Goal: Task Accomplishment & Management: Manage account settings

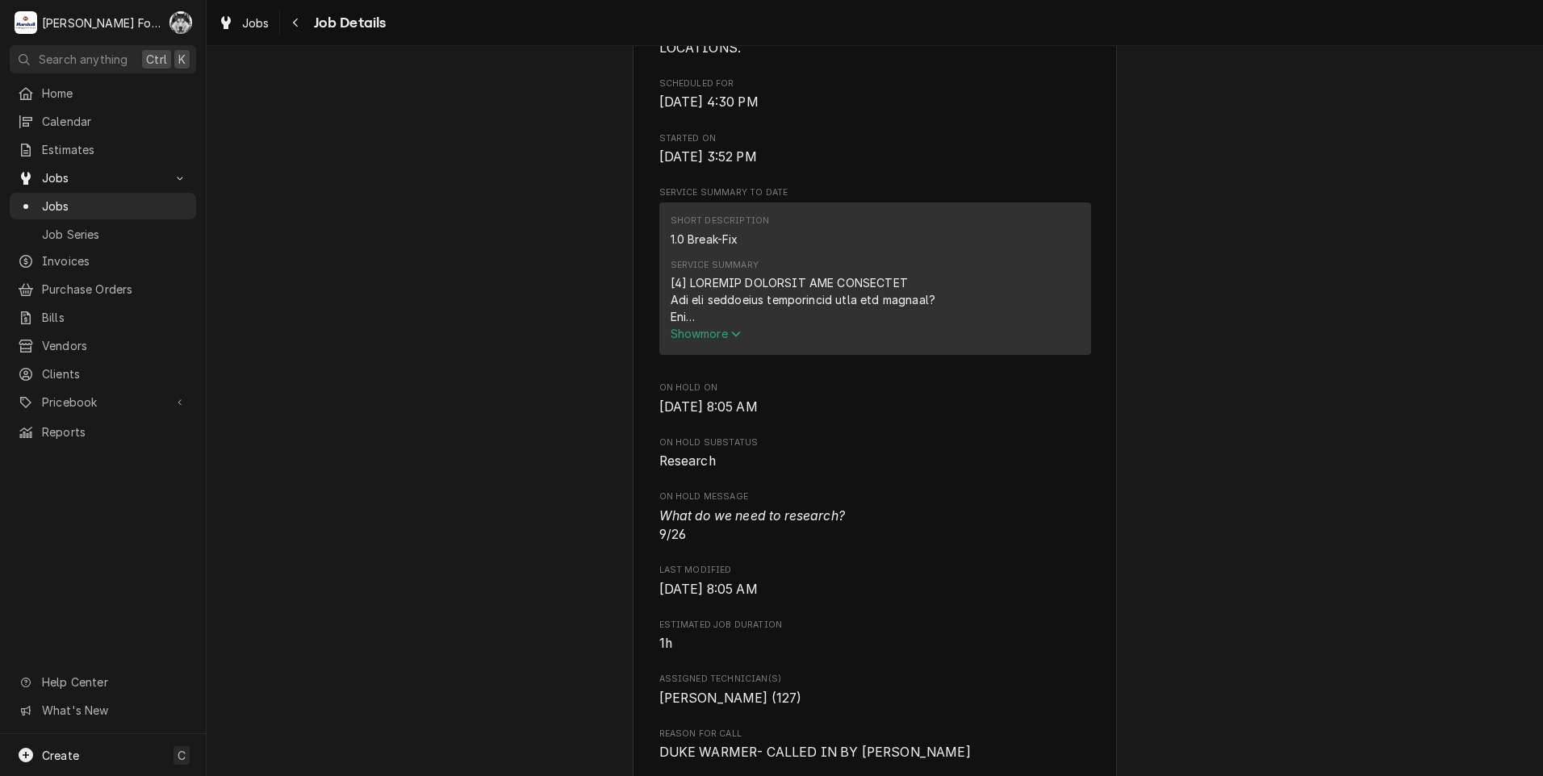
scroll to position [1075, 0]
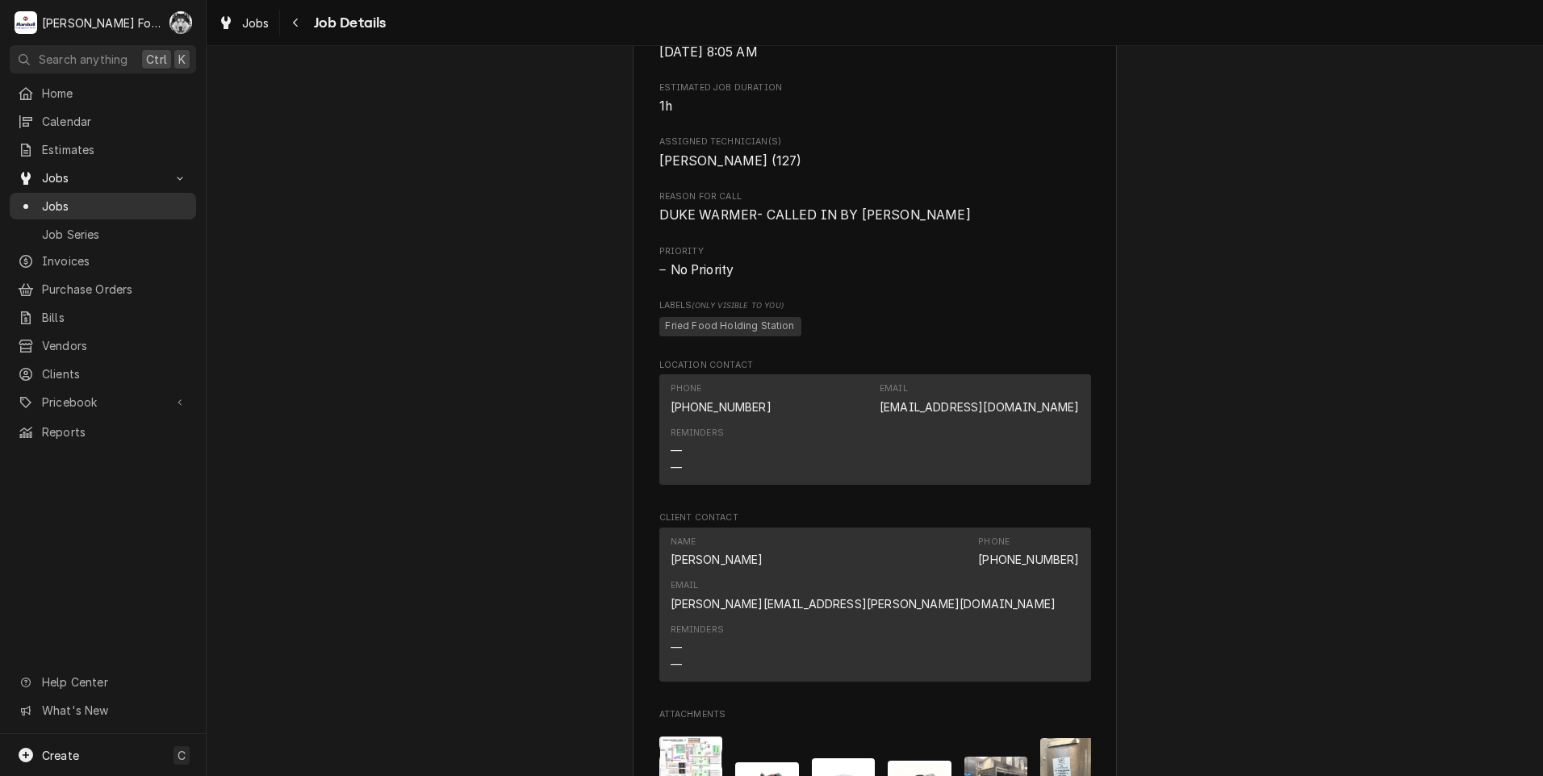
click at [52, 198] on span "Jobs" at bounding box center [115, 206] width 146 height 17
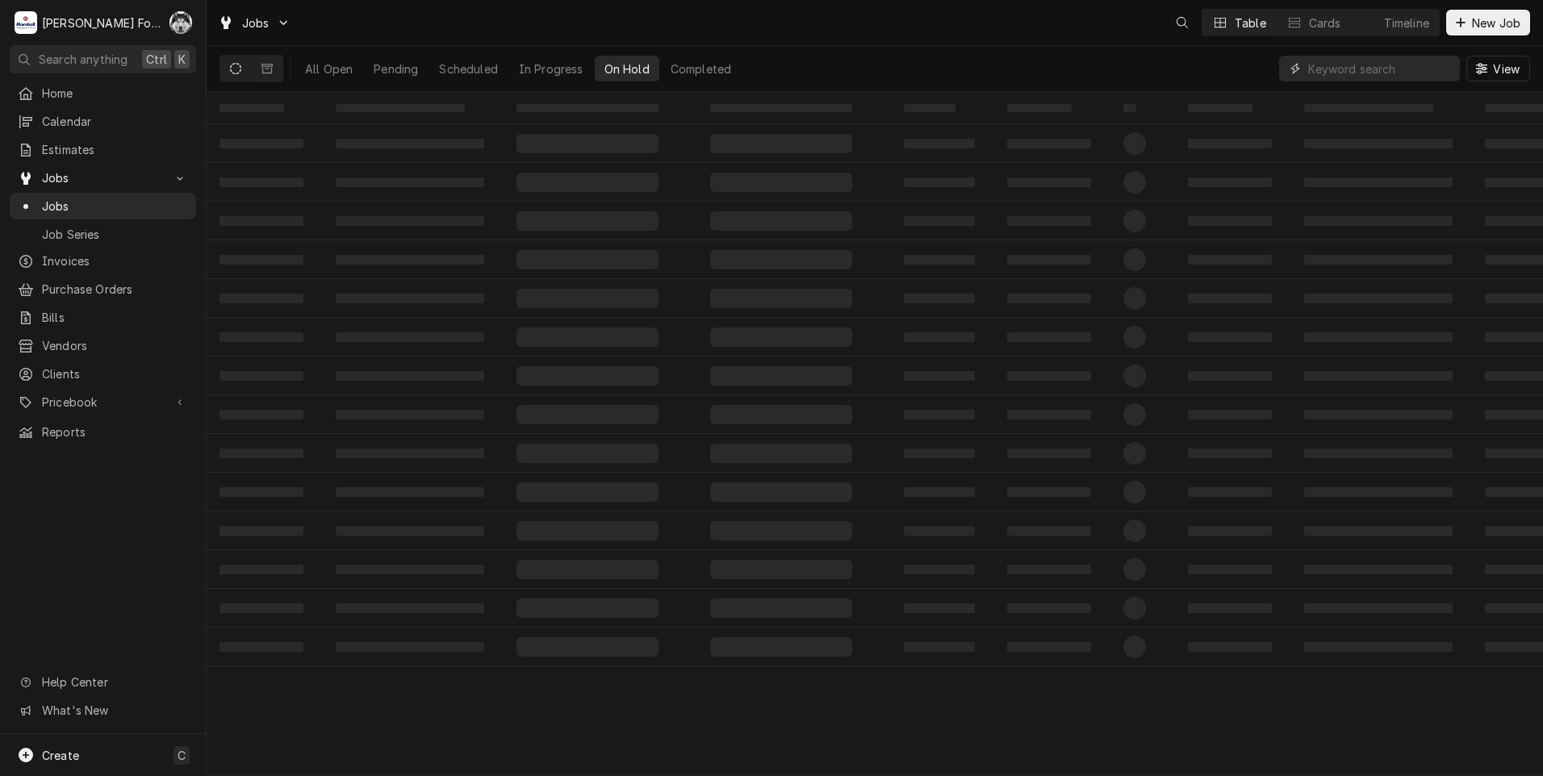
click at [1359, 69] on input "Dynamic Content Wrapper" at bounding box center [1380, 69] width 144 height 26
type input "7574"
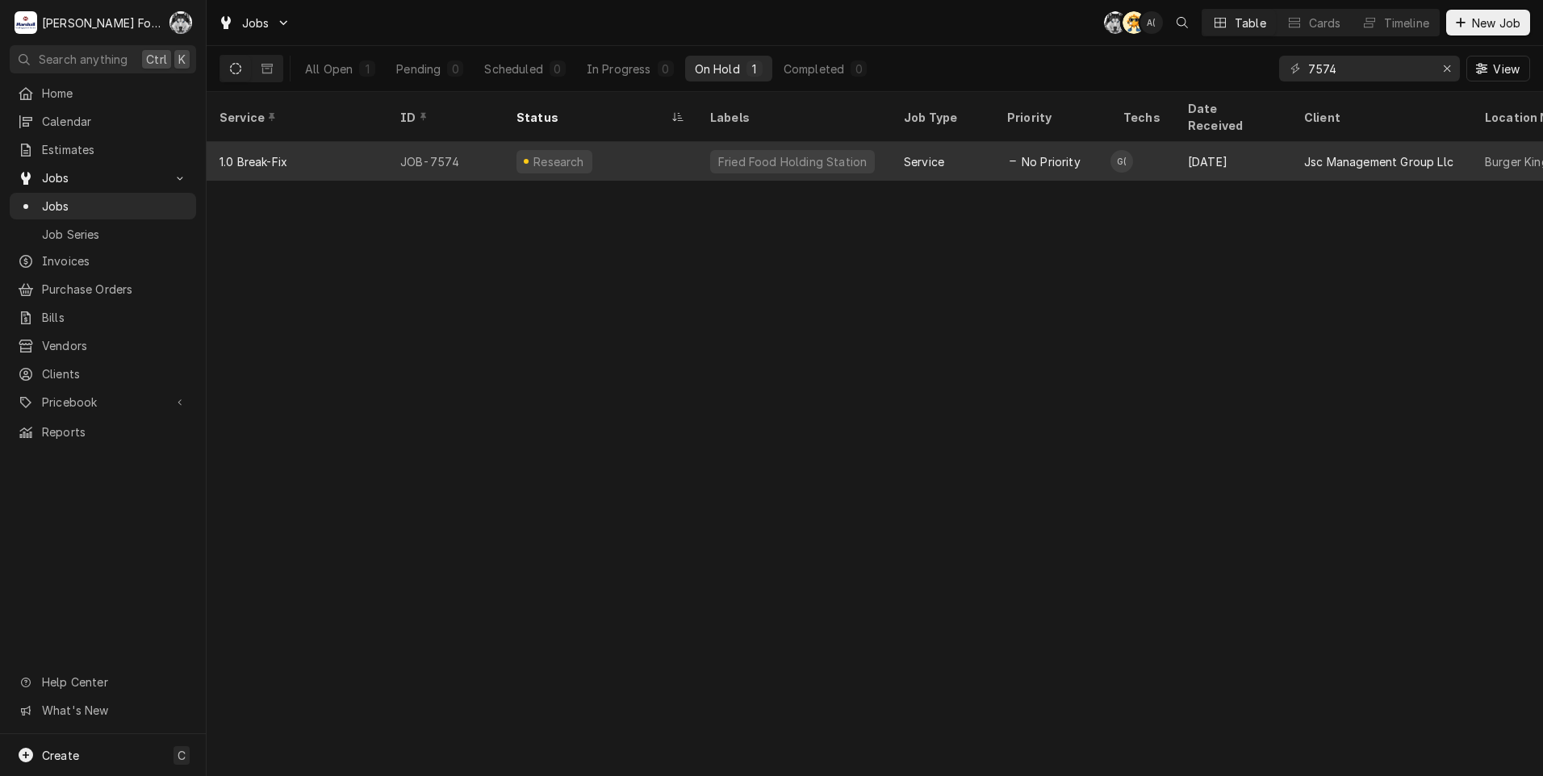
click at [809, 153] on div "Fried Food Holding Station" at bounding box center [792, 161] width 152 height 17
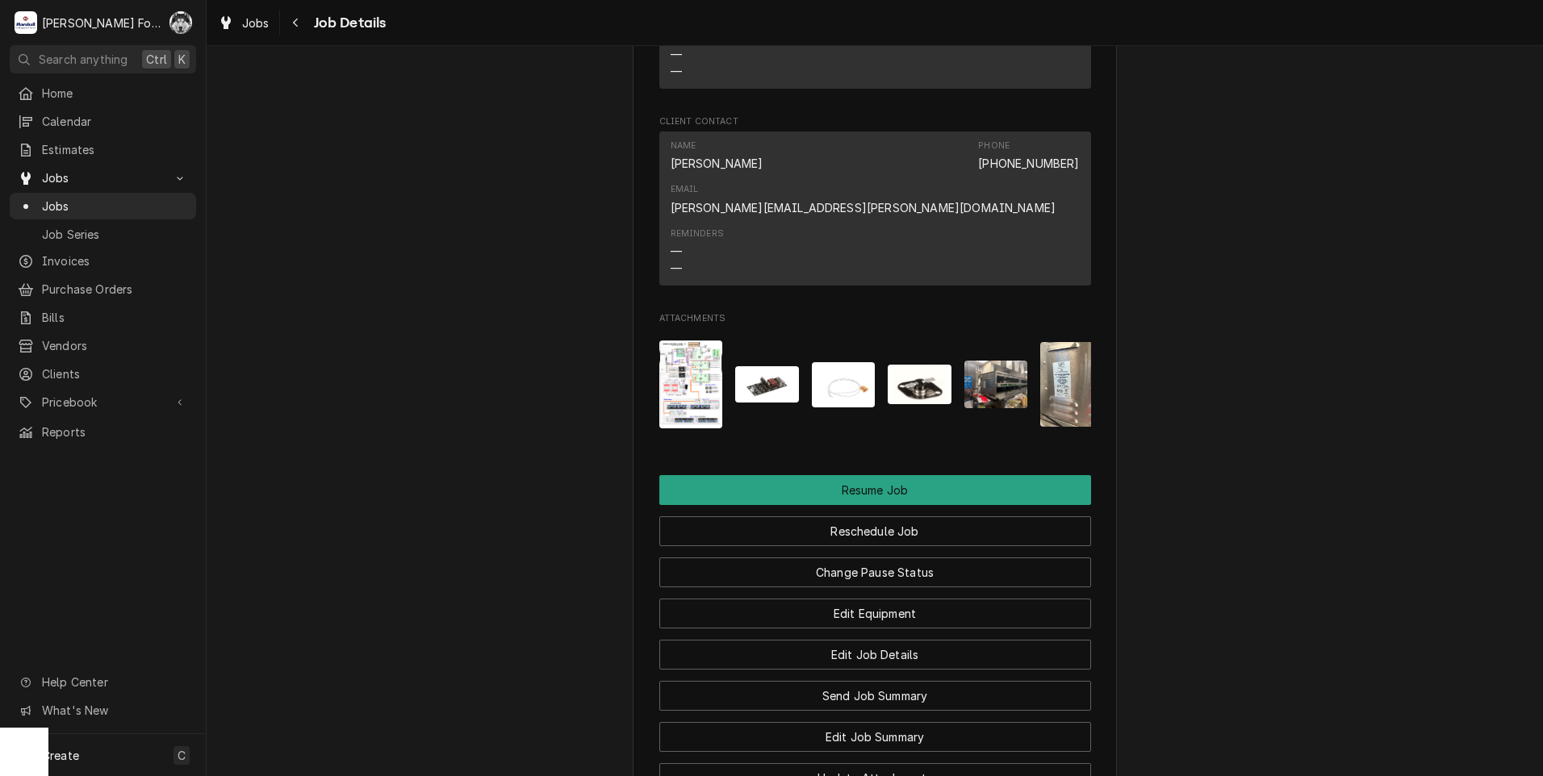
scroll to position [1479, 0]
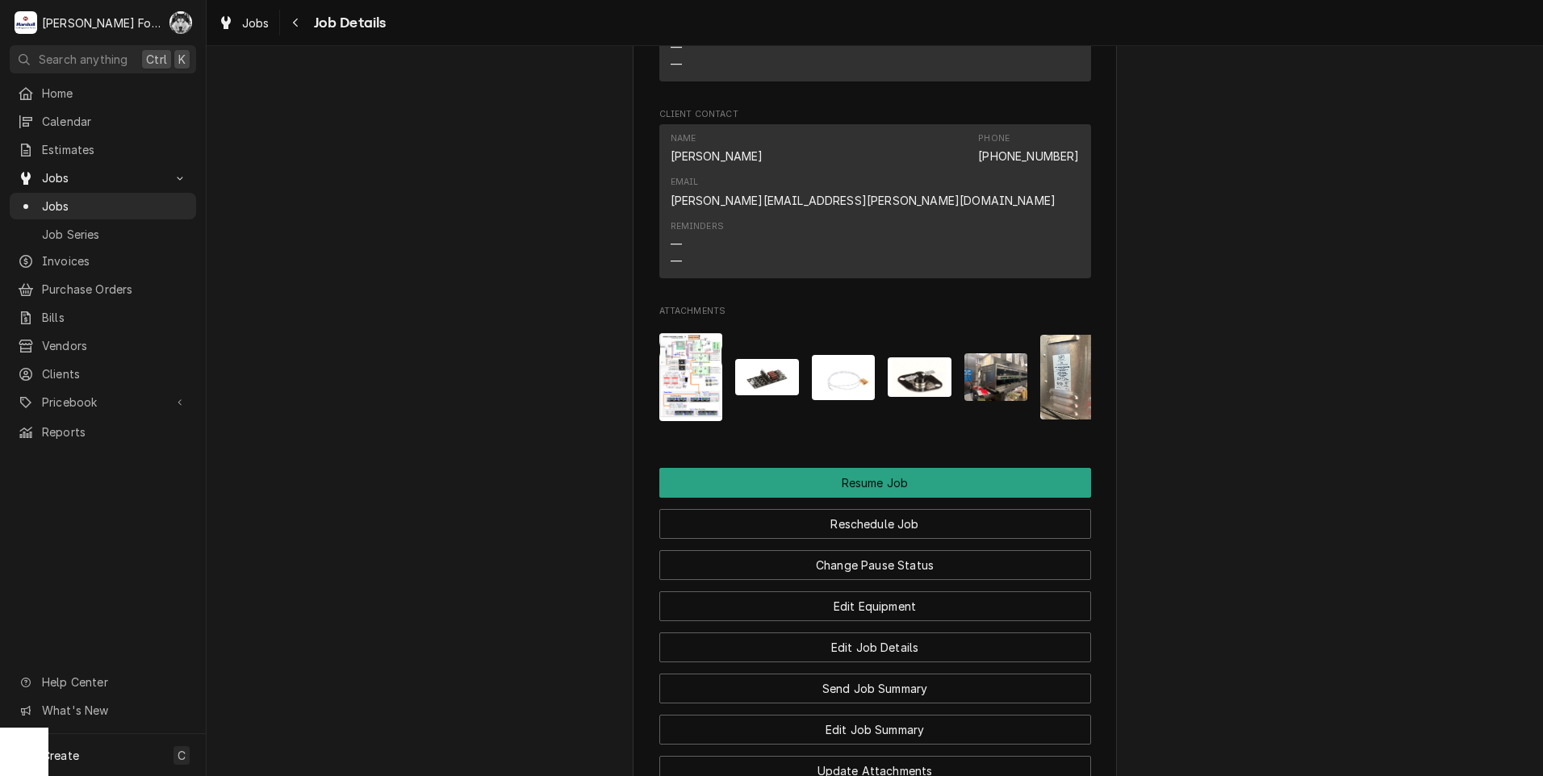
click at [710, 341] on img "Attachments" at bounding box center [691, 377] width 64 height 88
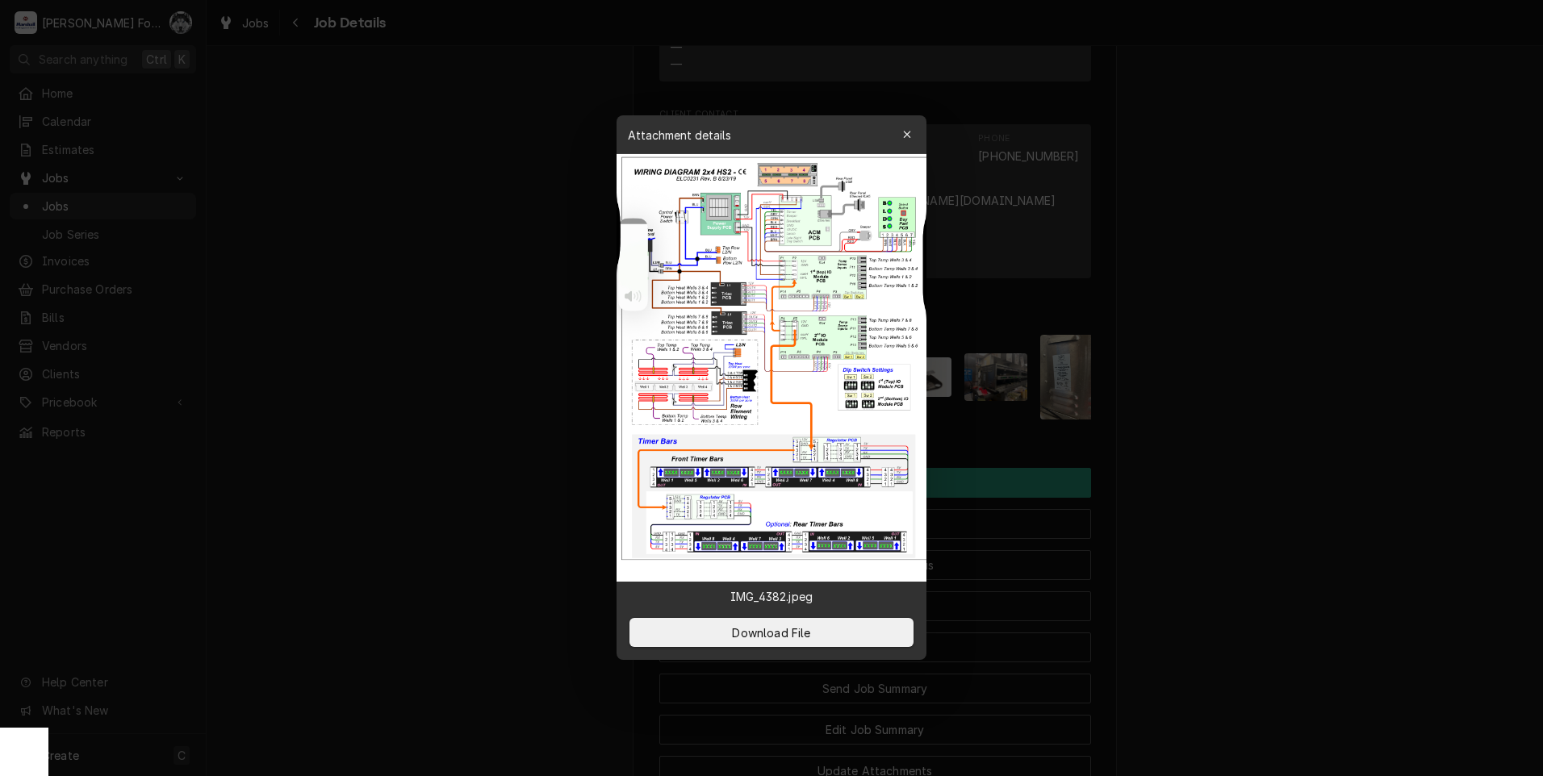
click at [1400, 303] on div at bounding box center [771, 388] width 1543 height 776
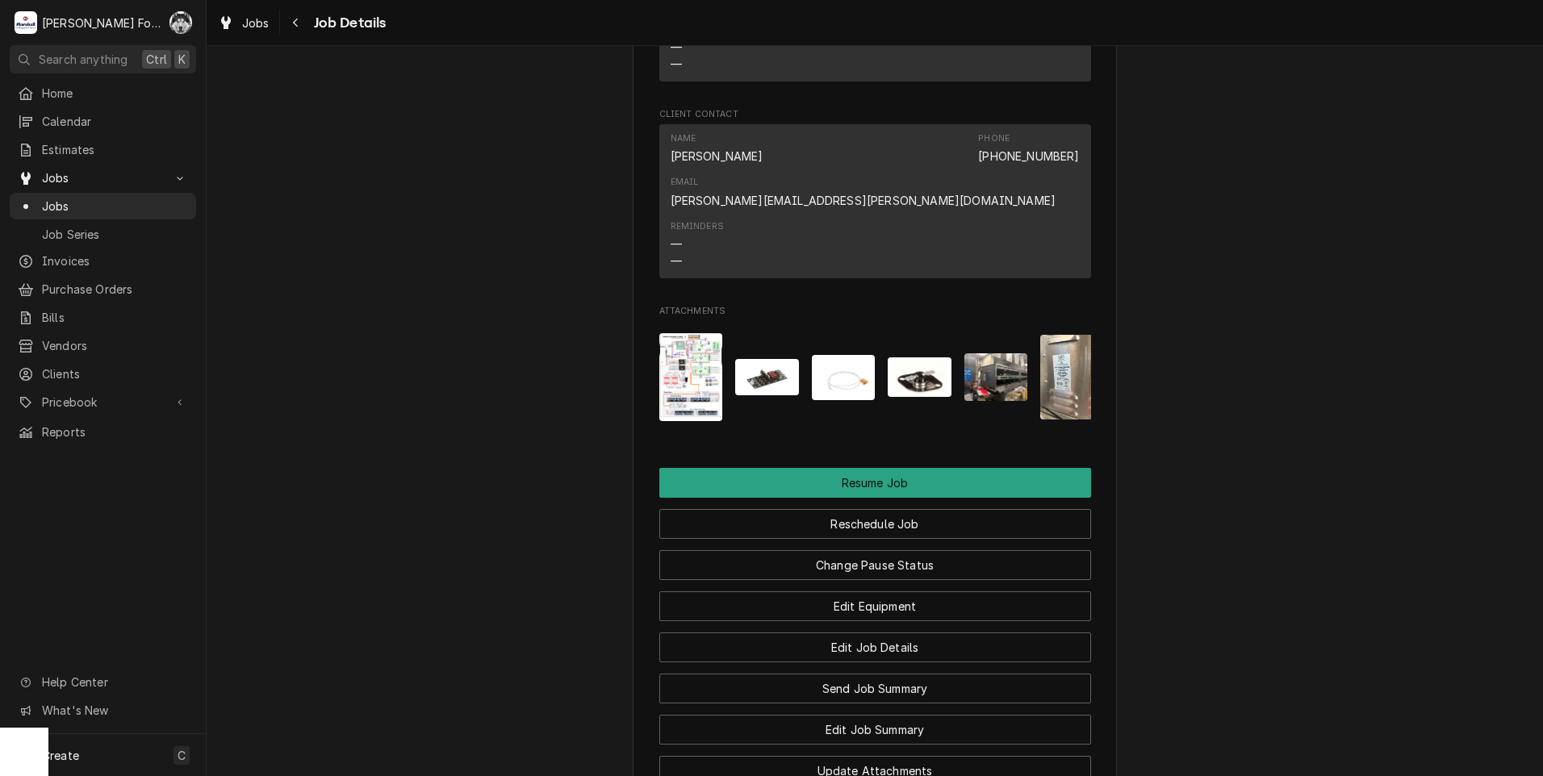
click at [757, 359] on img "Attachments" at bounding box center [767, 377] width 64 height 36
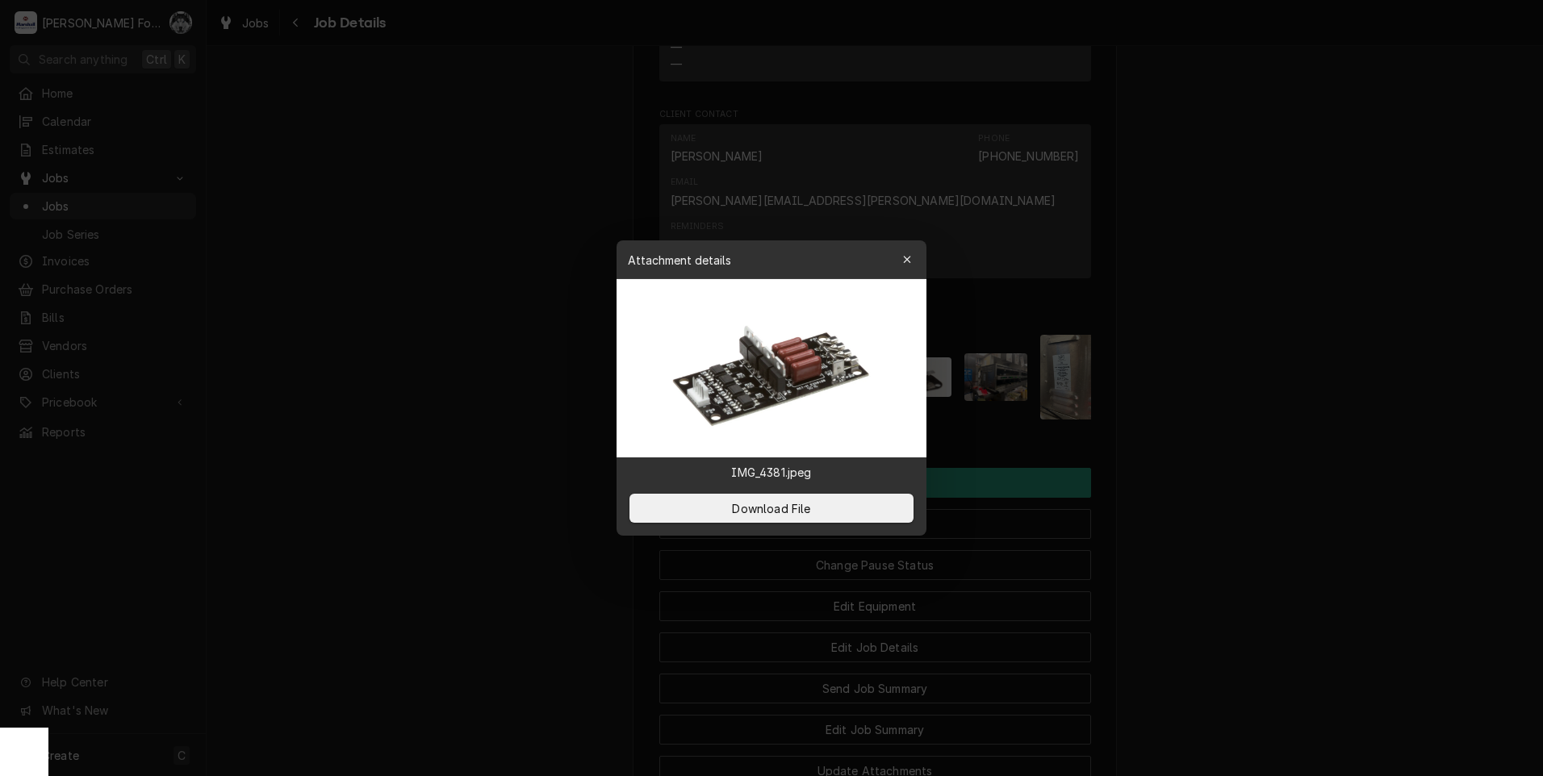
click at [1342, 370] on div at bounding box center [771, 388] width 1543 height 776
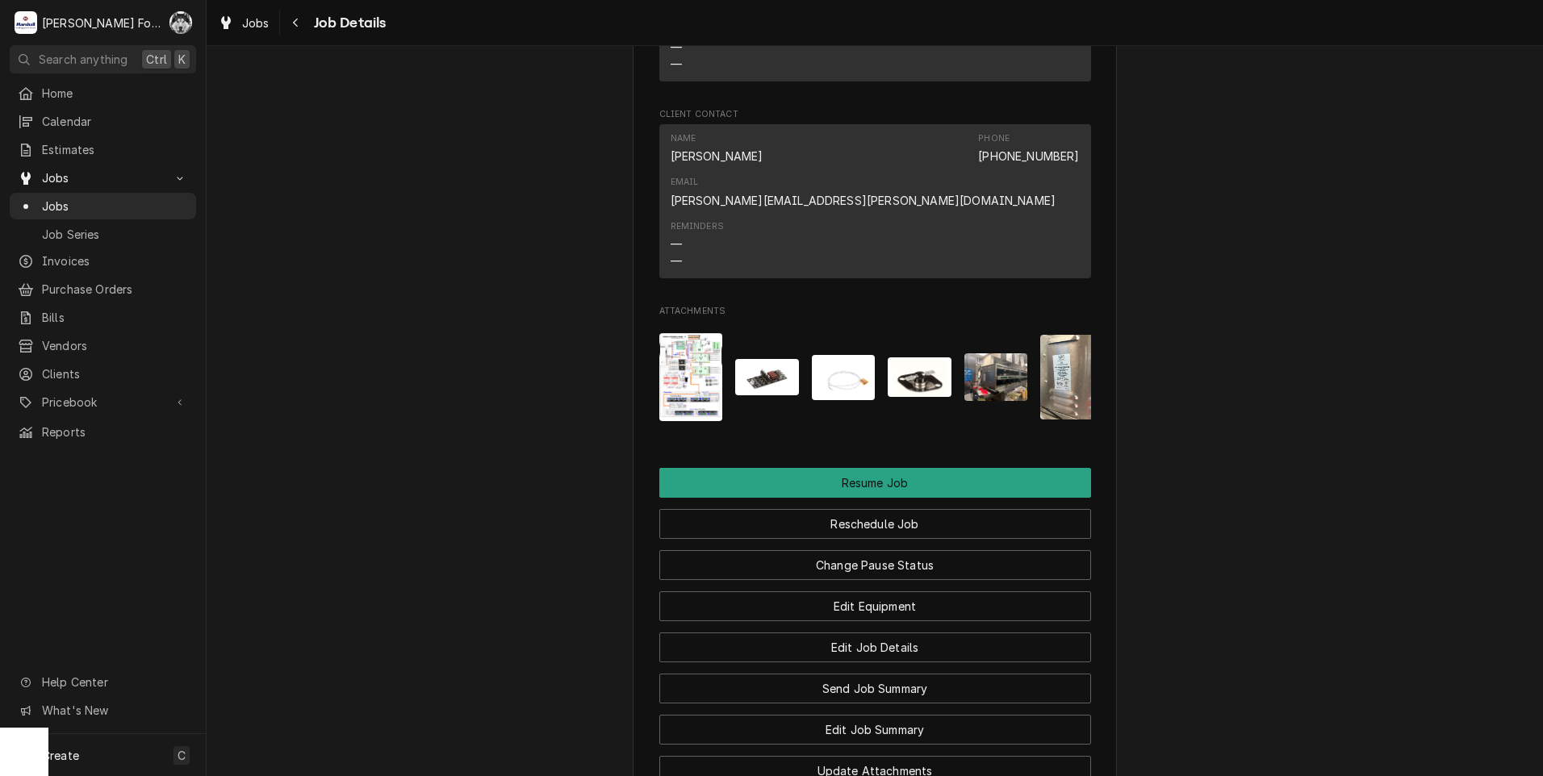
click at [843, 355] on img "Attachments" at bounding box center [844, 377] width 64 height 45
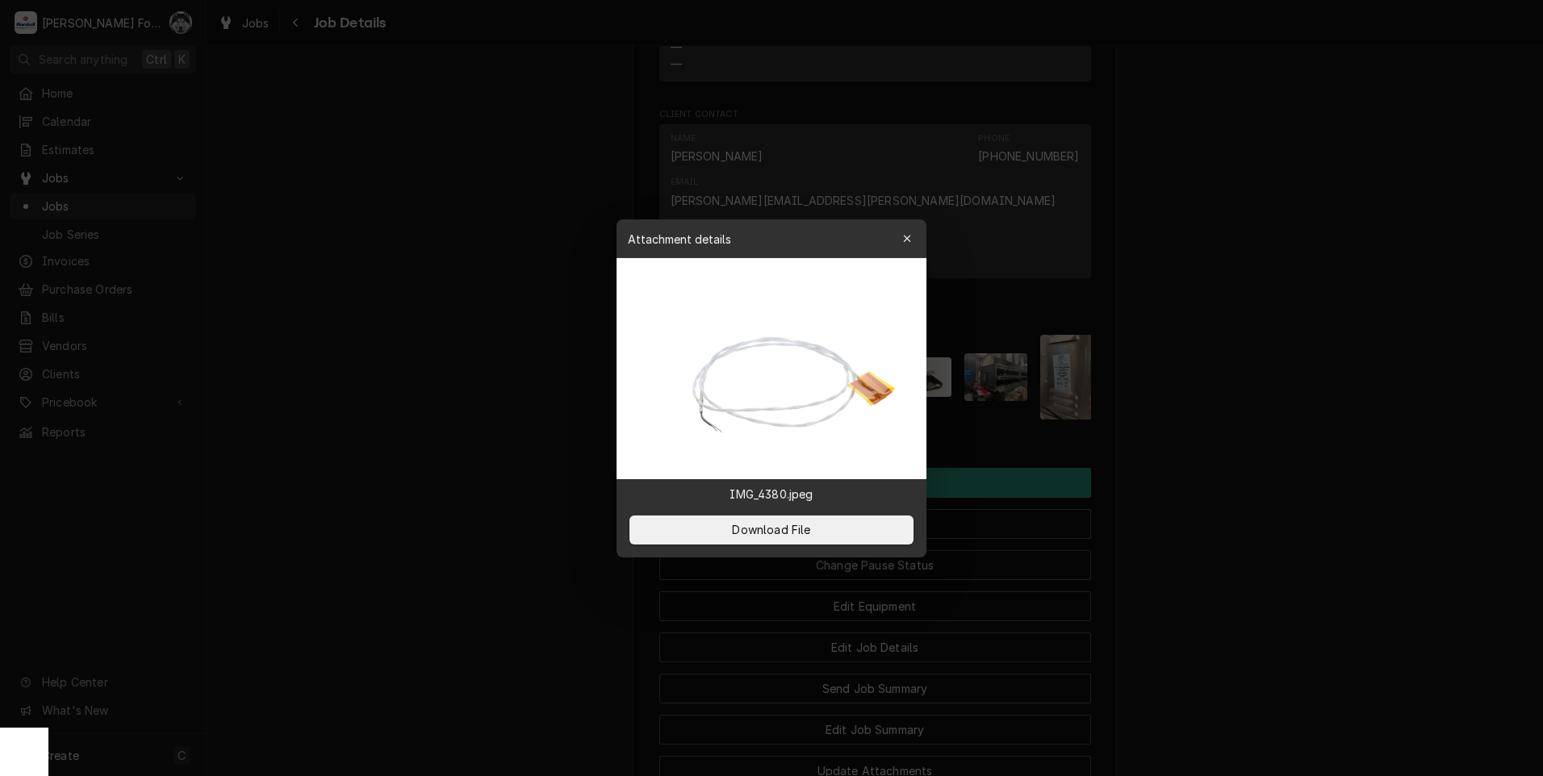
click at [1188, 324] on div at bounding box center [771, 388] width 1543 height 776
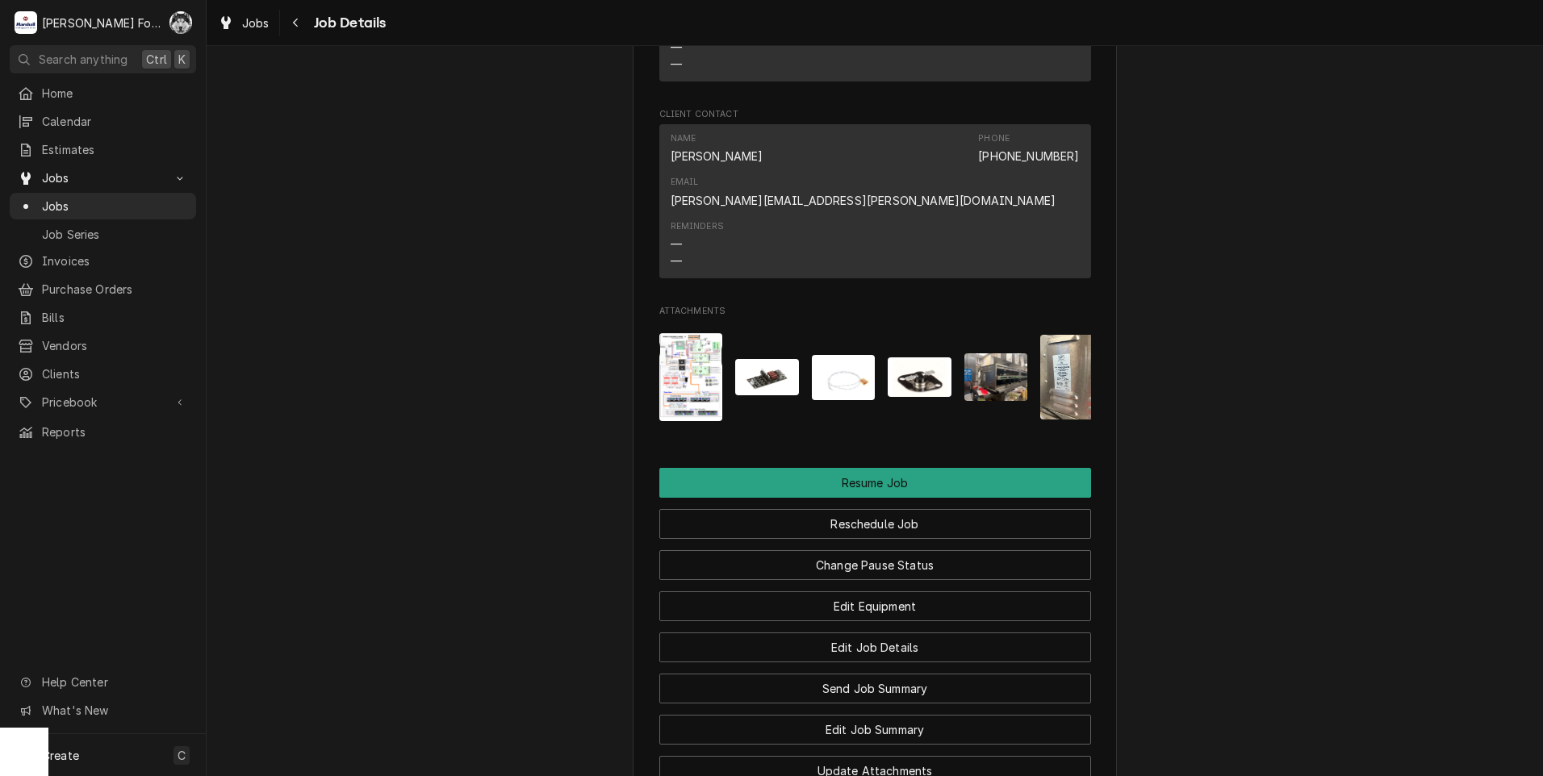
click at [908, 357] on img "Attachments" at bounding box center [919, 377] width 64 height 40
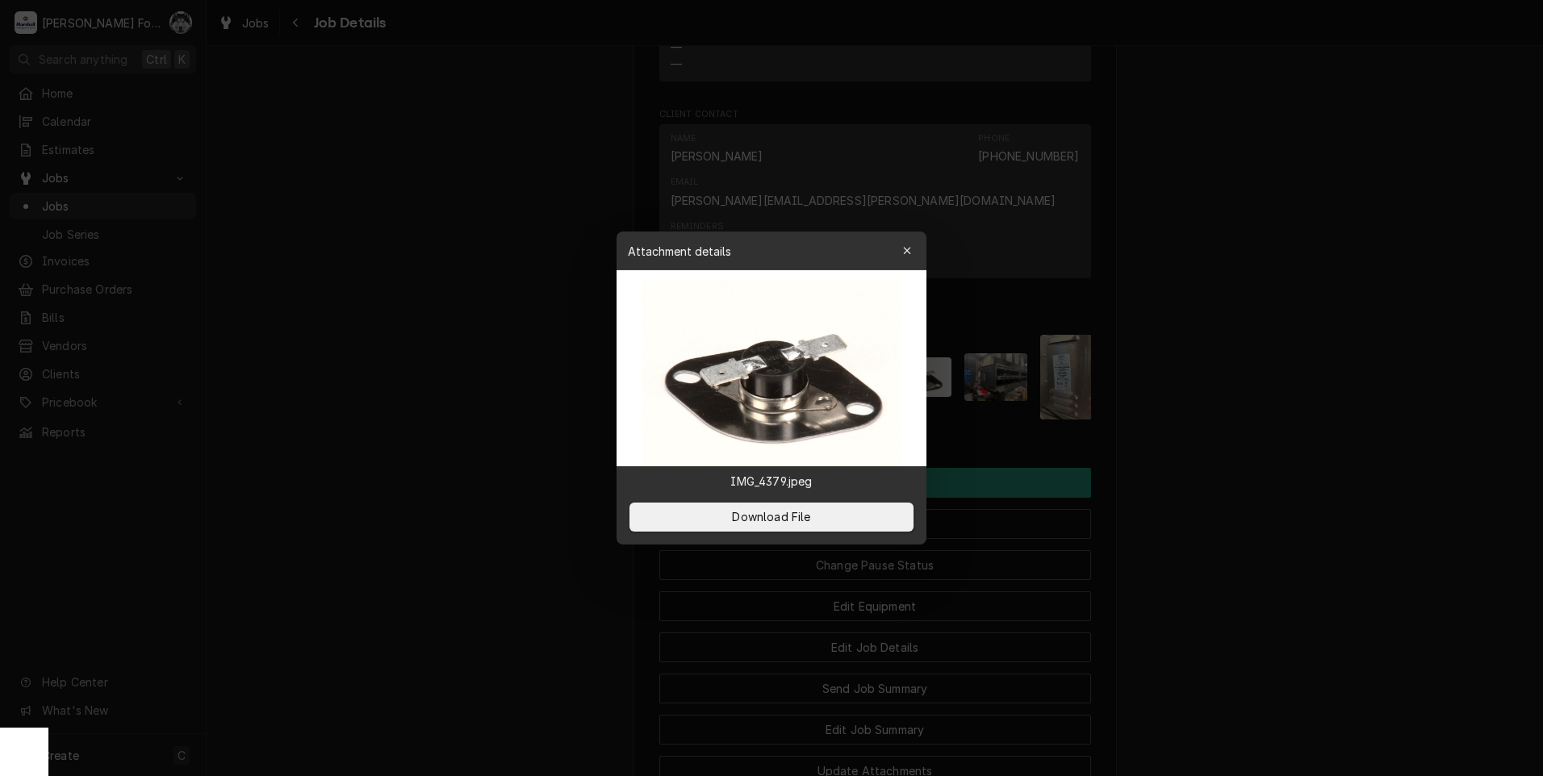
click at [1259, 355] on div at bounding box center [771, 388] width 1543 height 776
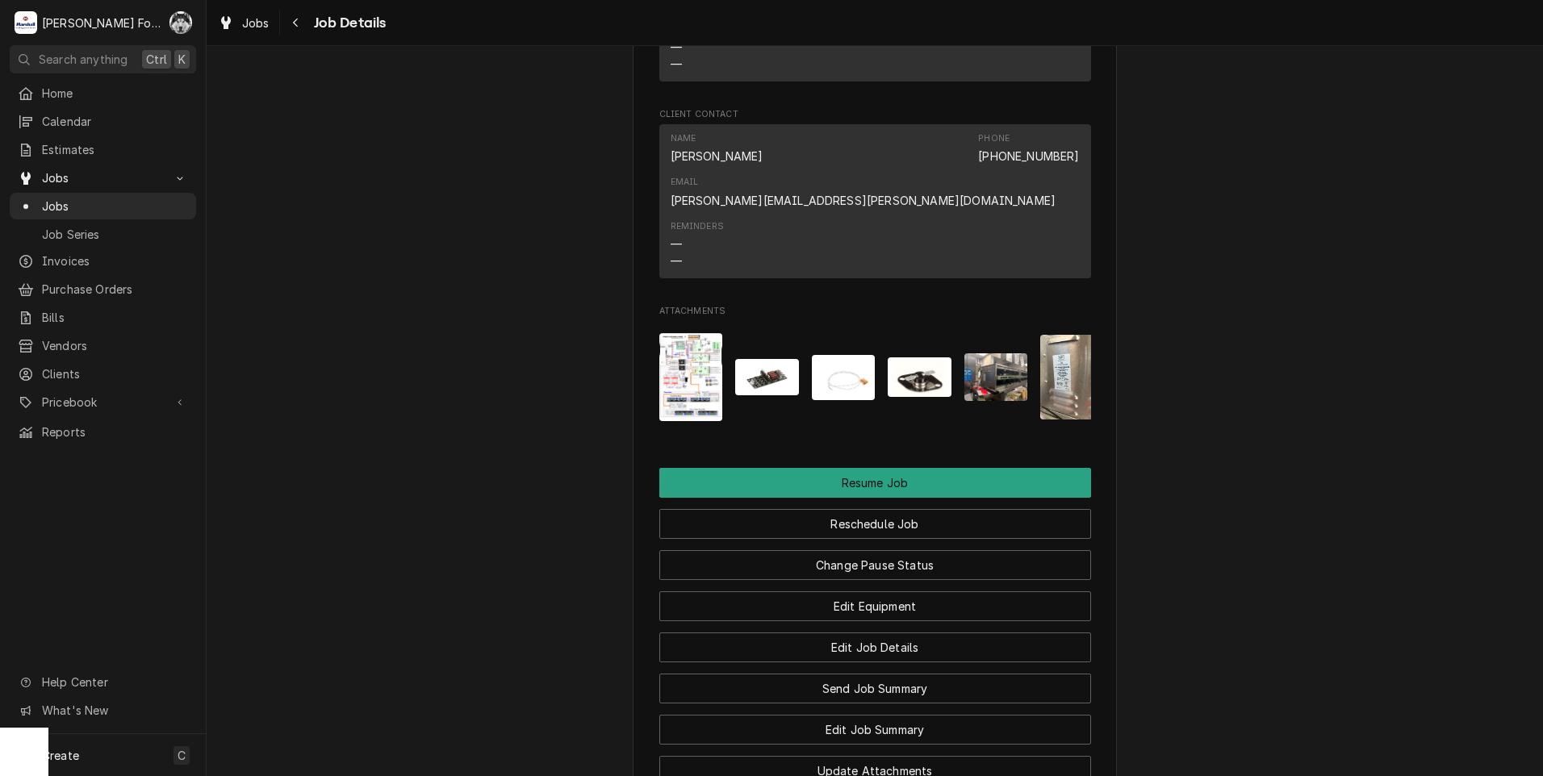
click at [1000, 353] on img "Attachments" at bounding box center [996, 377] width 64 height 48
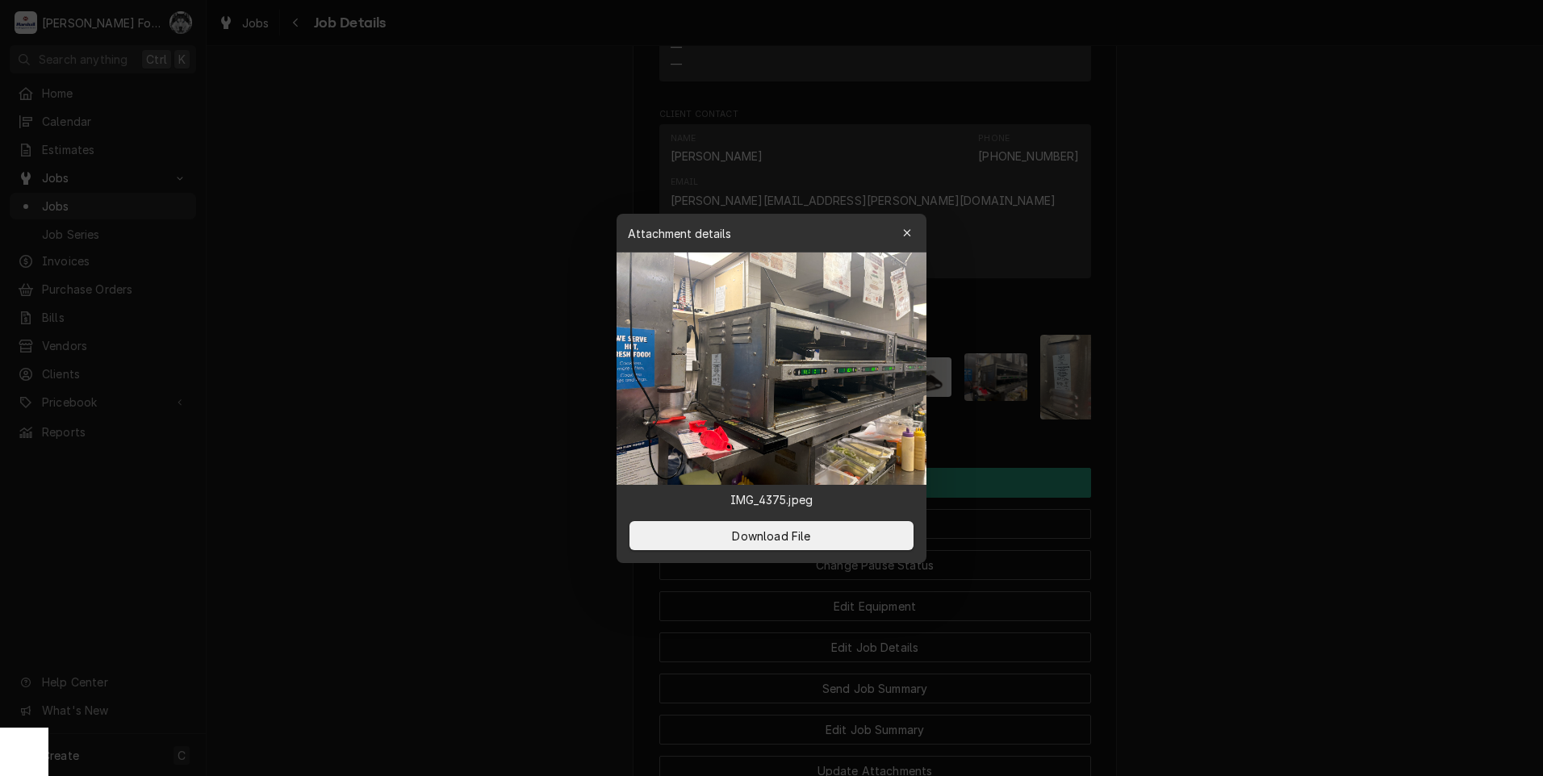
click at [1197, 364] on div at bounding box center [771, 388] width 1543 height 776
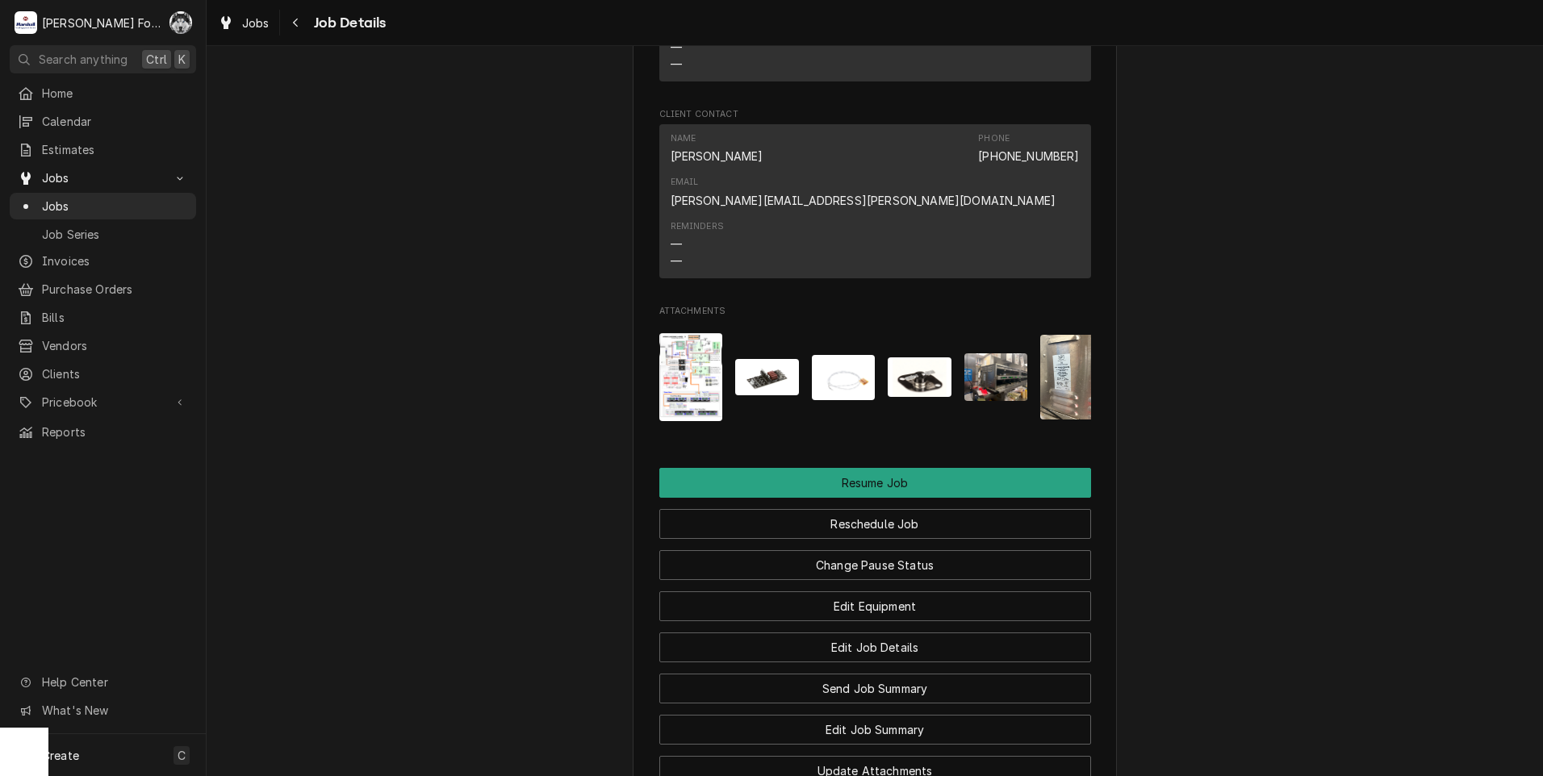
click at [1000, 353] on img "Attachments" at bounding box center [996, 377] width 64 height 48
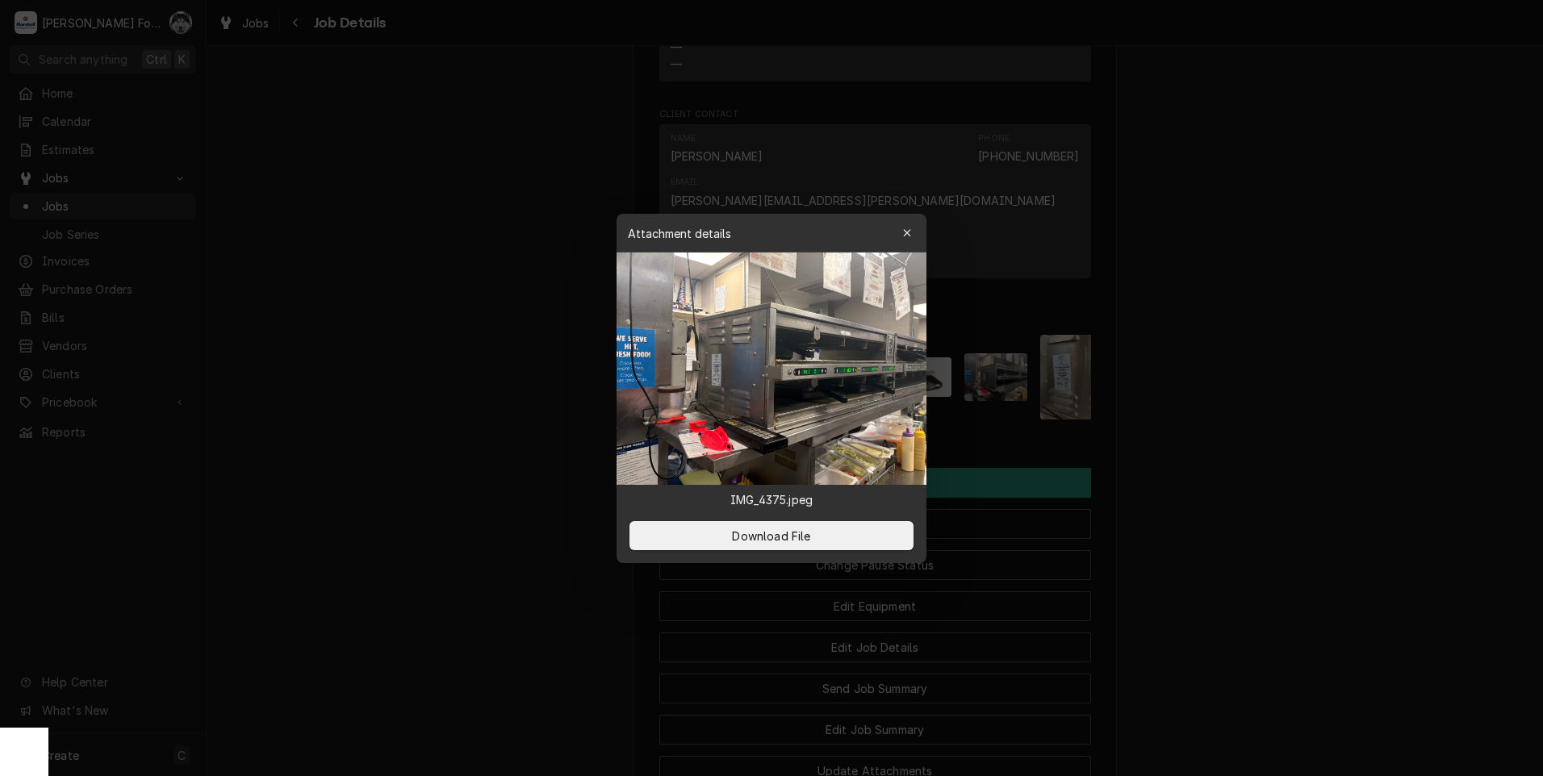
click at [1150, 342] on div at bounding box center [771, 388] width 1543 height 776
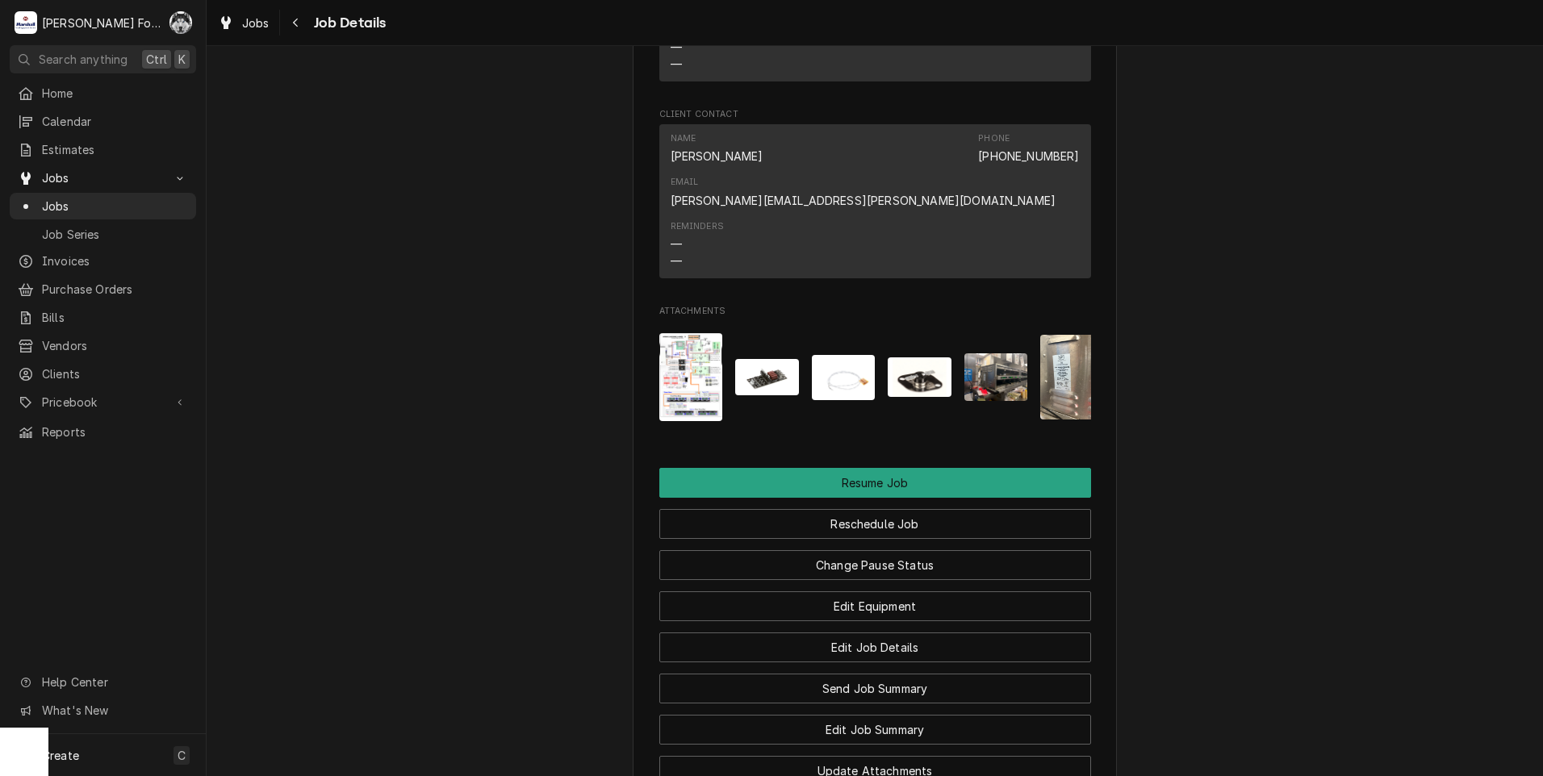
click at [1040, 346] on img "Attachments" at bounding box center [1072, 377] width 64 height 85
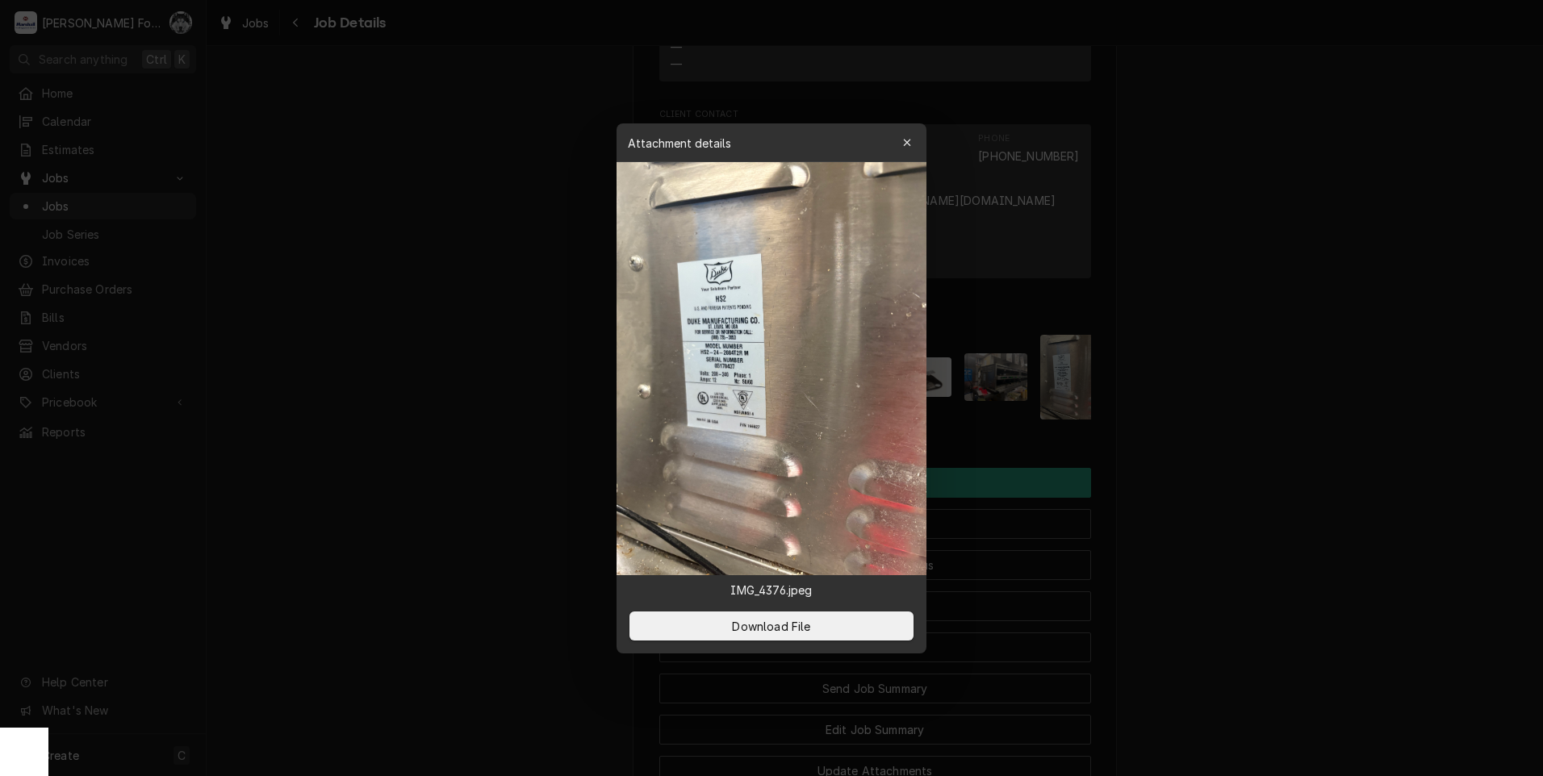
click at [1340, 348] on div at bounding box center [771, 388] width 1543 height 776
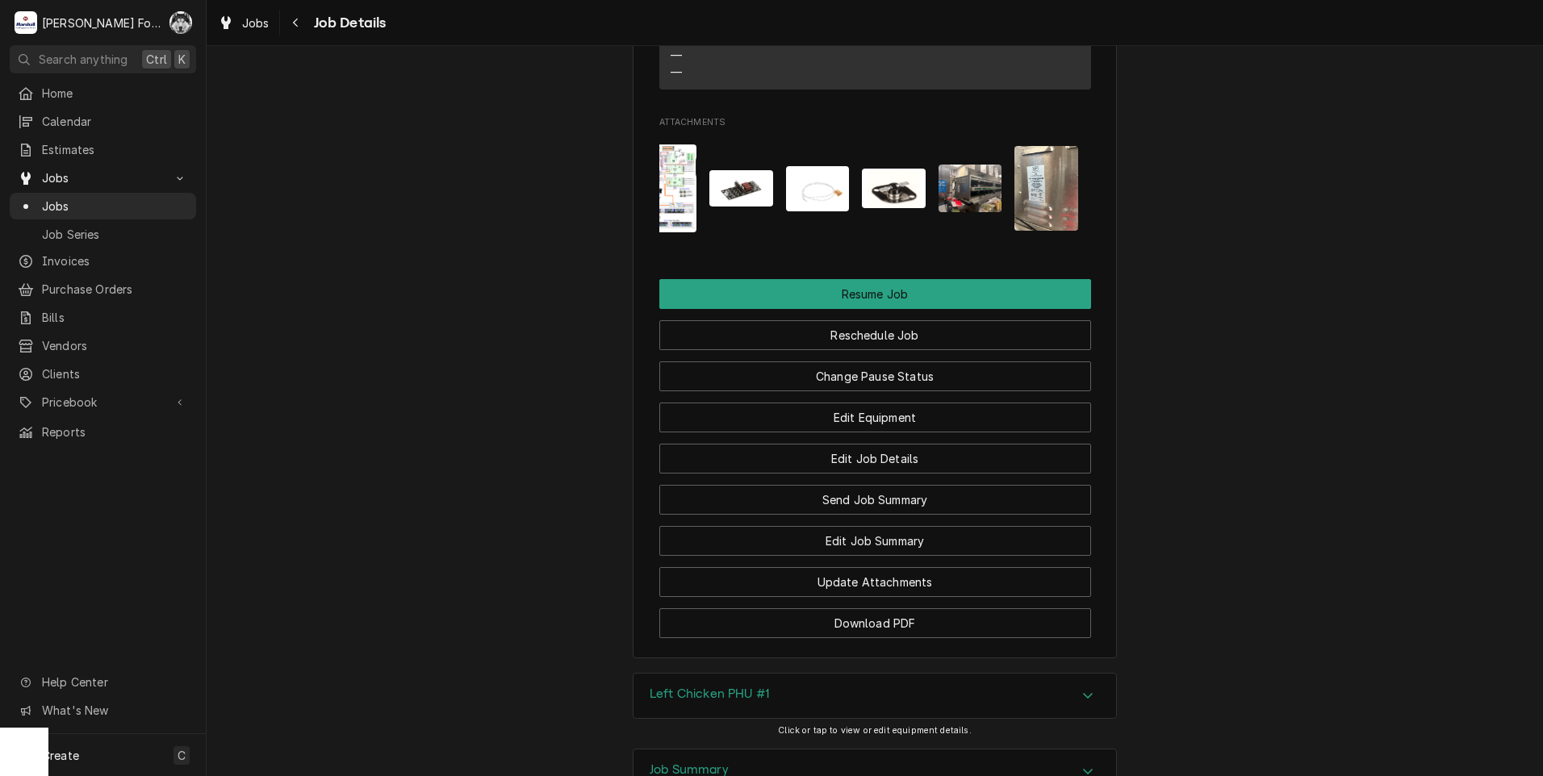
scroll to position [1837, 0]
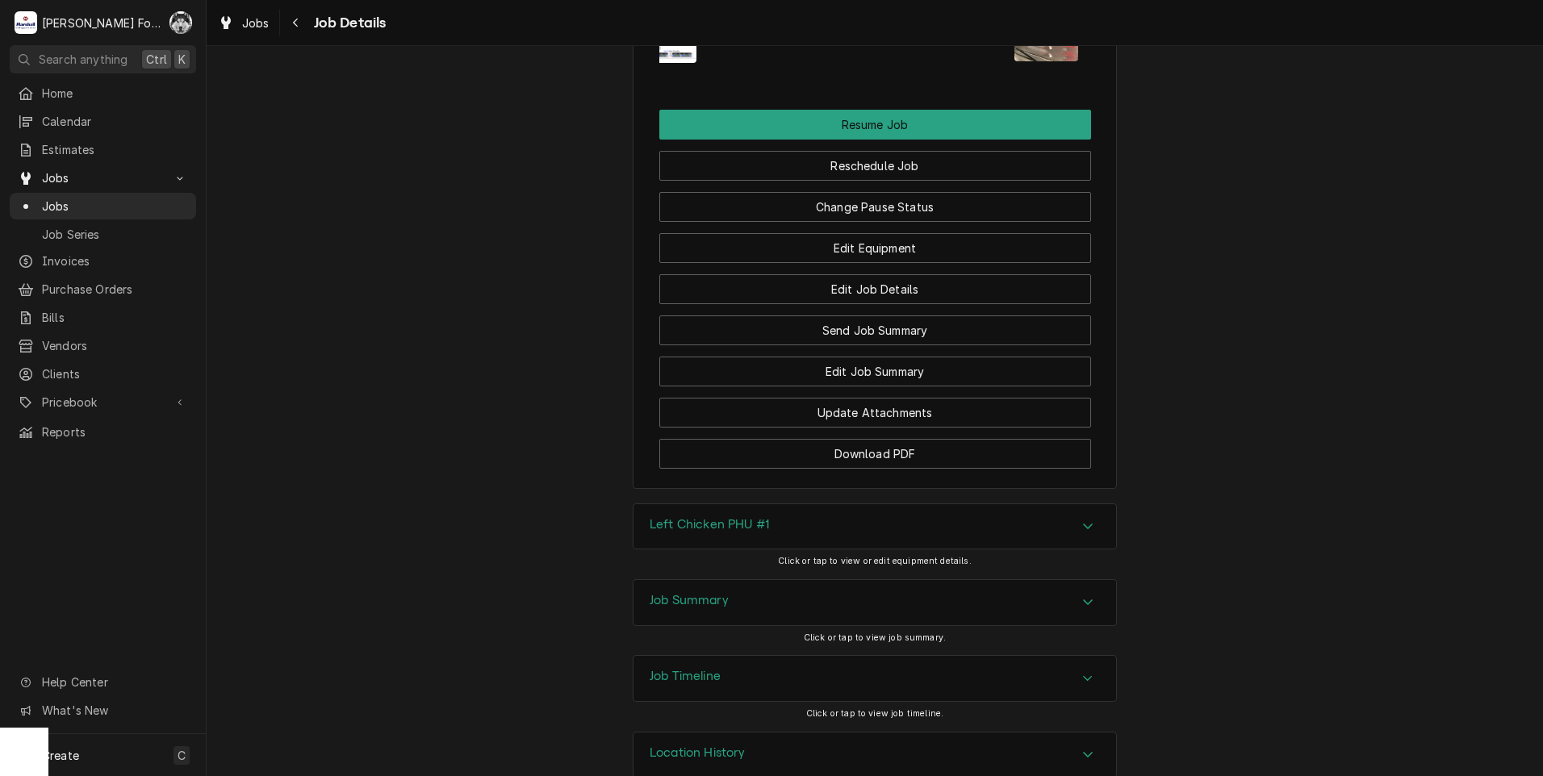
click at [804, 504] on div "Left Chicken PHU #1" at bounding box center [874, 526] width 482 height 45
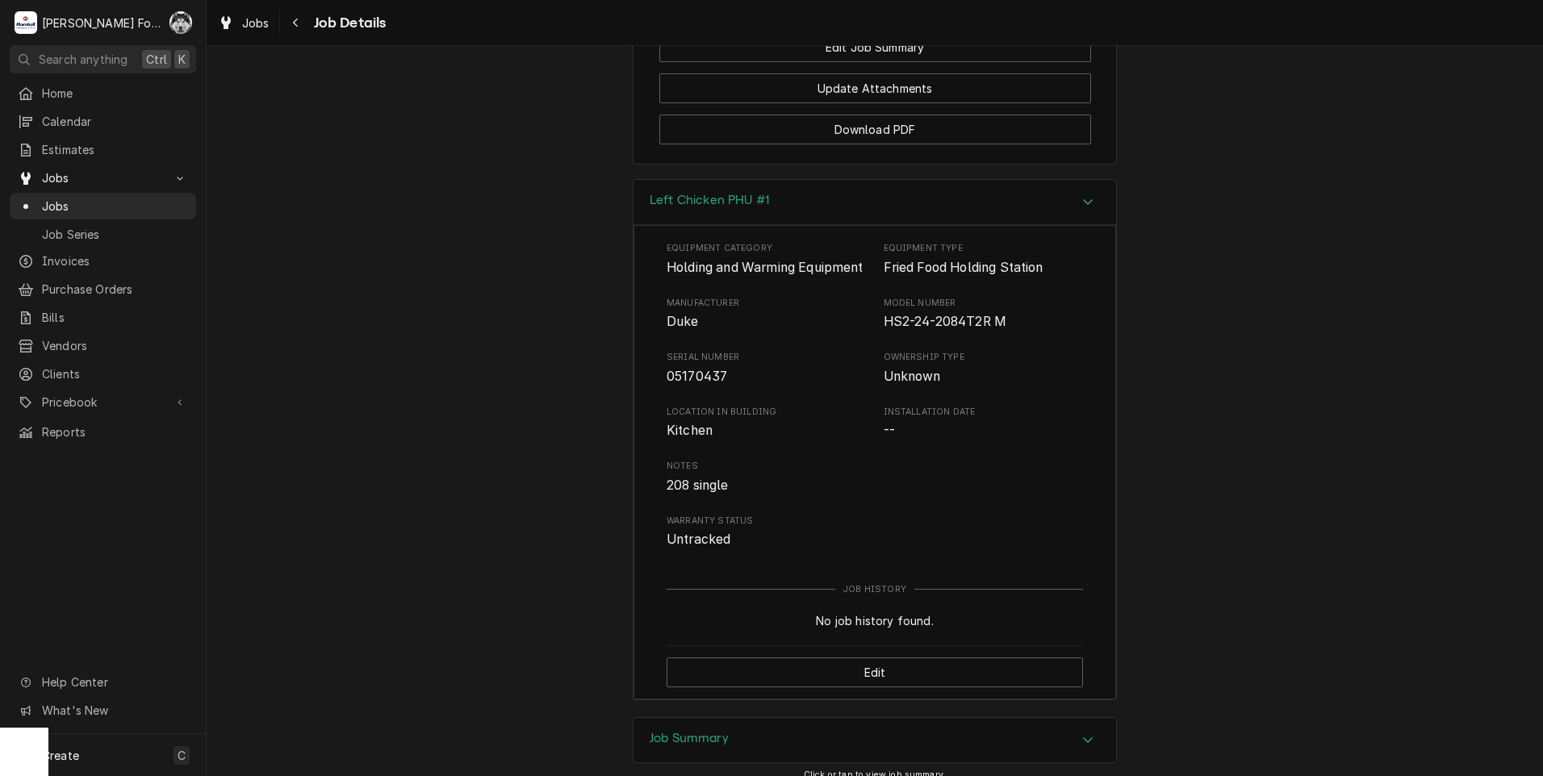
scroll to position [2240, 0]
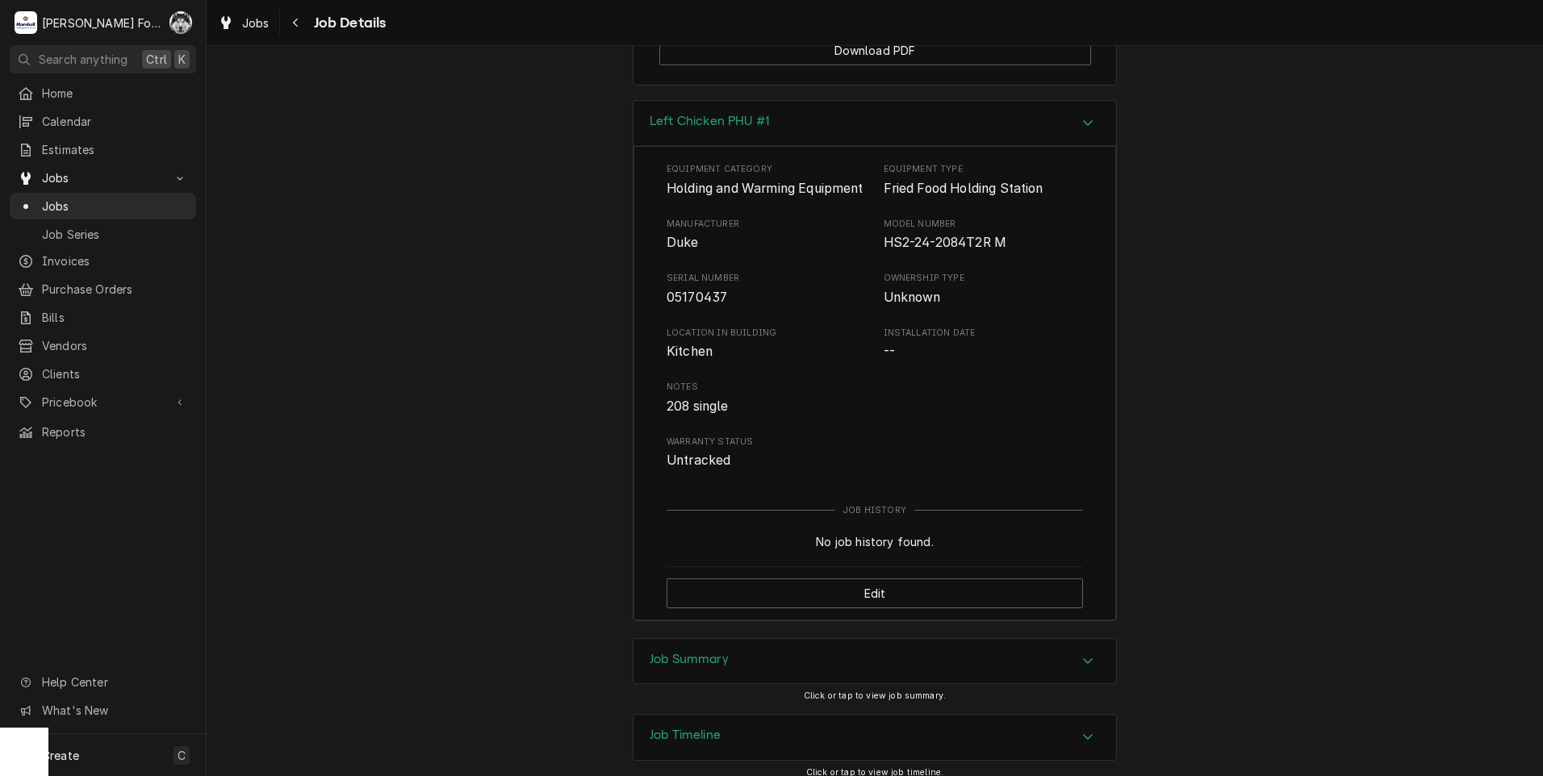
click at [794, 663] on div "Job Summary" at bounding box center [874, 661] width 482 height 45
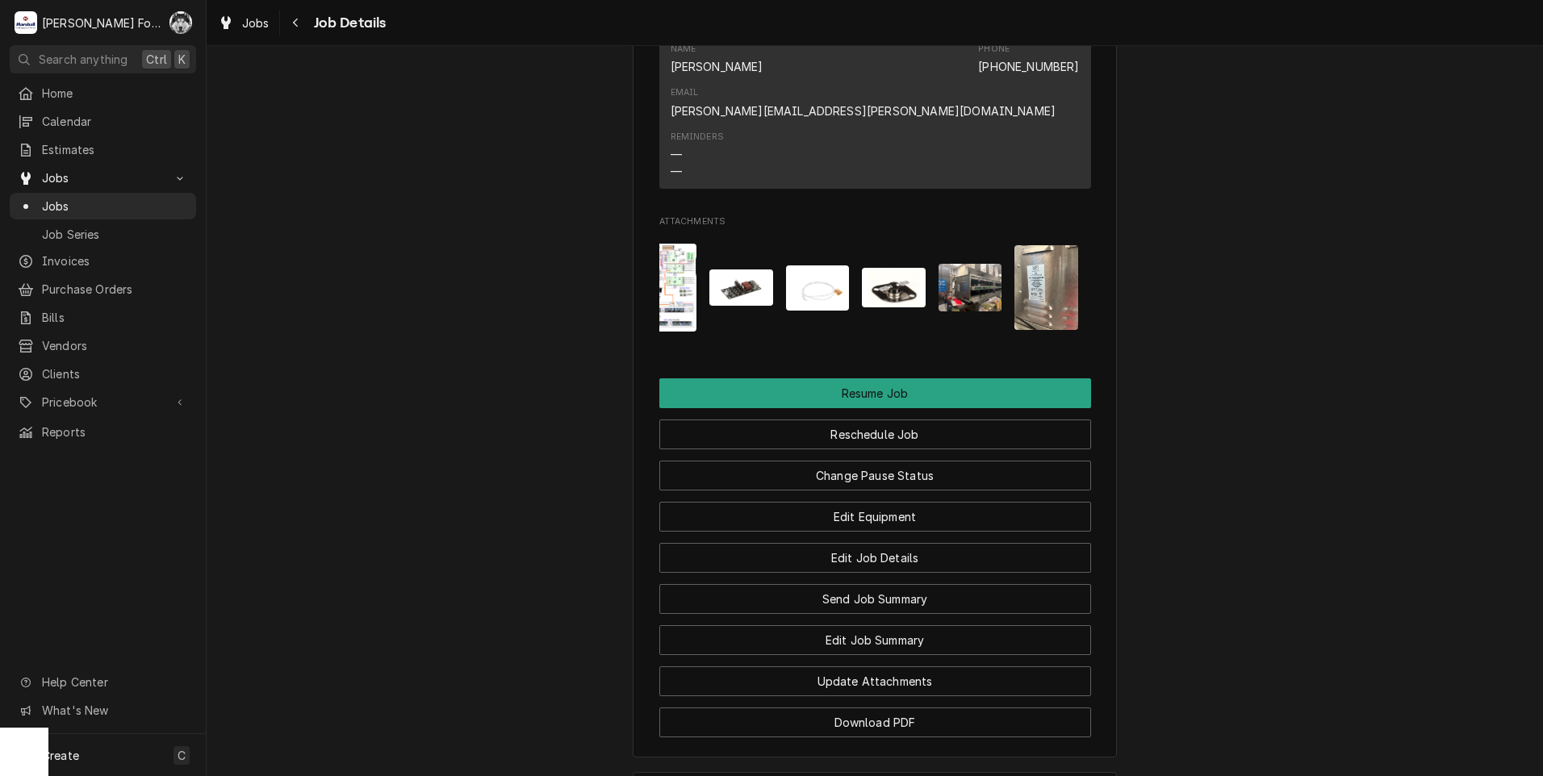
scroll to position [0, 0]
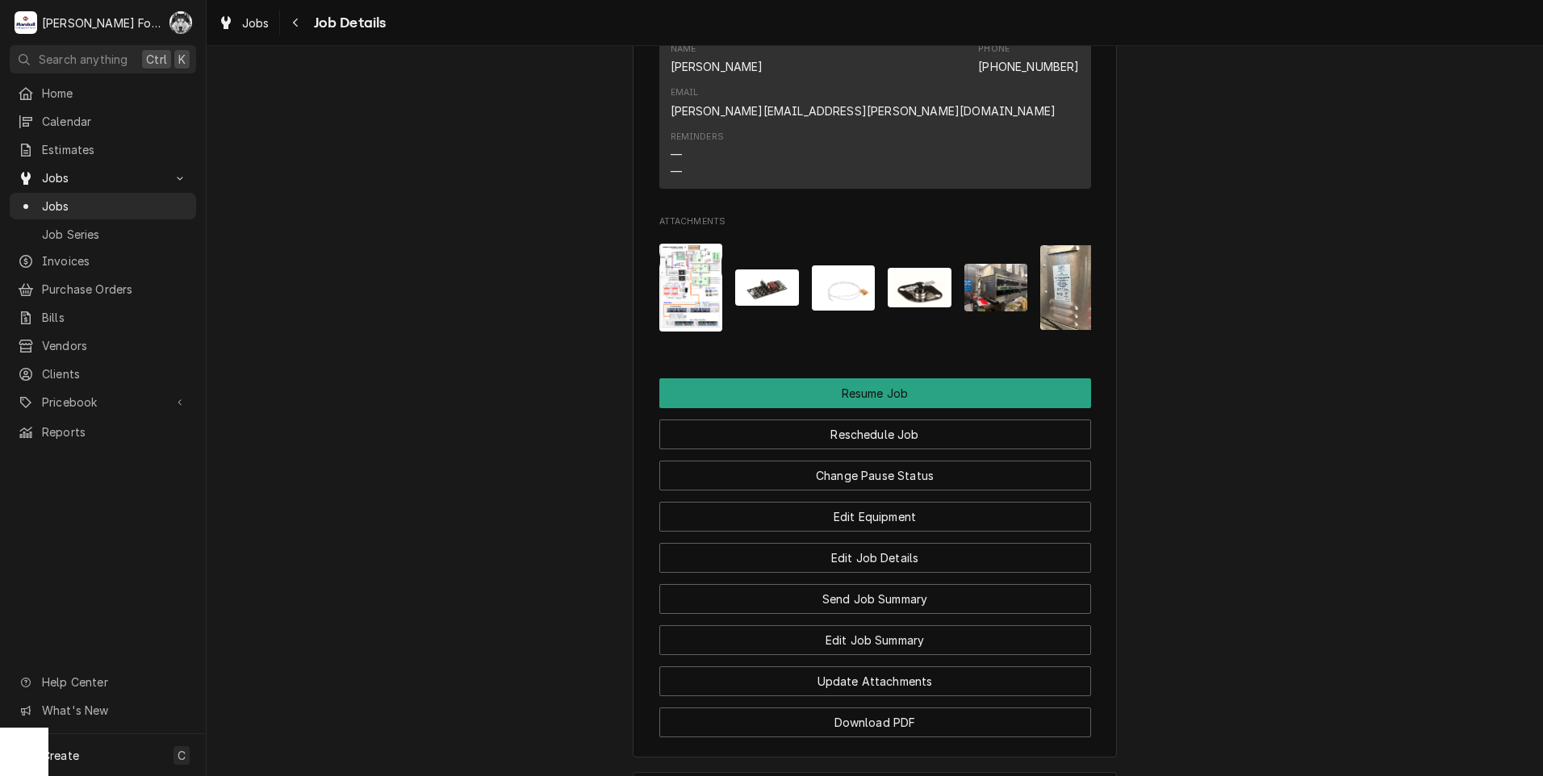
click at [699, 244] on img "Attachments" at bounding box center [691, 288] width 64 height 88
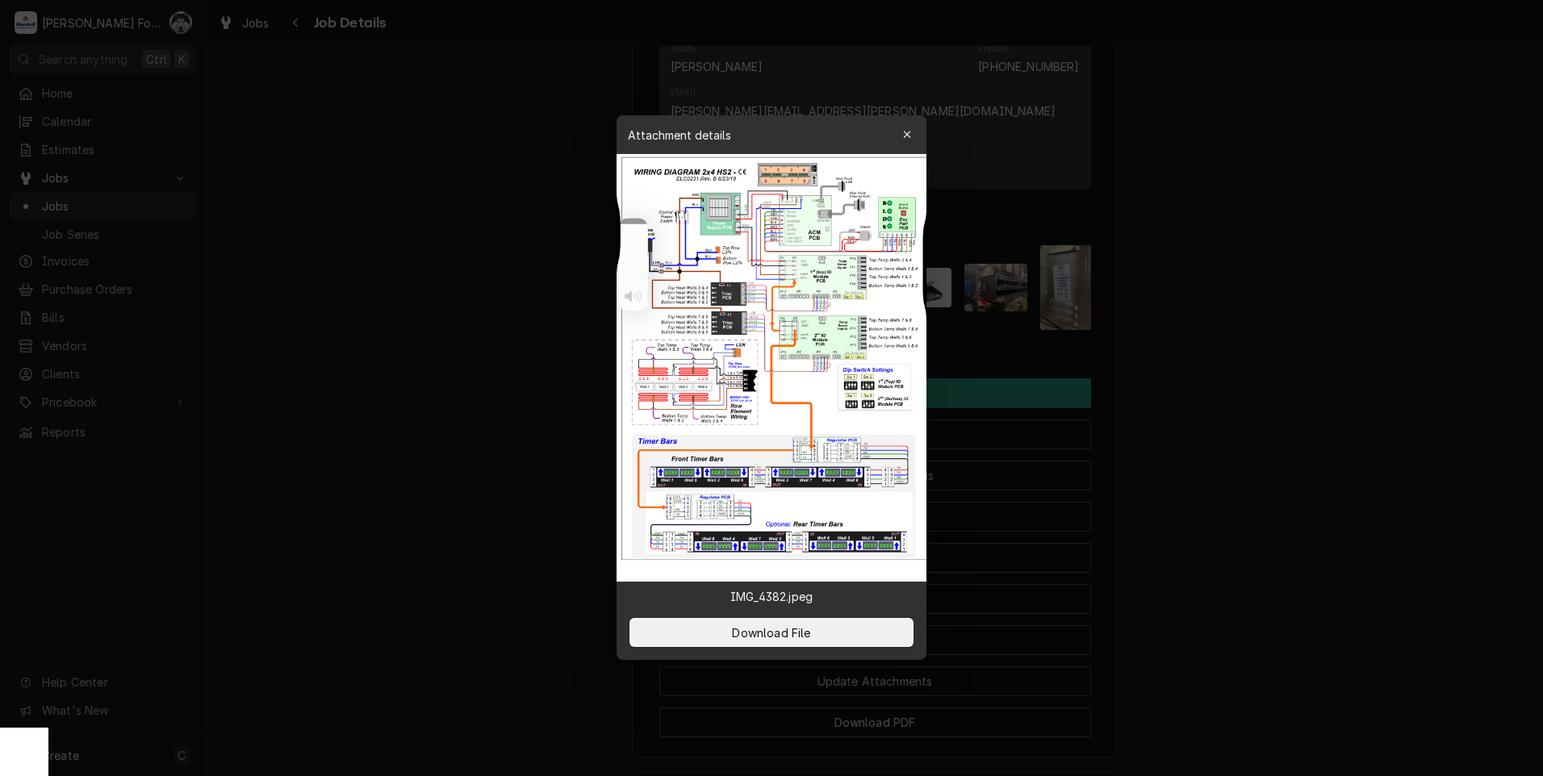
click at [1280, 403] on div at bounding box center [771, 388] width 1543 height 776
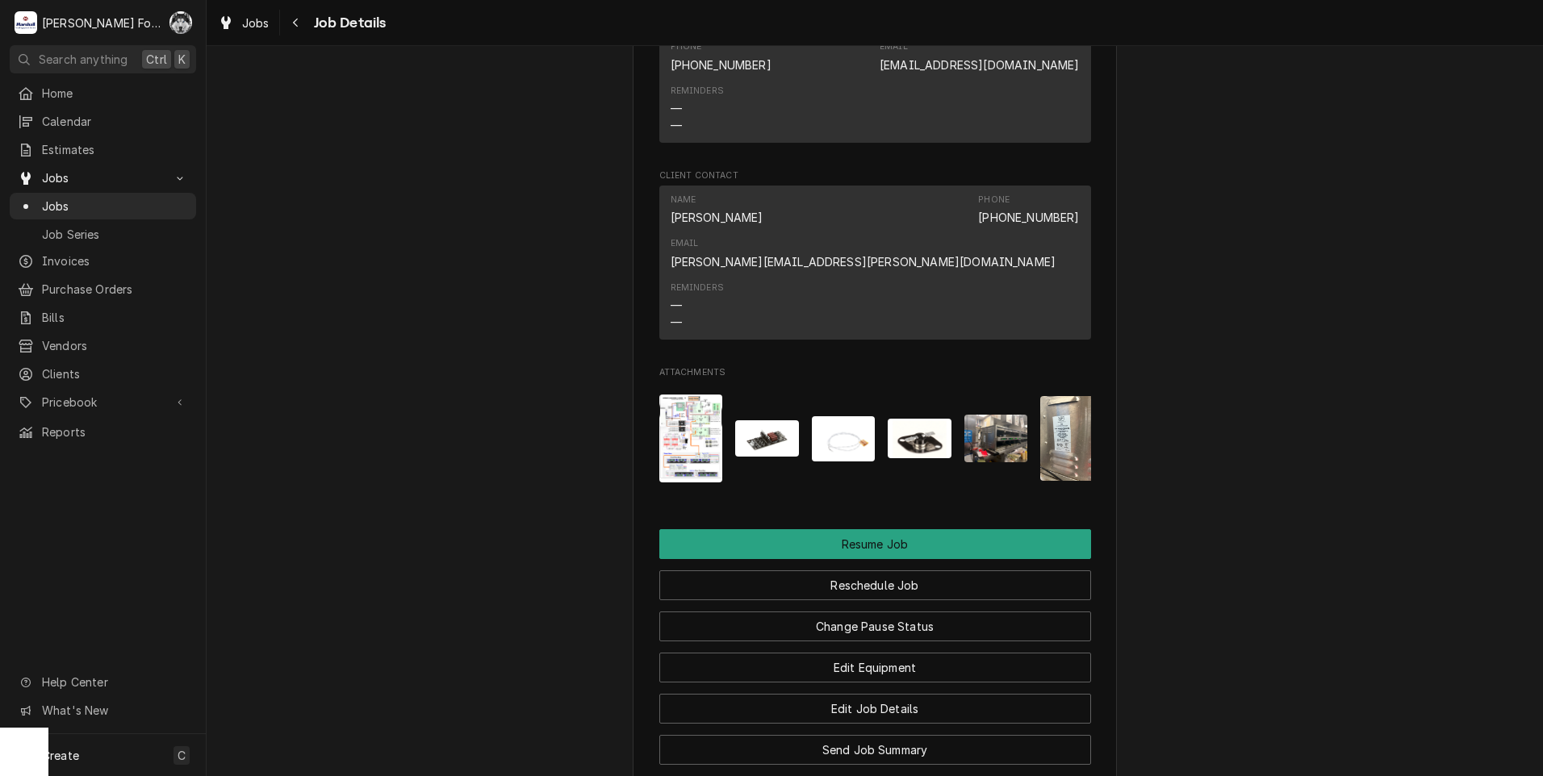
scroll to position [1434, 0]
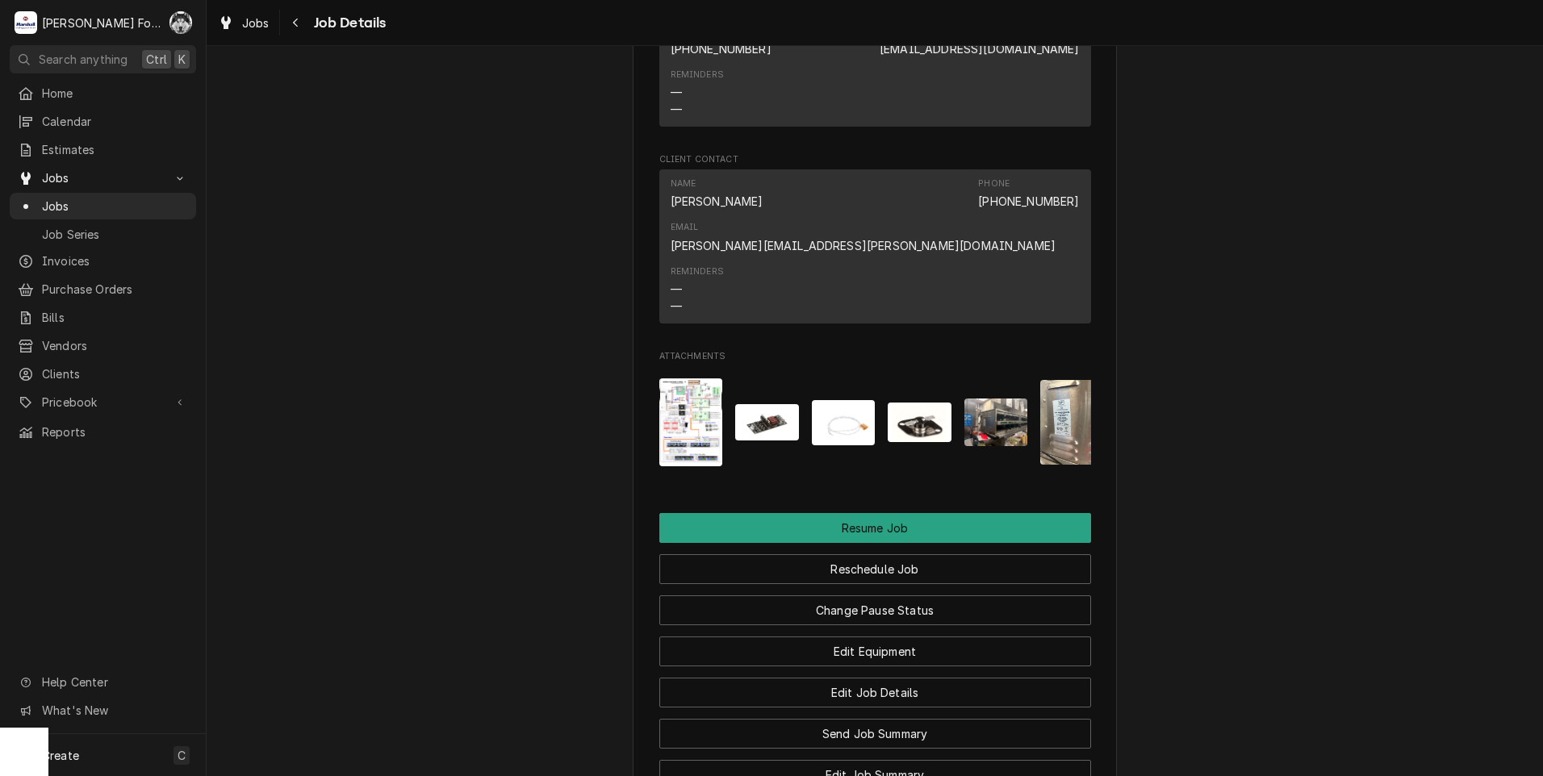
click at [760, 404] on img "Attachments" at bounding box center [767, 422] width 64 height 36
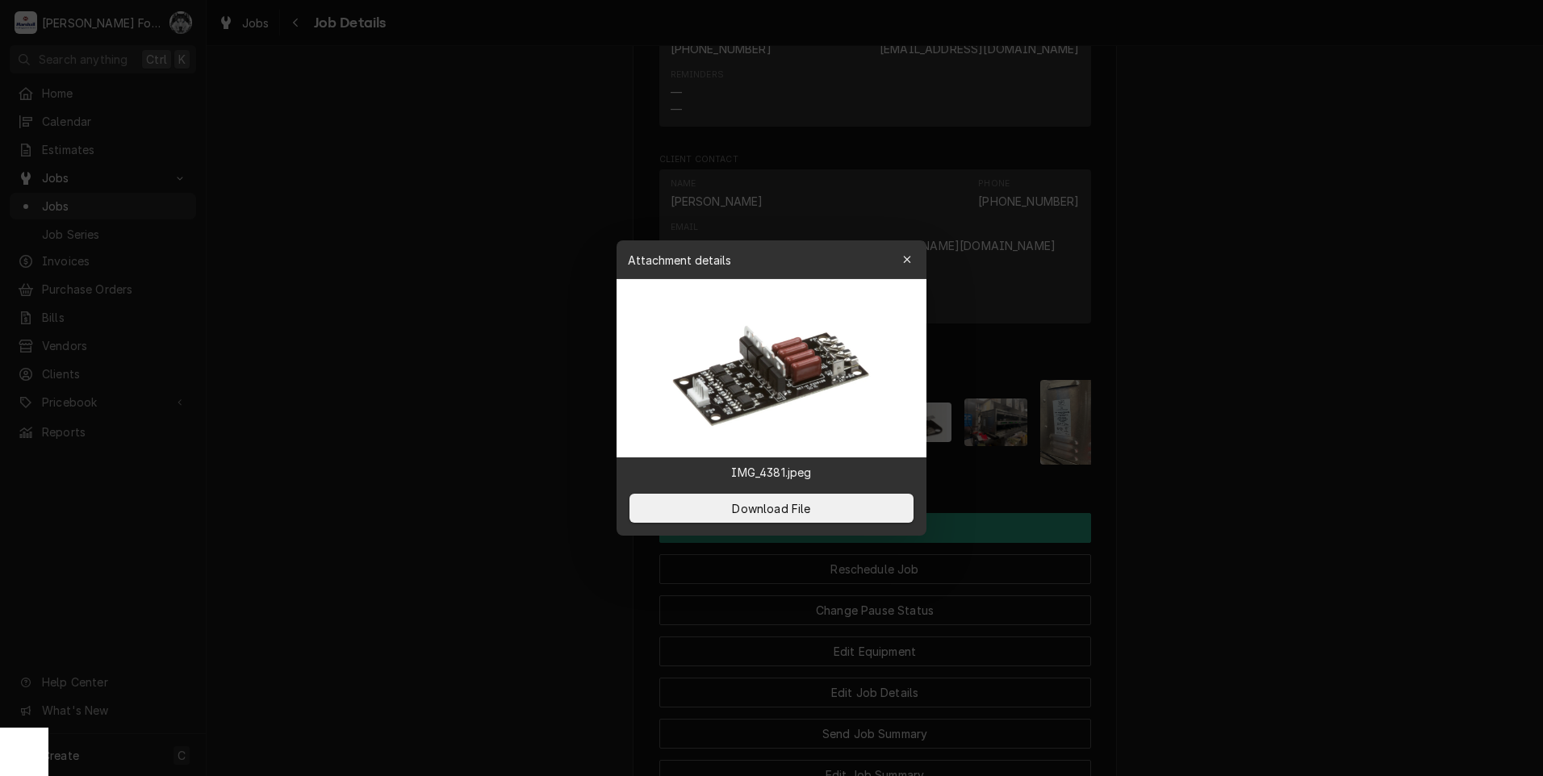
click at [1055, 384] on div at bounding box center [771, 388] width 1543 height 776
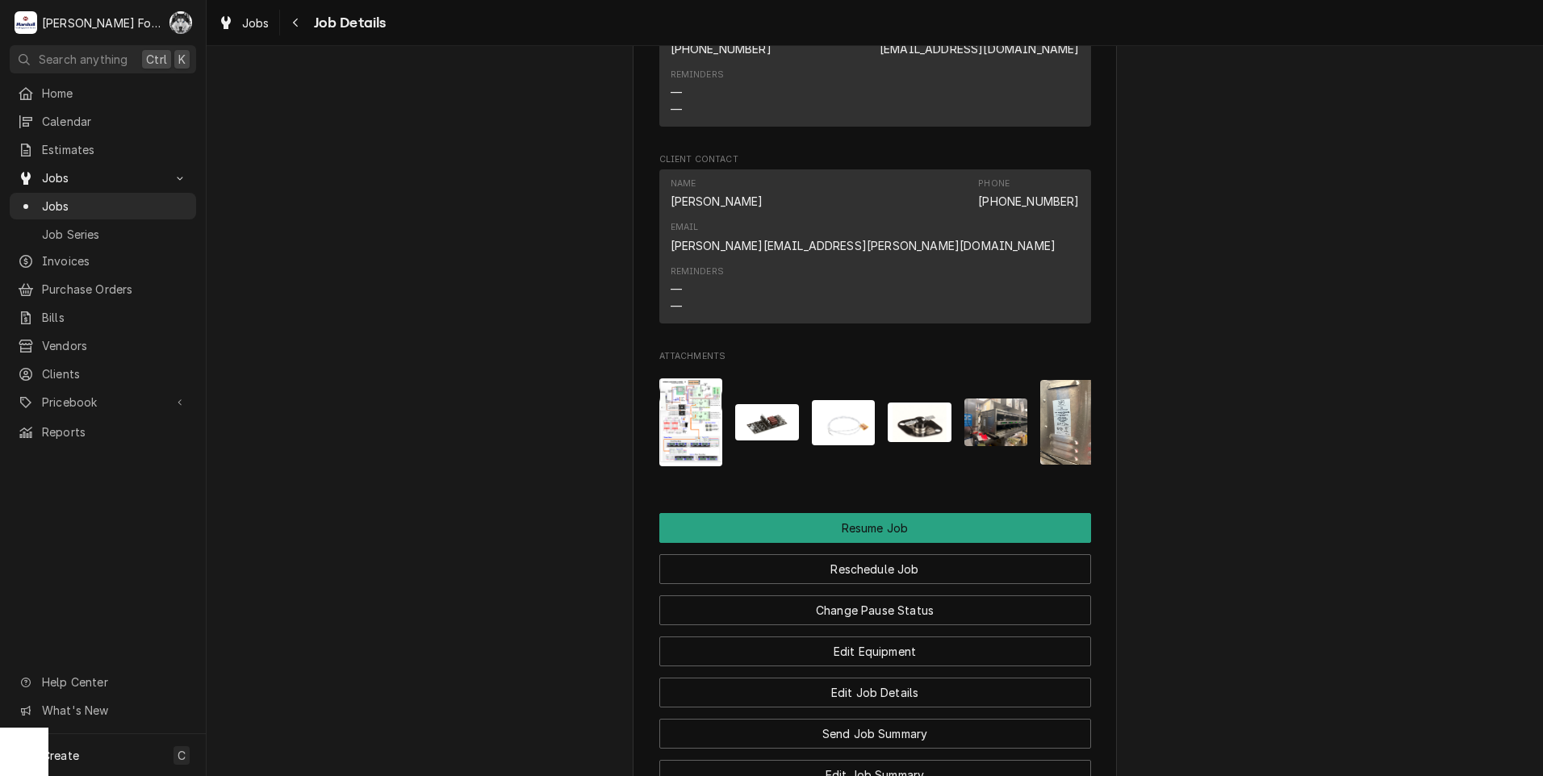
click at [1057, 385] on img "Attachments" at bounding box center [1072, 422] width 64 height 85
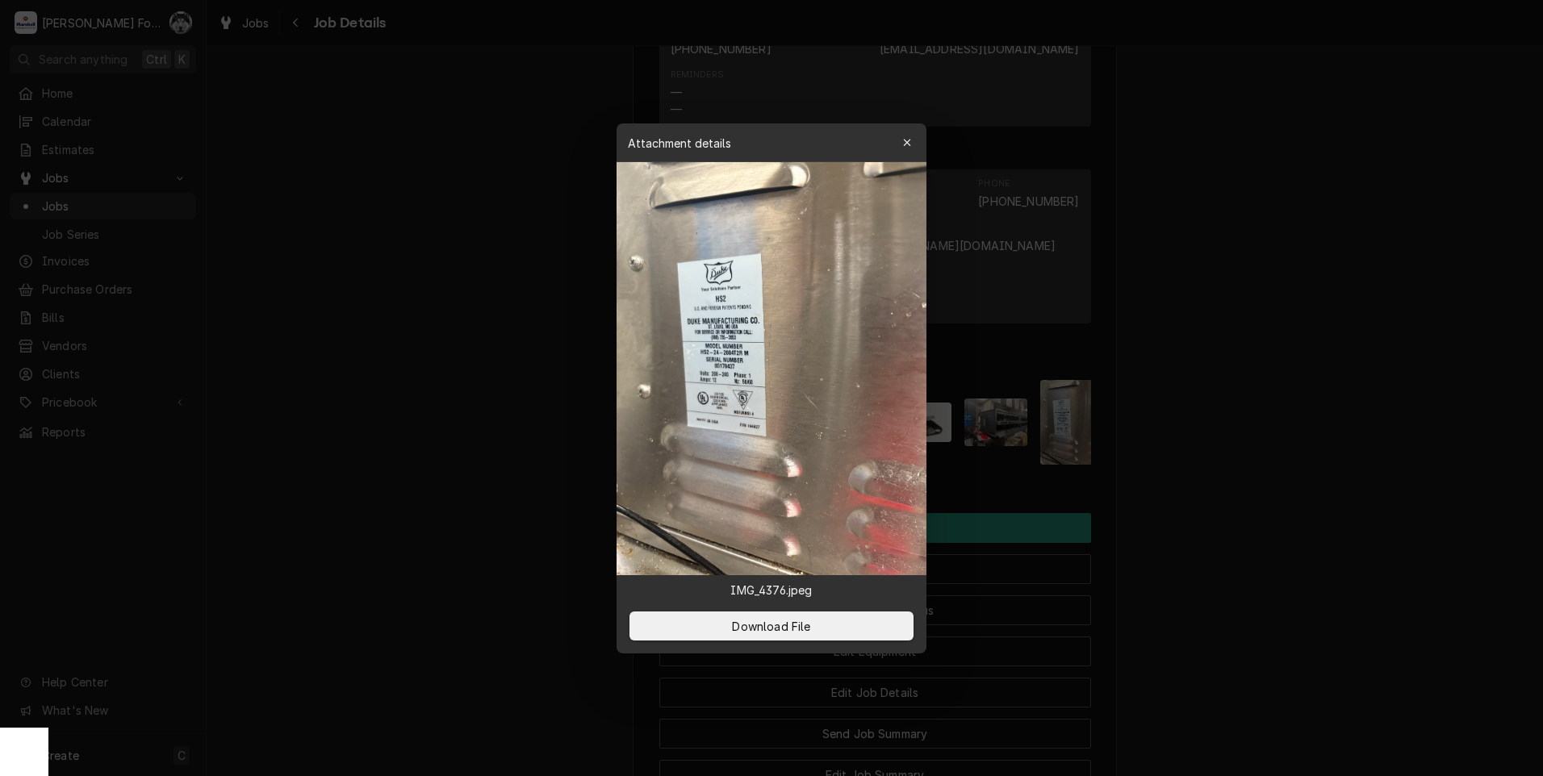
click at [455, 453] on div at bounding box center [771, 388] width 1543 height 776
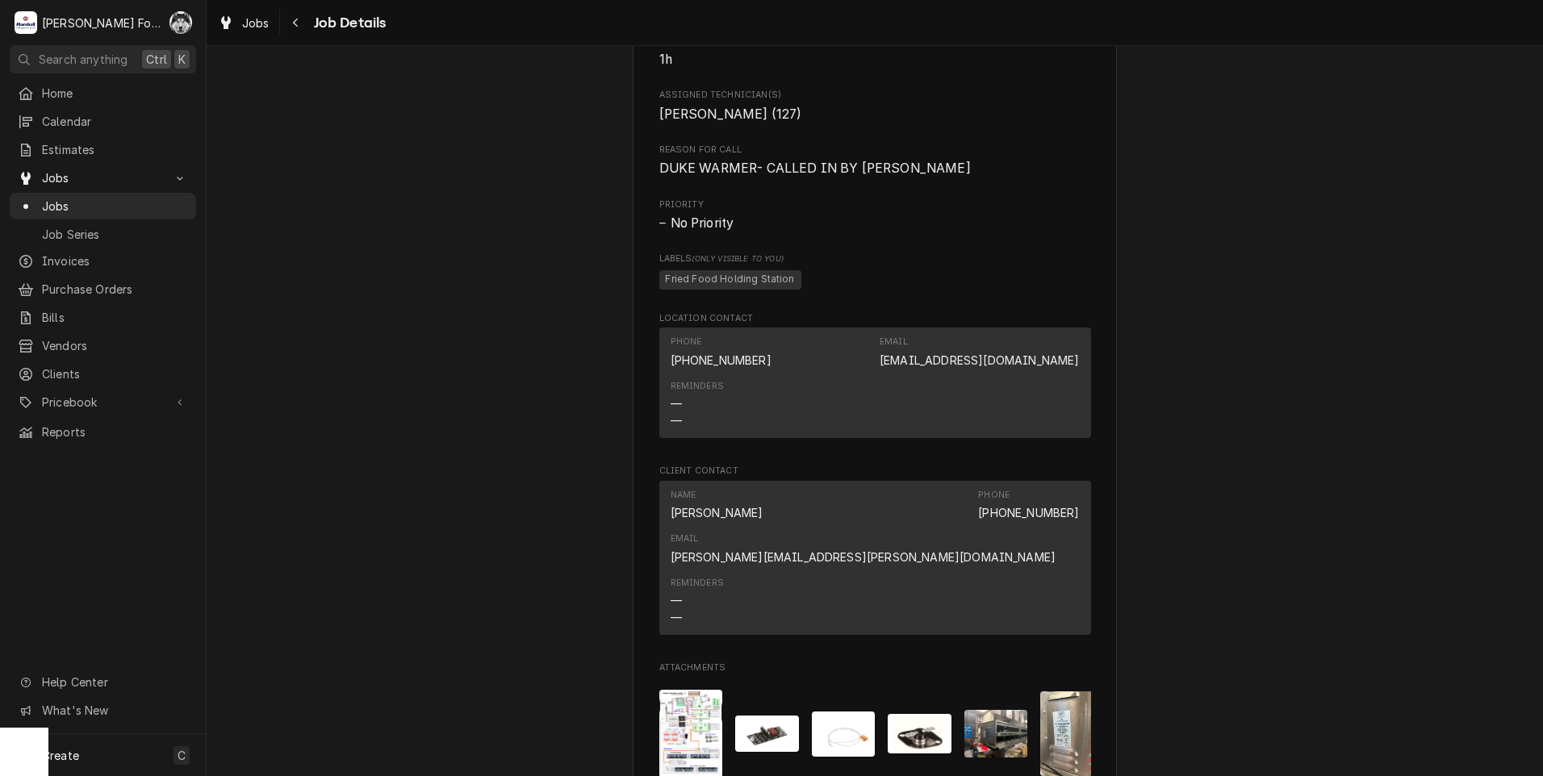
scroll to position [1165, 0]
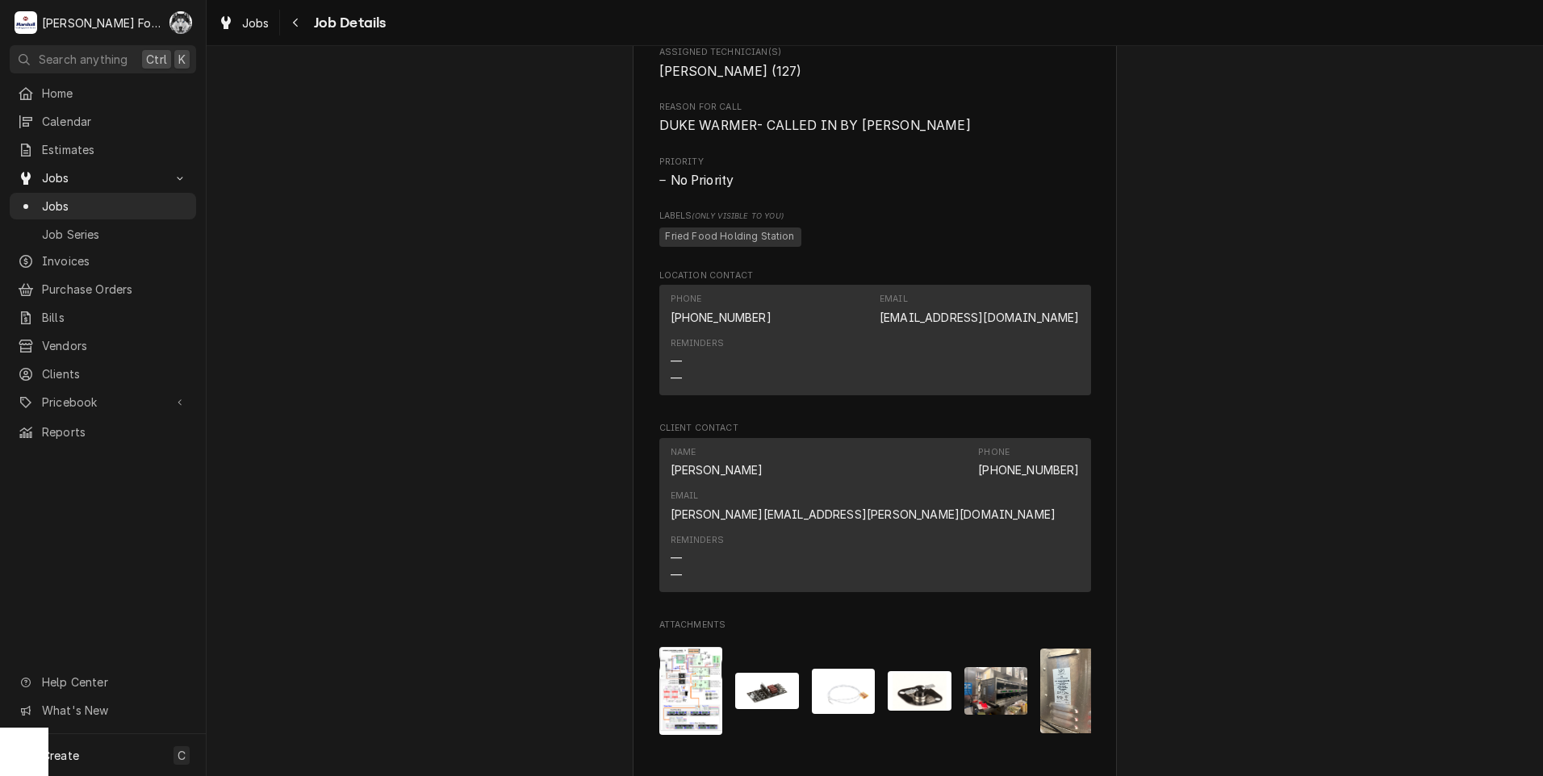
click at [837, 669] on img "Attachments" at bounding box center [844, 691] width 64 height 45
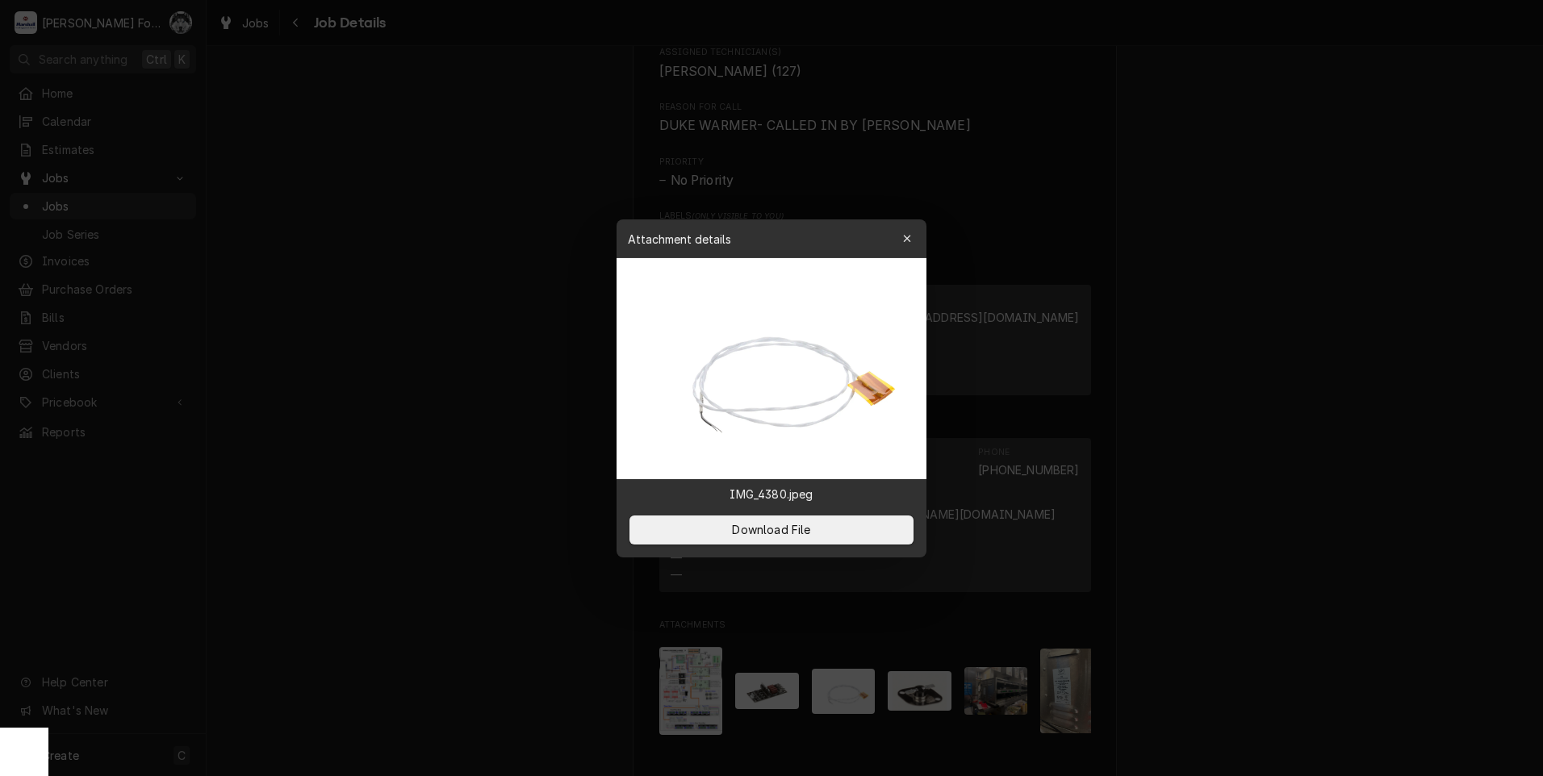
click at [475, 452] on div at bounding box center [771, 388] width 1543 height 776
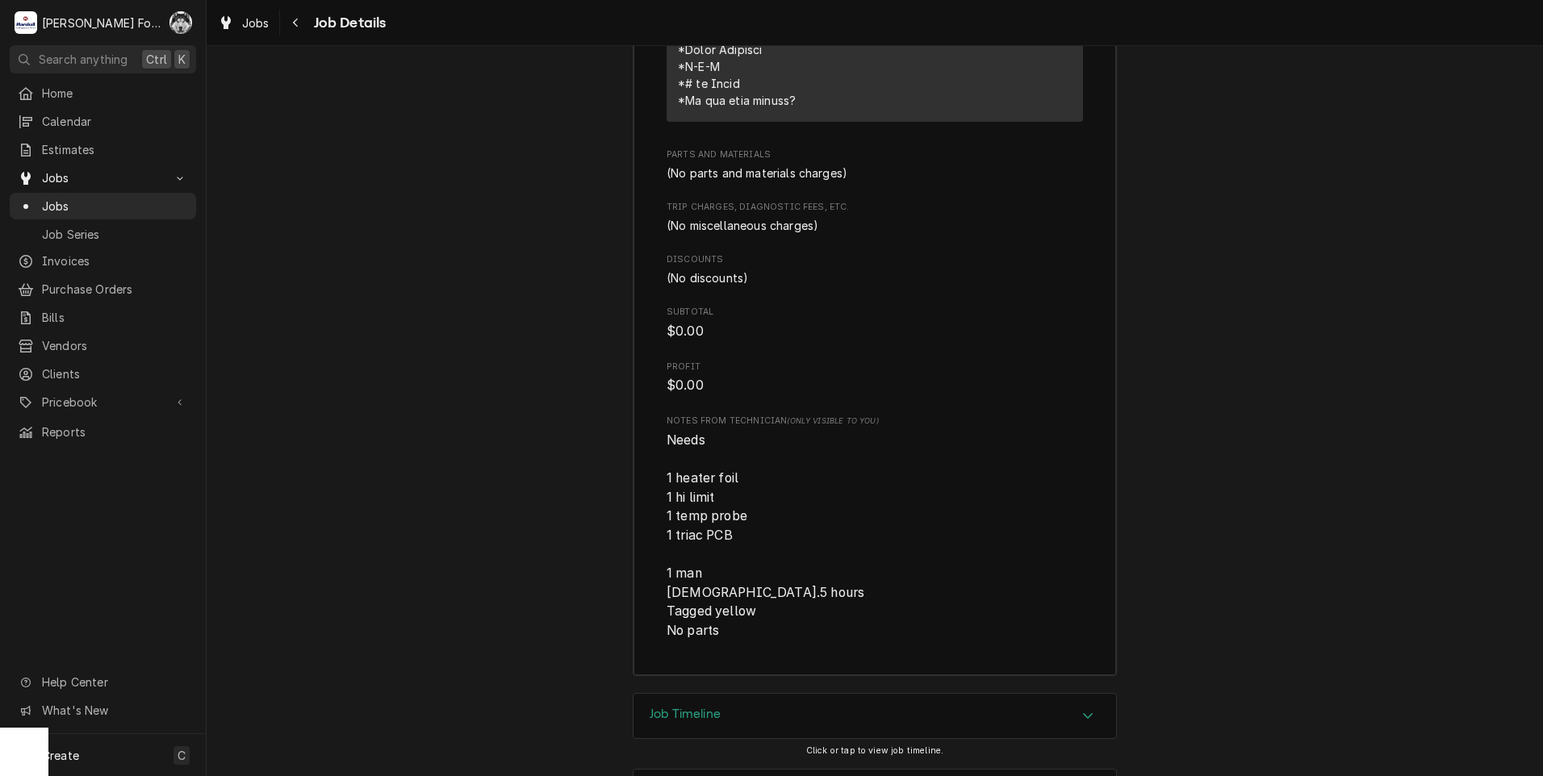
scroll to position [3538, 0]
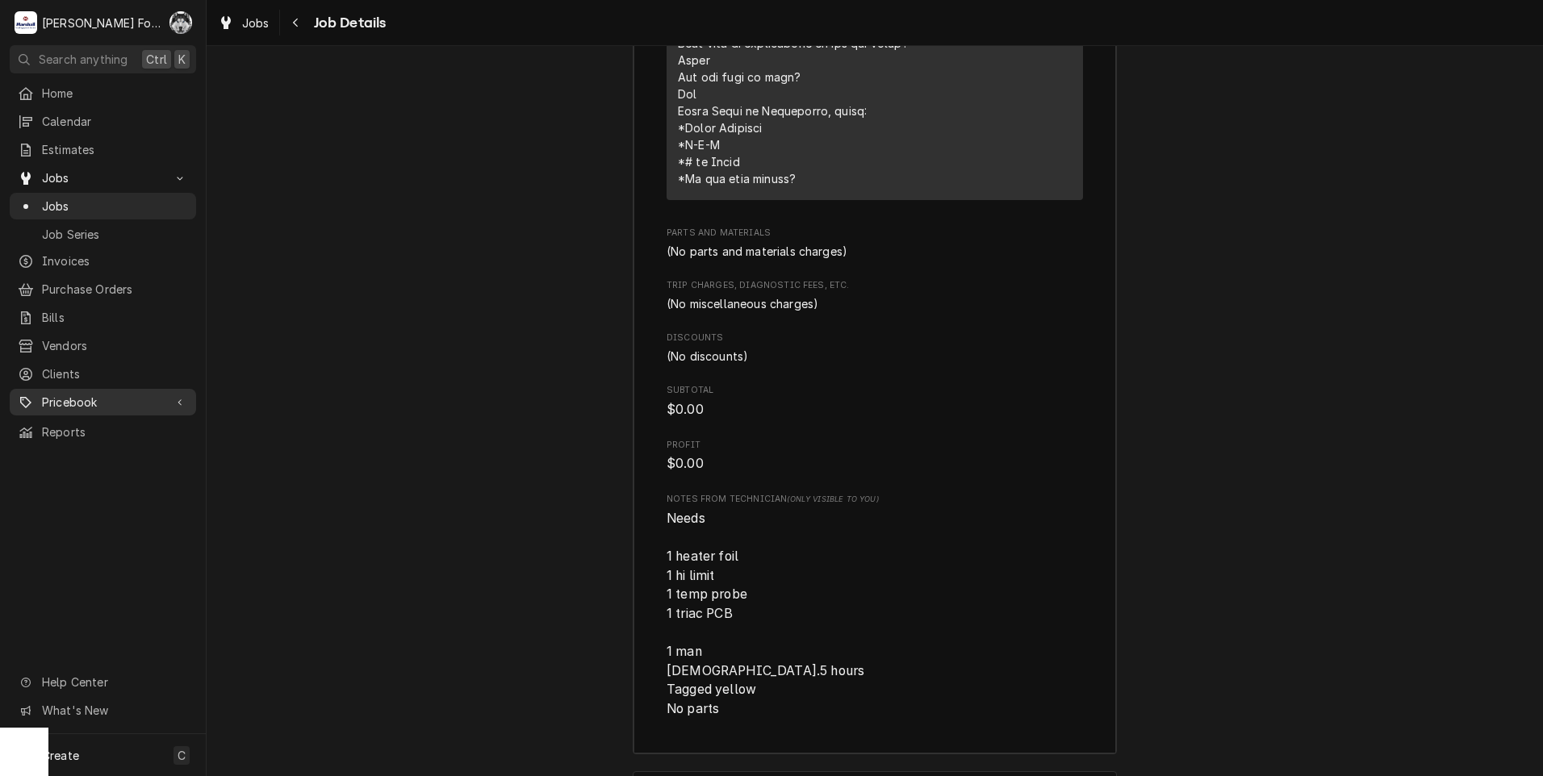
click at [107, 394] on span "Pricebook" at bounding box center [103, 402] width 122 height 17
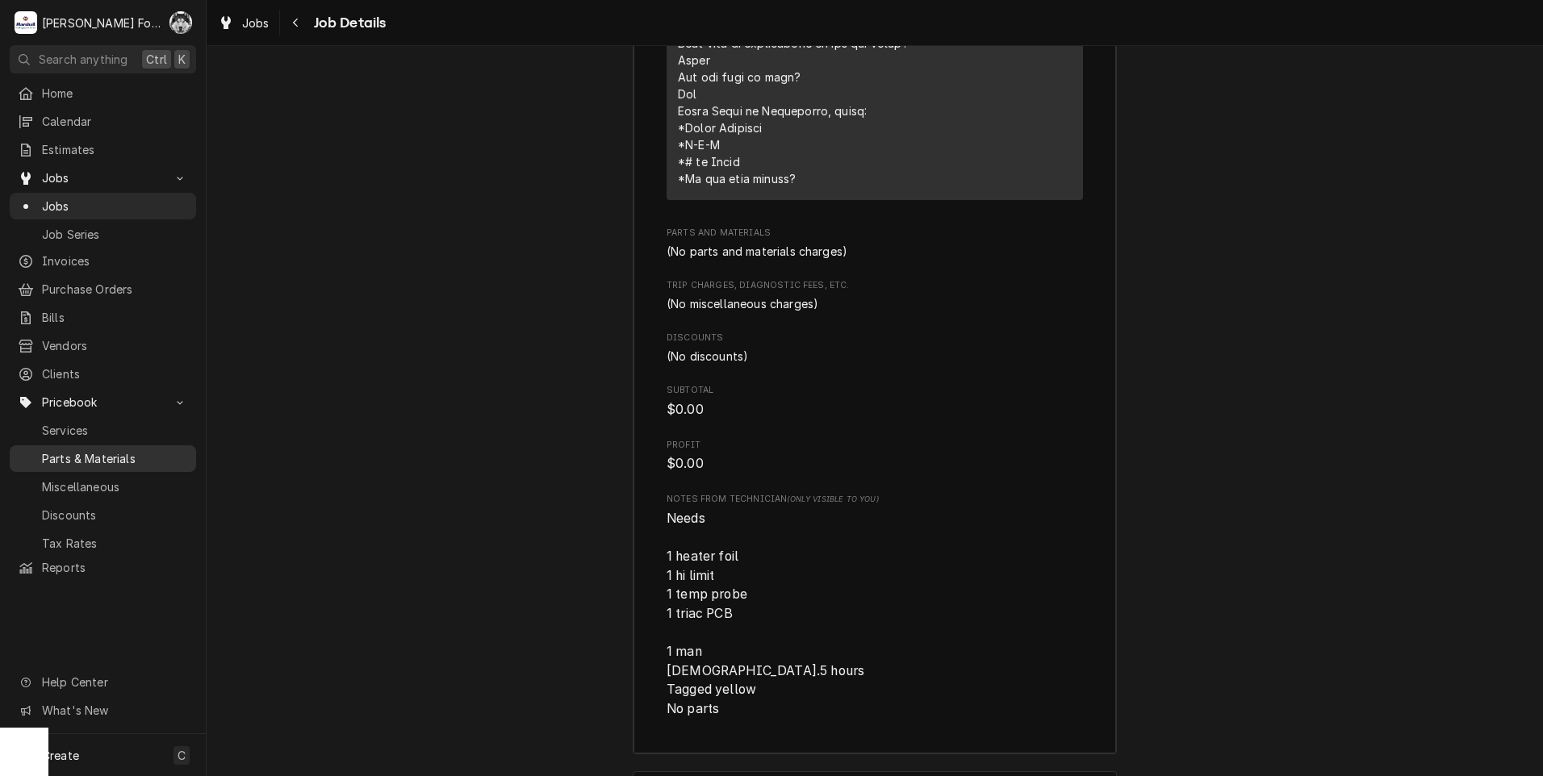
click at [110, 450] on span "Parts & Materials" at bounding box center [115, 458] width 146 height 17
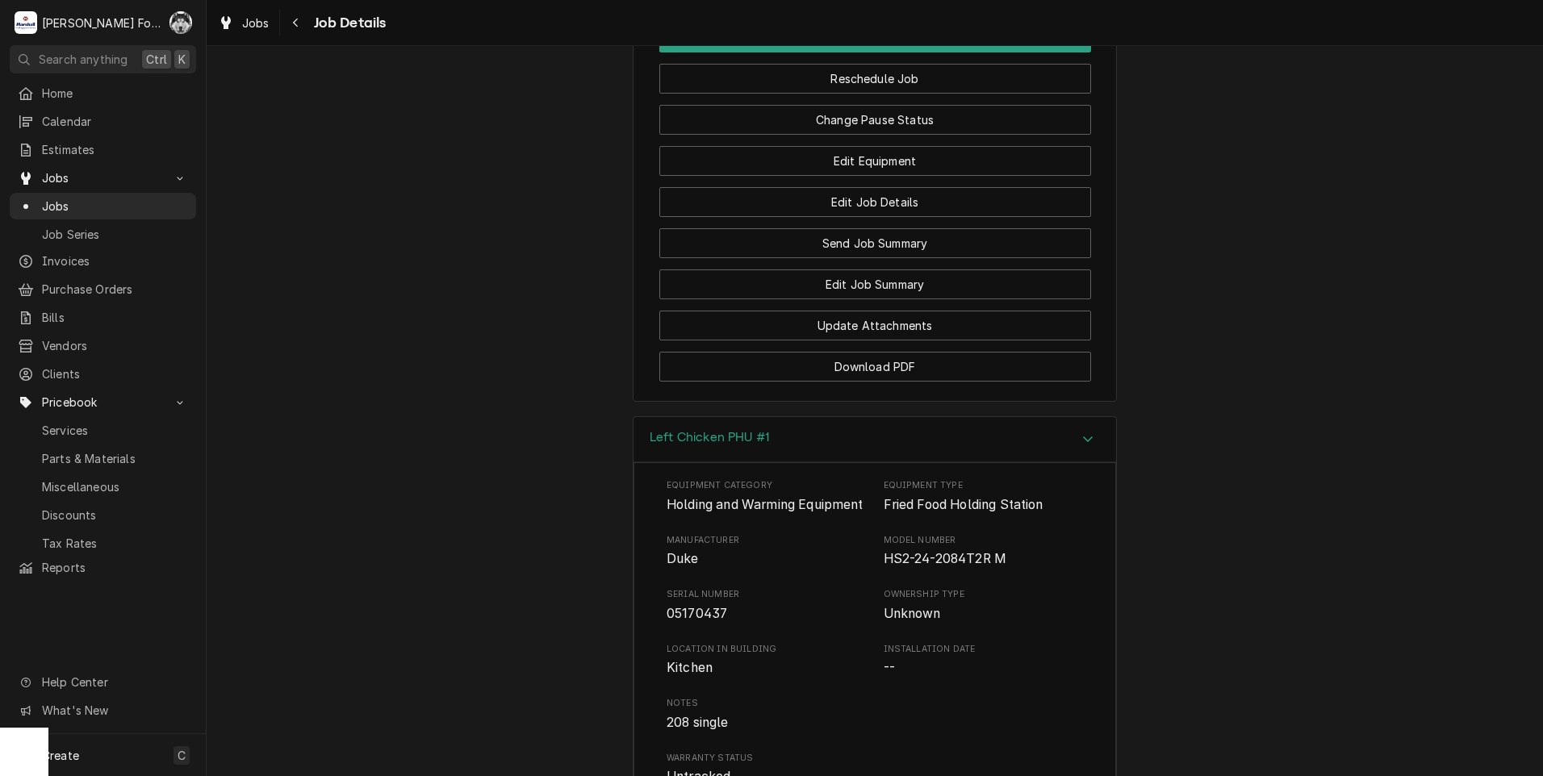
scroll to position [1656, 0]
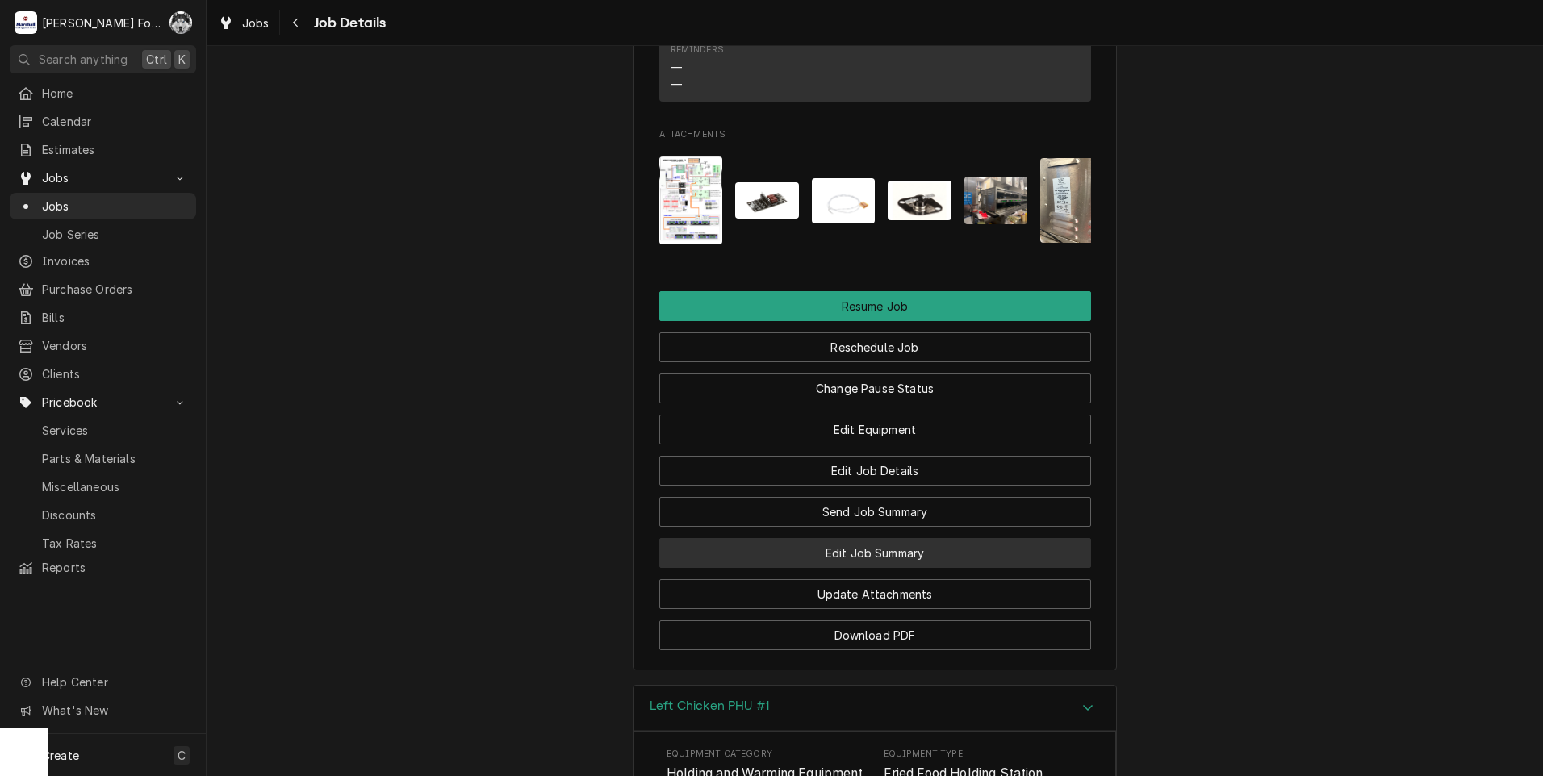
click at [847, 538] on button "Edit Job Summary" at bounding box center [875, 553] width 432 height 30
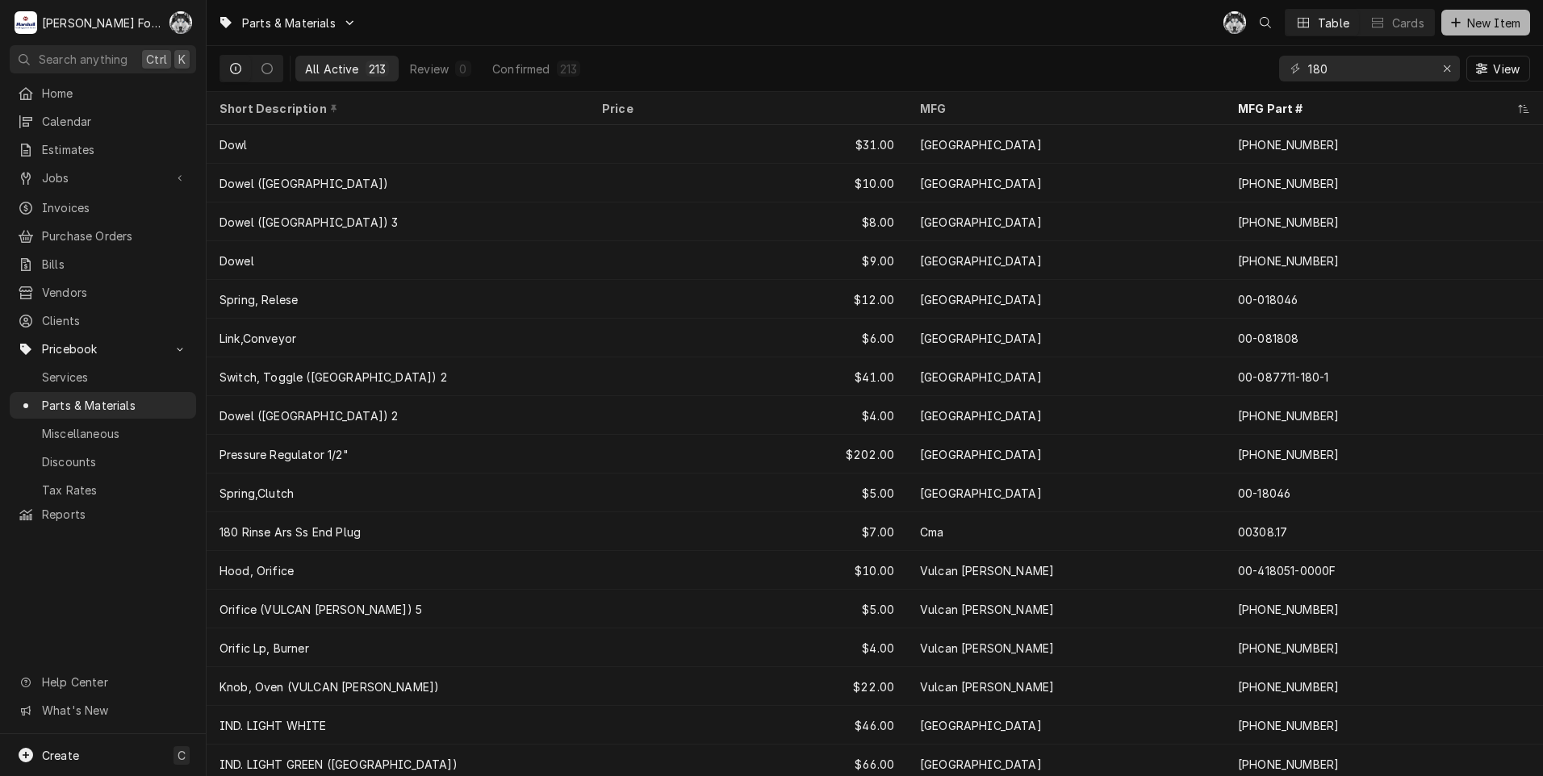
click at [1461, 29] on div "Dynamic Content Wrapper" at bounding box center [1455, 23] width 16 height 16
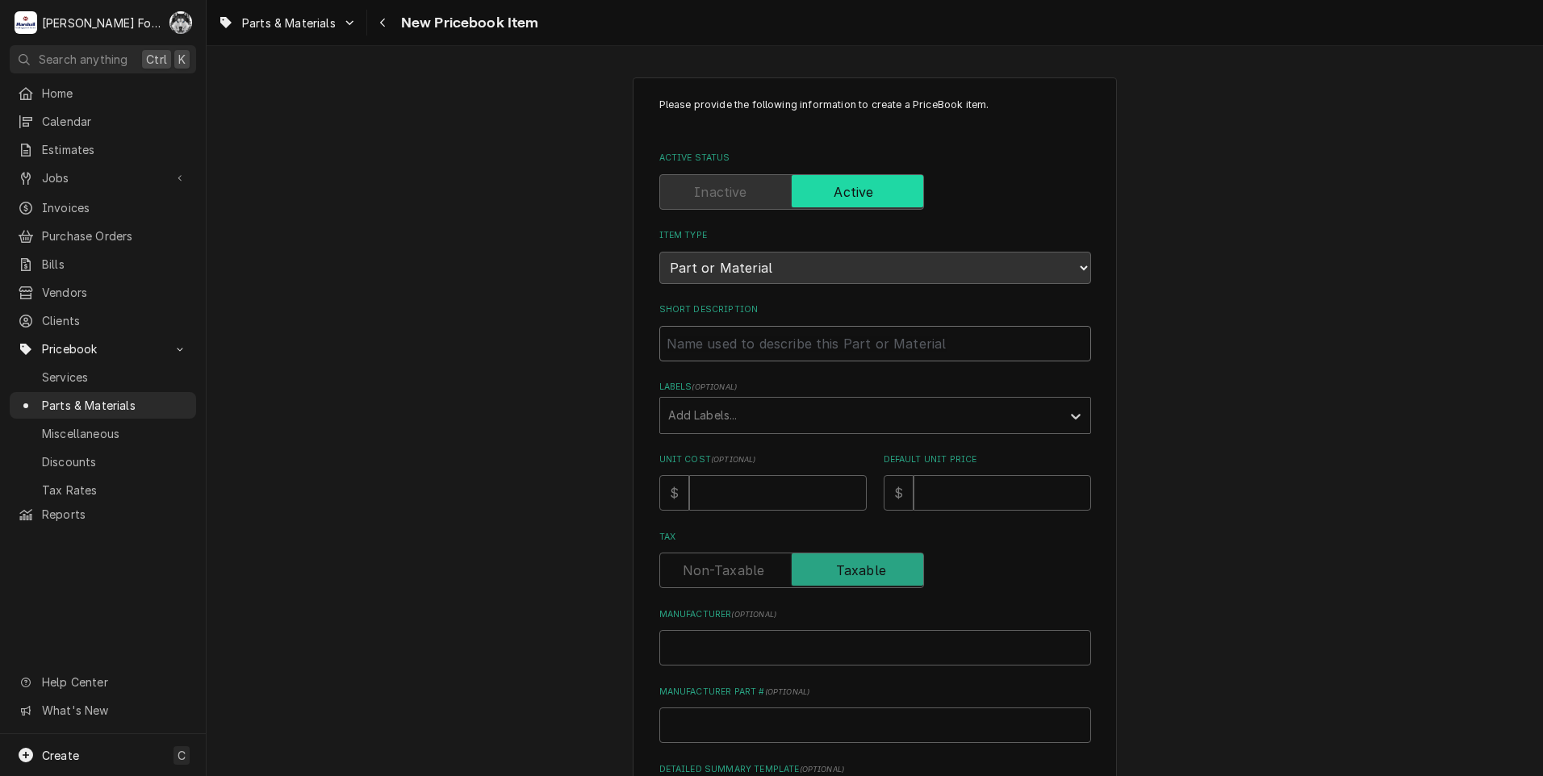
click at [816, 337] on input "Short Description" at bounding box center [875, 343] width 432 height 35
type textarea "x"
type input "H"
type textarea "x"
type input "HI"
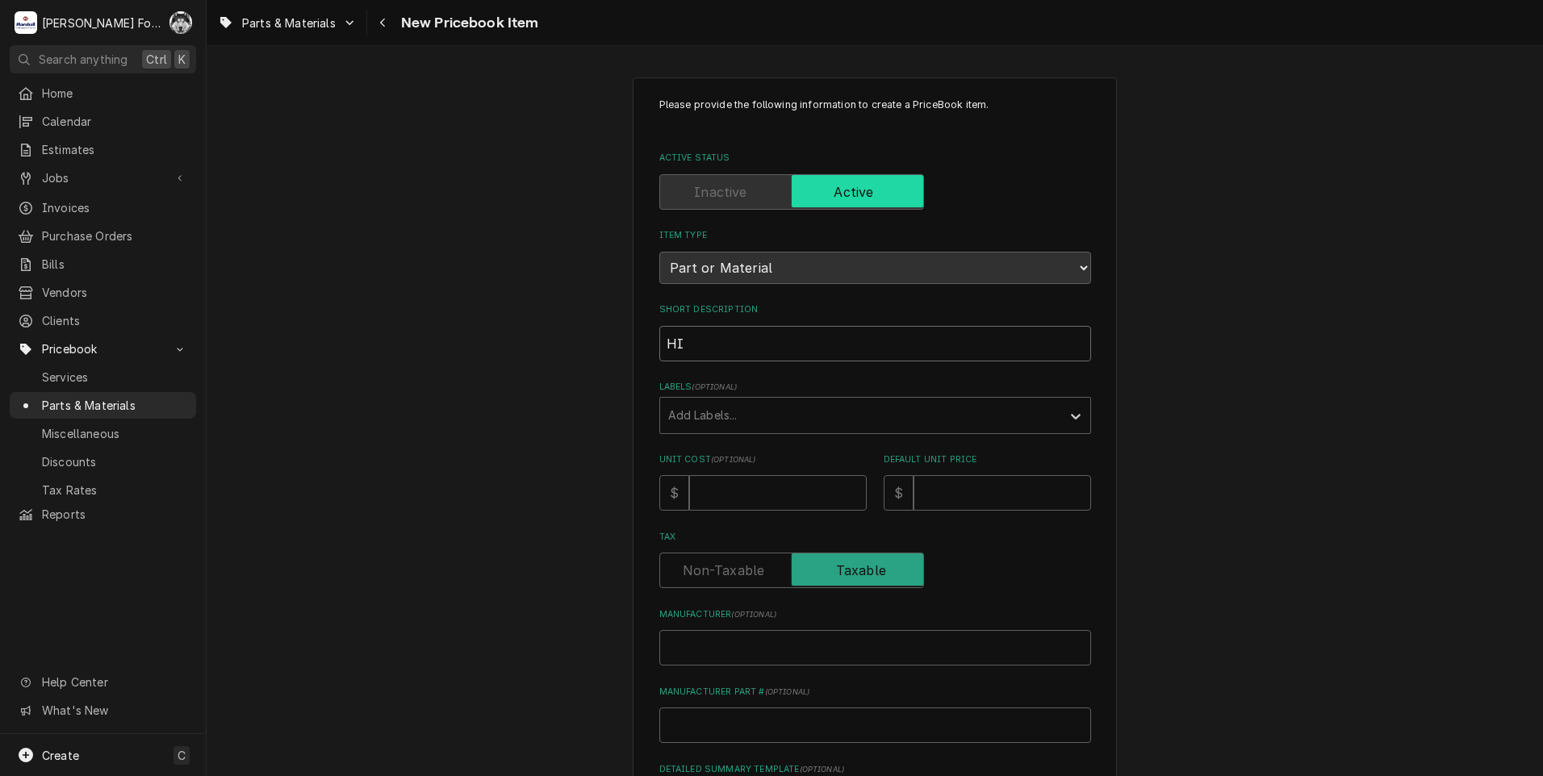
type textarea "x"
type input "HI-"
type textarea "x"
type input "HI-L"
type textarea "x"
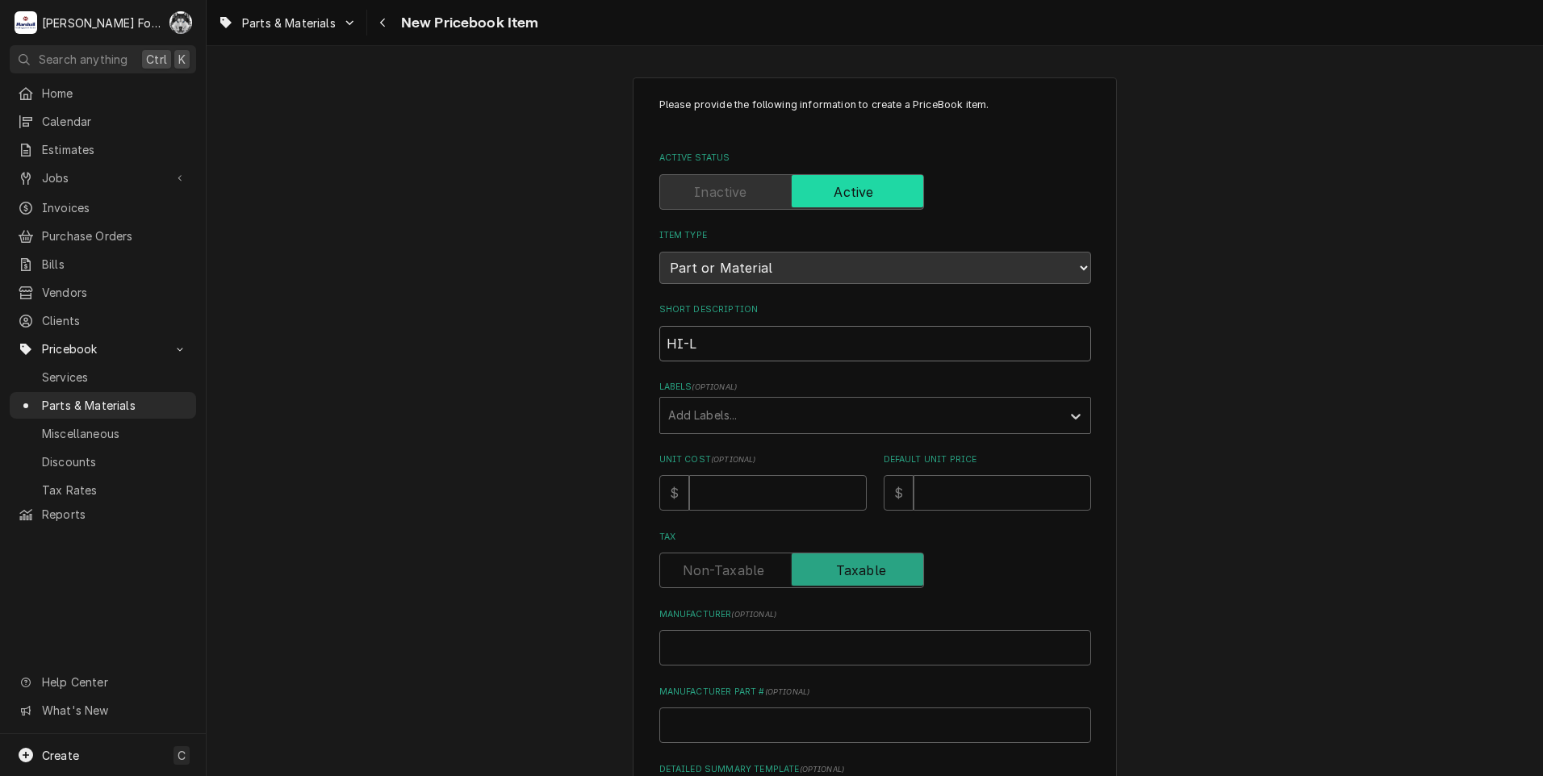
type input "HI-LI"
type textarea "x"
type input "HI-LIM"
type textarea "x"
type input "HI-LIMI"
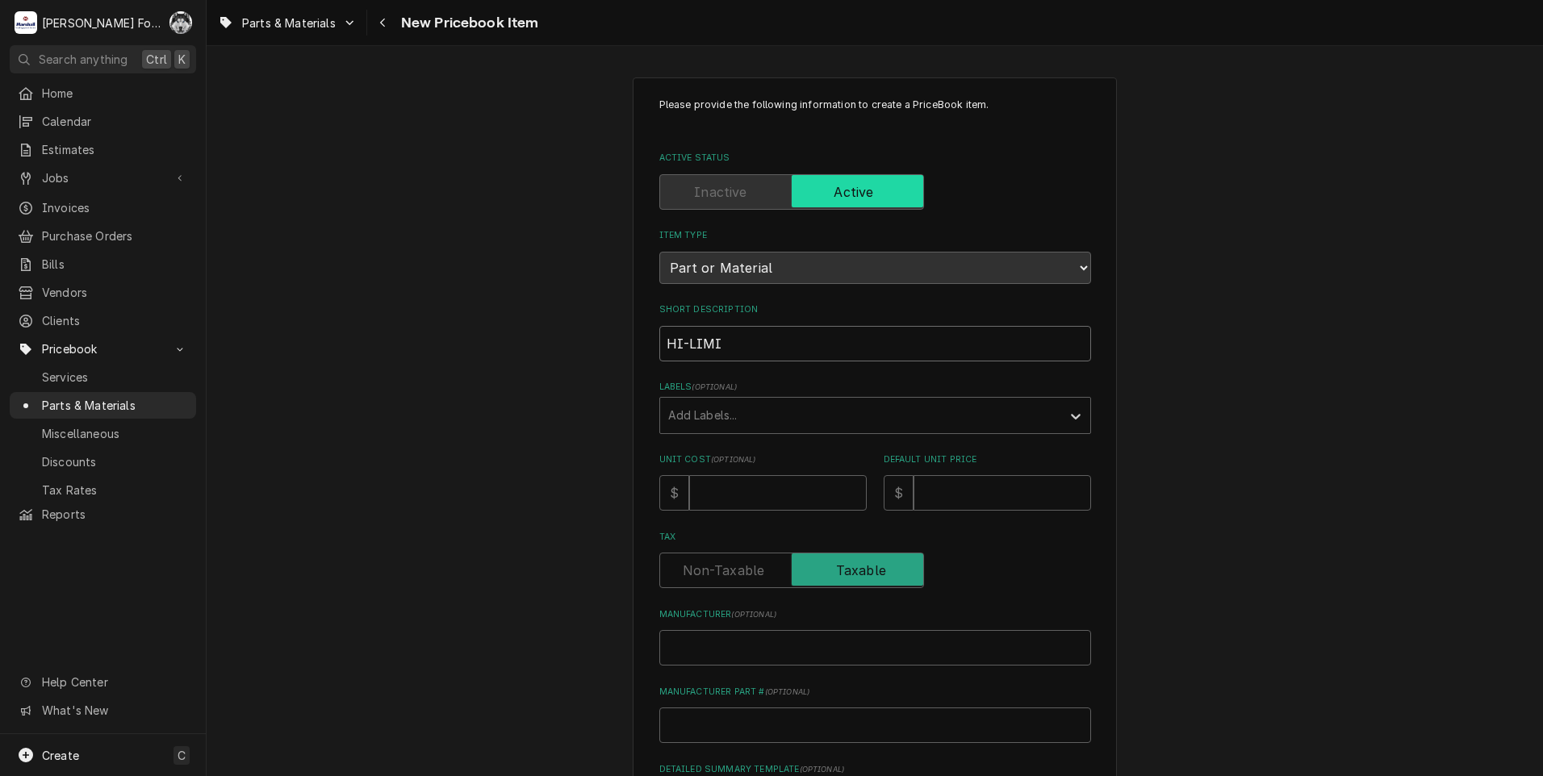
type textarea "x"
type input "HI-LIMIT"
type textarea "x"
type input "HI-LIMIT"
type textarea "x"
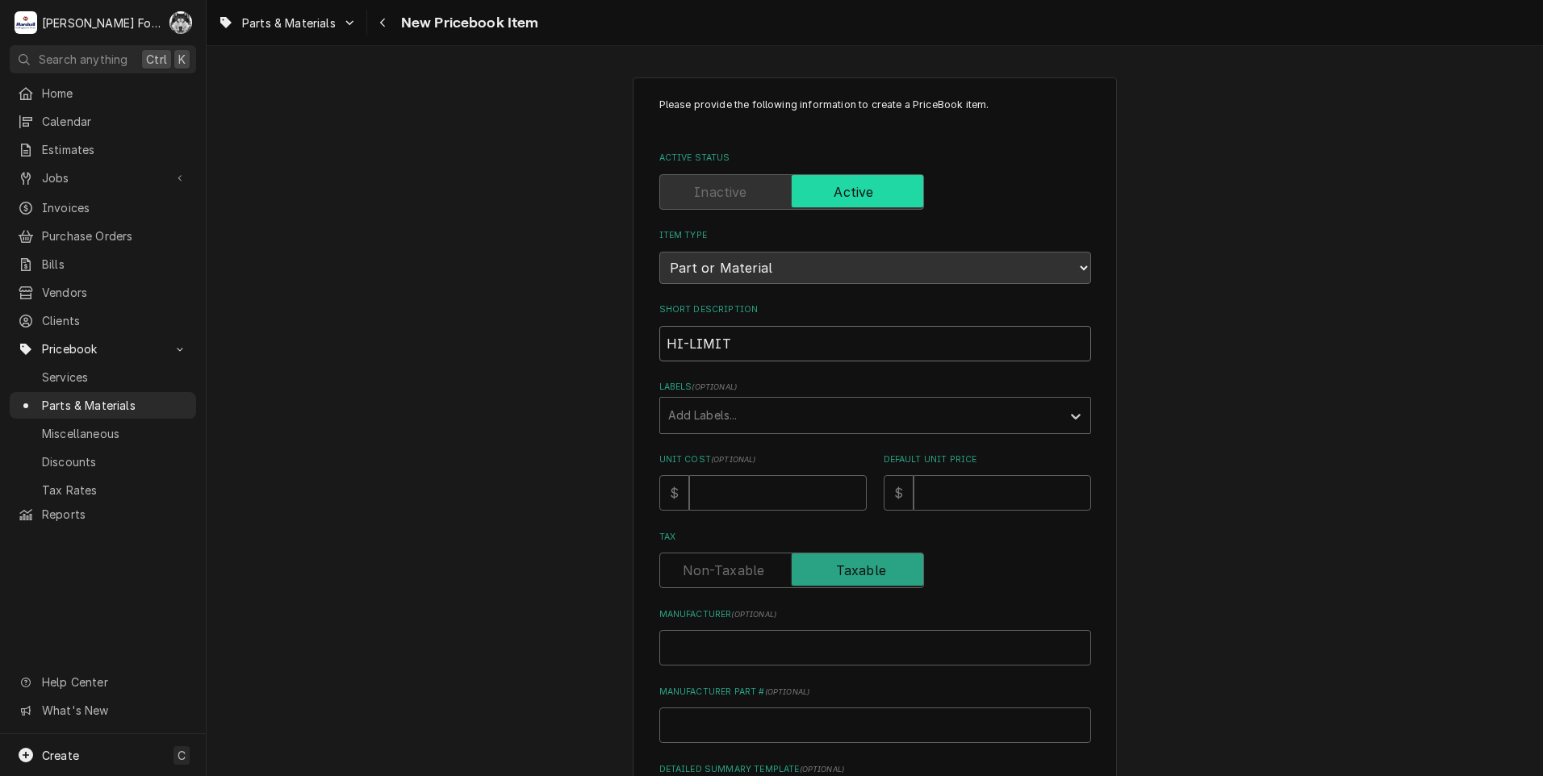
type input "HI-LIMIT T"
type textarea "x"
type input "HI-LIMIT TH"
type textarea "x"
type input "HI-LIMIT THE"
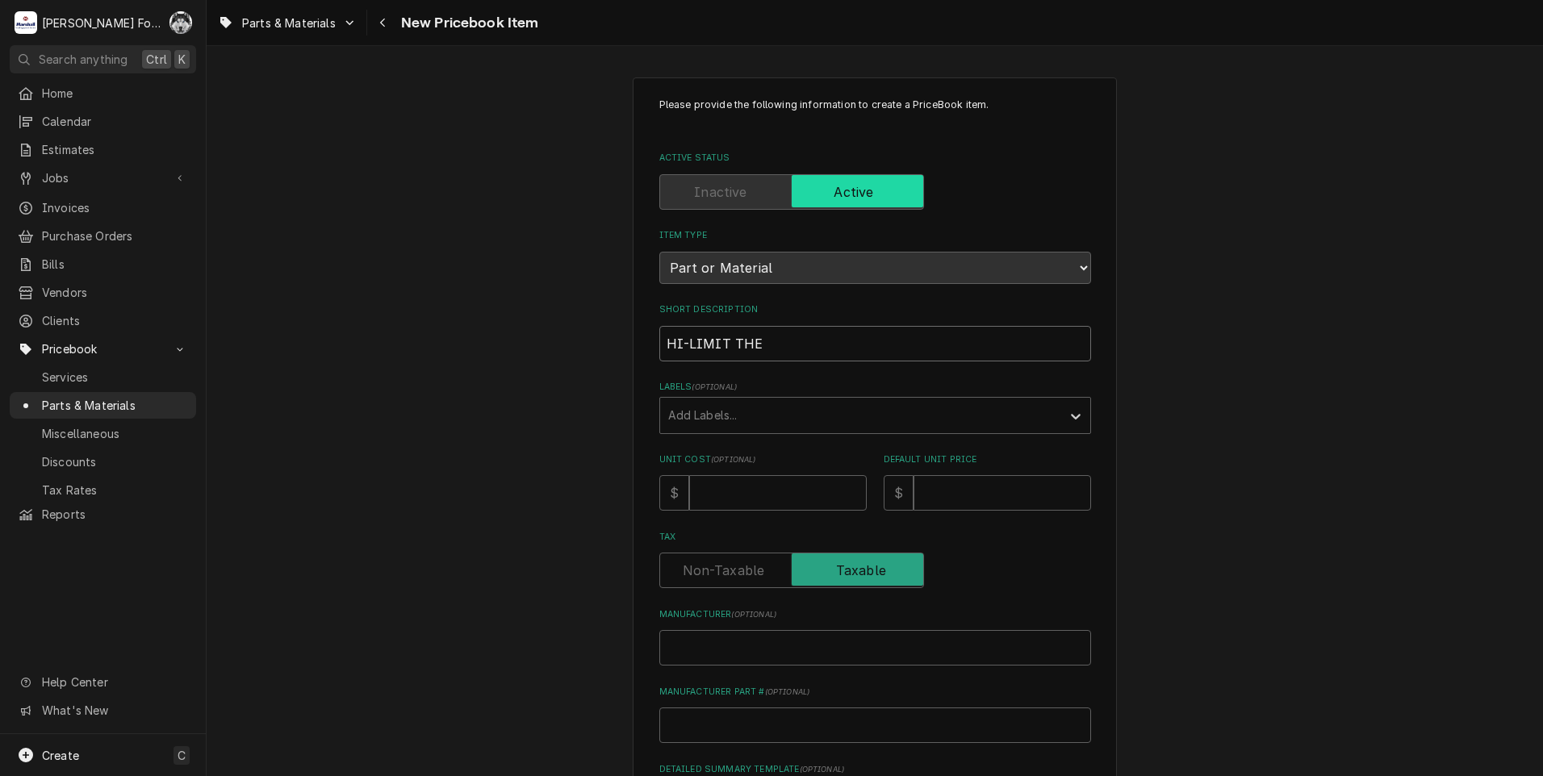
type textarea "x"
type input "HI-LIMIT THER"
type textarea "x"
type input "HI-LIMIT THERM"
type textarea "x"
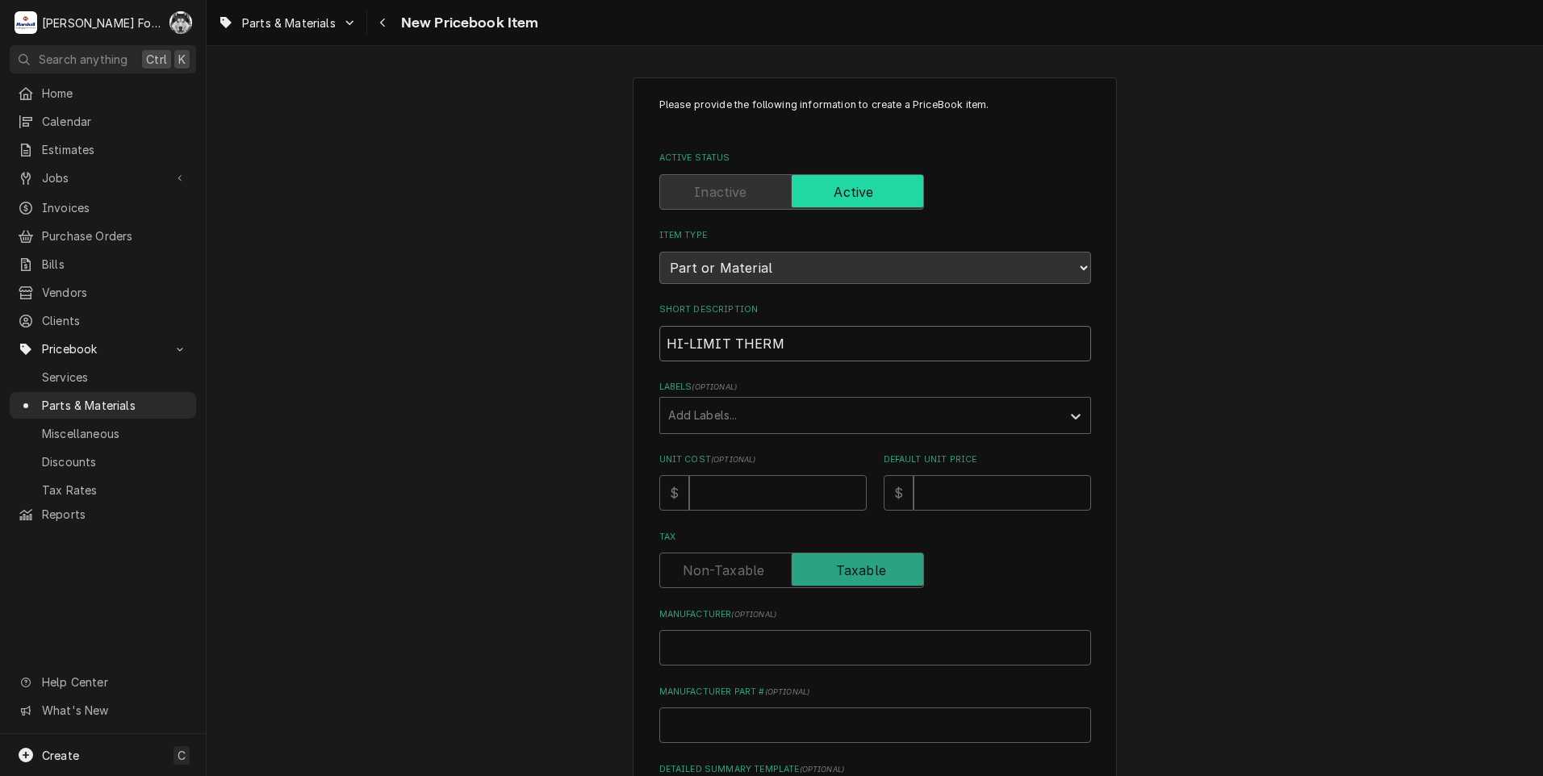
type input "HI-LIMIT THERMO"
type textarea "x"
type input "HI-LIMIT THERMOS"
type textarea "x"
type input "HI-LIMIT THERMOST"
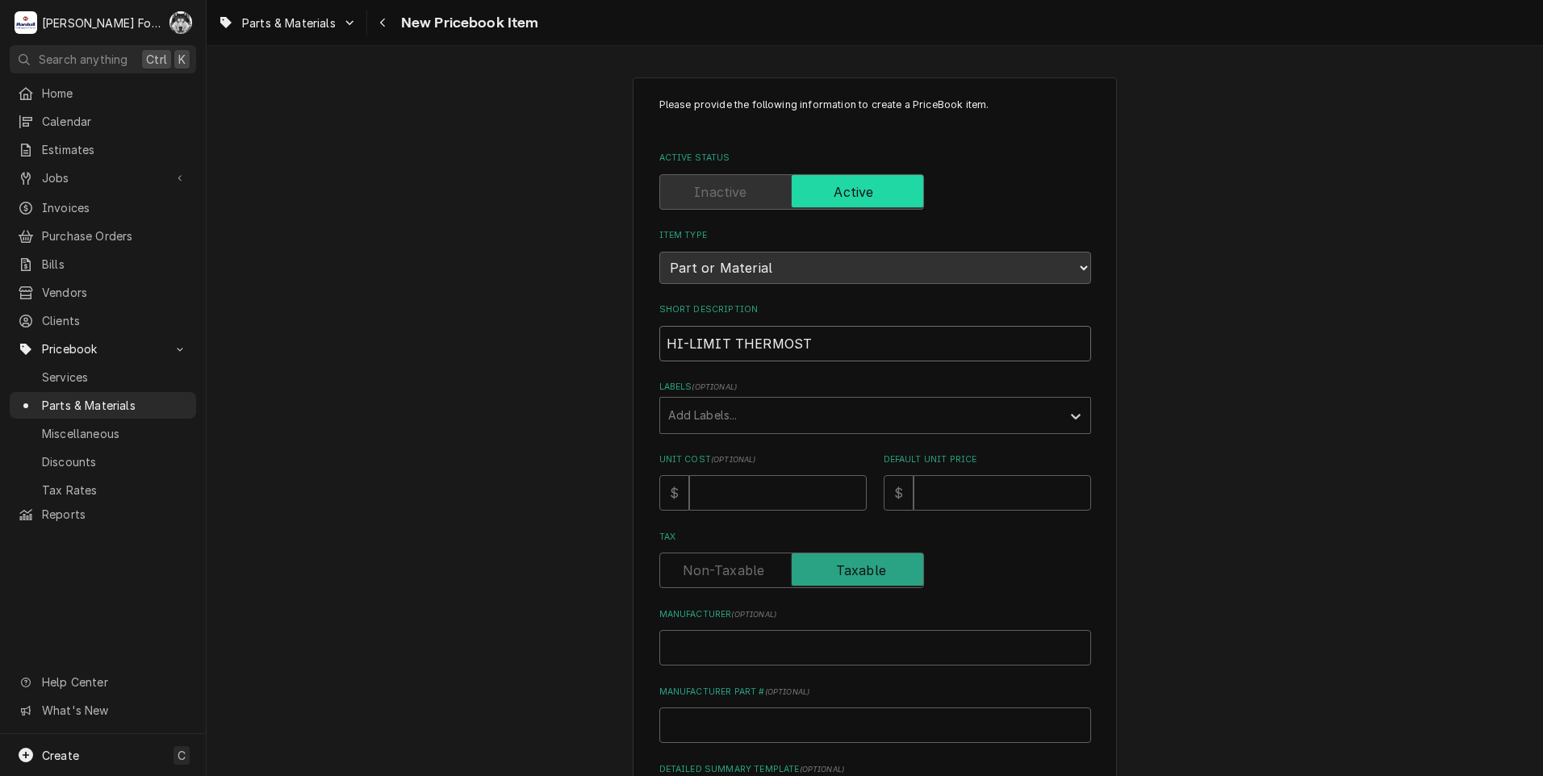
type textarea "x"
type input "HI-LIMIT THERMOSTA"
type textarea "x"
type input "HI-LIMIT THERMOSTAT"
type textarea "x"
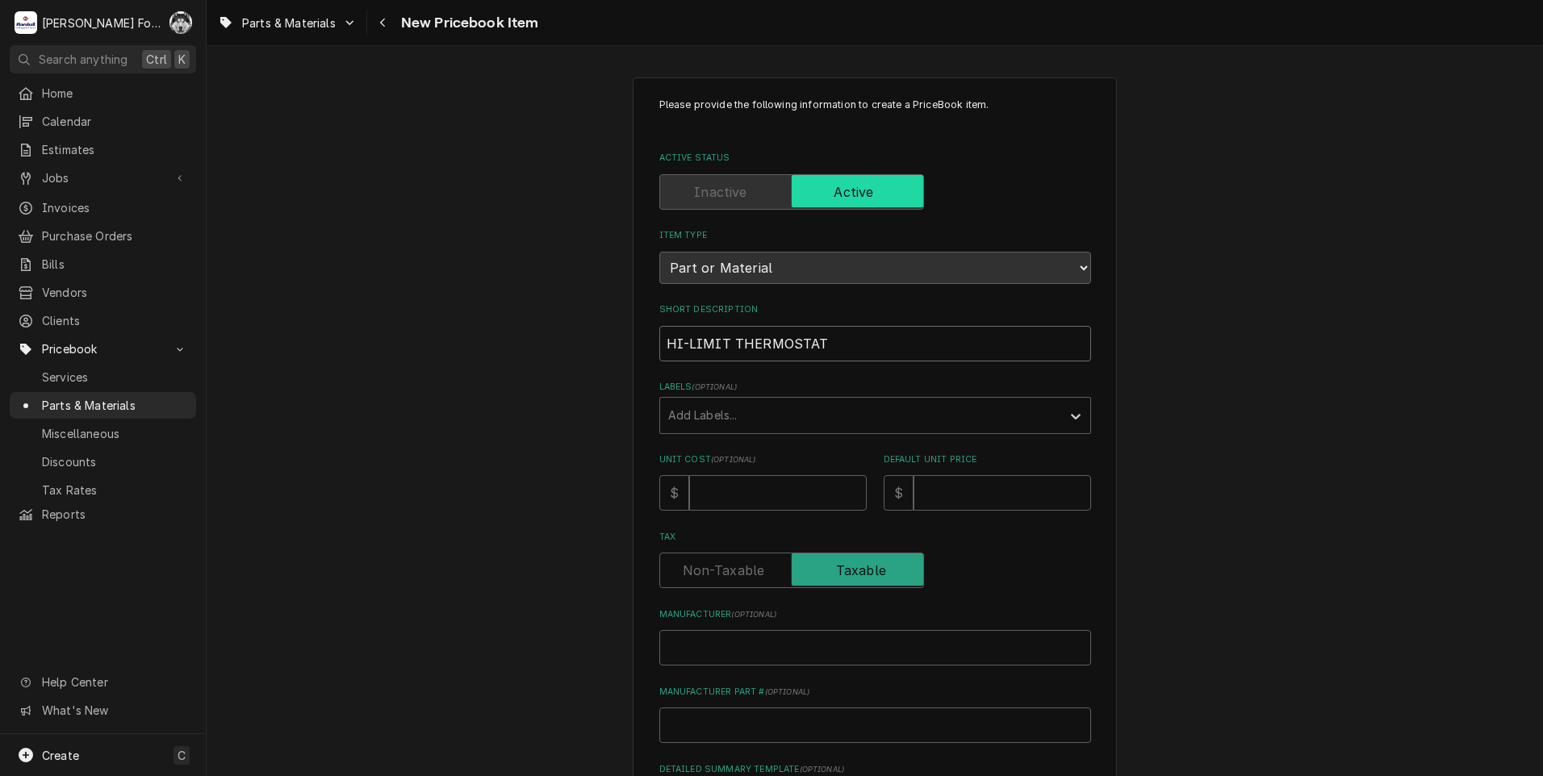
type input "HI-LIMIT THERMOSTAT"
type textarea "x"
type input "HI-LIMIT THERMOSTAT ("
type textarea "x"
type input "HI-LIMIT THERMOSTAT (D"
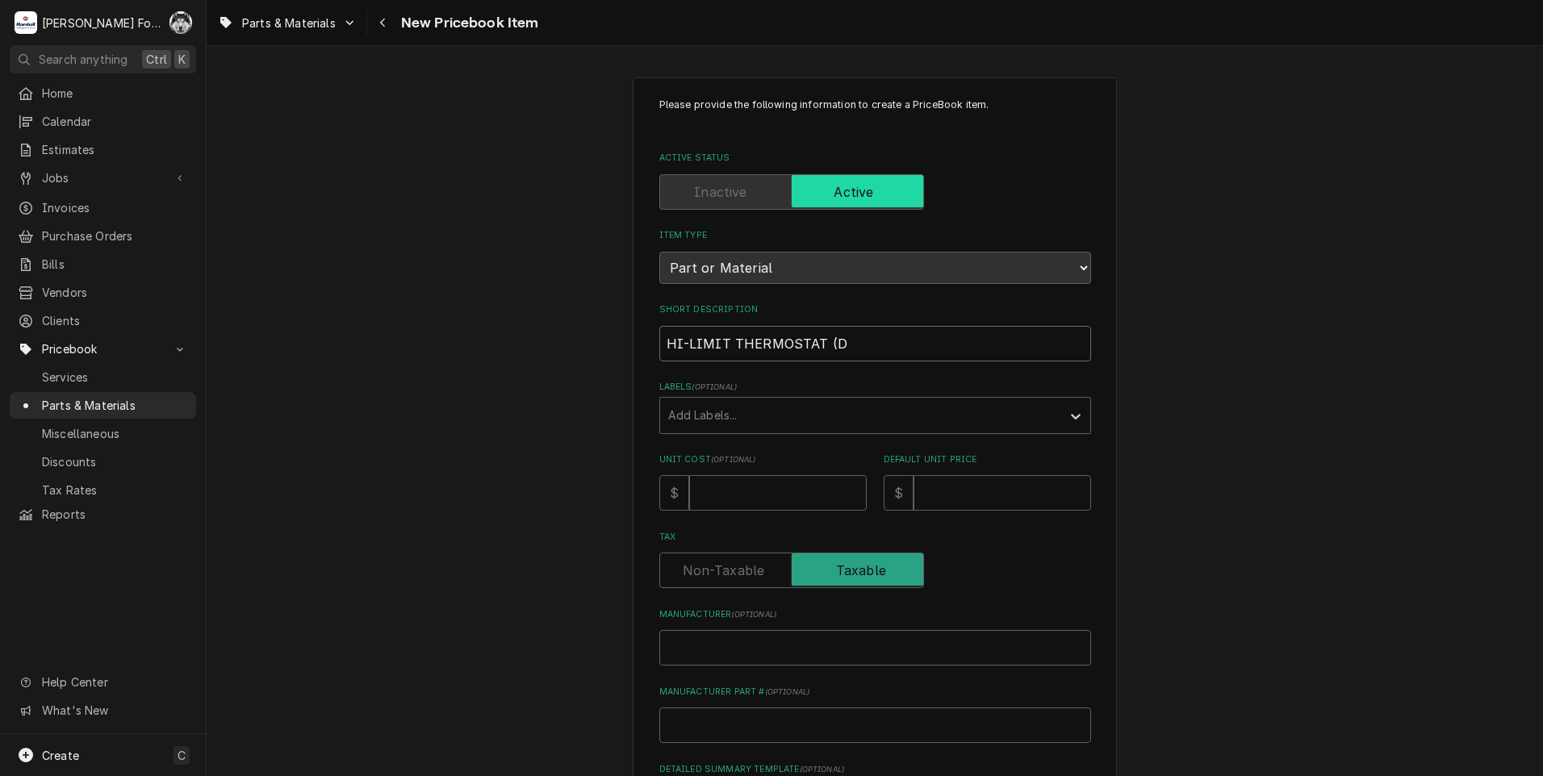
type textarea "x"
type input "HI-LIMIT THERMOSTAT (DU"
type textarea "x"
type input "HI-LIMIT THERMOSTAT (DUK"
type textarea "x"
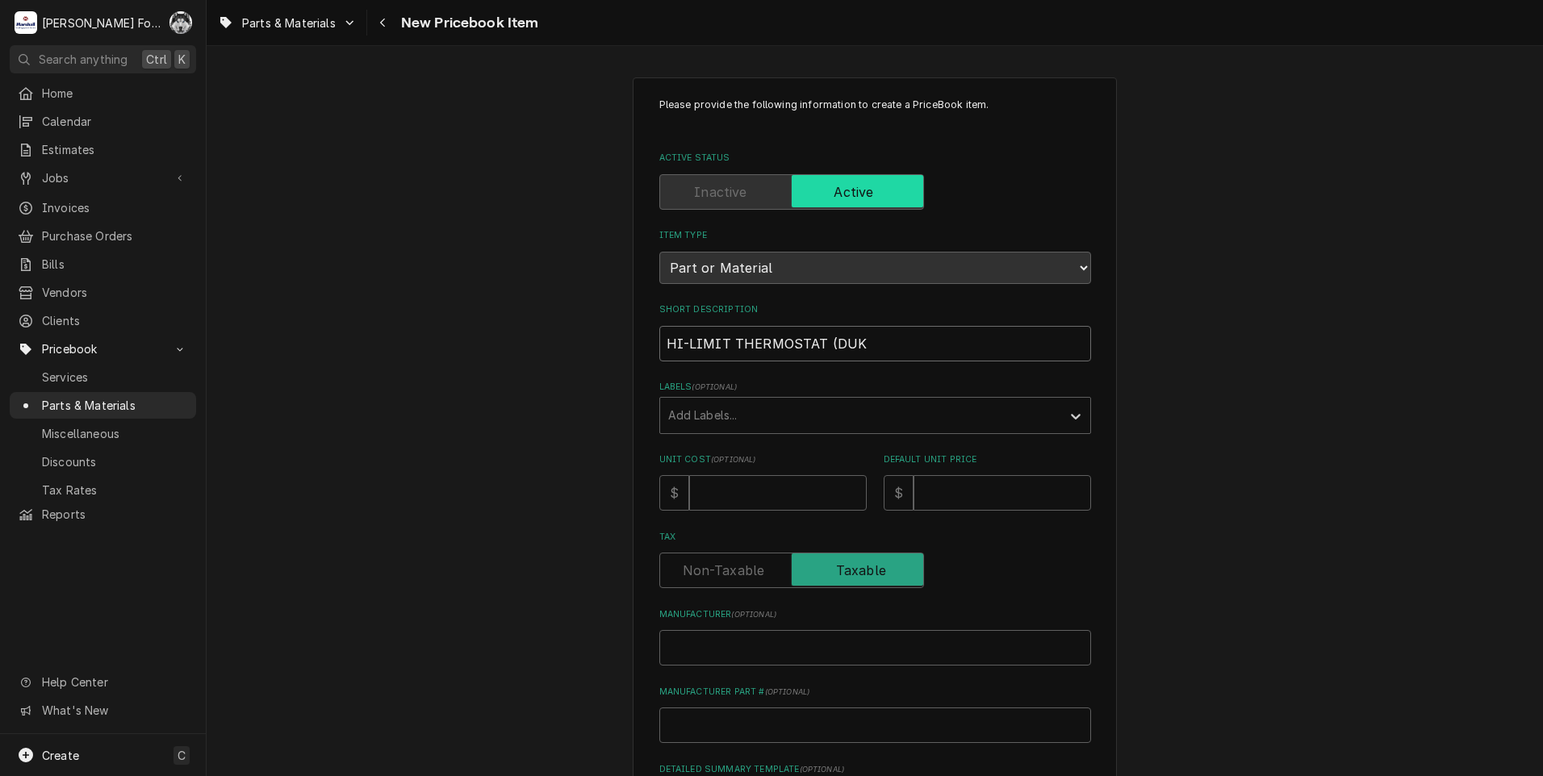
type input "HI-LIMIT THERMOSTAT (DUKE"
type textarea "x"
type input "HI-LIMIT THERMOSTAT (DUKE)"
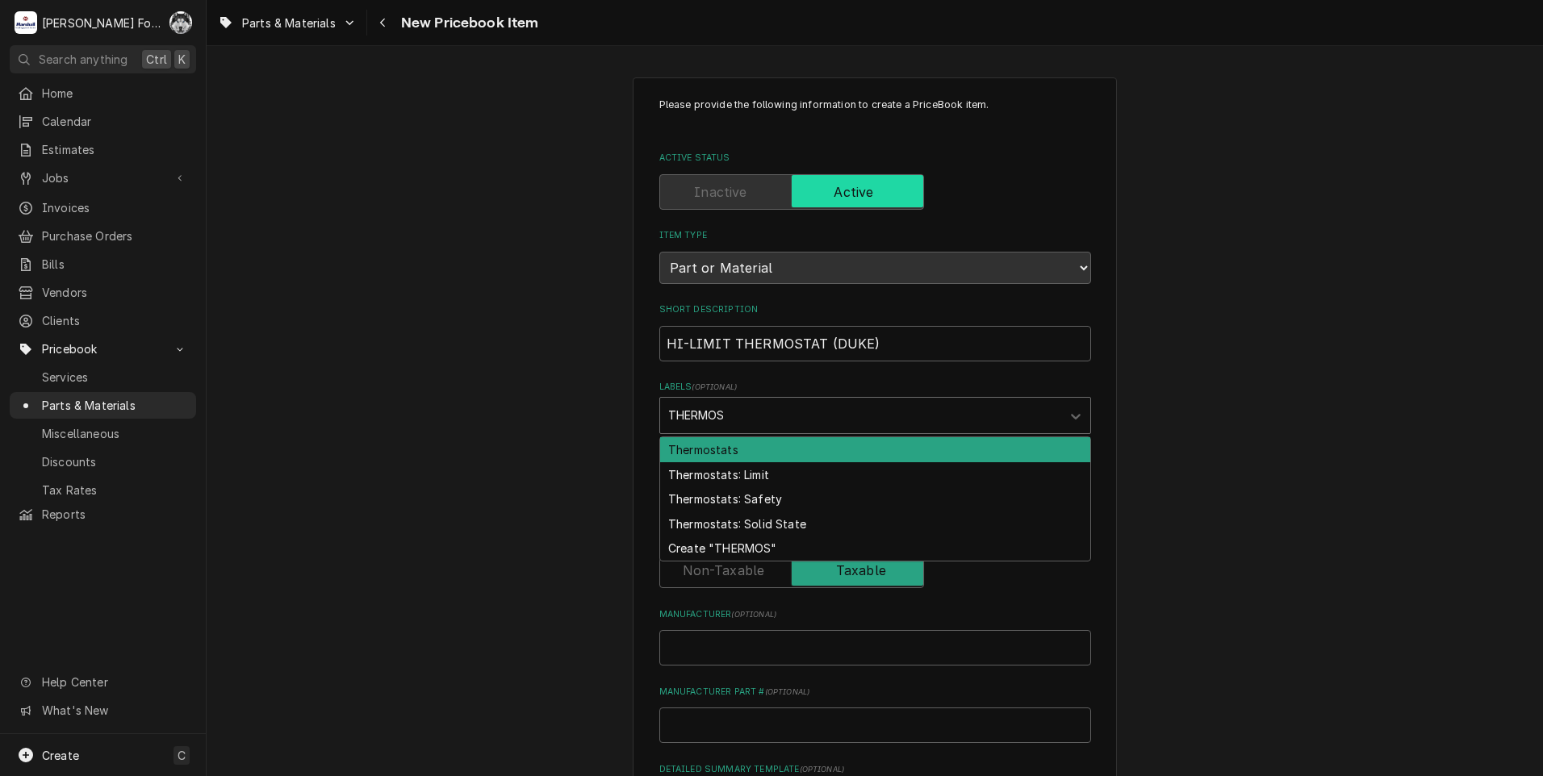
type input "THERMOST"
type textarea "x"
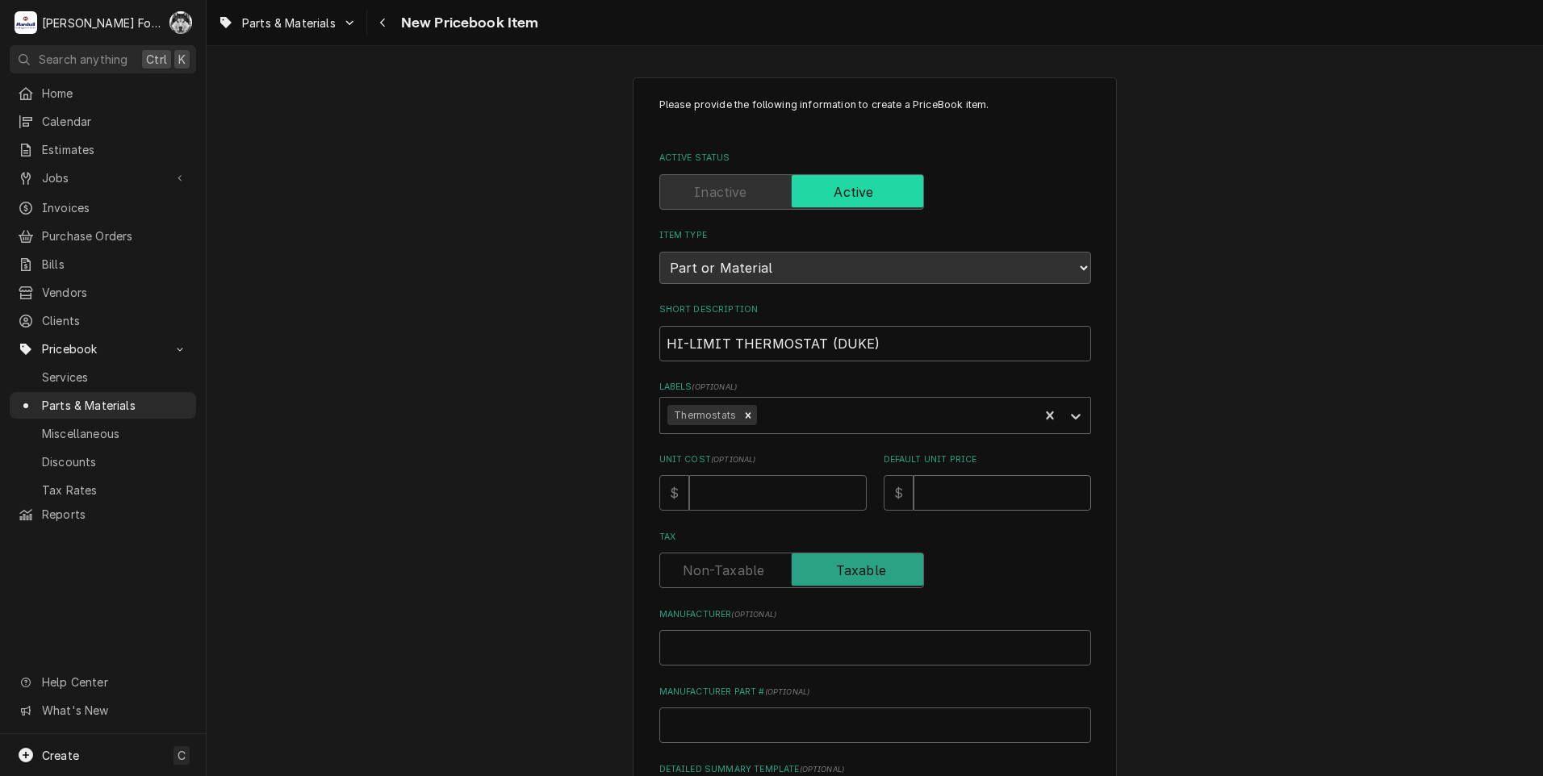
type textarea "x"
type input "1"
type textarea "x"
type input "19"
type textarea "x"
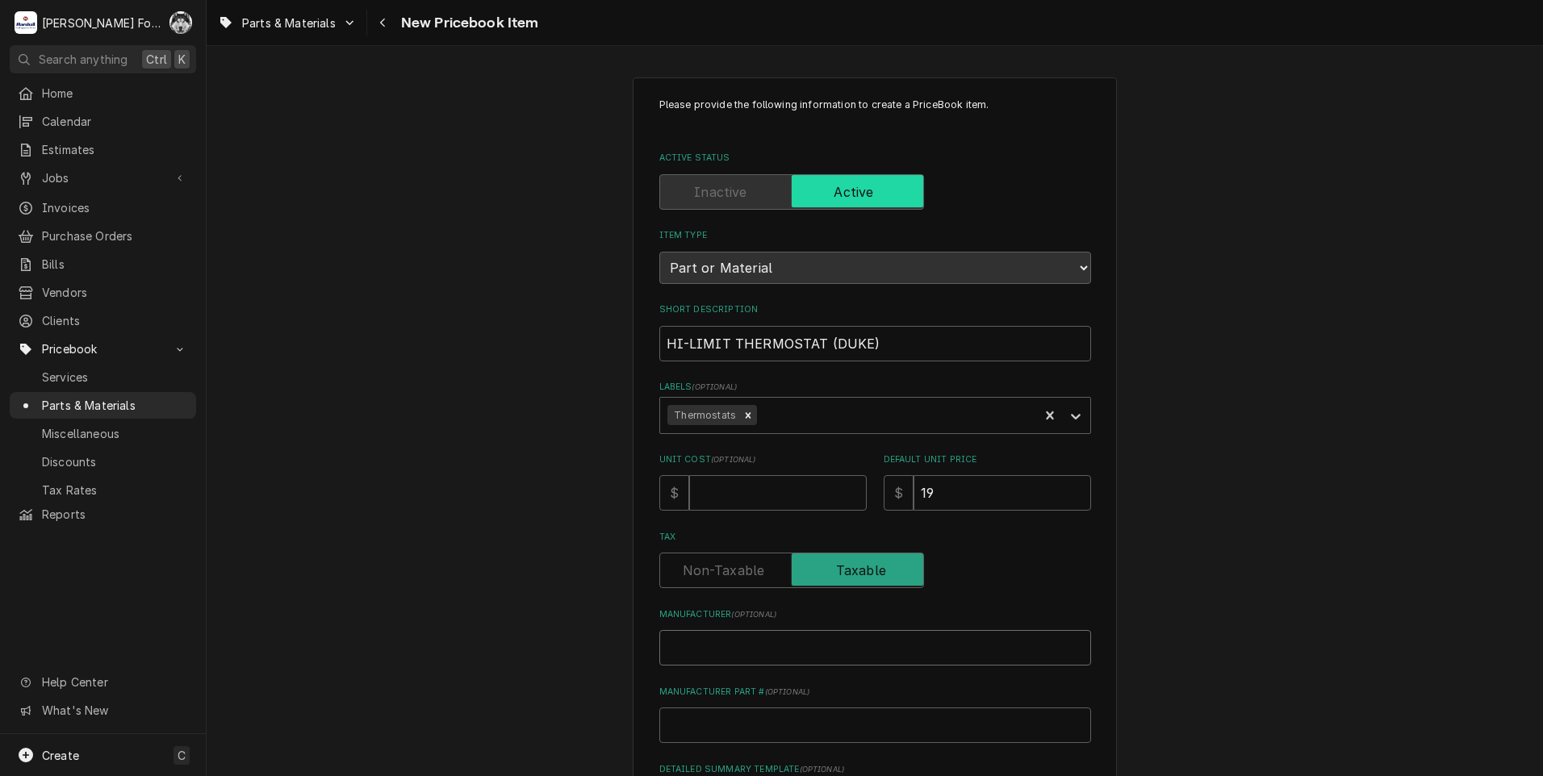
type input "D"
type textarea "x"
type input "DU"
type textarea "x"
type input "DUK"
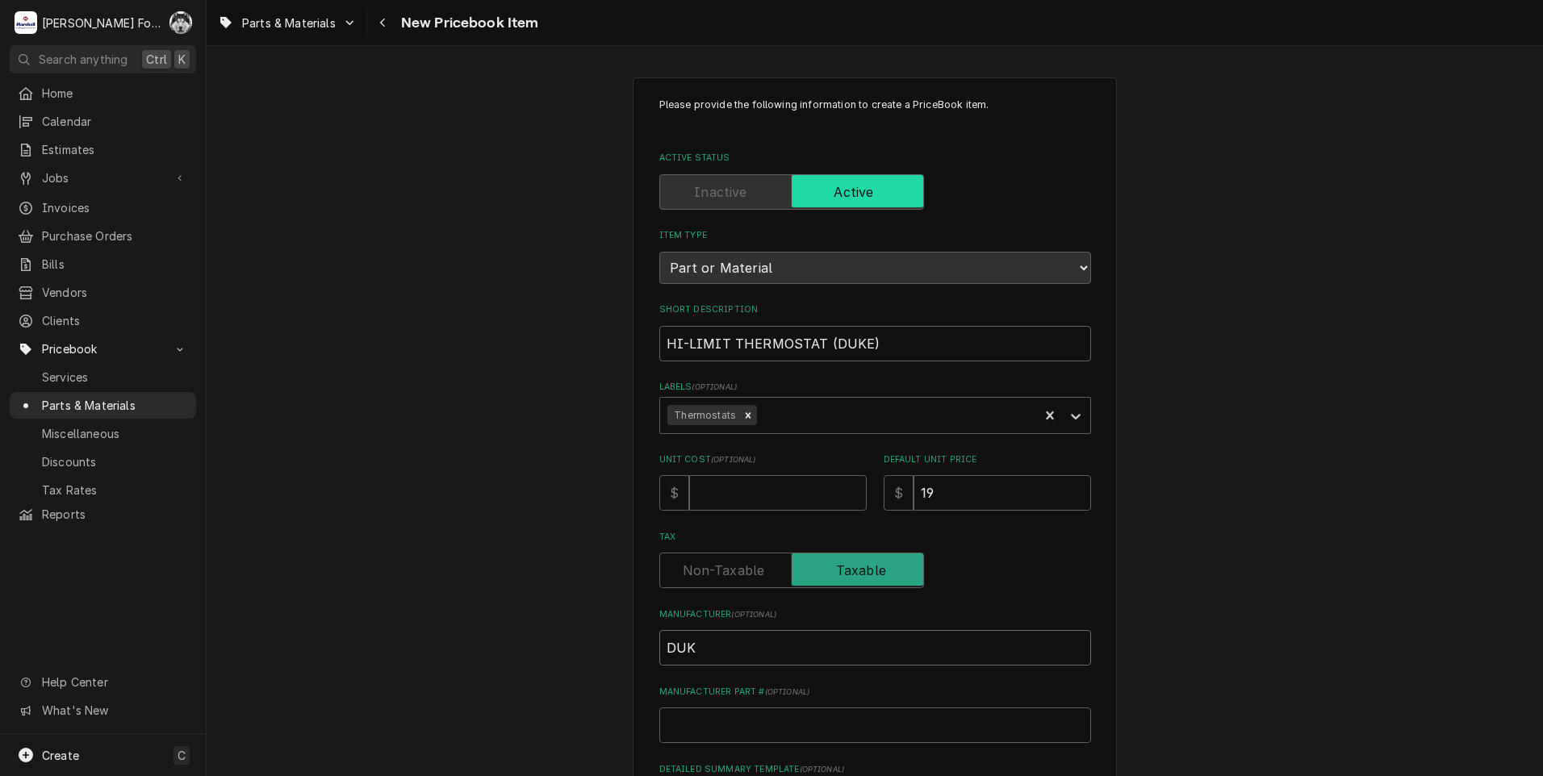
type textarea "x"
type input "DUKE"
type textarea "x"
type input "1"
type textarea "x"
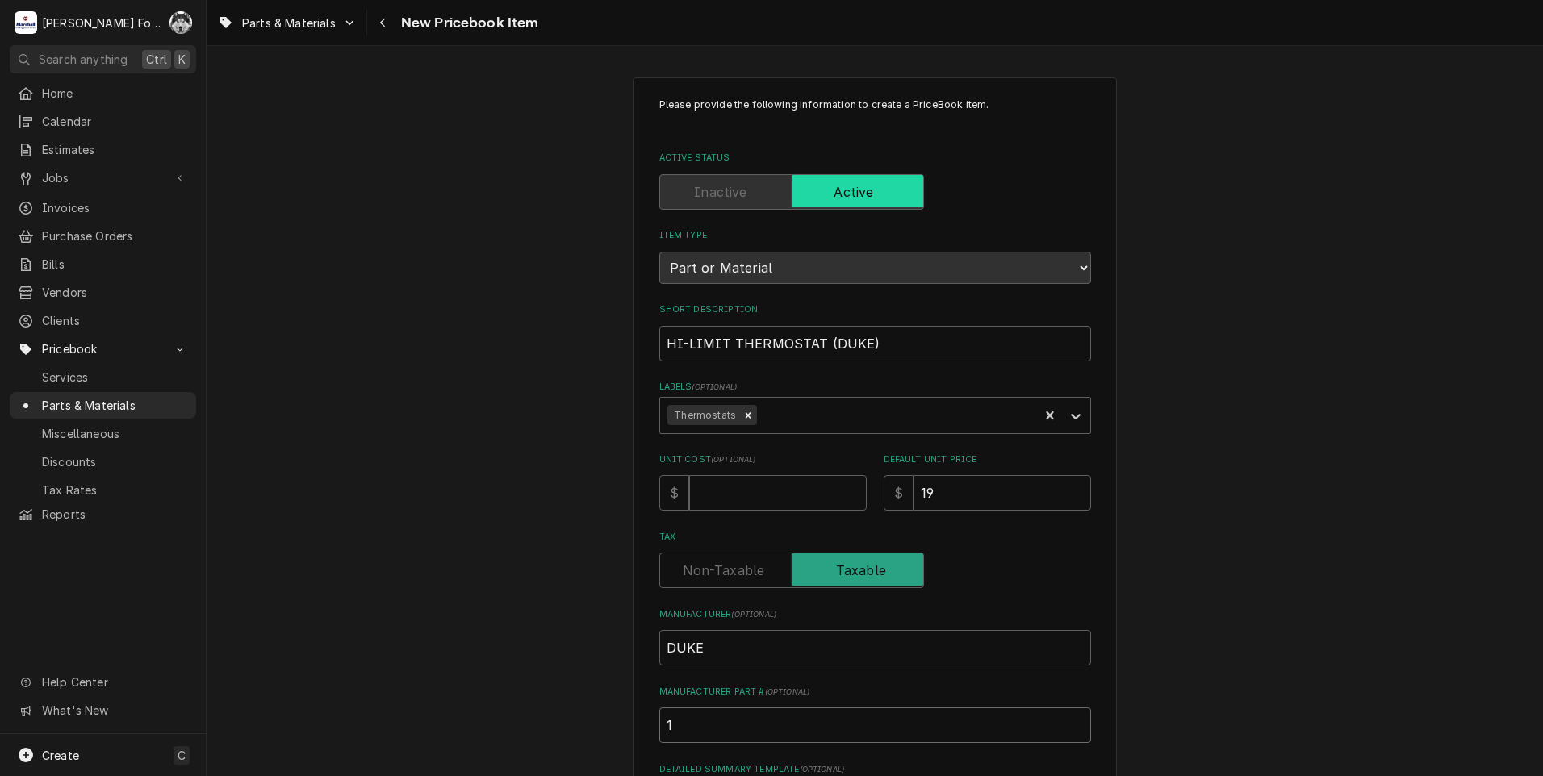
type input "15"
type textarea "x"
type input "158"
type textarea "x"
type input "1583"
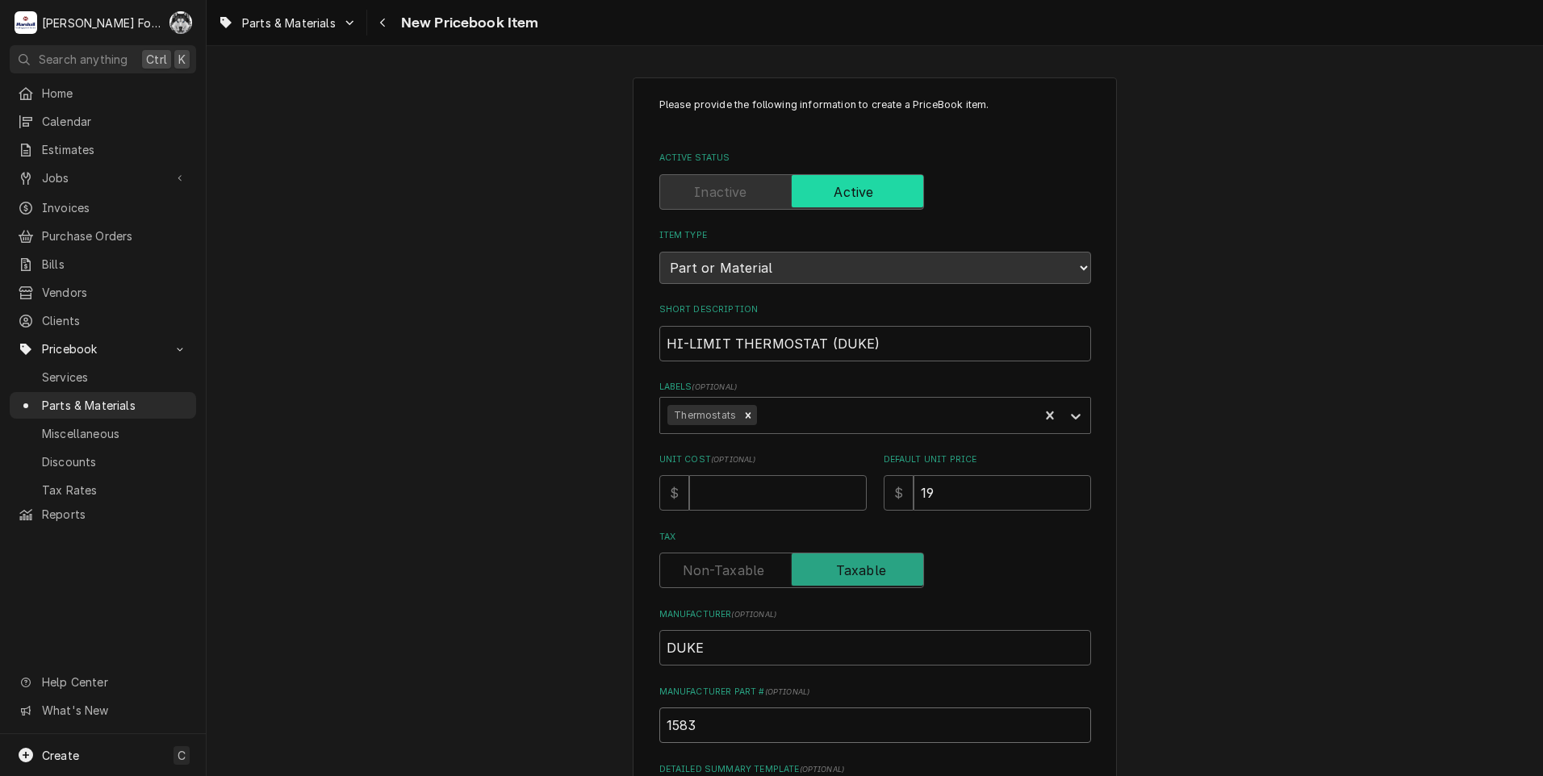
type textarea "x"
type input "15831"
type textarea "x"
type input "158312"
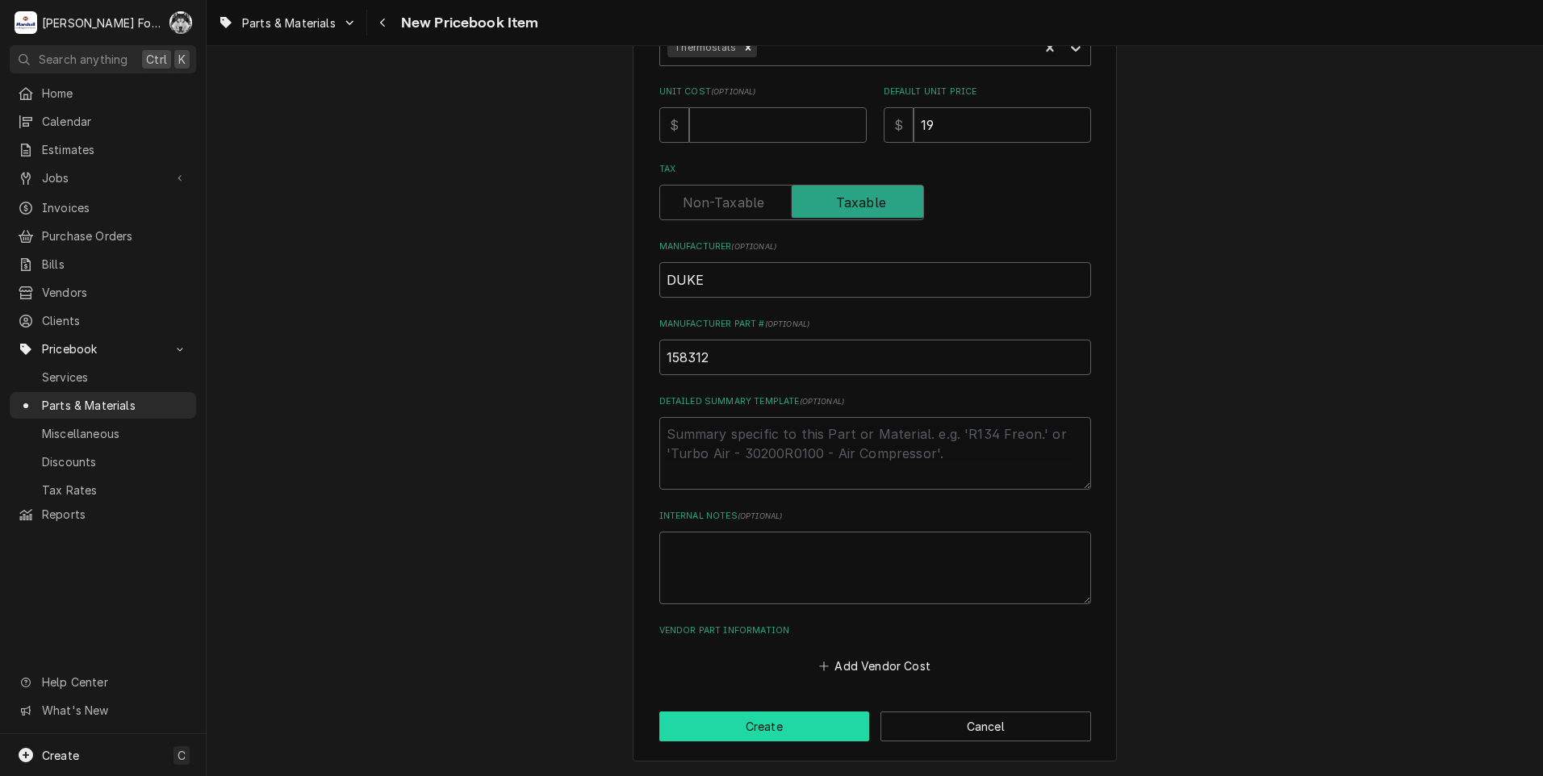
click at [745, 727] on button "Create" at bounding box center [764, 727] width 211 height 30
type textarea "x"
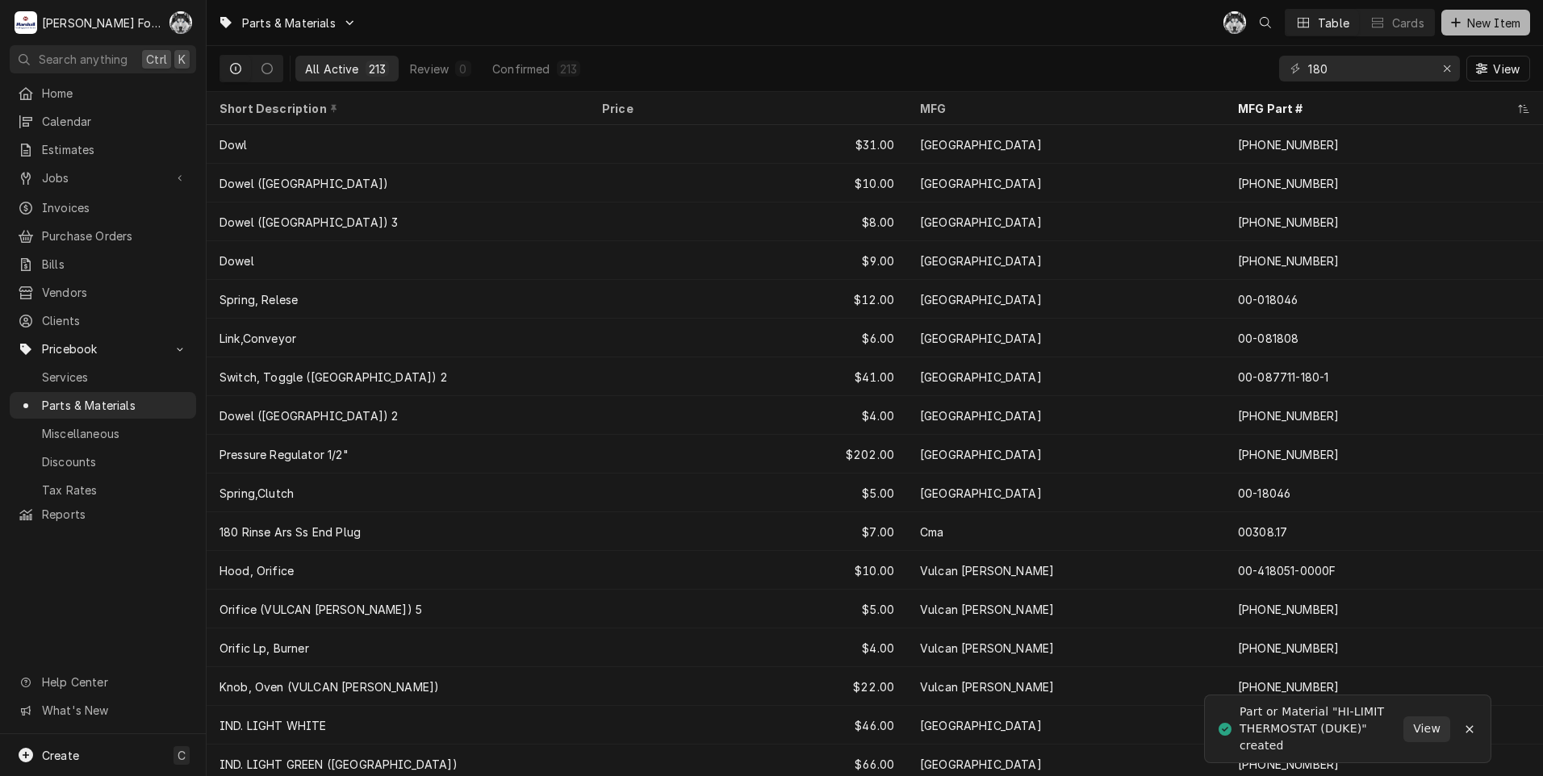
click at [1473, 24] on span "New Item" at bounding box center [1494, 23] width 60 height 17
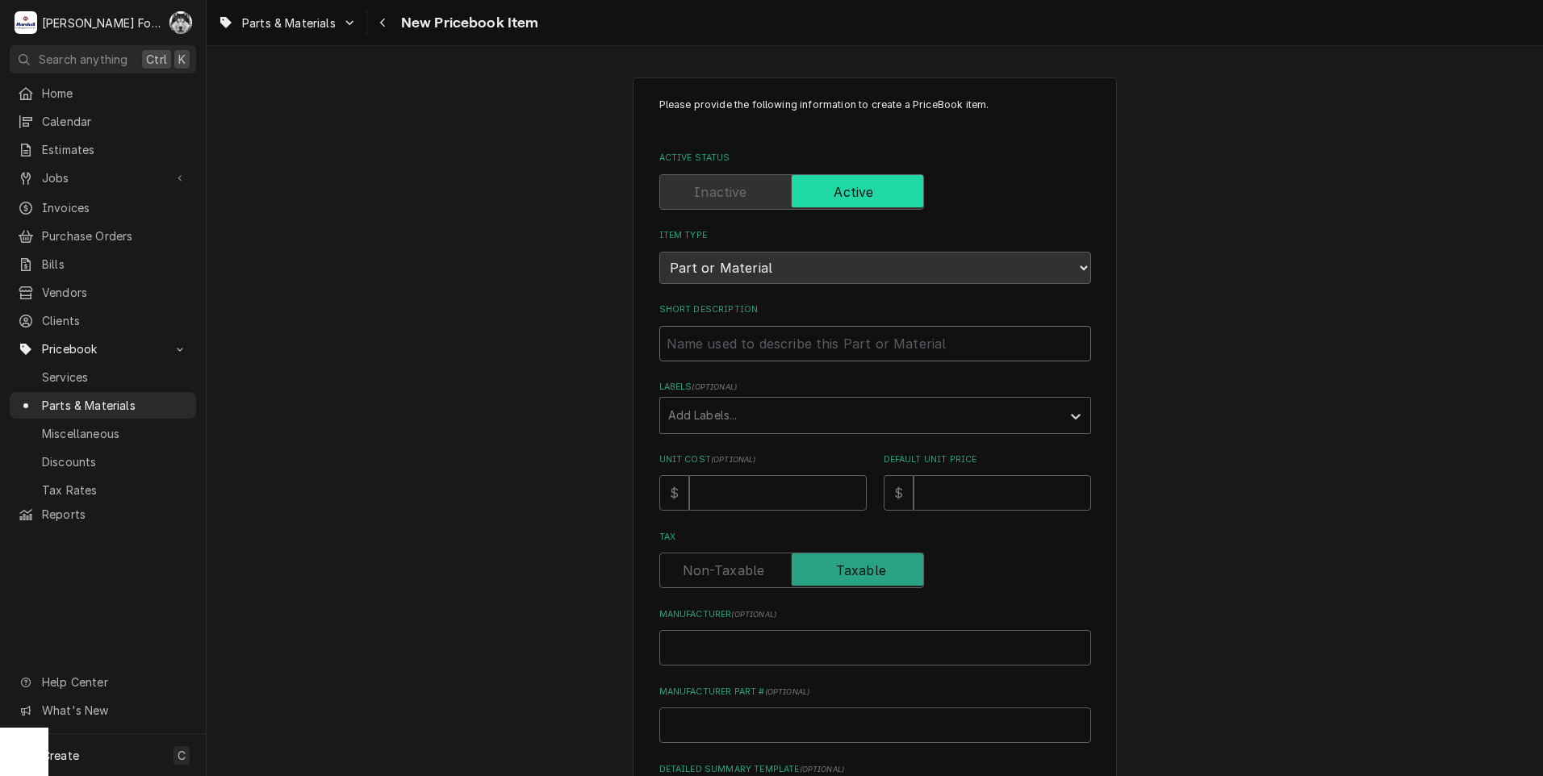
click at [858, 341] on input "Short Description" at bounding box center [875, 343] width 432 height 35
type textarea "x"
type input "T"
type textarea "x"
type input "TH"
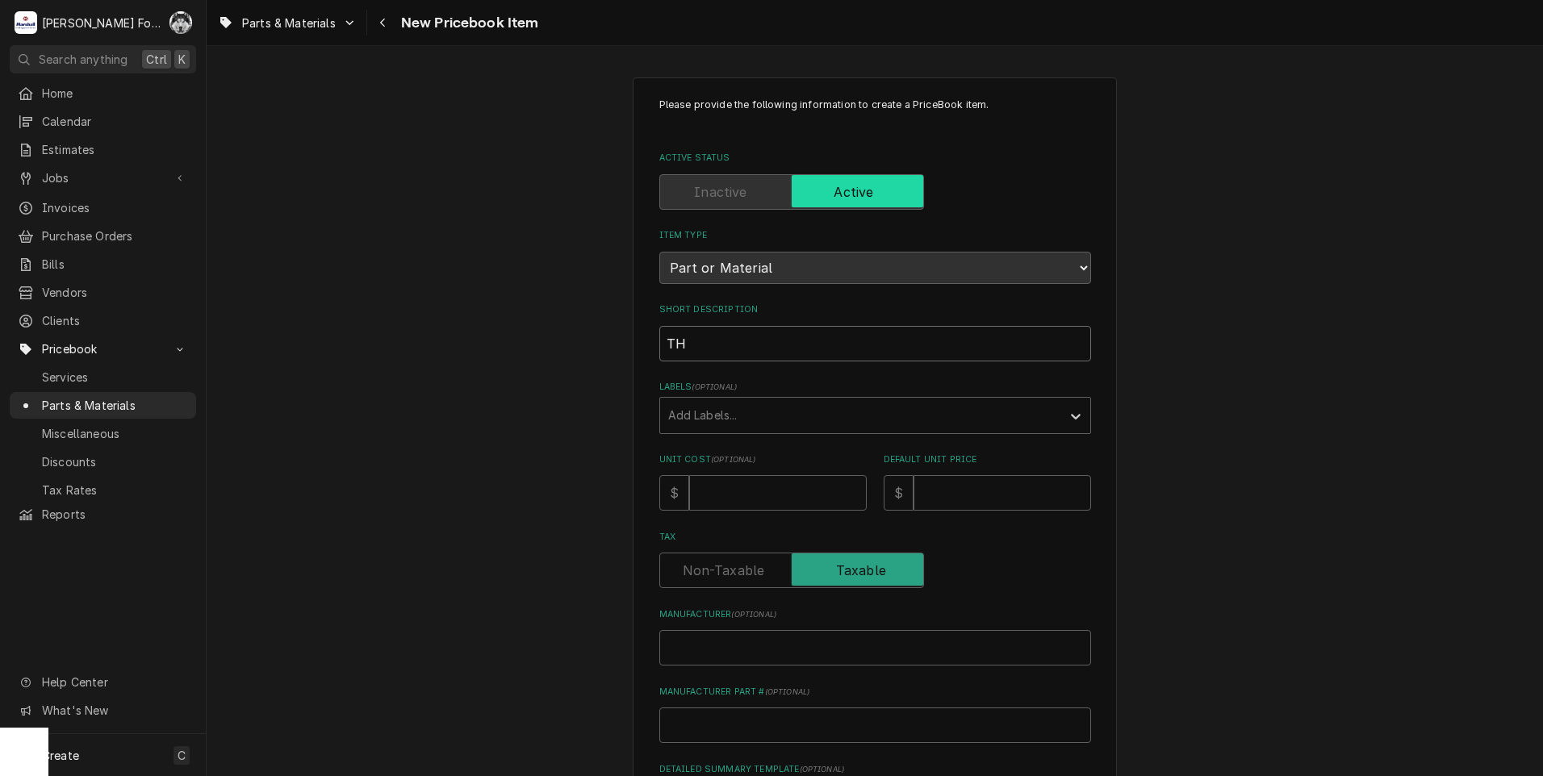
type textarea "x"
type input "THE"
type textarea "x"
type input "THEM"
type textarea "x"
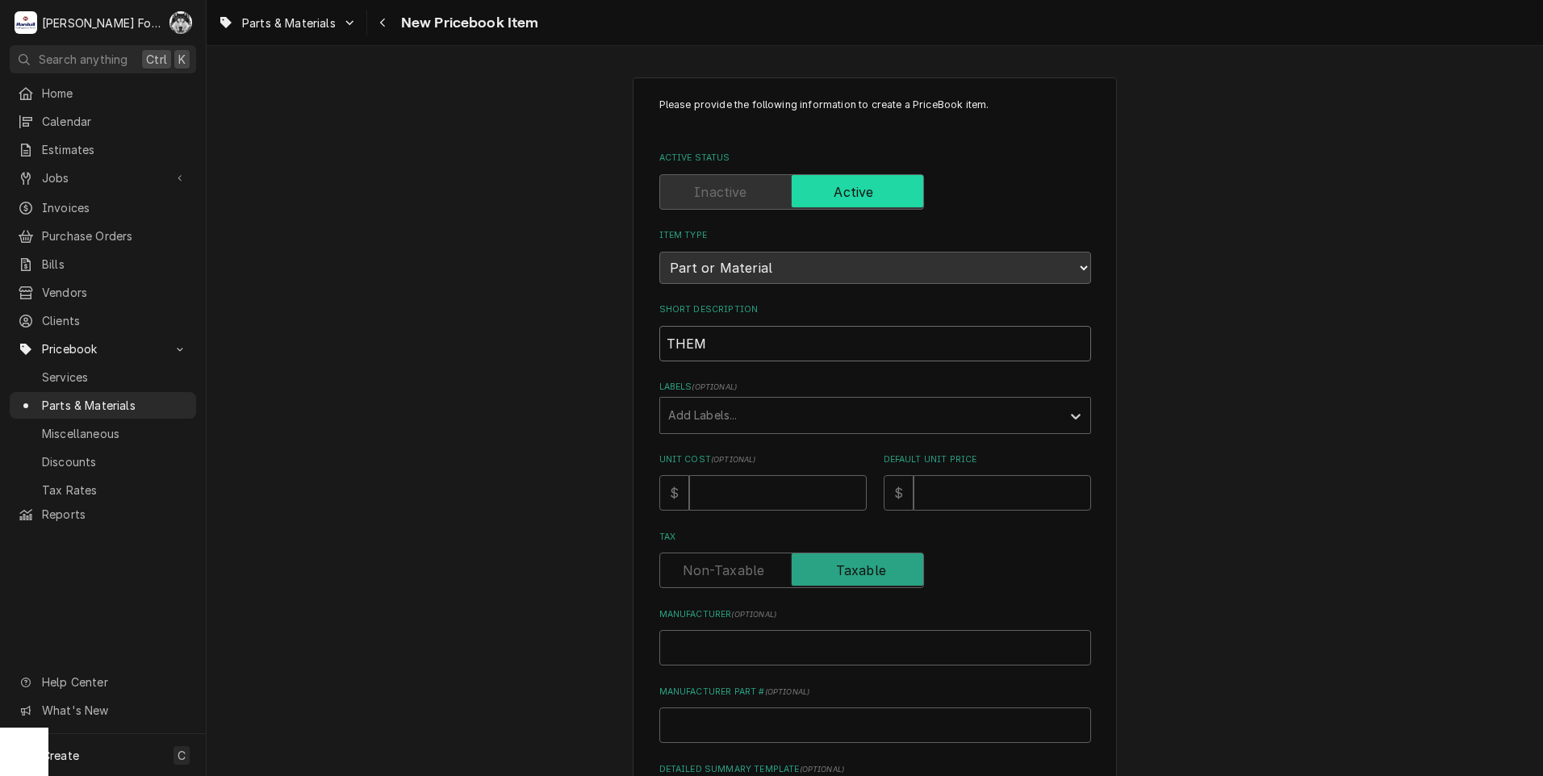
type input "THEMP"
type textarea "x"
type input "THEMP"
type textarea "x"
type input "THEMP P"
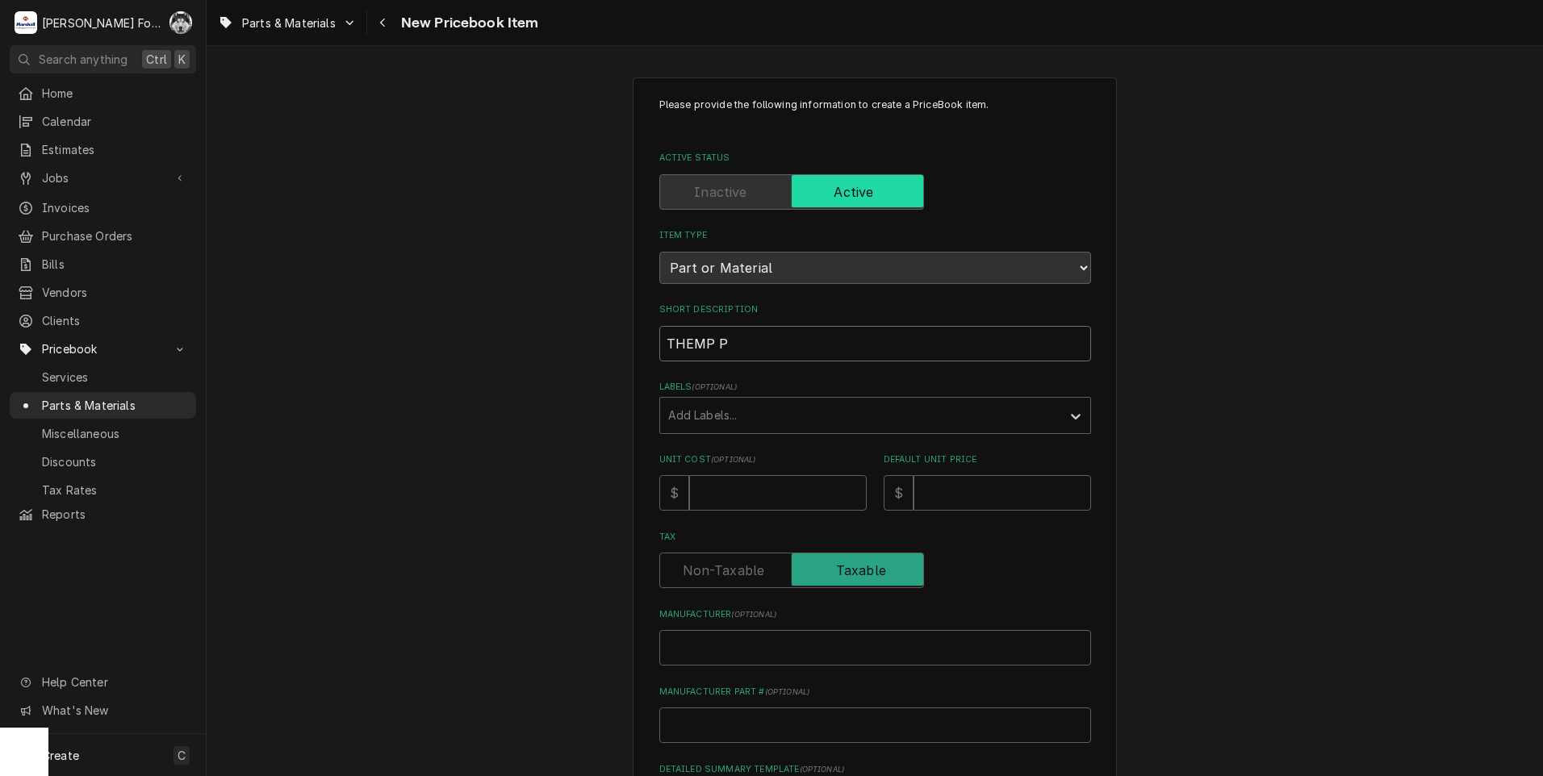
type textarea "x"
type input "THEMP PR"
type textarea "x"
type input "THEMP PRO"
type textarea "x"
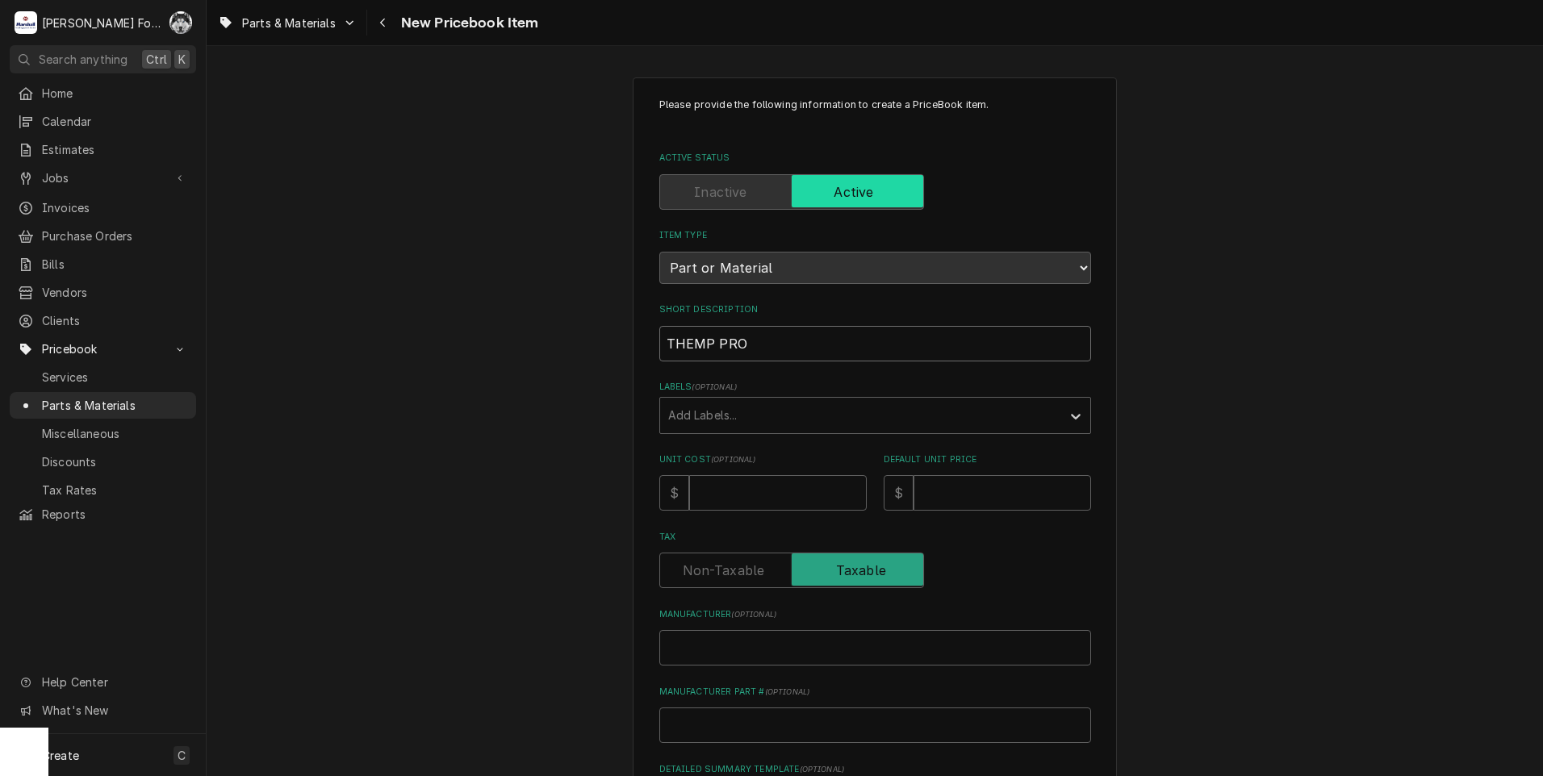
type input "THEMP PROB"
type textarea "x"
type input "THEMP PROBE"
type textarea "x"
type input "THEMP PROBE/"
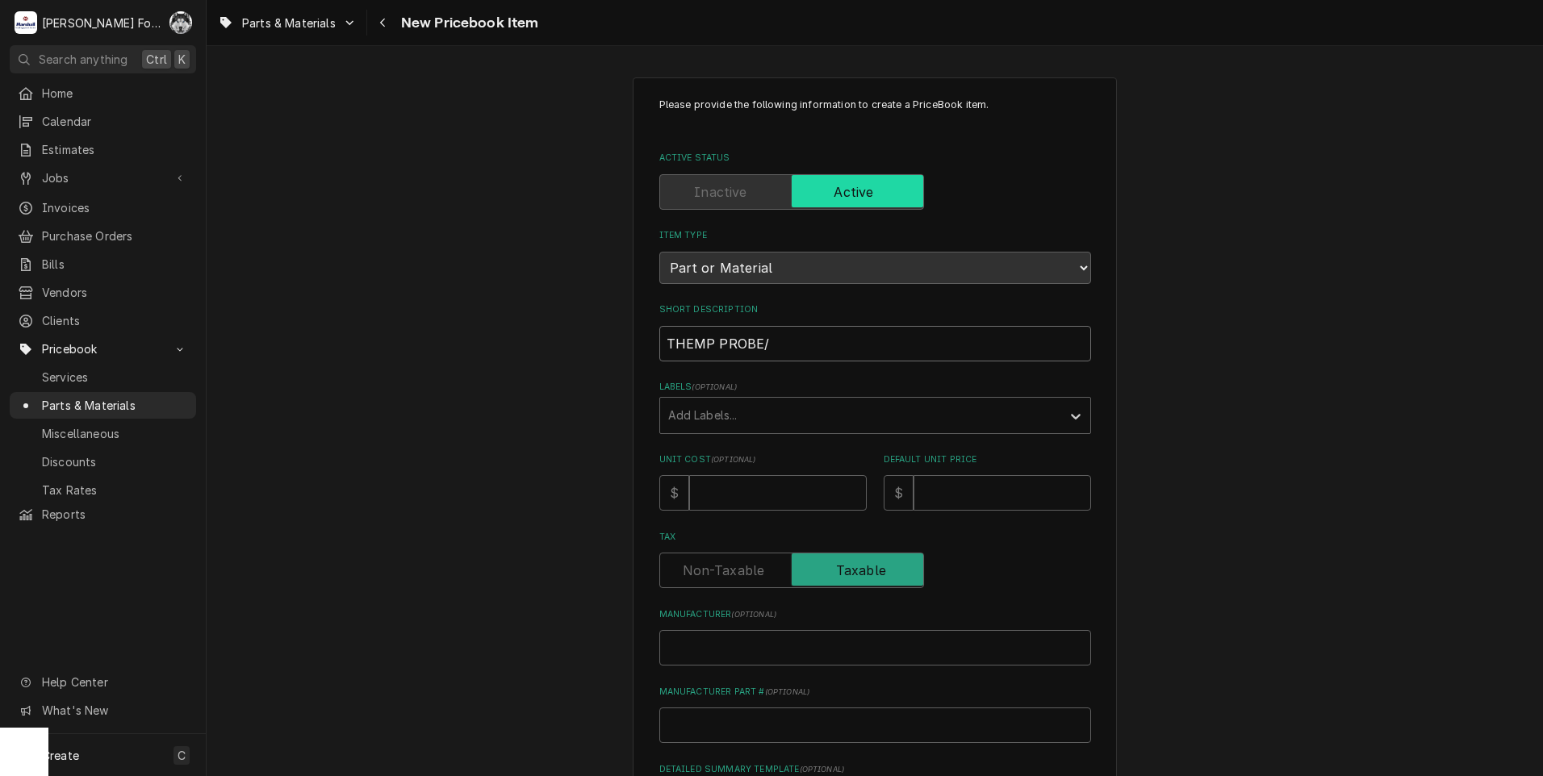
type textarea "x"
type input "THEMP PROBE/R"
type textarea "x"
type input "THEMP PROBE/RT"
type textarea "x"
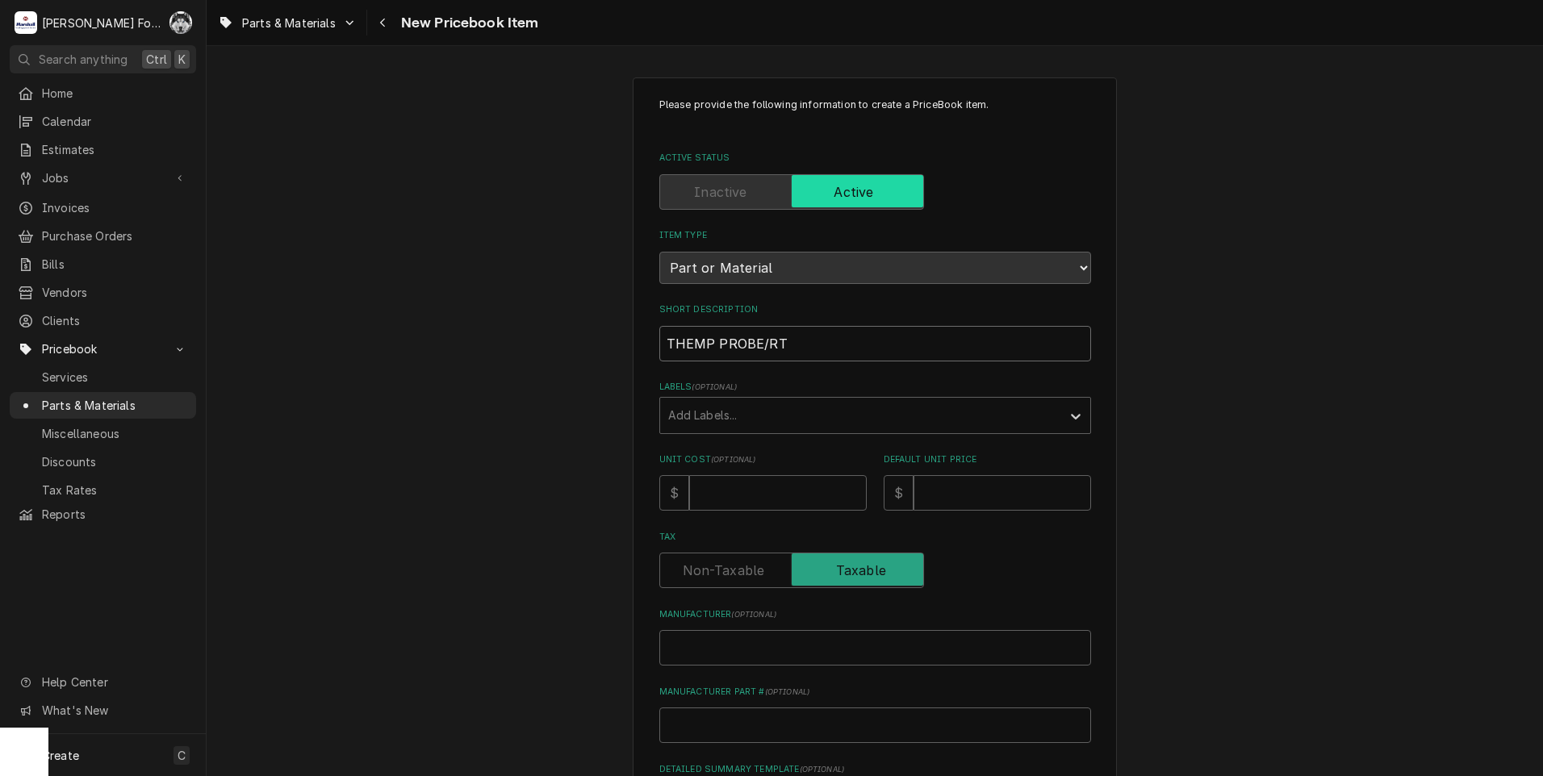
type input "THEMP PROBE/RTD"
type textarea "x"
type input "THEMP PROBE/RTD"
type textarea "x"
type input "THEMP PROBE/RTD S"
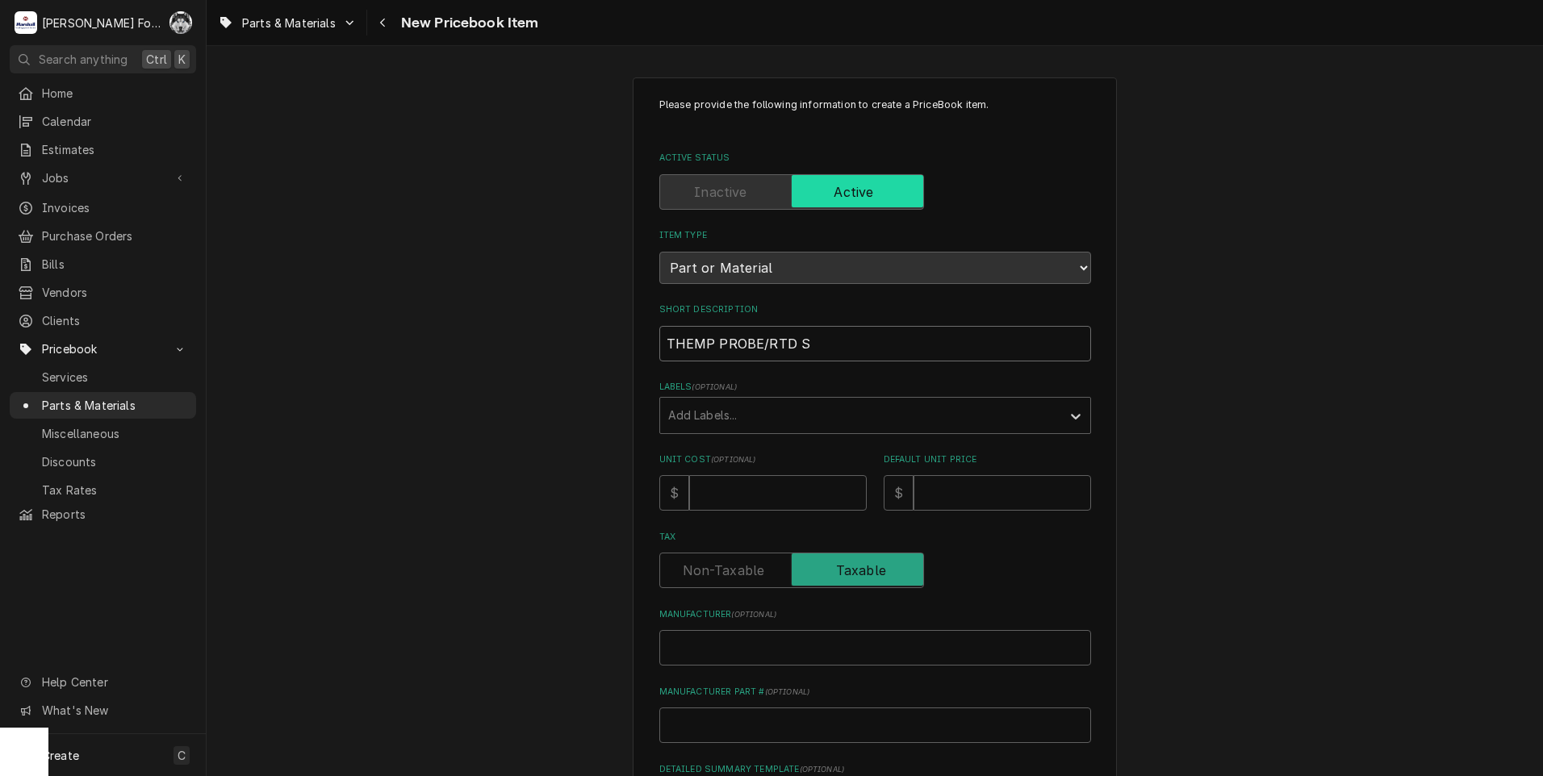
type textarea "x"
type input "THEMP PROBE/RTD SE"
type textarea "x"
type input "THEMP PROBE/RTD SEN"
type textarea "x"
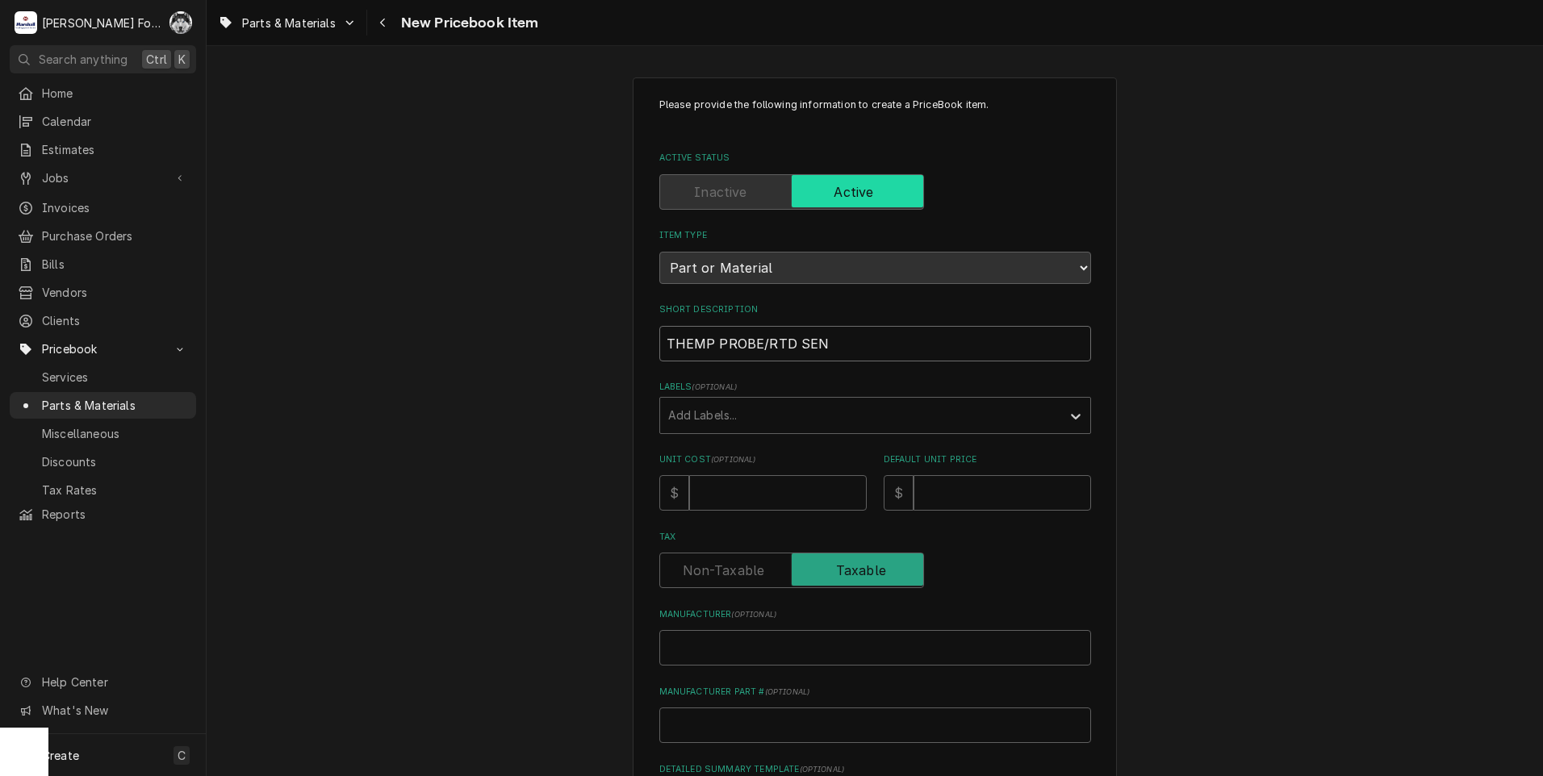
type input "THEMP PROBE/RTD SENS"
type textarea "x"
type input "THEMP PROBE/RTD SENSO"
type textarea "x"
type input "THEMP PROBE/RTD SENSOR"
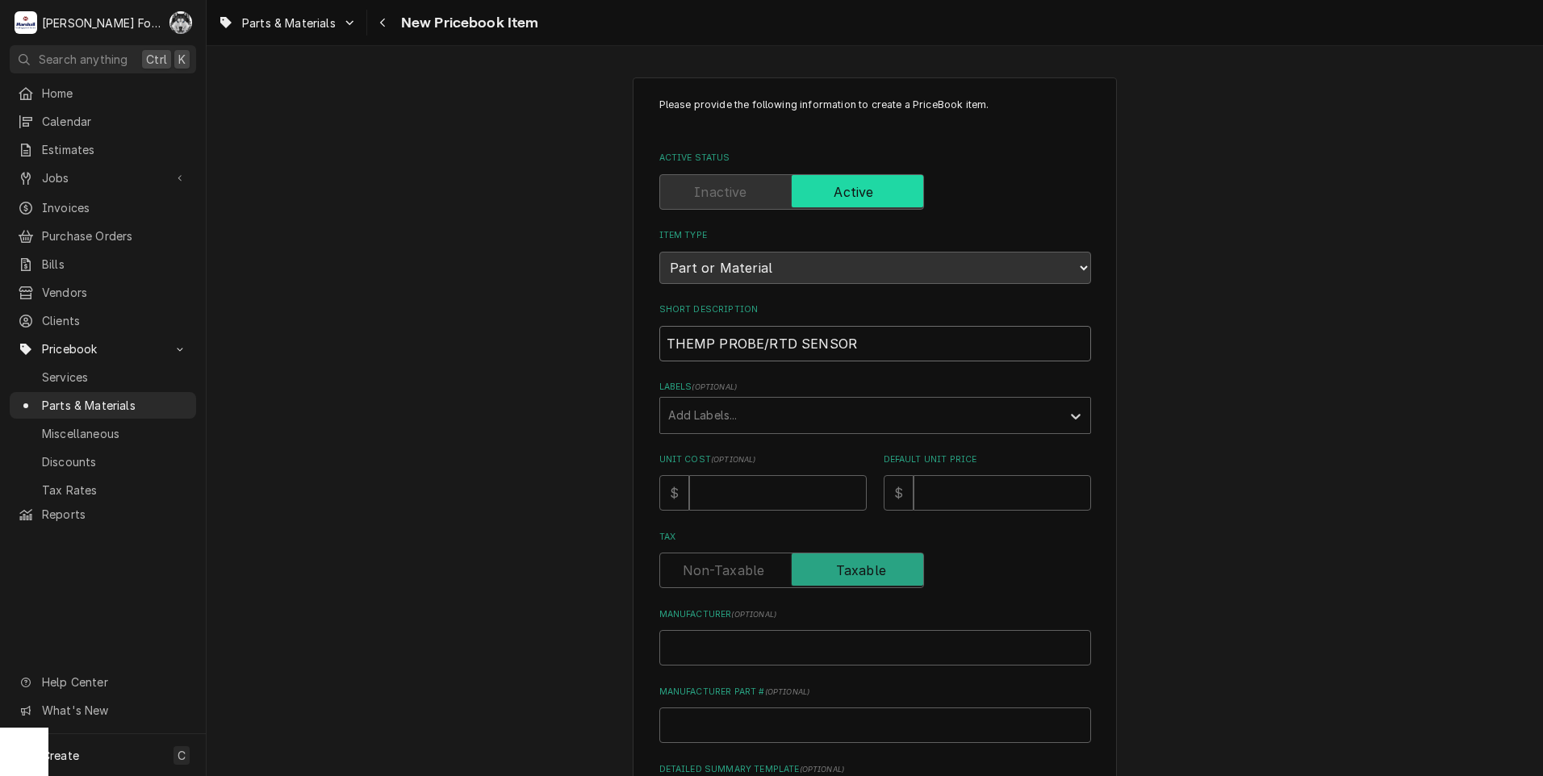
type textarea "x"
type input "THEMP PROBE/RTD SENSOR"
type textarea "x"
type input "THEMP PROBE/RTD SENSOR ("
type textarea "x"
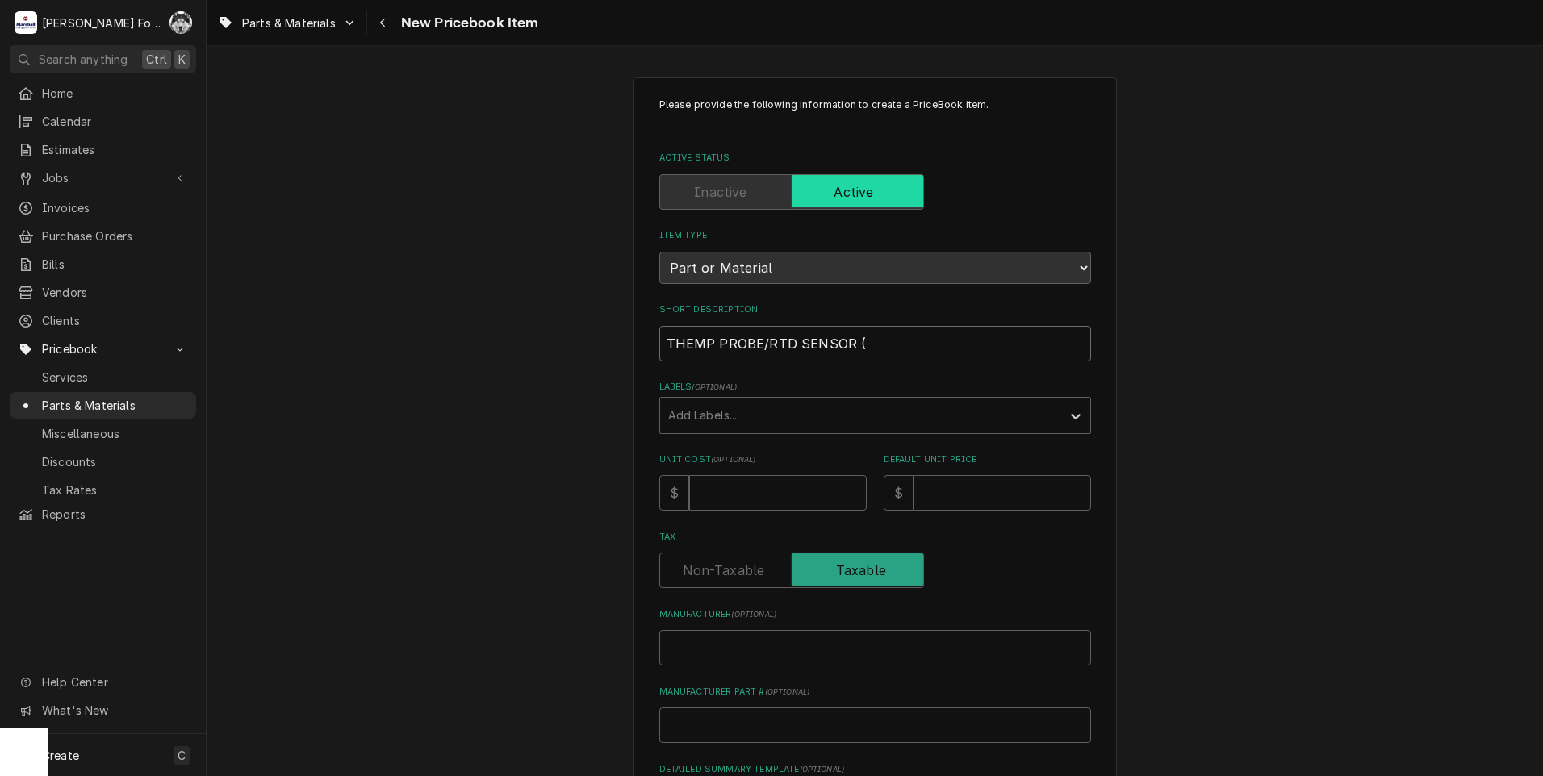
type input "THEMP PROBE/RTD SENSOR (D"
type textarea "x"
type input "THEMP PROBE/RTD SENSOR (DU"
type textarea "x"
type input "THEMP PROBE/RTD SENSOR (DUK"
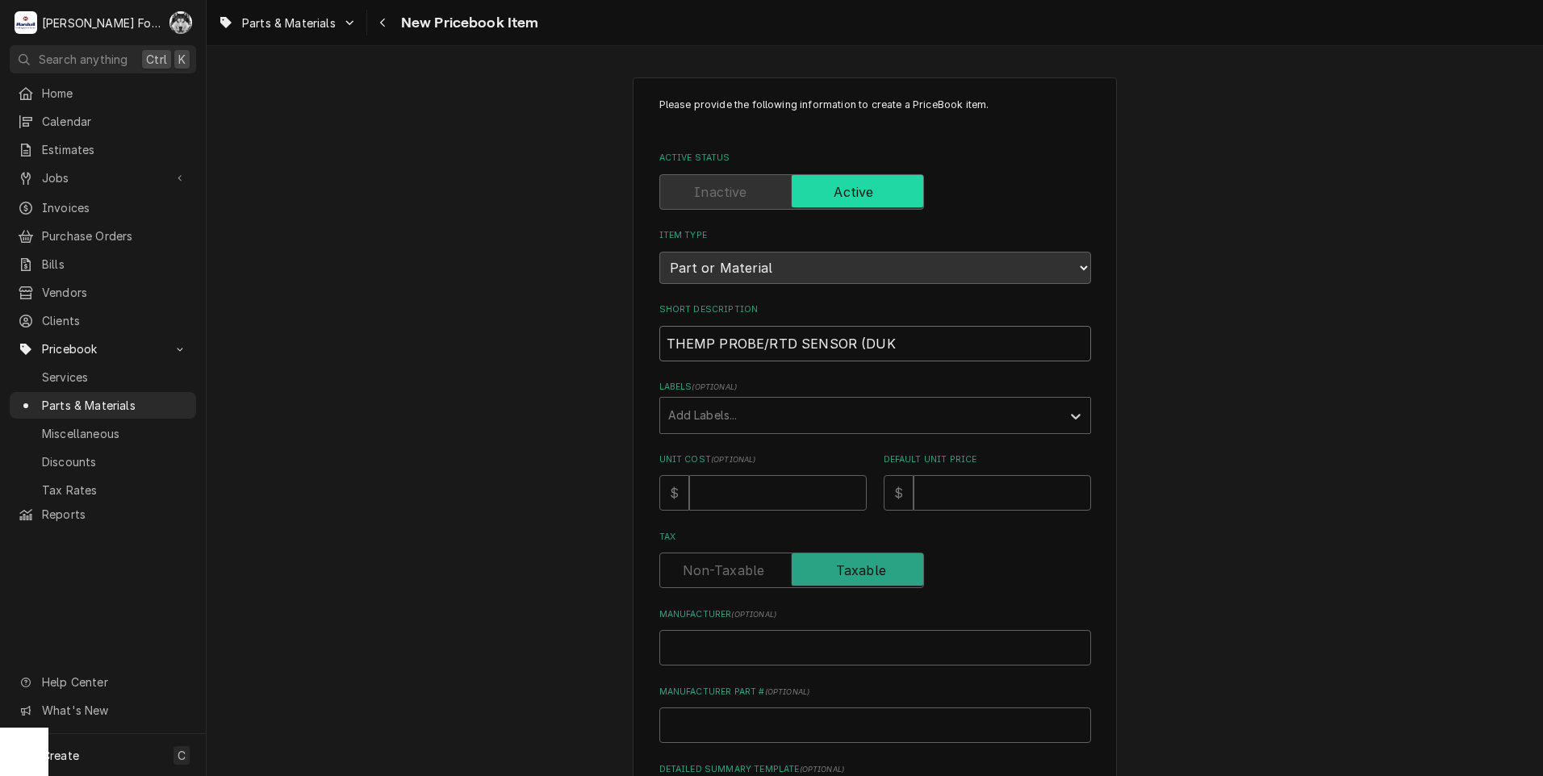
type textarea "x"
type input "THEMP PROBE/RTD SENSOR (DUKE"
type textarea "x"
type input "THEMP PROBE/RTD SENSOR (DUKE)"
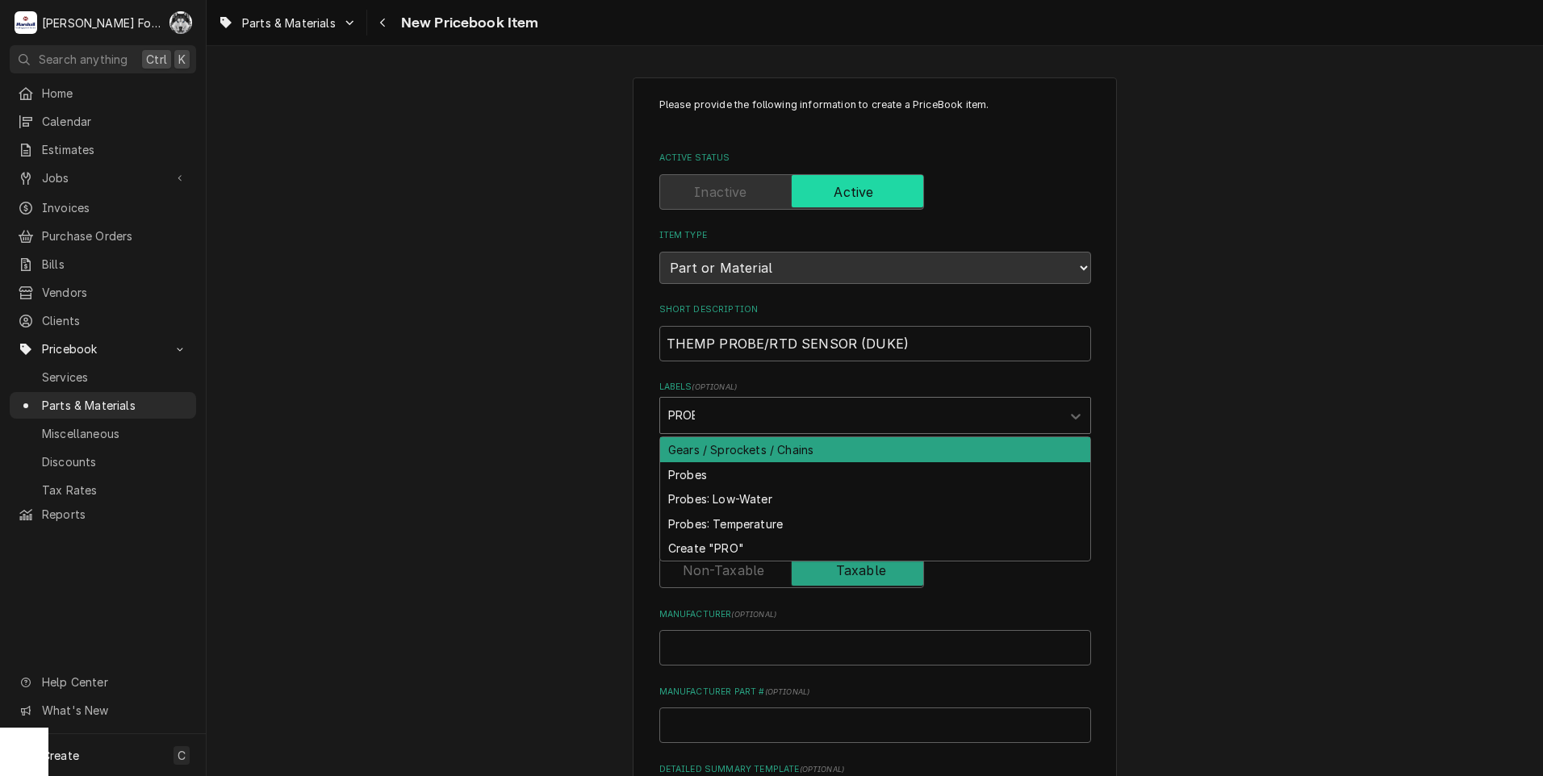
type input "PROBE"
type textarea "x"
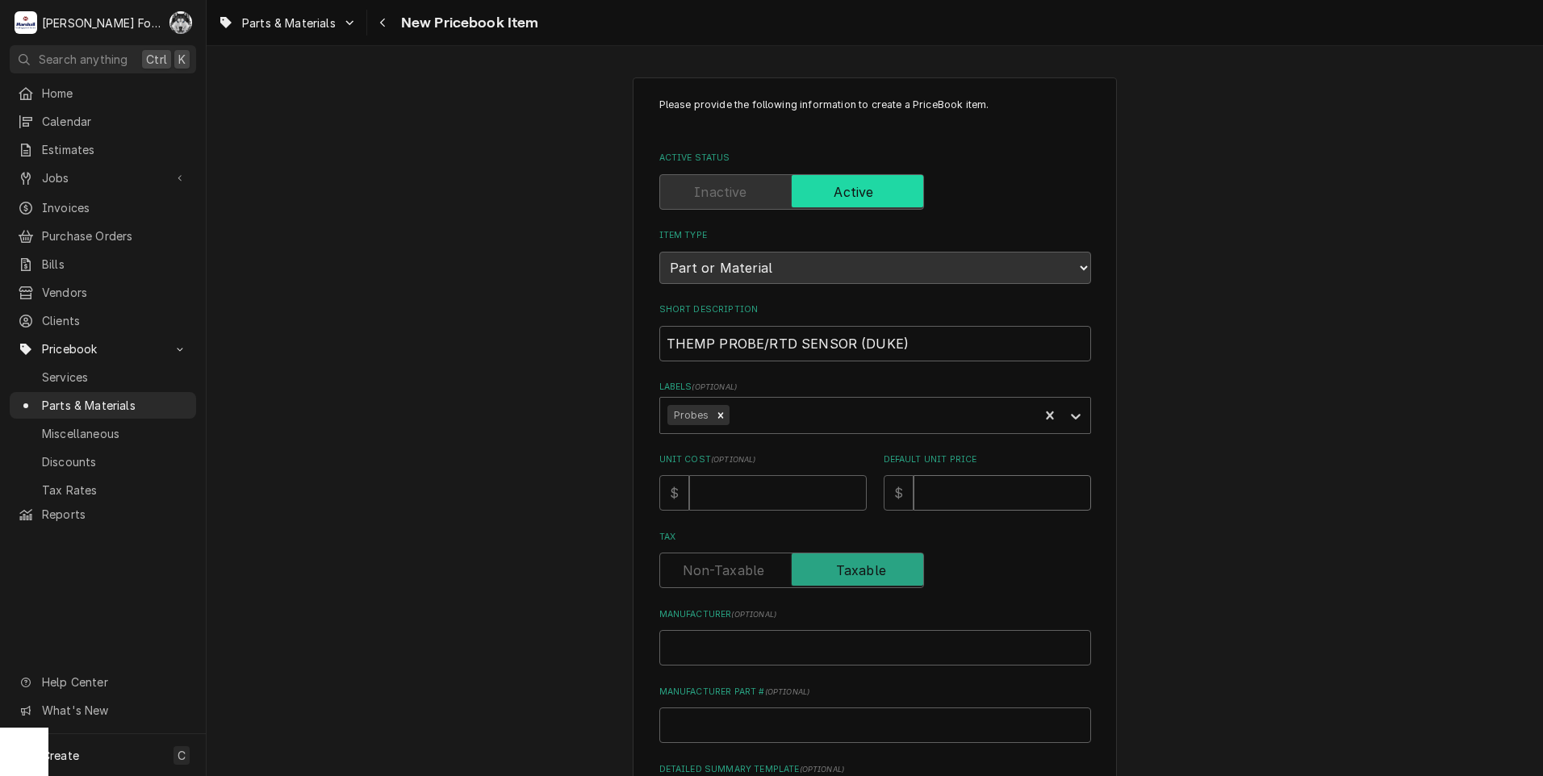
type textarea "x"
type input "5"
type textarea "x"
type input "58"
type textarea "x"
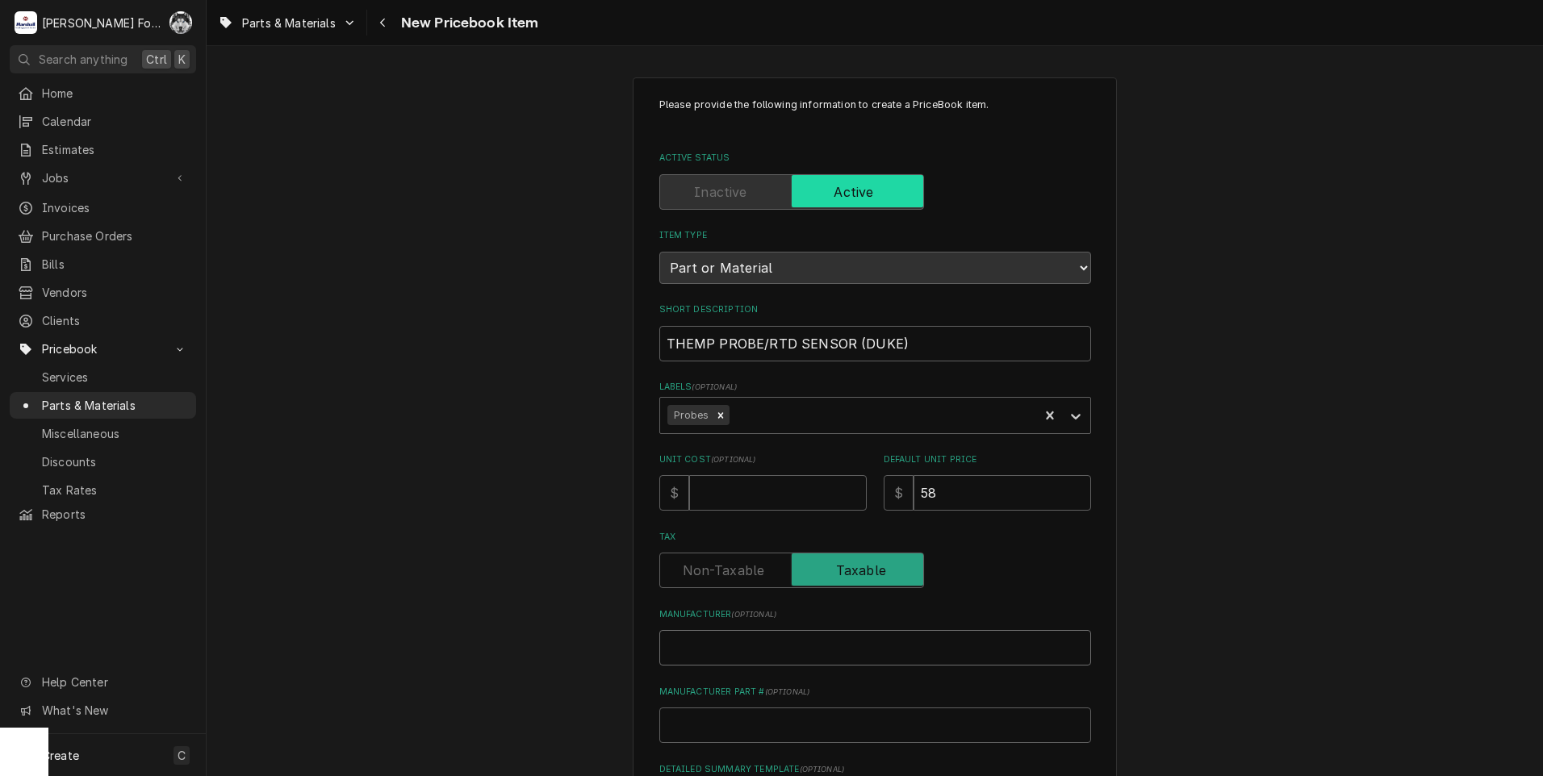
type input "D"
type textarea "x"
type input "DU"
type textarea "x"
type input "DUK"
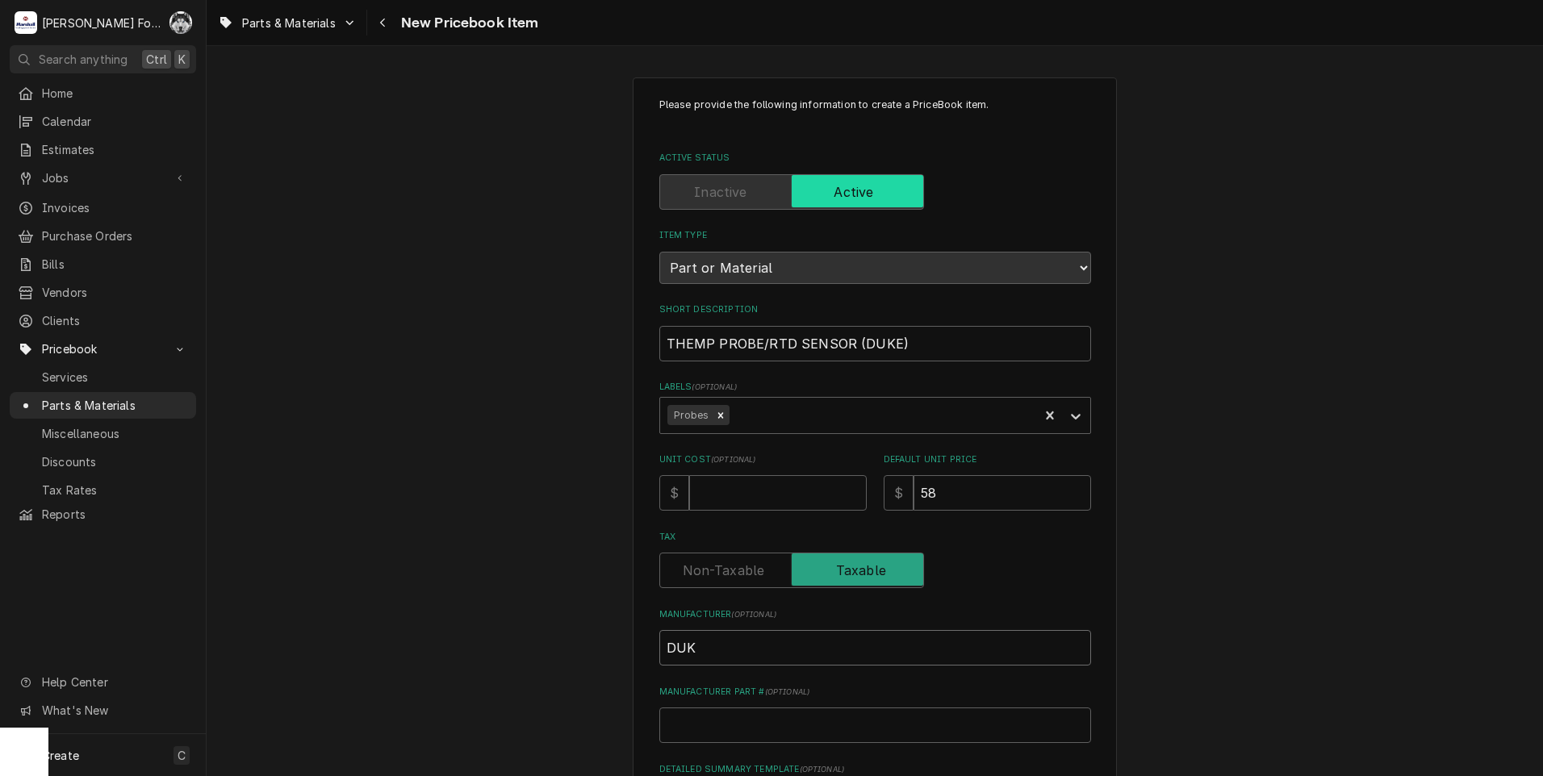
type textarea "x"
type input "DUKE"
type textarea "x"
type input "1"
type textarea "x"
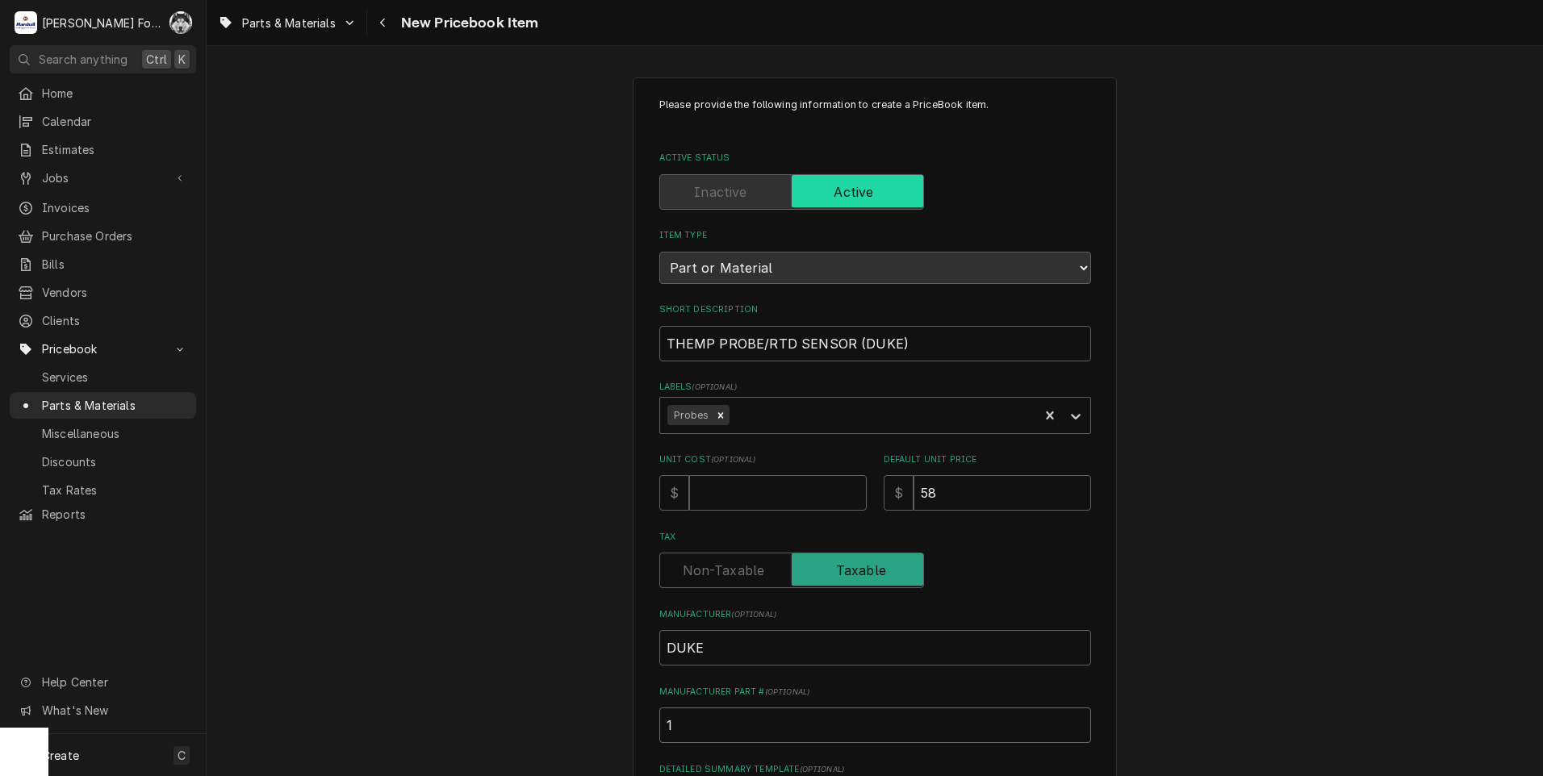
type input "15"
type textarea "x"
type input "158"
type textarea "x"
type input "1582"
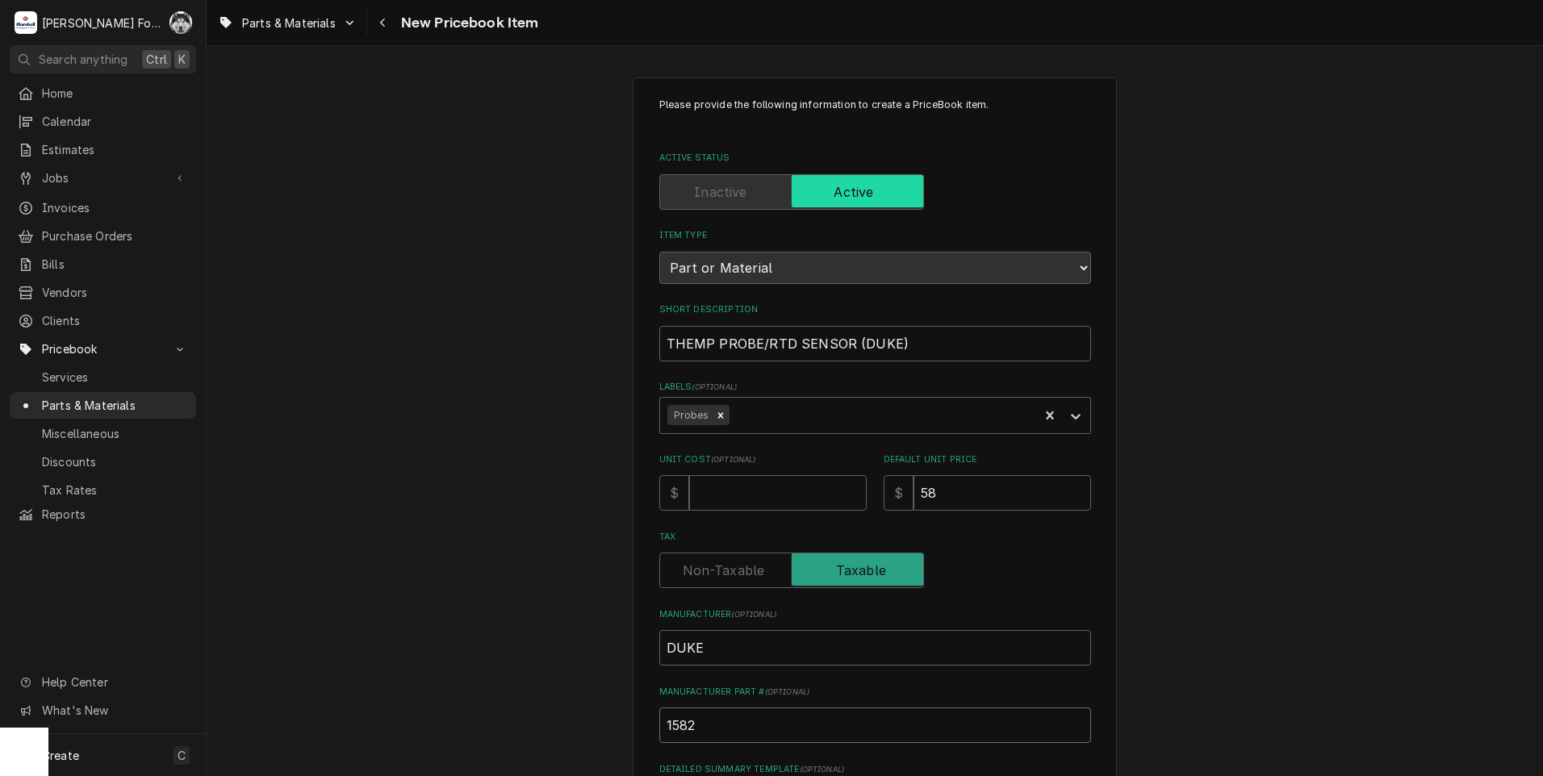
type textarea "x"
type input "15827"
type textarea "x"
type input "158278"
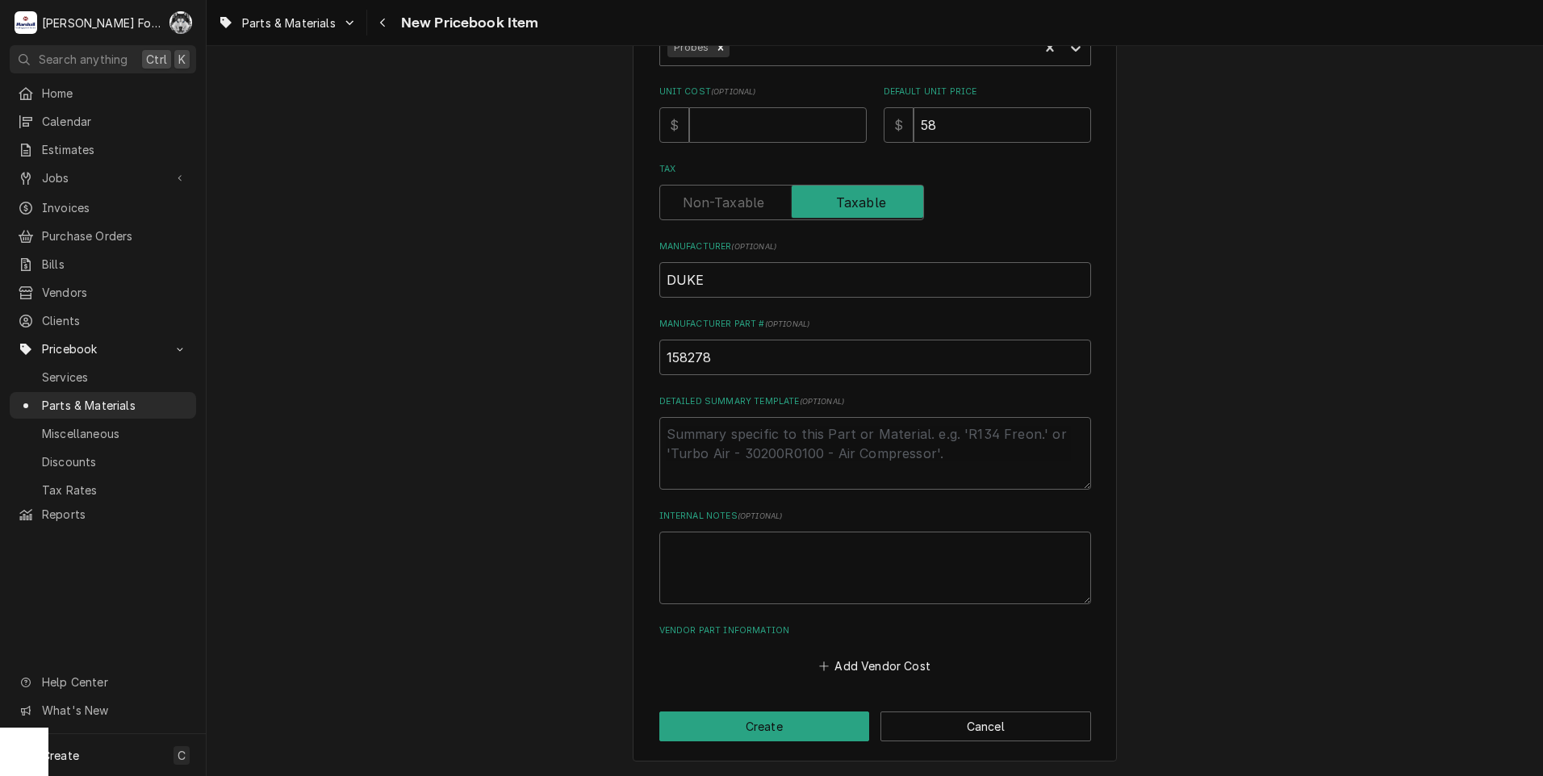
click at [712, 378] on div "Please provide the following information to create a PriceBook item. Active Sta…" at bounding box center [875, 204] width 432 height 948
click at [728, 365] on input "158278" at bounding box center [875, 357] width 432 height 35
type textarea "x"
type input "15827"
type textarea "x"
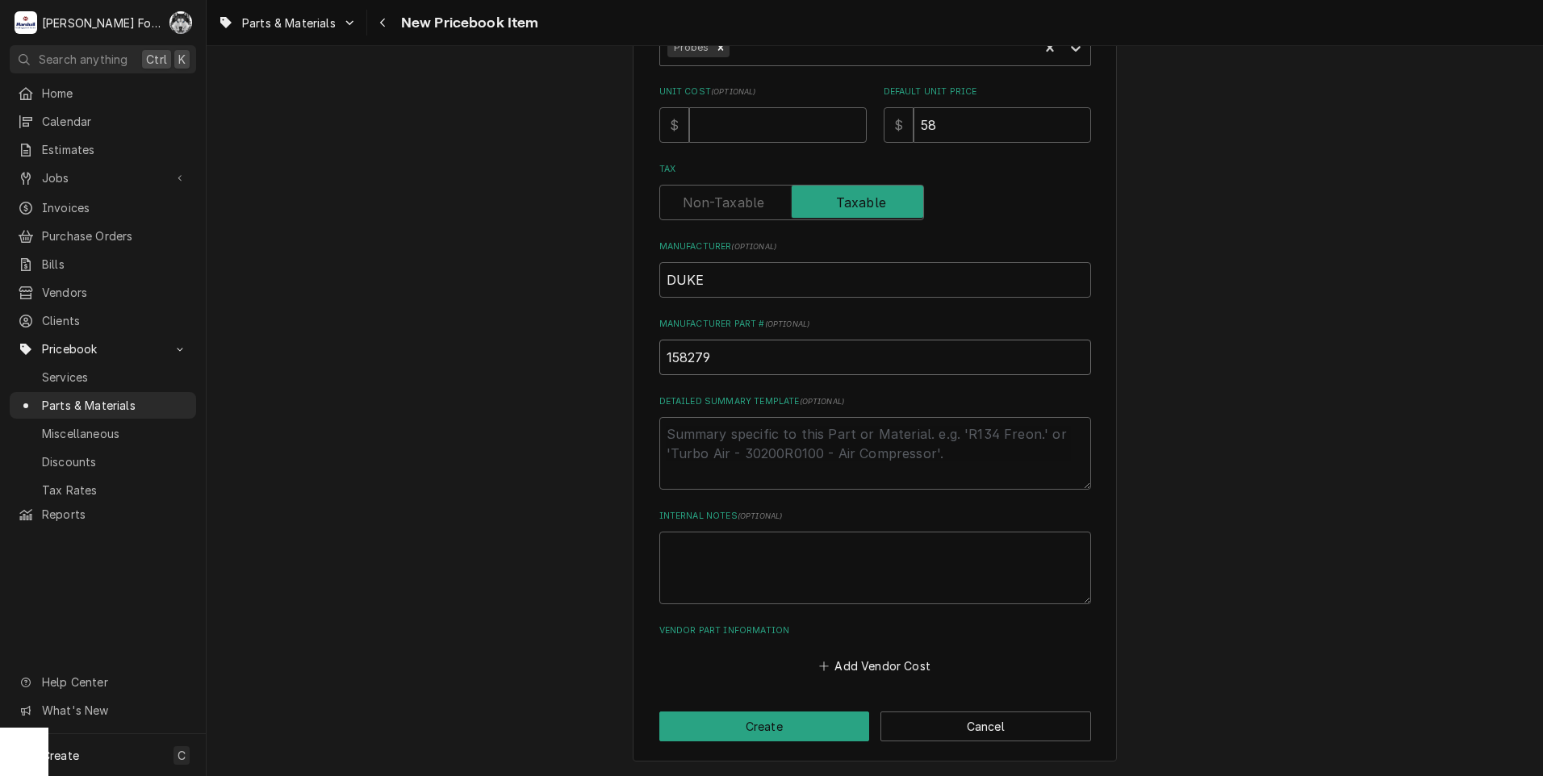
type input "158279"
click at [728, 751] on div "Please provide the following information to create a PriceBook item. Active Sta…" at bounding box center [875, 236] width 484 height 1053
click at [730, 728] on button "Create" at bounding box center [764, 727] width 211 height 30
type textarea "x"
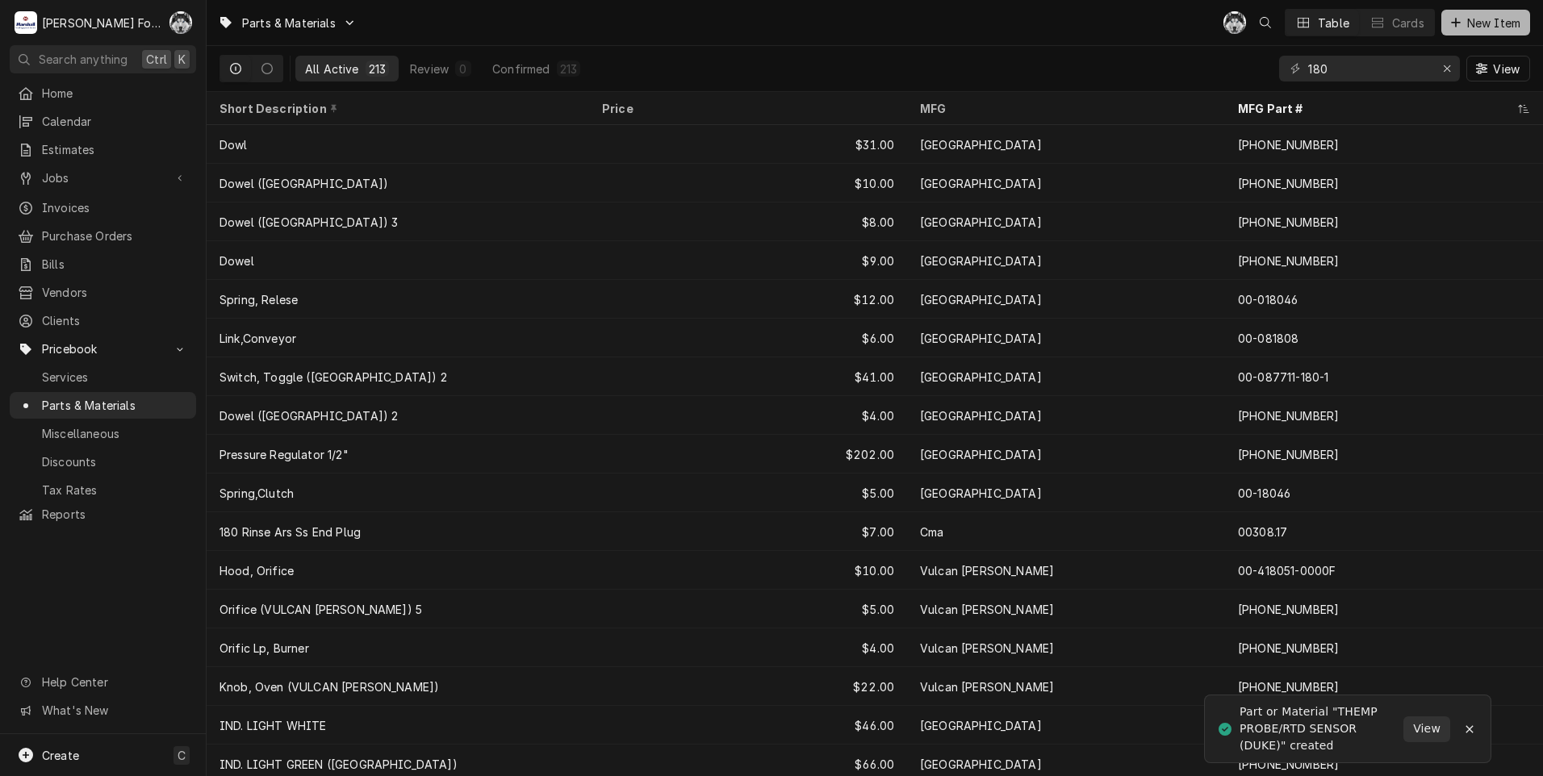
click at [1487, 28] on span "New Item" at bounding box center [1494, 23] width 60 height 17
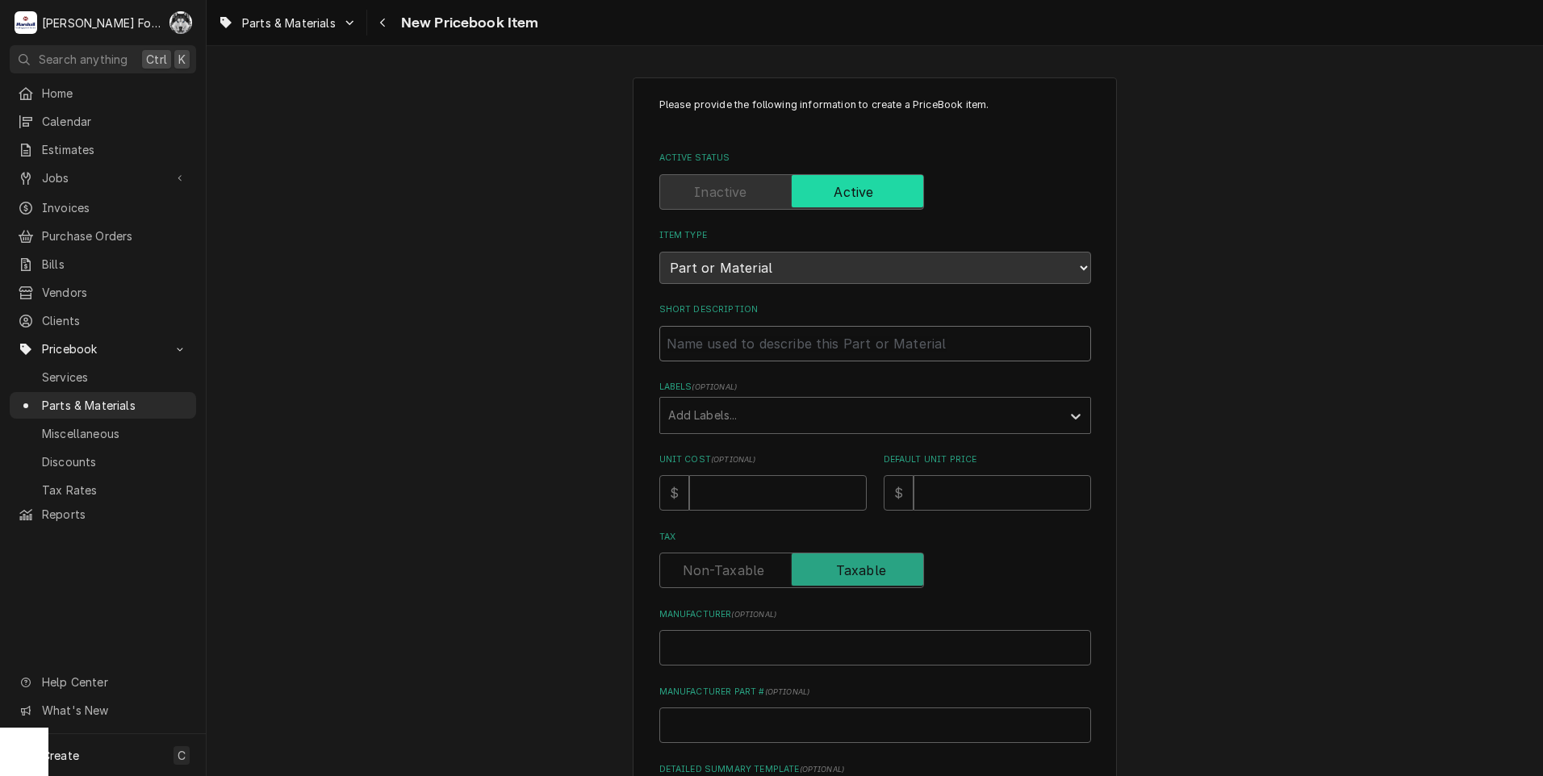
click at [784, 345] on input "Short Description" at bounding box center [875, 343] width 432 height 35
type textarea "x"
type input "T"
type textarea "x"
type input "TR"
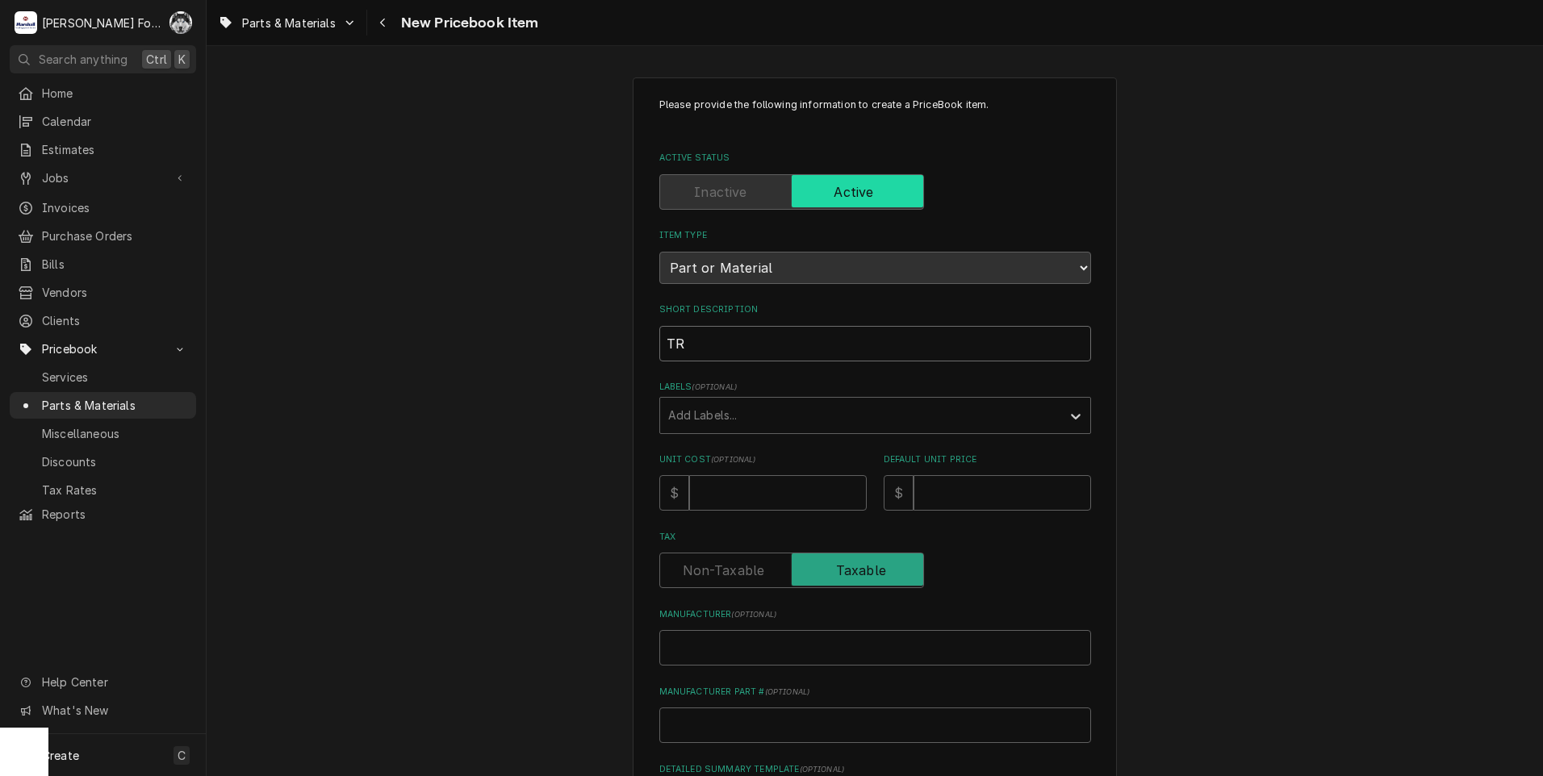
type textarea "x"
type input "TRI"
type textarea "x"
type input "TRIA"
type textarea "x"
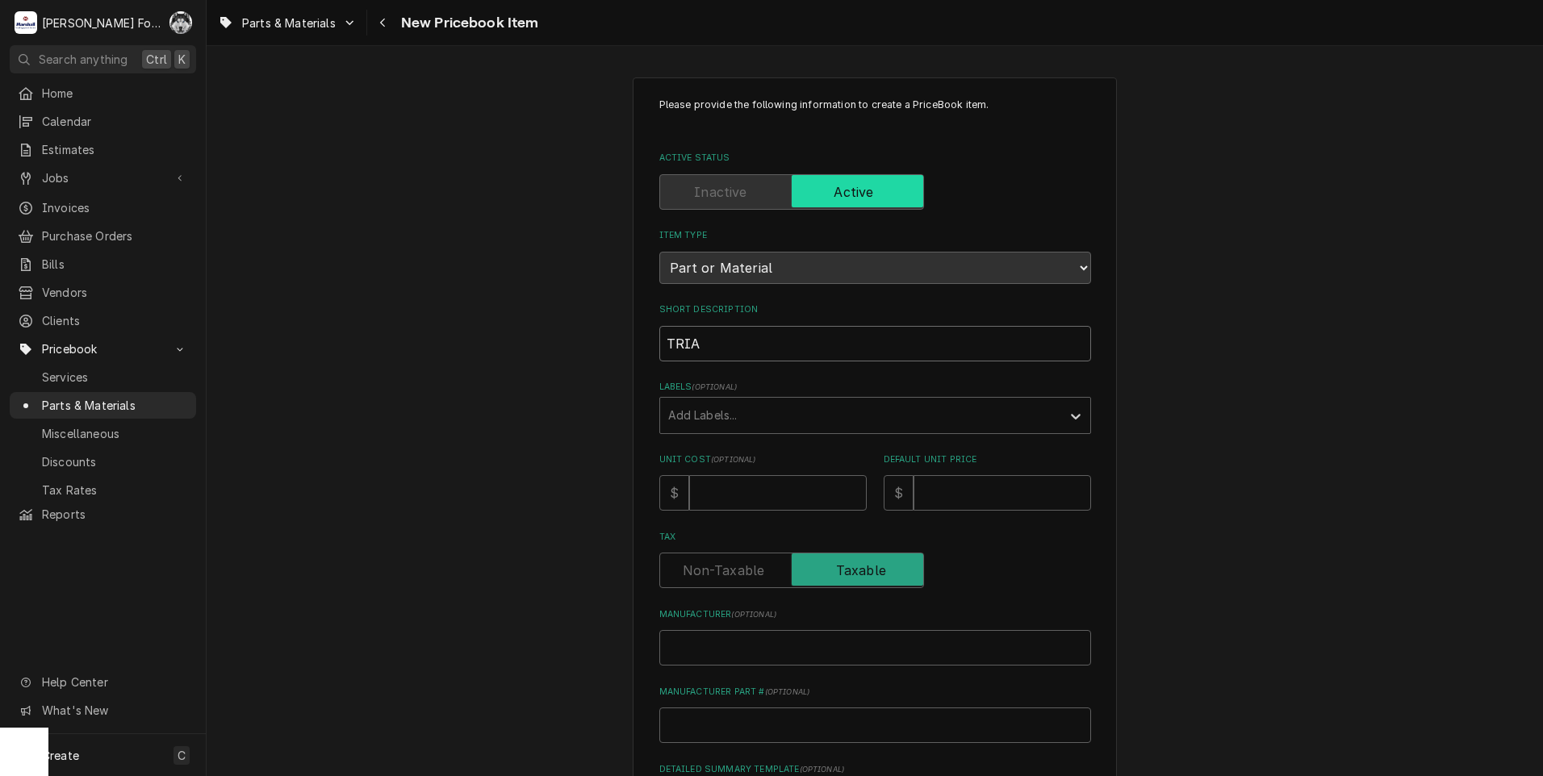
type input "TRIAC"
type textarea "x"
type input "TRIAC"
type textarea "x"
type input "TRIAC C"
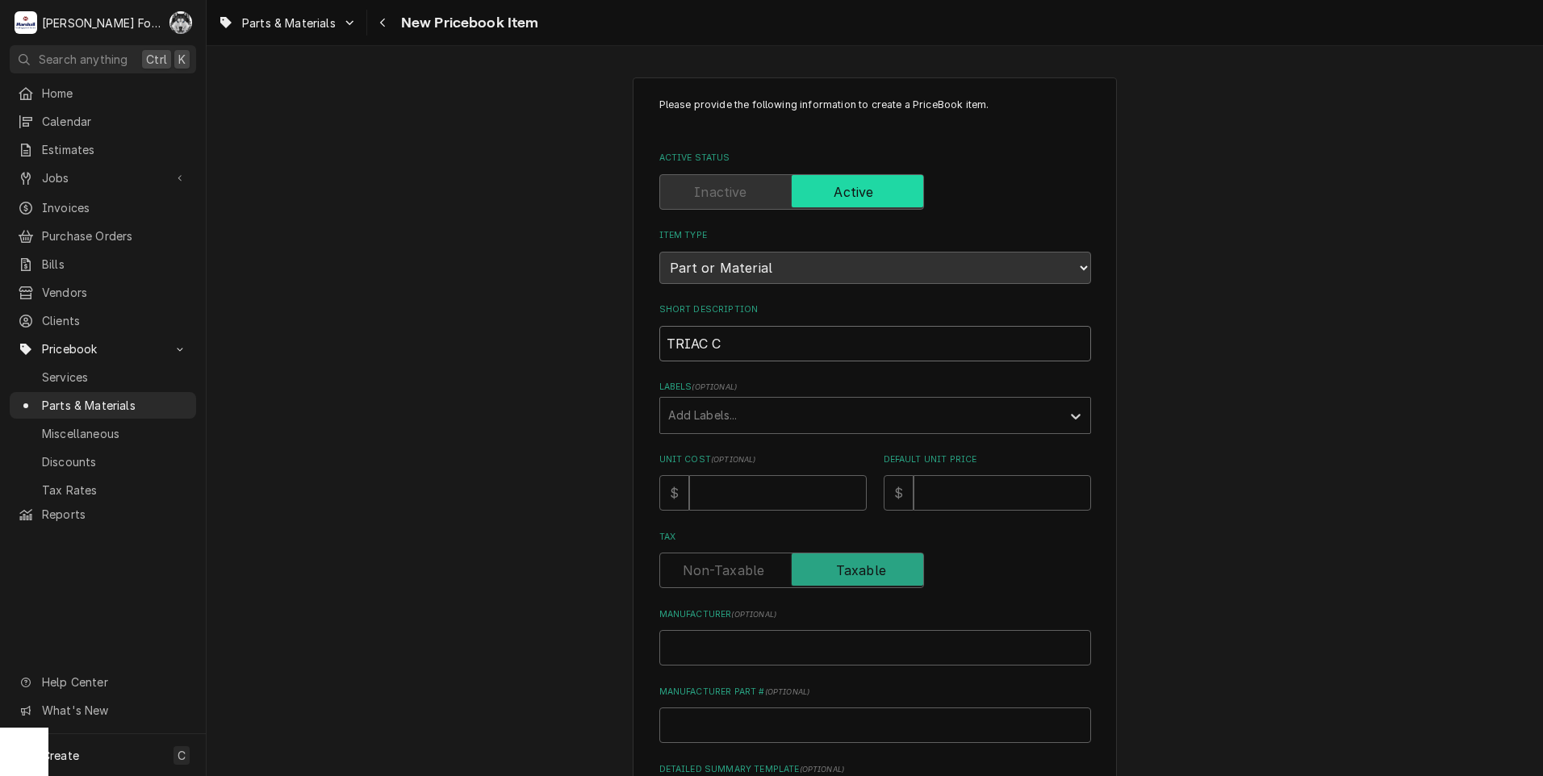
type textarea "x"
type input "TRIAC CO"
type textarea "x"
type input "TRIAC CON"
type textarea "x"
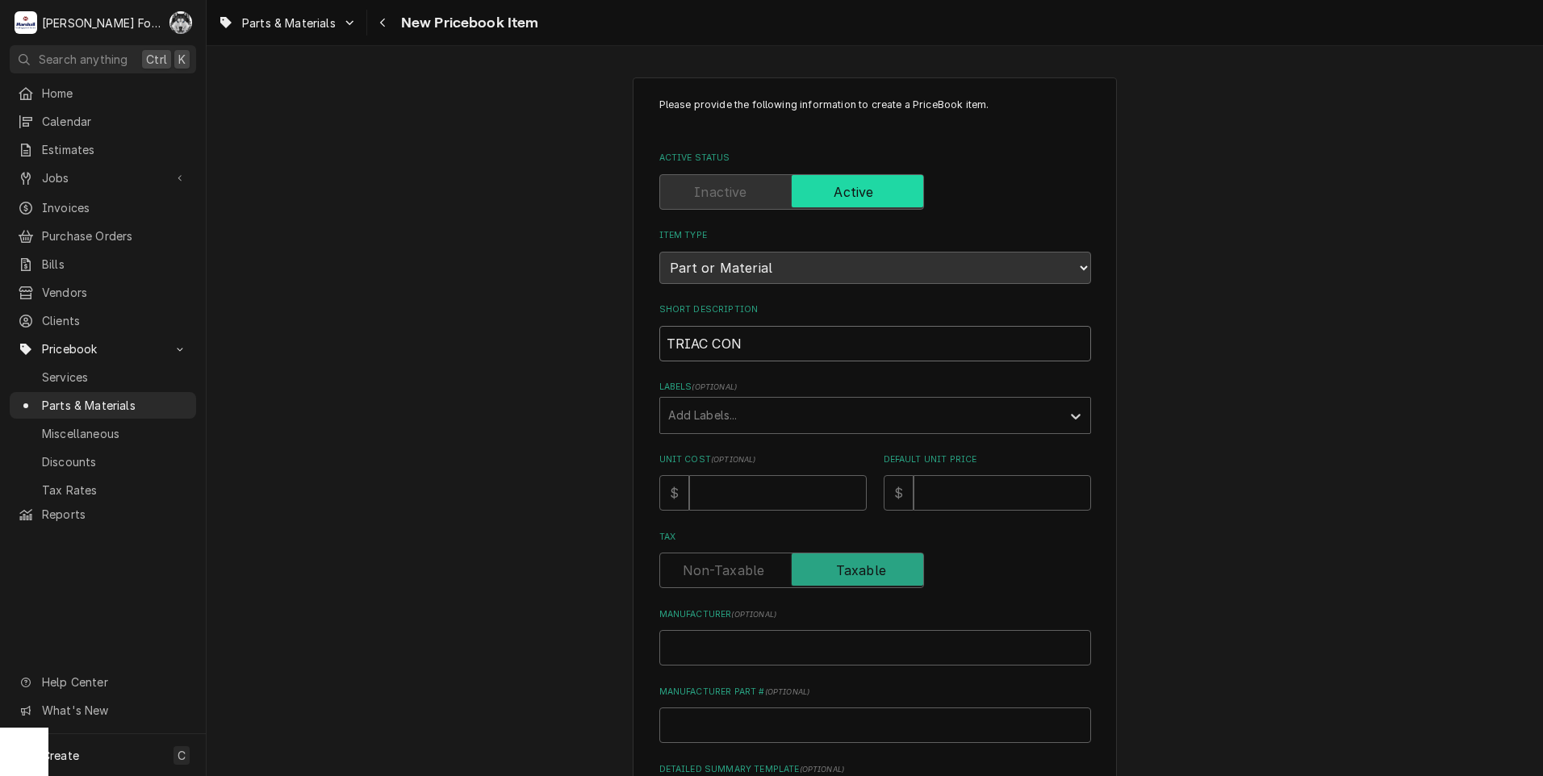
type input "TRIAC CONT"
type textarea "x"
type input "TRIAC CONTR"
type textarea "x"
type input "TRIAC CONTRO"
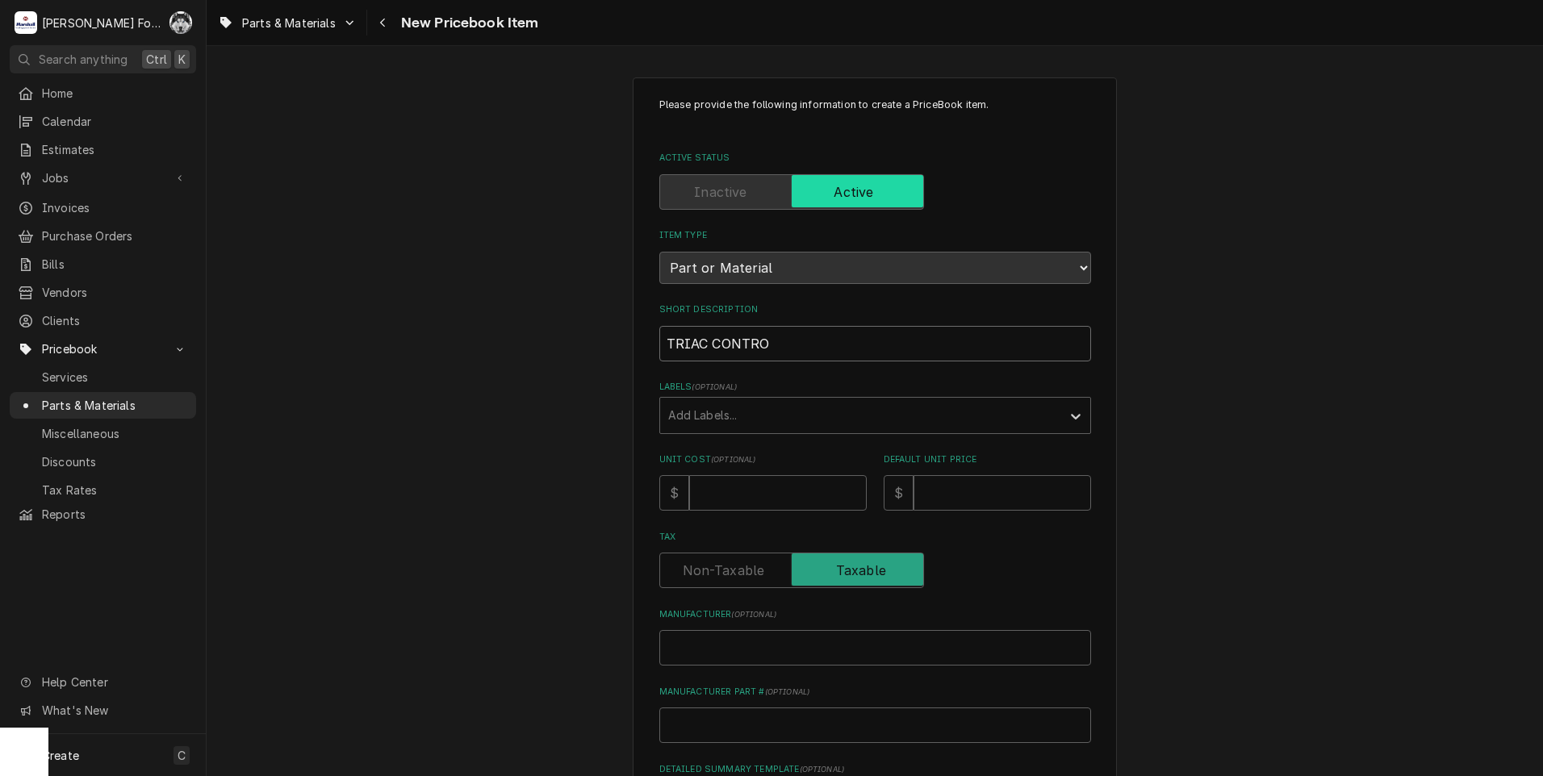
type textarea "x"
type input "TRIAC CONTROL"
type textarea "x"
type input "TRIAC CONTROL"
type textarea "x"
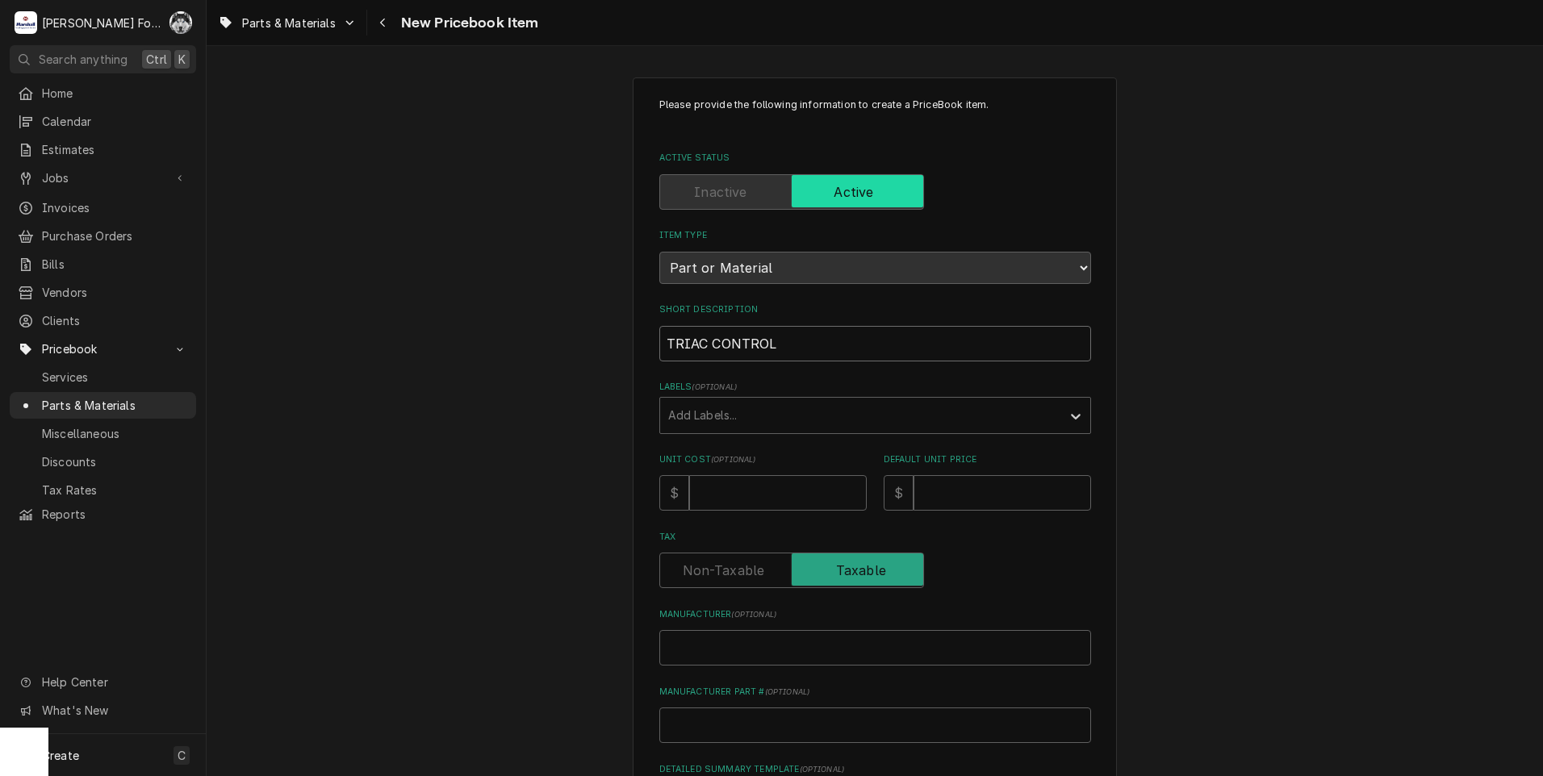
type input "TRIAC CONTROL B"
type textarea "x"
type input "TRIAC CONTROL BO"
type textarea "x"
type input "TRIAC CONTROL BOA"
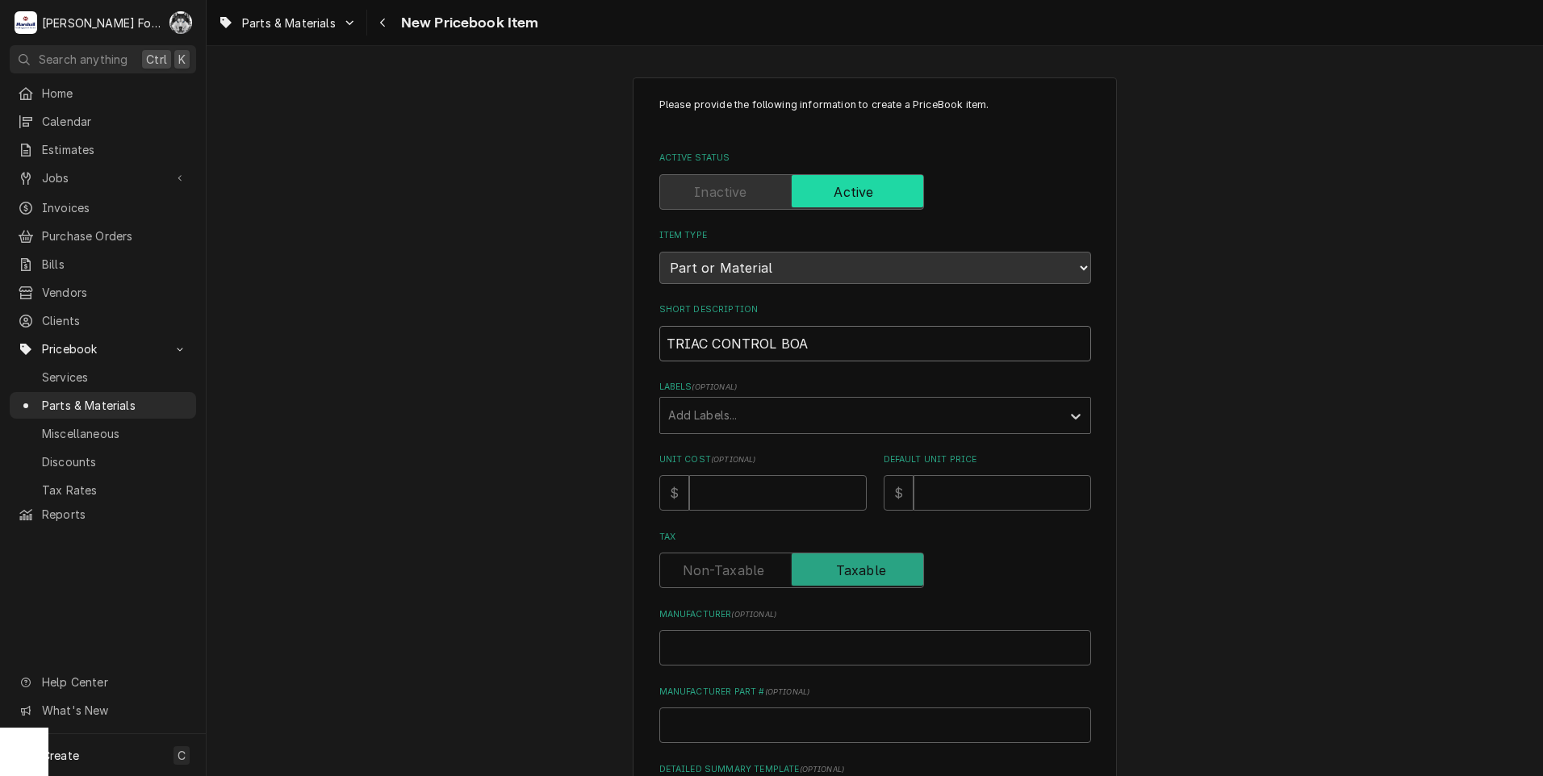
type textarea "x"
type input "TRIAC CONTROL BOAR"
type textarea "x"
type input "TRIAC CONTROL BOARD"
type textarea "x"
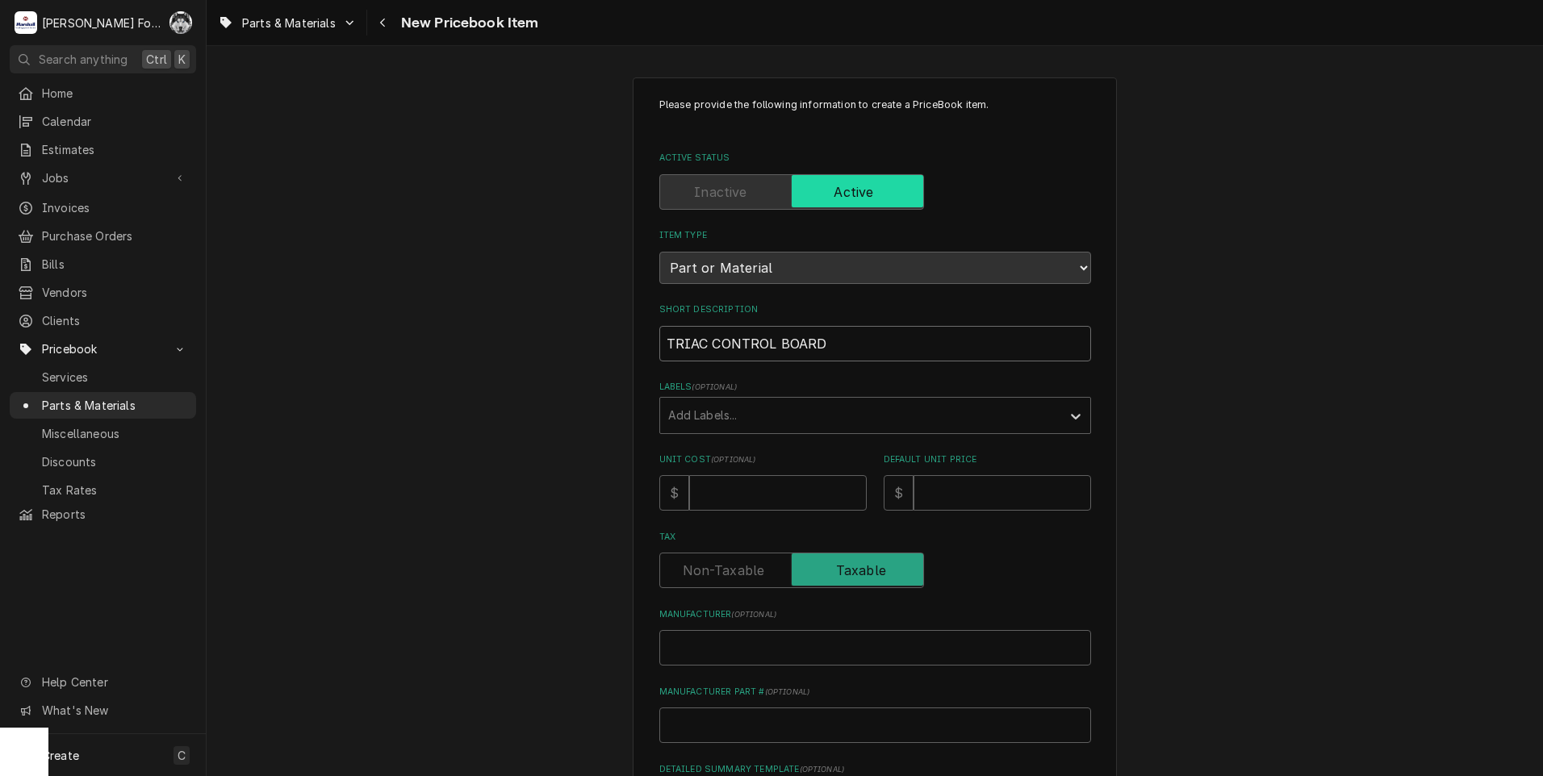
type input "TRIAC CONTROL BOARD"
type textarea "x"
type input "TRIAC CONTROL BOARD ("
type textarea "x"
type input "TRIAC CONTROL BOARD (D"
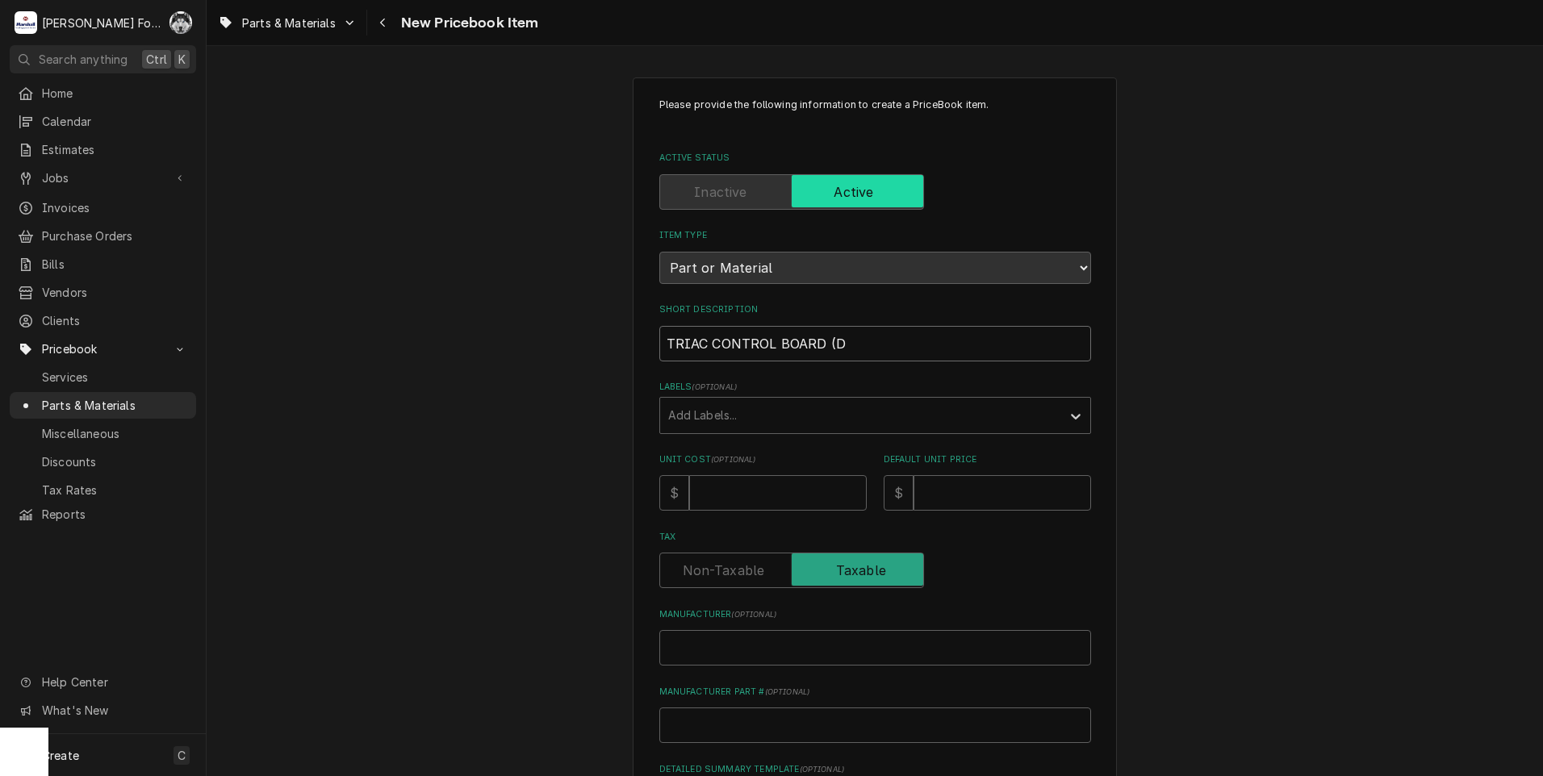
type textarea "x"
type input "TRIAC CONTROL BOARD (DU"
type textarea "x"
type input "TRIAC CONTROL BOARD (DUK"
type textarea "x"
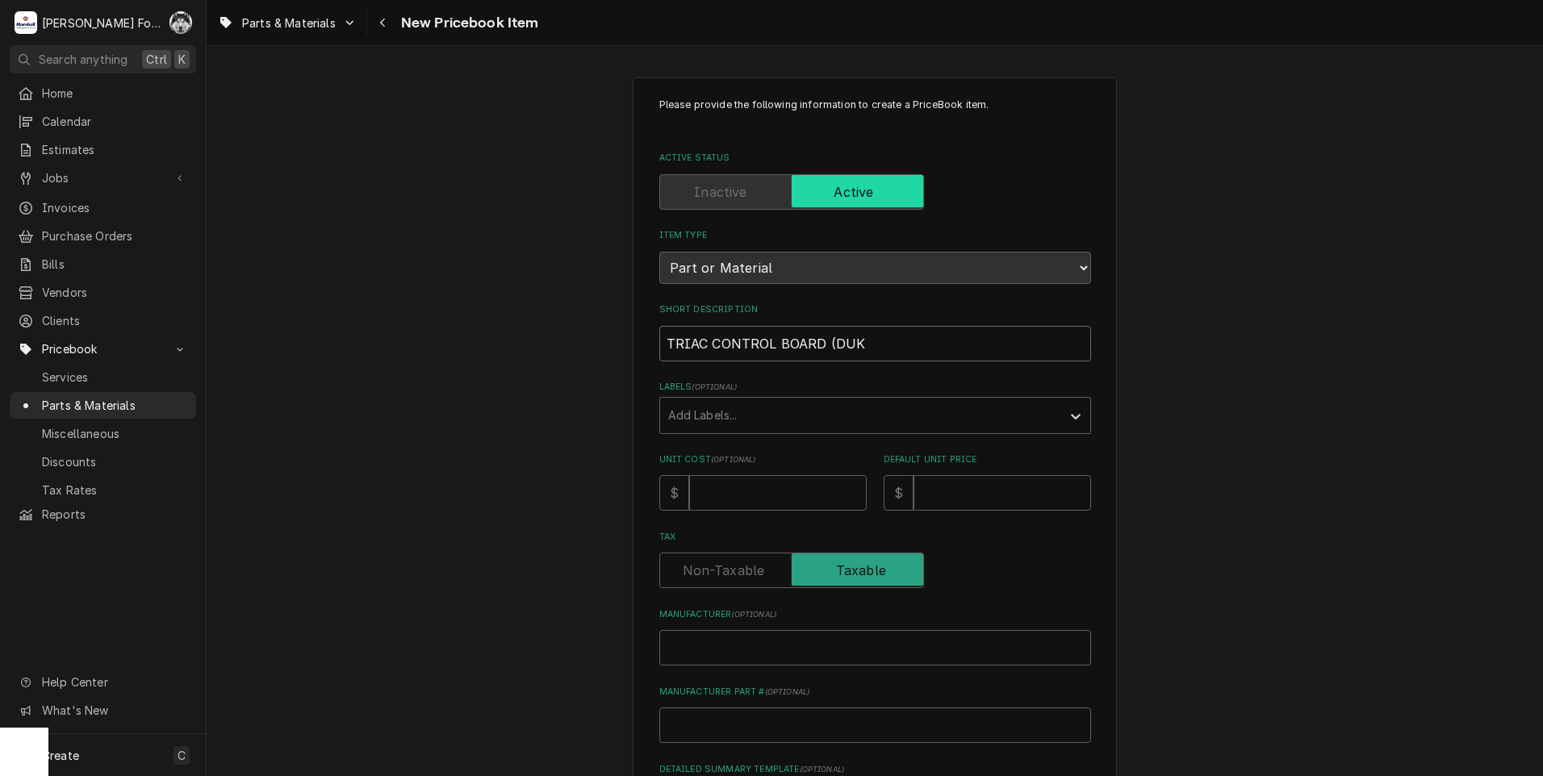
type input "TRIAC CONTROL BOARD (DUKE"
type textarea "x"
type input "TRIAC CONTROL BOARD (DUKE)"
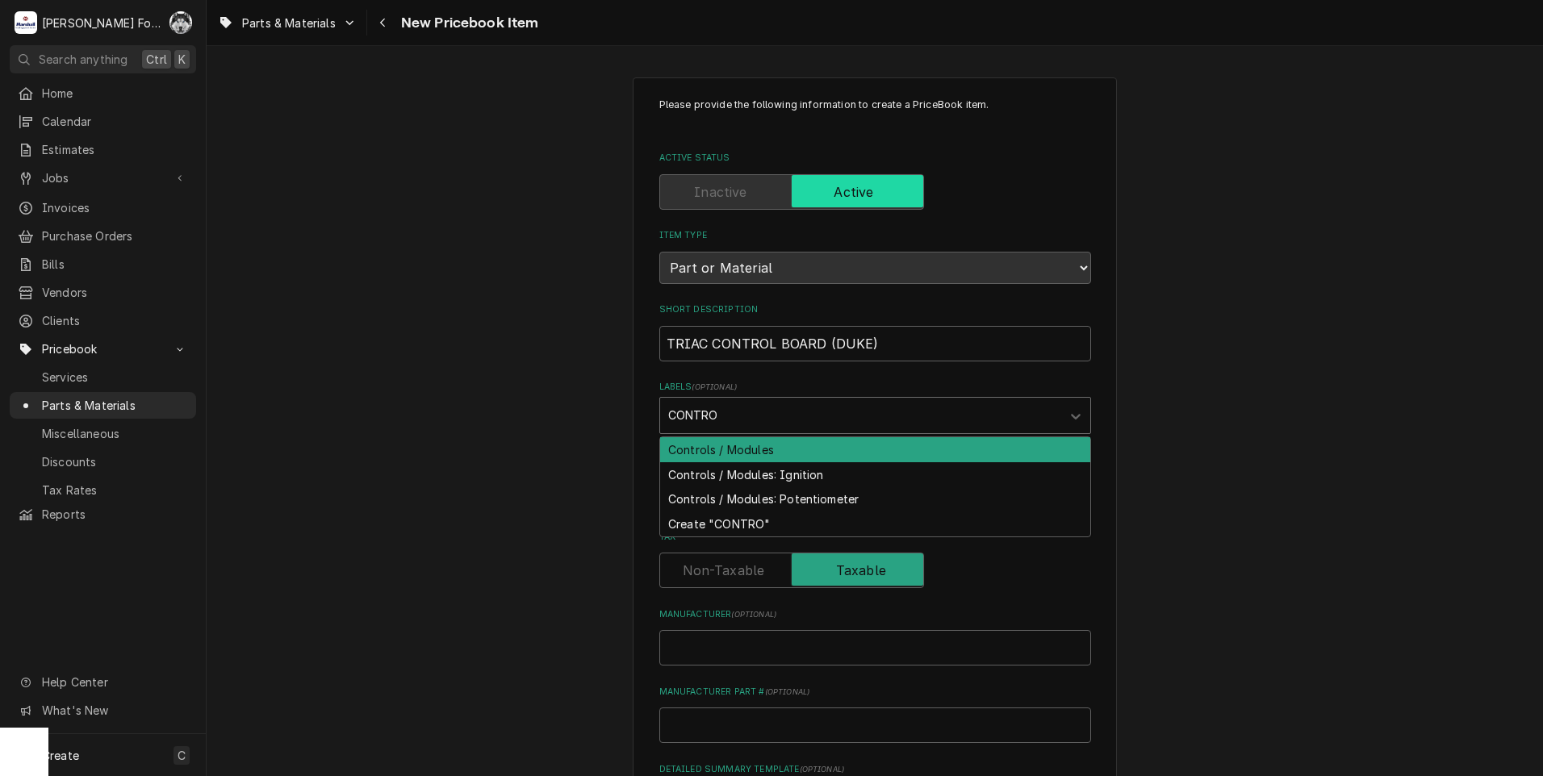
type input "CONTROL"
type textarea "x"
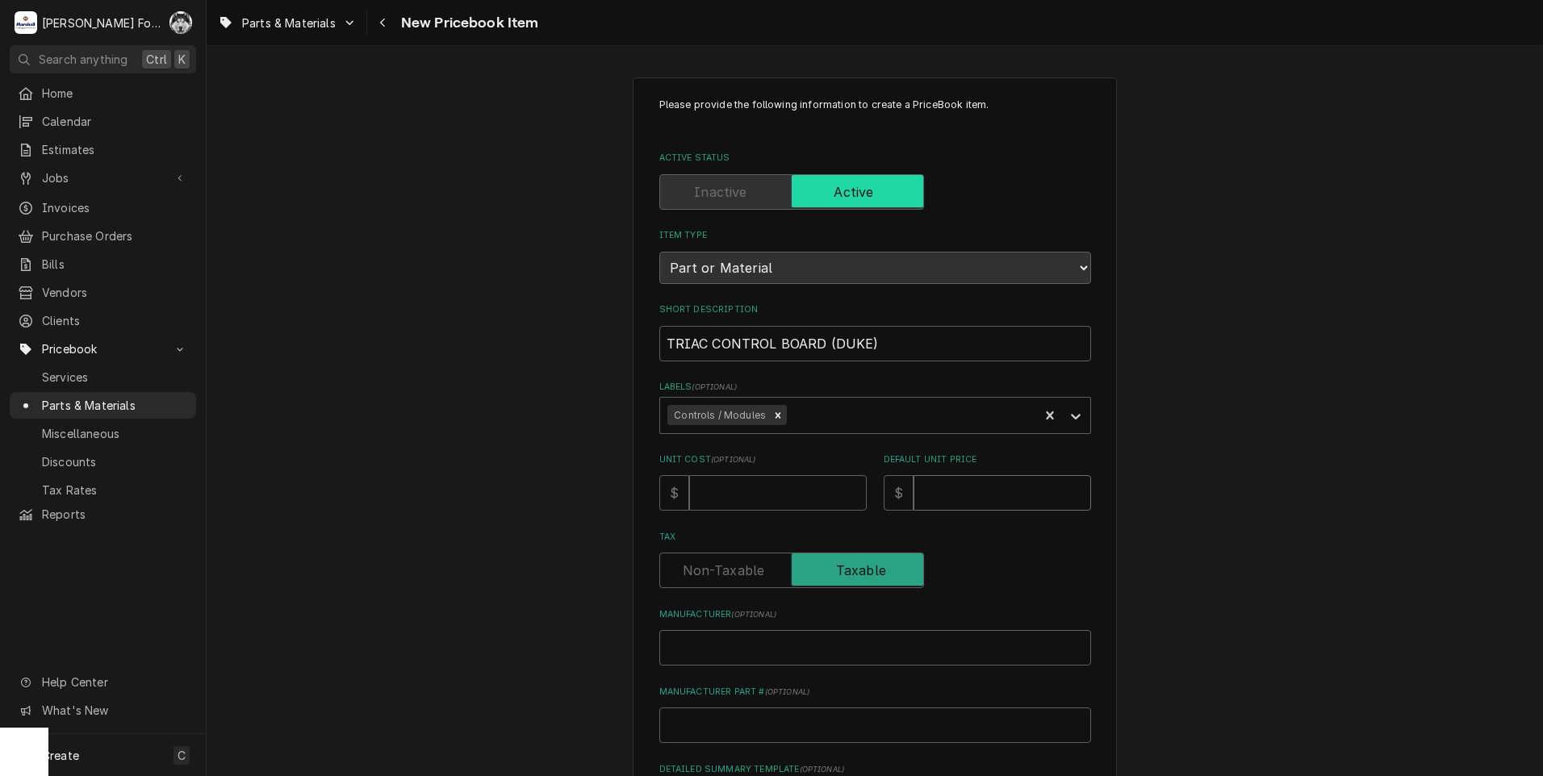
type textarea "x"
type input "7"
type textarea "x"
type input "76"
type textarea "x"
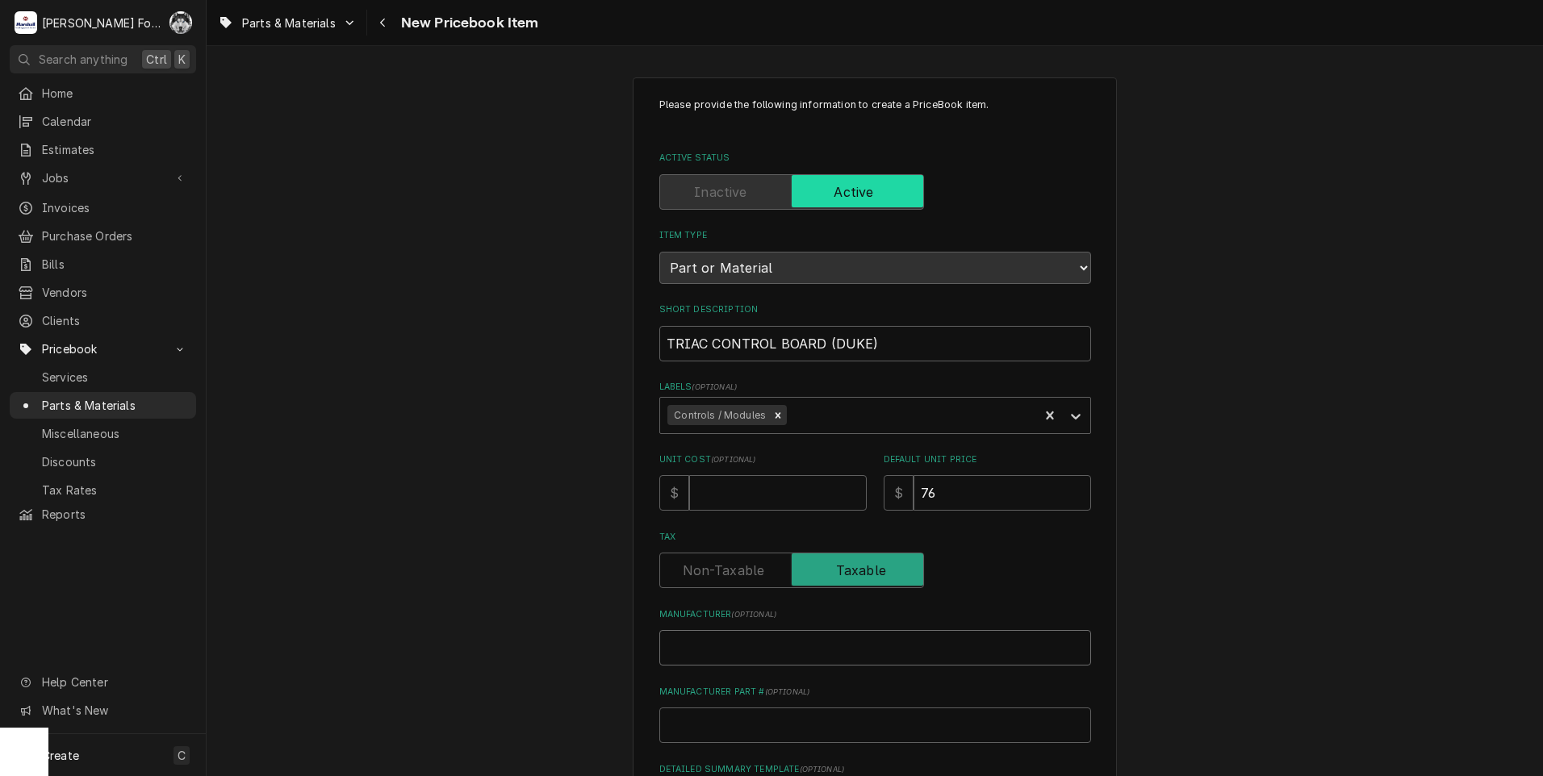
type input "D"
type textarea "x"
type input "DU"
type textarea "x"
type input "DUK"
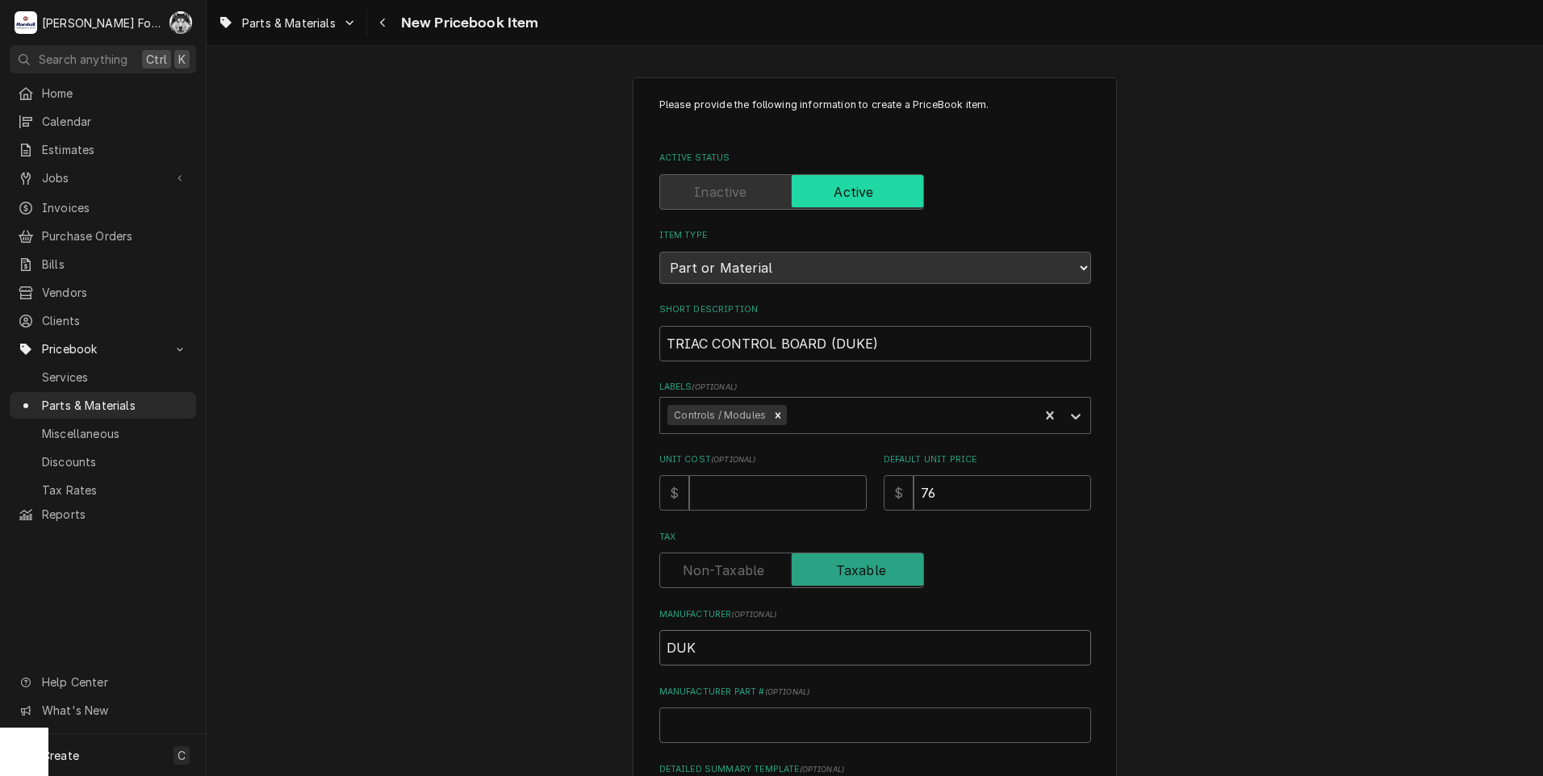
type textarea "x"
type input "DUKE"
type textarea "x"
type input "6"
type textarea "x"
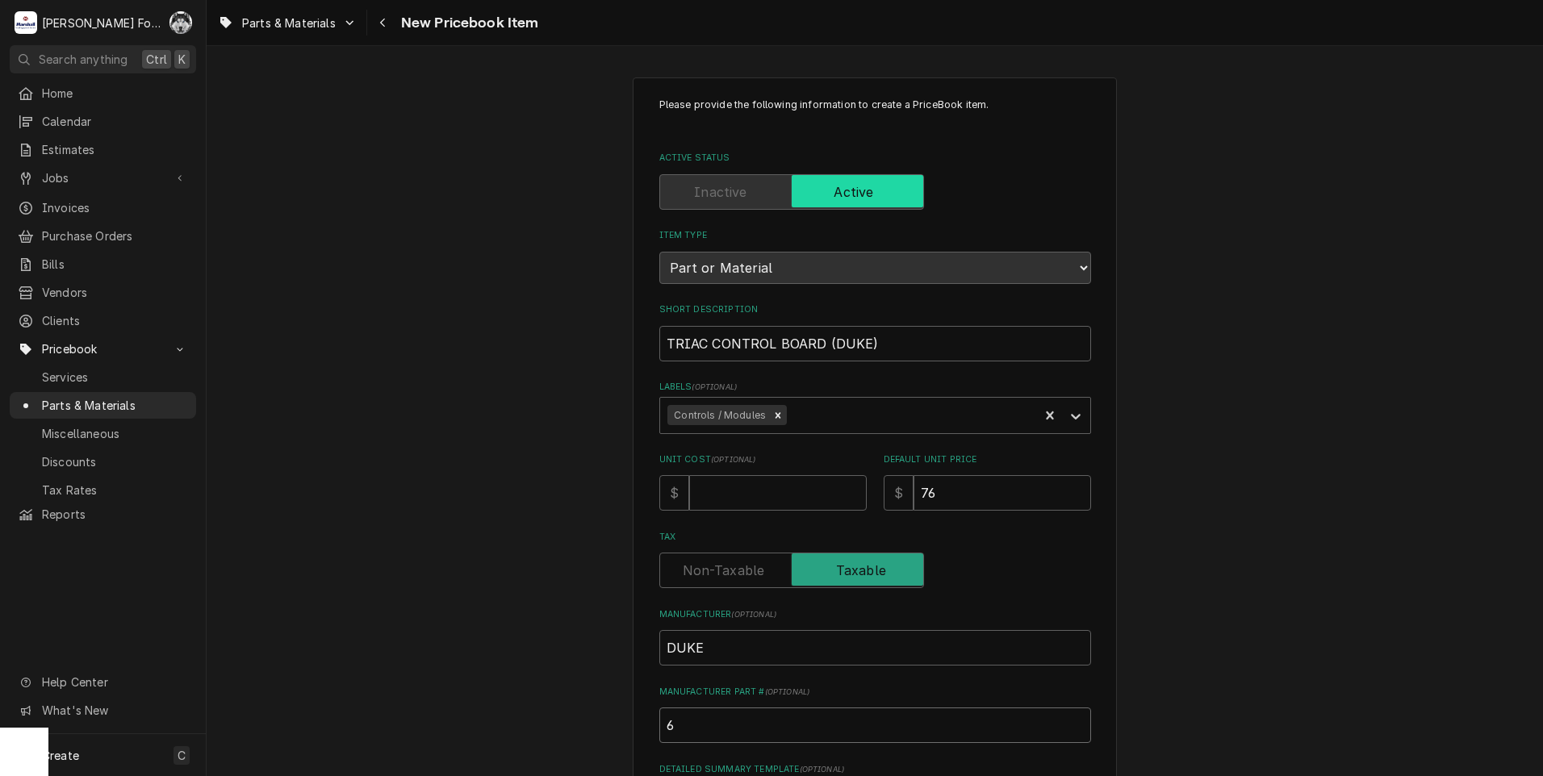
type input "60"
type textarea "x"
type input "600"
type textarea "x"
type input "6005"
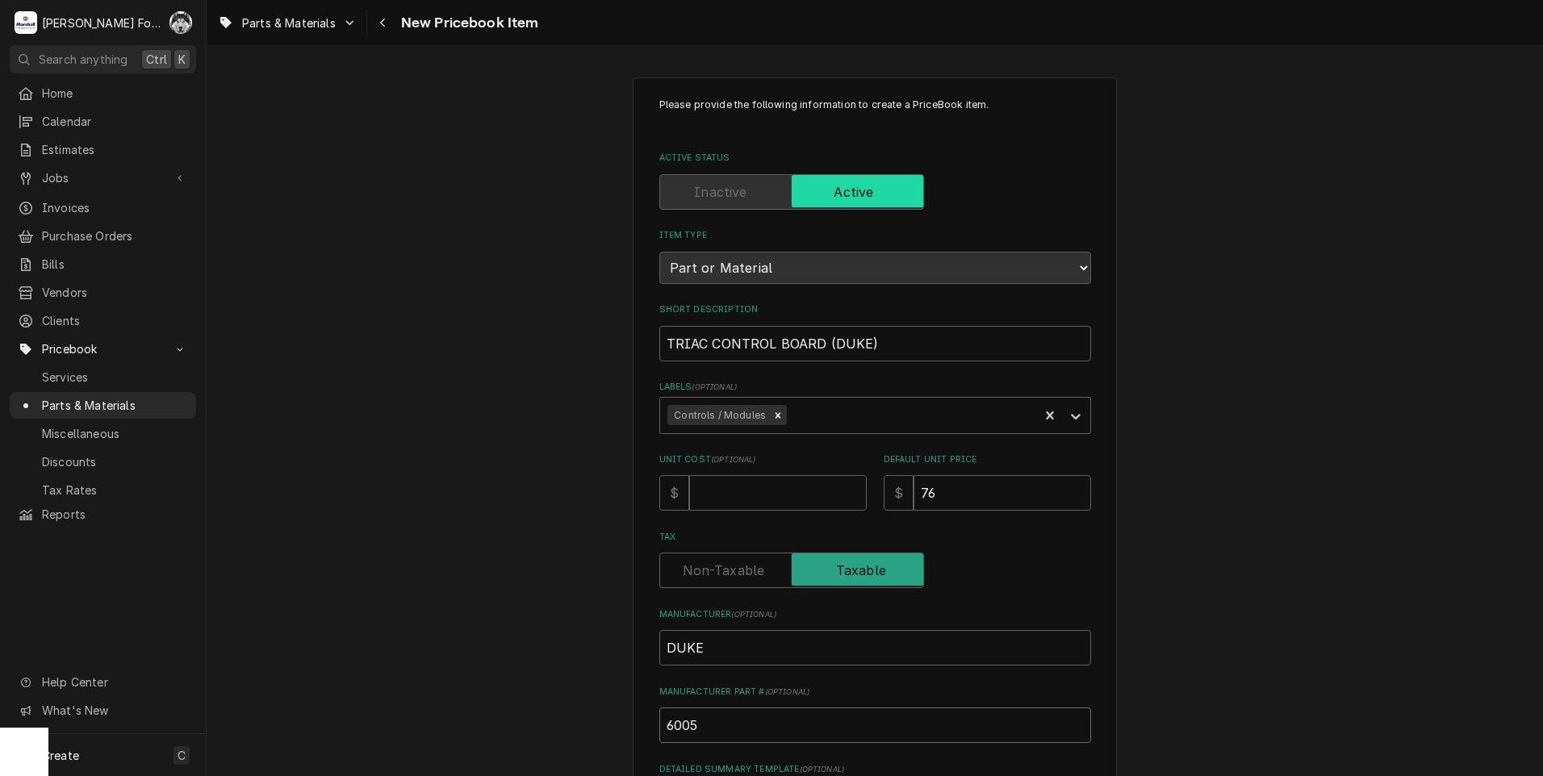
type textarea "x"
type input "60056"
type textarea "x"
type input "600567"
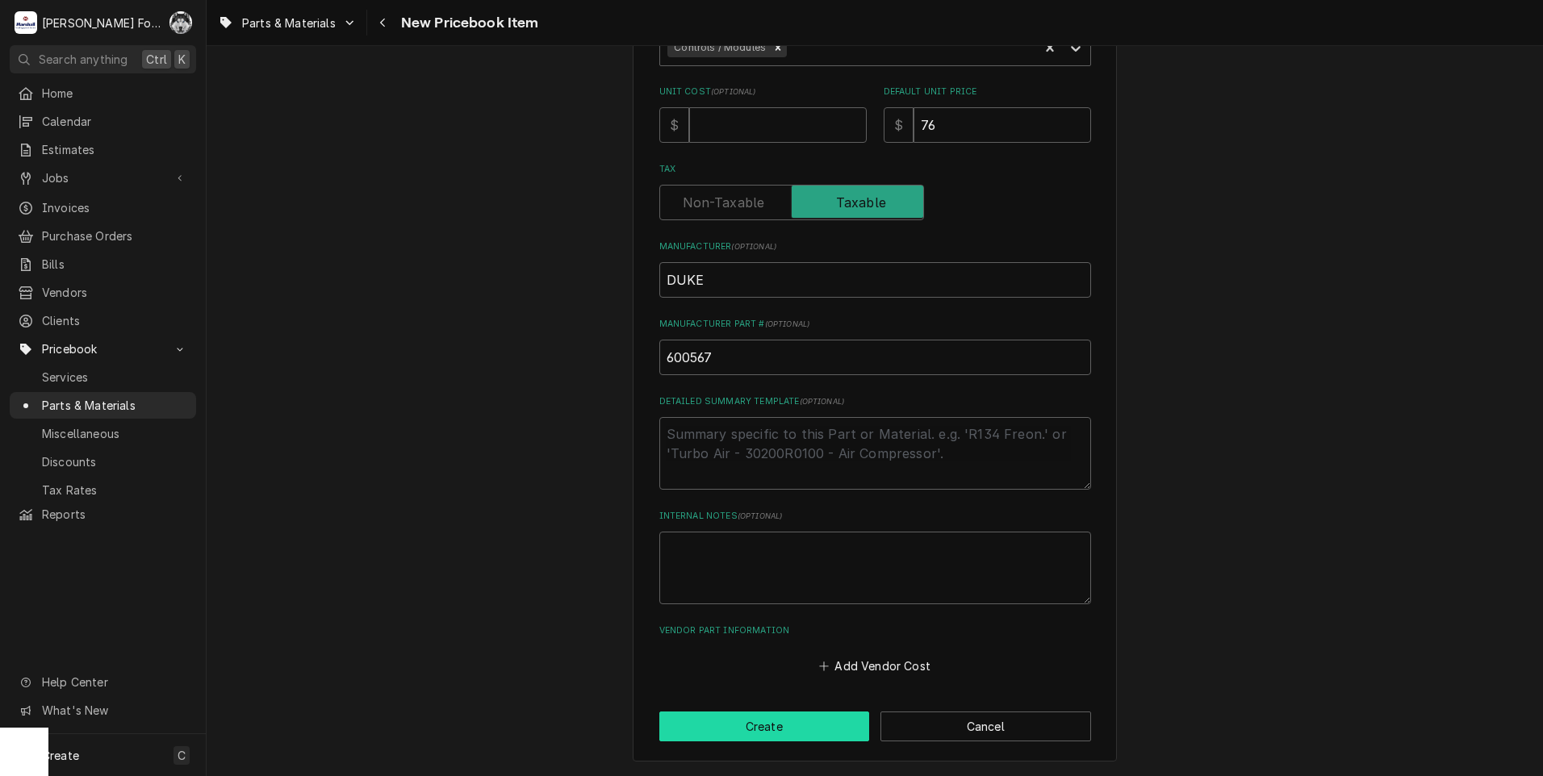
click at [750, 734] on button "Create" at bounding box center [764, 727] width 211 height 30
type textarea "x"
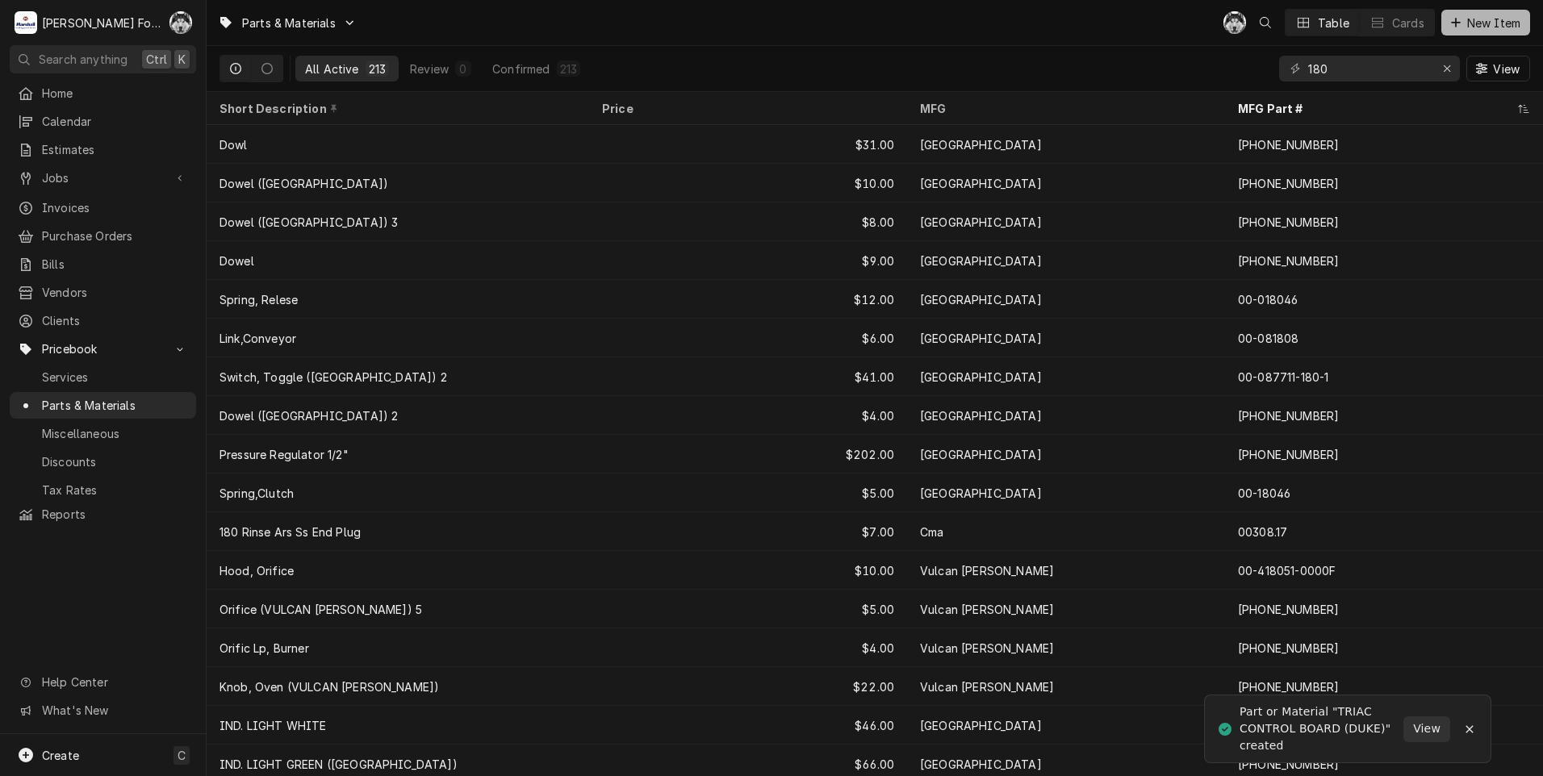
click at [1479, 19] on span "New Item" at bounding box center [1494, 23] width 60 height 17
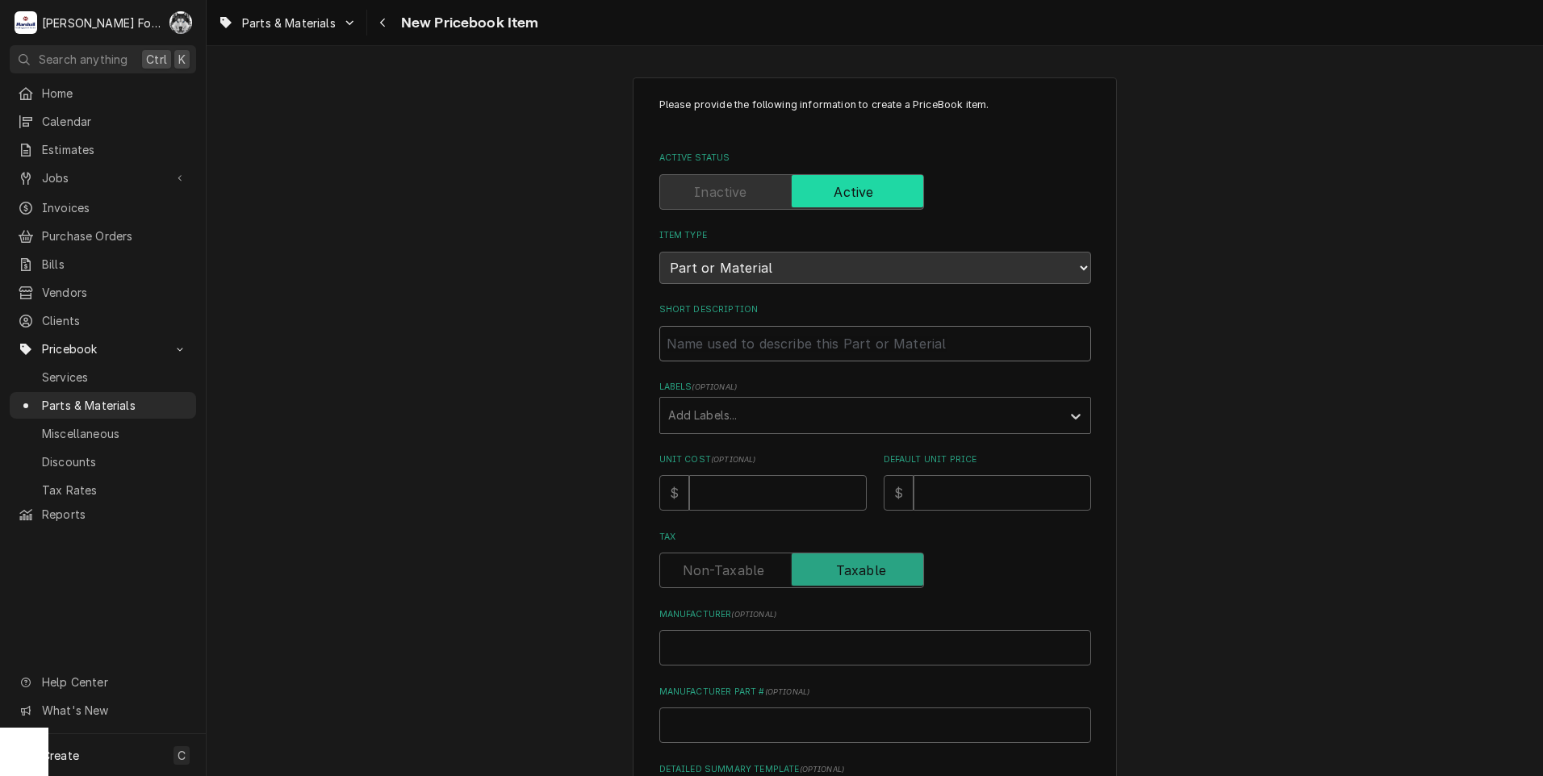
click at [753, 342] on input "Short Description" at bounding box center [875, 343] width 432 height 35
type input "H"
type textarea "x"
type input "HE"
type textarea "x"
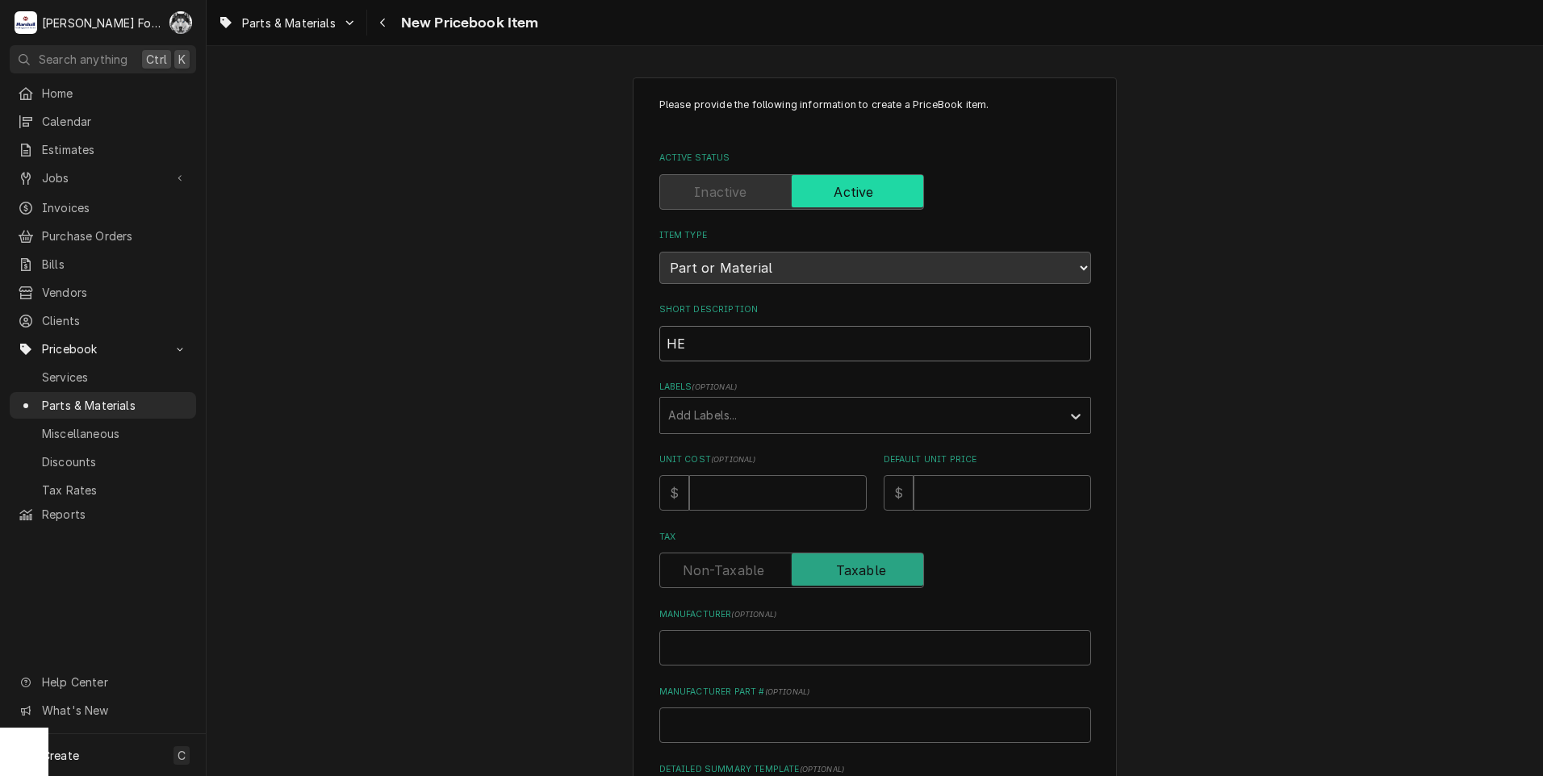
type input "HEA"
type textarea "x"
type input "HEAR"
type textarea "x"
type input "HEART"
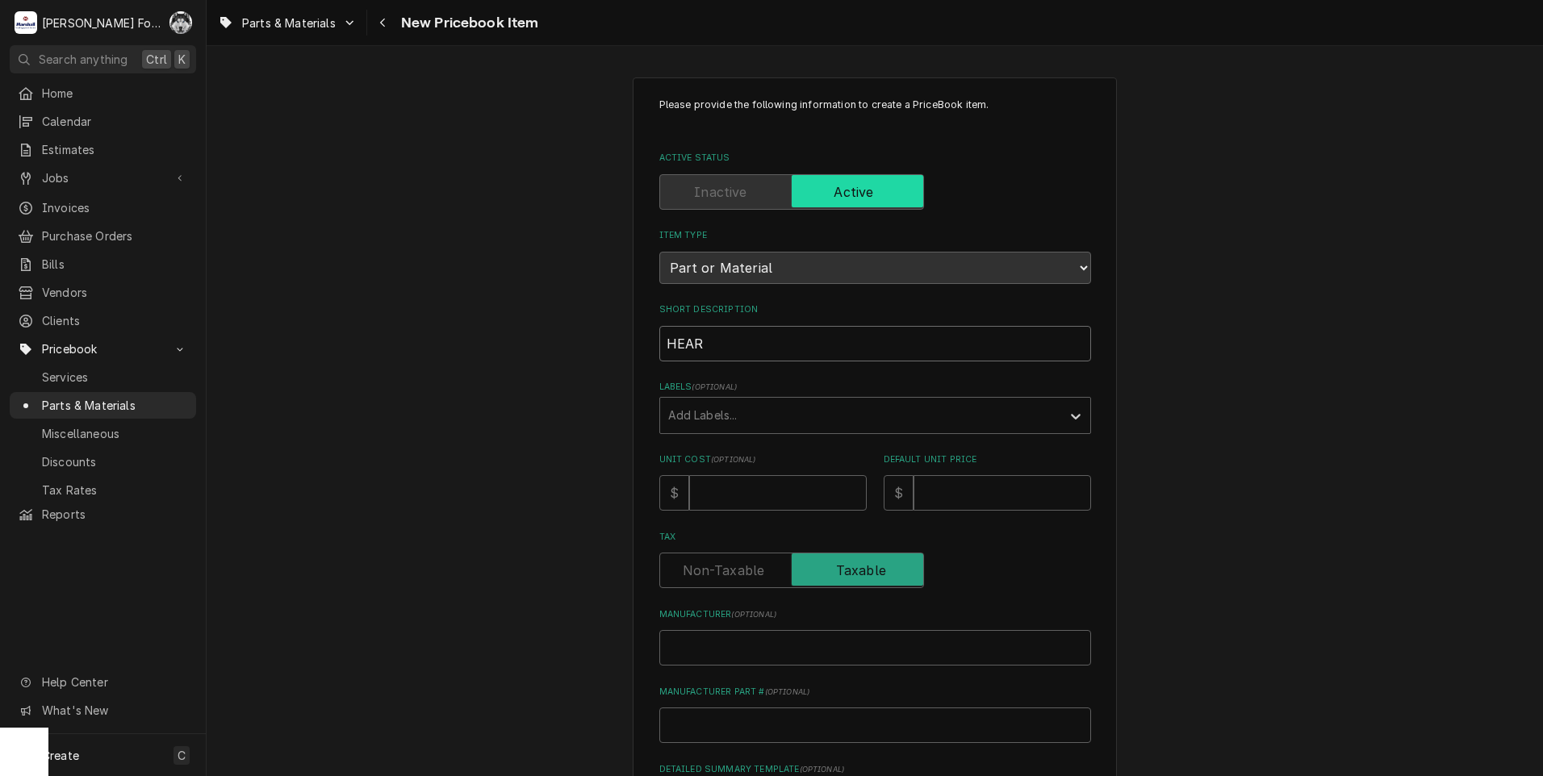
type textarea "x"
type input "HEAR"
type textarea "x"
type input "HEA"
type textarea "x"
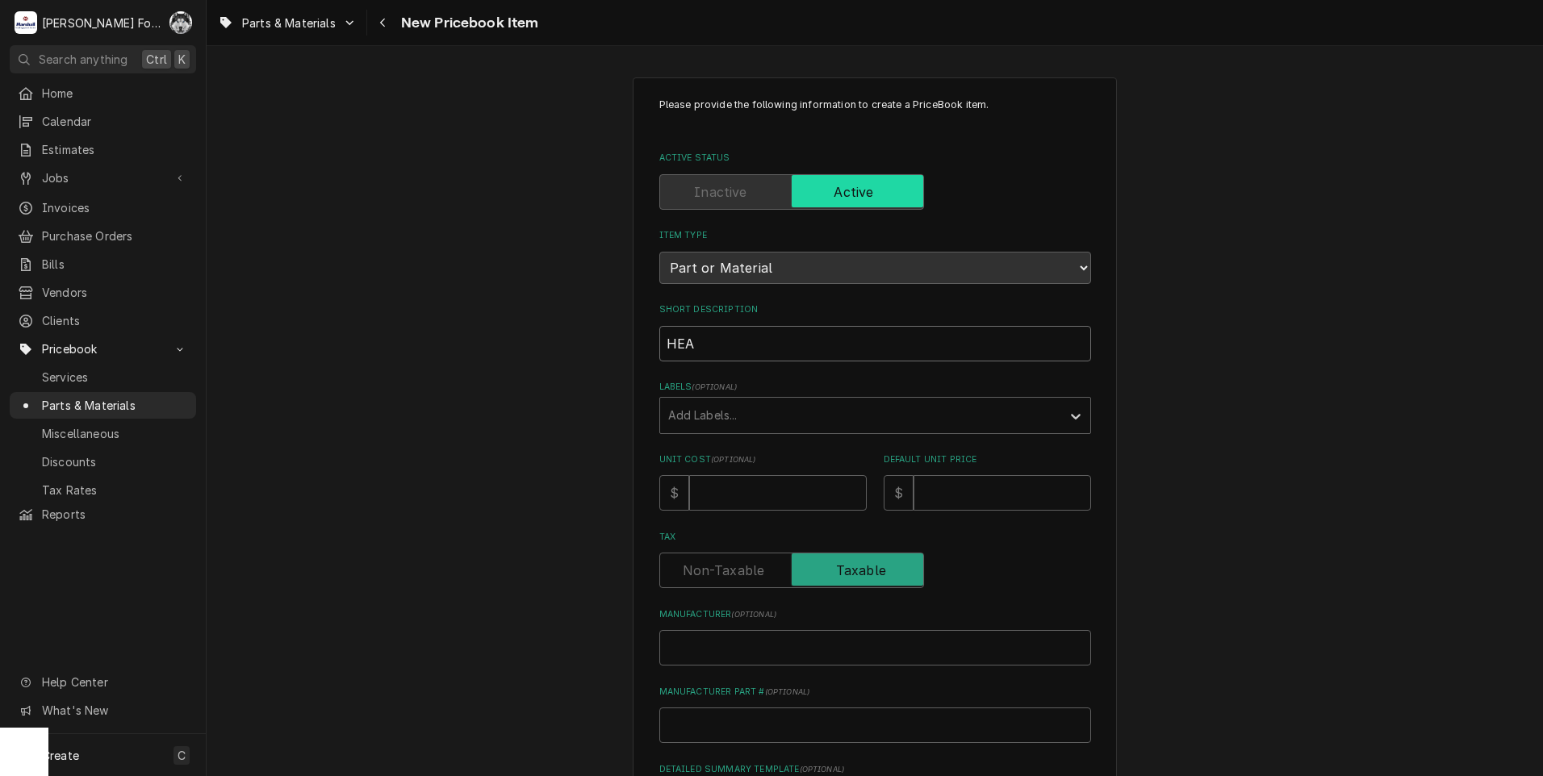
type input "HEAT"
type textarea "x"
type input "HEATE"
type textarea "x"
type input "HEATER"
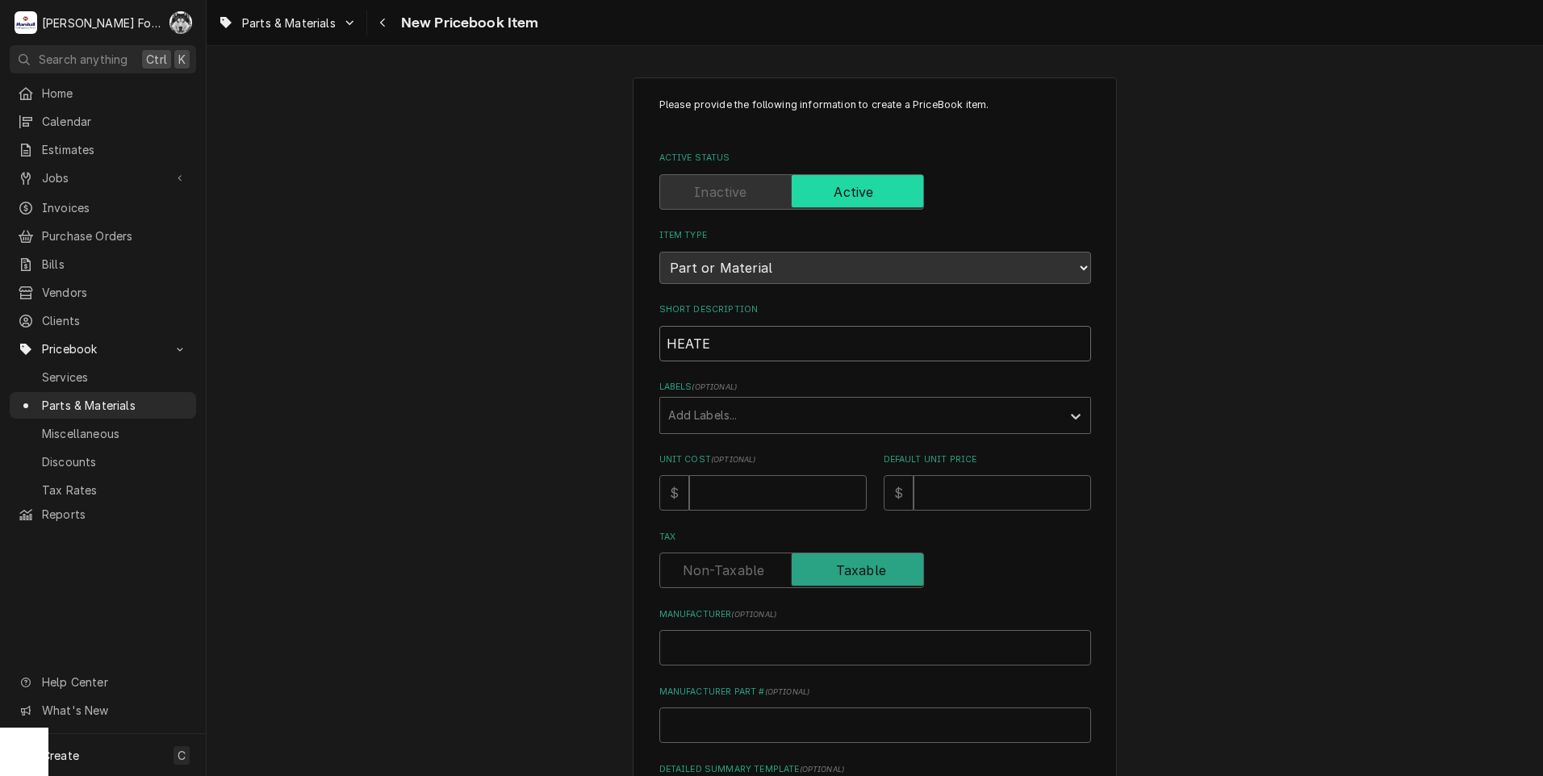
type textarea "x"
type input "HEATER,"
type textarea "x"
type input "HEATER,"
type textarea "x"
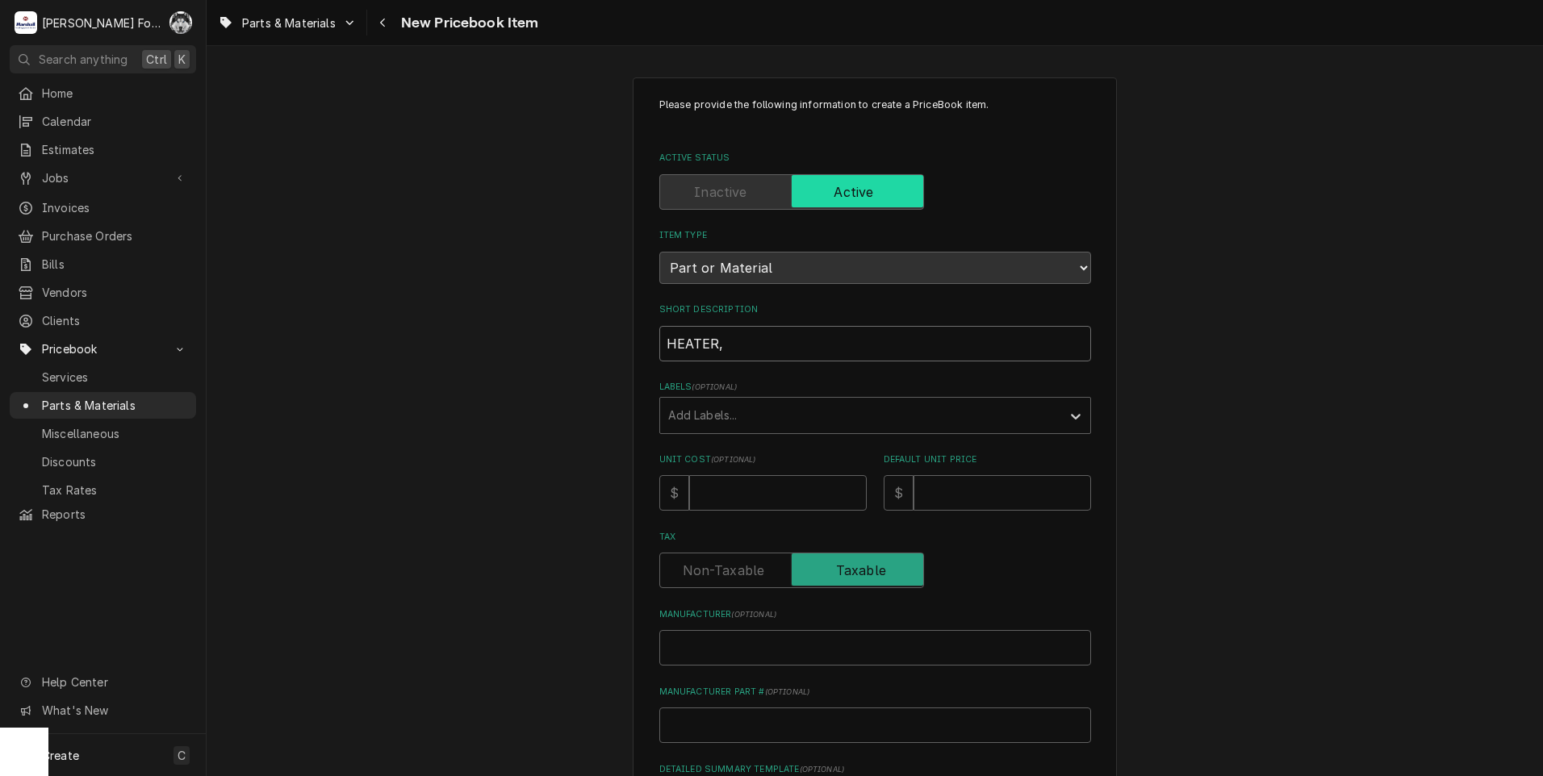
type input "HEATER, F"
type textarea "x"
type input "HEATER, FO"
type textarea "x"
type input "HEATER, FOA"
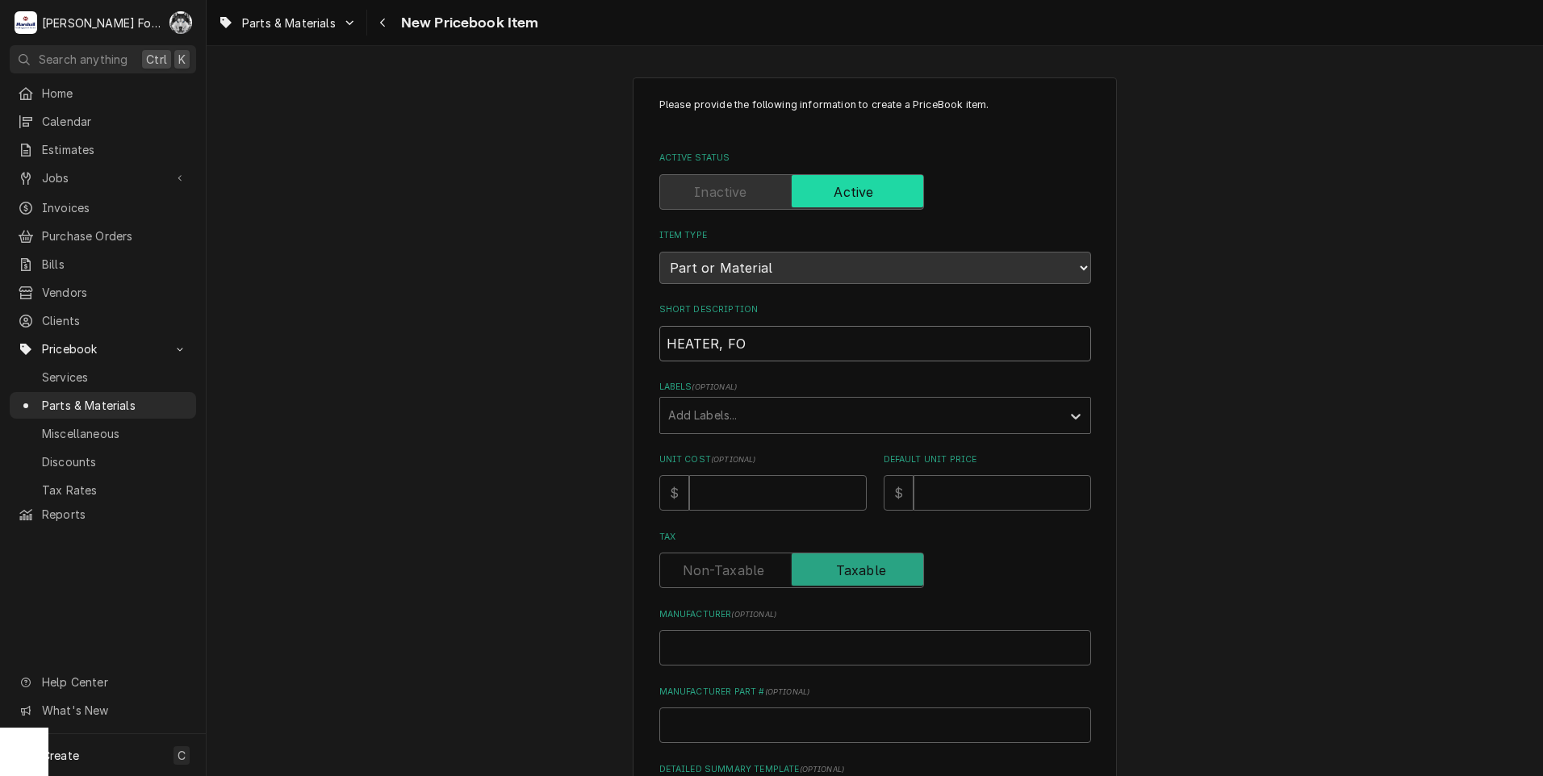
type textarea "x"
type input "HEATER, FO"
type textarea "x"
type input "HEATER, FOI"
type textarea "x"
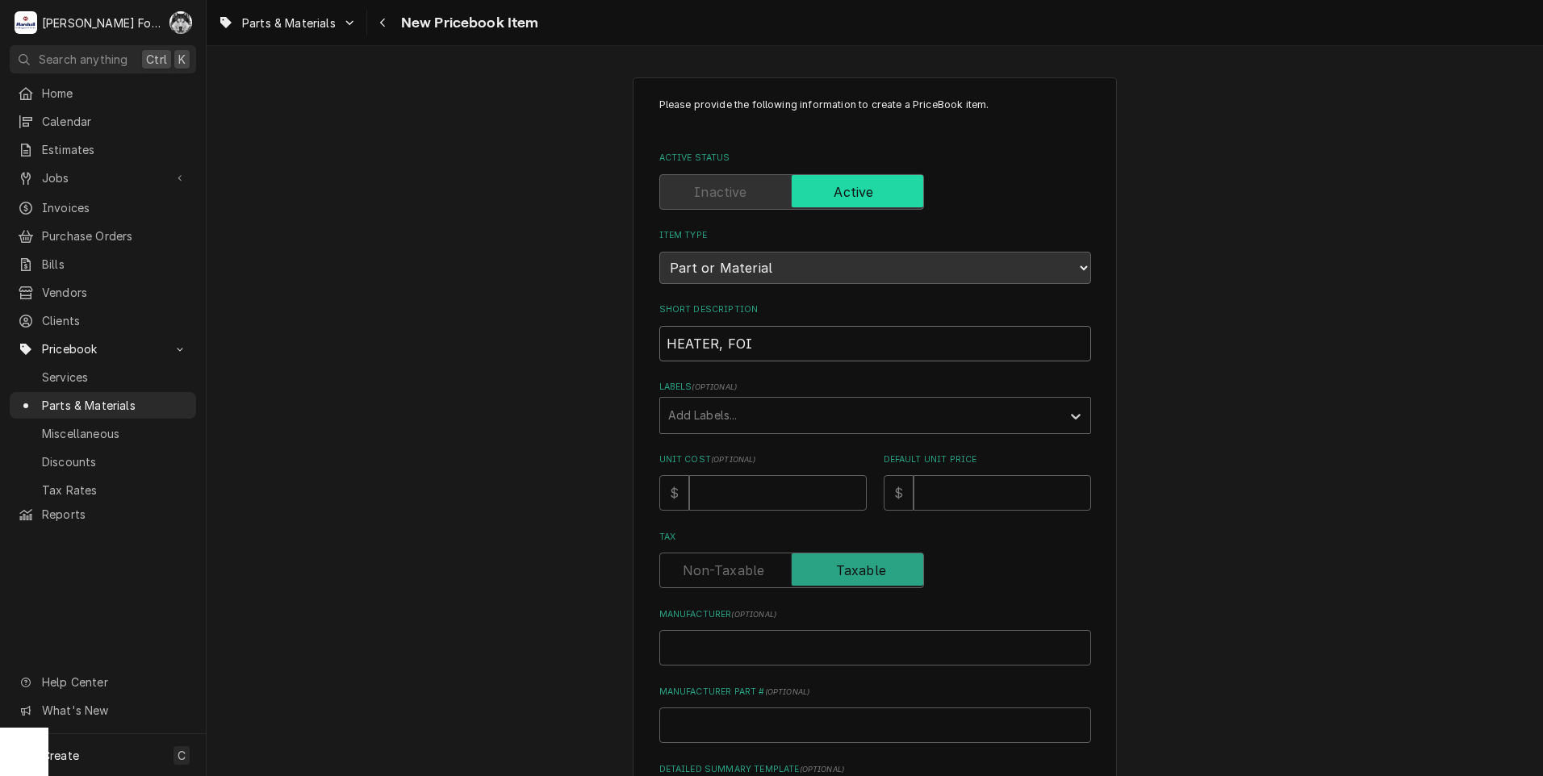
type input "HEATER, FOIL"
type textarea "x"
type input "HEATER, FOIL"
type textarea "x"
type input "HEATER, FOIL 2"
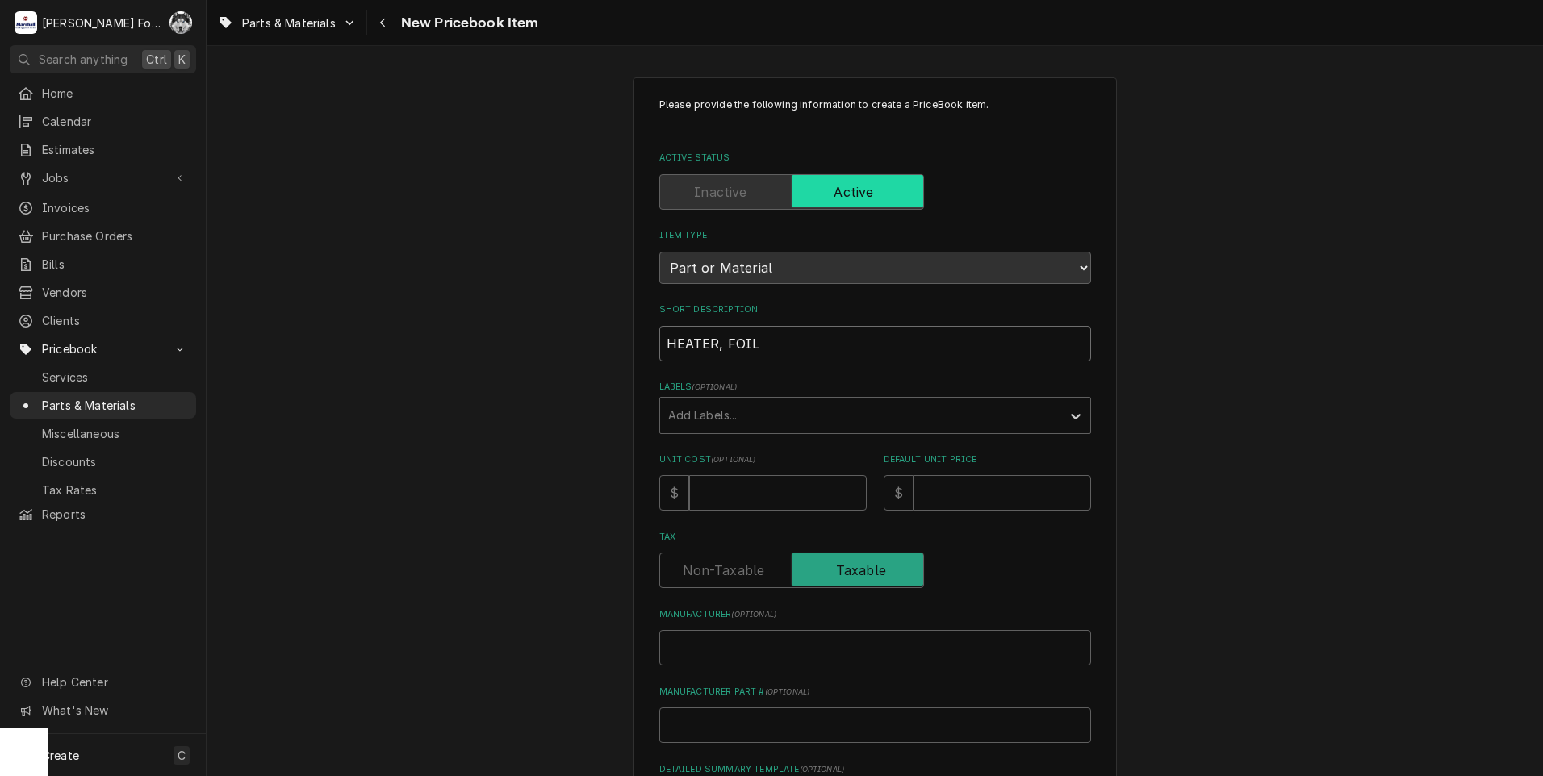
type textarea "x"
type input "HEATER, FOIL 20"
type textarea "x"
type input "HEATER, FOIL 208"
type textarea "x"
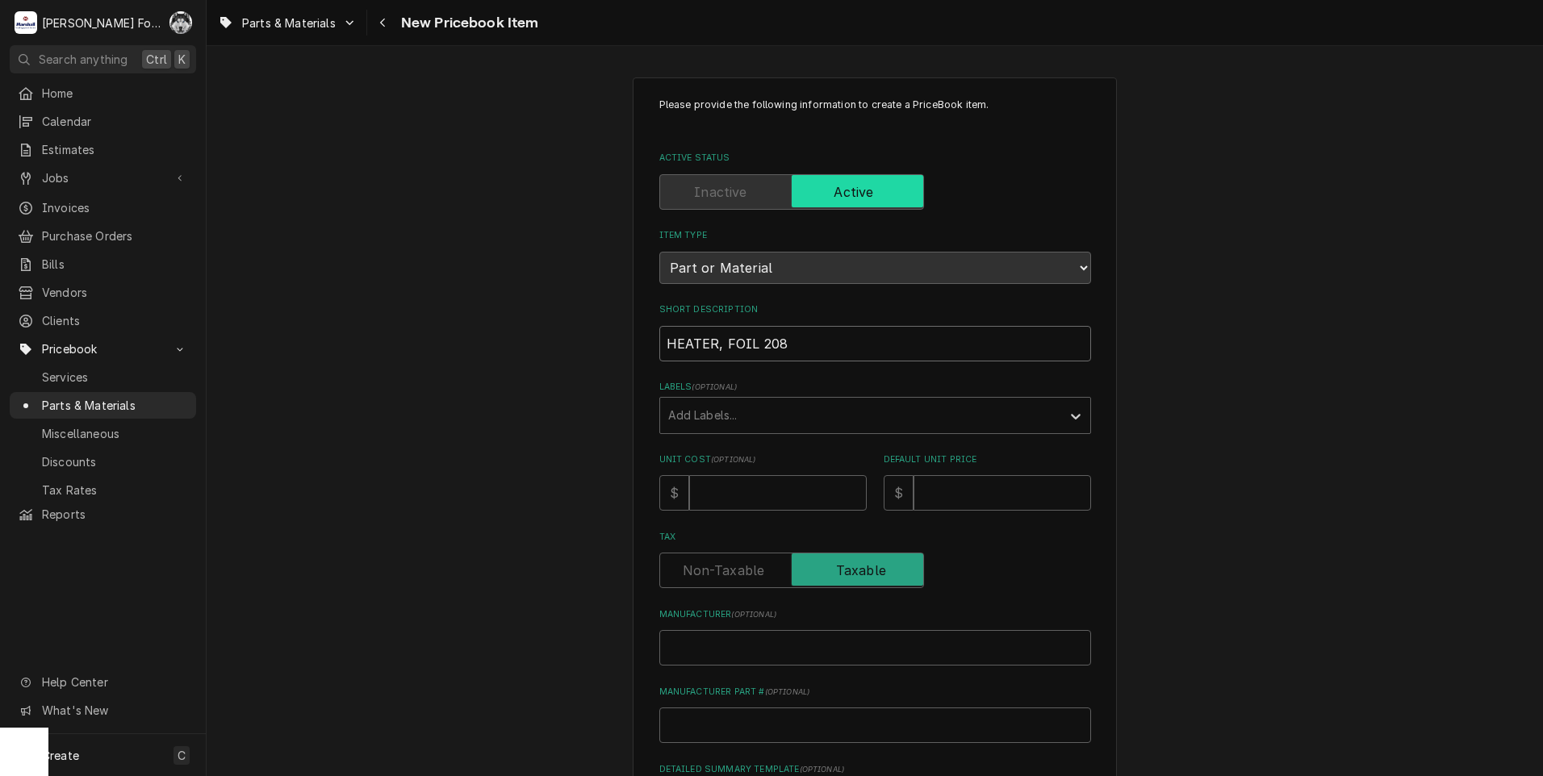
type input "HEATER, FOIL 208/"
type textarea "x"
type input "HEATER, FOIL 208/2"
type textarea "x"
type input "HEATER, FOIL 208/24"
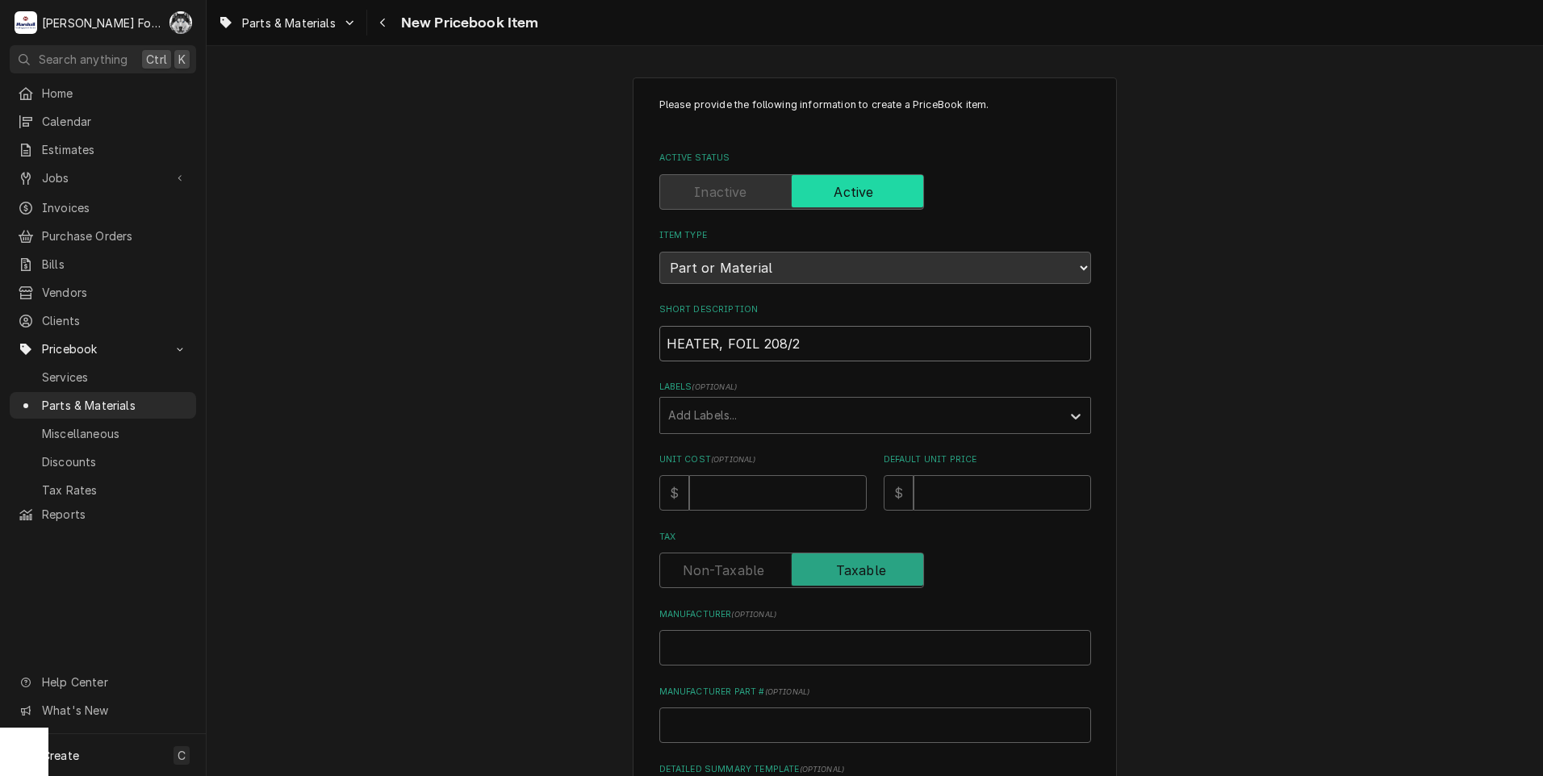
type textarea "x"
type input "HEATER, FOIL 208/240"
type textarea "x"
type input "HEATER, FOIL 208/240V"
type textarea "x"
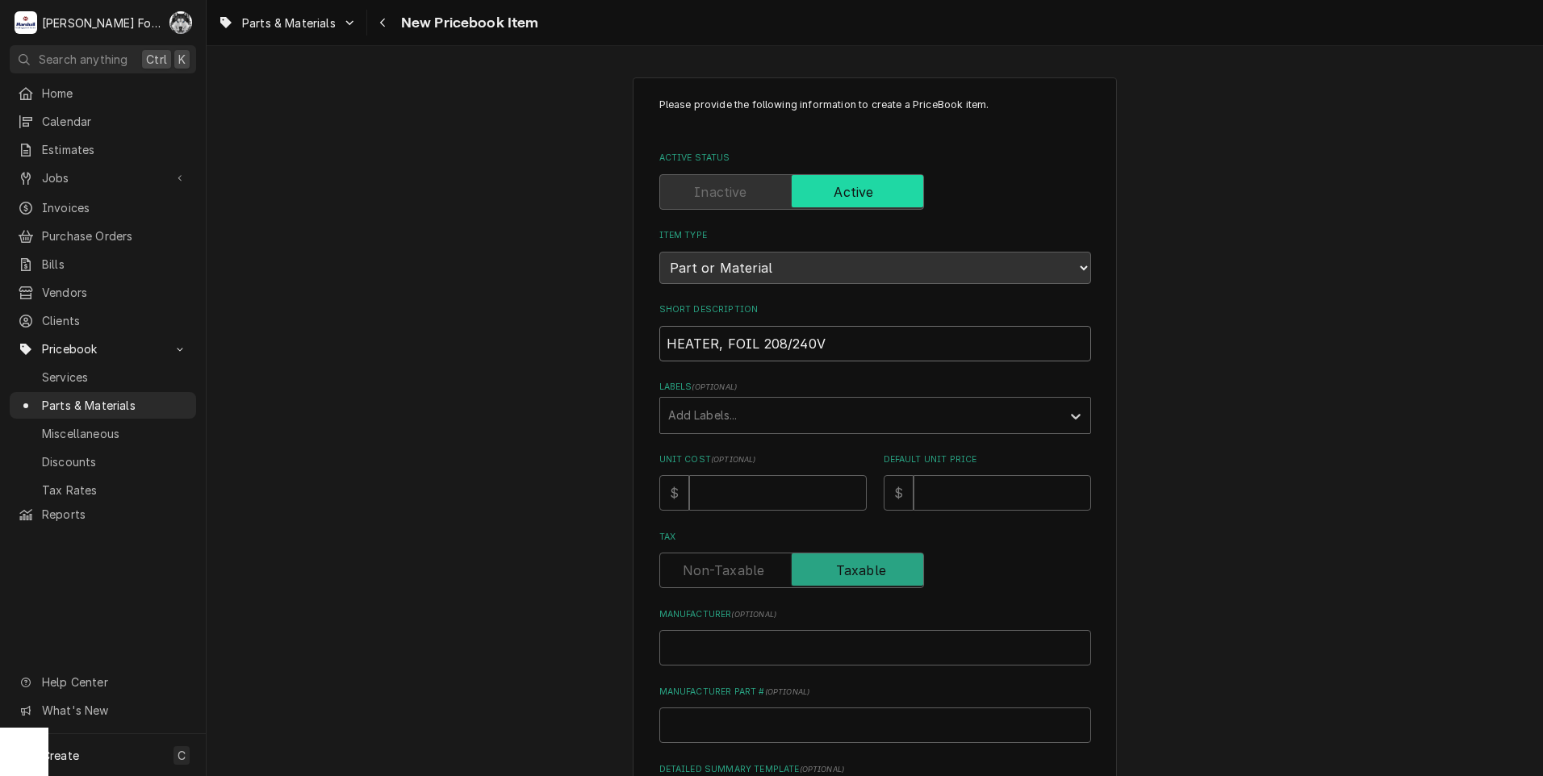
type input "HEATER, FOIL 208/240V"
type textarea "x"
type input "HEATER, FOIL 208/240V ("
type textarea "x"
type input "HEATER, FOIL 208/240V (D"
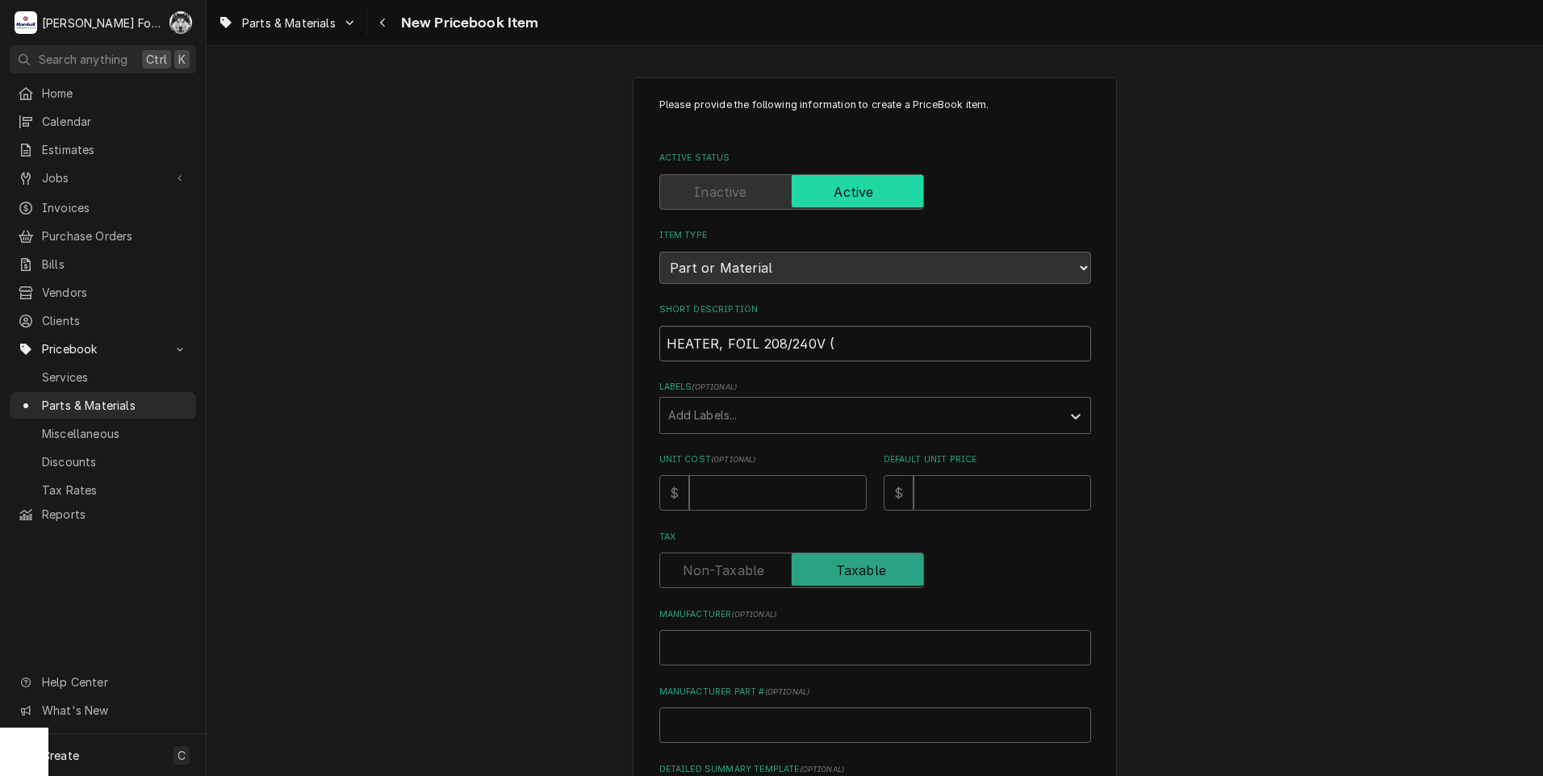
type textarea "x"
type input "HEATER, FOIL 208/240V (DU"
type textarea "x"
type input "HEATER, FOIL 208/240V (DUK"
type textarea "x"
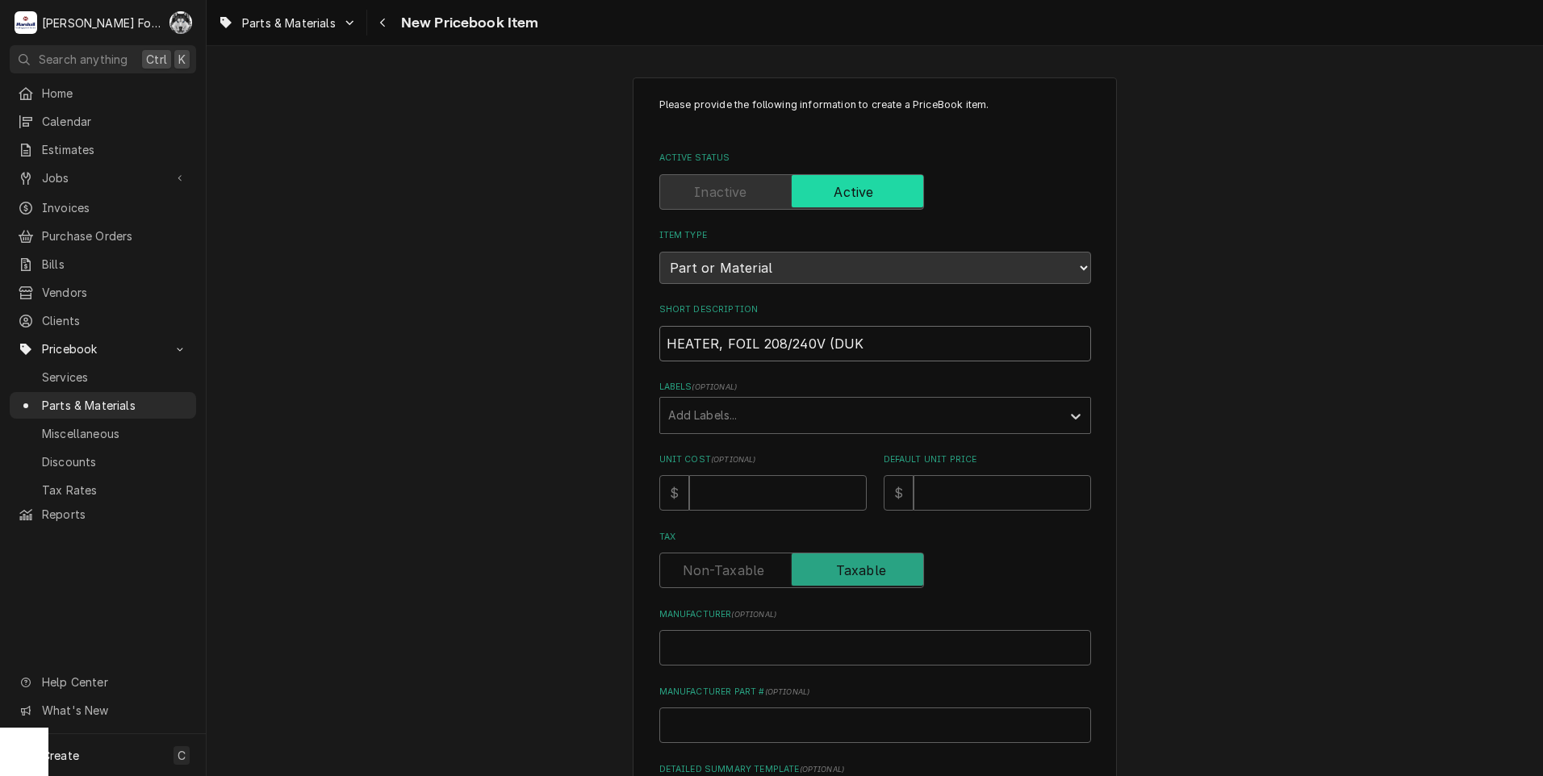
type input "HEATER, FOIL 208/240V (DUKE"
type textarea "x"
type input "HEATER, FOIL 208/240V (DUKE)"
type textarea "x"
type input "HEATER, FOIL 208/240V (DUKE)"
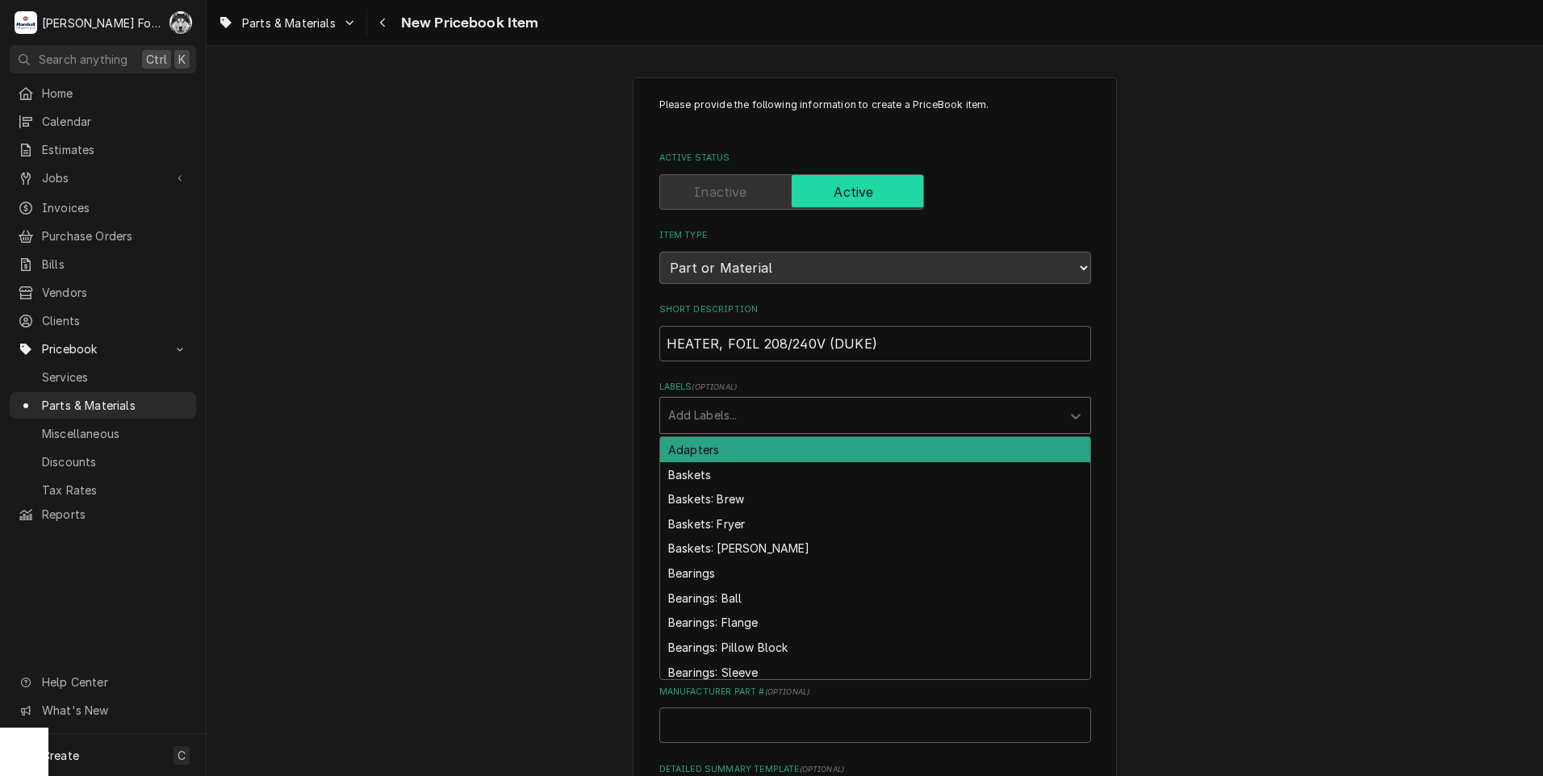
click at [763, 423] on div "Labels" at bounding box center [860, 415] width 385 height 29
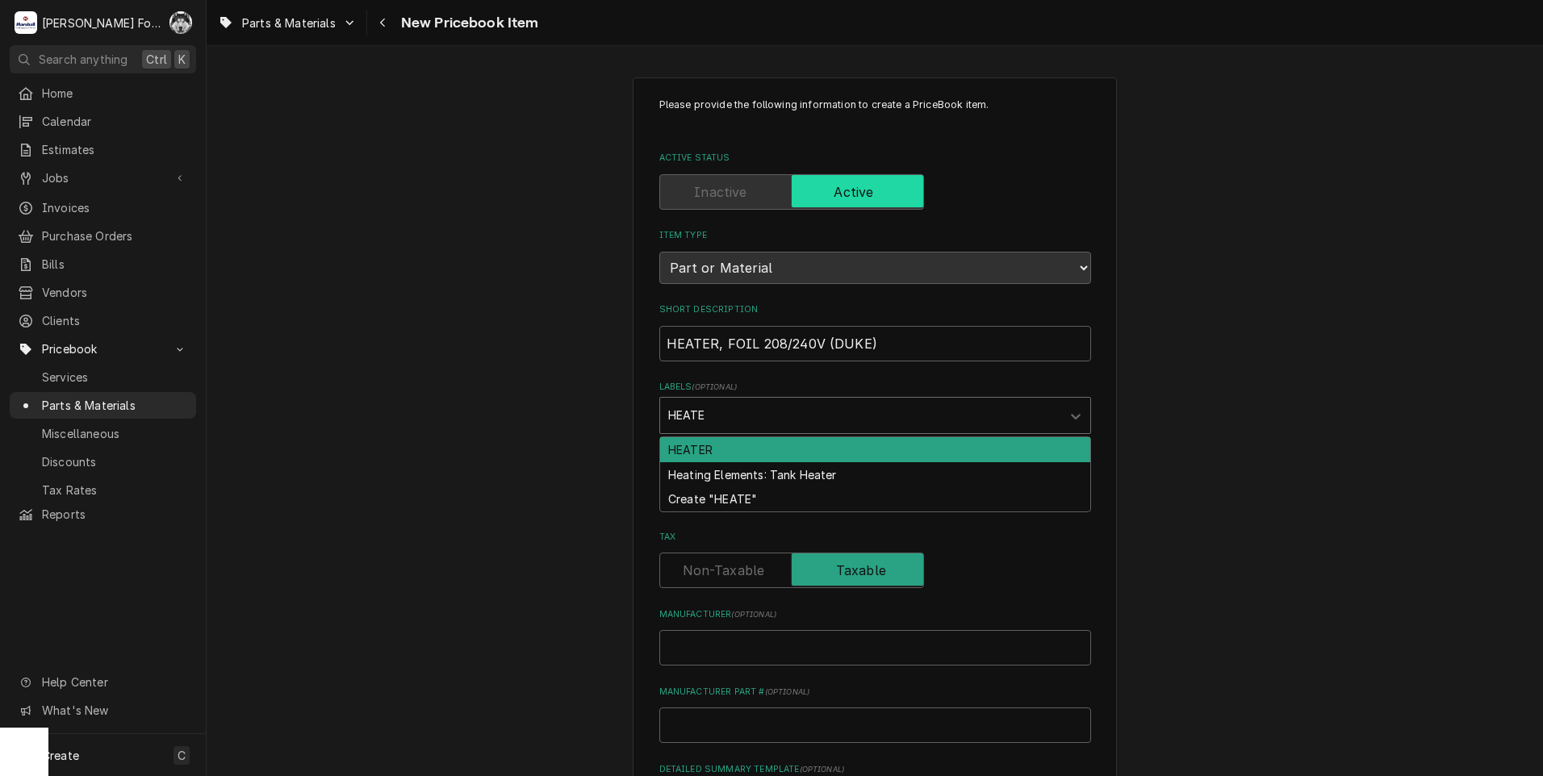
type input "HEATER"
type textarea "x"
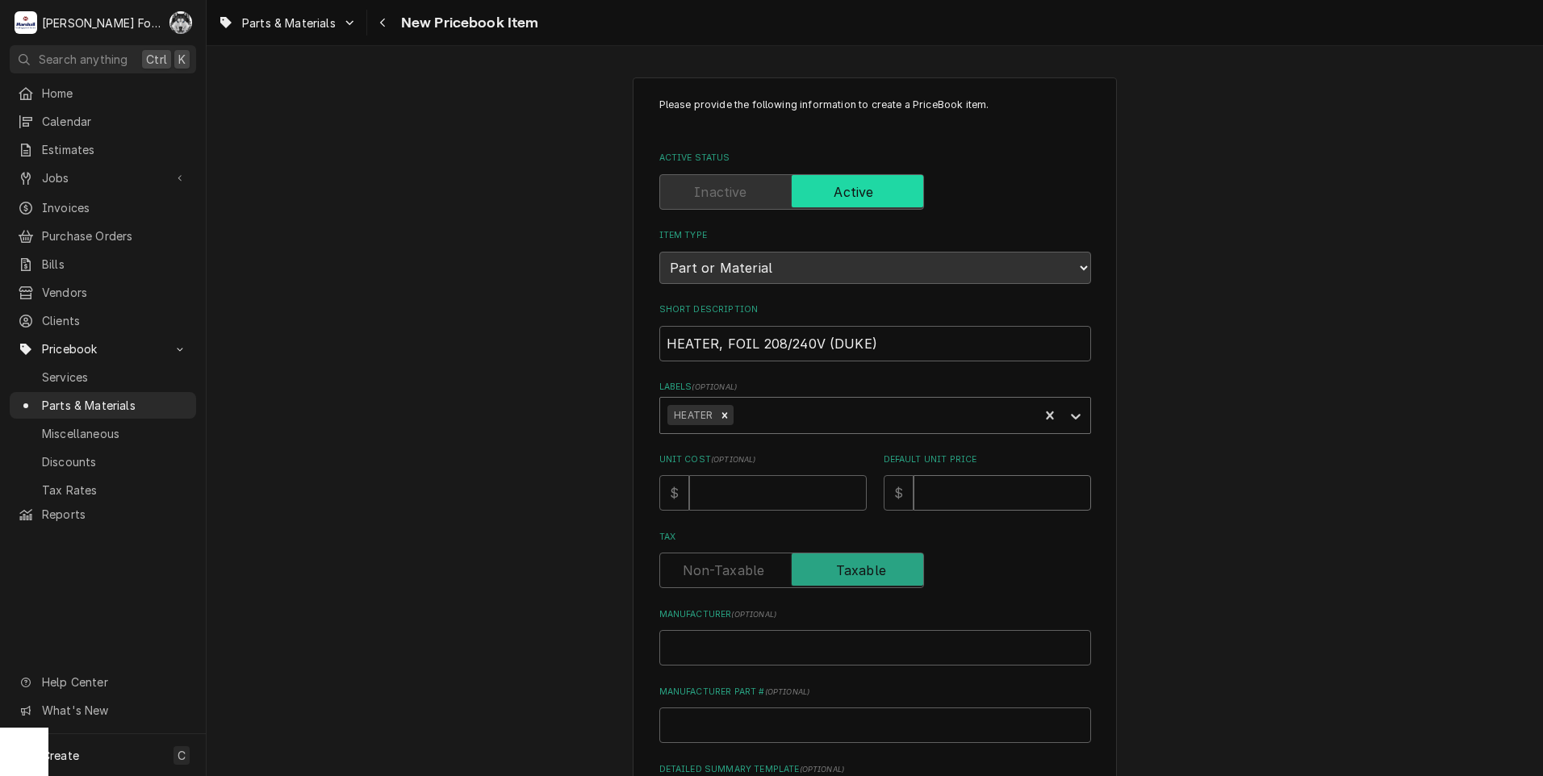
type input "1"
type textarea "x"
type input "13"
type textarea "x"
type input "132"
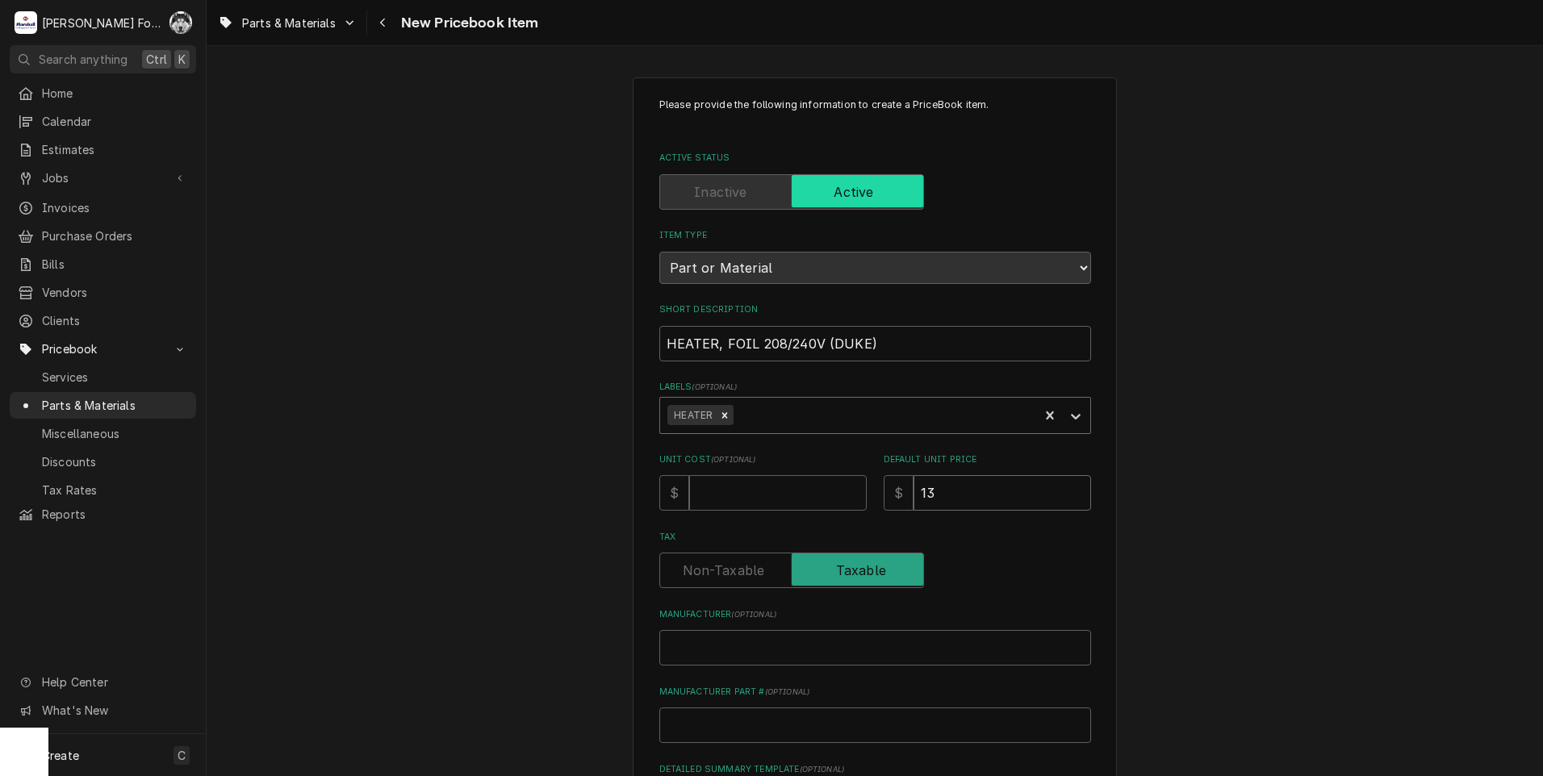
type textarea "x"
type input "132"
type input "D"
type textarea "x"
type input "DU"
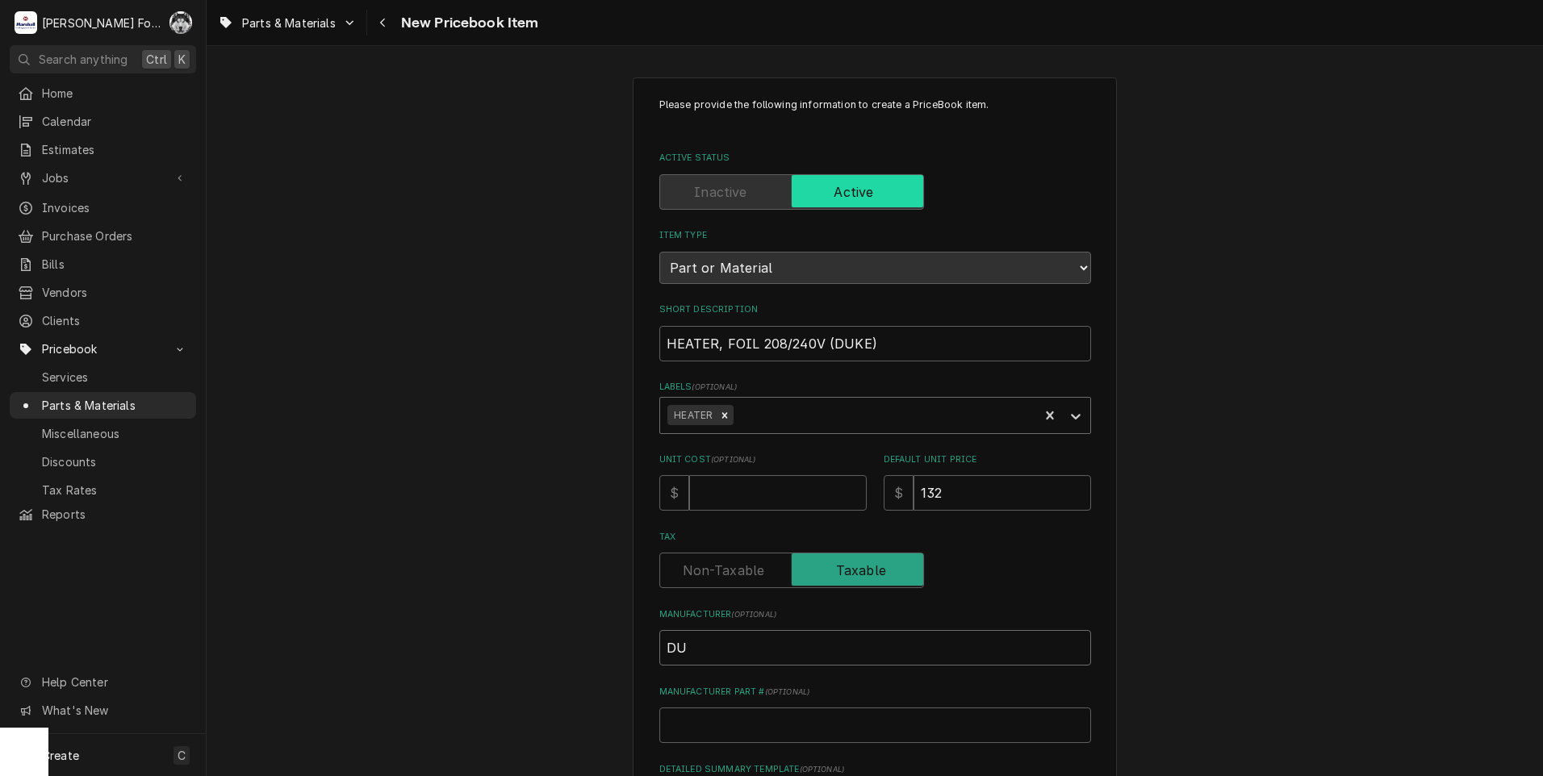
type textarea "x"
type input "DUK"
type textarea "x"
type input "DUKE"
type textarea "x"
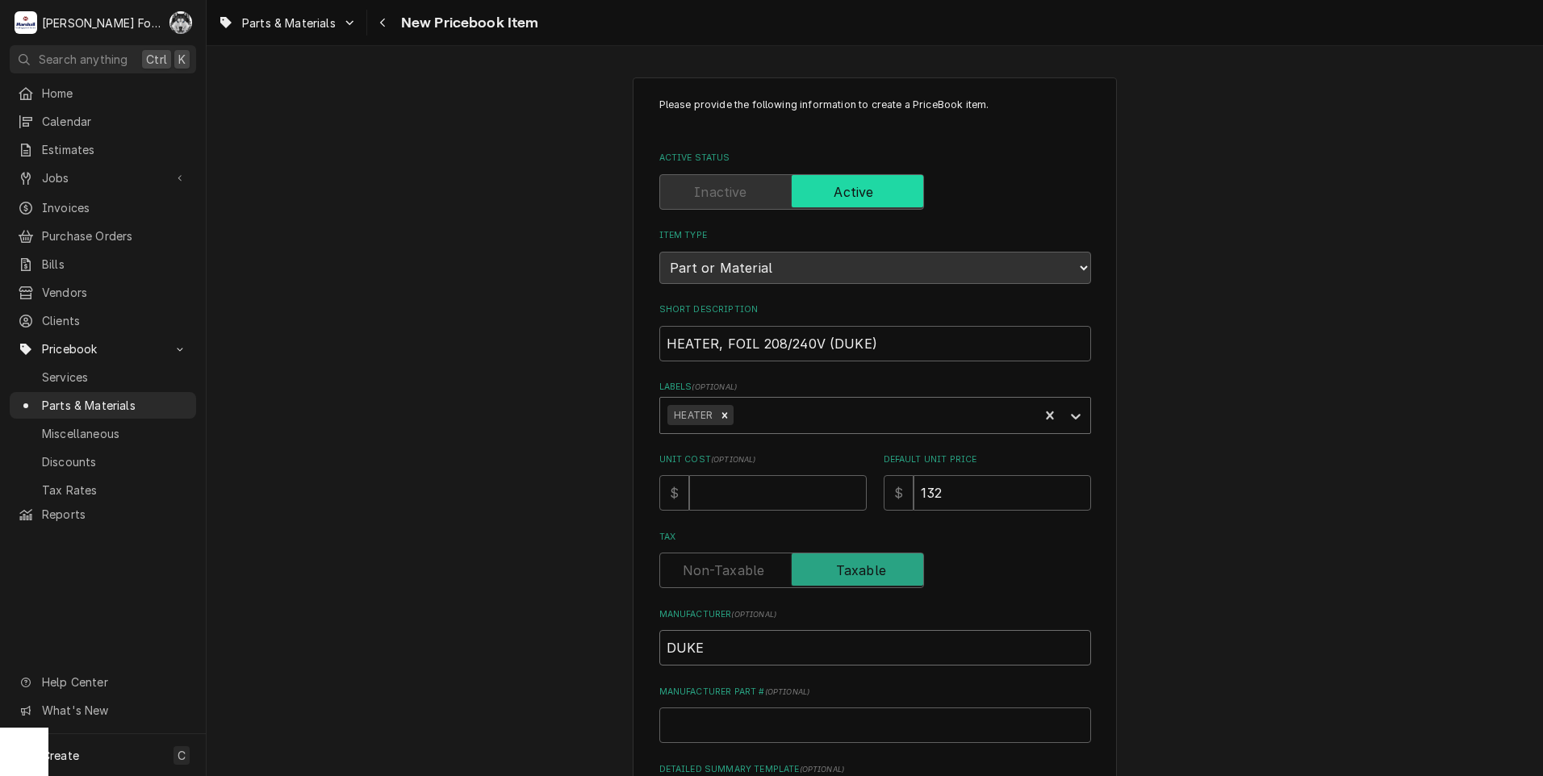
type input "DUKE"
type input "2"
type textarea "x"
type input "22"
type textarea "x"
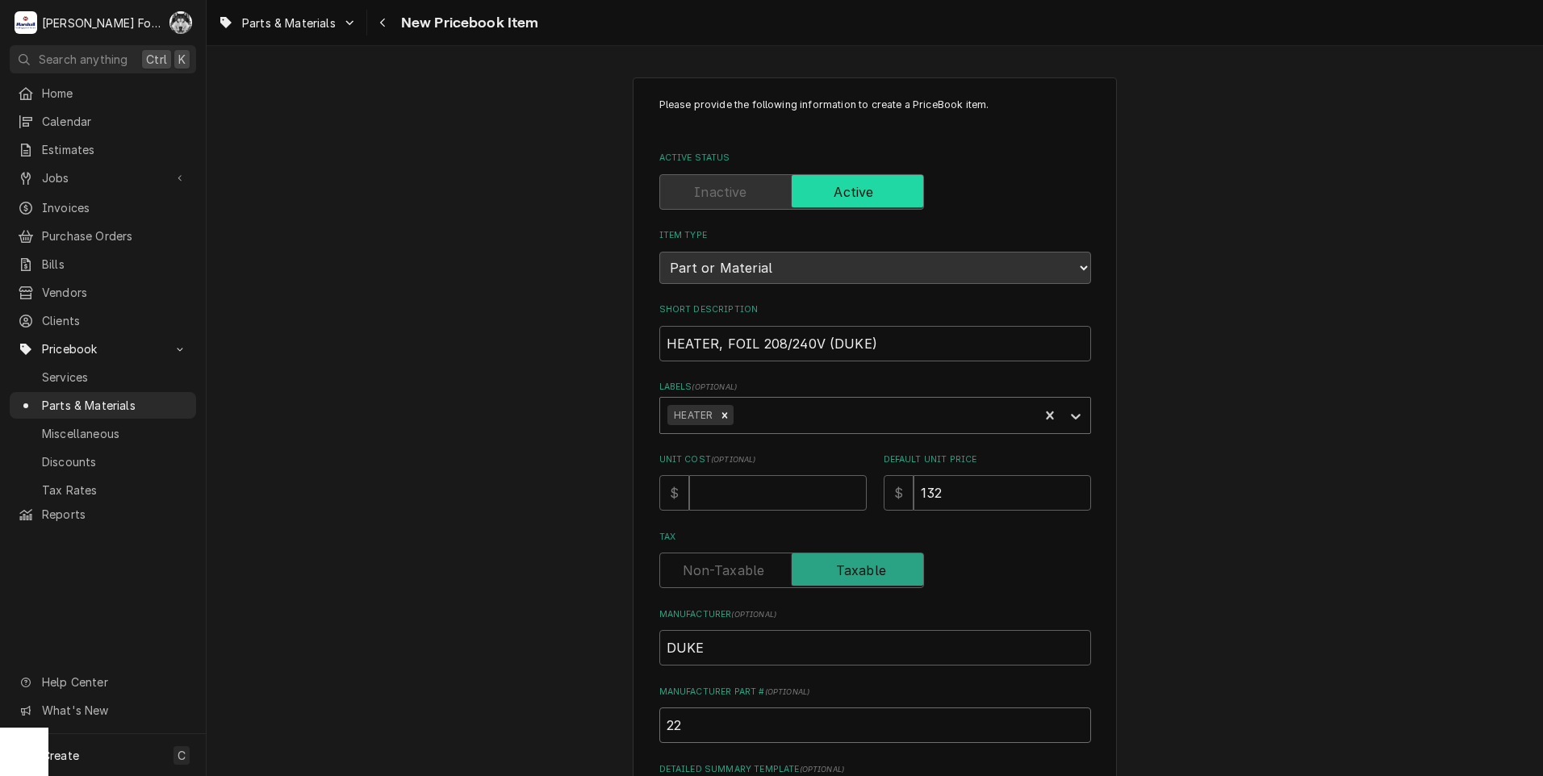
type input "225"
type textarea "x"
type input "2251"
type textarea "x"
type input "22517"
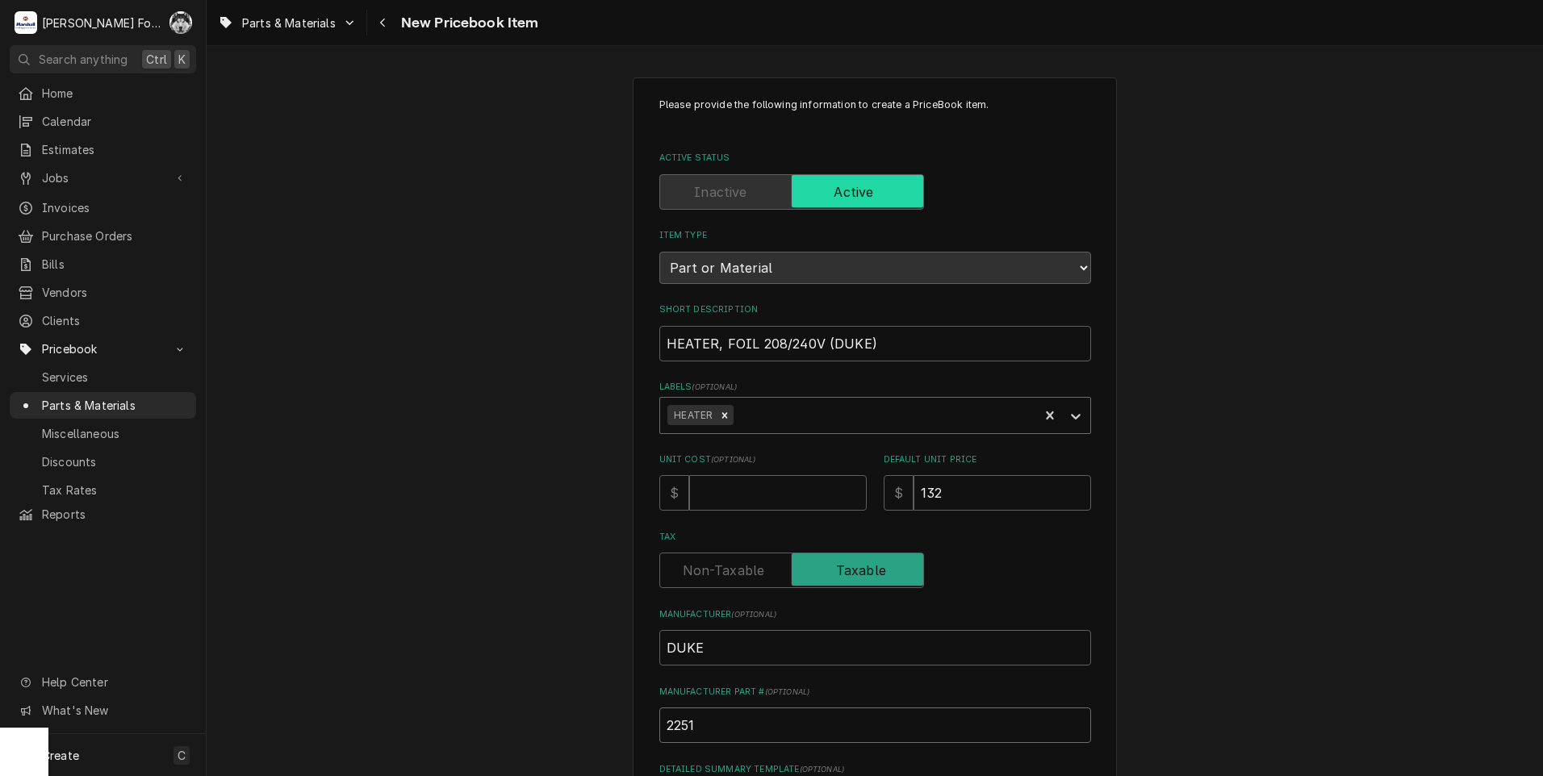
type textarea "x"
type input "225174"
type textarea "x"
type input "225174"
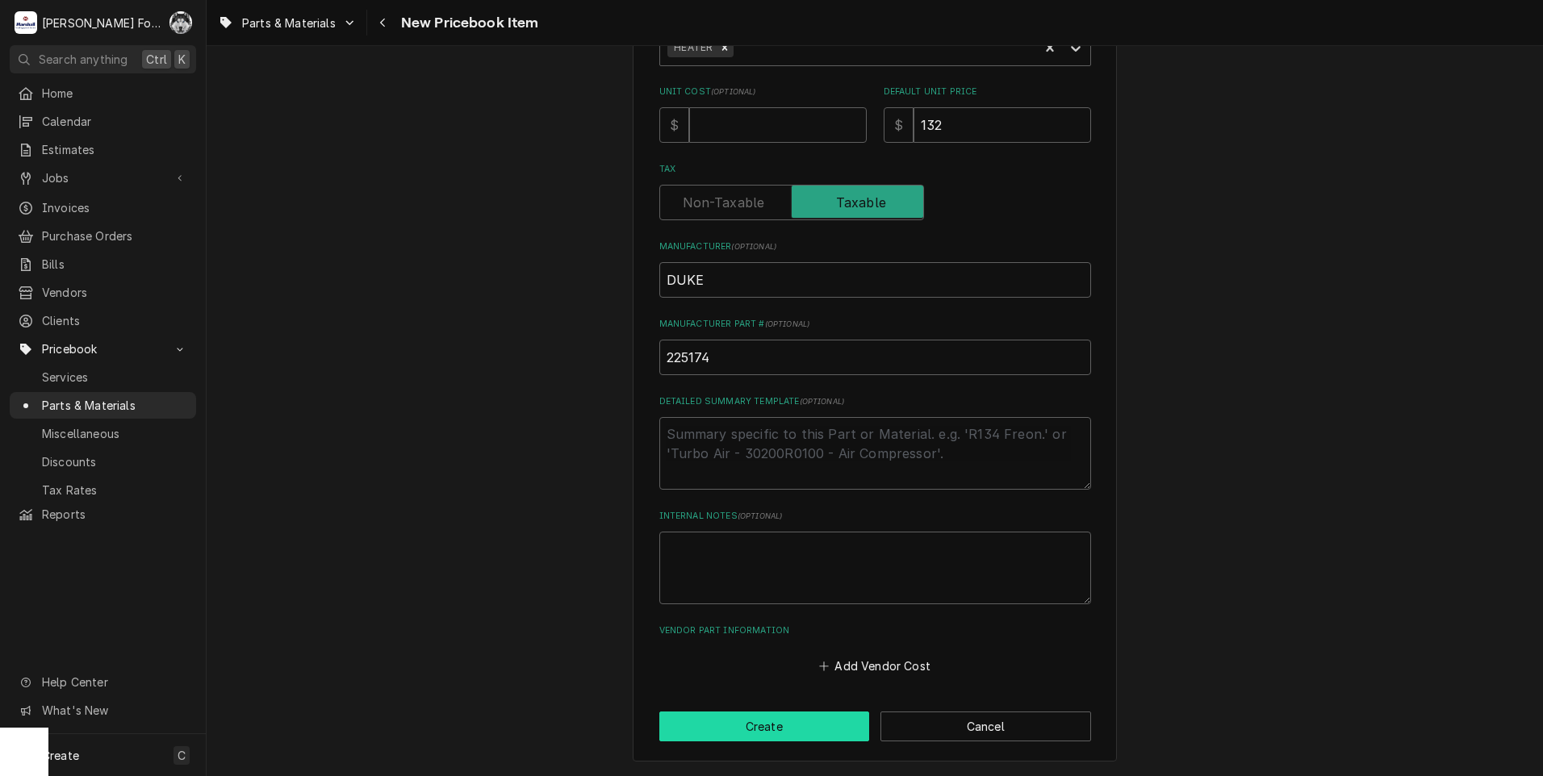
click at [732, 731] on button "Create" at bounding box center [764, 727] width 211 height 30
type textarea "x"
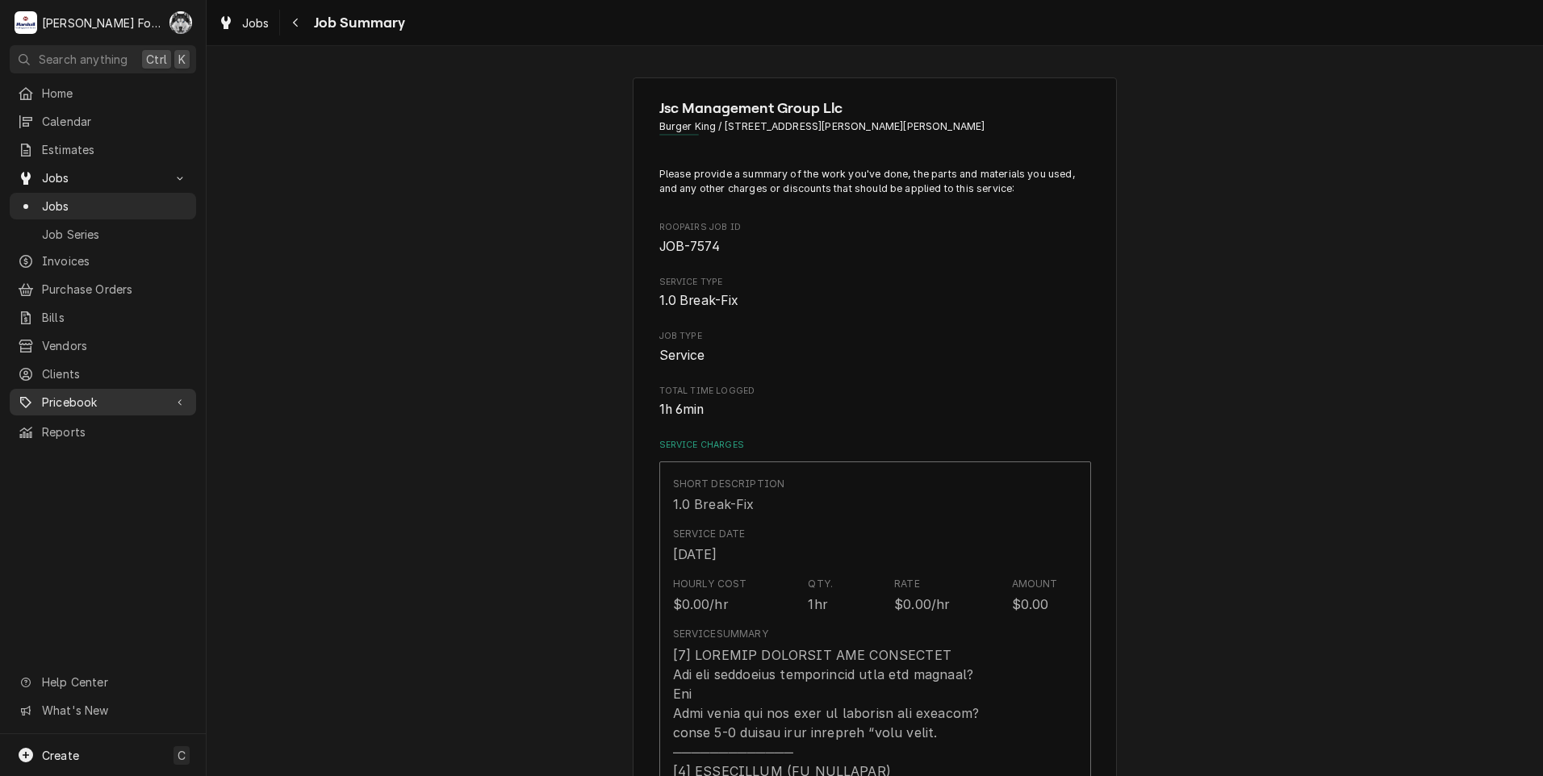
type textarea "x"
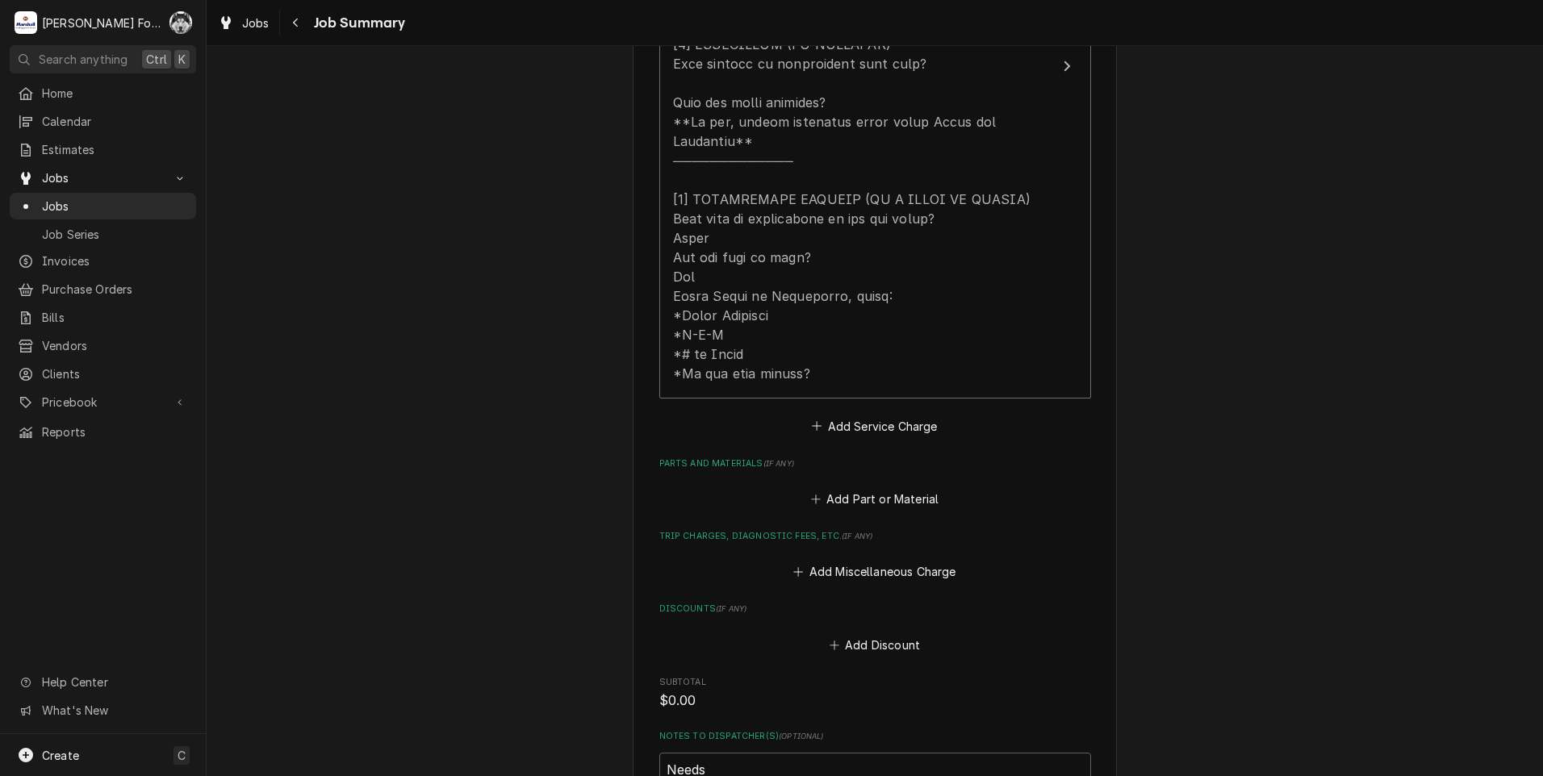
scroll to position [942, 0]
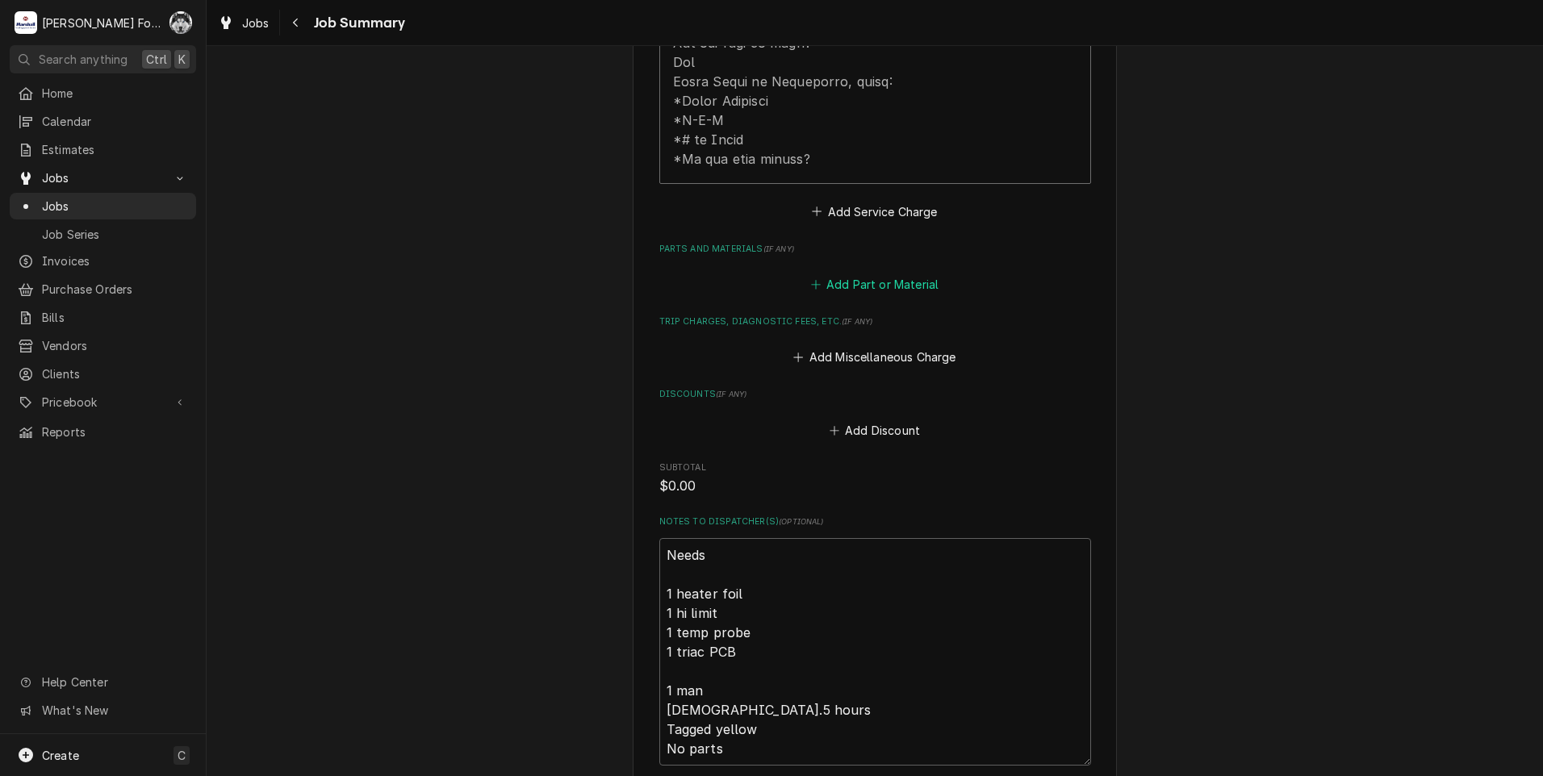
click at [886, 274] on button "Add Part or Material" at bounding box center [874, 285] width 133 height 23
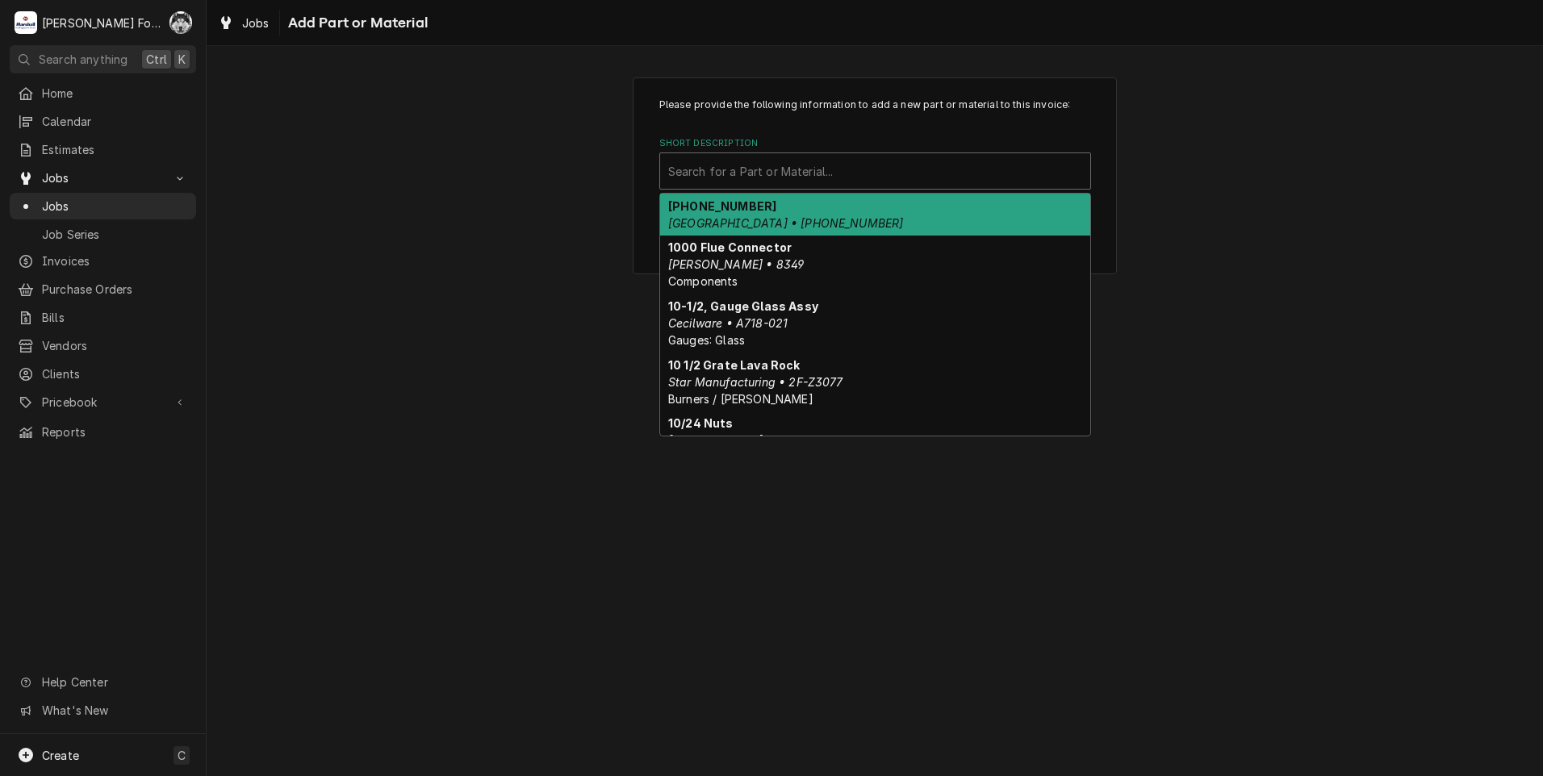
click at [758, 182] on div "Search for a Part or Material..." at bounding box center [875, 170] width 430 height 35
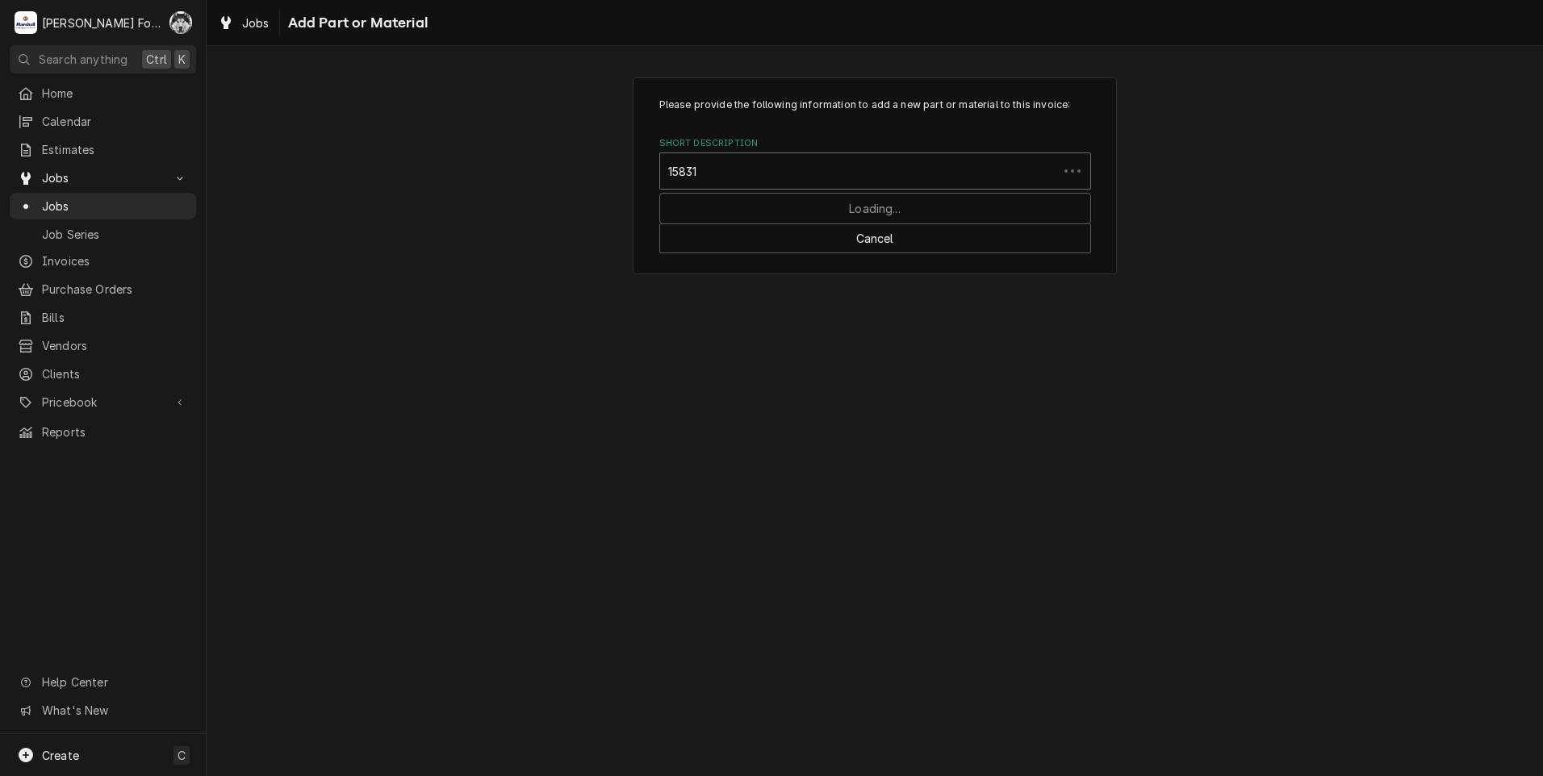
type input "158312"
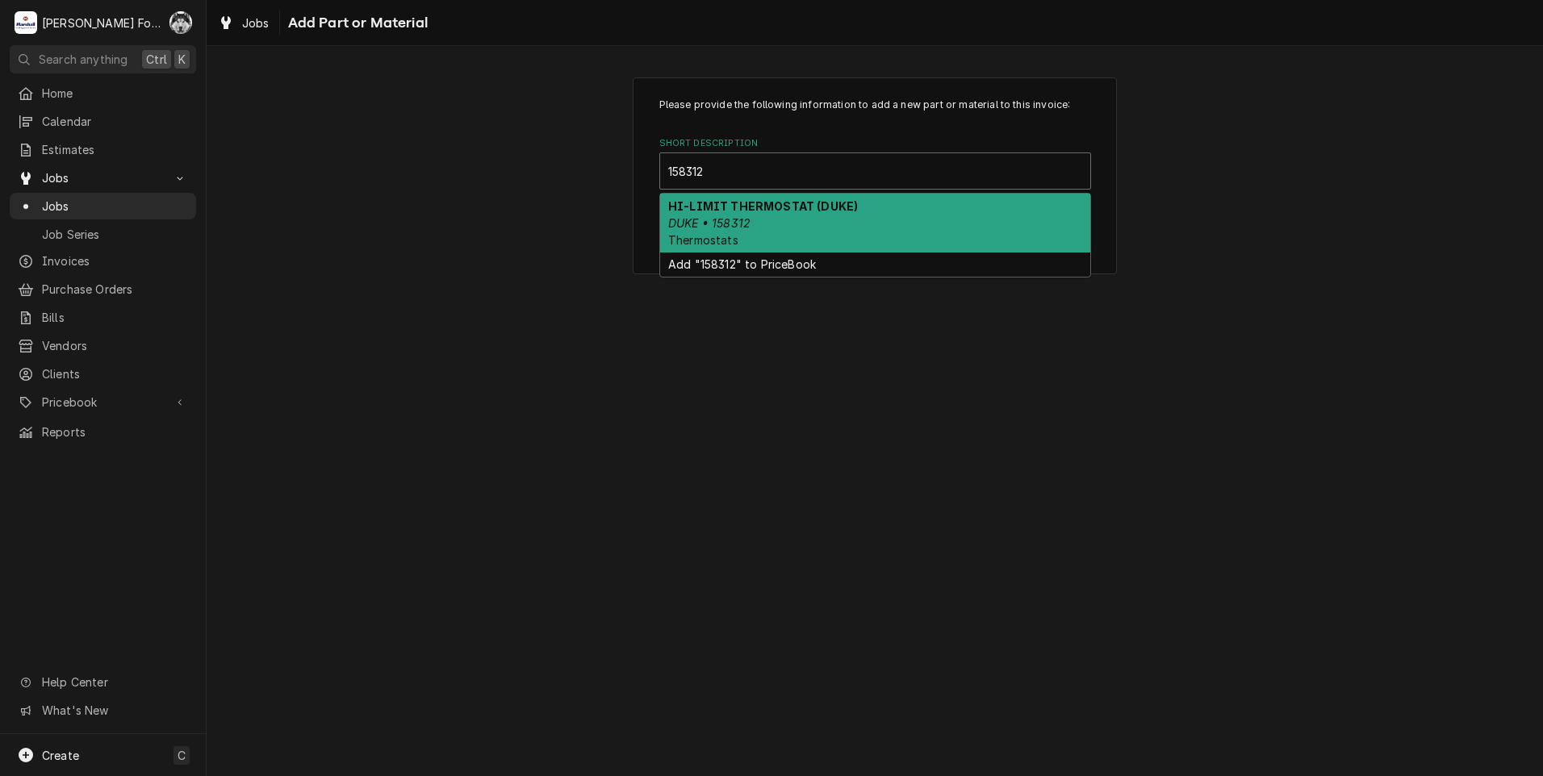
click at [782, 220] on div "HI-LIMIT THERMOSTAT (DUKE) DUKE • 158312 Thermostats" at bounding box center [875, 223] width 430 height 59
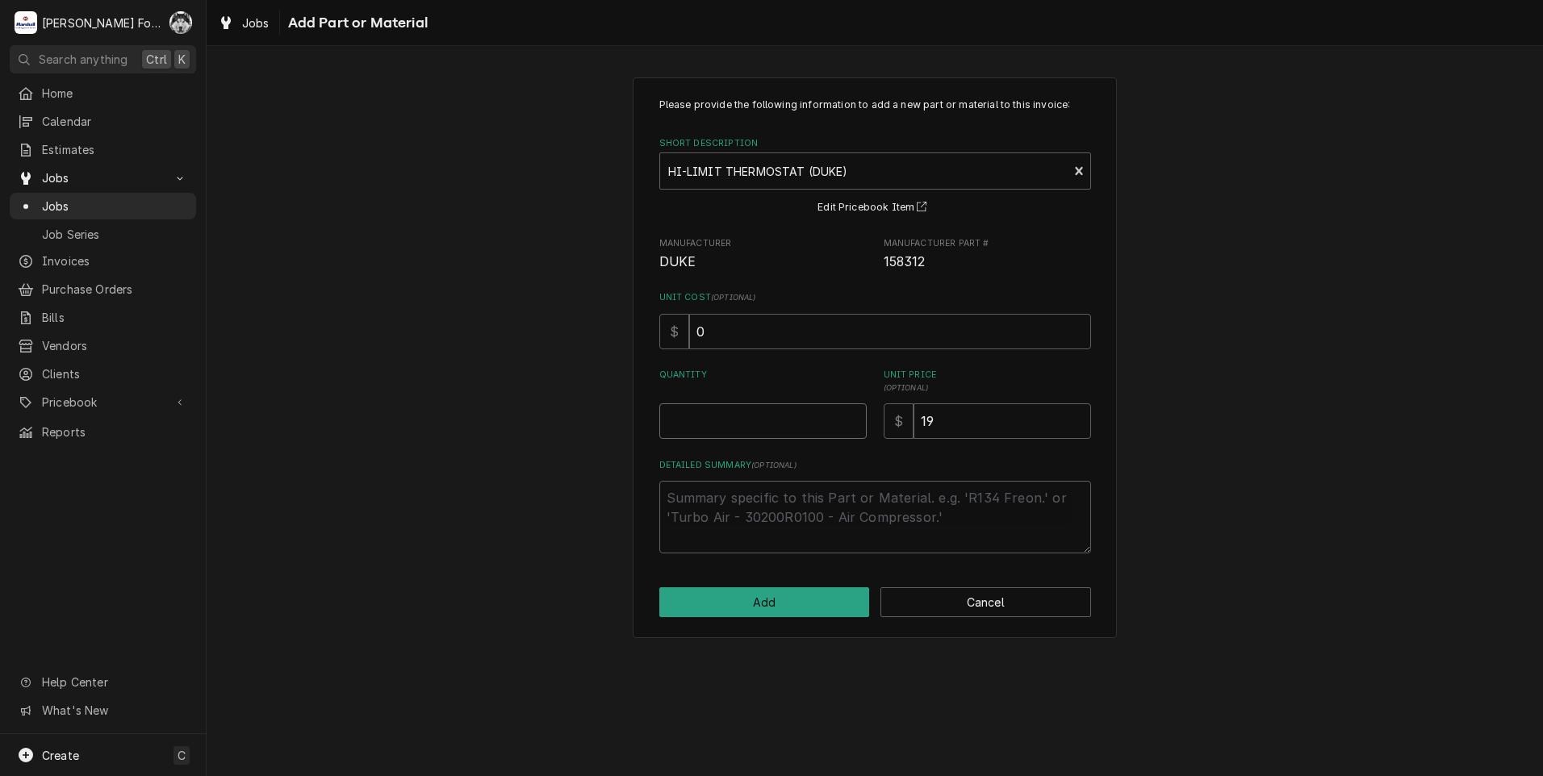
type textarea "x"
type input "0.5"
click at [852, 416] on input "0.5" at bounding box center [762, 420] width 207 height 35
type textarea "x"
type input "1"
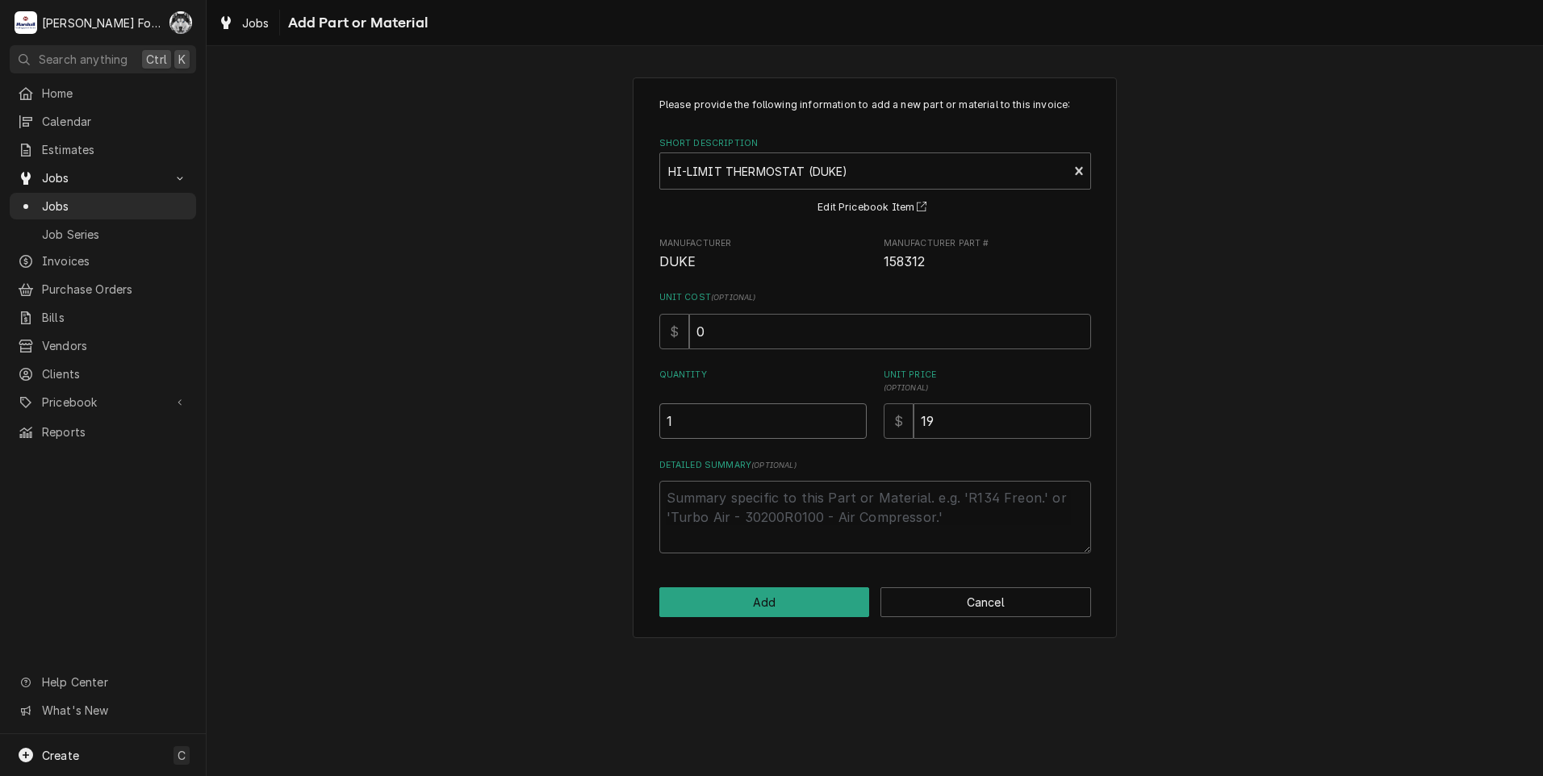
click at [852, 416] on input "1" at bounding box center [762, 420] width 207 height 35
click at [783, 599] on button "Add" at bounding box center [764, 602] width 211 height 30
type textarea "x"
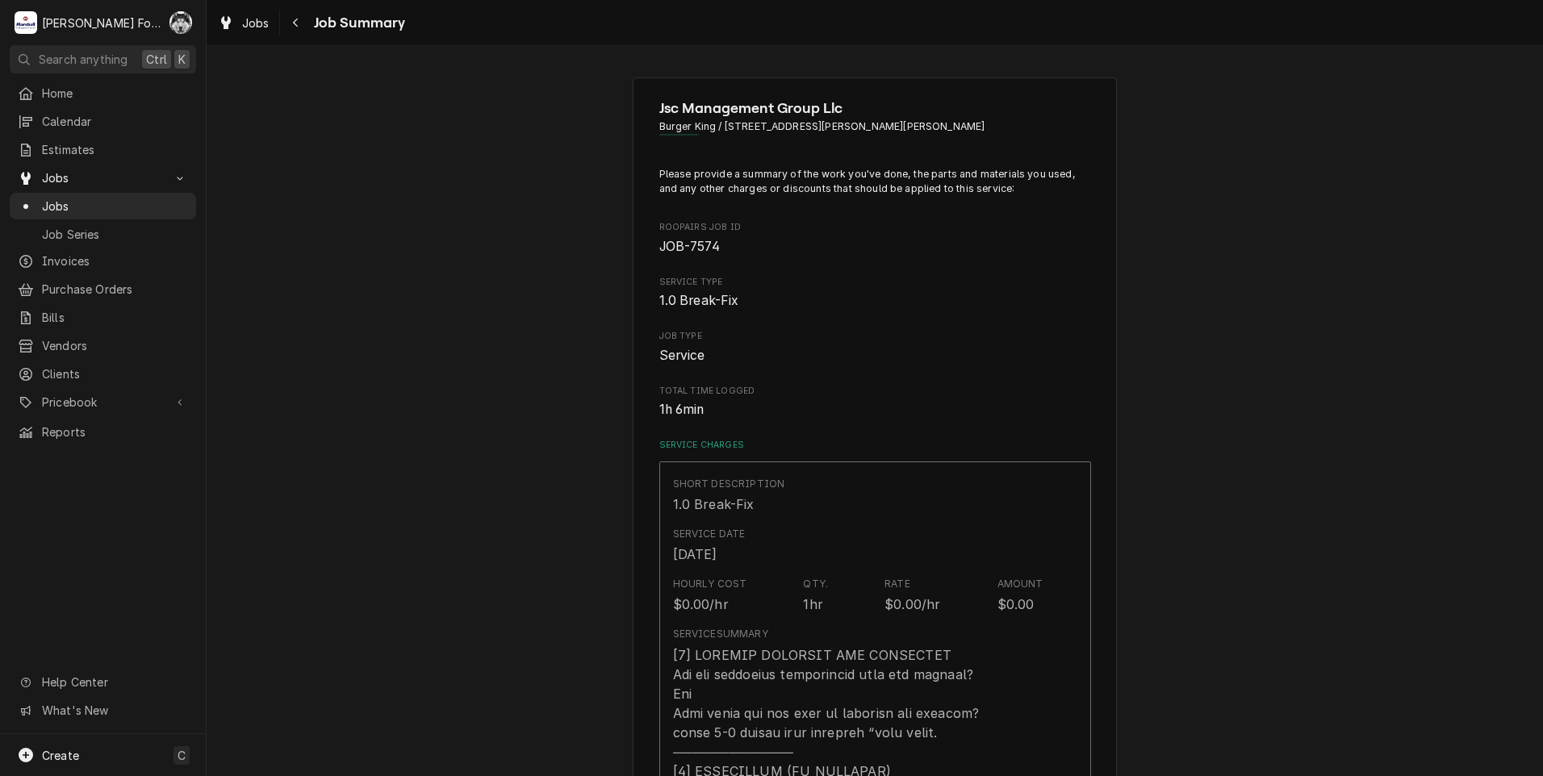
scroll to position [942, 0]
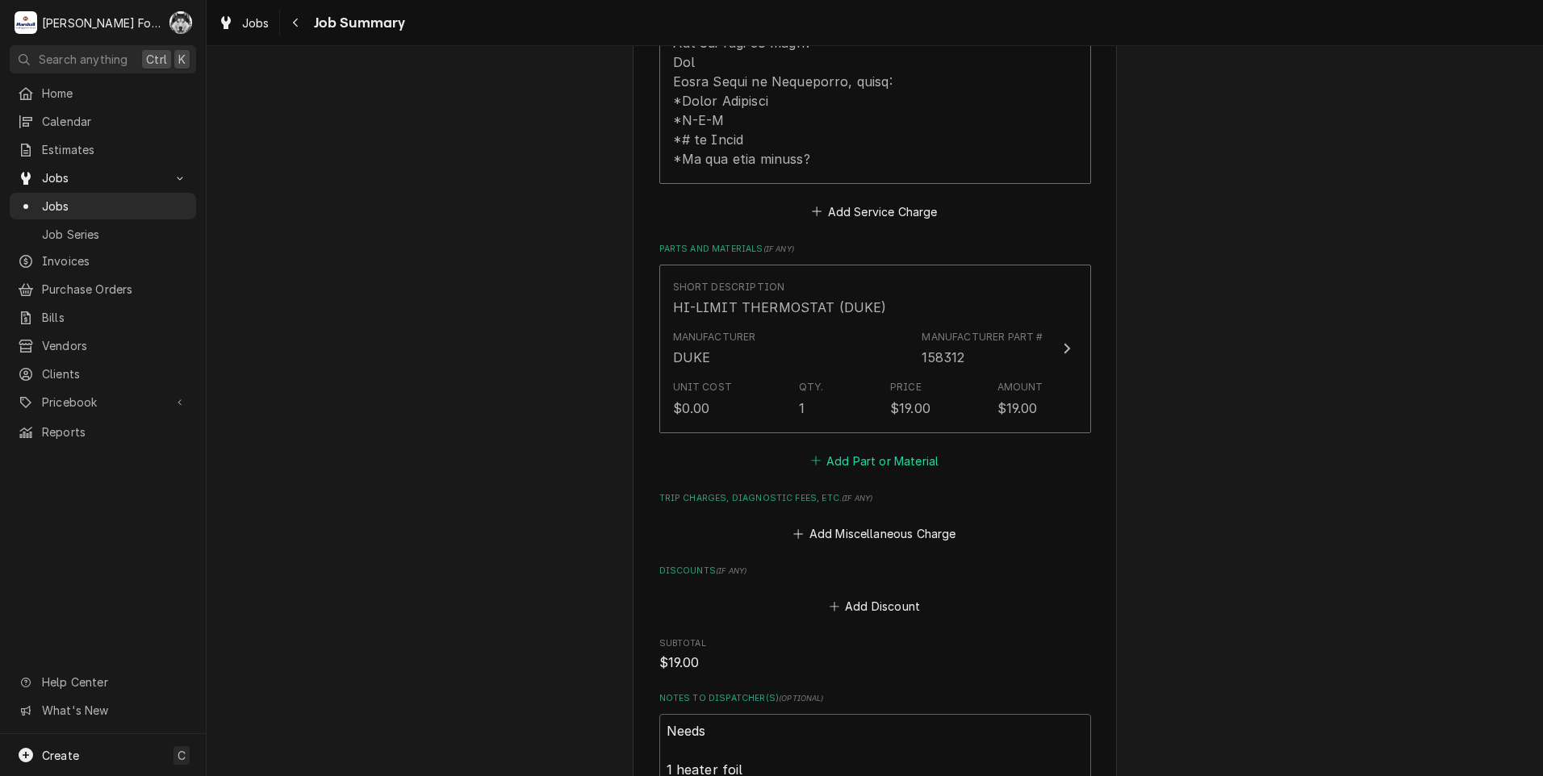
click at [843, 449] on button "Add Part or Material" at bounding box center [874, 460] width 133 height 23
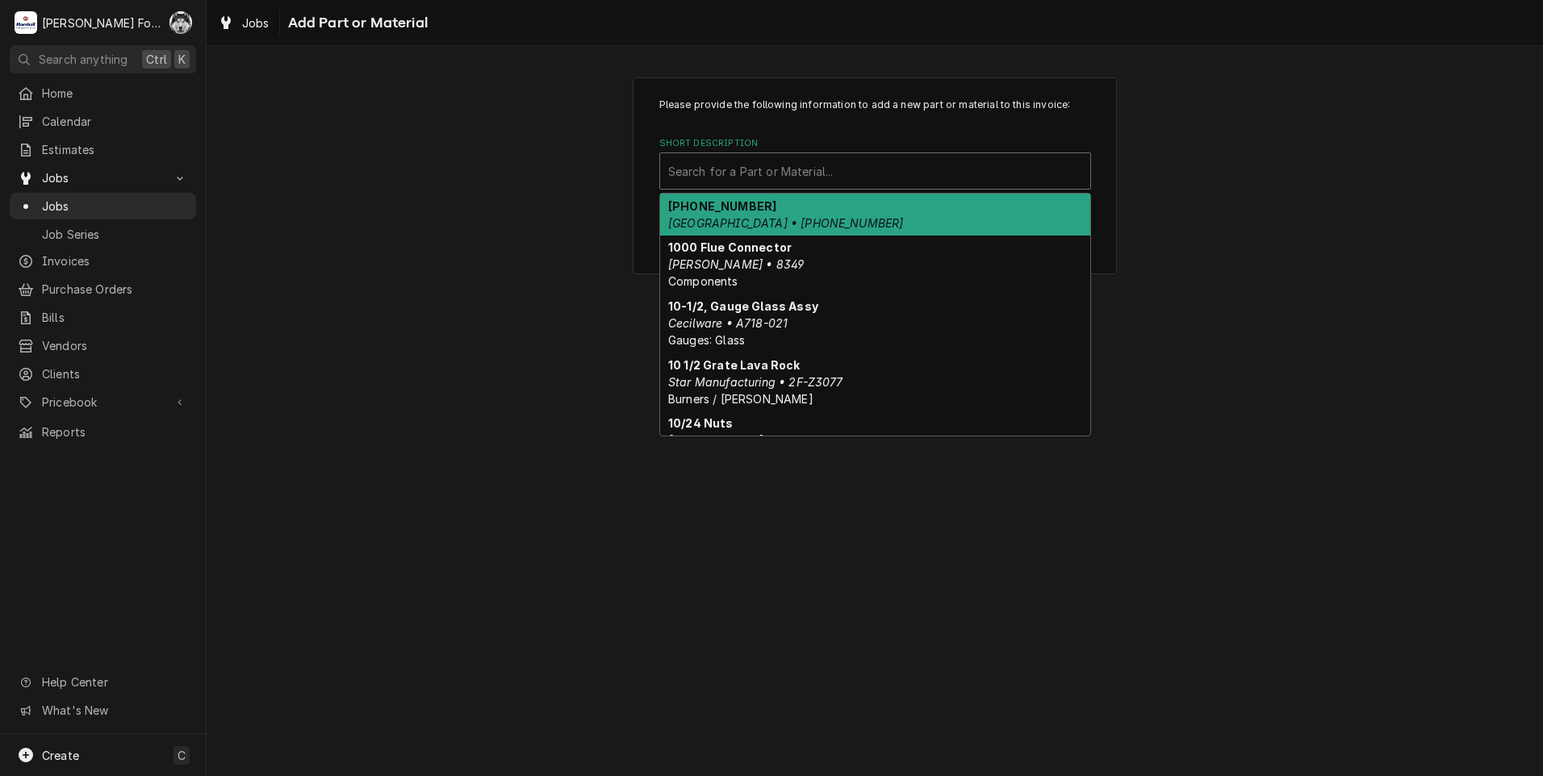
click at [824, 165] on div "Short Description" at bounding box center [875, 171] width 414 height 29
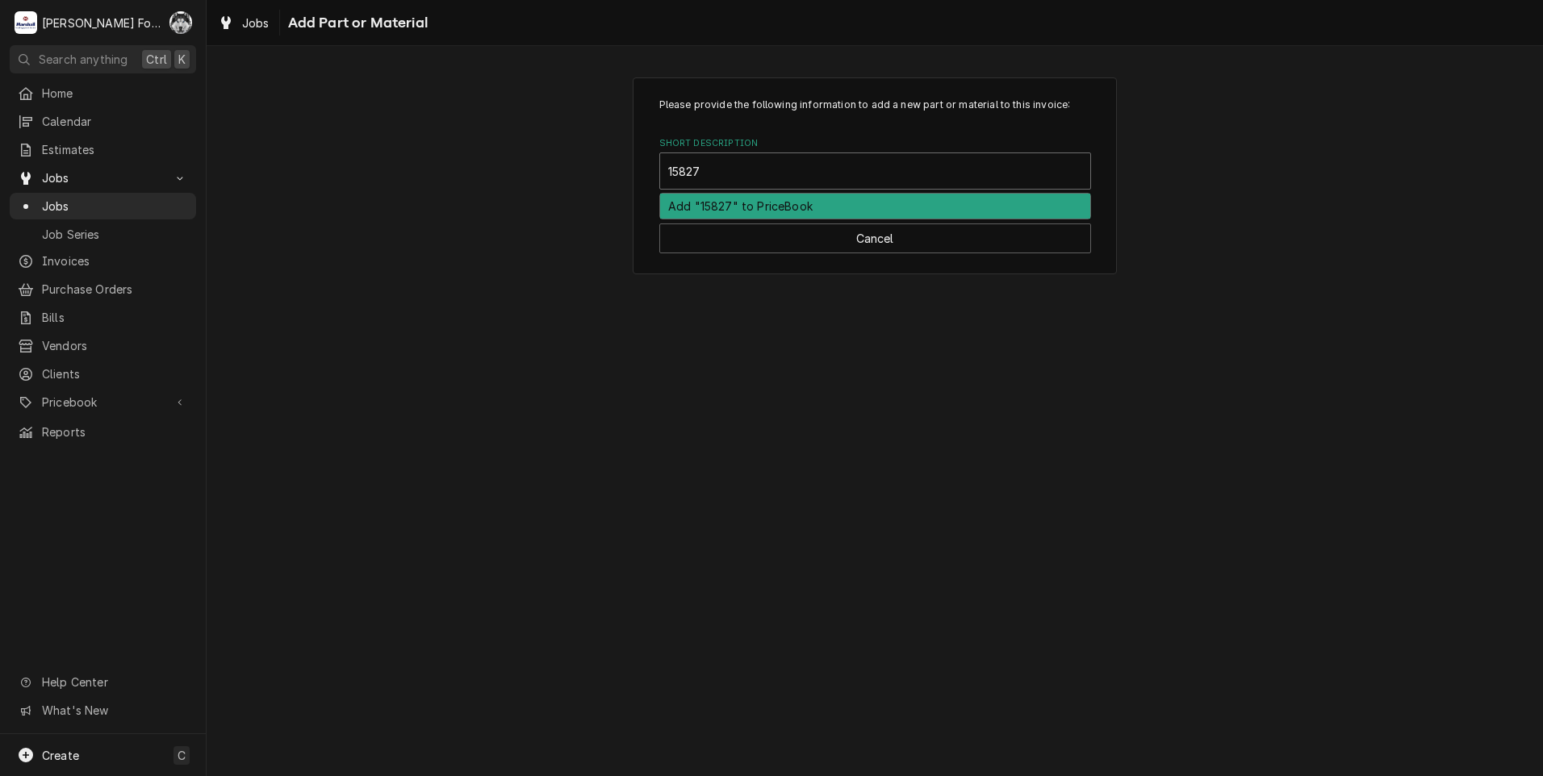
type input "158279"
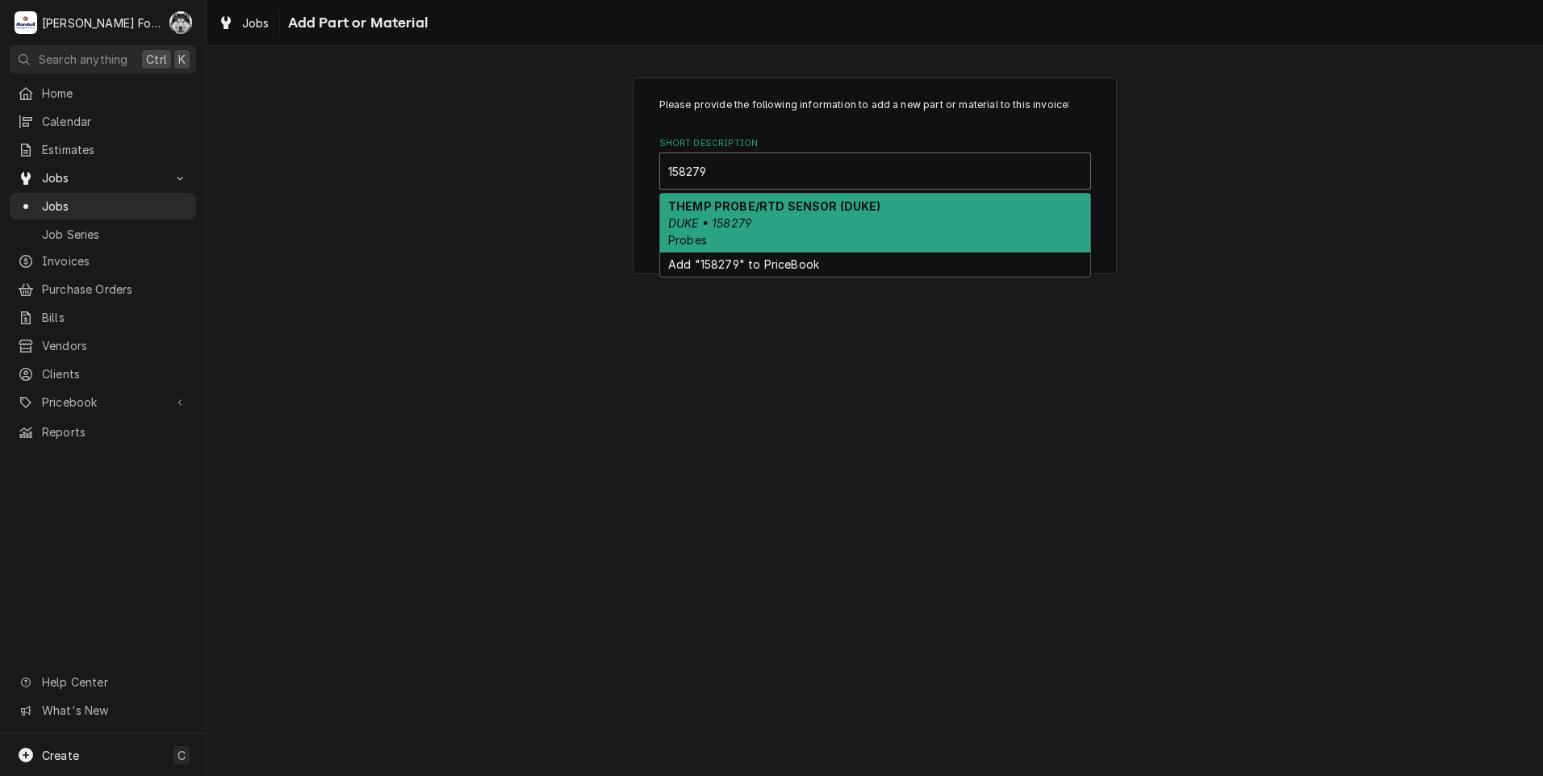
click at [735, 236] on div "THEMP PROBE/RTD SENSOR (DUKE) DUKE • 158279 Probes" at bounding box center [875, 223] width 430 height 59
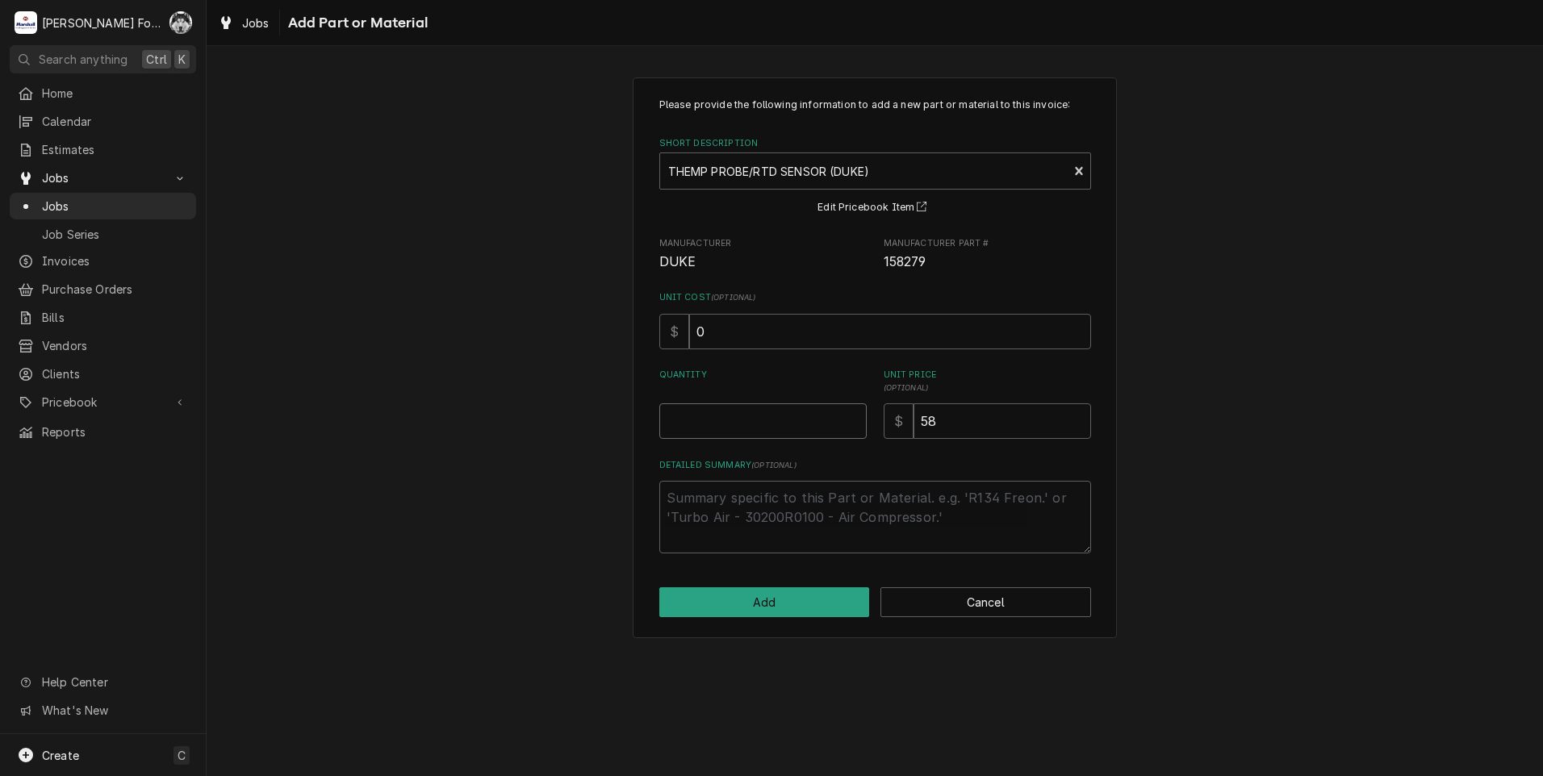
type textarea "x"
type input "0.5"
click at [853, 416] on input "0.5" at bounding box center [762, 420] width 207 height 35
type textarea "x"
type input "1"
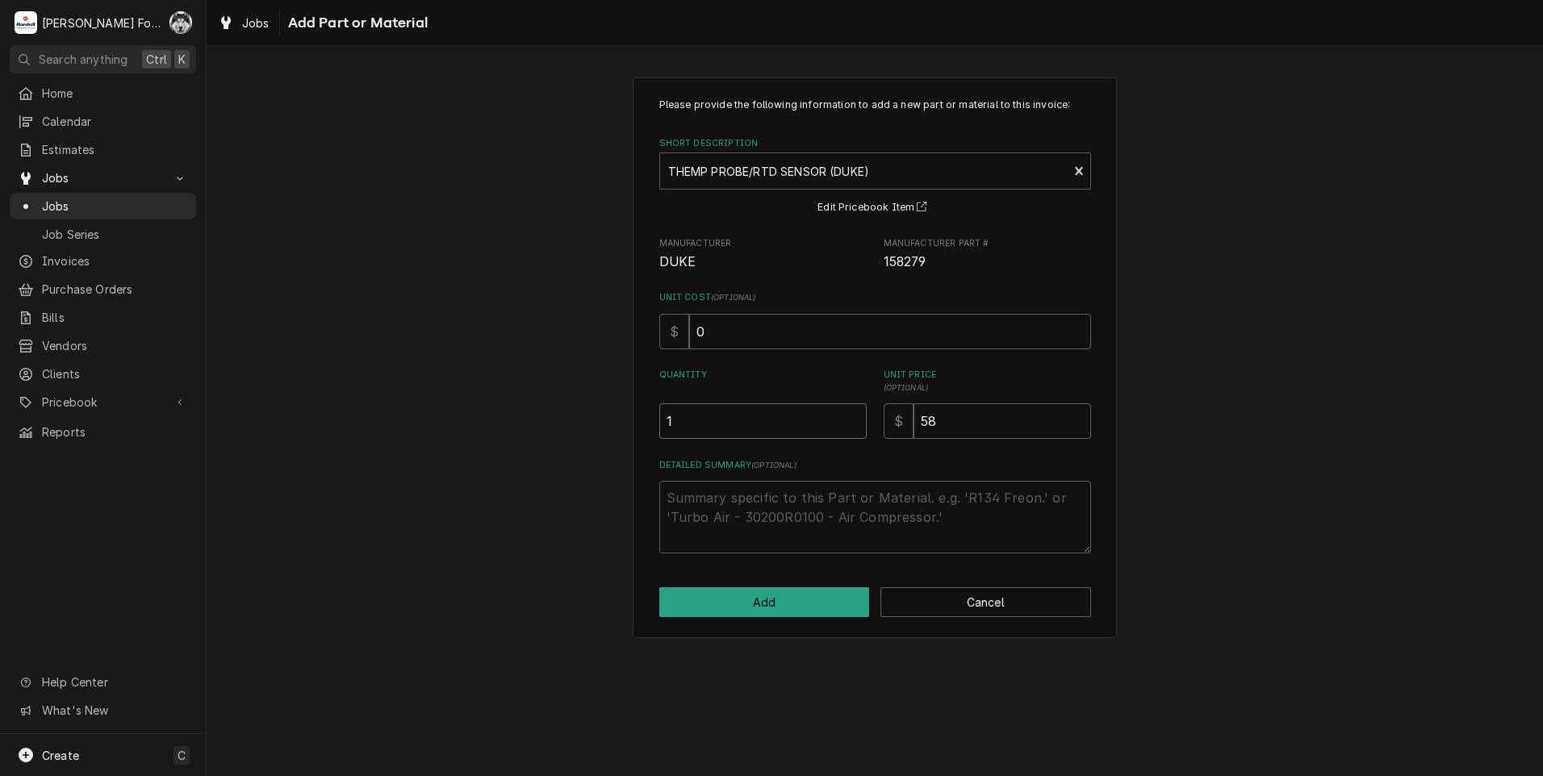
click at [853, 416] on input "1" at bounding box center [762, 420] width 207 height 35
click at [758, 591] on button "Add" at bounding box center [764, 602] width 211 height 30
type textarea "x"
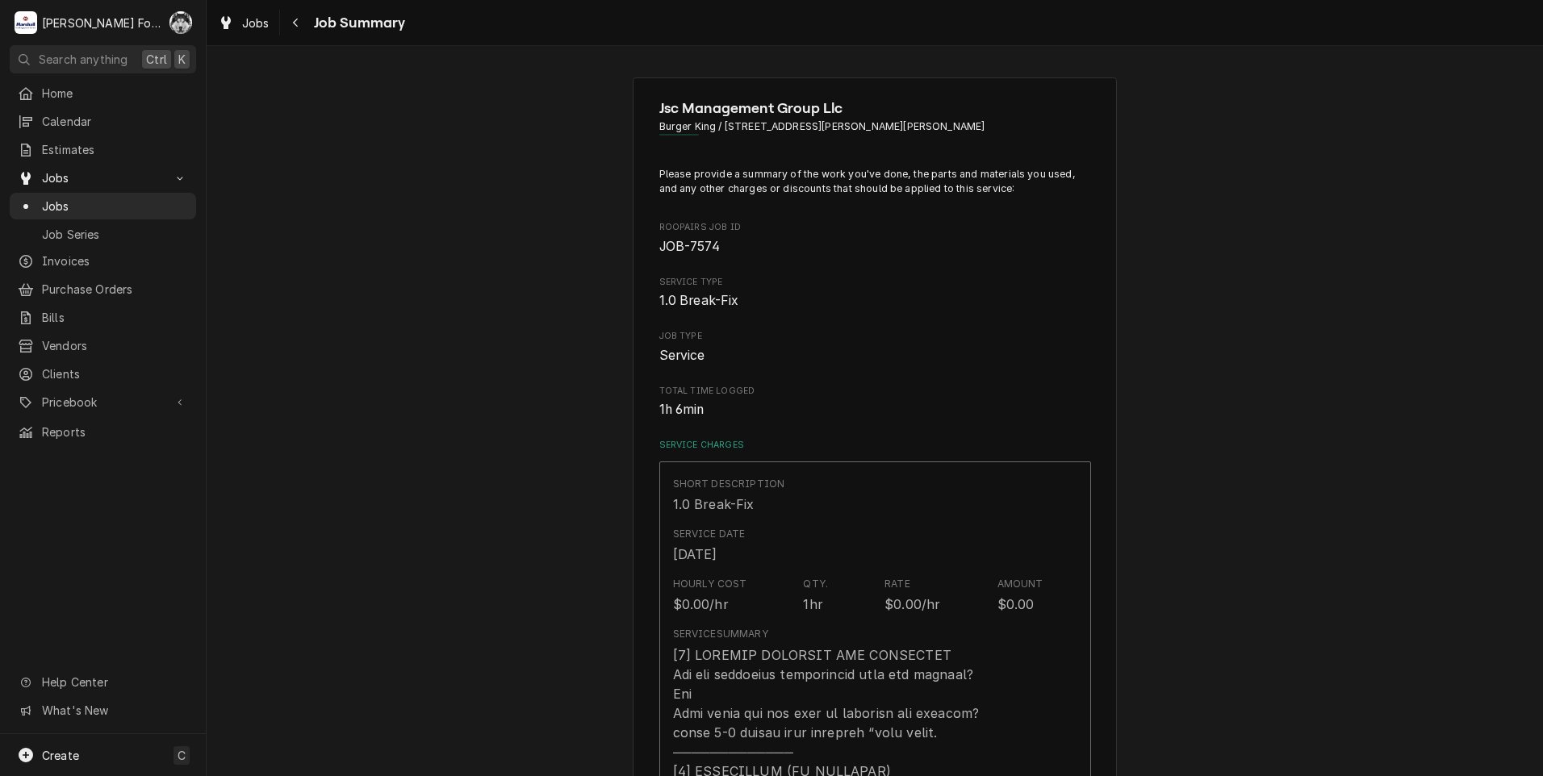
scroll to position [942, 0]
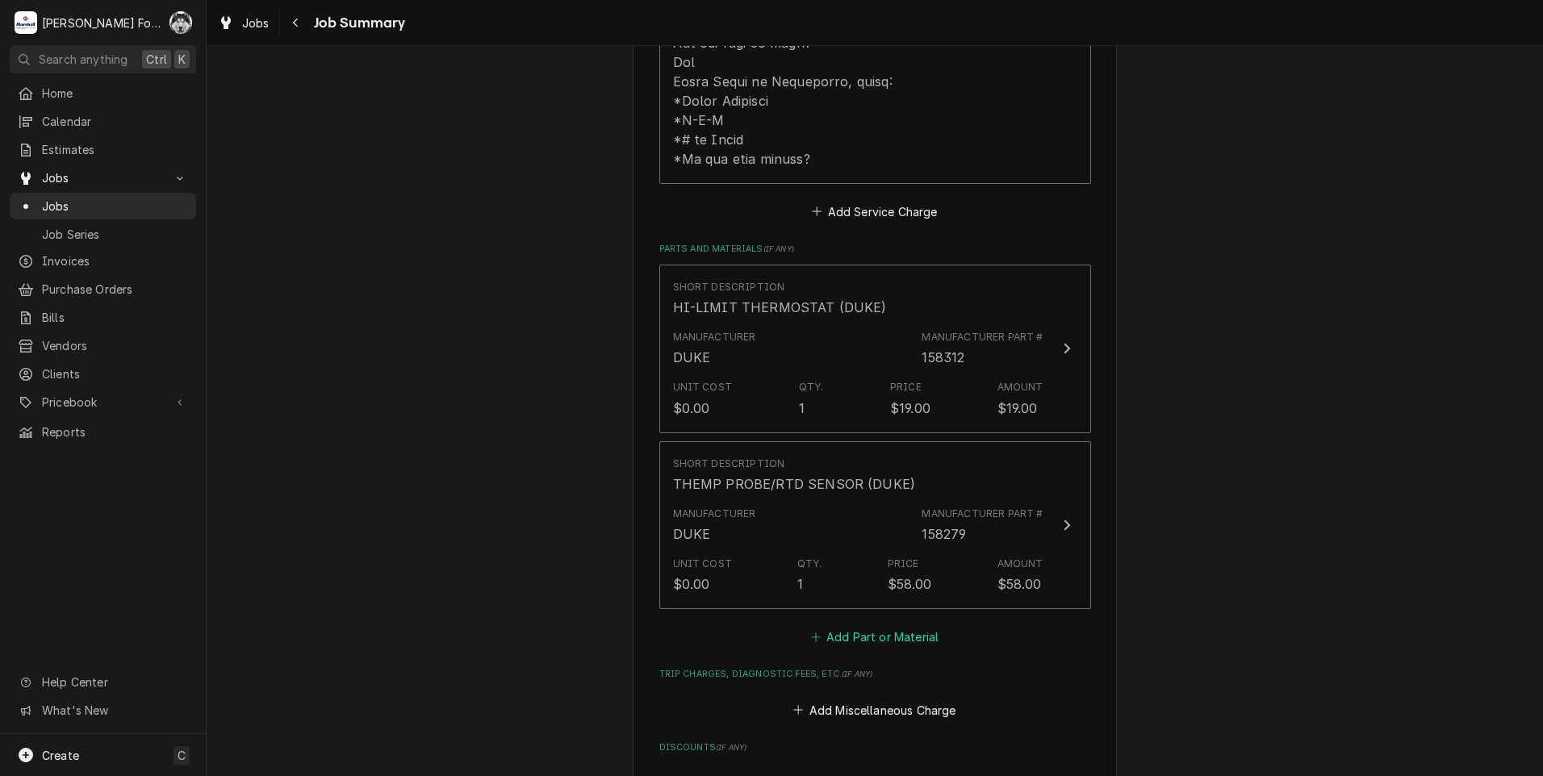
click at [835, 626] on button "Add Part or Material" at bounding box center [874, 637] width 133 height 23
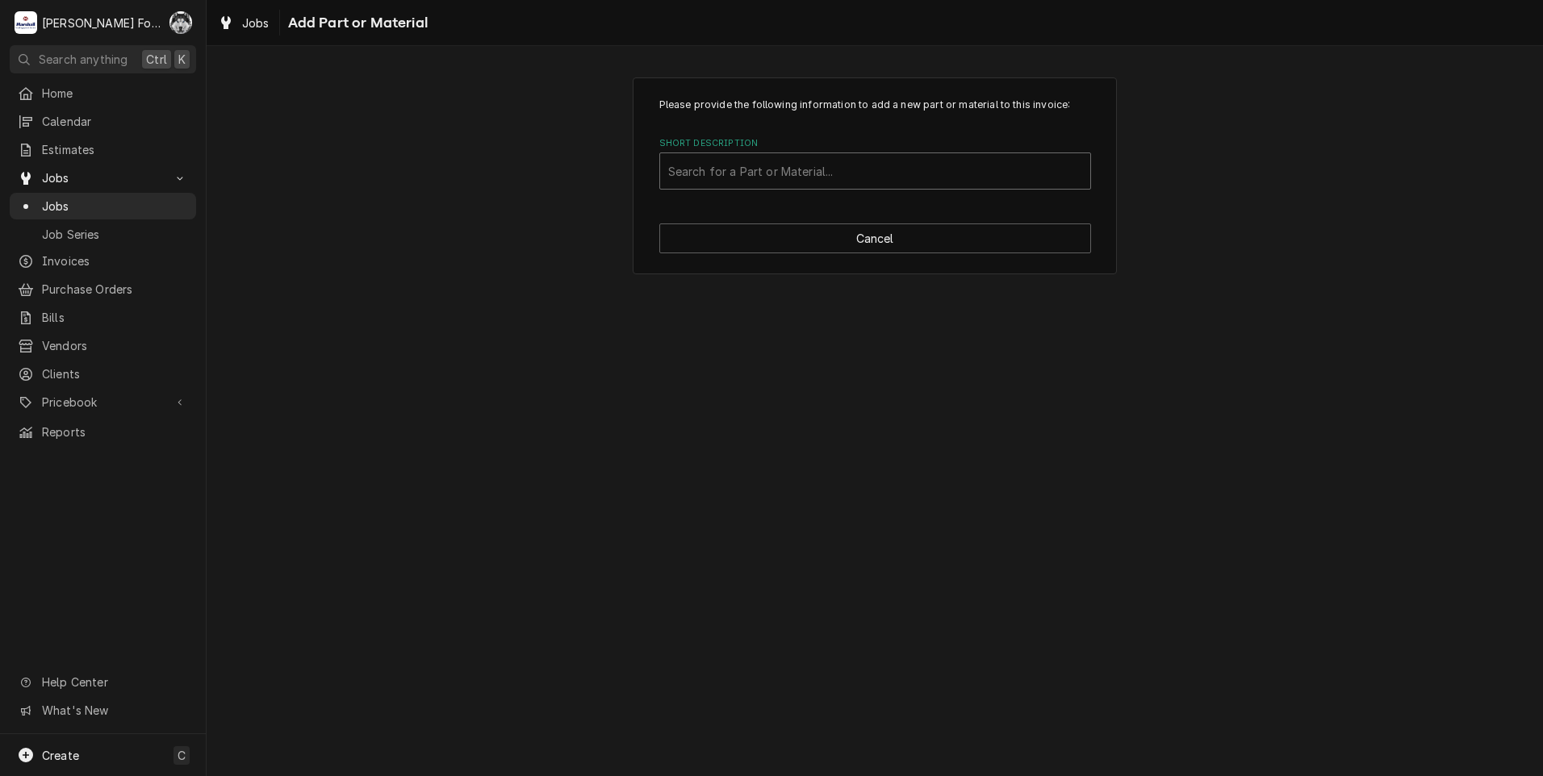
click at [775, 173] on div "Short Description" at bounding box center [875, 171] width 414 height 29
type input "600567"
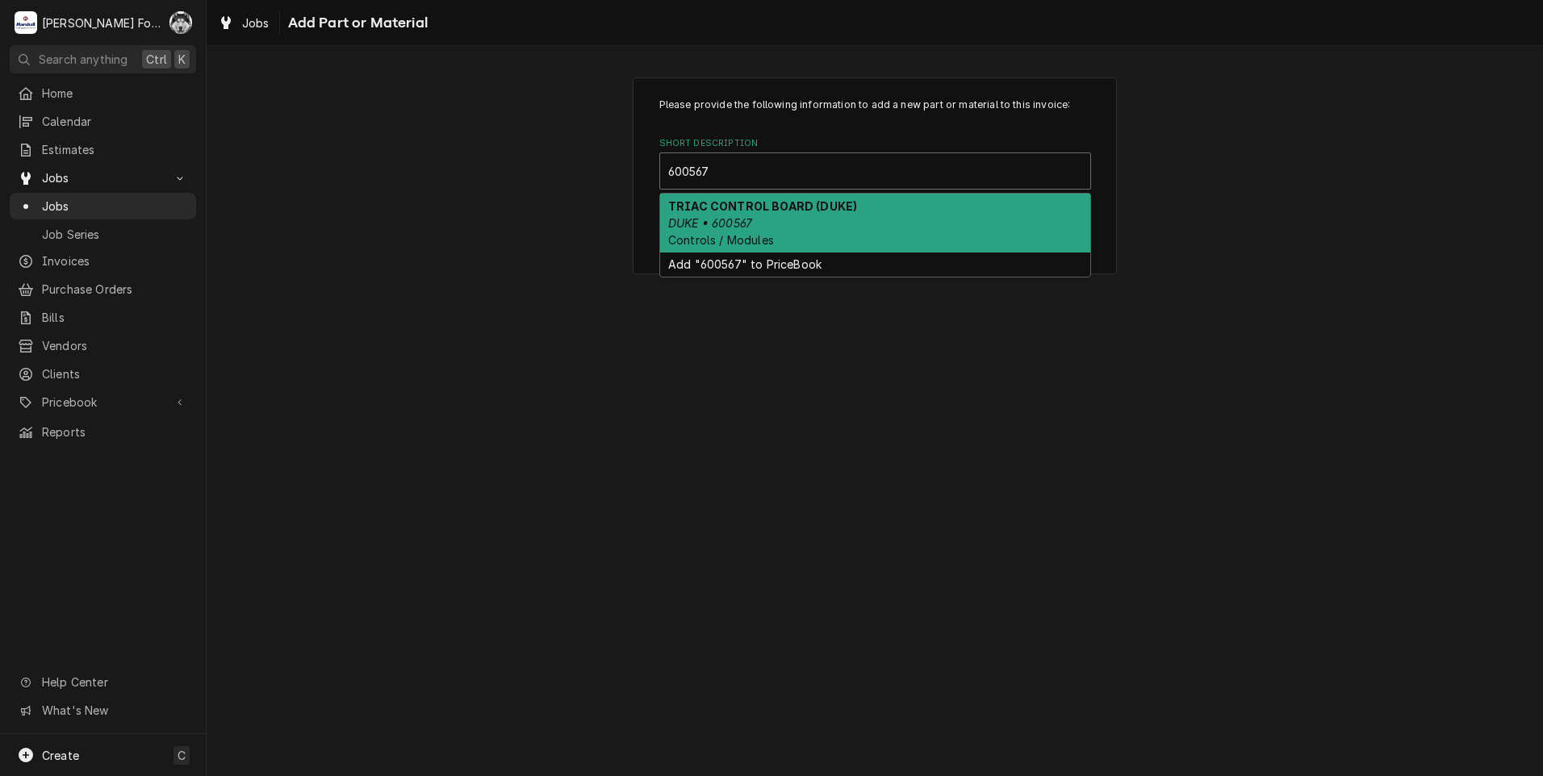
click at [804, 249] on div "TRIAC CONTROL BOARD (DUKE) DUKE • 600567 Controls / Modules" at bounding box center [875, 223] width 430 height 59
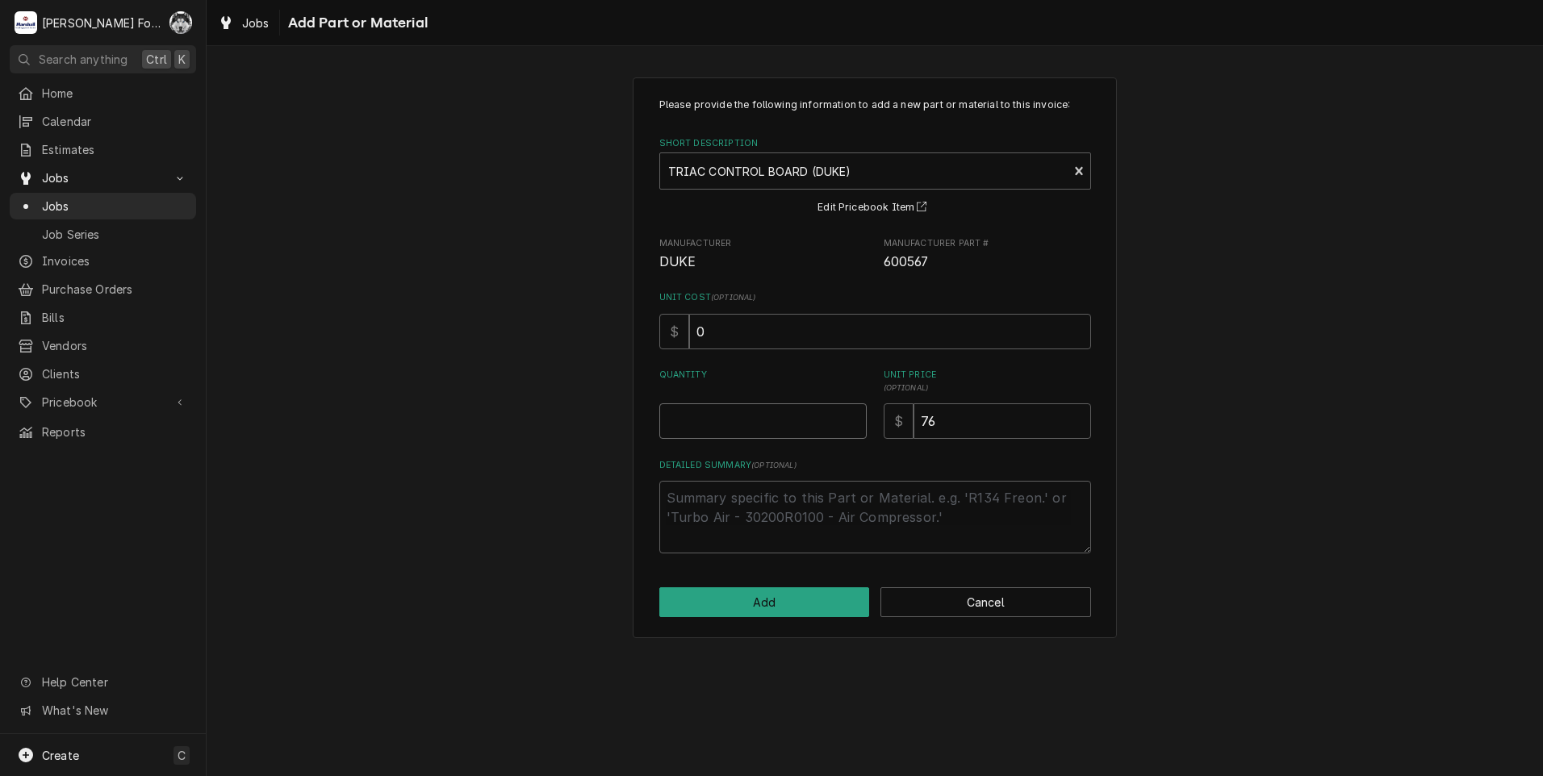
type textarea "x"
type input "0.5"
click at [851, 417] on input "0.5" at bounding box center [762, 420] width 207 height 35
type textarea "x"
type input "1"
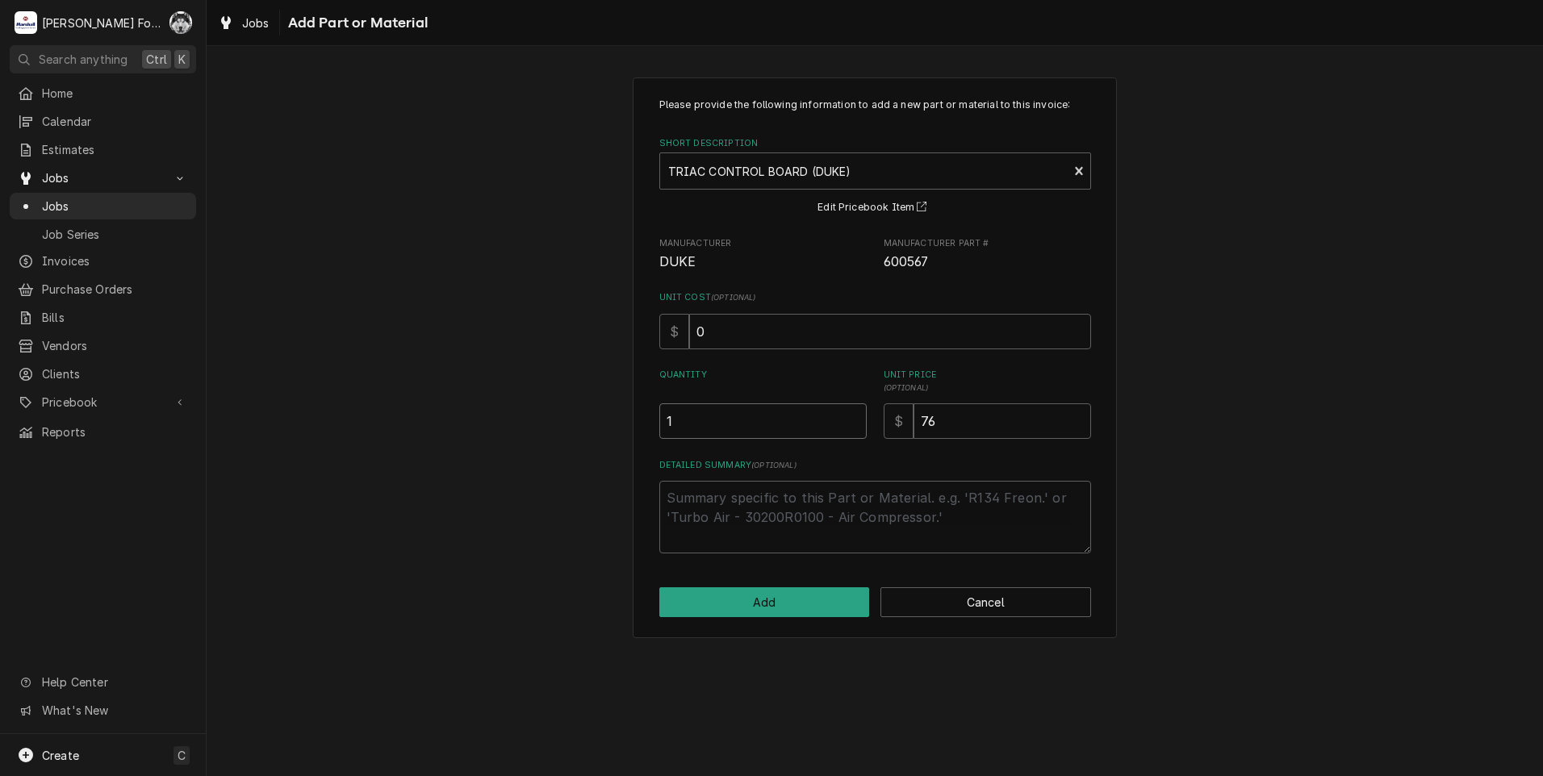
click at [851, 416] on input "1" at bounding box center [762, 420] width 207 height 35
click at [793, 601] on button "Add" at bounding box center [764, 602] width 211 height 30
type textarea "x"
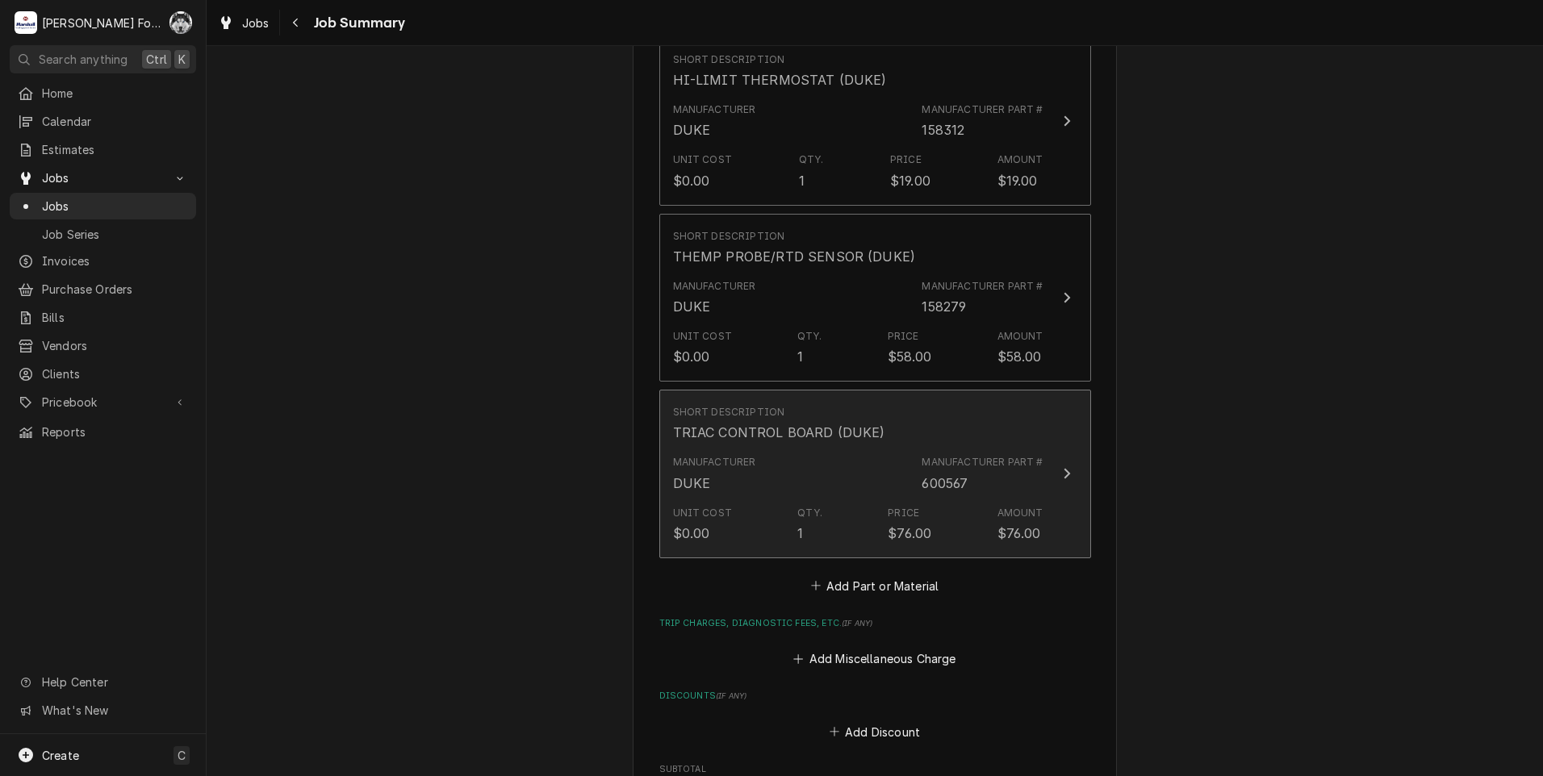
scroll to position [1076, 0]
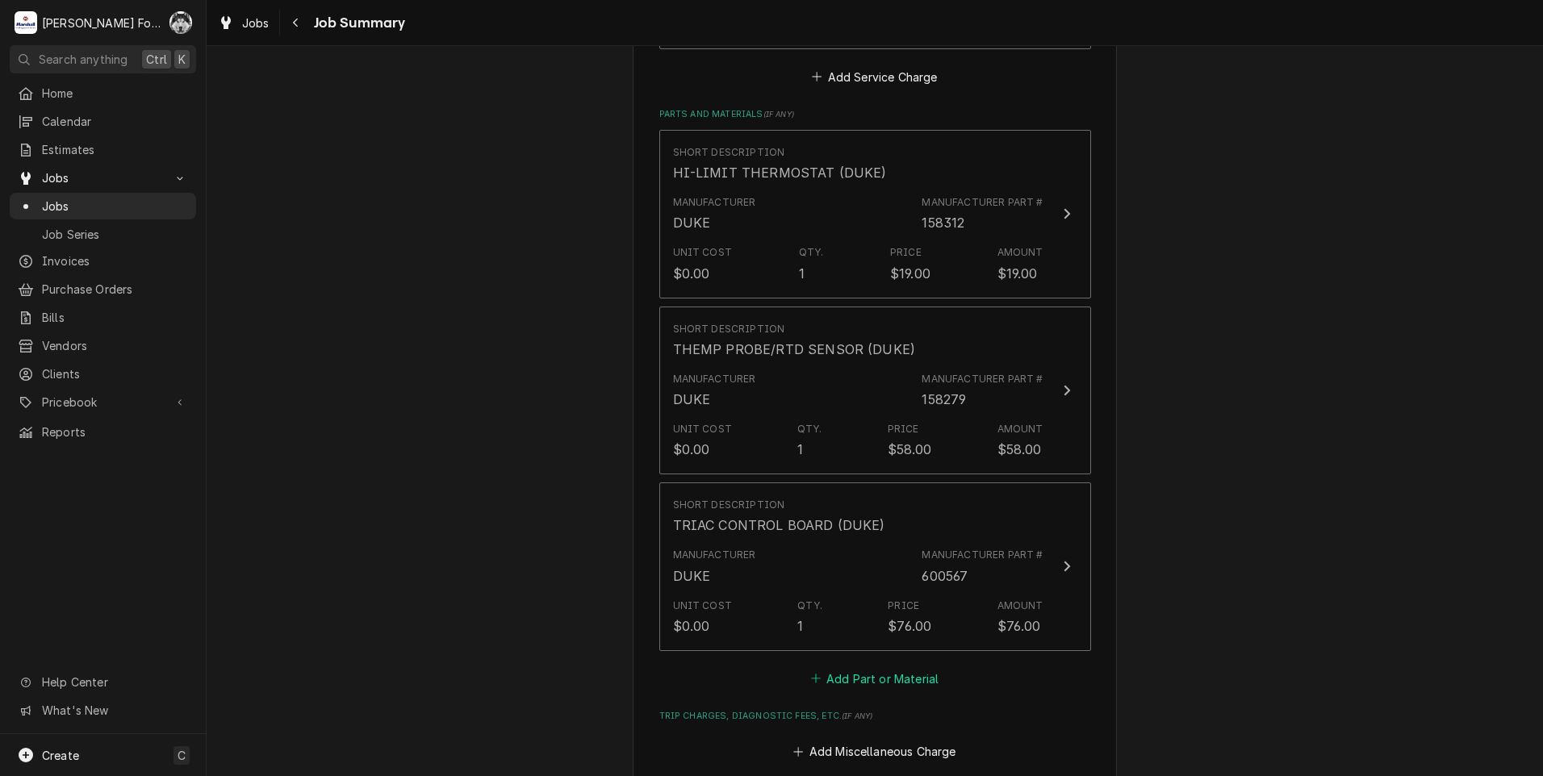
click at [843, 667] on button "Add Part or Material" at bounding box center [874, 678] width 133 height 23
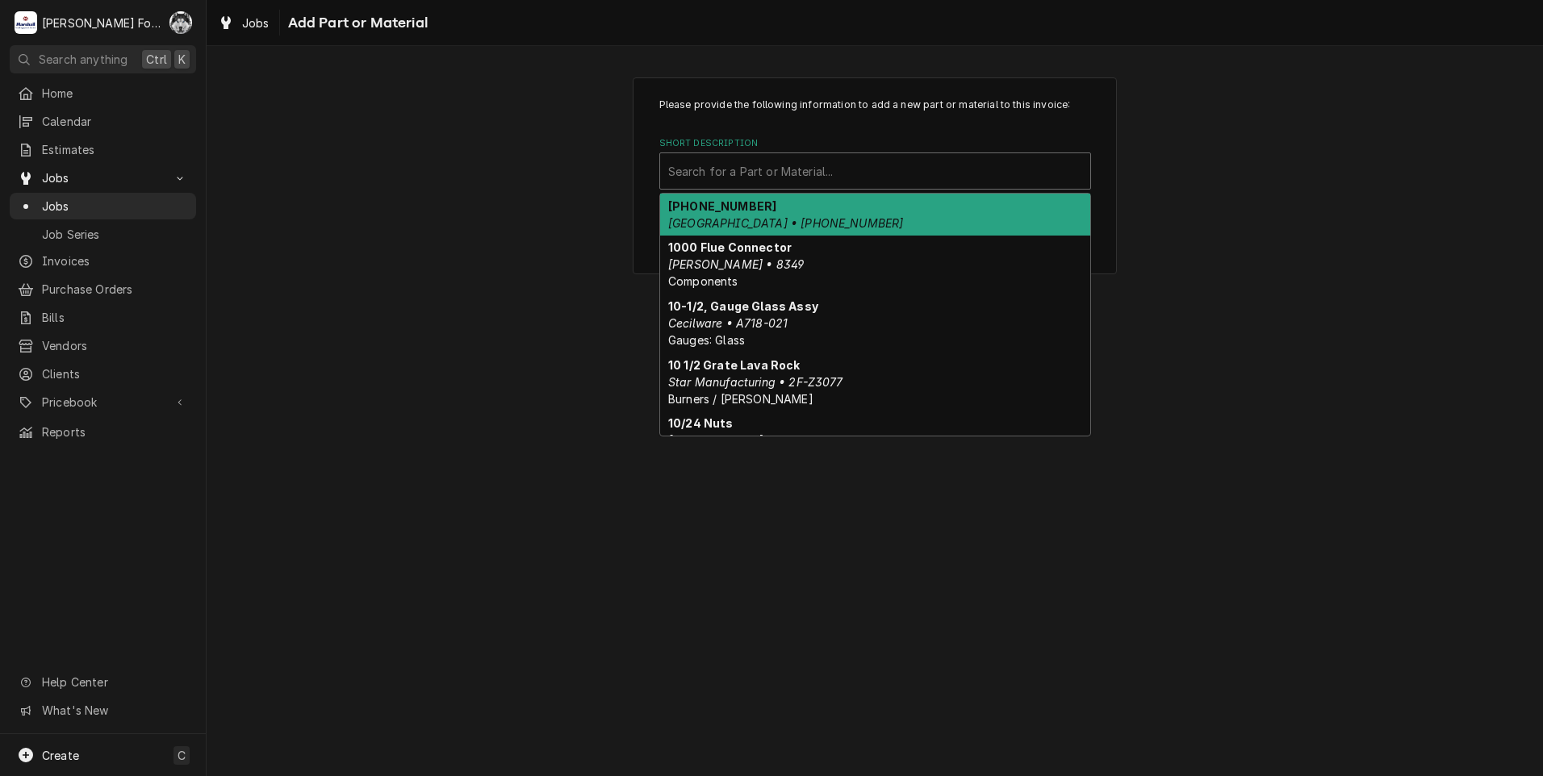
click at [800, 165] on div "Short Description" at bounding box center [875, 171] width 414 height 29
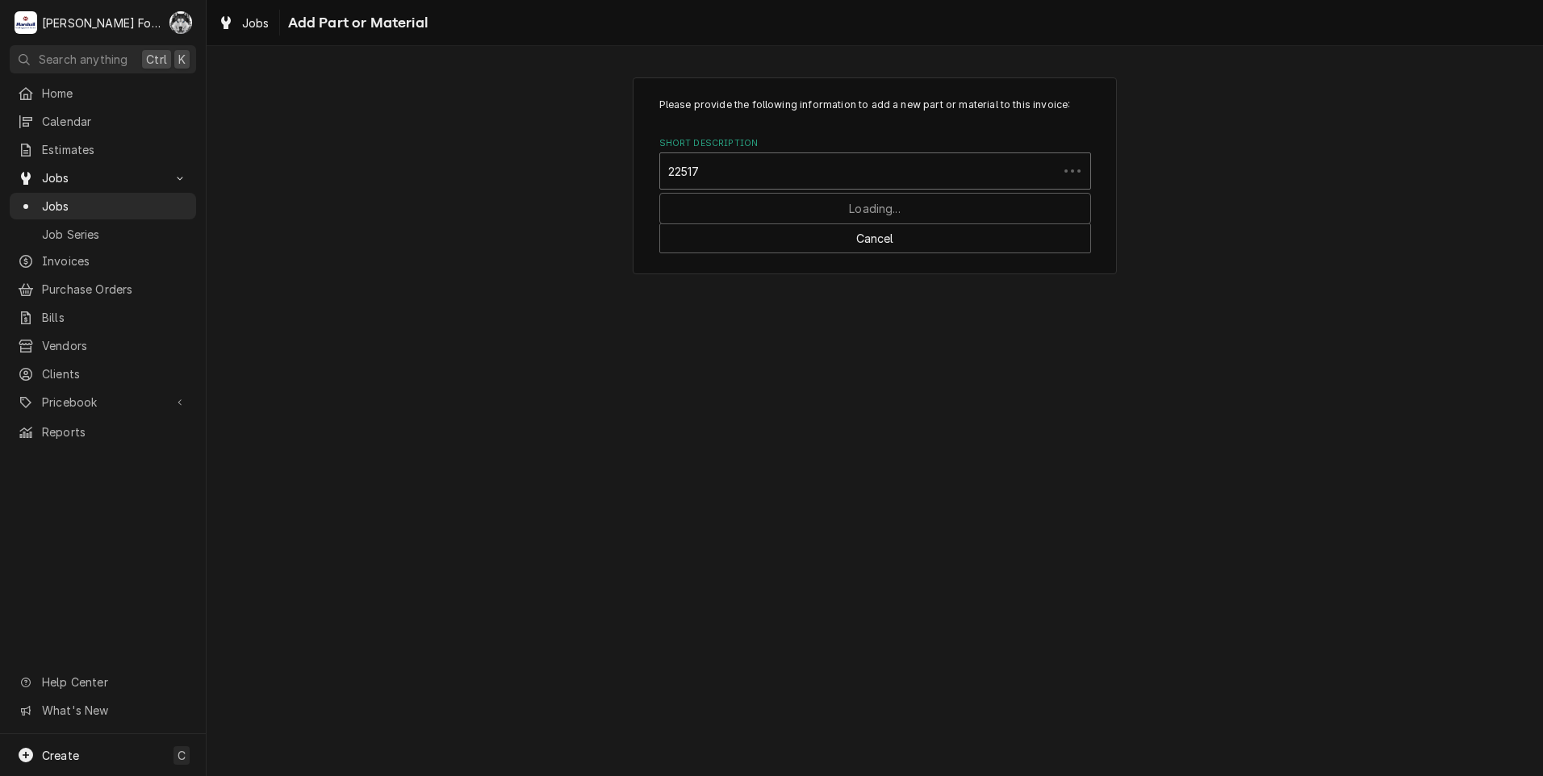
type input "225174"
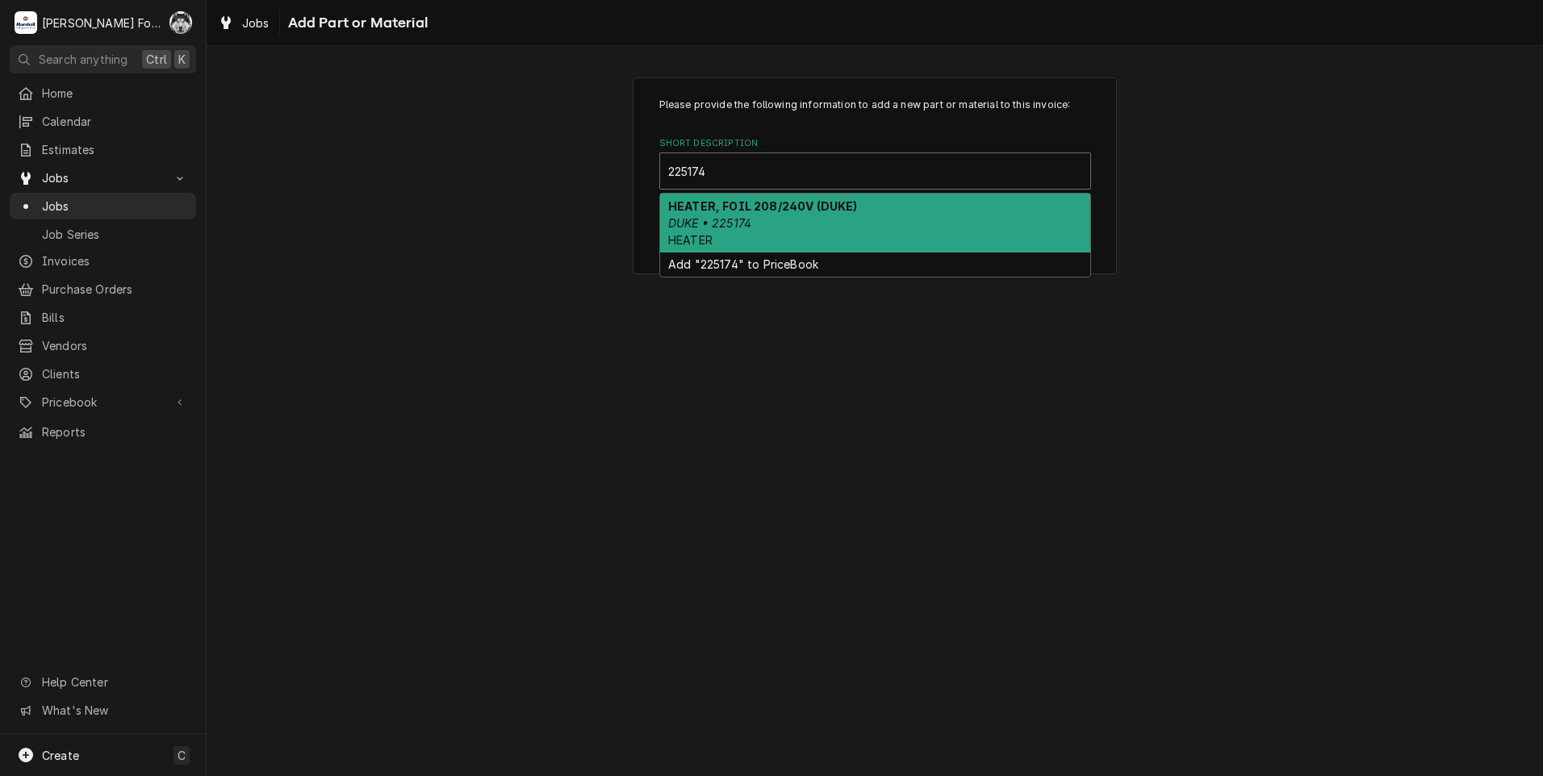
click at [842, 211] on strong "HEATER, FOIL 208/240V (DUKE)" at bounding box center [762, 206] width 189 height 14
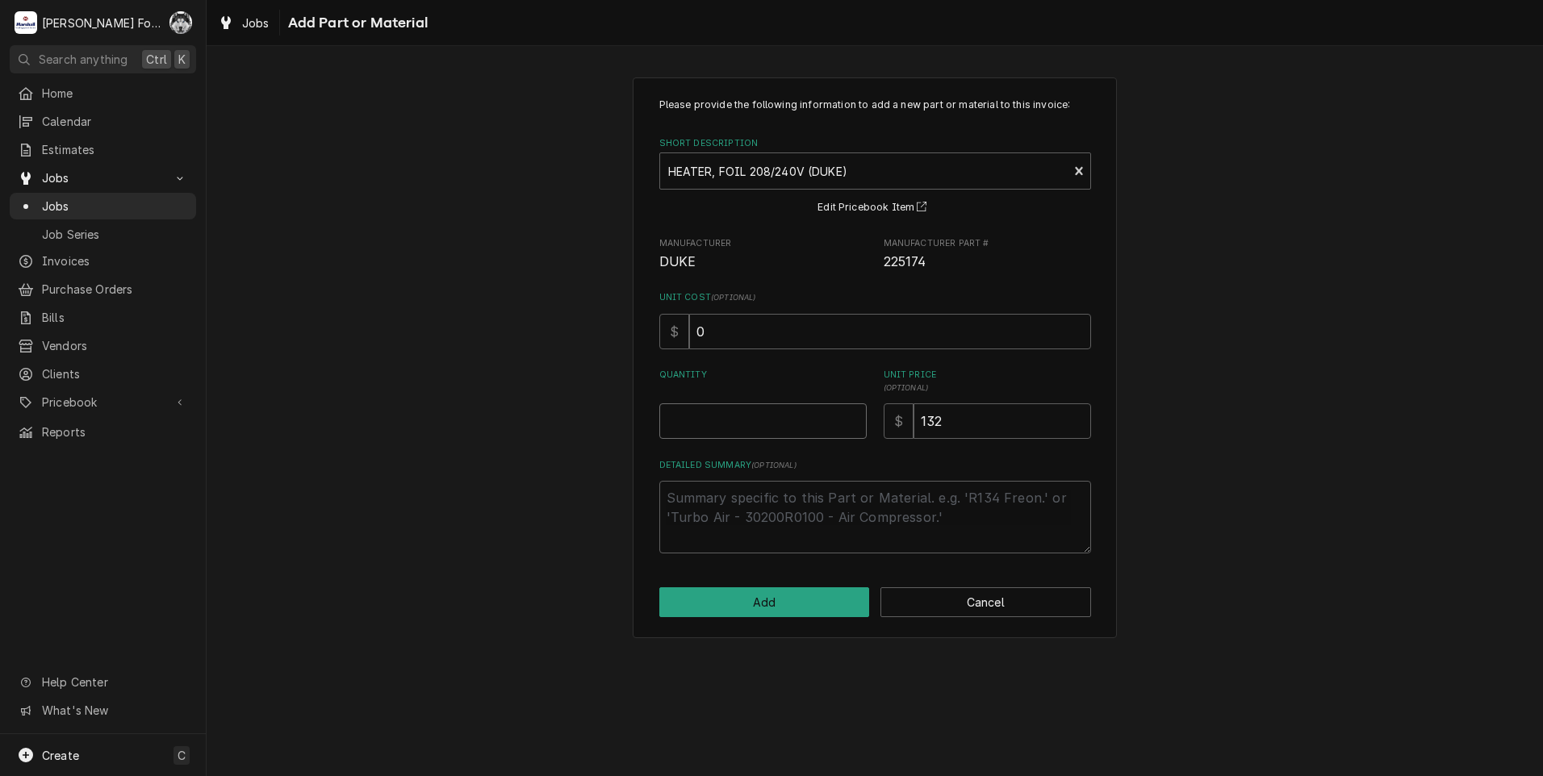
type textarea "x"
type input "0.5"
click at [854, 416] on input "0.5" at bounding box center [762, 420] width 207 height 35
type textarea "x"
type input "1"
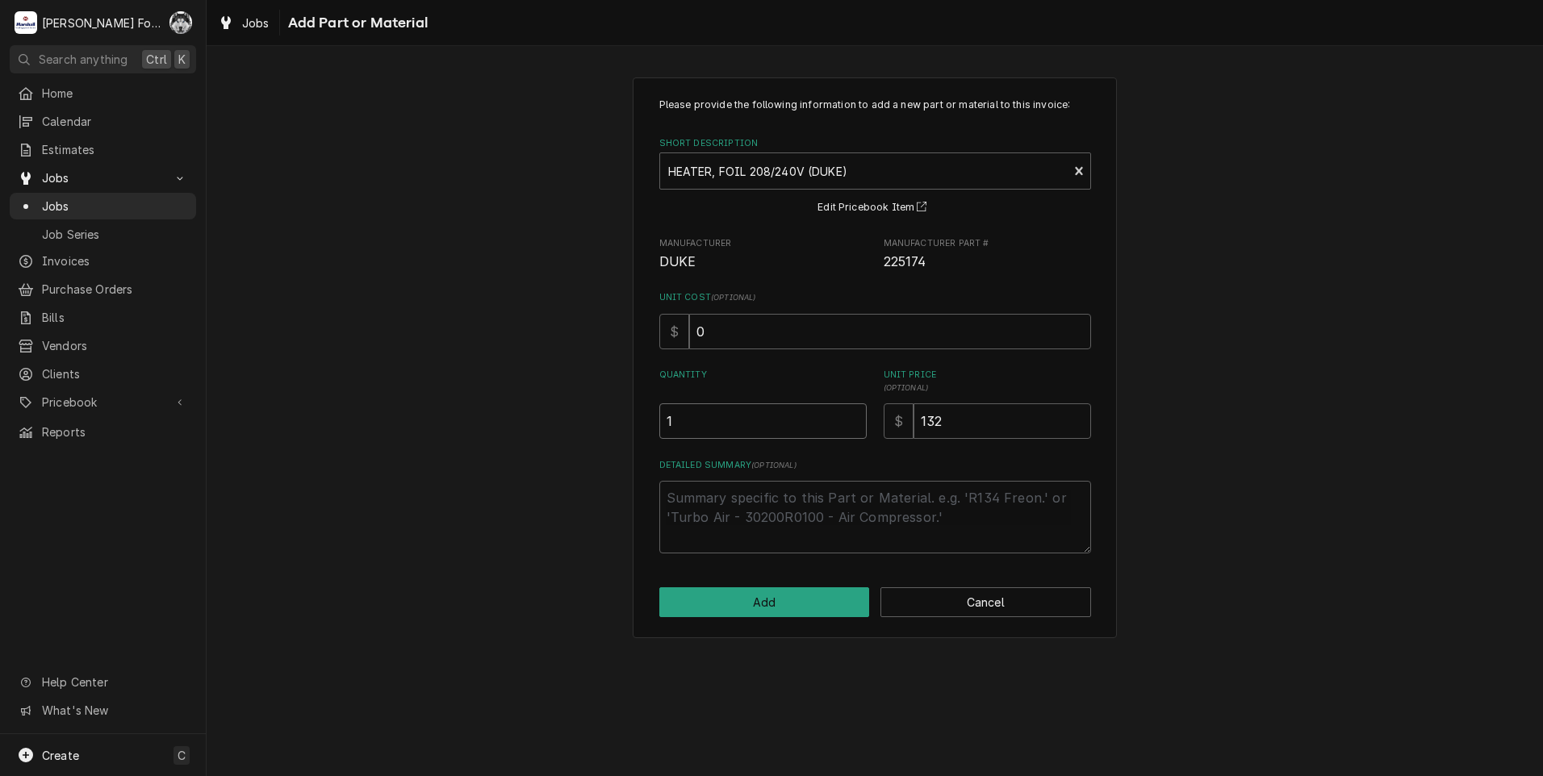
click at [854, 416] on input "1" at bounding box center [762, 420] width 207 height 35
click at [791, 604] on button "Add" at bounding box center [764, 602] width 211 height 30
type textarea "x"
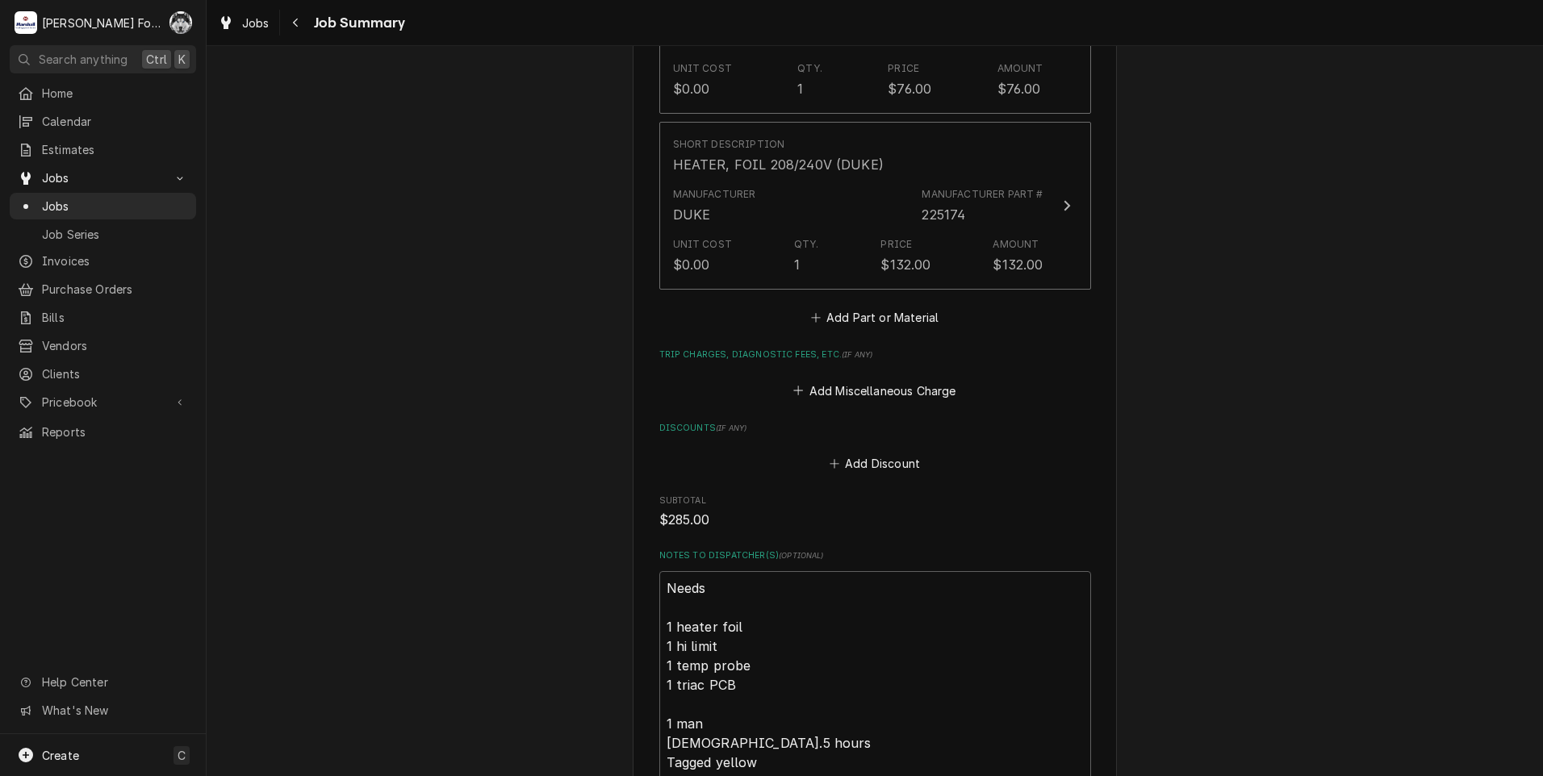
scroll to position [1614, 0]
click at [848, 306] on button "Add Part or Material" at bounding box center [874, 317] width 133 height 23
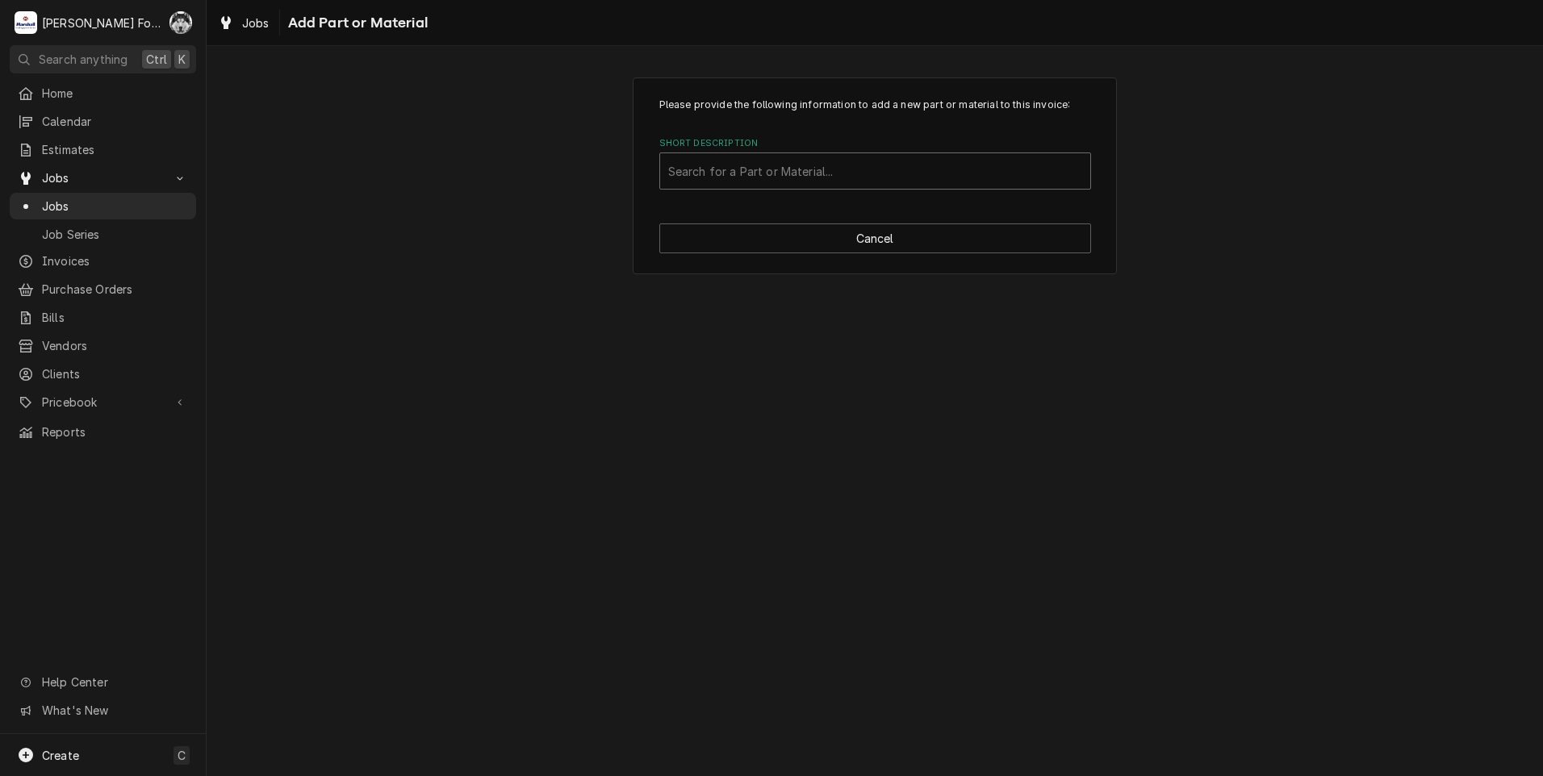
click at [800, 179] on div "Short Description" at bounding box center [875, 171] width 414 height 29
type input "SSDT"
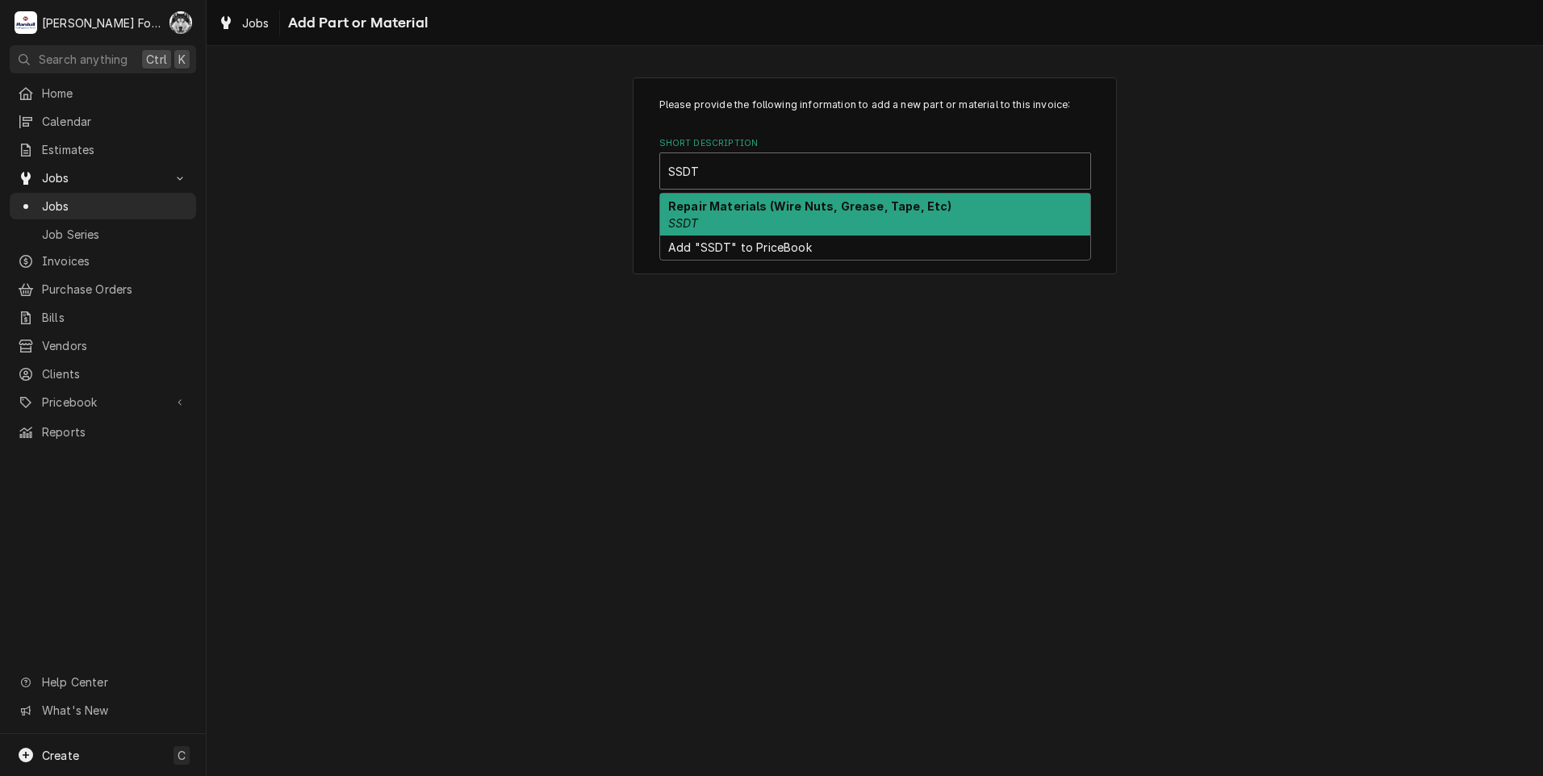
click at [807, 223] on div "Repair Materials (Wire Nuts, Grease, Tape, Etc) SSDT" at bounding box center [875, 215] width 430 height 42
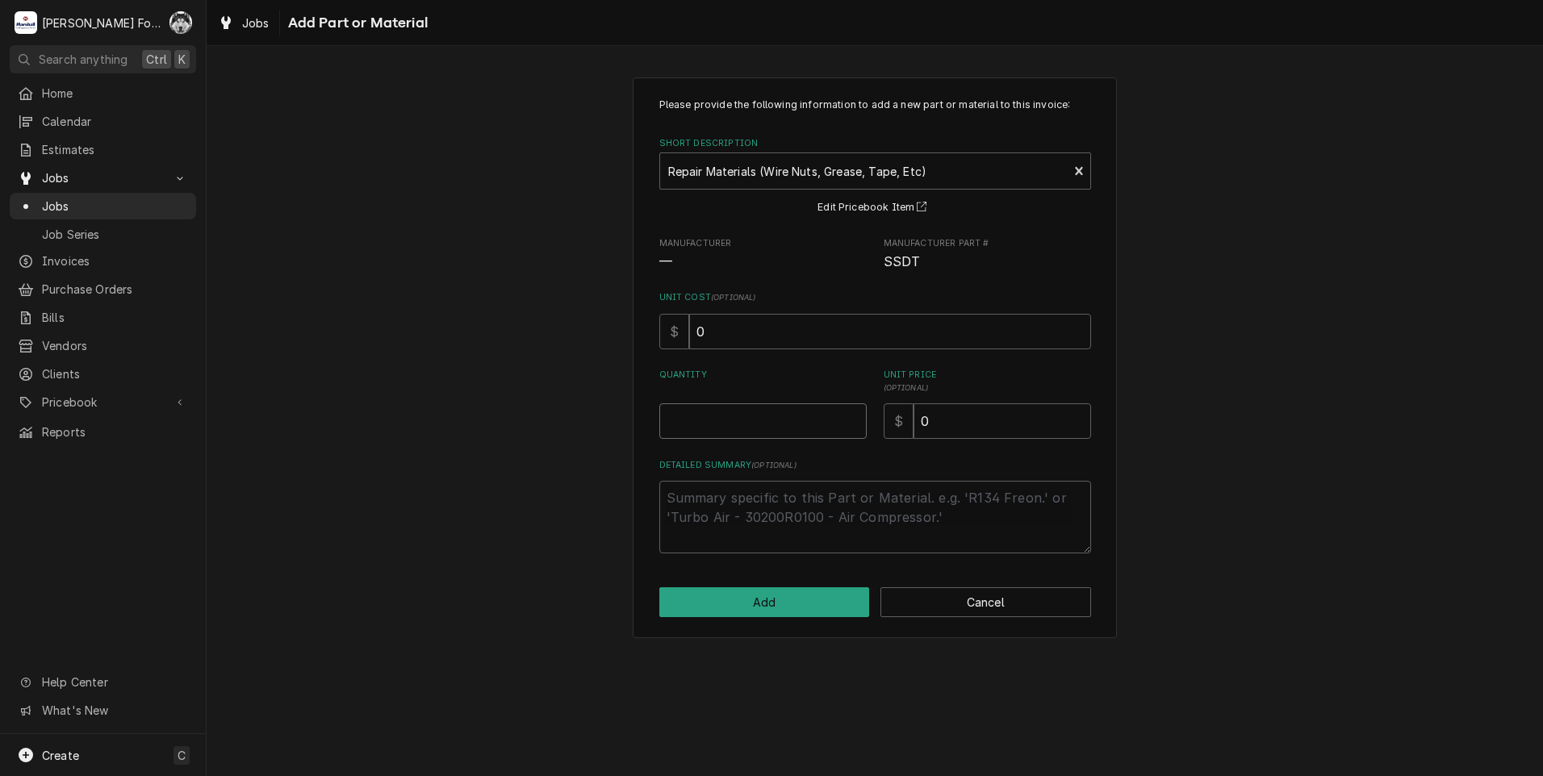
type textarea "x"
type input "0.5"
click at [854, 415] on input "0.5" at bounding box center [762, 420] width 207 height 35
type textarea "x"
type input "1"
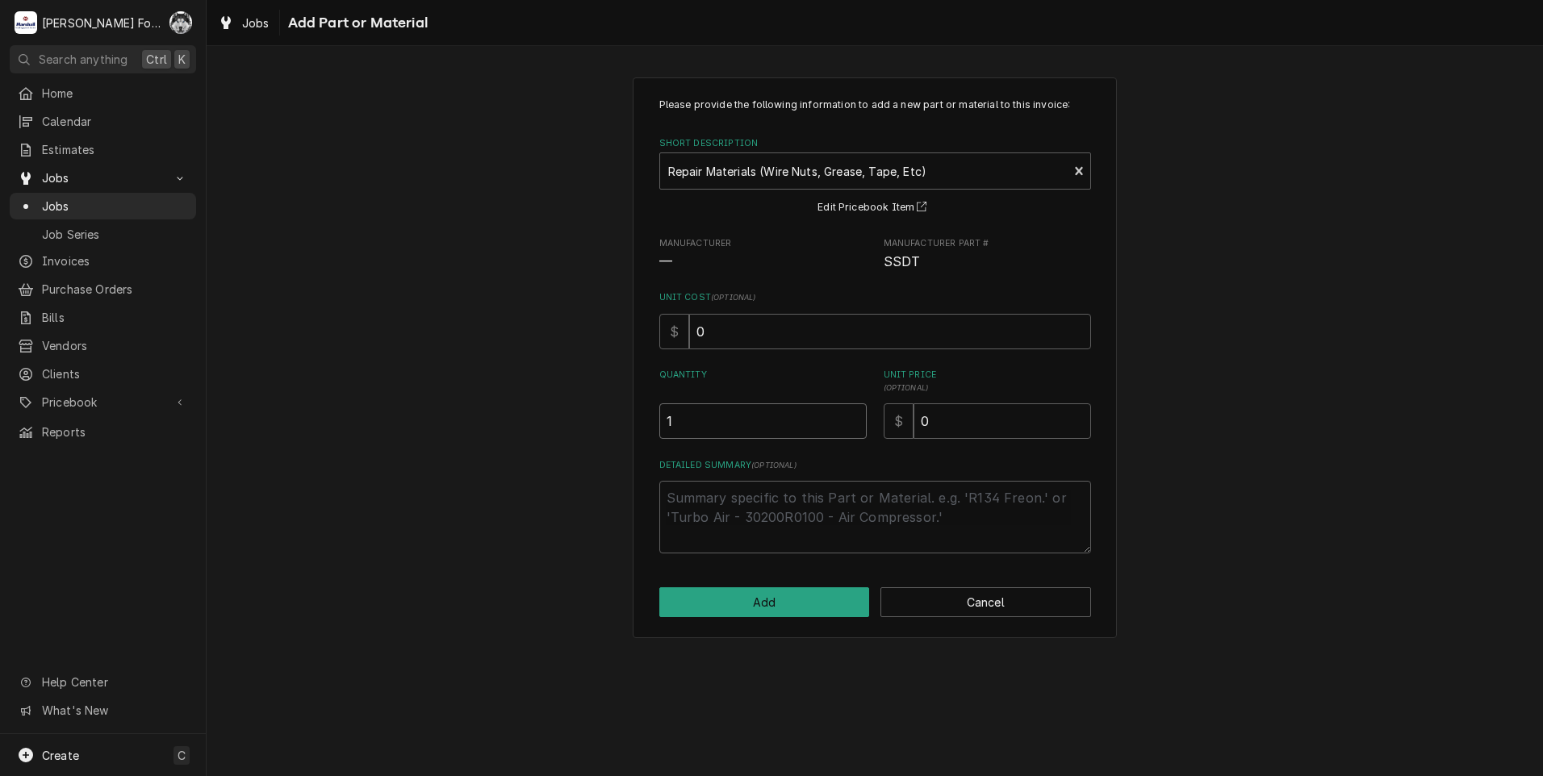
click at [854, 415] on input "1" at bounding box center [762, 420] width 207 height 35
drag, startPoint x: 1031, startPoint y: 430, endPoint x: 873, endPoint y: 441, distance: 158.5
click at [884, 440] on div "Please provide the following information to add a new part or material to this …" at bounding box center [875, 326] width 432 height 456
type textarea "x"
type input "6"
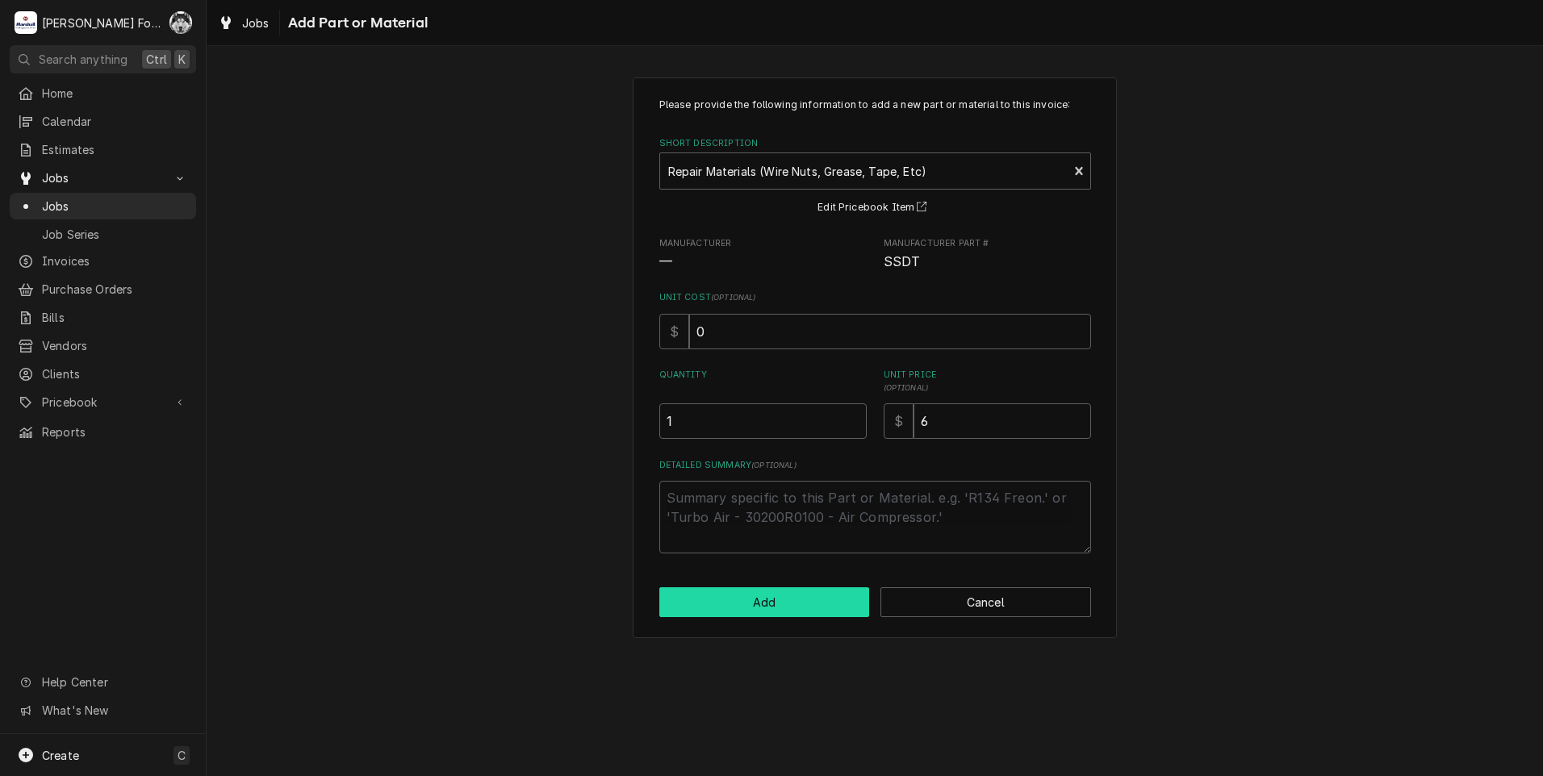
click at [758, 597] on button "Add" at bounding box center [764, 602] width 211 height 30
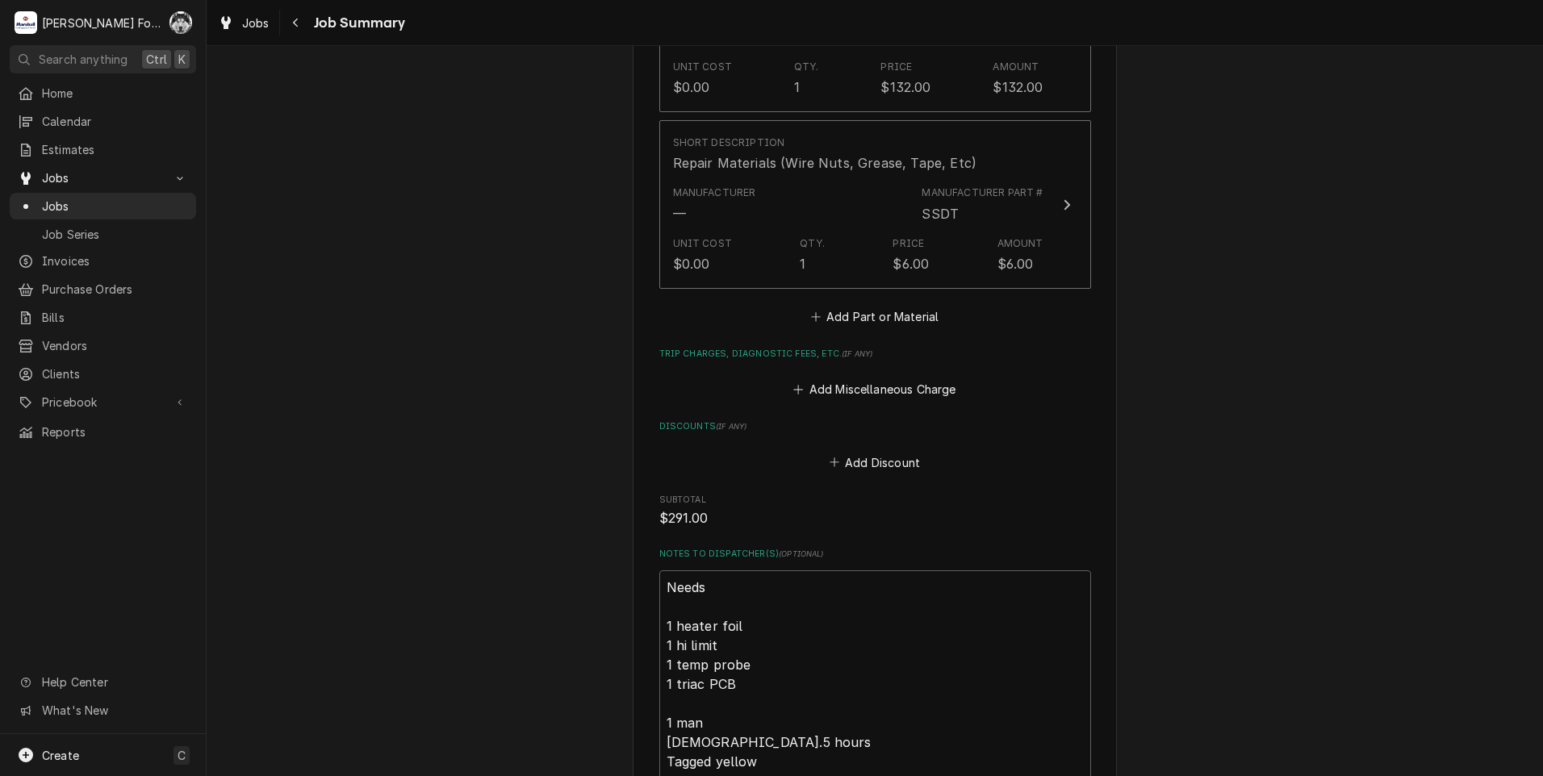
scroll to position [2153, 0]
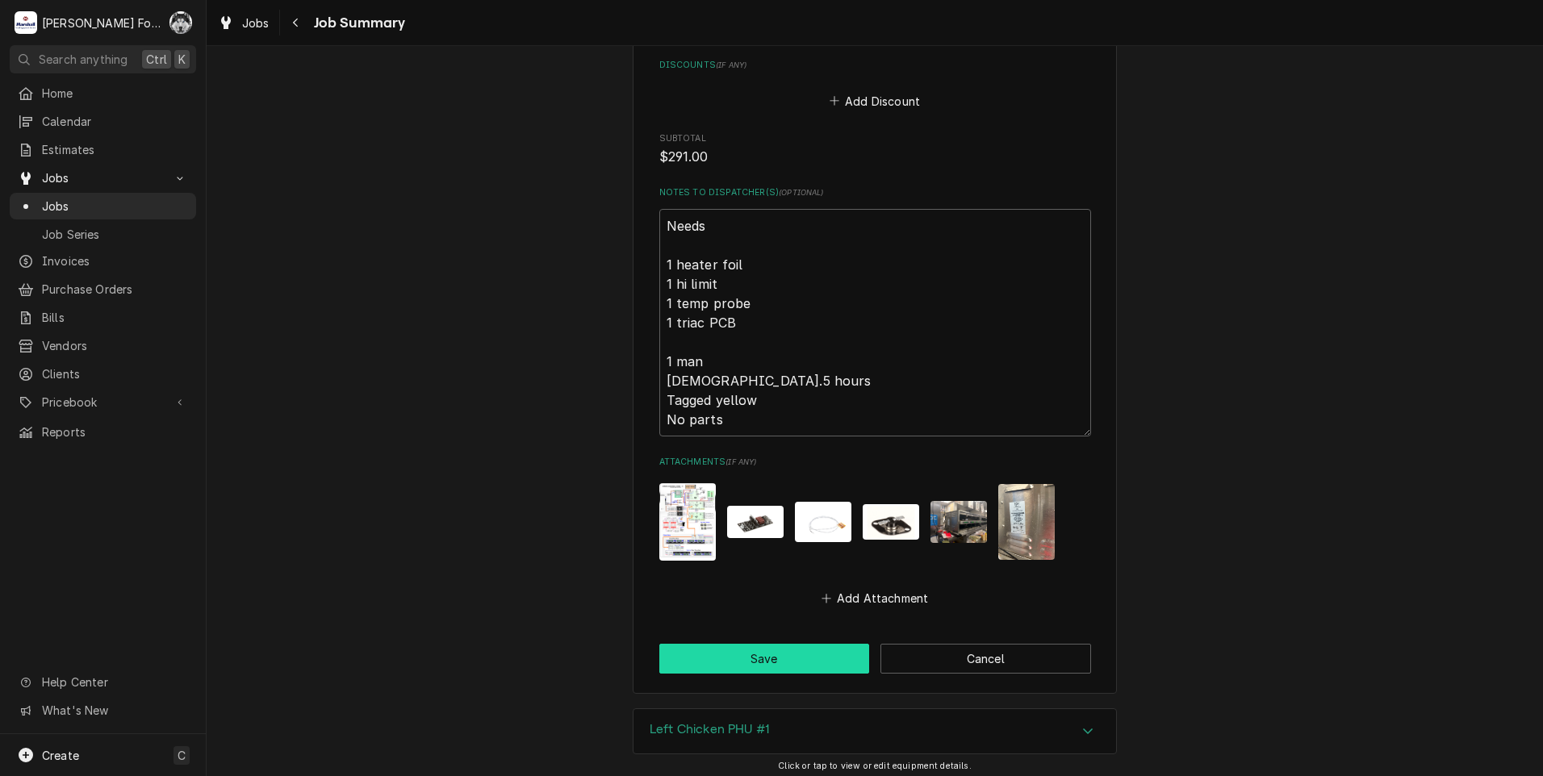
click at [739, 644] on button "Save" at bounding box center [764, 659] width 211 height 30
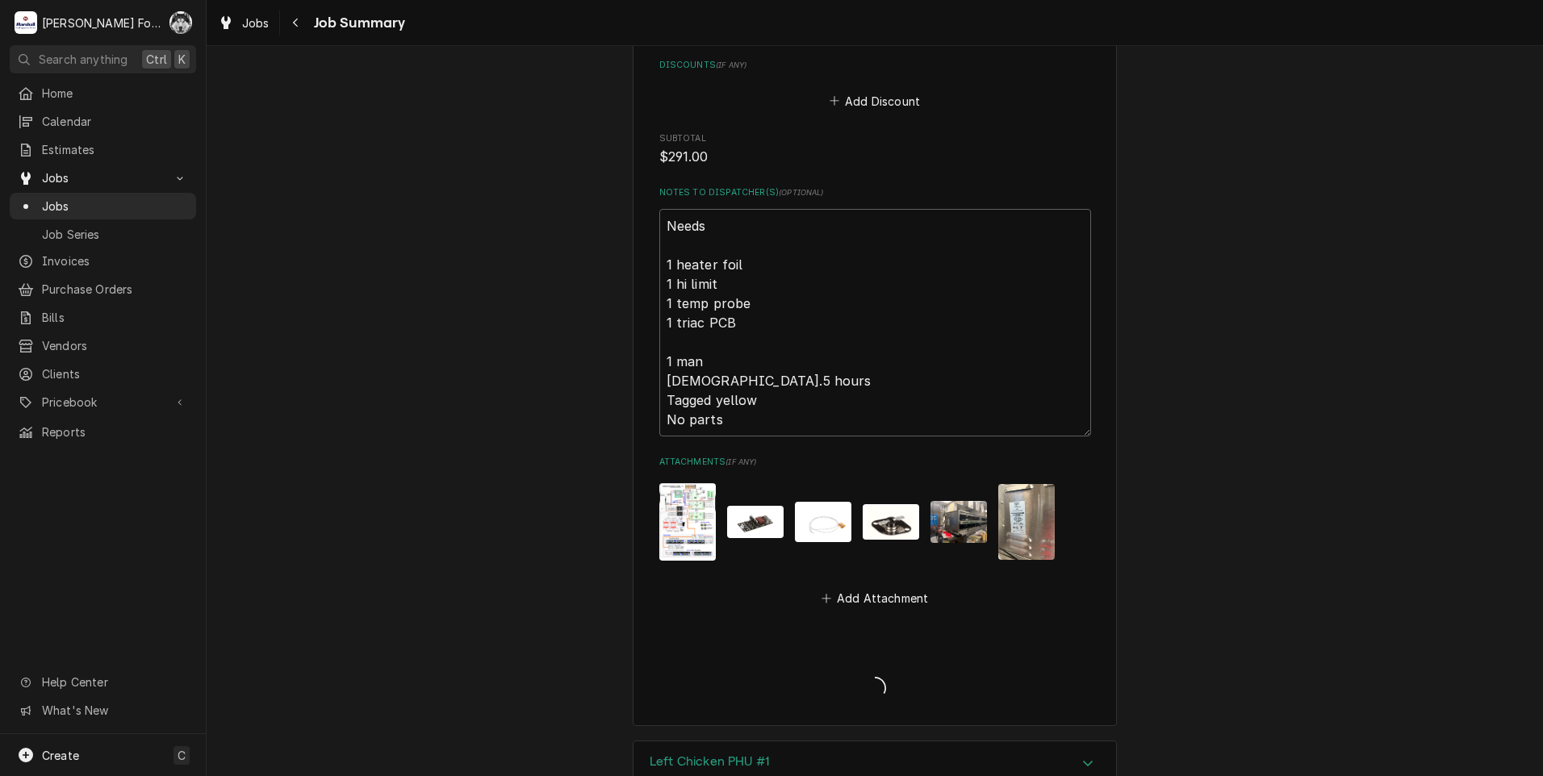
type textarea "x"
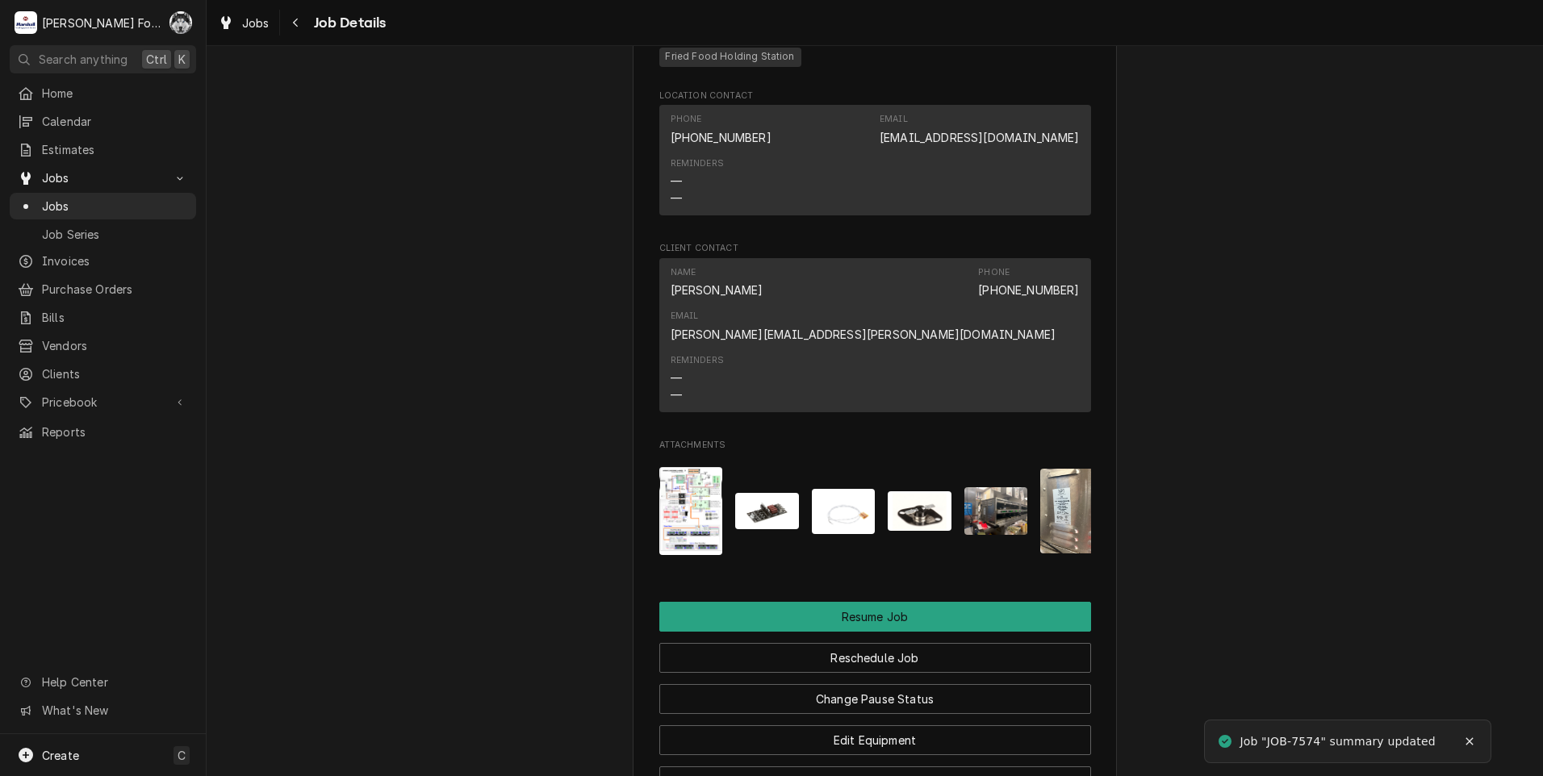
scroll to position [1748, 0]
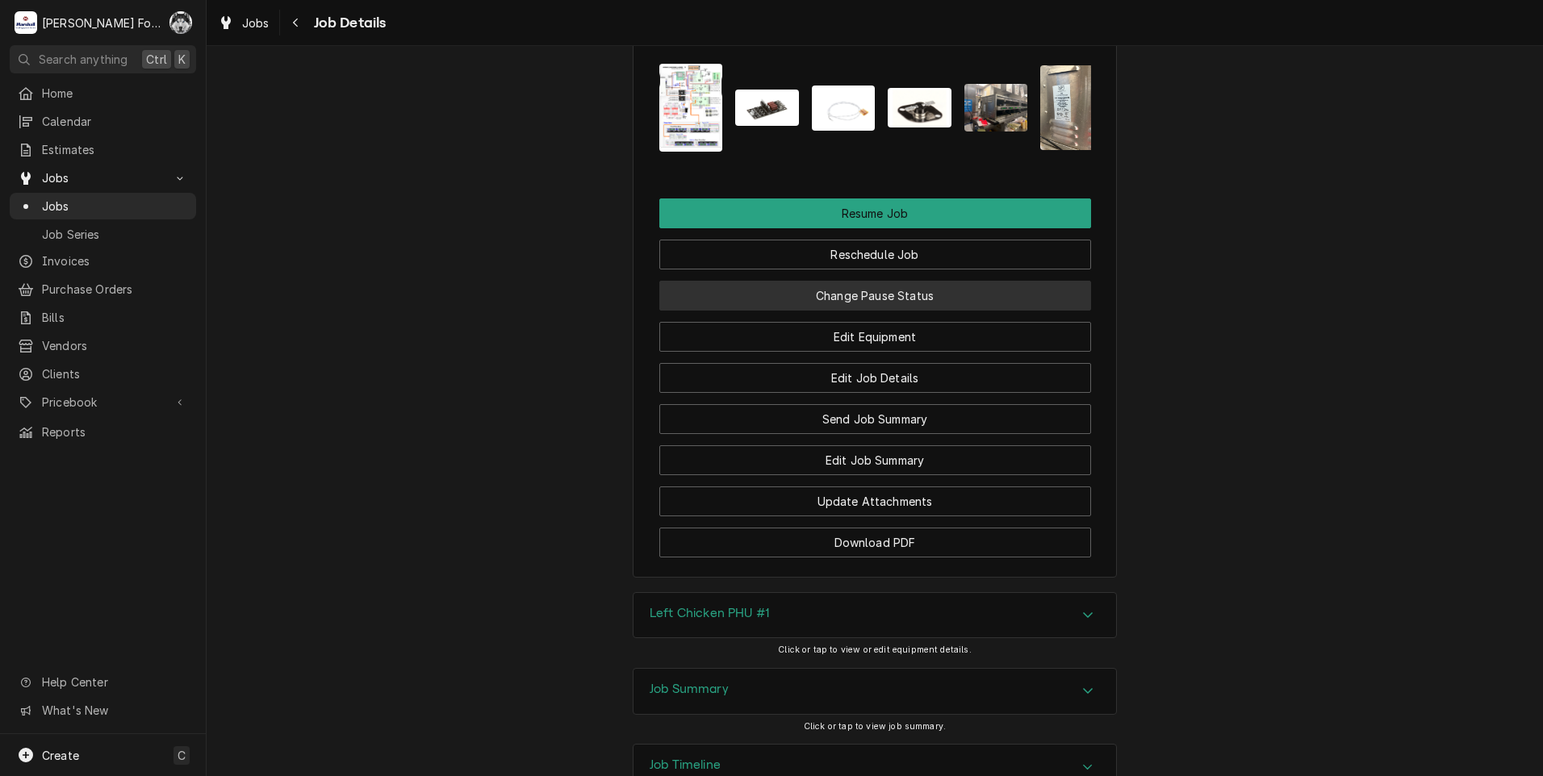
click at [841, 281] on button "Change Pause Status" at bounding box center [875, 296] width 432 height 30
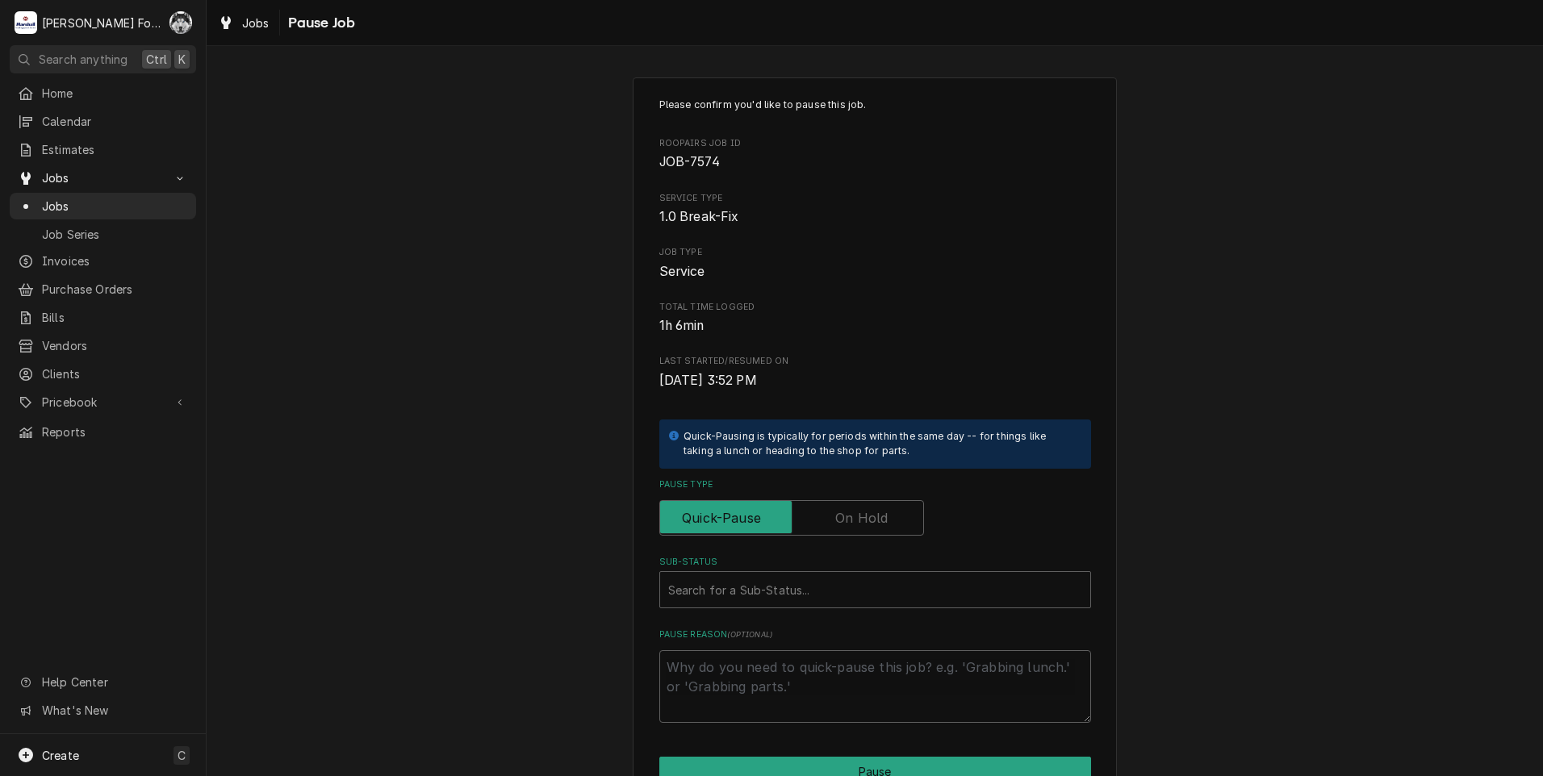
click at [845, 522] on label "Pause Type" at bounding box center [791, 517] width 265 height 35
click at [845, 522] on input "Pause Type" at bounding box center [791, 517] width 250 height 35
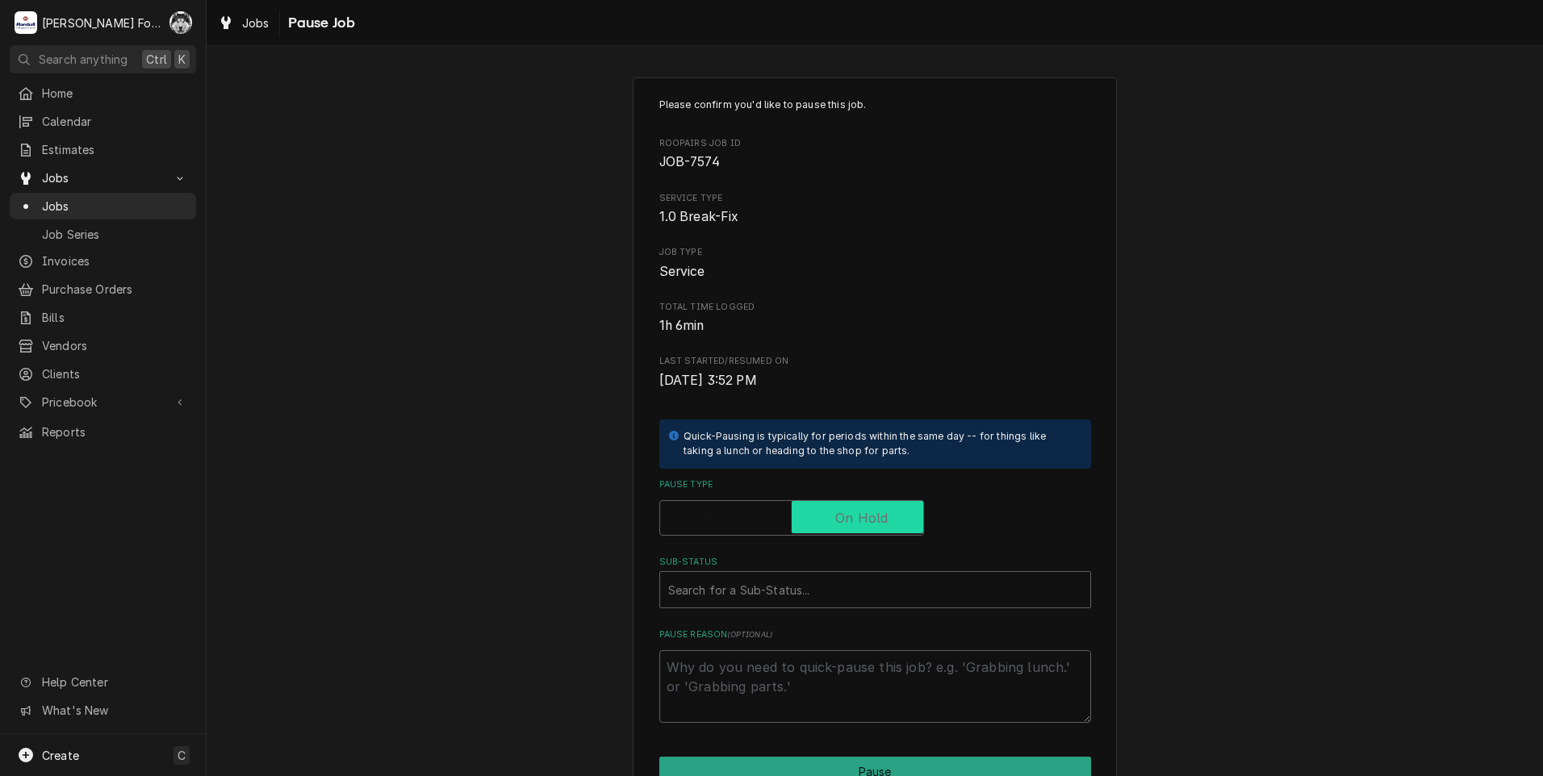
checkbox input "true"
click at [786, 605] on div "Search for a Sub-Status..." at bounding box center [875, 589] width 430 height 35
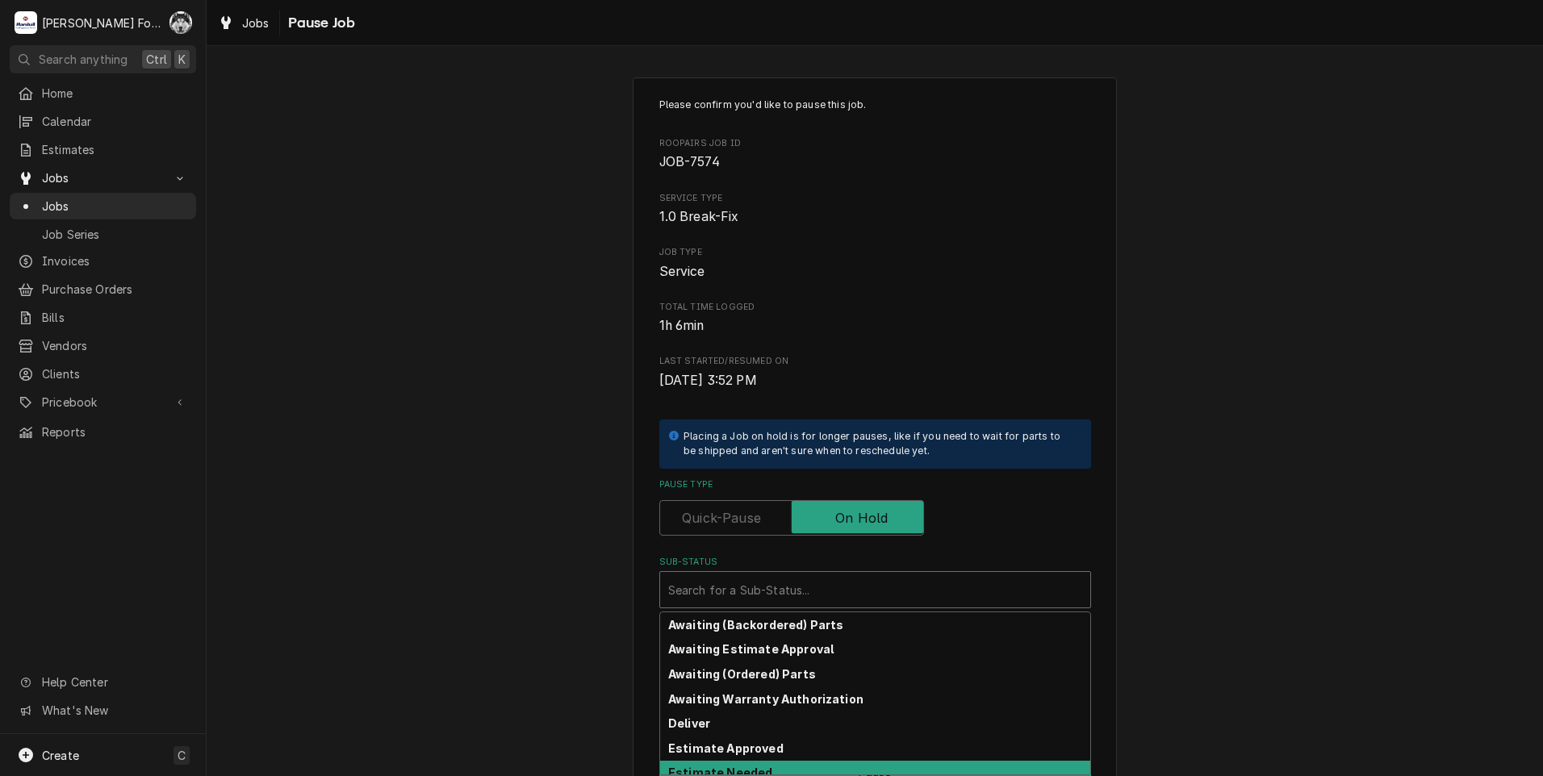
drag, startPoint x: 740, startPoint y: 756, endPoint x: 740, endPoint y: 766, distance: 10.5
click at [740, 766] on div "Awaiting (Backordered) Parts Awaiting Estimate Approval Awaiting (Ordered) Part…" at bounding box center [875, 693] width 430 height 162
click at [740, 766] on strong "Estimate Needed" at bounding box center [720, 773] width 104 height 14
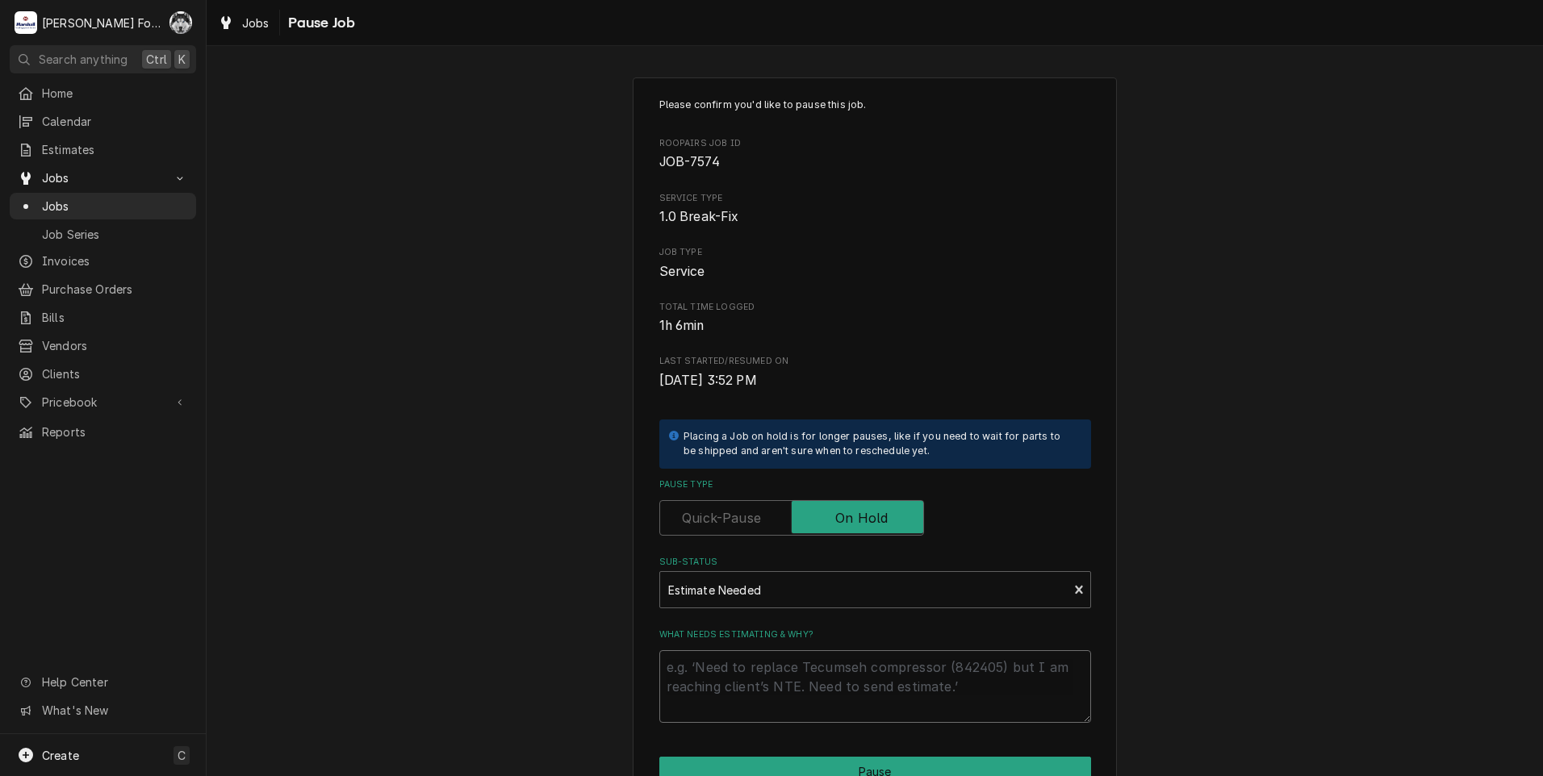
click at [755, 666] on textarea "What needs estimating & why?" at bounding box center [875, 686] width 432 height 73
type textarea "x"
type textarea "P"
type textarea "x"
type textarea "PA"
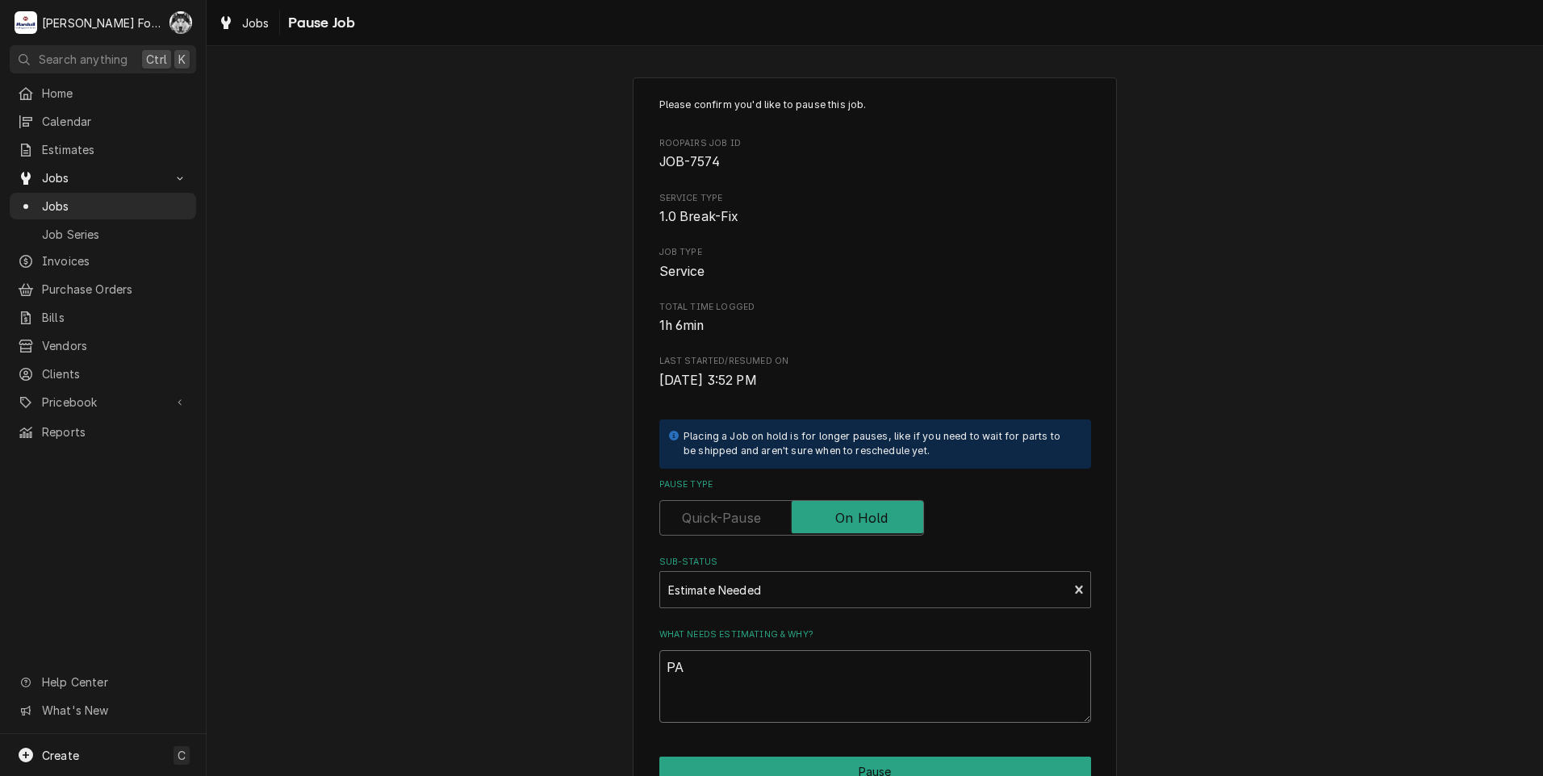
type textarea "x"
type textarea "PAR"
type textarea "x"
type textarea "PART"
type textarea "x"
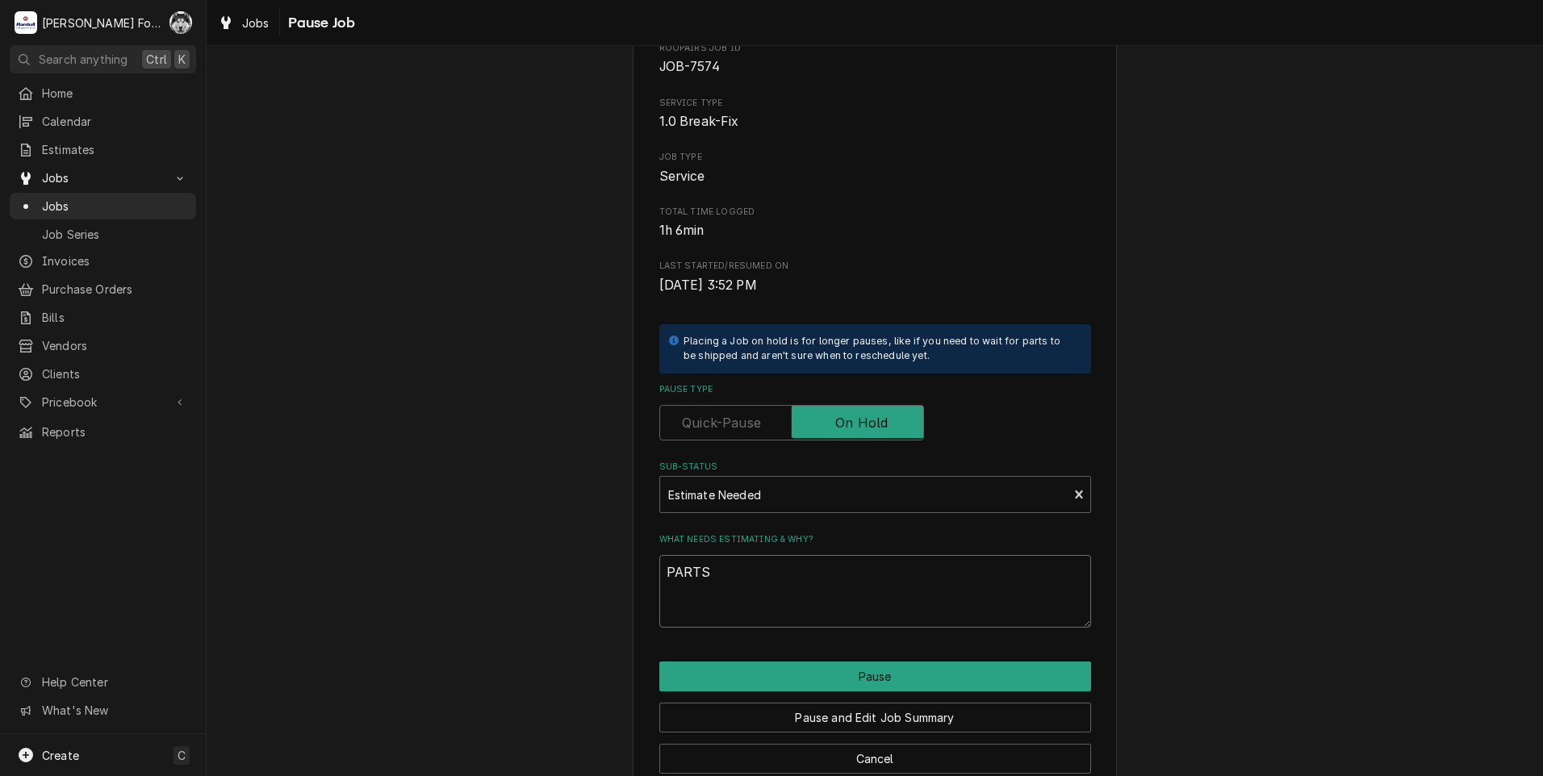
scroll to position [127, 0]
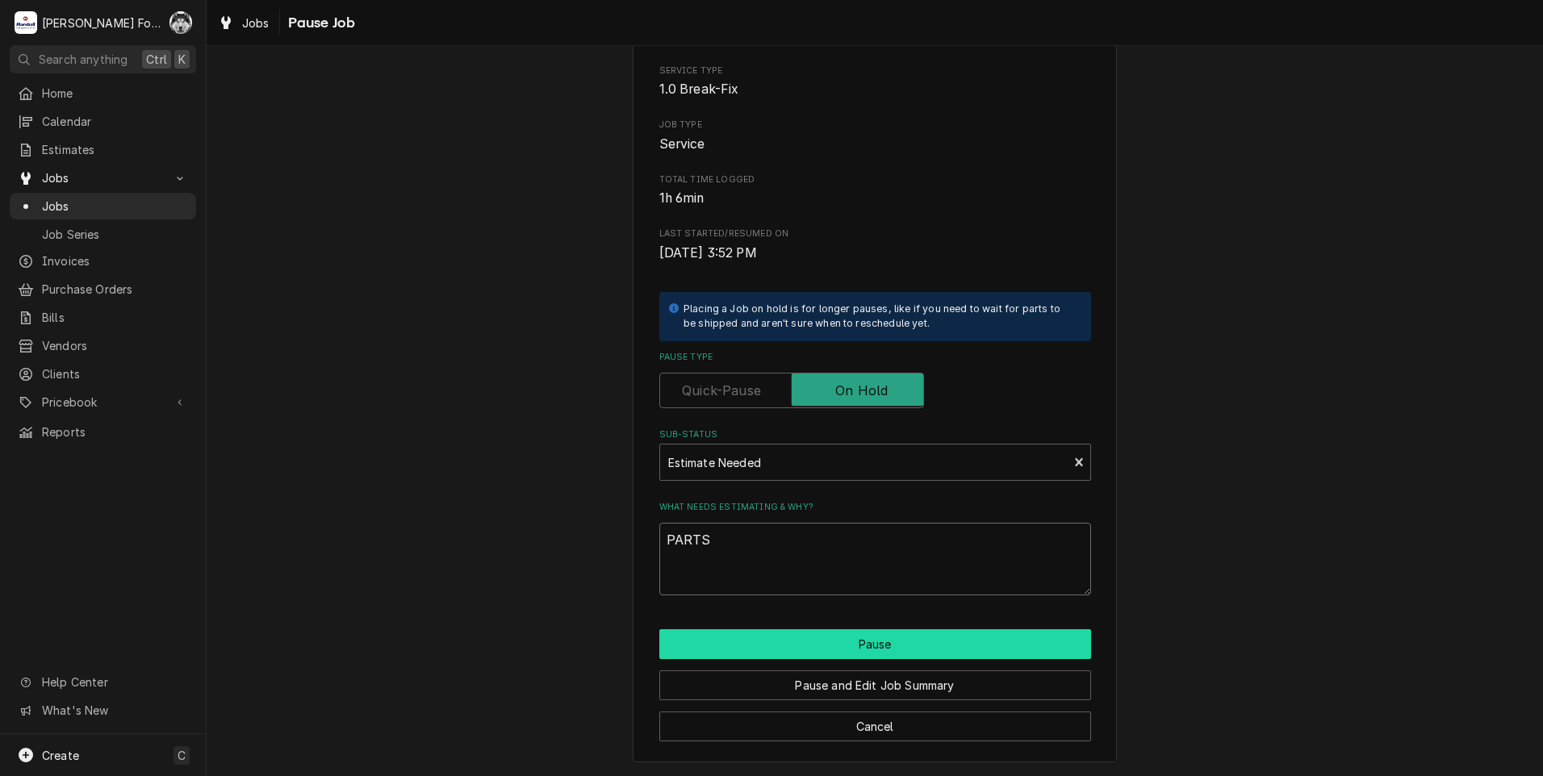
type textarea "PARTS"
click at [804, 633] on button "Pause" at bounding box center [875, 644] width 432 height 30
type textarea "x"
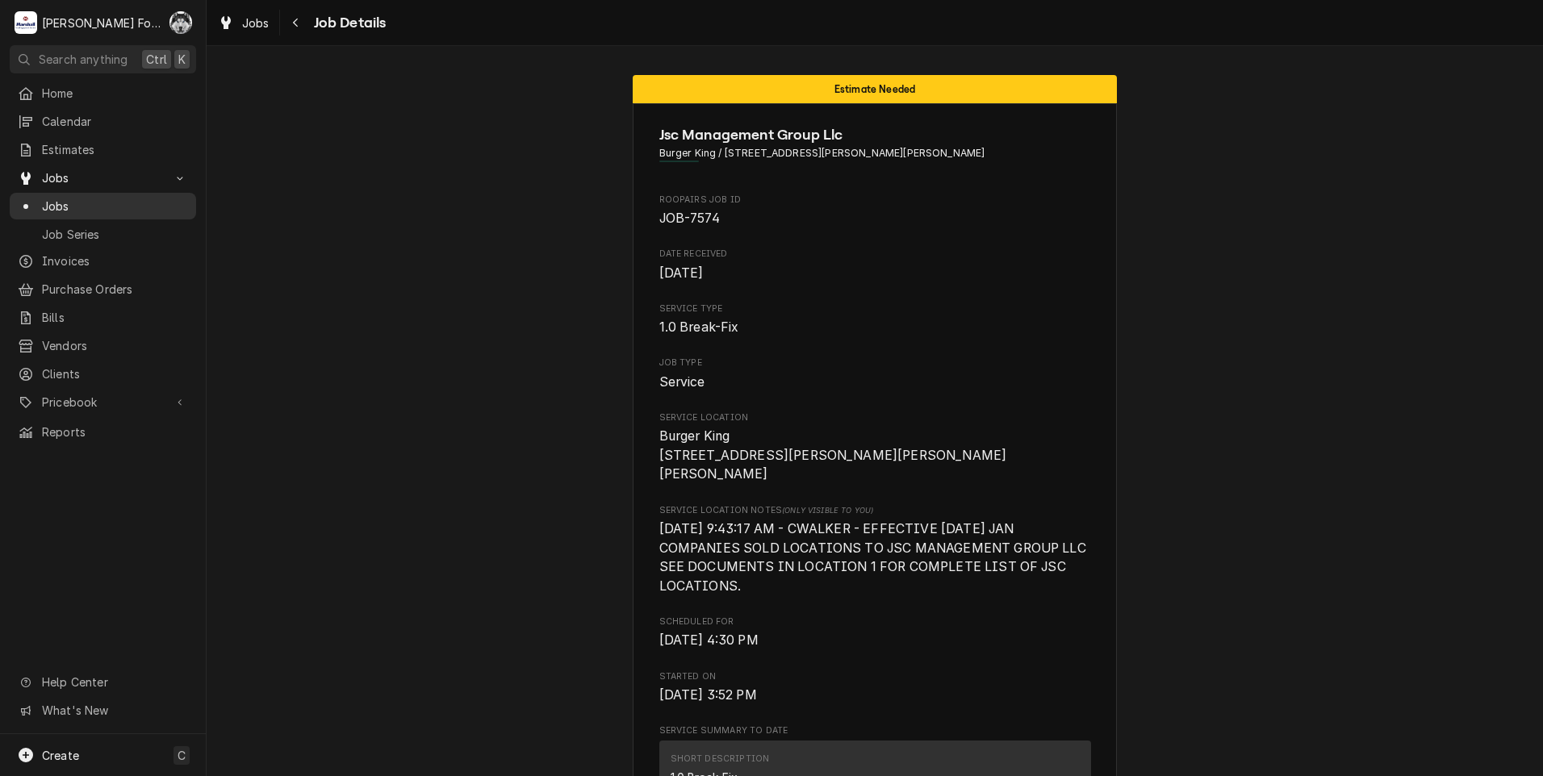
click at [62, 201] on span "Jobs" at bounding box center [115, 206] width 146 height 17
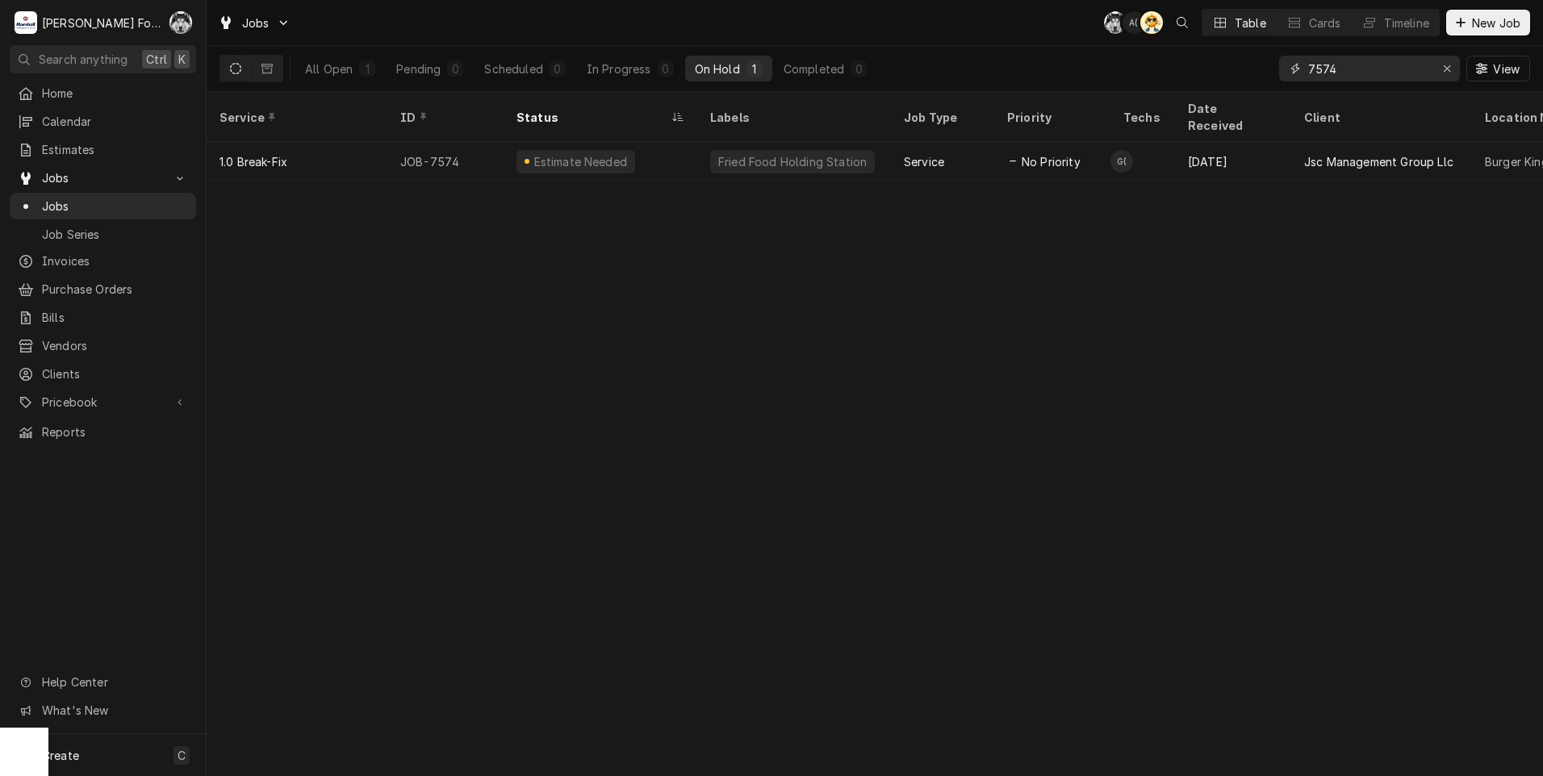
drag, startPoint x: 1370, startPoint y: 77, endPoint x: 1189, endPoint y: 89, distance: 181.1
click at [1191, 89] on div "All Open 1 Pending 0 Scheduled 0 In Progress 0 On Hold 1 Completed 0 7574 View" at bounding box center [874, 68] width 1310 height 45
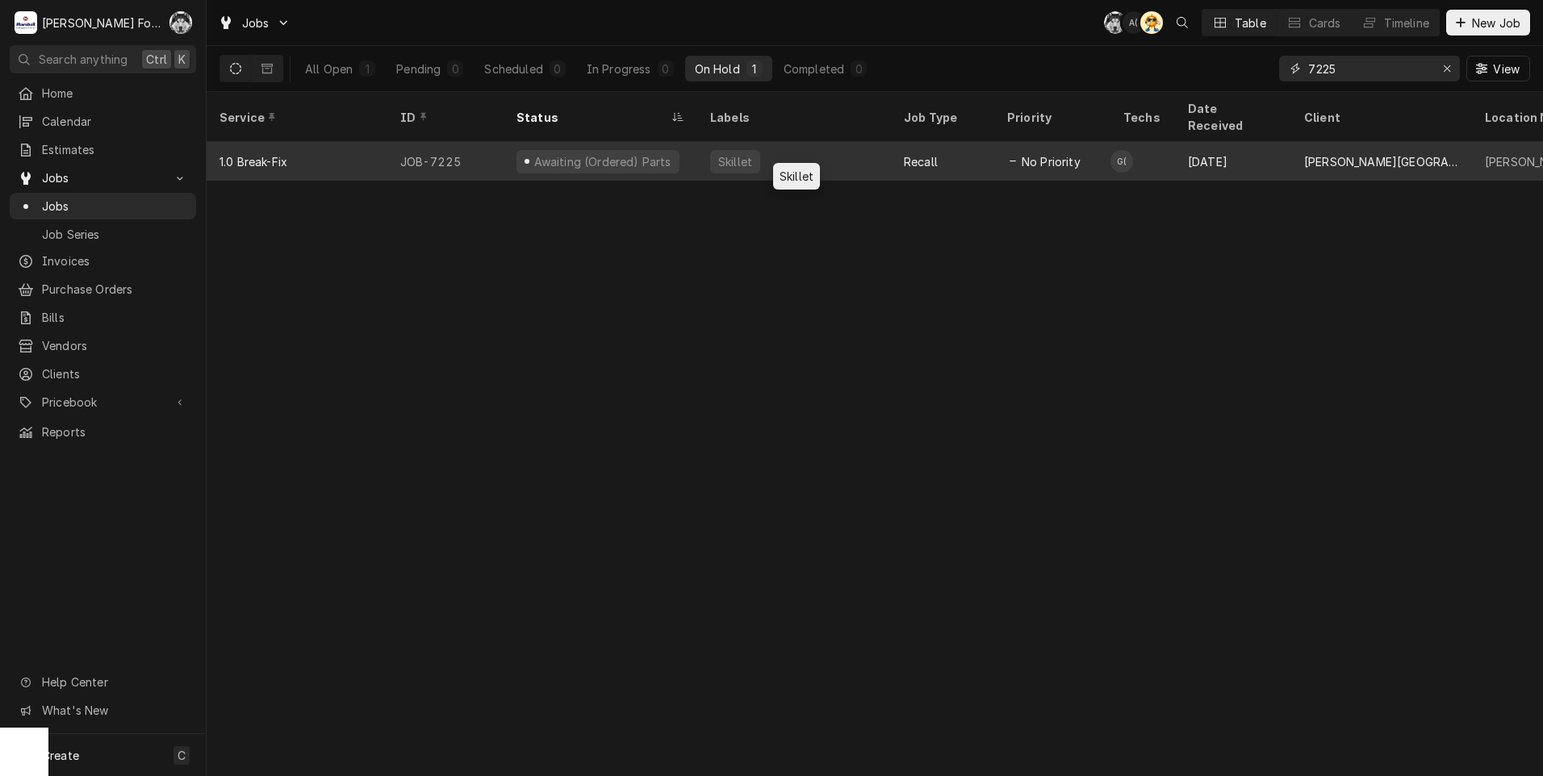
type input "7225"
click at [783, 150] on div "Skillet" at bounding box center [794, 161] width 194 height 39
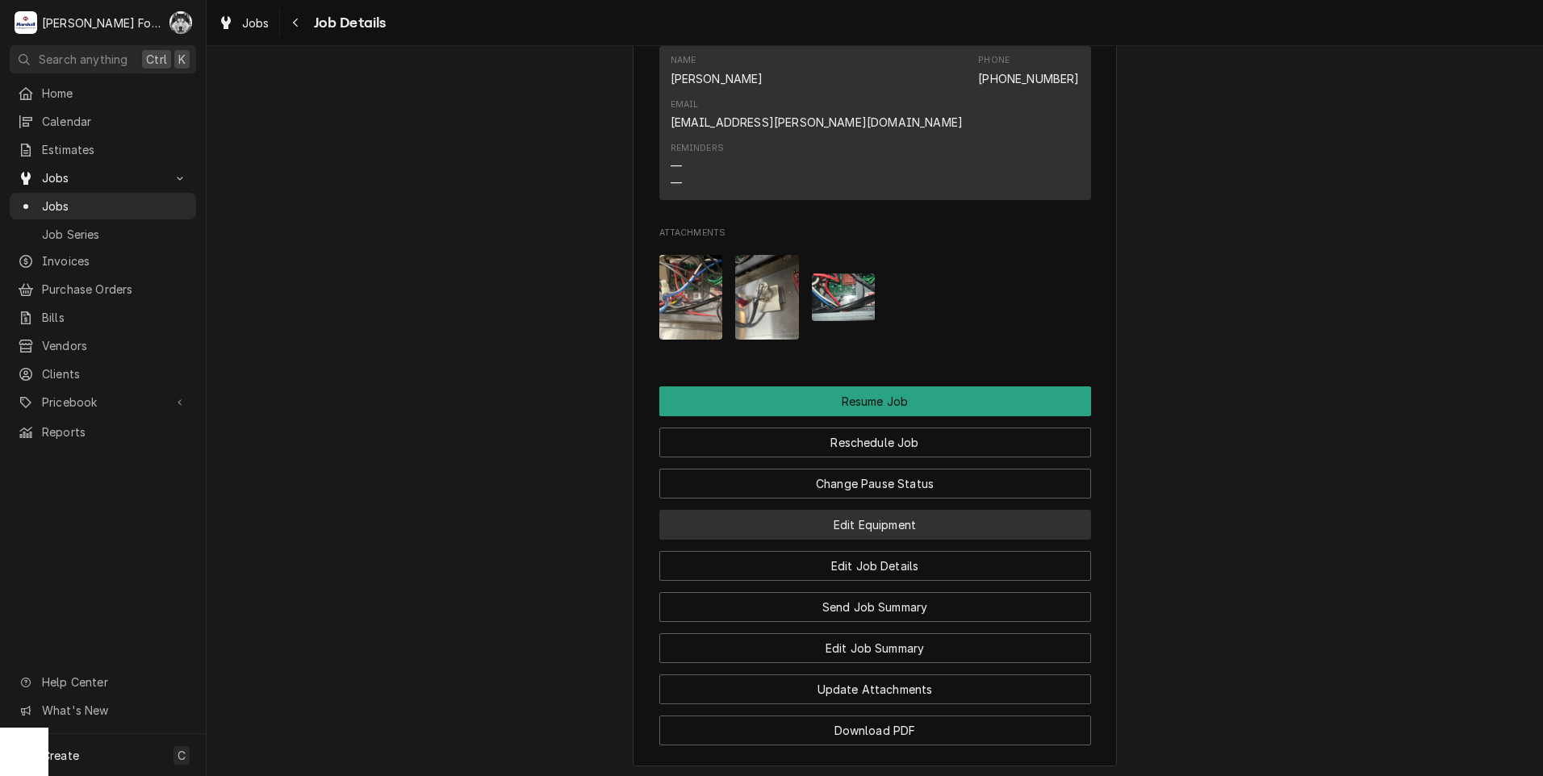
scroll to position [2095, 0]
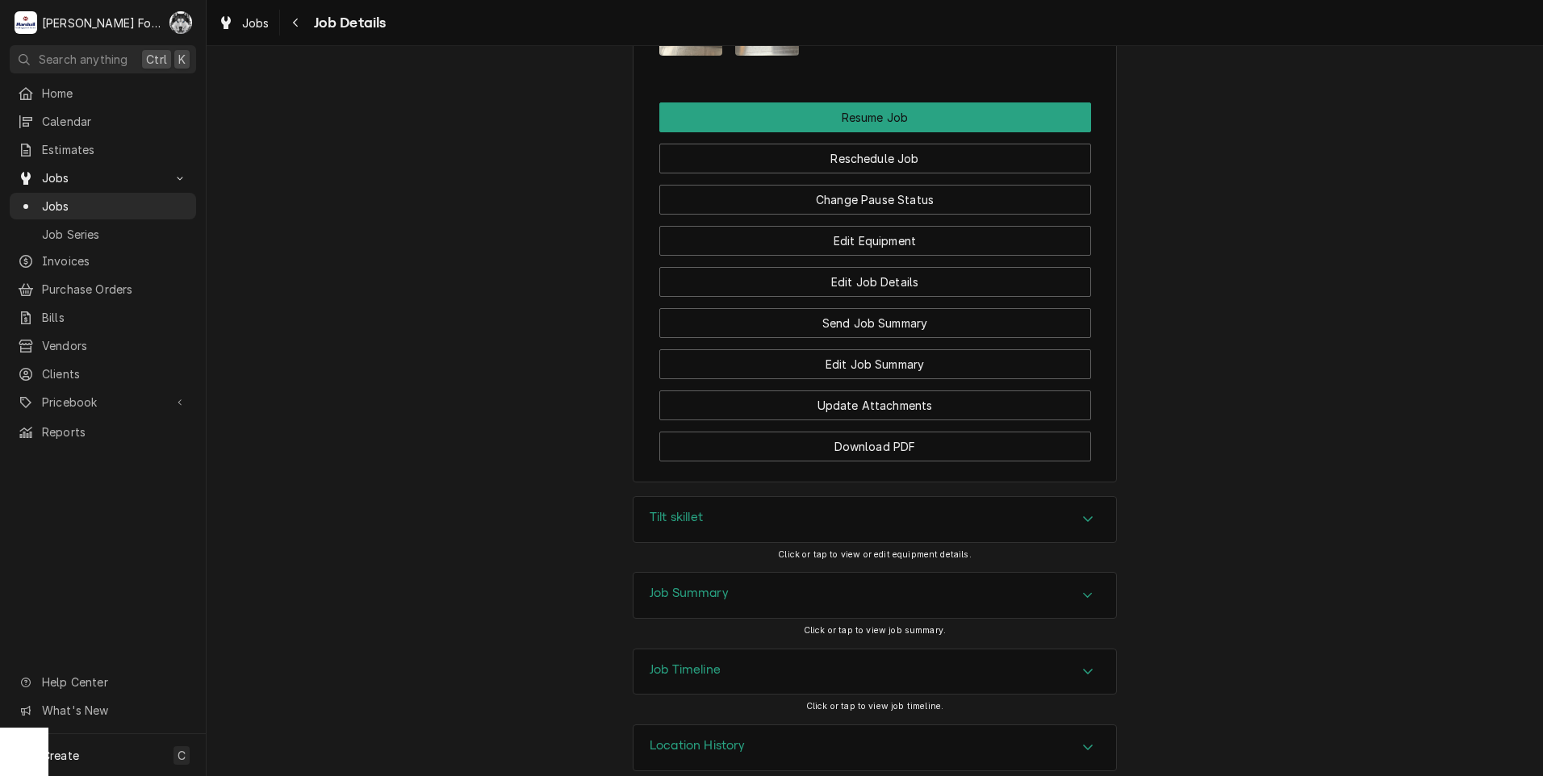
click at [707, 500] on div "Tilt skillet" at bounding box center [874, 519] width 482 height 45
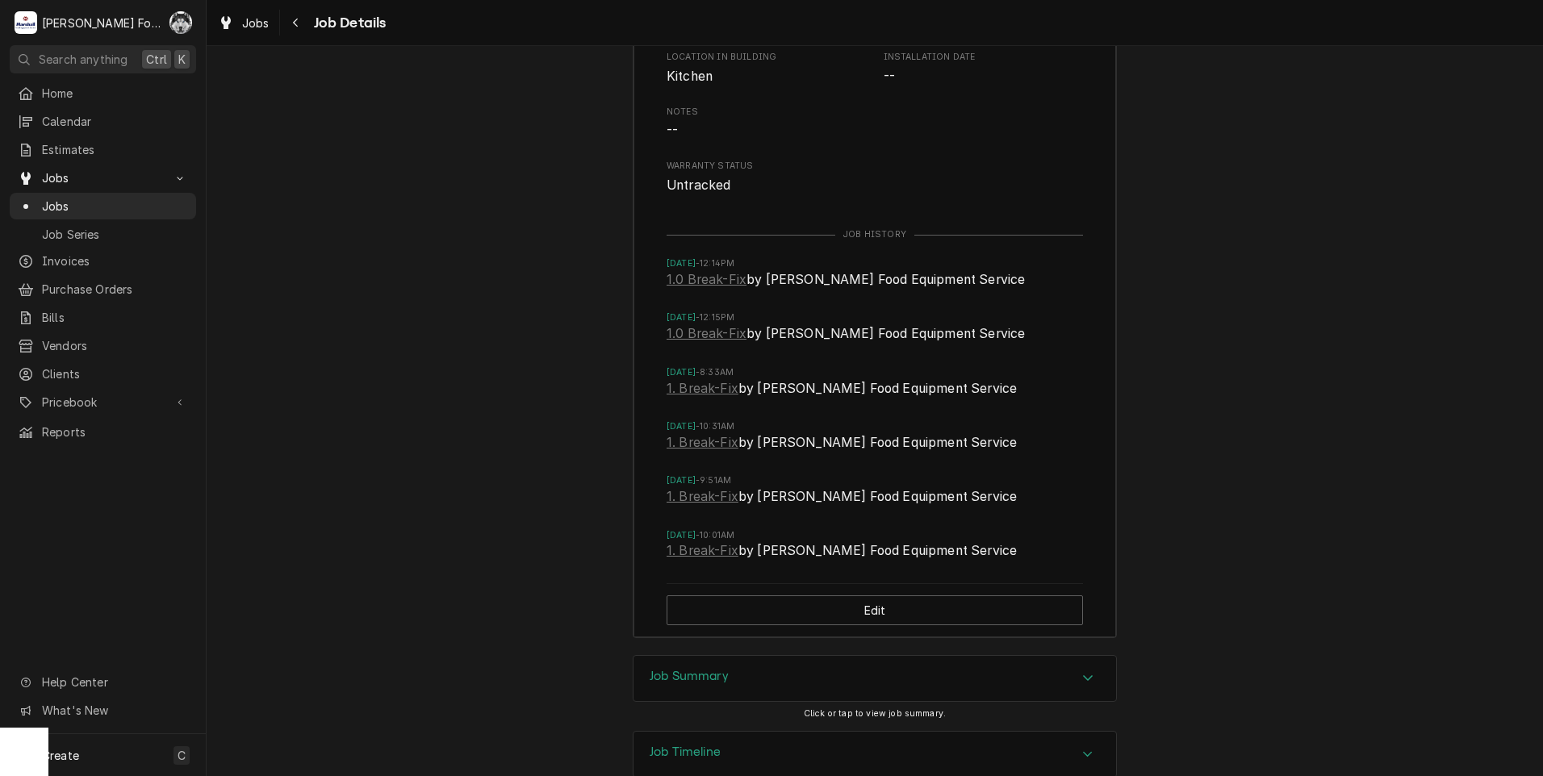
scroll to position [2850, 0]
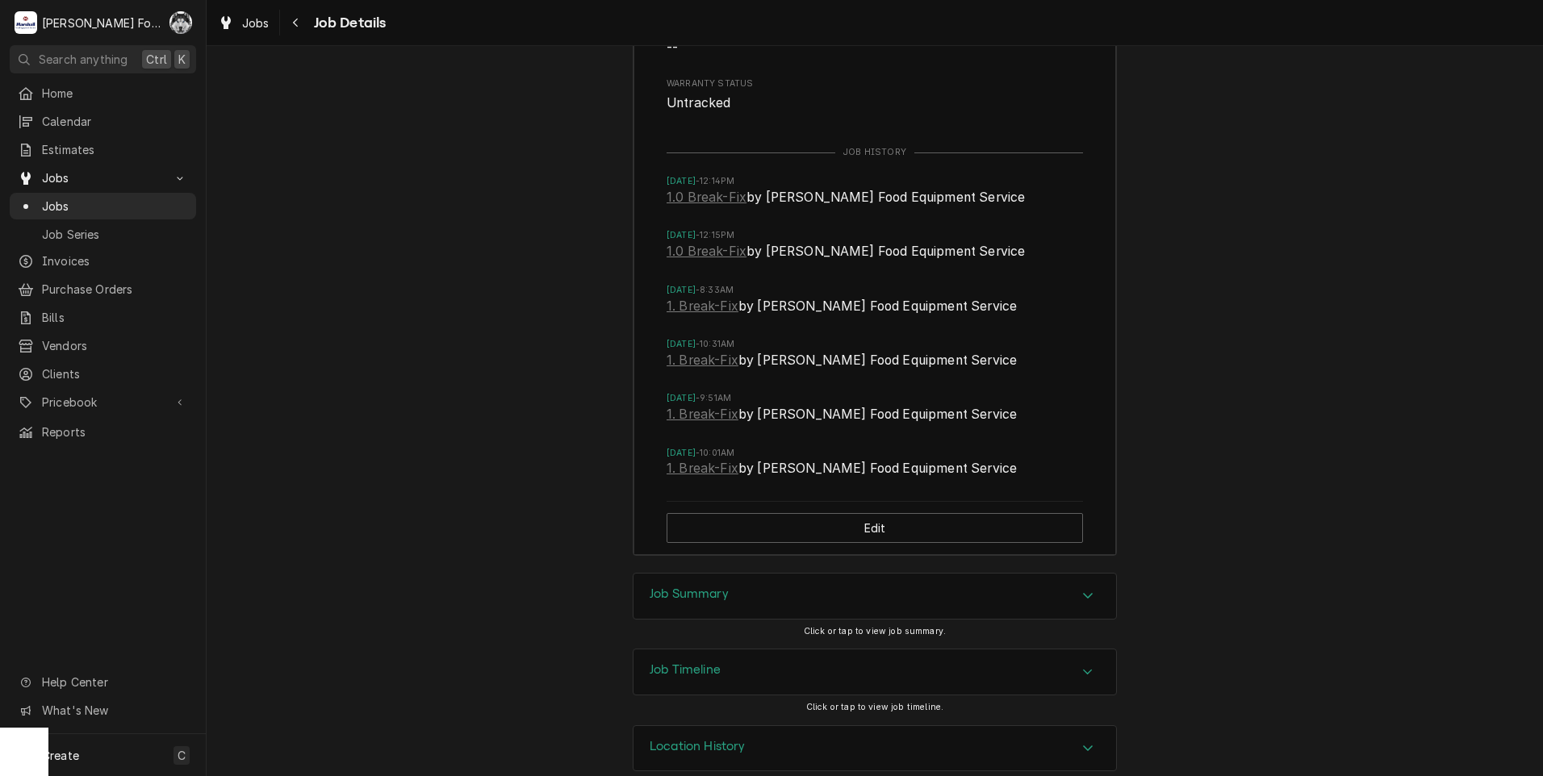
click at [766, 574] on div "Job Summary" at bounding box center [874, 596] width 482 height 45
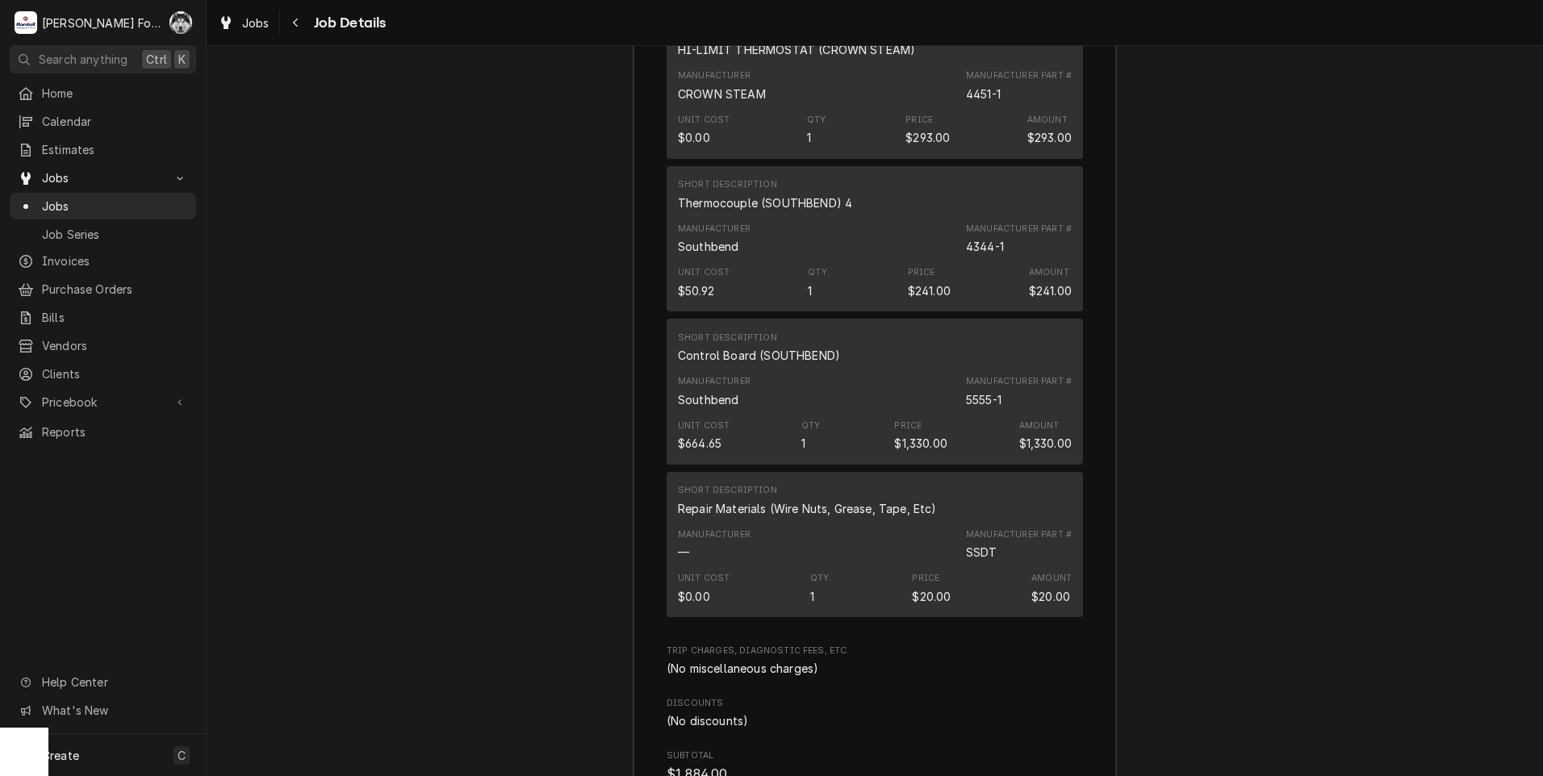
scroll to position [4195, 0]
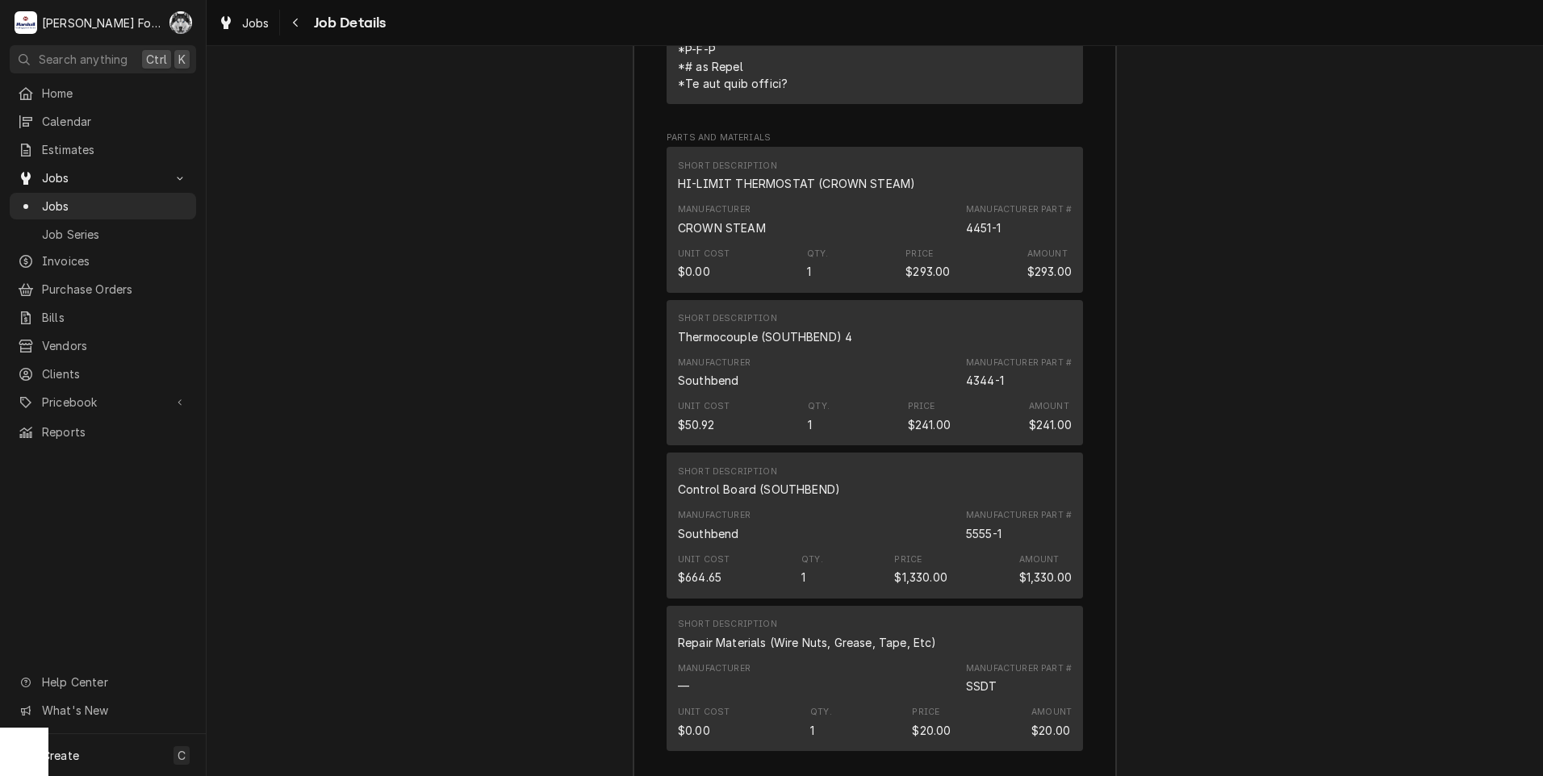
click at [453, 81] on div "Job Summary Roopairs Job ID JOB-7225 Service Type 1.0 Break-Fix Job Type Recall…" at bounding box center [875, 201] width 1336 height 1947
click at [58, 198] on span "Jobs" at bounding box center [115, 206] width 146 height 17
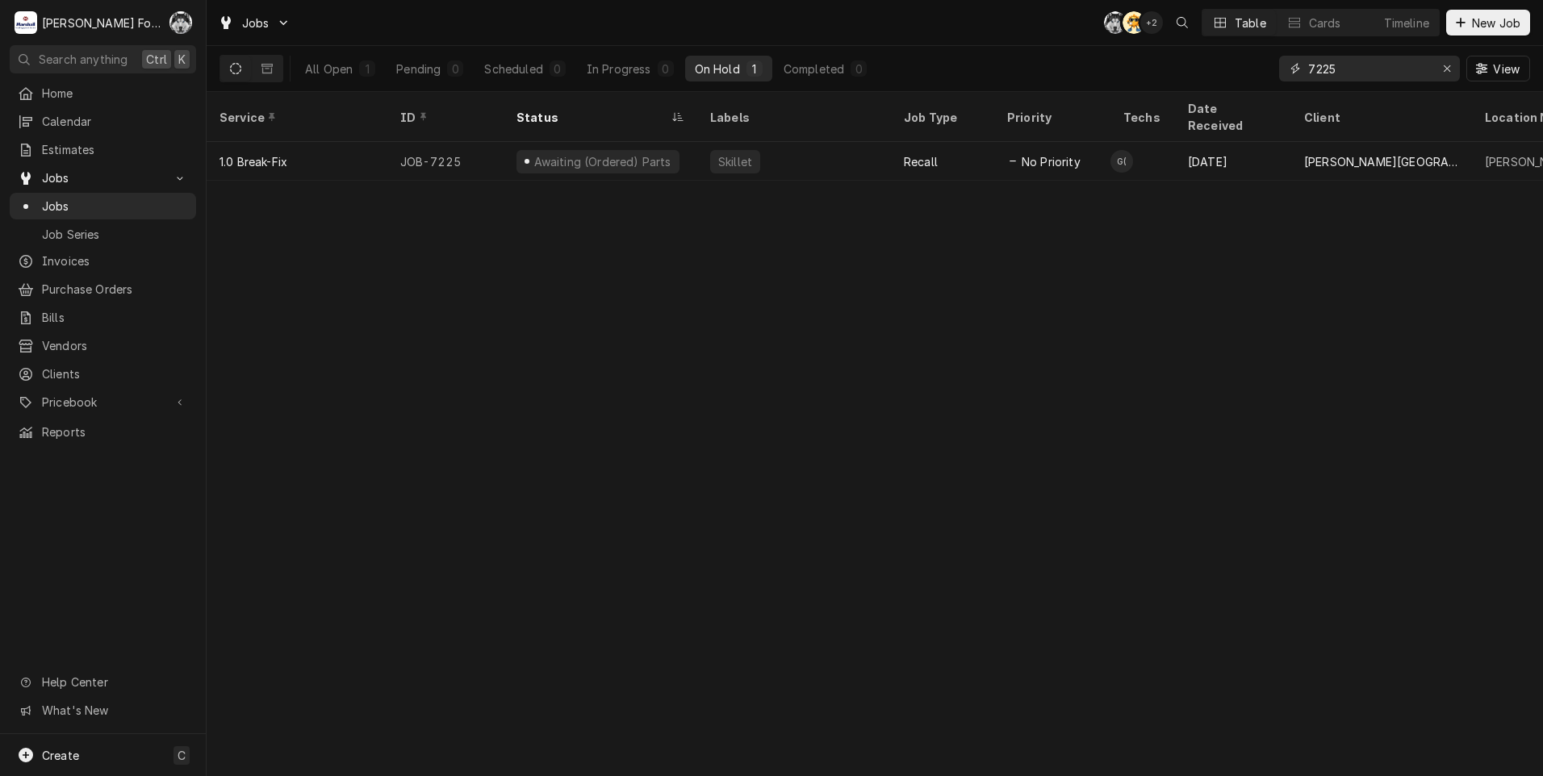
drag, startPoint x: 1338, startPoint y: 66, endPoint x: 1252, endPoint y: 89, distance: 88.5
click at [1261, 87] on div "All Open 1 Pending 0 Scheduled 0 In Progress 0 On Hold 1 Completed 0 7225 View" at bounding box center [874, 68] width 1310 height 45
type input "7"
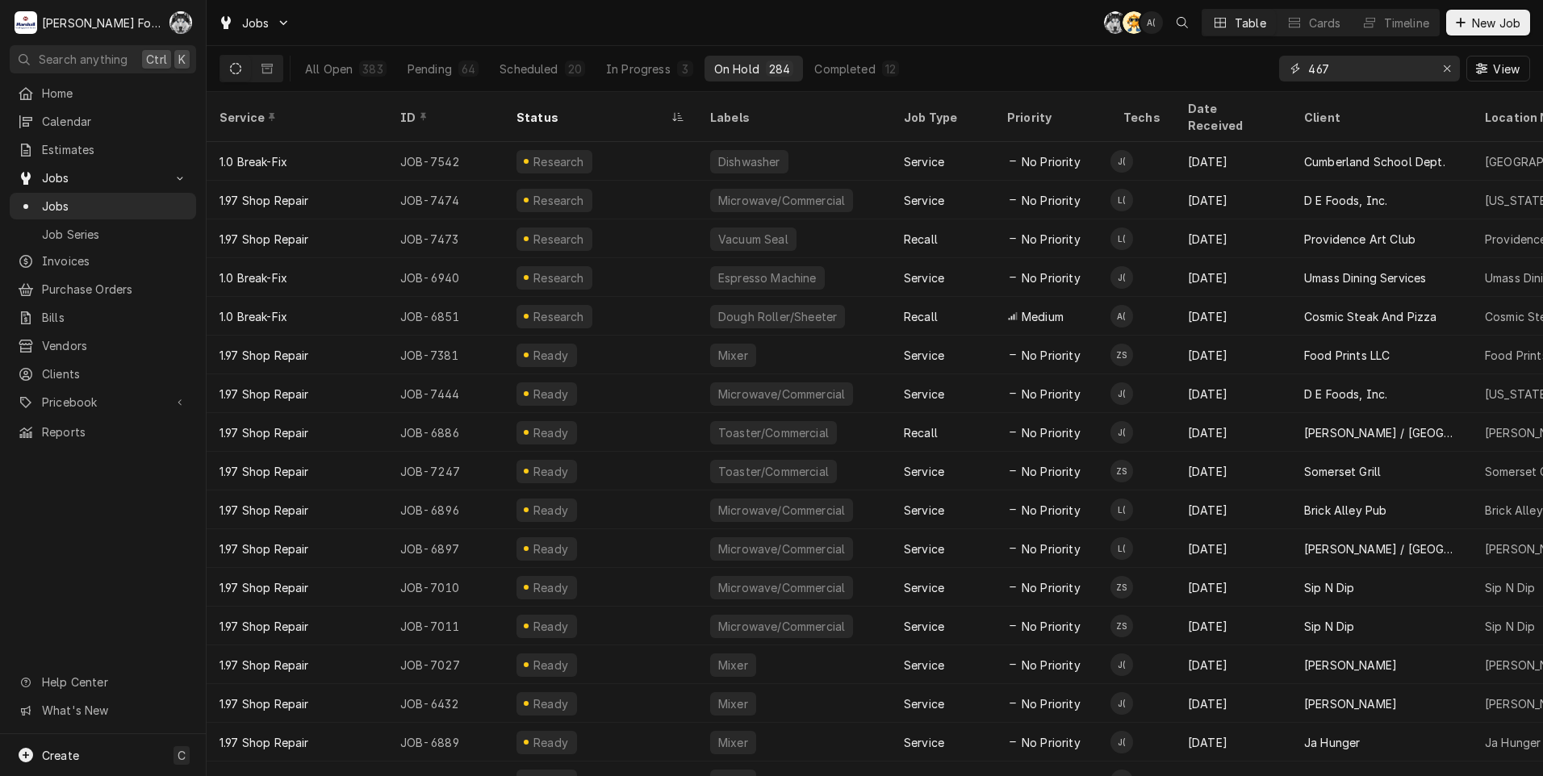
type input "467"
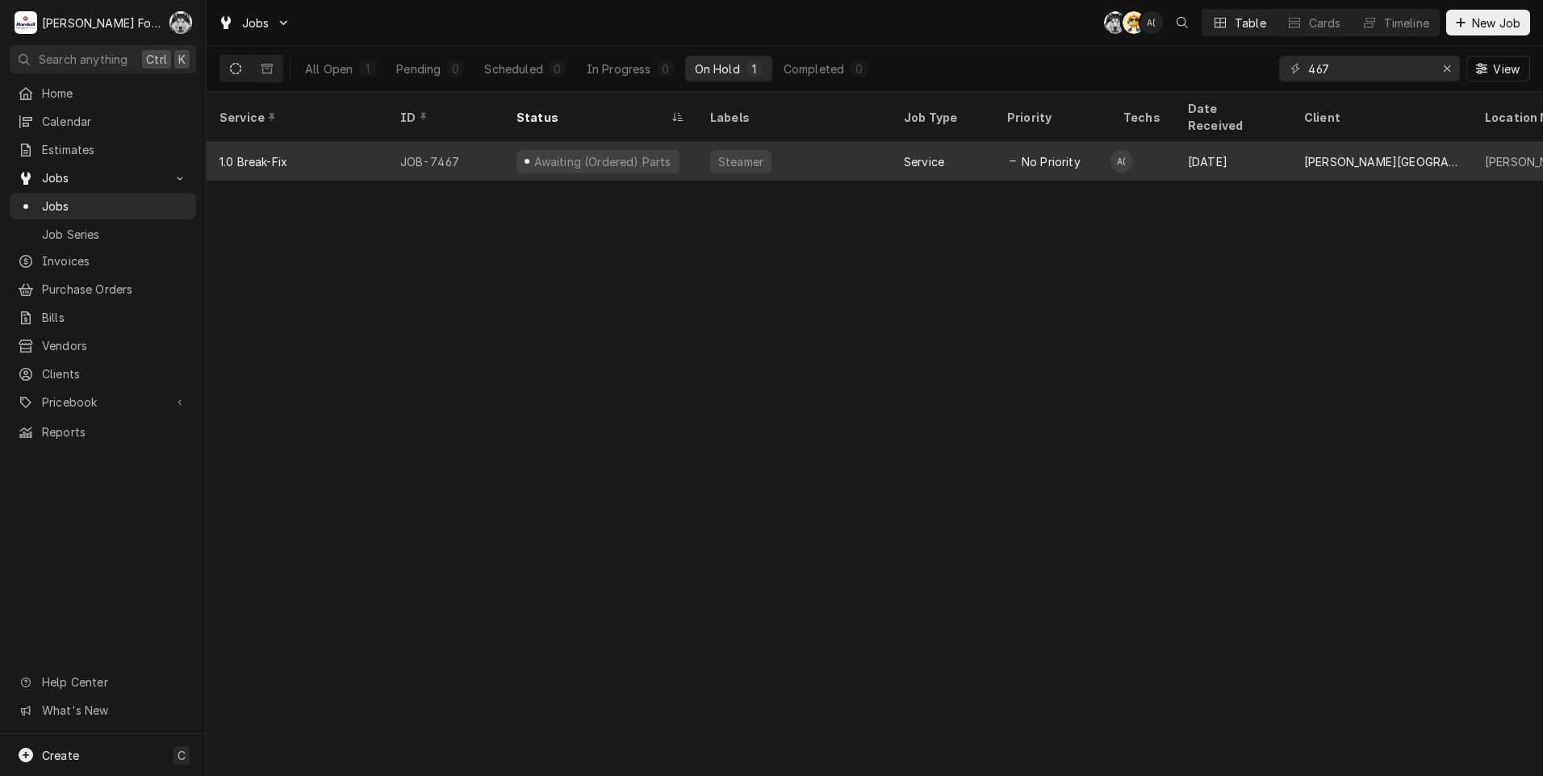
click at [684, 148] on div "Awaiting (Ordered) Parts" at bounding box center [600, 161] width 194 height 39
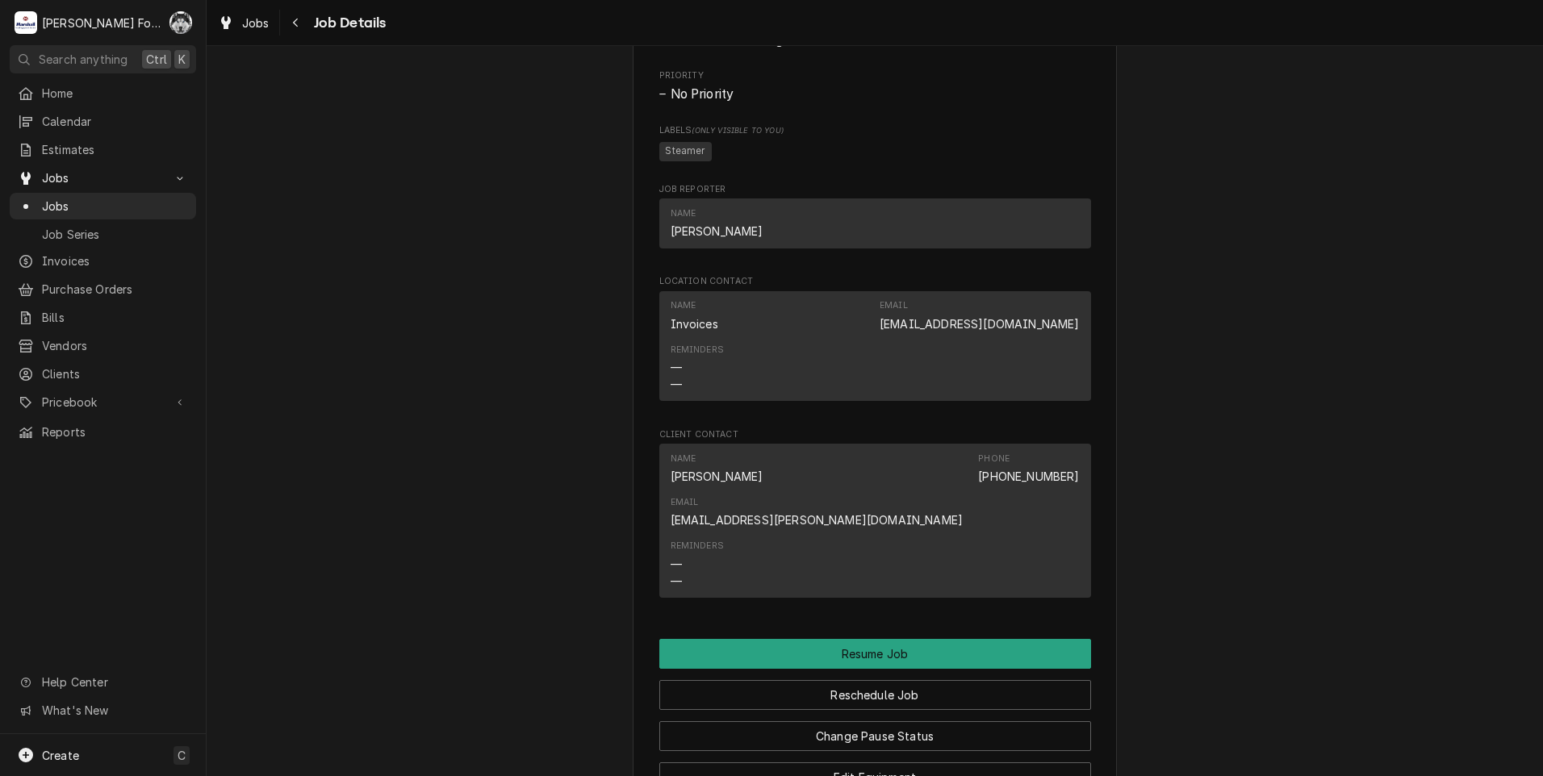
scroll to position [1711, 0]
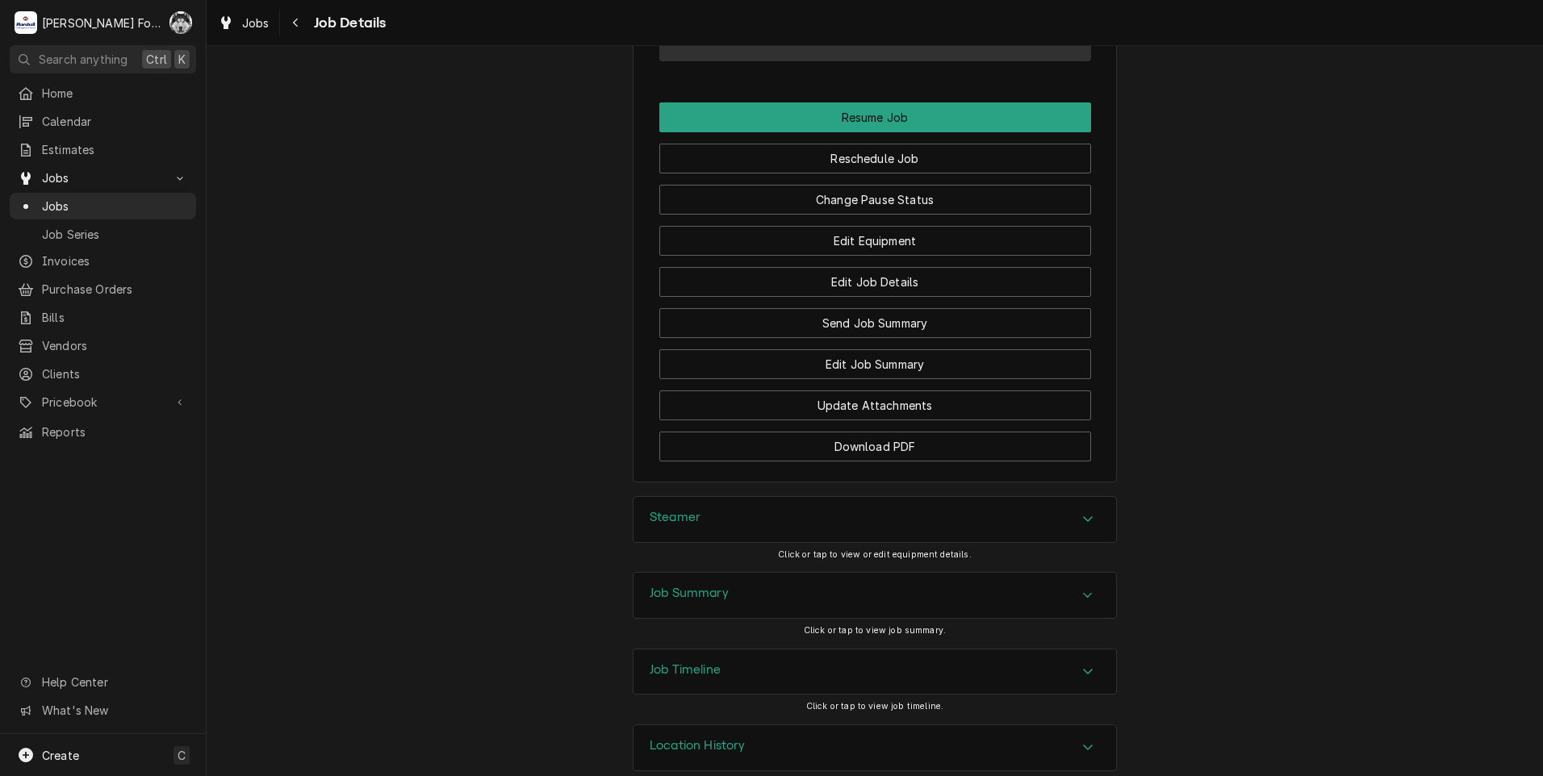
click at [762, 497] on div "Steamer" at bounding box center [874, 519] width 482 height 45
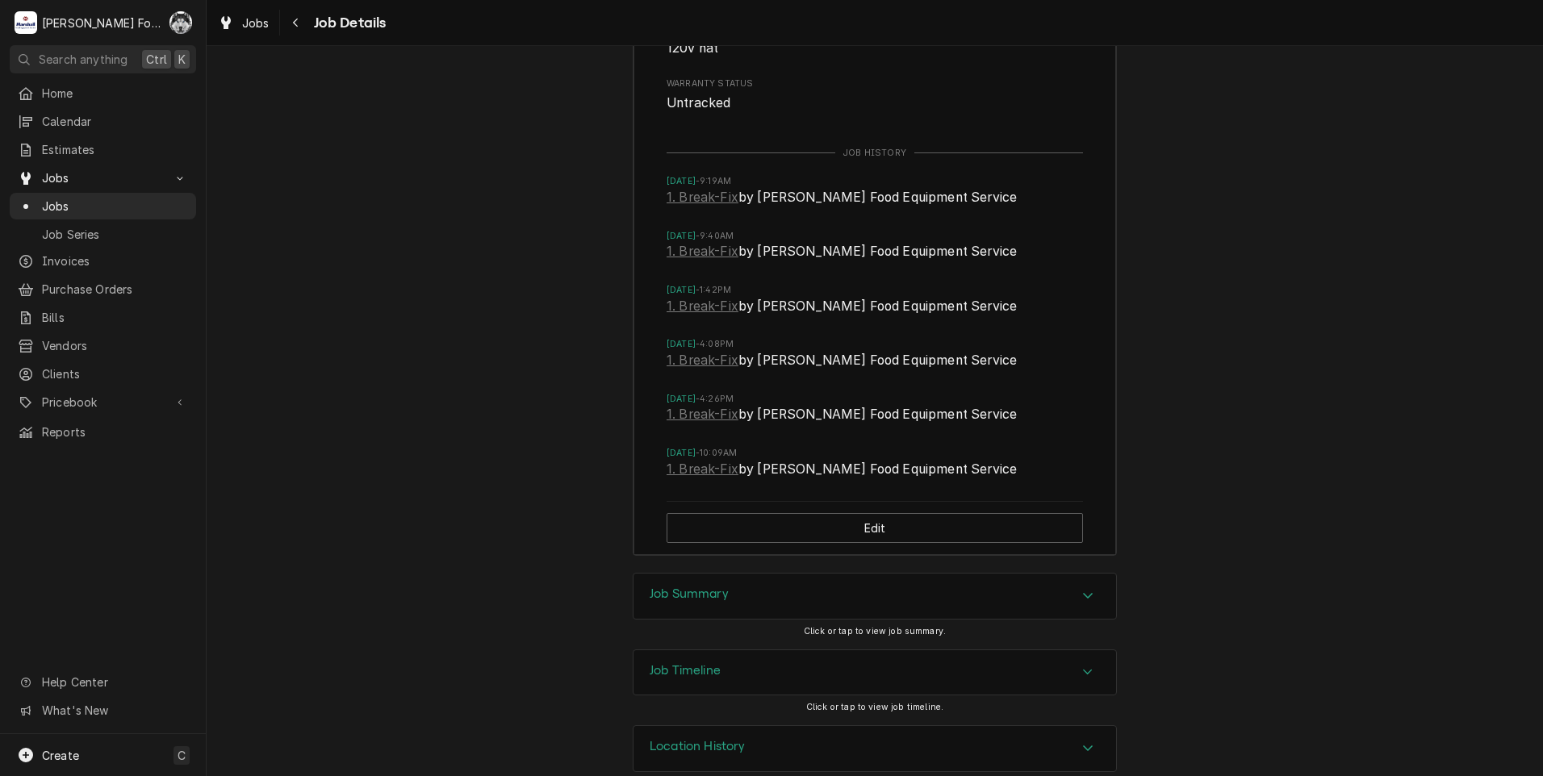
click at [676, 583] on div "Job Summary" at bounding box center [874, 596] width 482 height 45
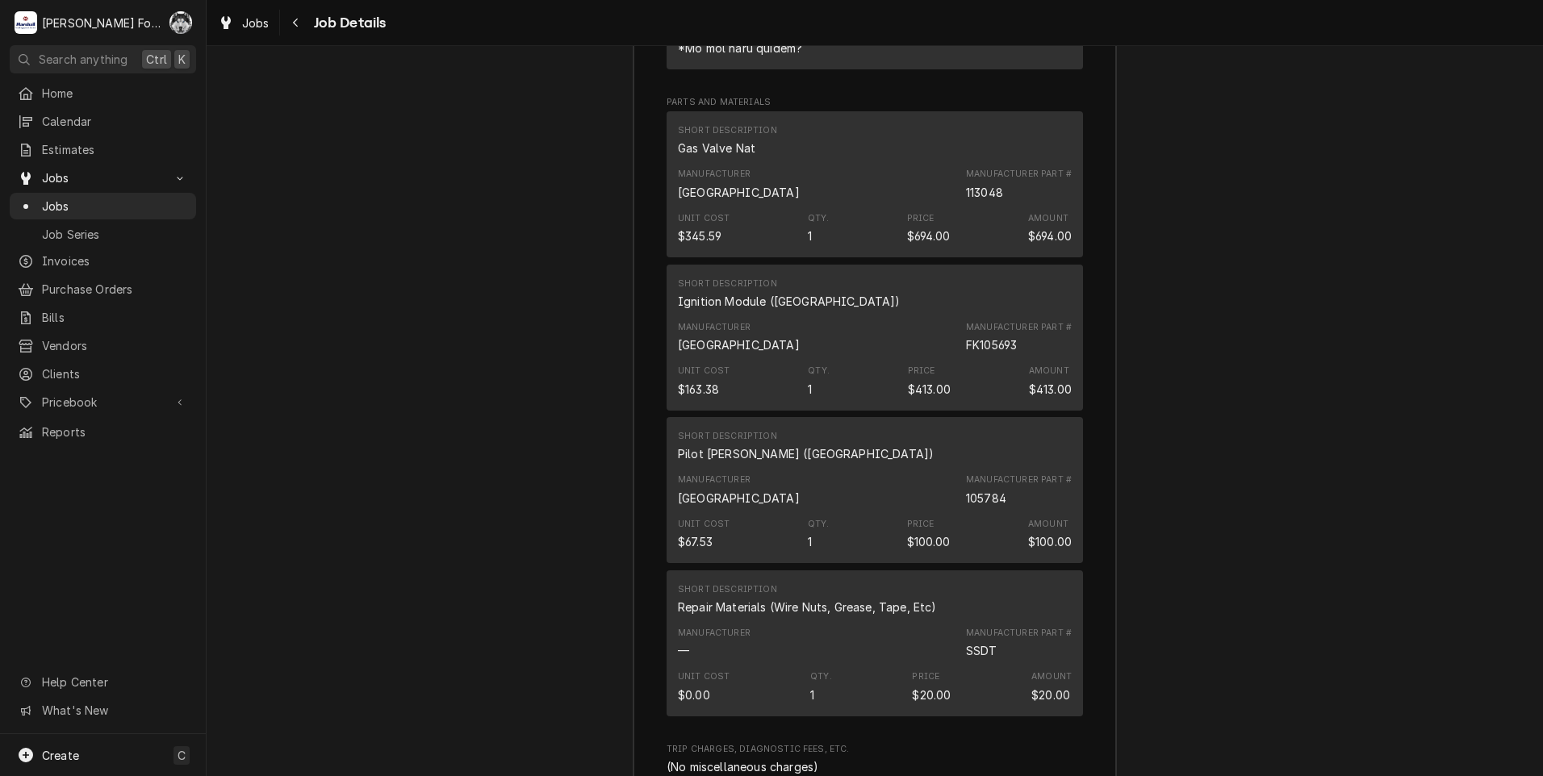
scroll to position [4348, 0]
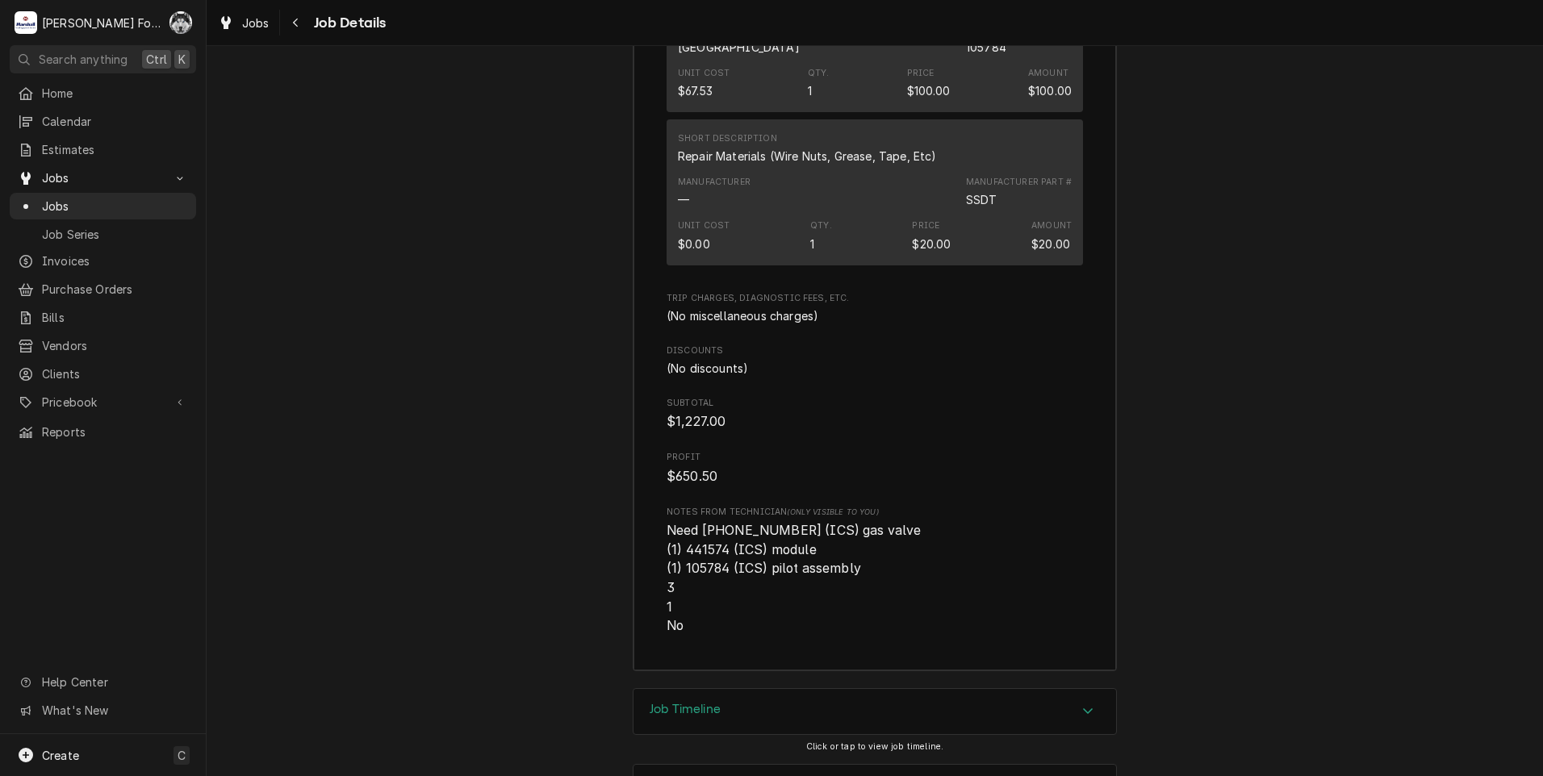
click at [719, 700] on div "Job Timeline" at bounding box center [874, 711] width 482 height 45
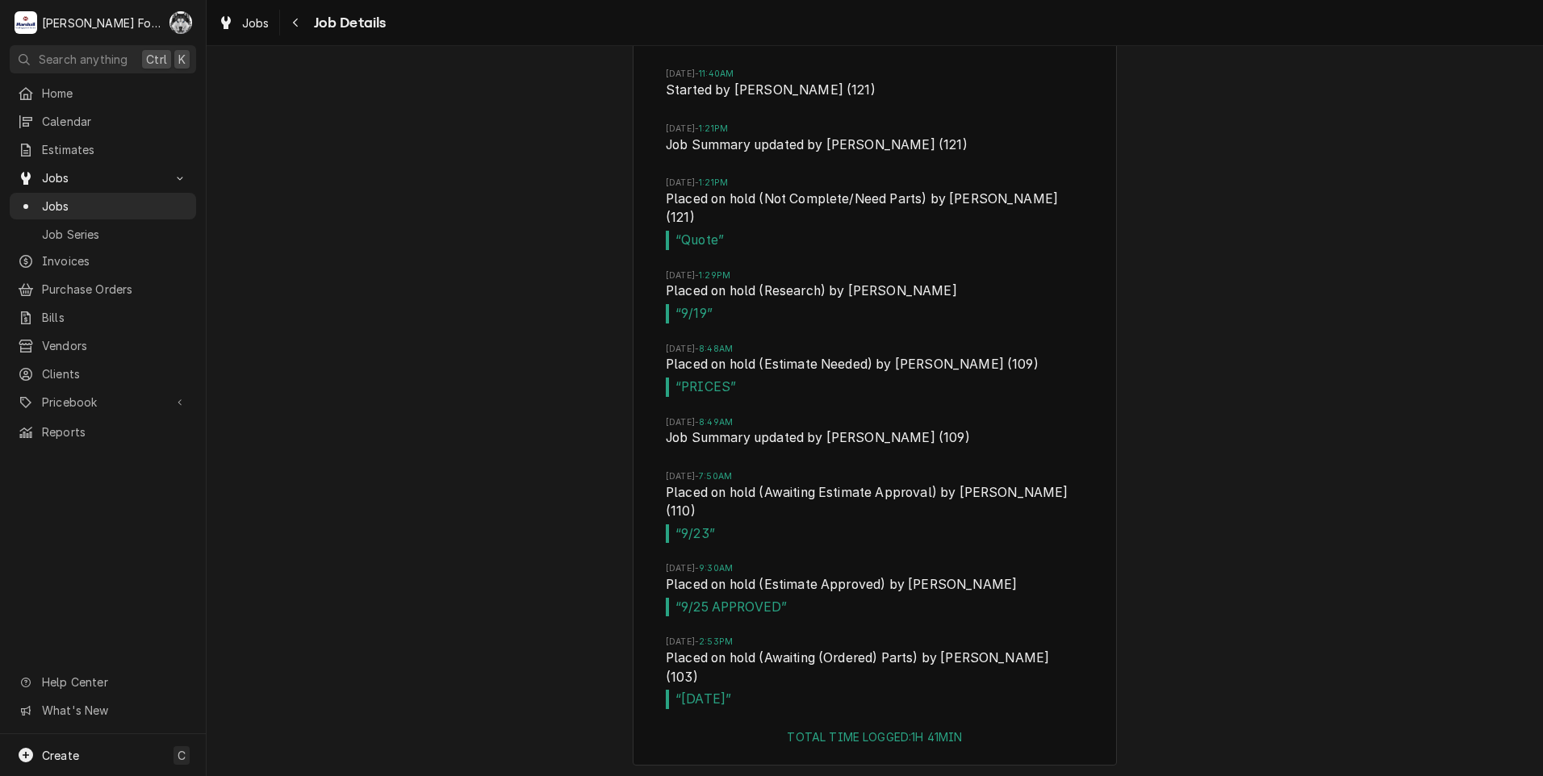
scroll to position [5232, 0]
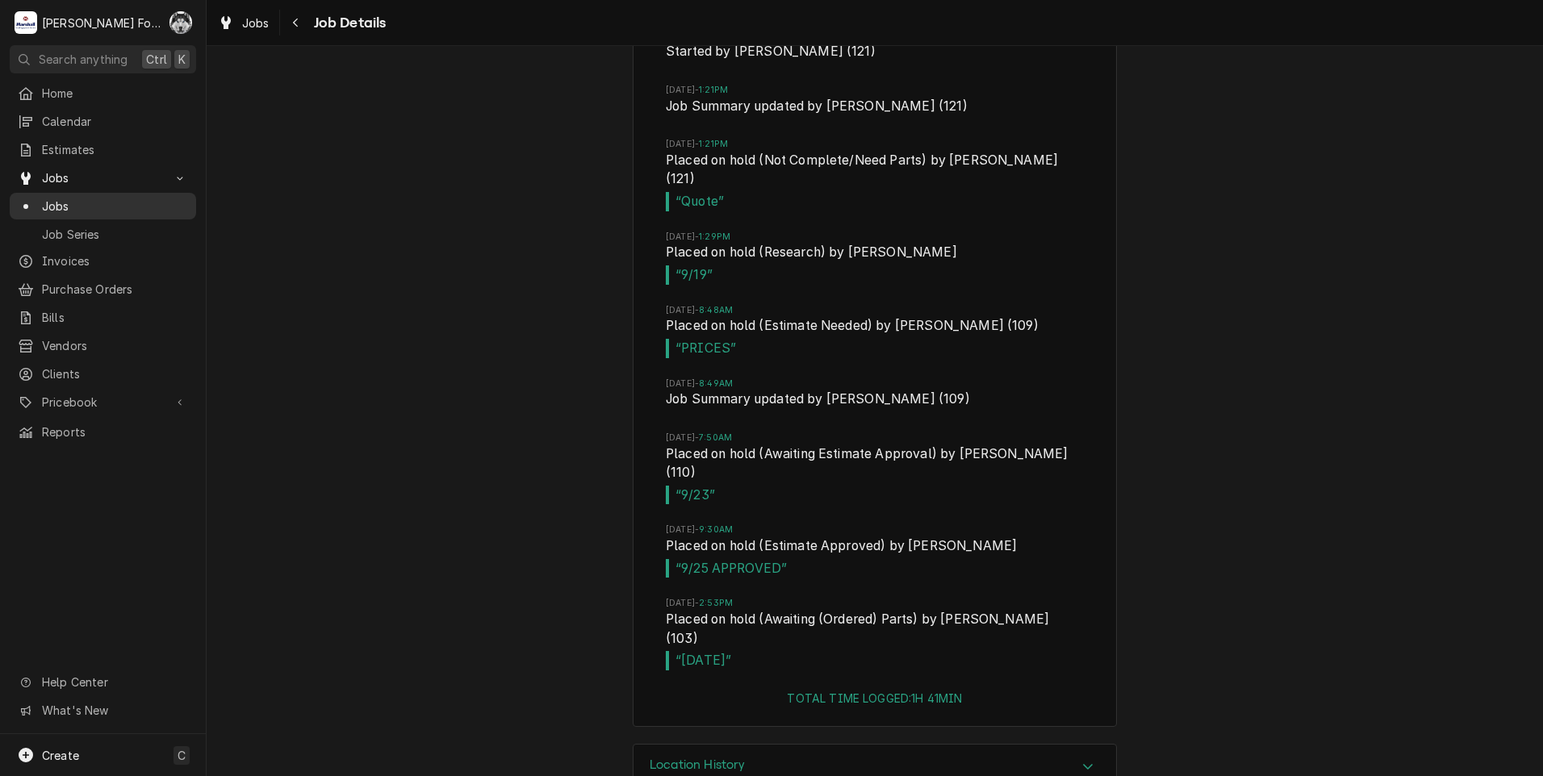
click at [57, 198] on span "Jobs" at bounding box center [115, 206] width 146 height 17
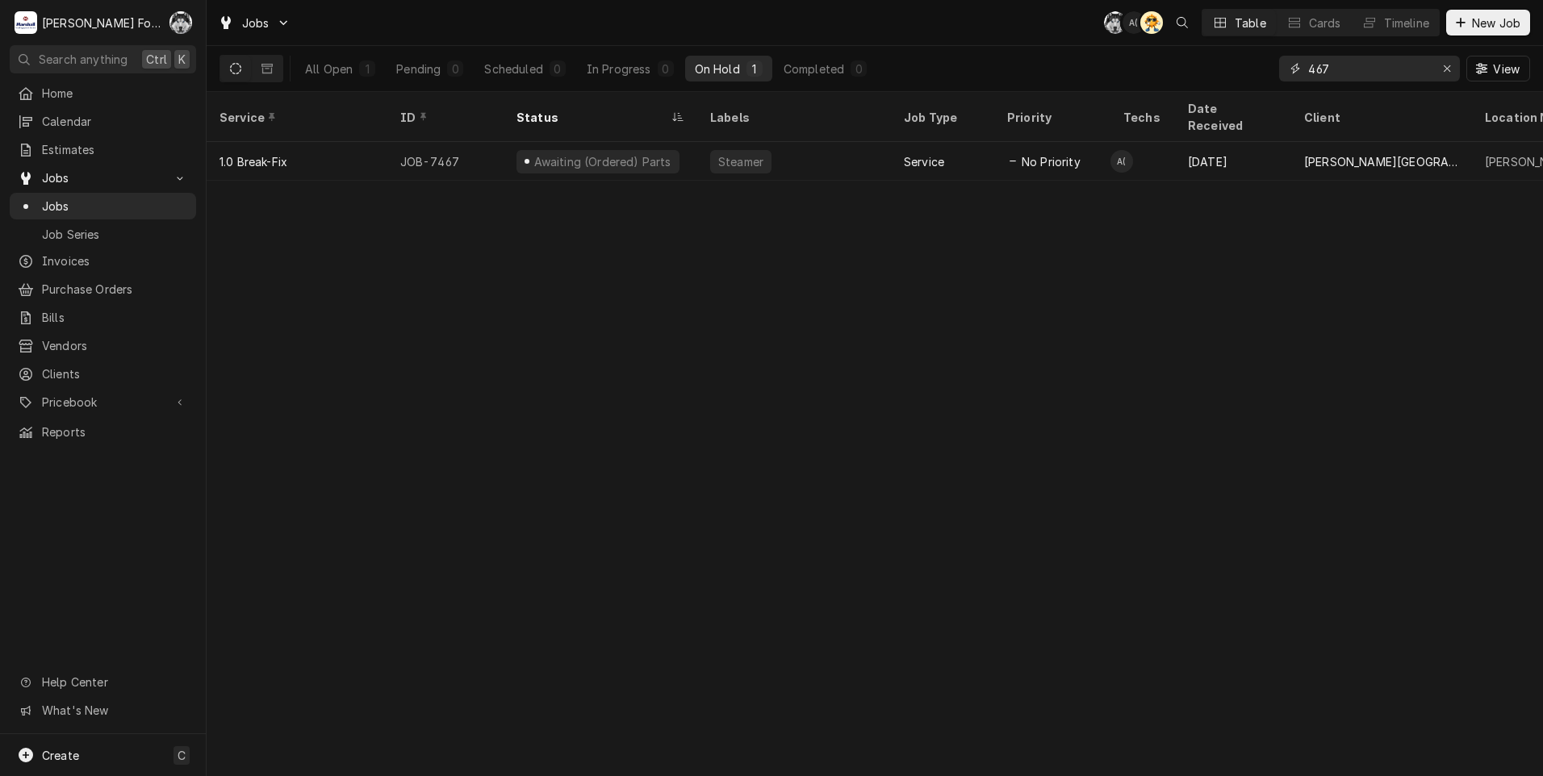
drag, startPoint x: 1347, startPoint y: 70, endPoint x: 1260, endPoint y: 70, distance: 86.3
click at [1262, 70] on div "All Open 1 Pending 0 Scheduled 0 In Progress 0 On Hold 1 Completed 0 467 View" at bounding box center [874, 68] width 1310 height 45
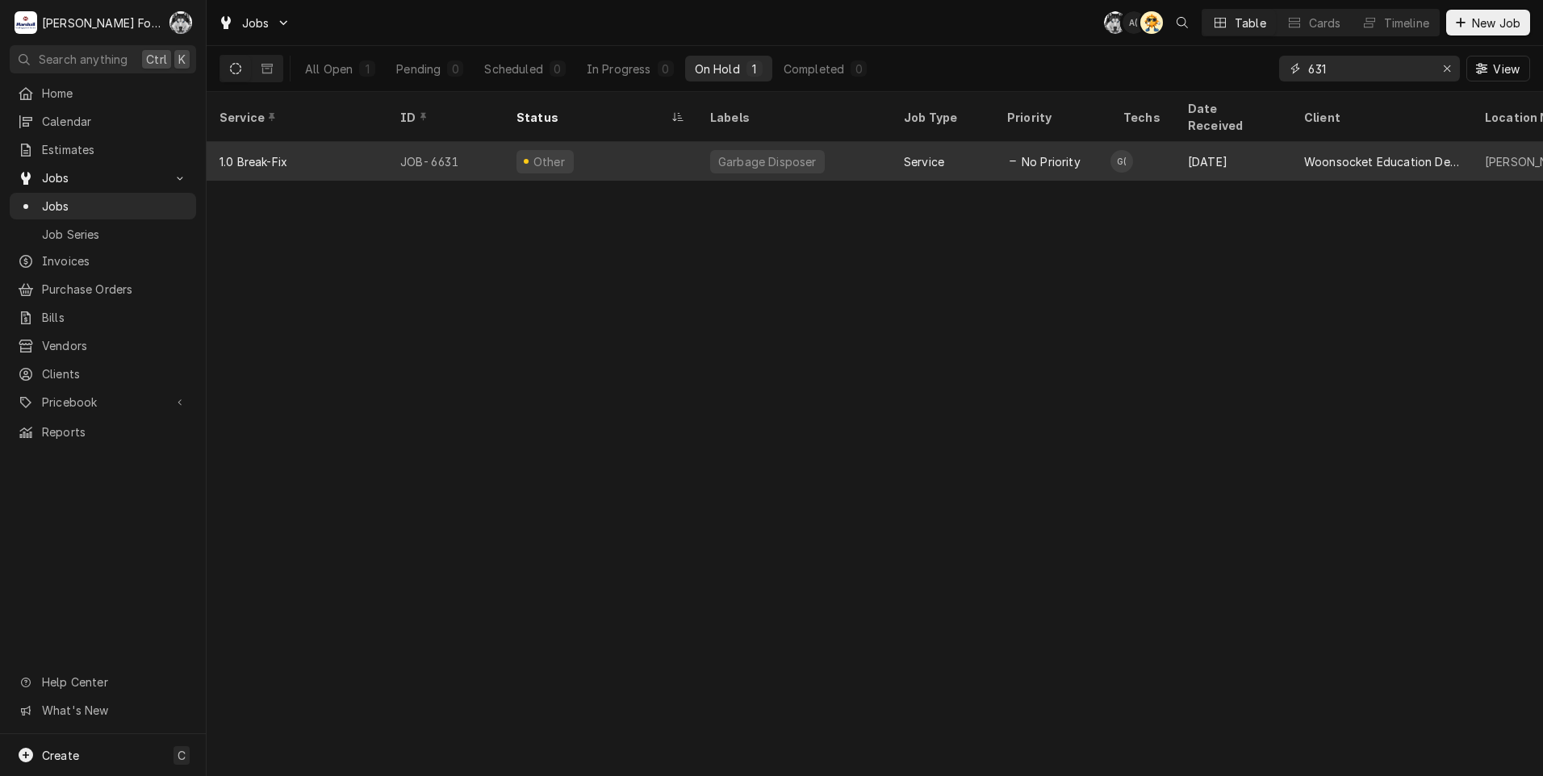
type input "631"
click at [520, 150] on div "Other" at bounding box center [544, 161] width 57 height 23
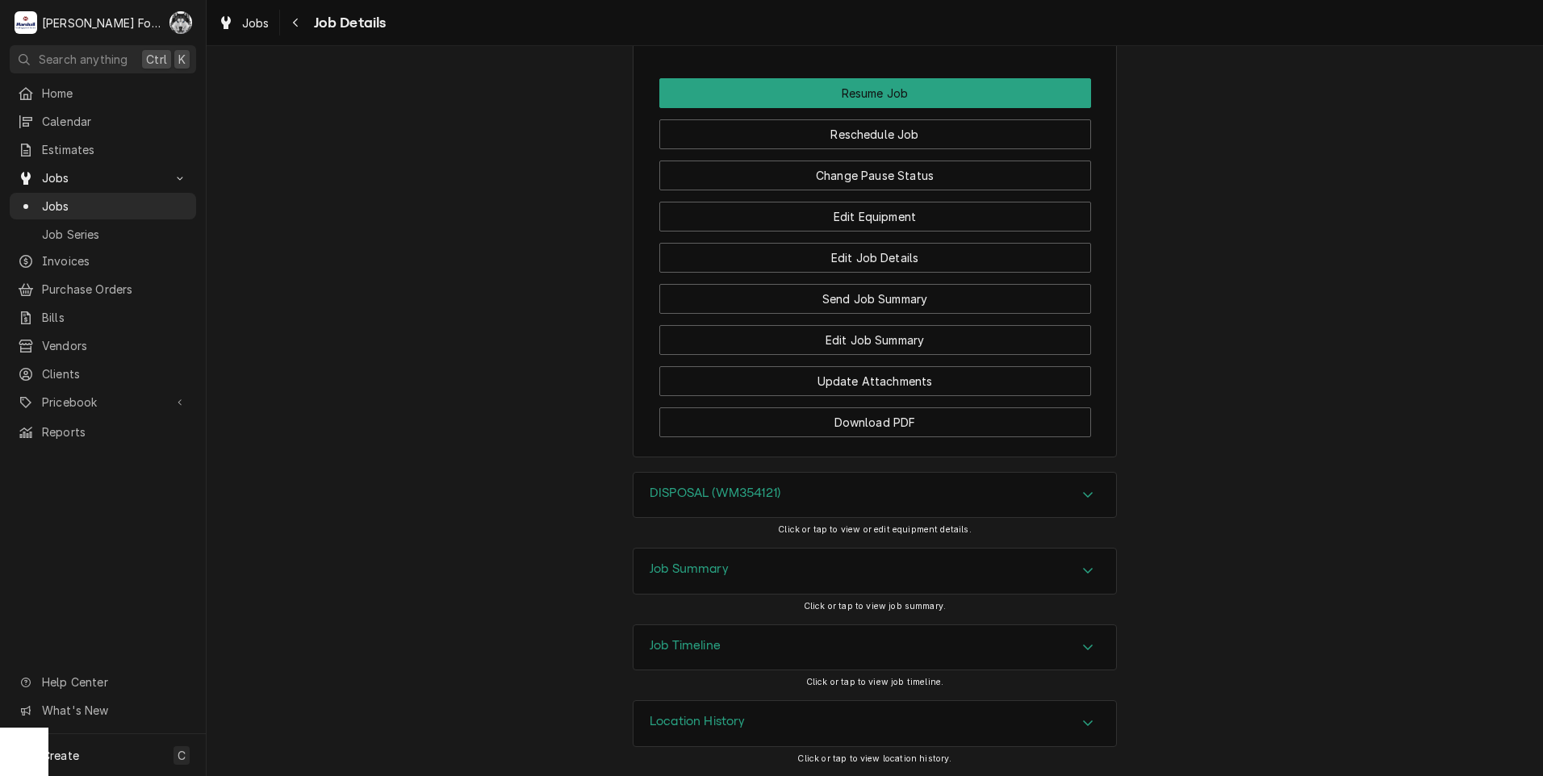
scroll to position [1627, 0]
click at [679, 496] on h3 "DISPOSAL (WM354121)" at bounding box center [714, 493] width 131 height 15
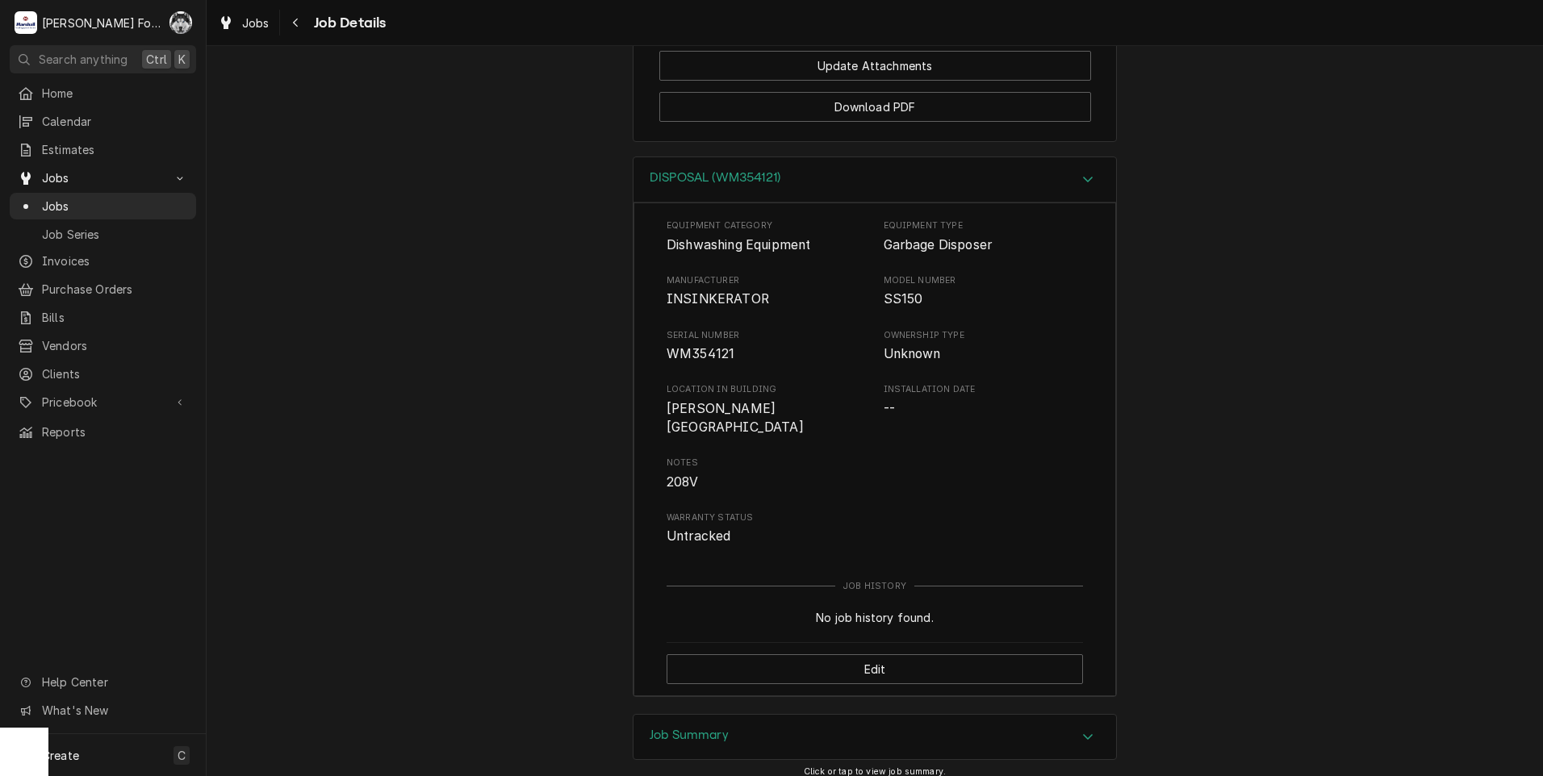
scroll to position [2030, 0]
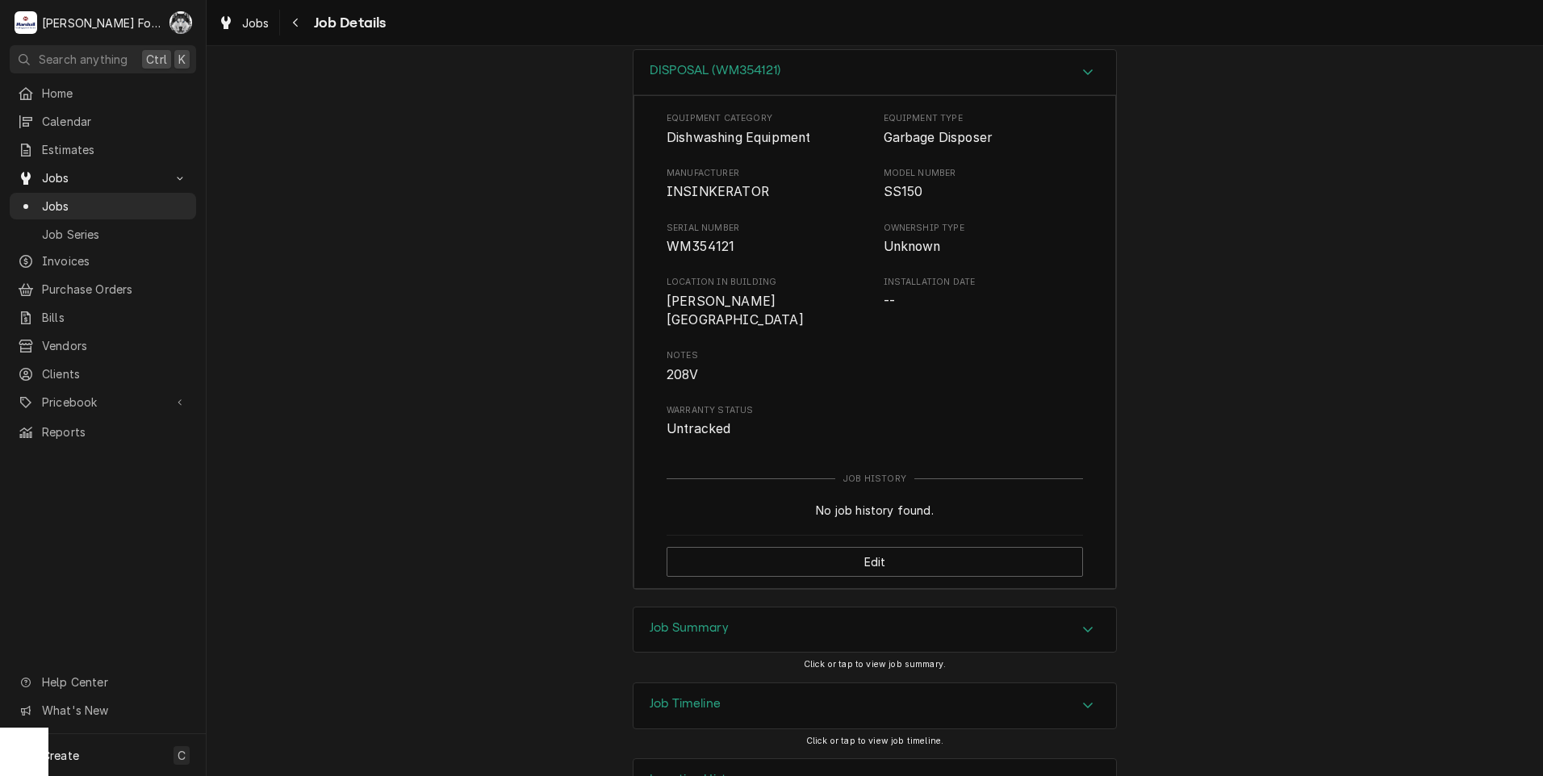
click at [689, 628] on h3 "Job Summary" at bounding box center [688, 627] width 79 height 15
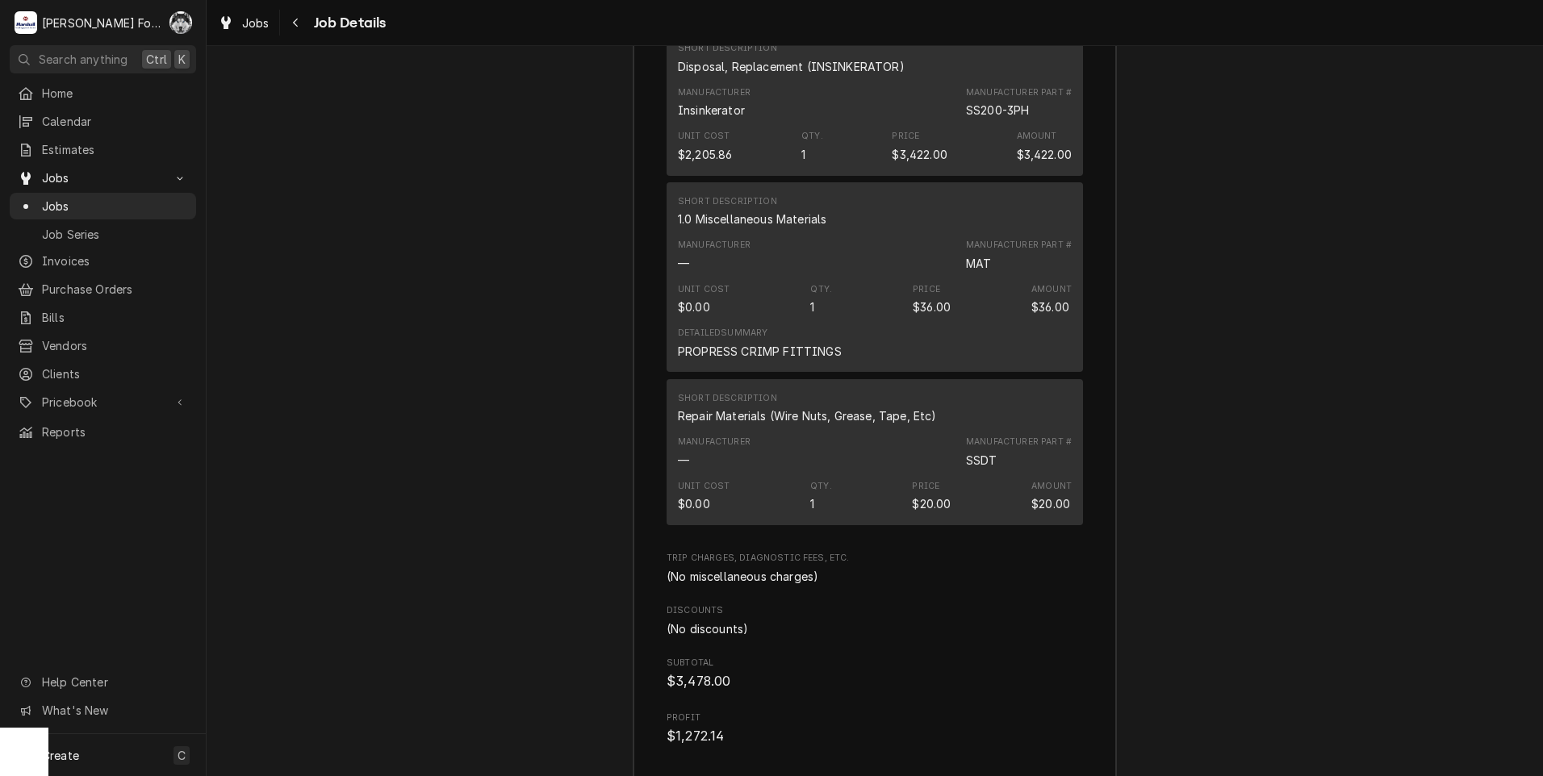
scroll to position [3375, 0]
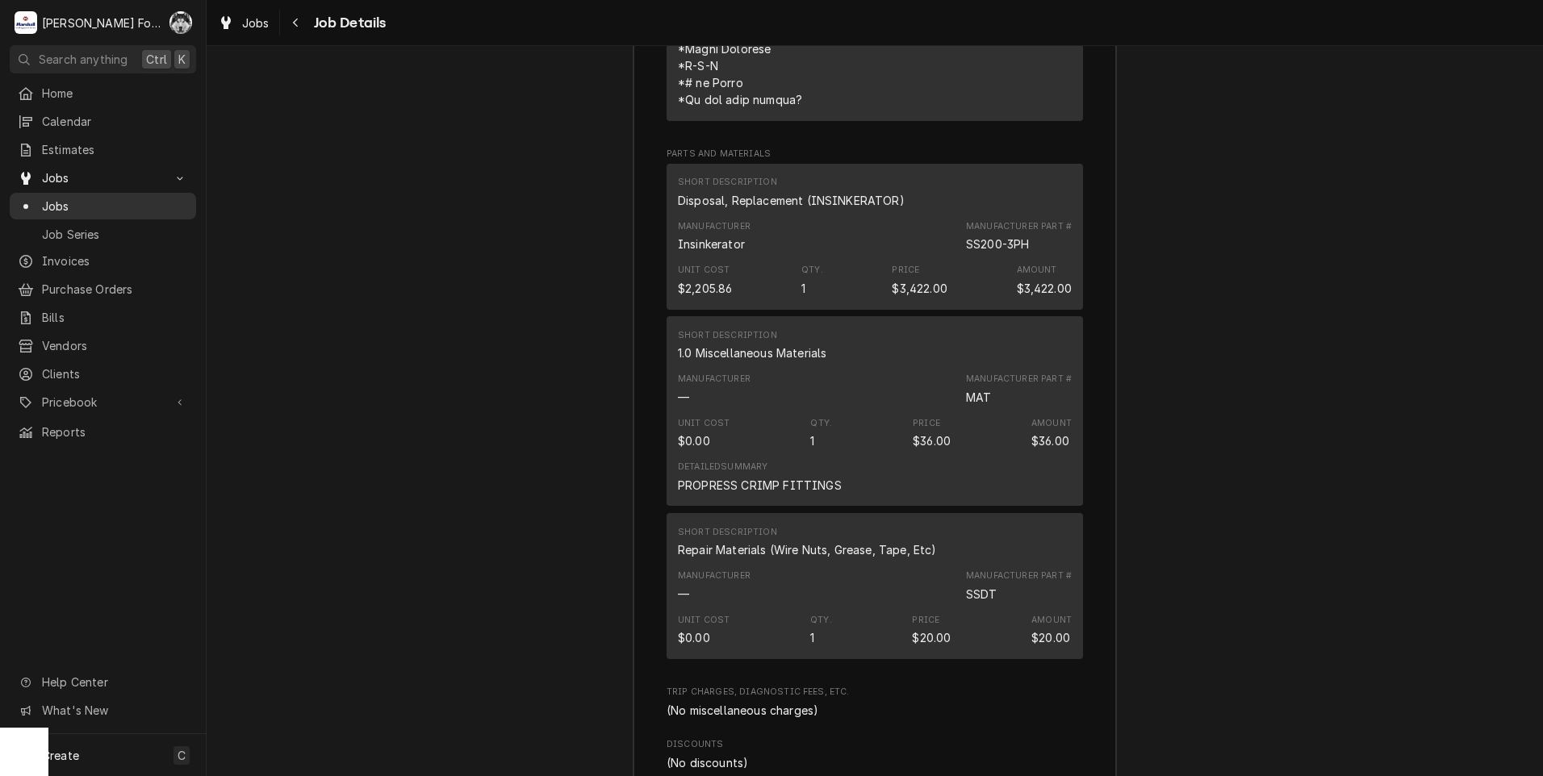
click at [56, 201] on span "Jobs" at bounding box center [115, 206] width 146 height 17
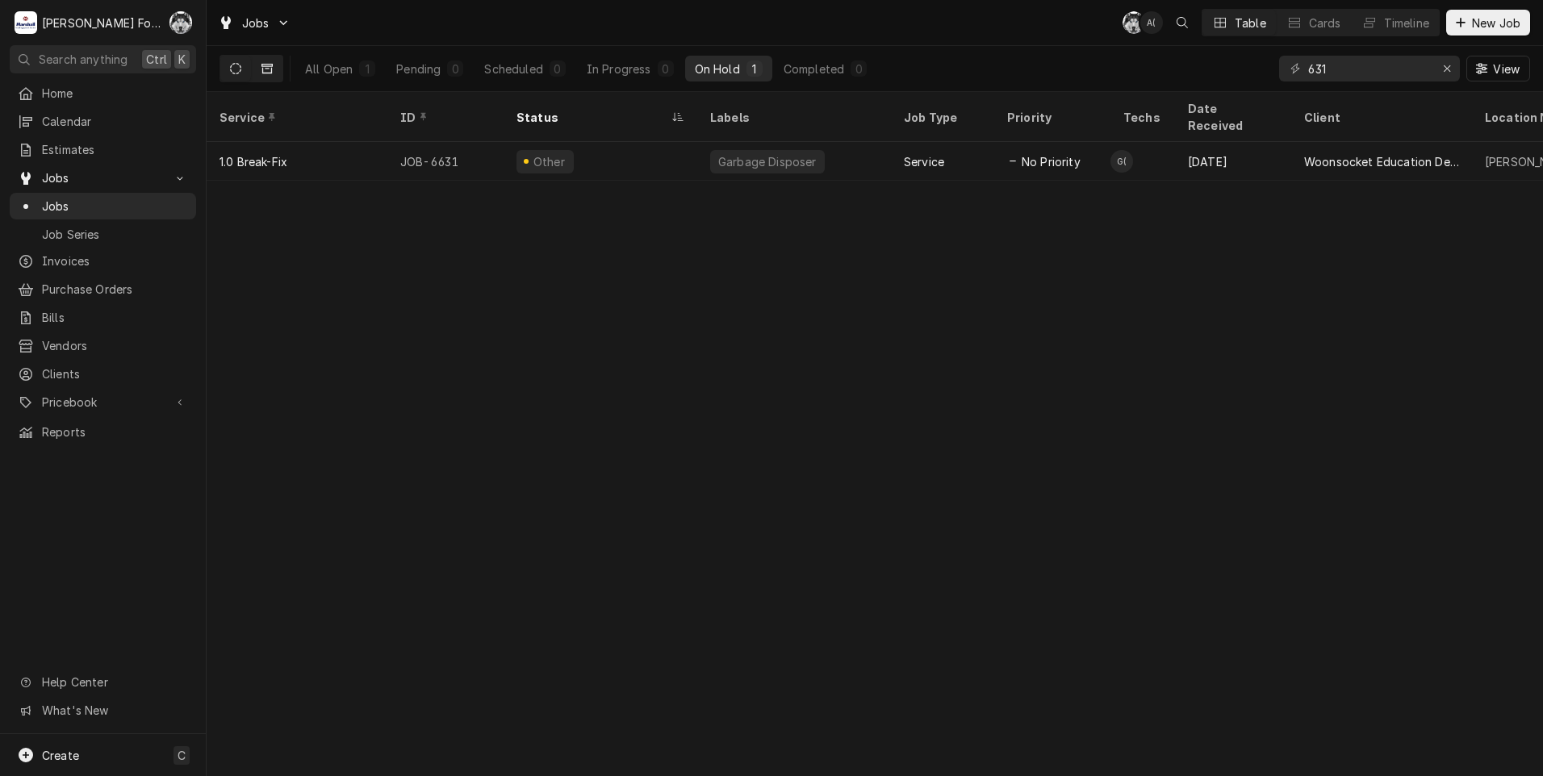
click at [269, 65] on icon "Dynamic Content Wrapper" at bounding box center [266, 69] width 11 height 10
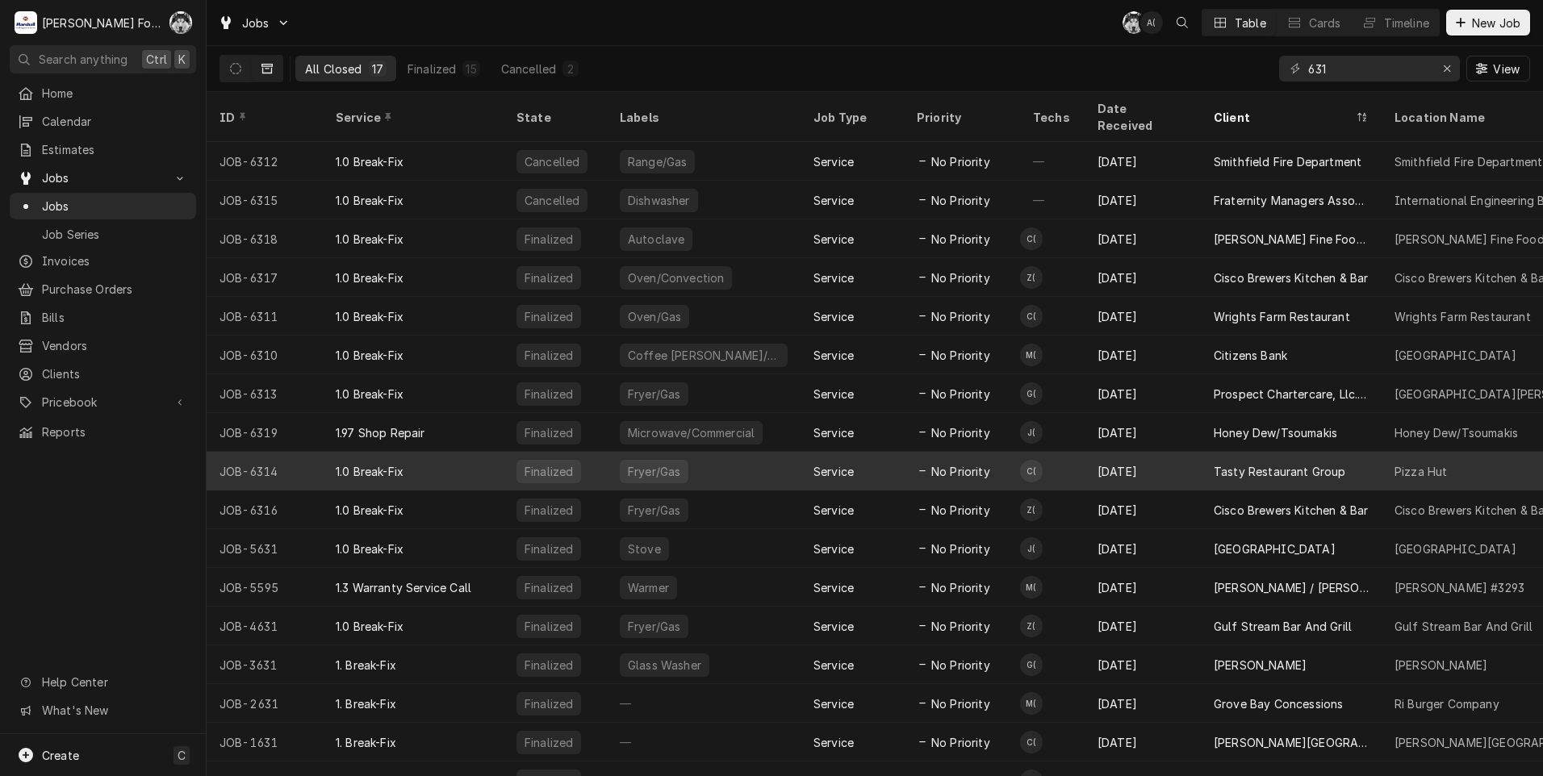
scroll to position [17, 0]
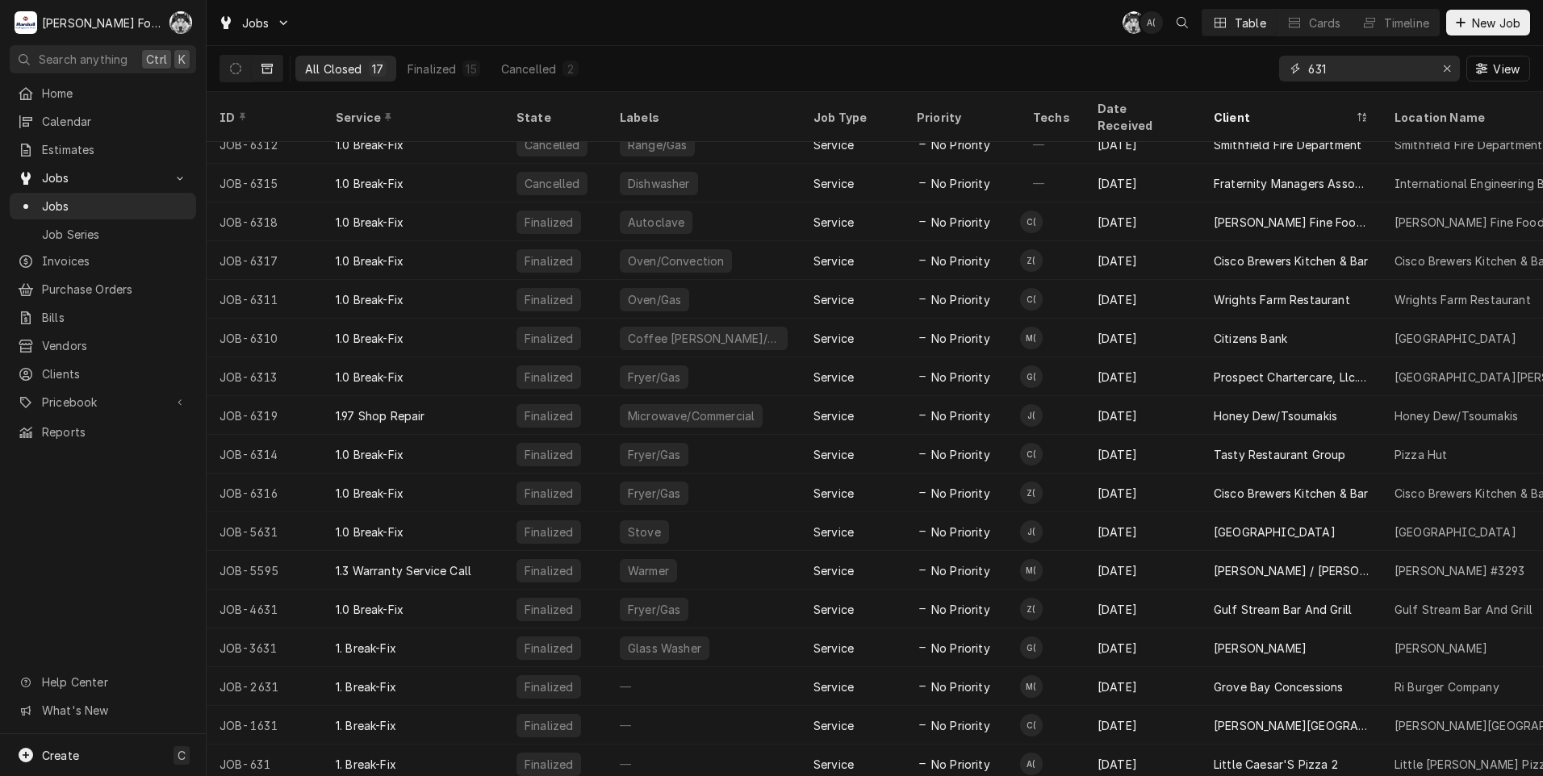
drag, startPoint x: 1346, startPoint y: 69, endPoint x: 1146, endPoint y: 90, distance: 201.3
click at [1146, 90] on div "All Closed 17 Finalized 15 Cancelled 2 631 View" at bounding box center [874, 68] width 1310 height 45
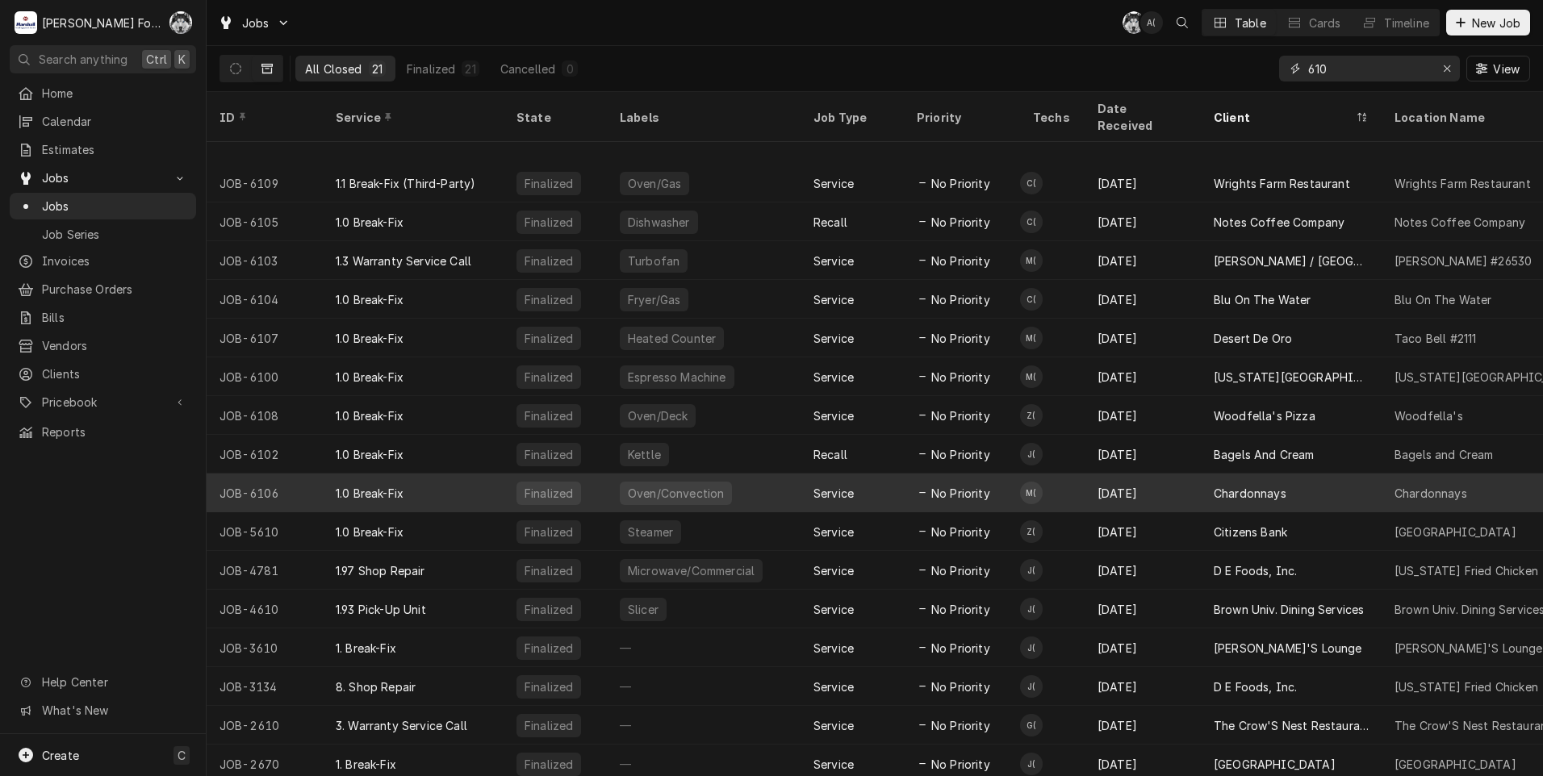
scroll to position [172, 0]
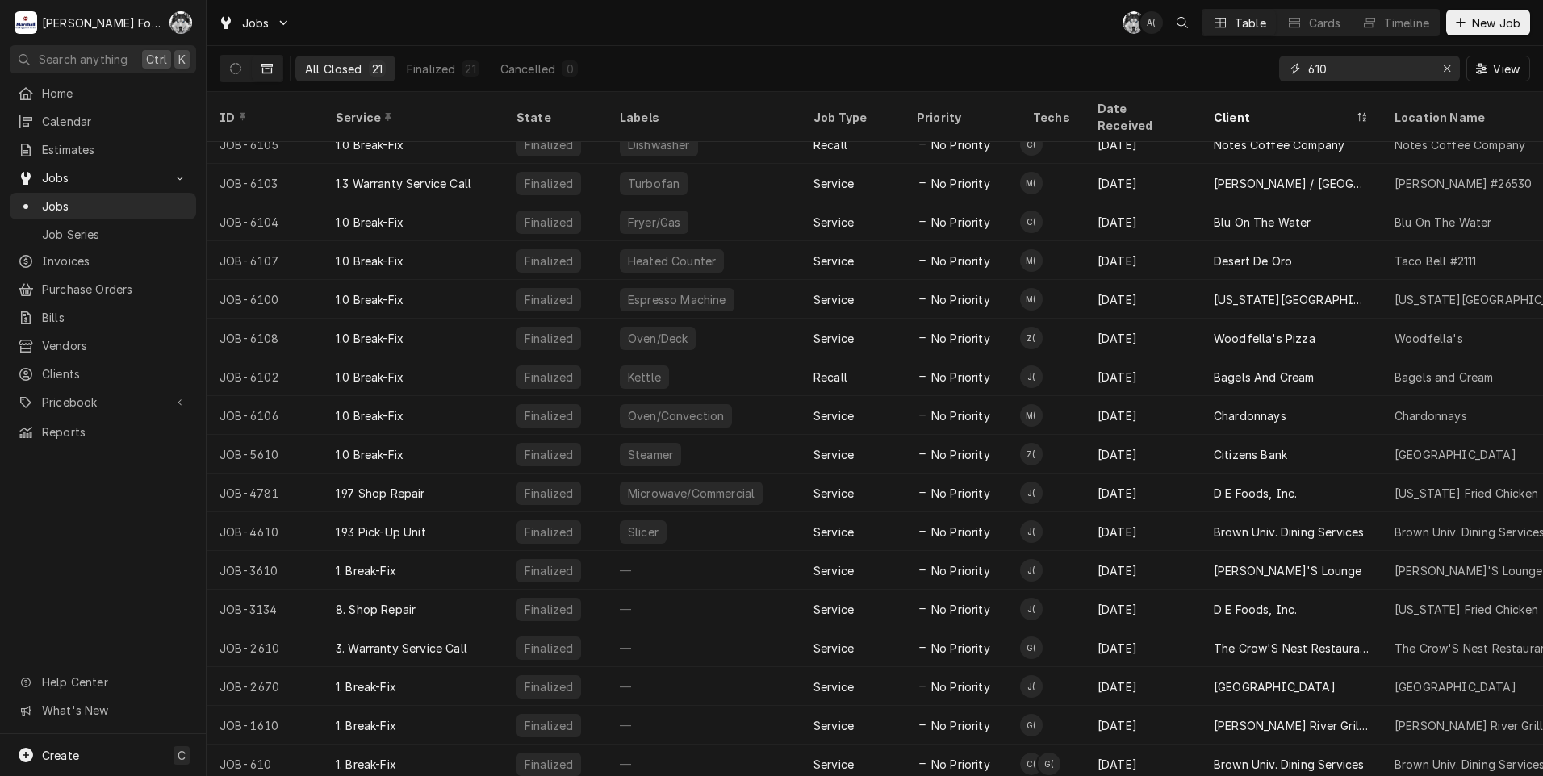
drag, startPoint x: 1345, startPoint y: 72, endPoint x: 1160, endPoint y: 80, distance: 184.9
click at [1160, 80] on div "All Closed 21 Finalized 21 Cancelled 0 610 View" at bounding box center [874, 68] width 1310 height 45
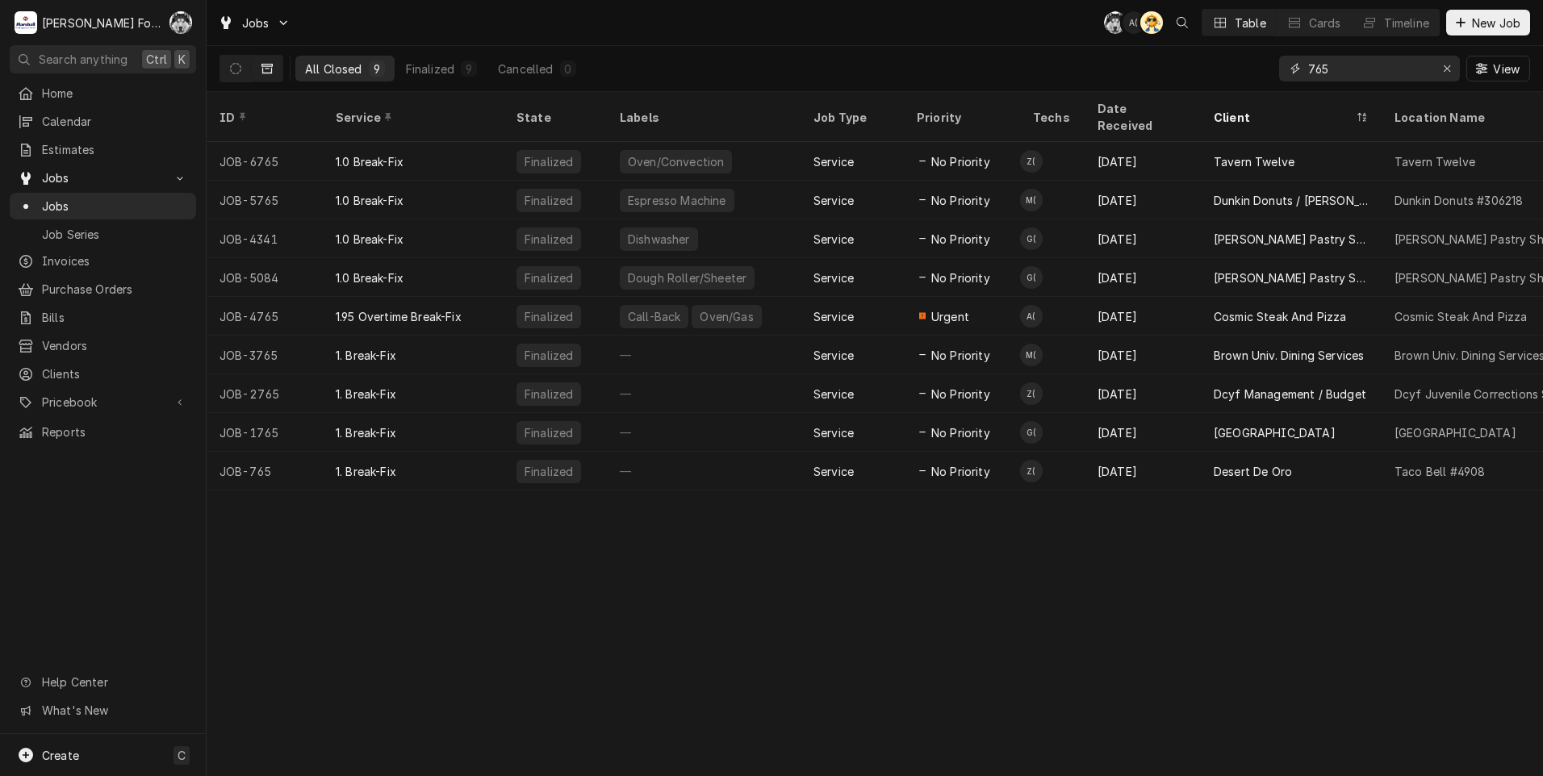
drag, startPoint x: 1345, startPoint y: 77, endPoint x: 1237, endPoint y: 69, distance: 108.4
click at [1269, 81] on div "All Closed 9 Finalized 9 Cancelled 0 765 View" at bounding box center [874, 68] width 1310 height 45
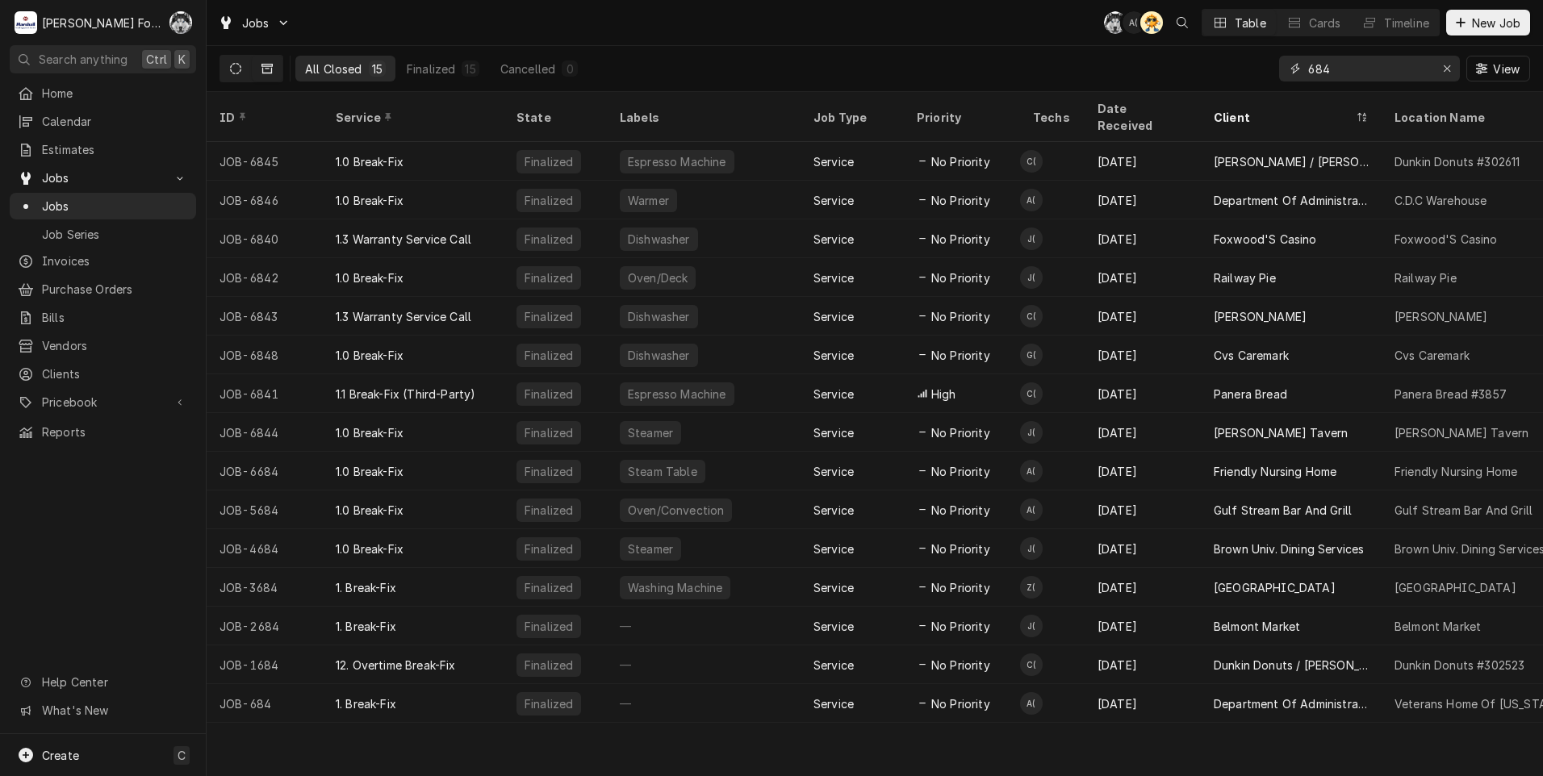
type input "684"
click at [239, 71] on icon "Dynamic Content Wrapper" at bounding box center [235, 68] width 11 height 11
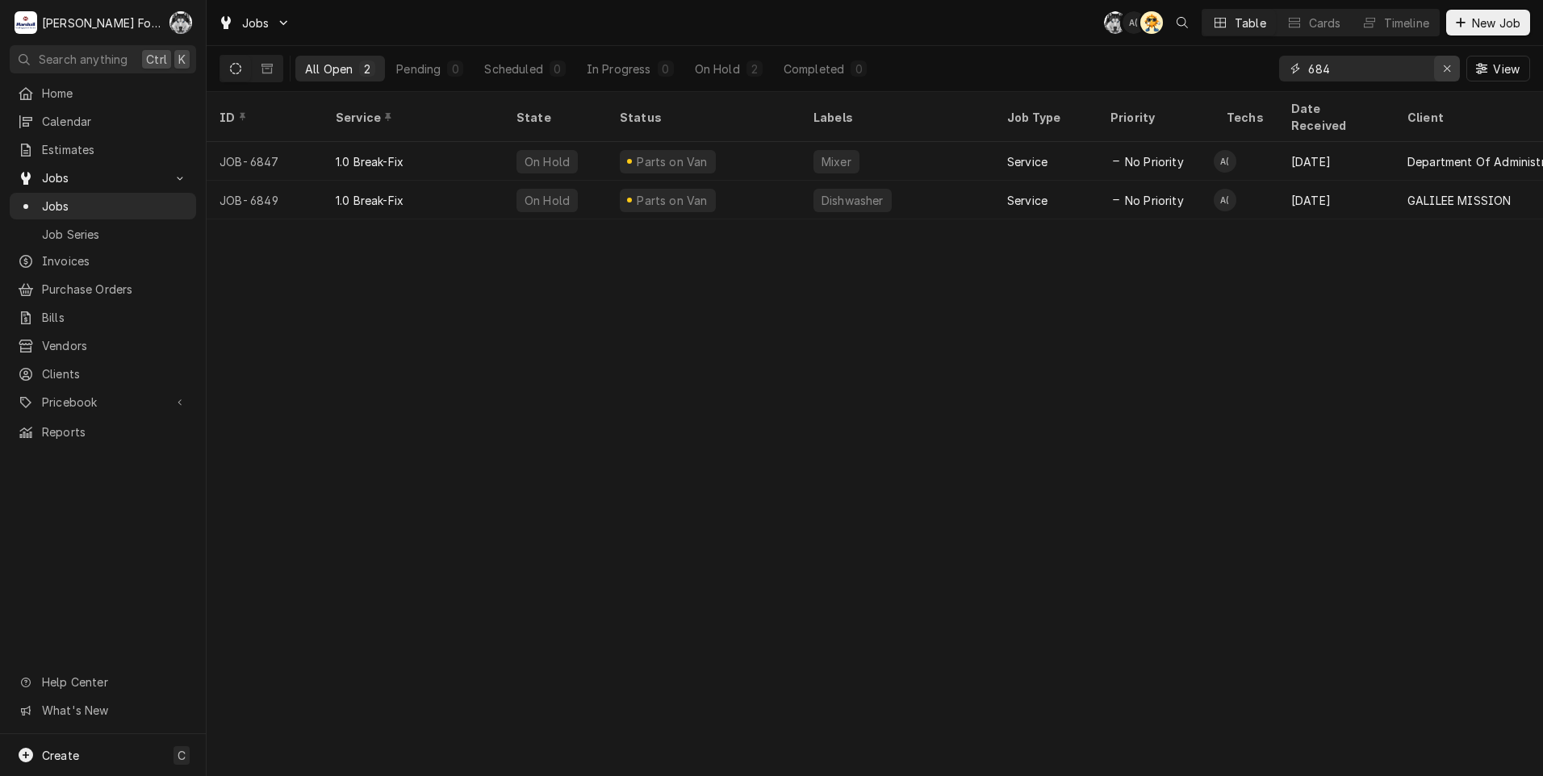
click at [1448, 71] on icon "Erase input" at bounding box center [1446, 68] width 6 height 6
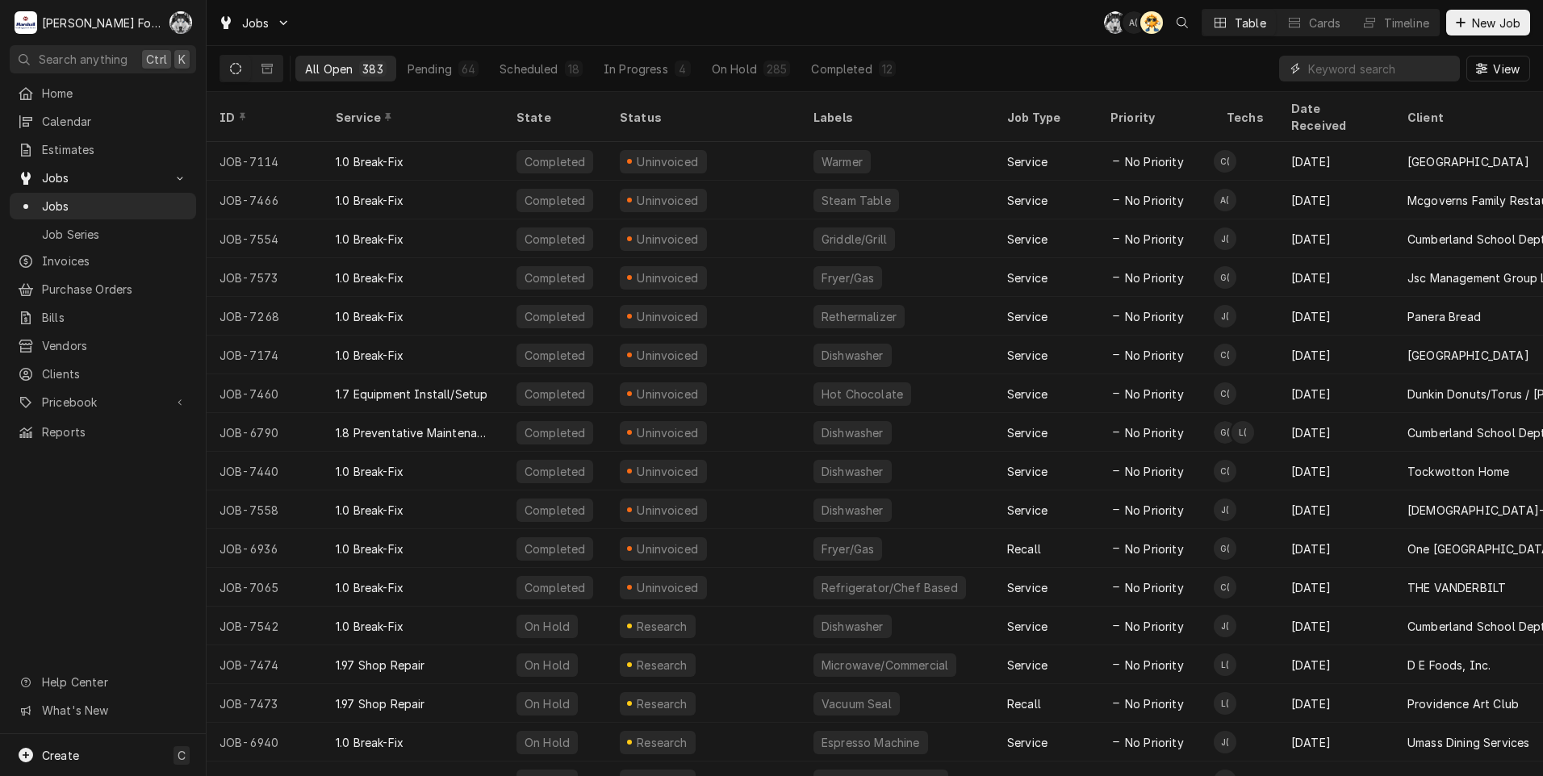
click at [1360, 73] on input "Dynamic Content Wrapper" at bounding box center [1380, 69] width 144 height 26
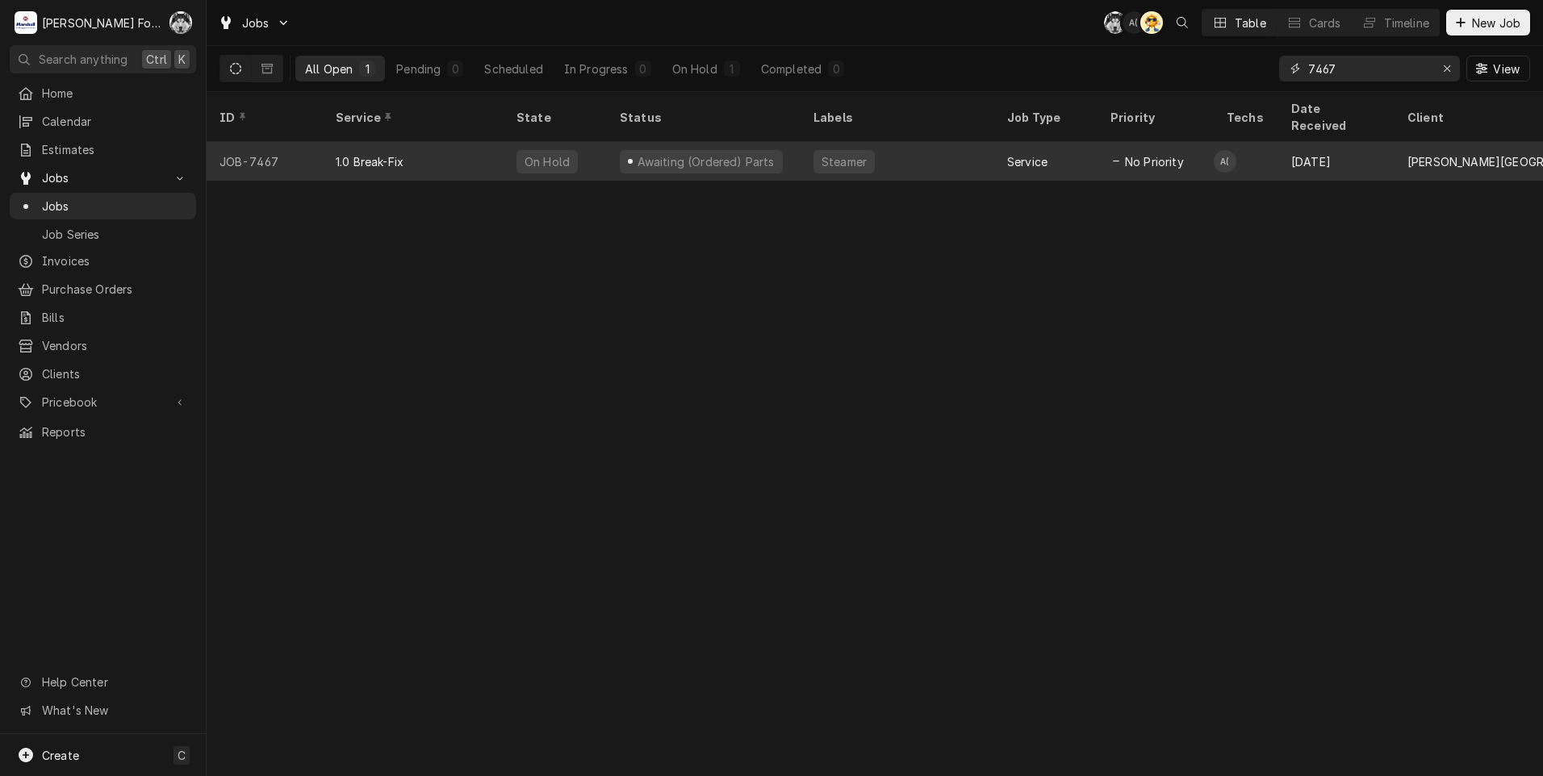
type input "7467"
click at [801, 144] on div "Steamer" at bounding box center [897, 161] width 194 height 39
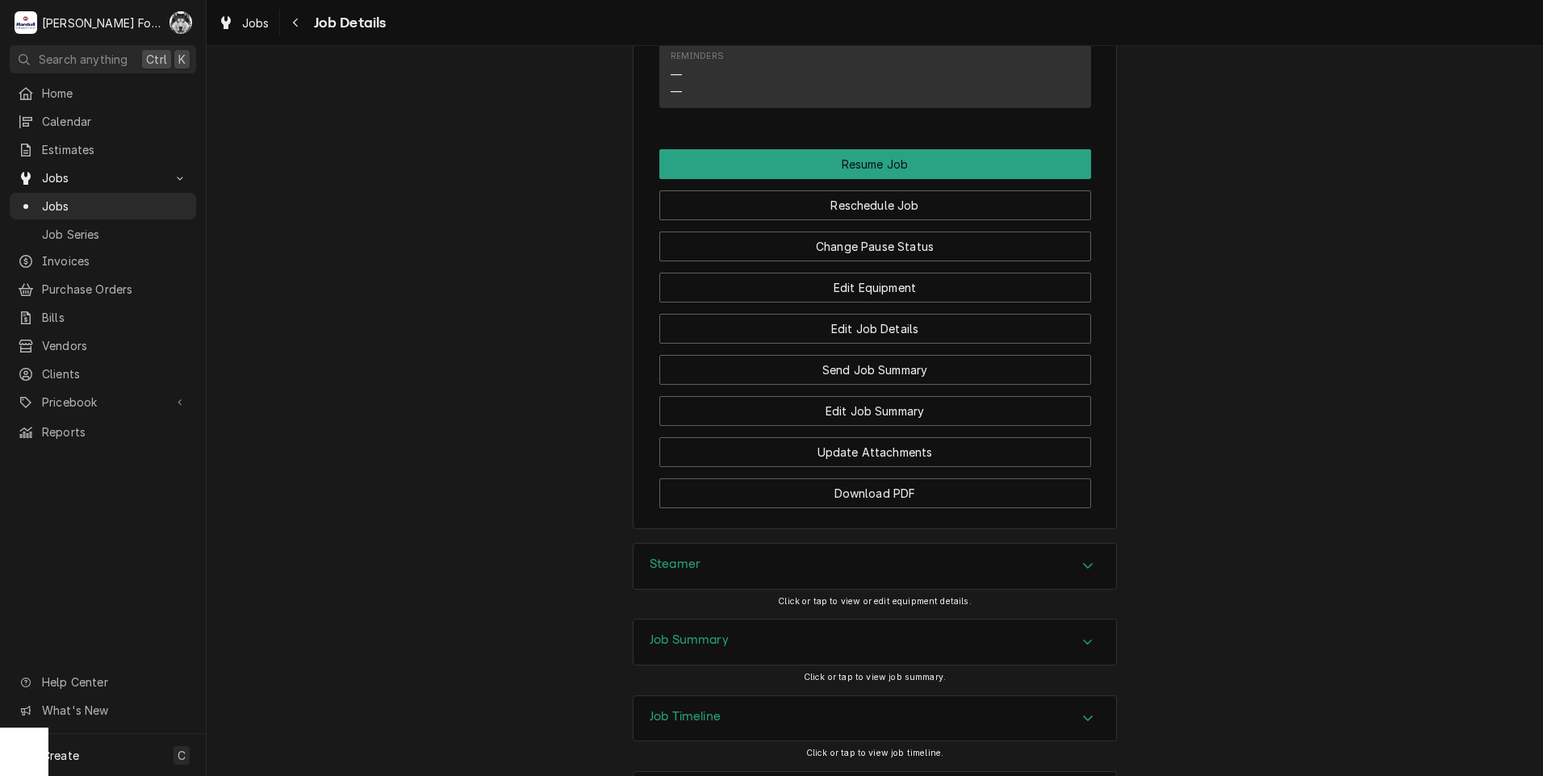
scroll to position [1711, 0]
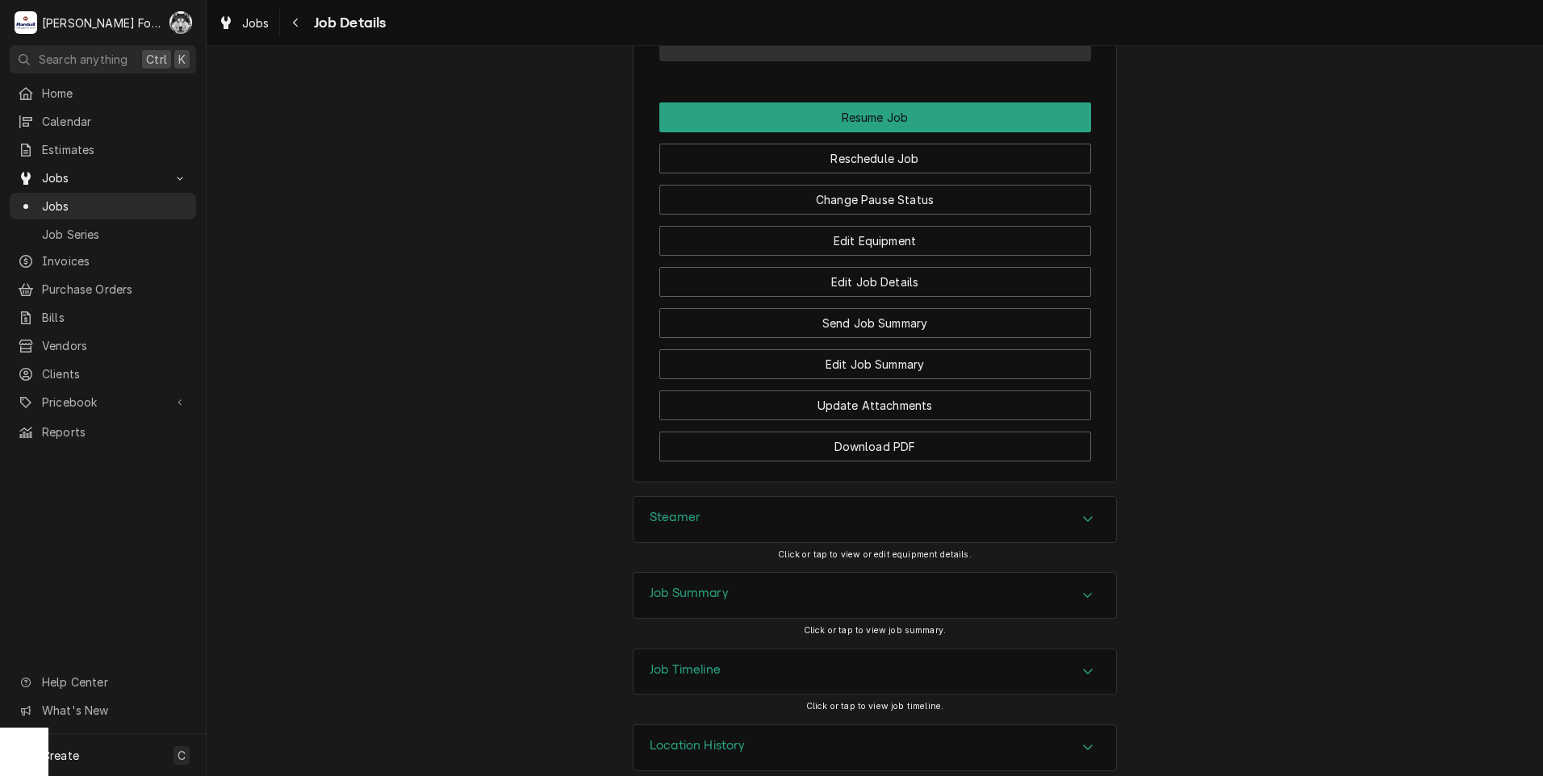
click at [757, 502] on div "Steamer" at bounding box center [874, 519] width 482 height 45
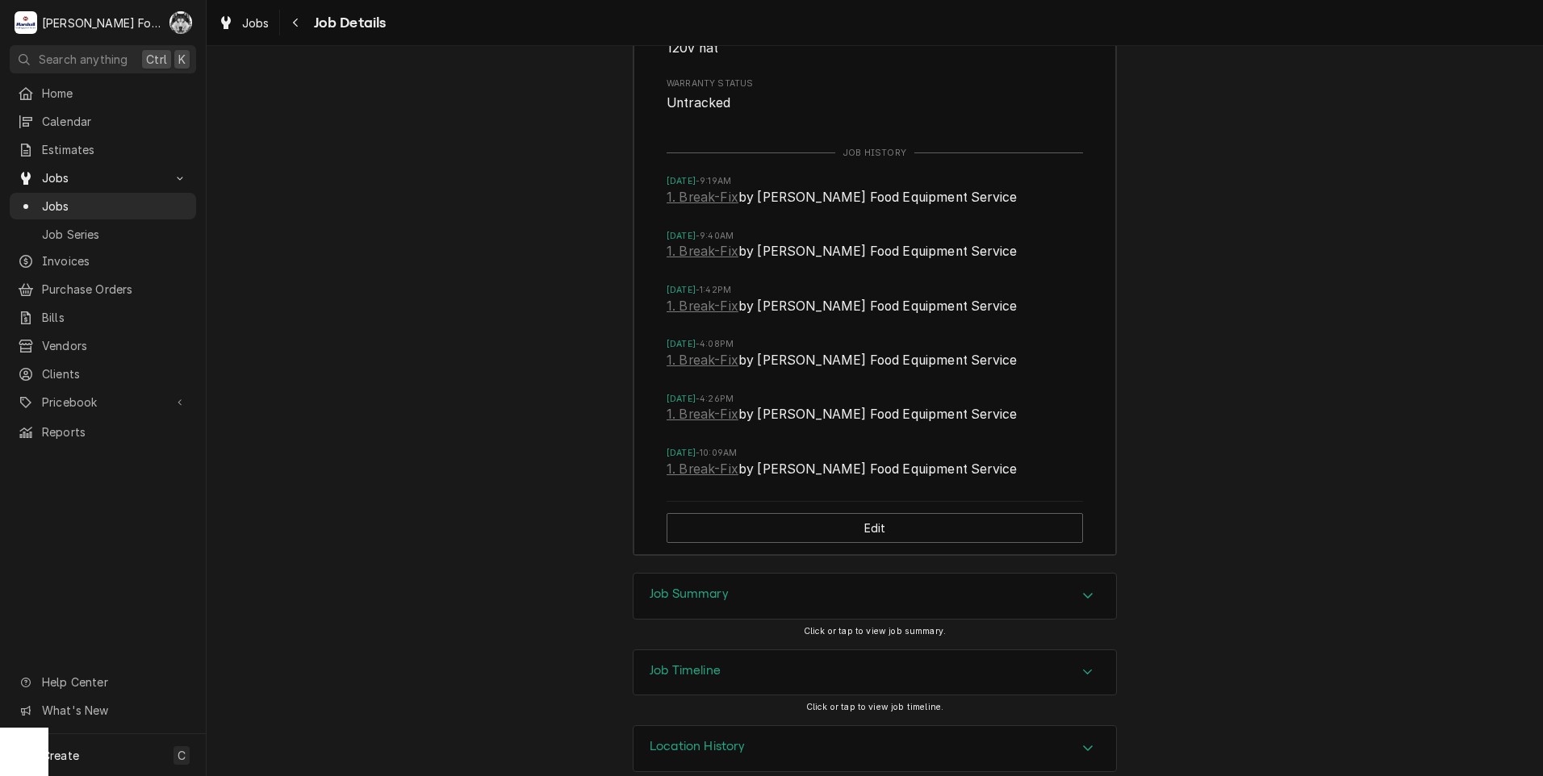
click at [741, 574] on div "Job Summary" at bounding box center [874, 596] width 482 height 45
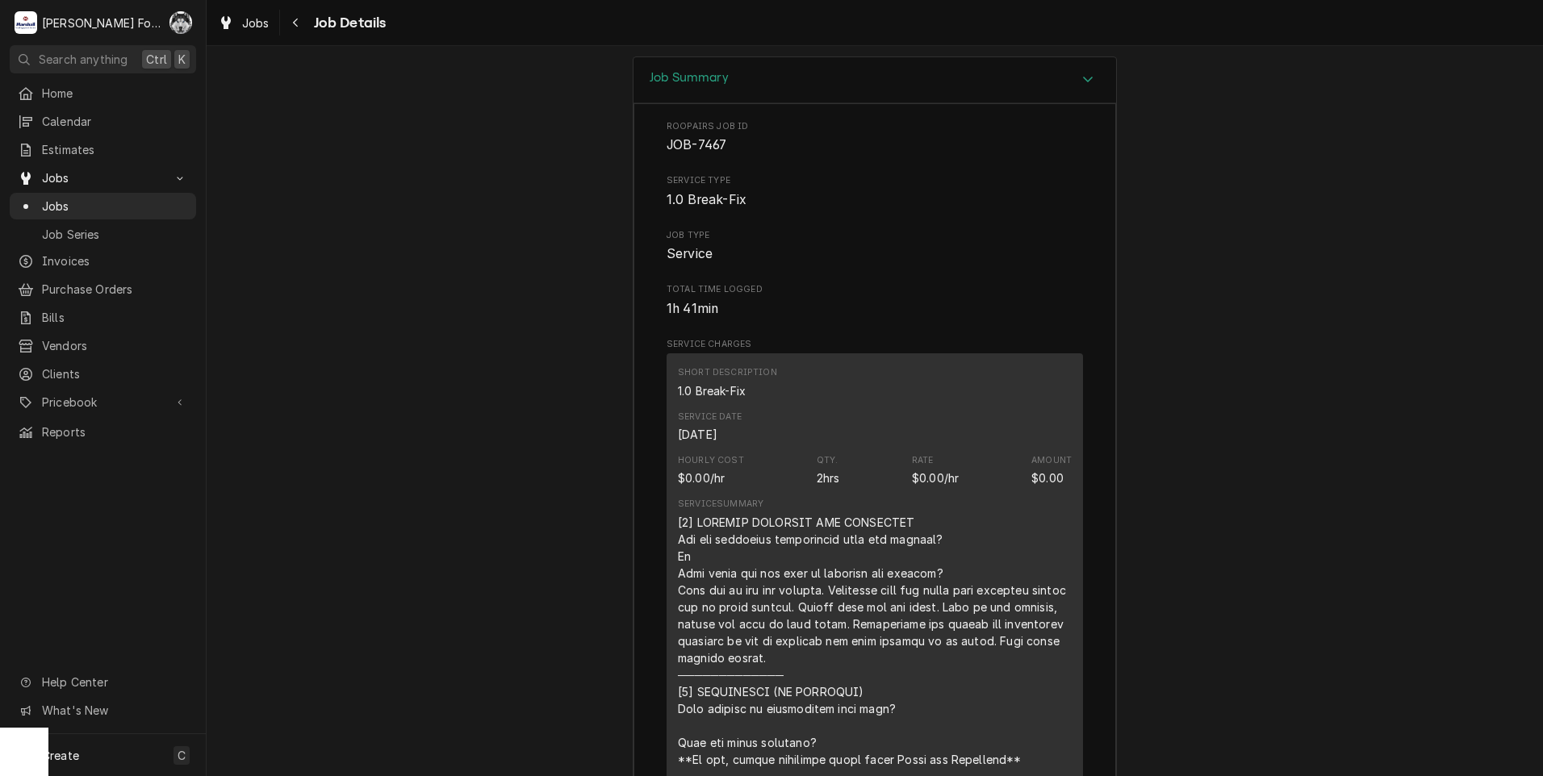
scroll to position [2600, 0]
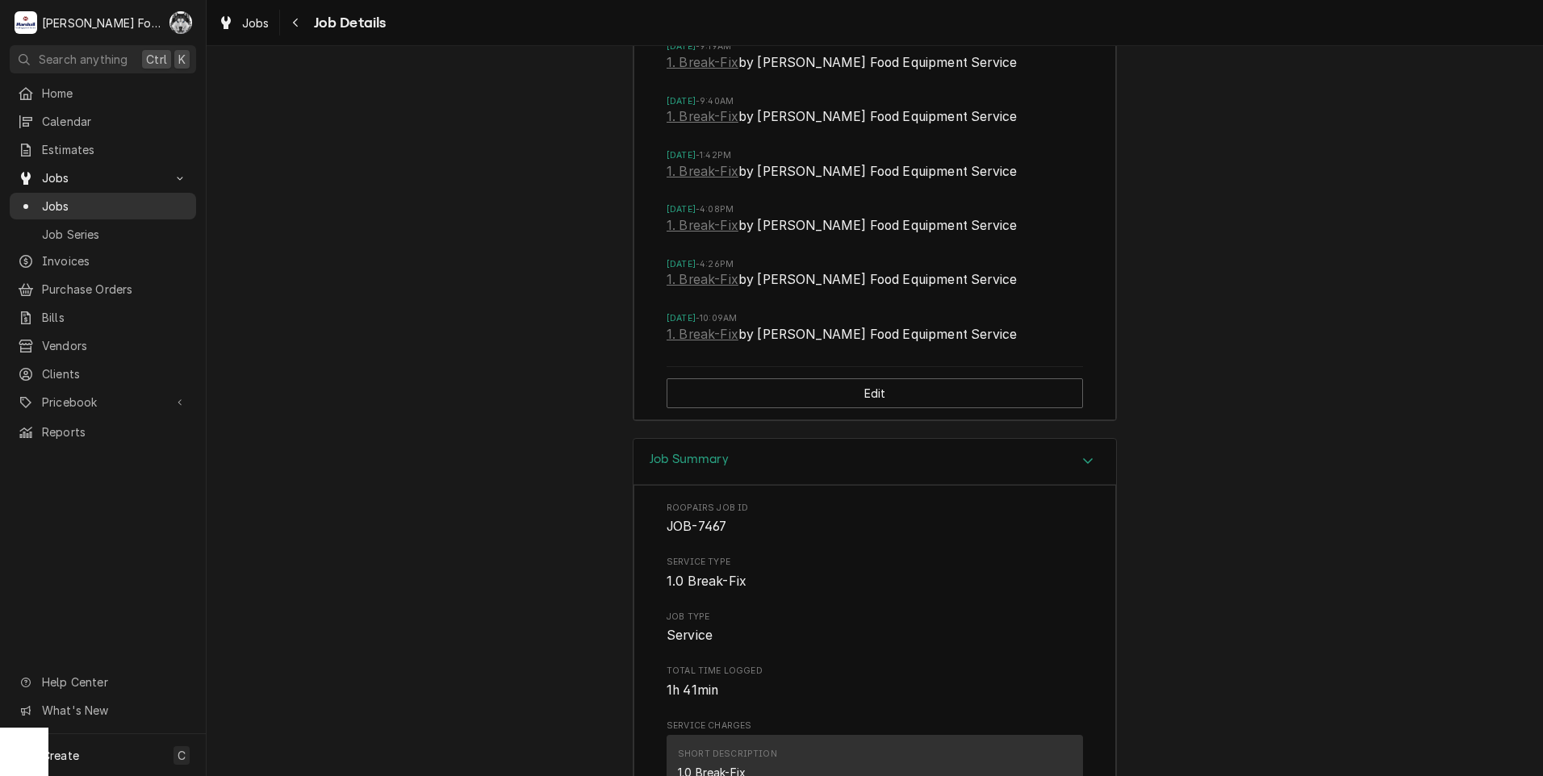
click at [52, 203] on span "Jobs" at bounding box center [115, 206] width 146 height 17
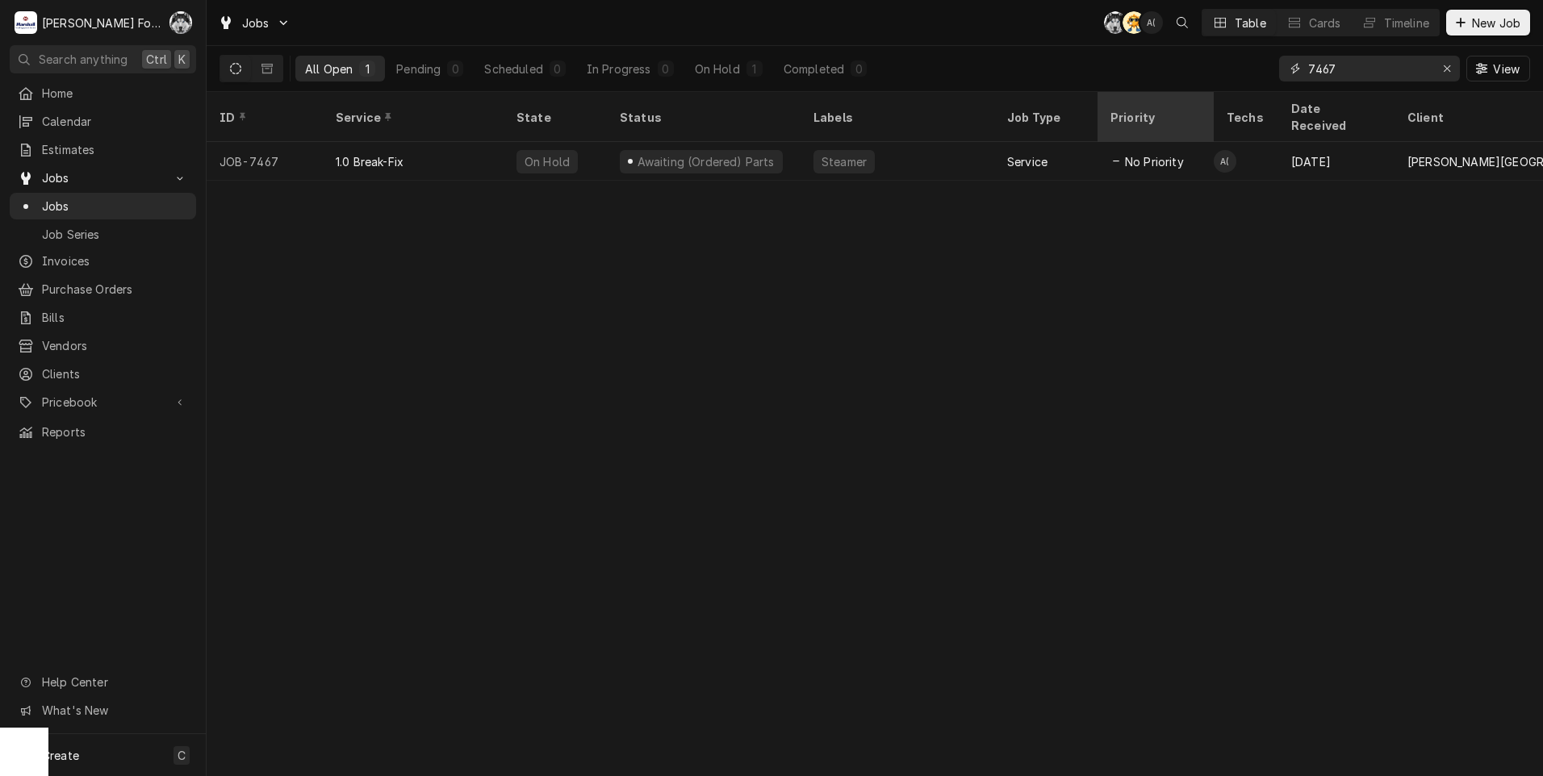
drag, startPoint x: 1366, startPoint y: 70, endPoint x: 1186, endPoint y: 98, distance: 182.0
click at [1186, 98] on div "Jobs C( AT A( Table Cards Timeline New Job All Open 1 Pending 0 Scheduled 0 In …" at bounding box center [875, 388] width 1336 height 776
type input "7287"
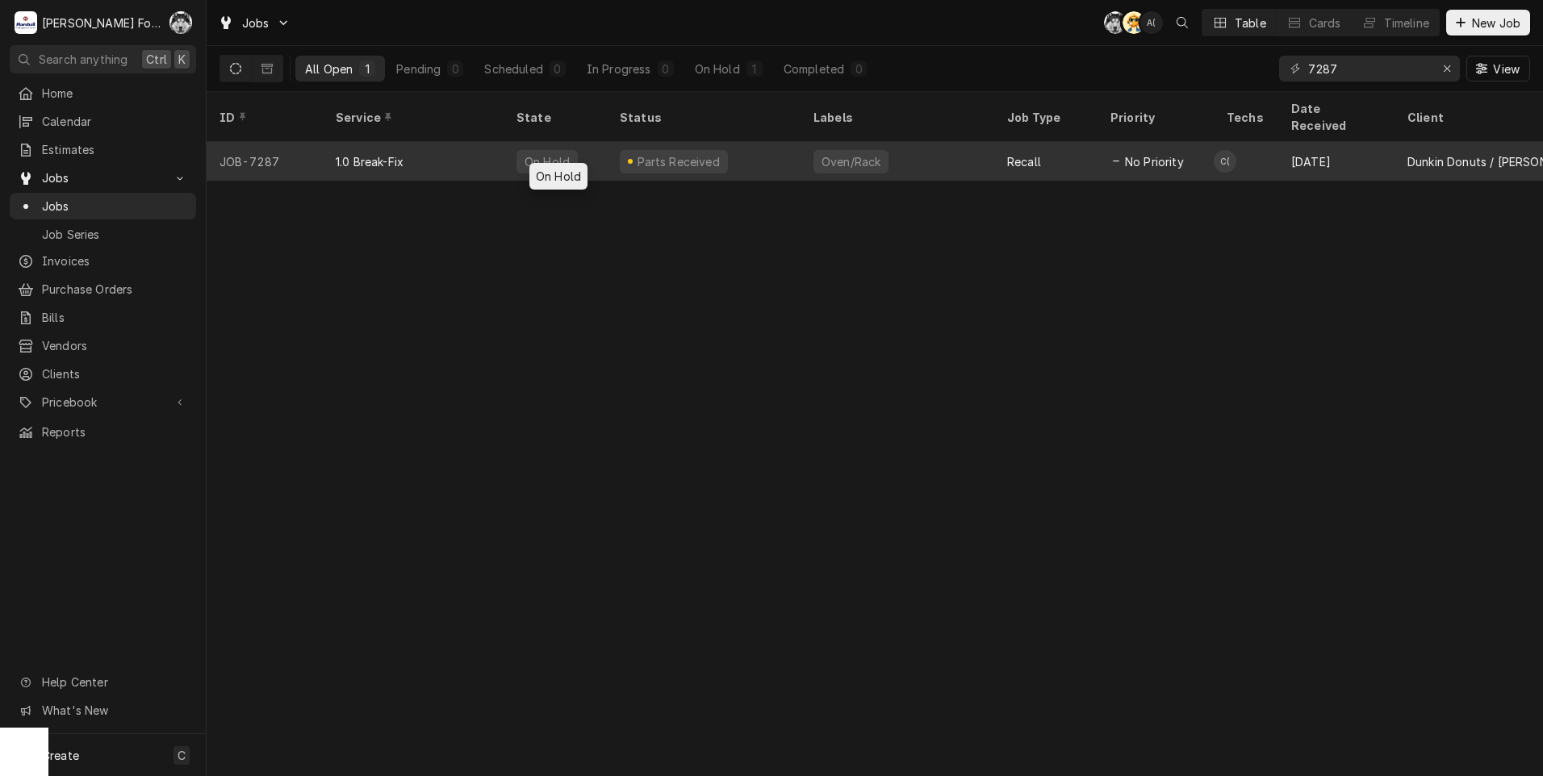
click at [585, 142] on div "On Hold" at bounding box center [554, 161] width 103 height 39
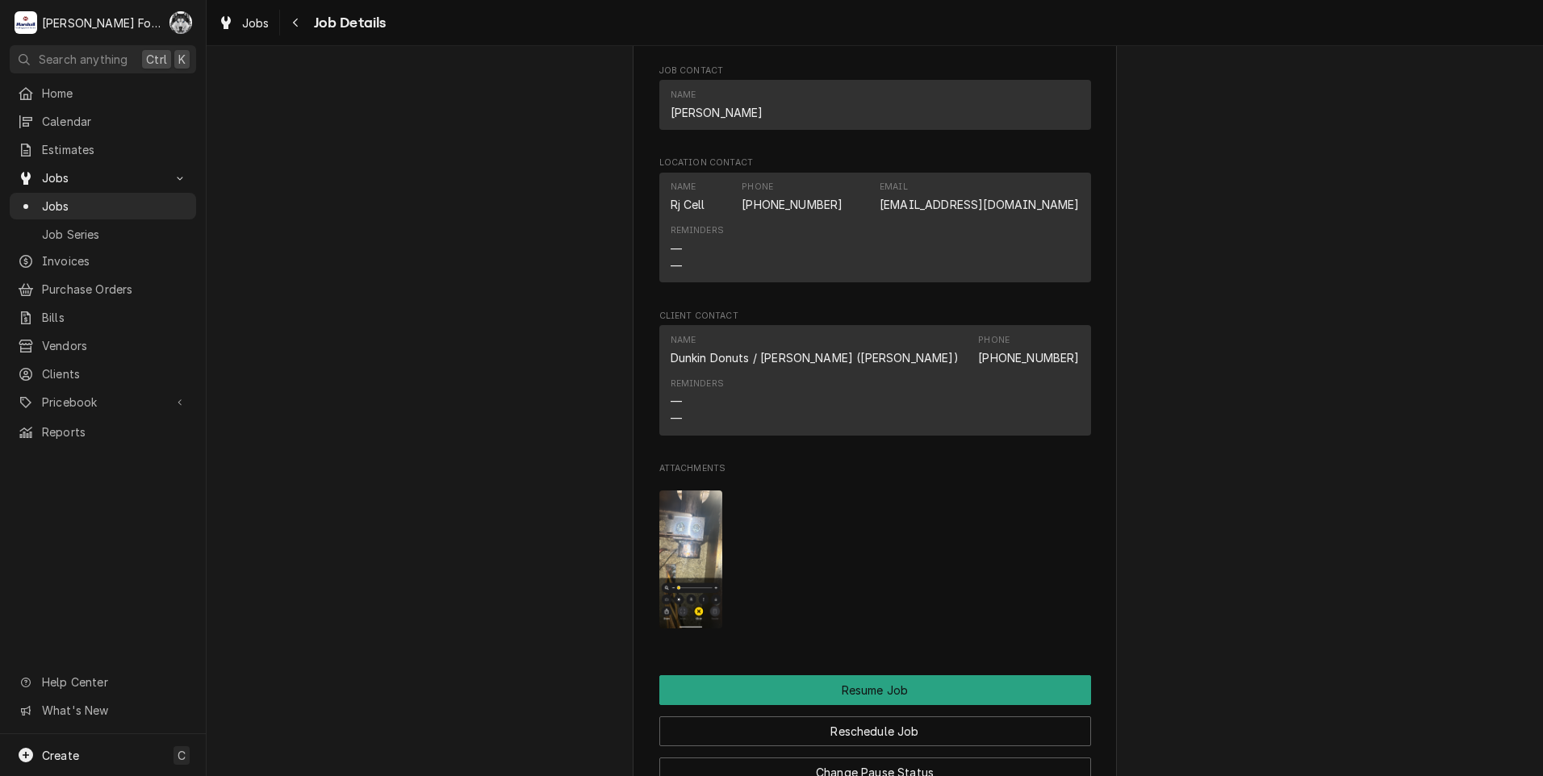
scroll to position [1614, 0]
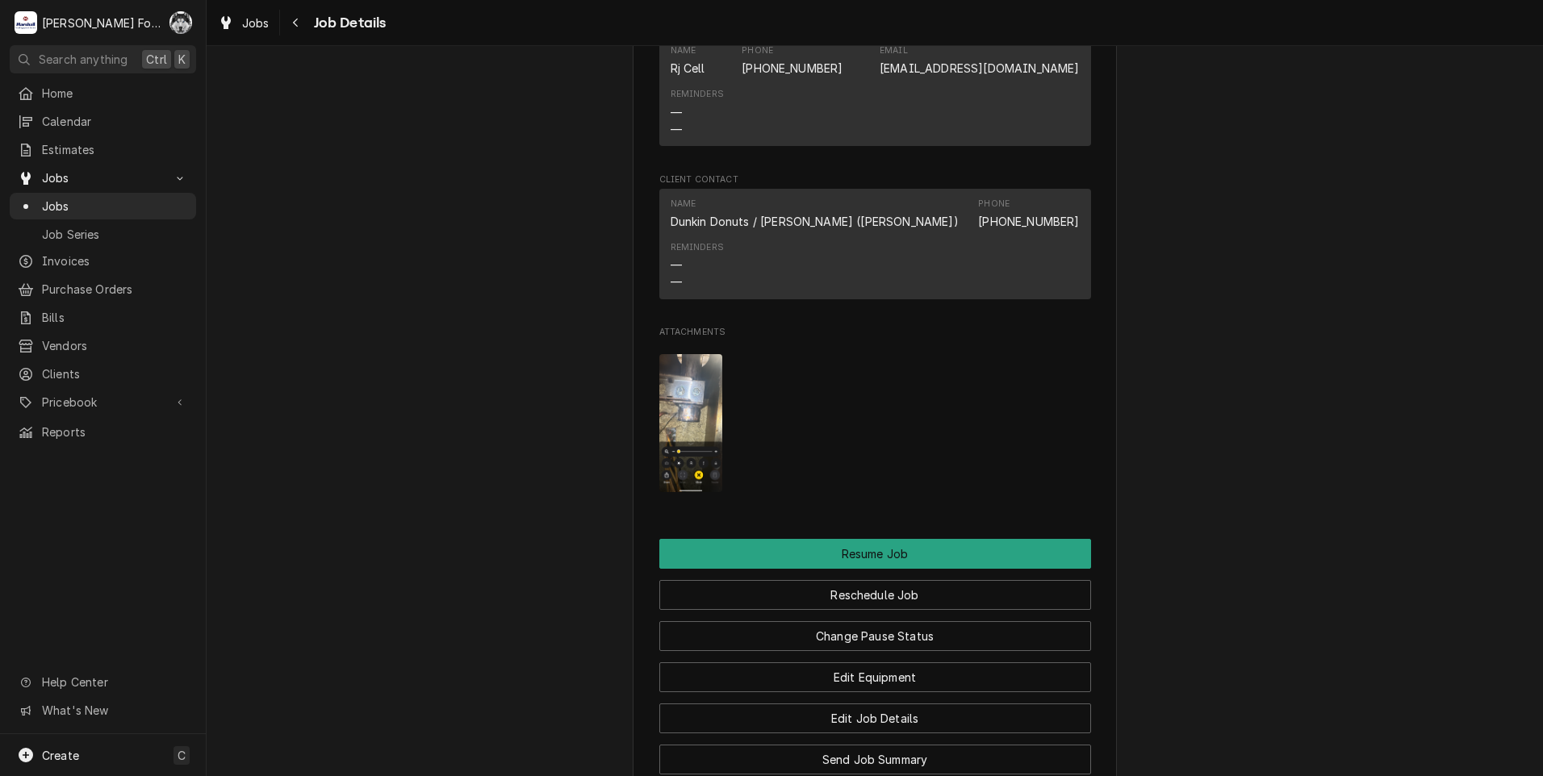
click at [681, 418] on img "Attachments" at bounding box center [691, 423] width 64 height 138
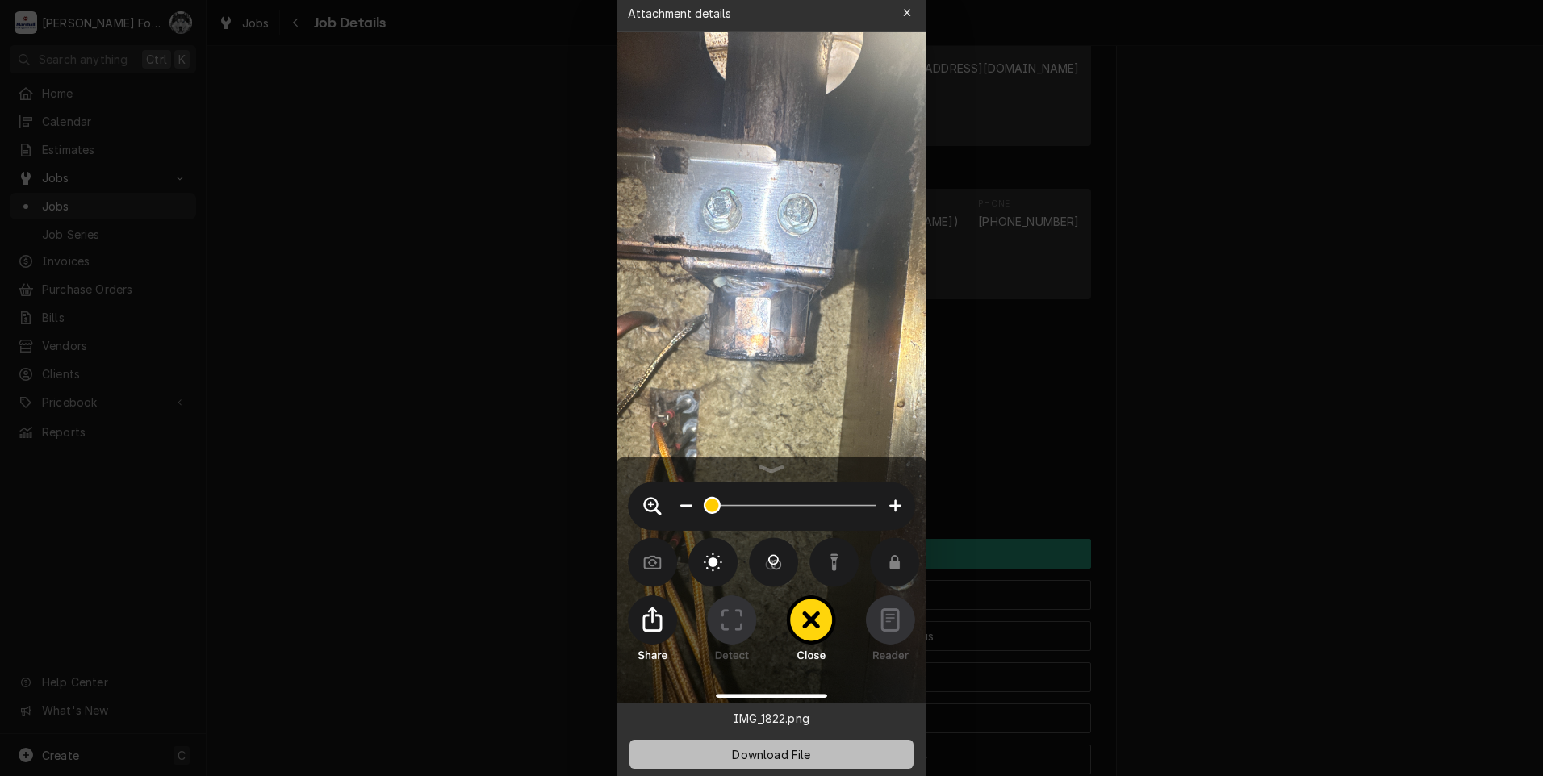
click at [770, 754] on span "Download File" at bounding box center [771, 754] width 85 height 17
click at [903, 15] on icon "button" at bounding box center [907, 12] width 9 height 11
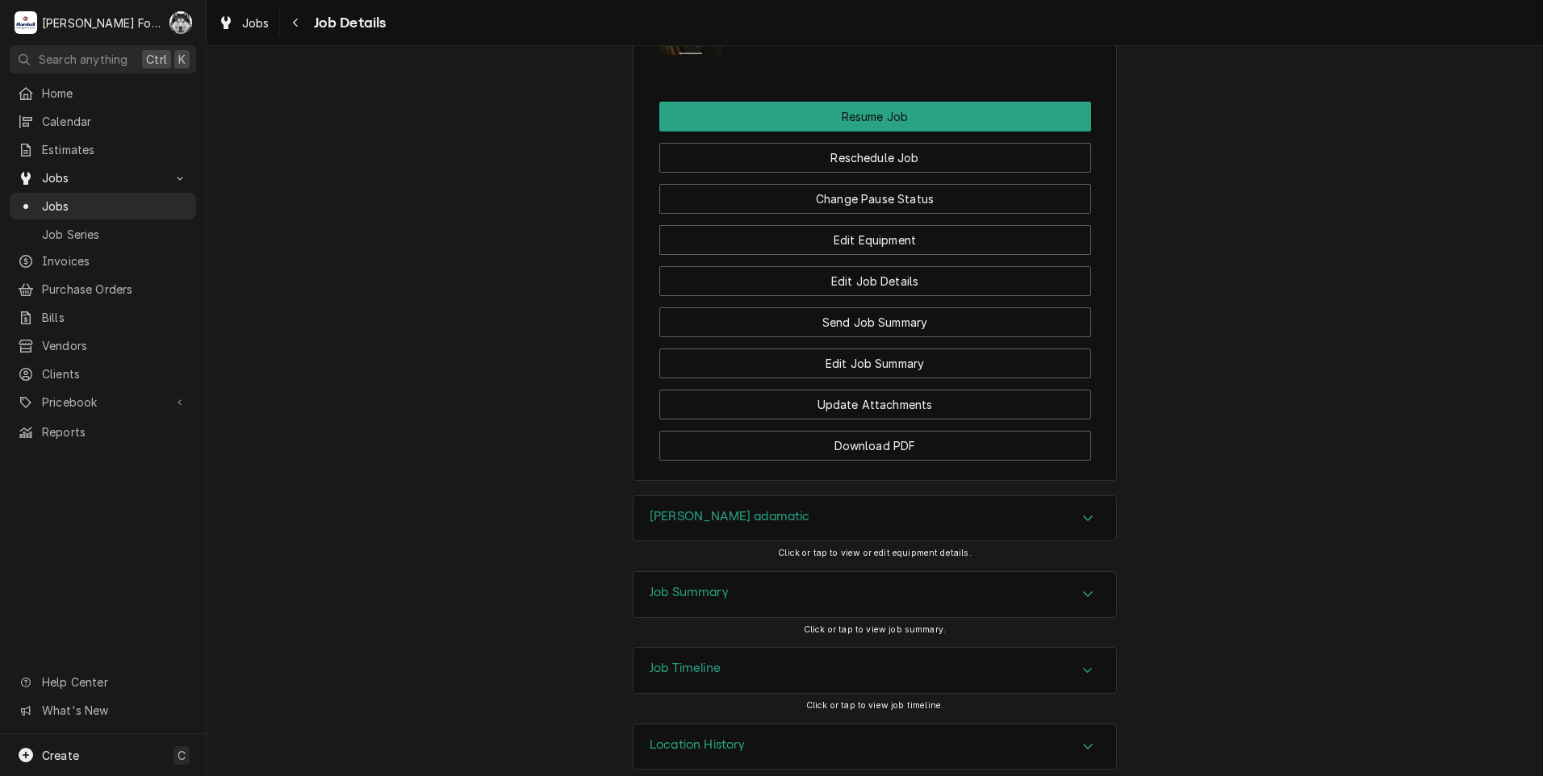
scroll to position [2094, 0]
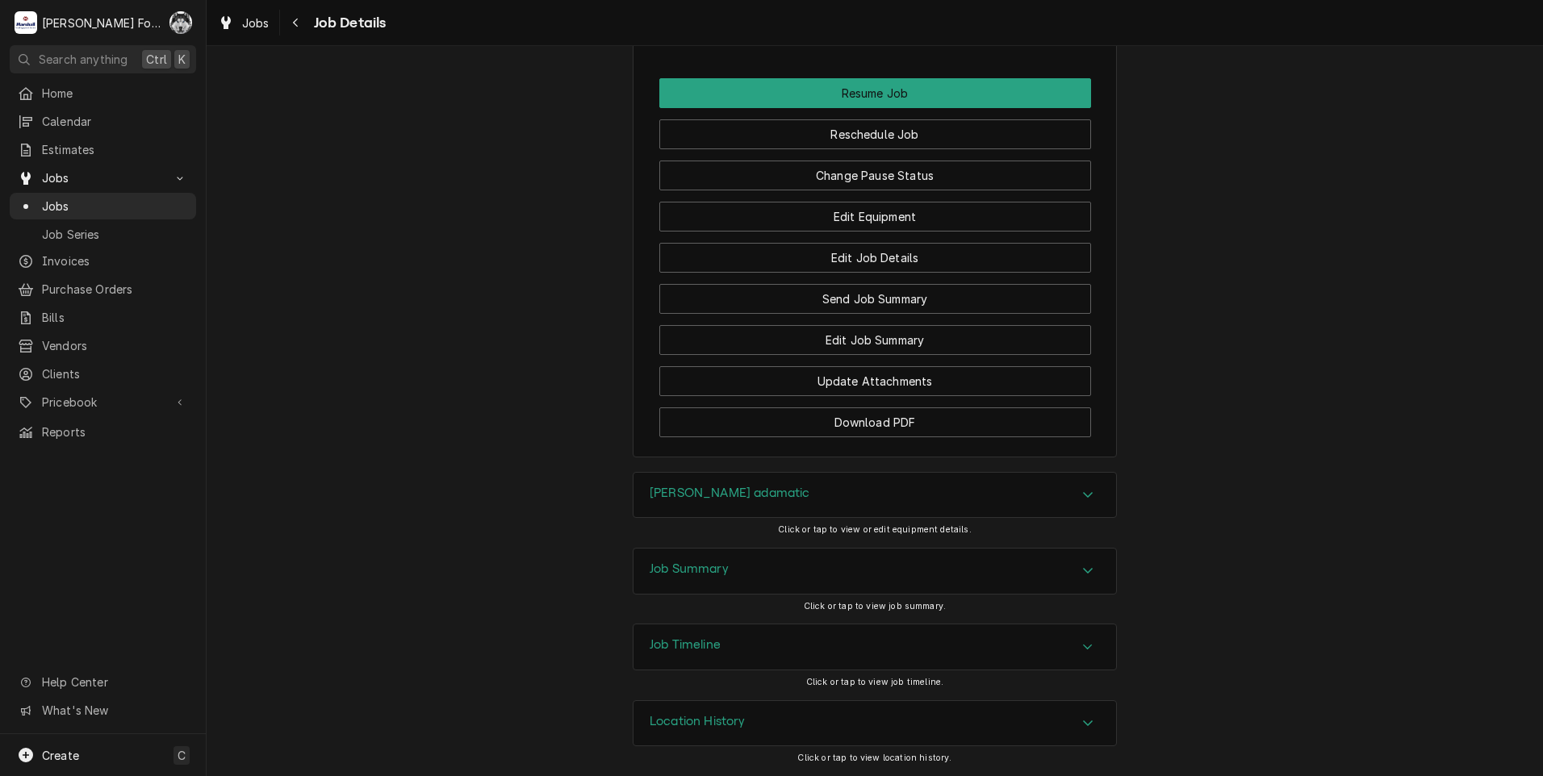
click at [788, 507] on div "Belshaw adamatic" at bounding box center [874, 495] width 482 height 45
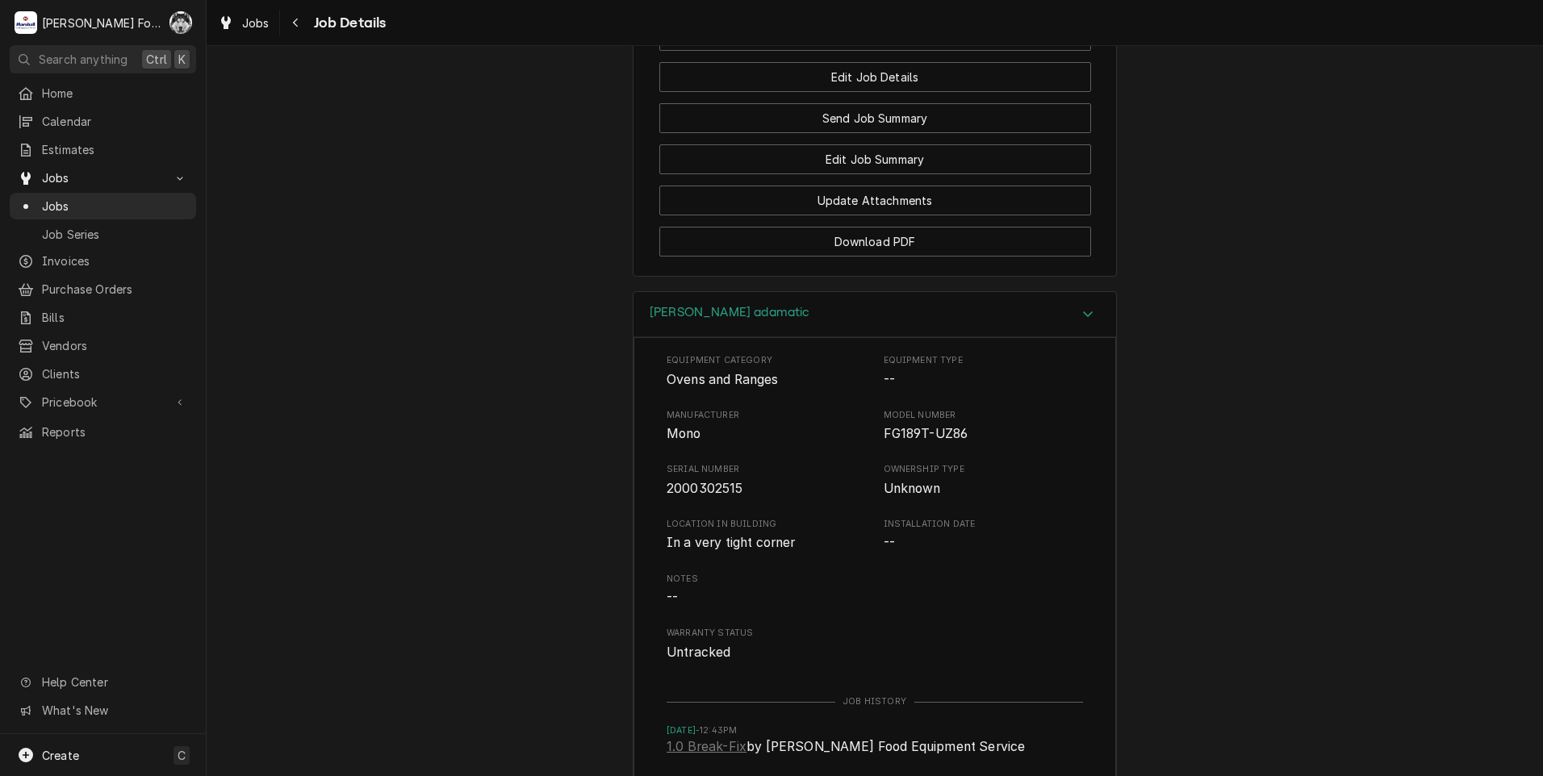
scroll to position [2577, 0]
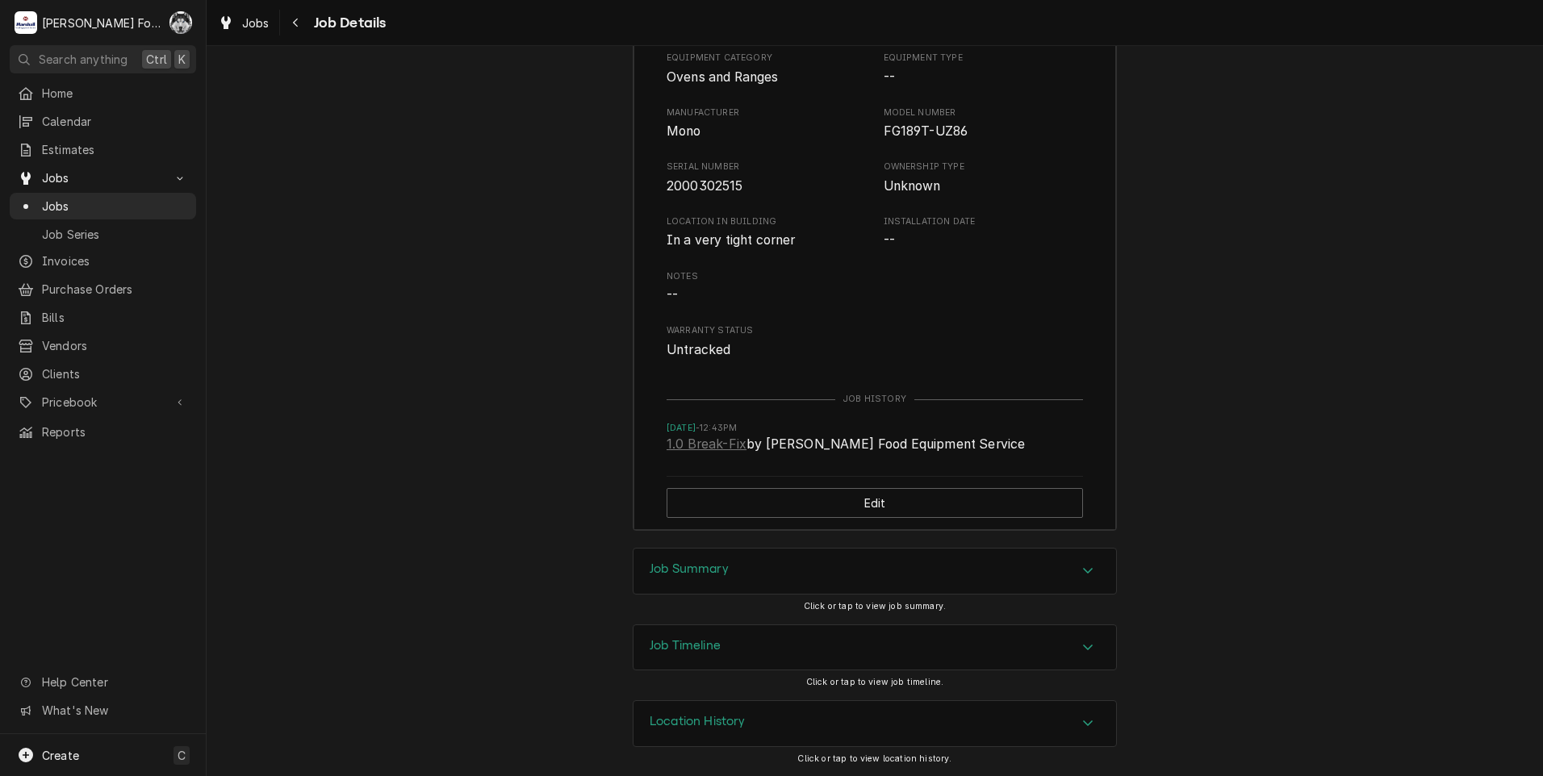
click at [699, 566] on h3 "Job Summary" at bounding box center [688, 569] width 79 height 15
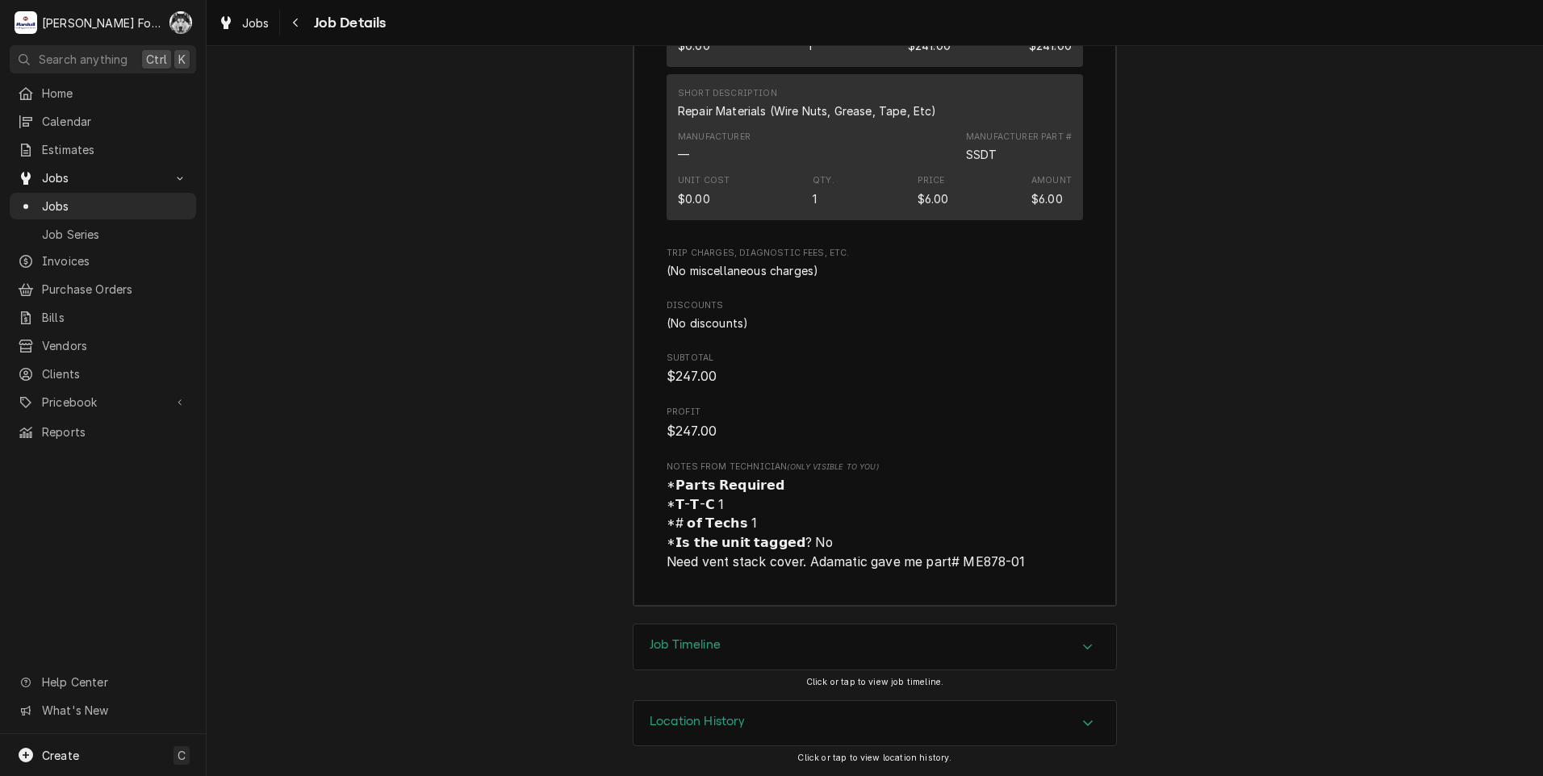
scroll to position [4123, 0]
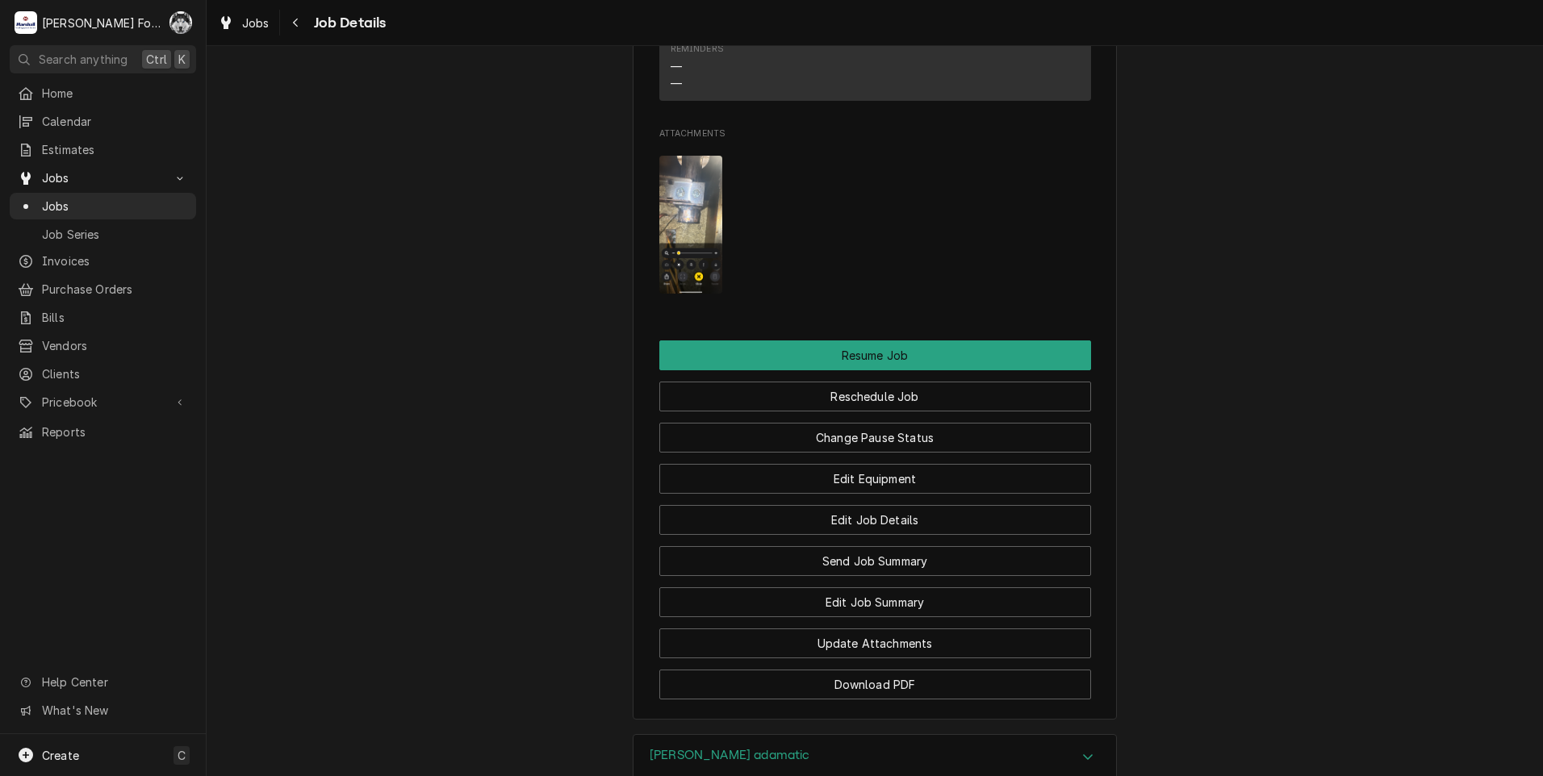
scroll to position [1882, 0]
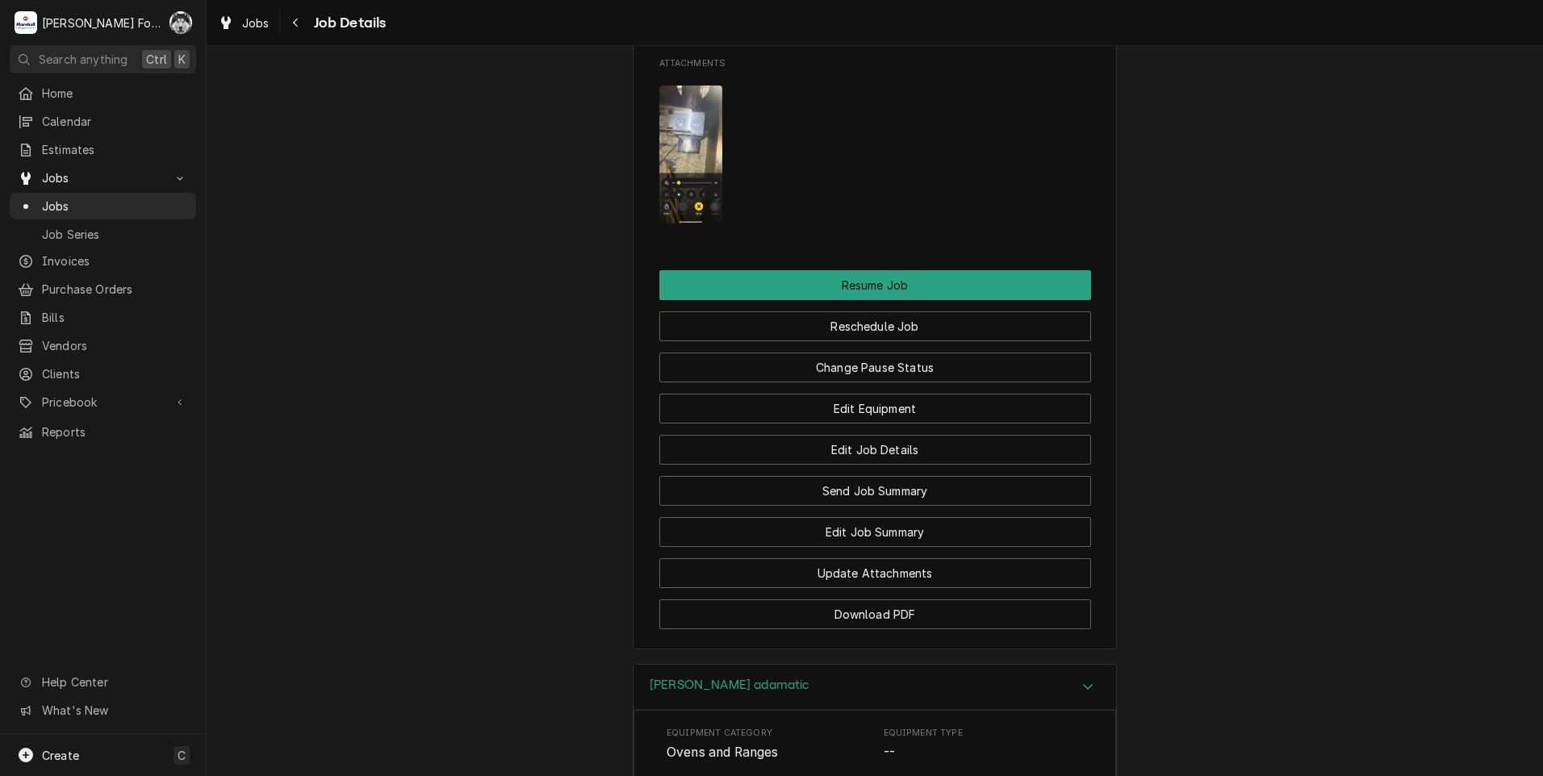
click at [685, 186] on img "Attachments" at bounding box center [691, 155] width 64 height 138
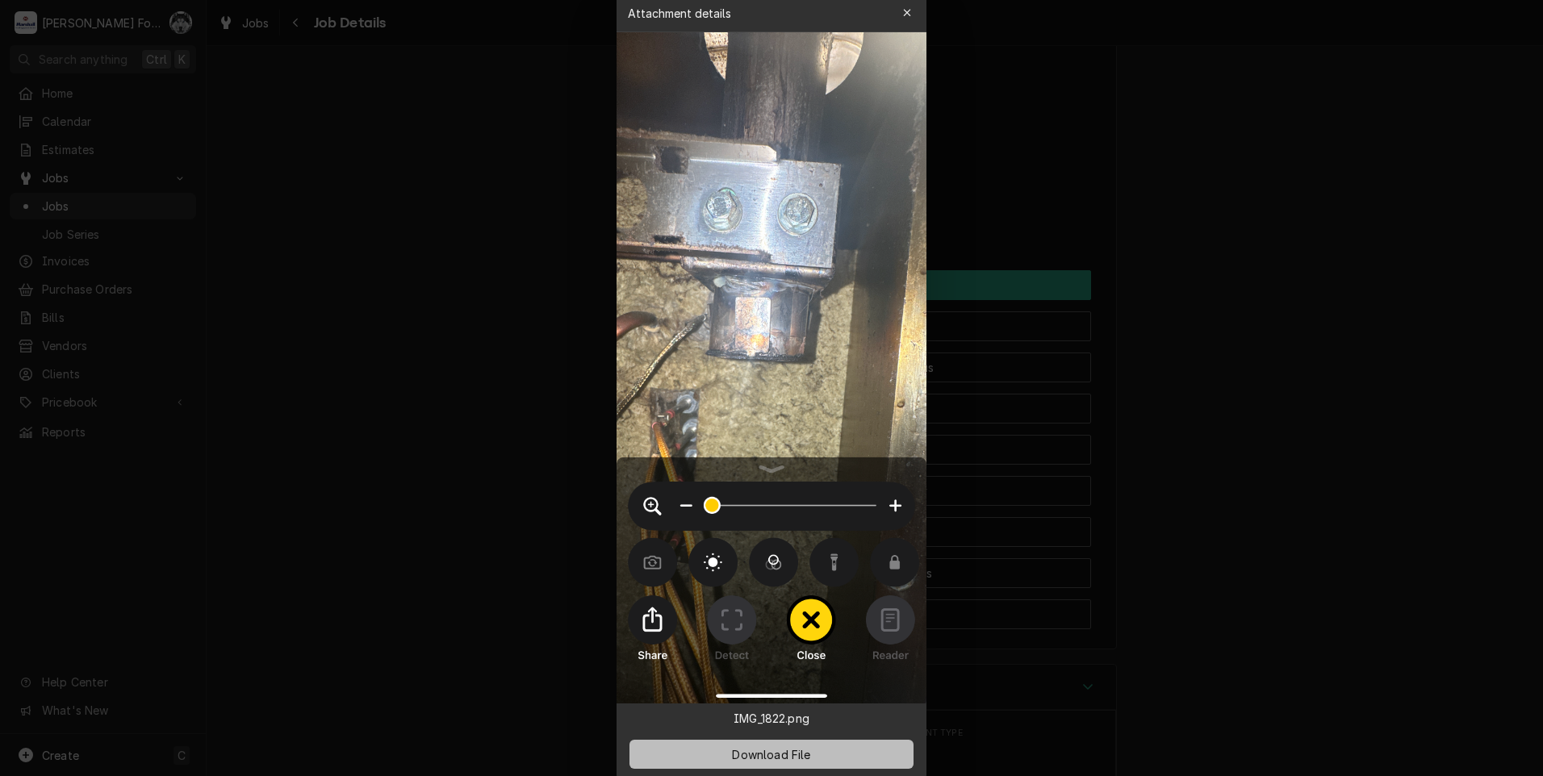
click at [757, 750] on span "Download File" at bounding box center [771, 754] width 85 height 17
click at [285, 333] on div at bounding box center [771, 388] width 1543 height 776
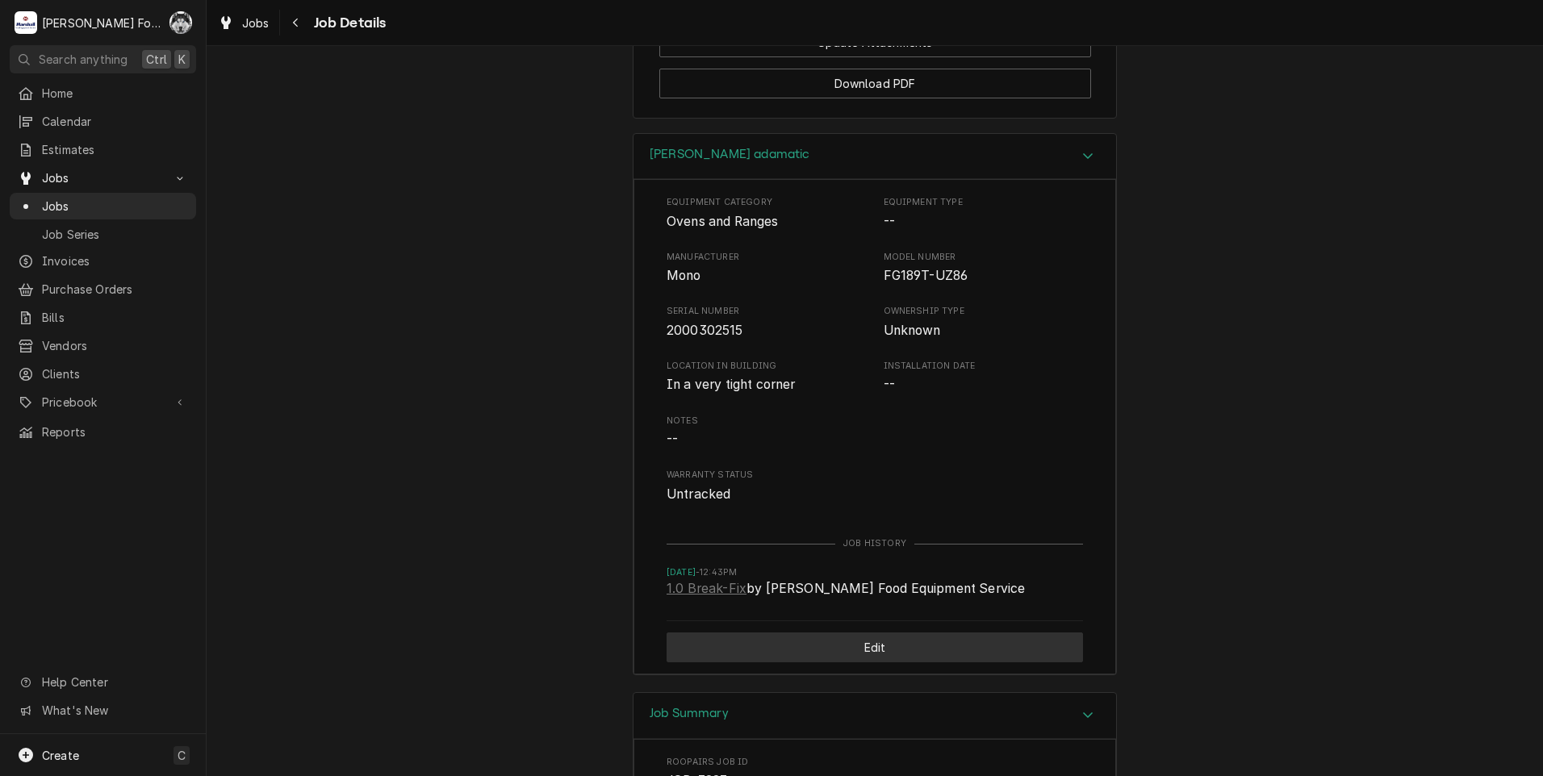
scroll to position [2374, 0]
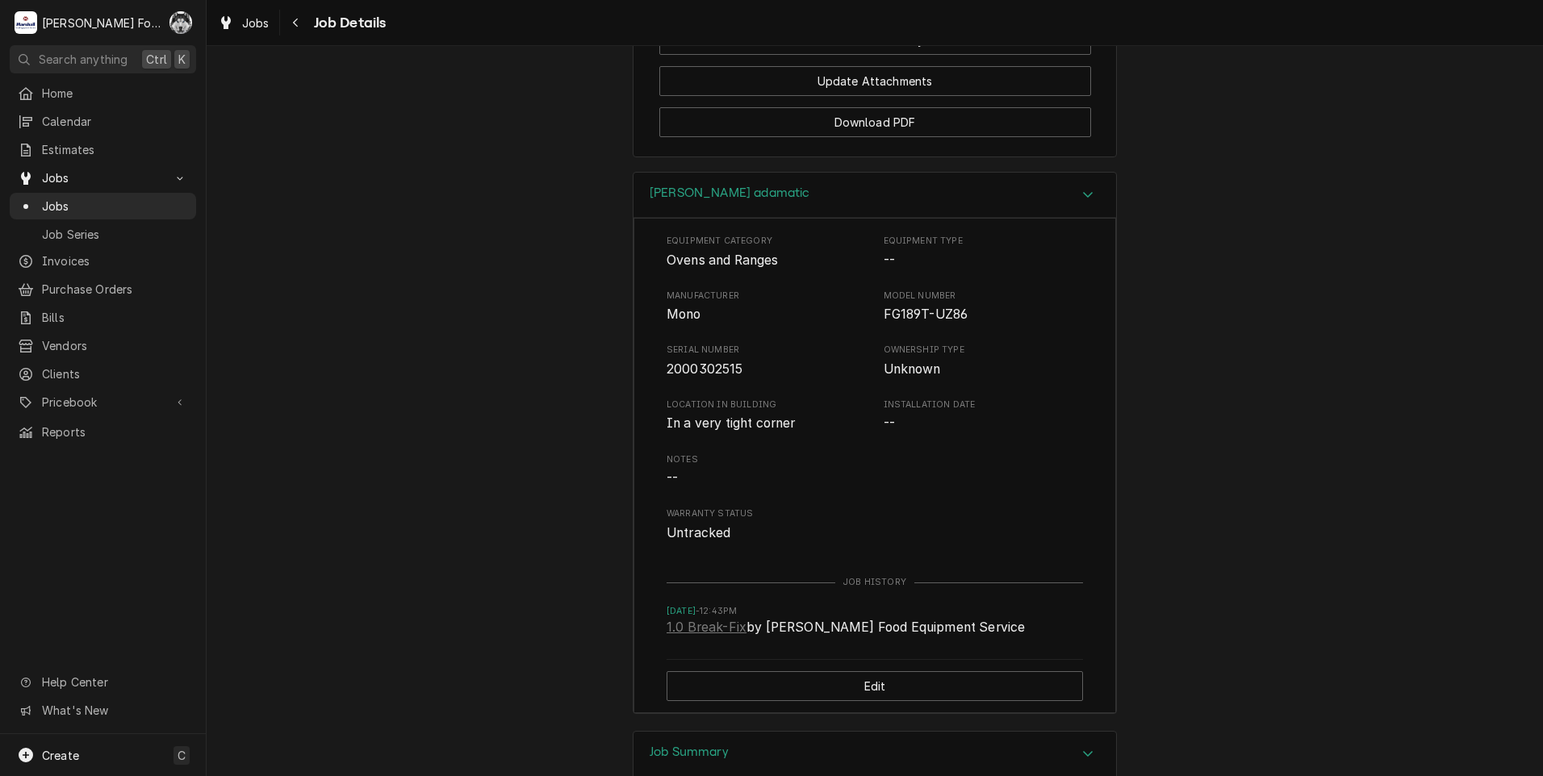
click at [445, 458] on div "Belshaw adamatic Equipment Category Ovens and Ranges Equipment Type -- Manufact…" at bounding box center [875, 451] width 1336 height 559
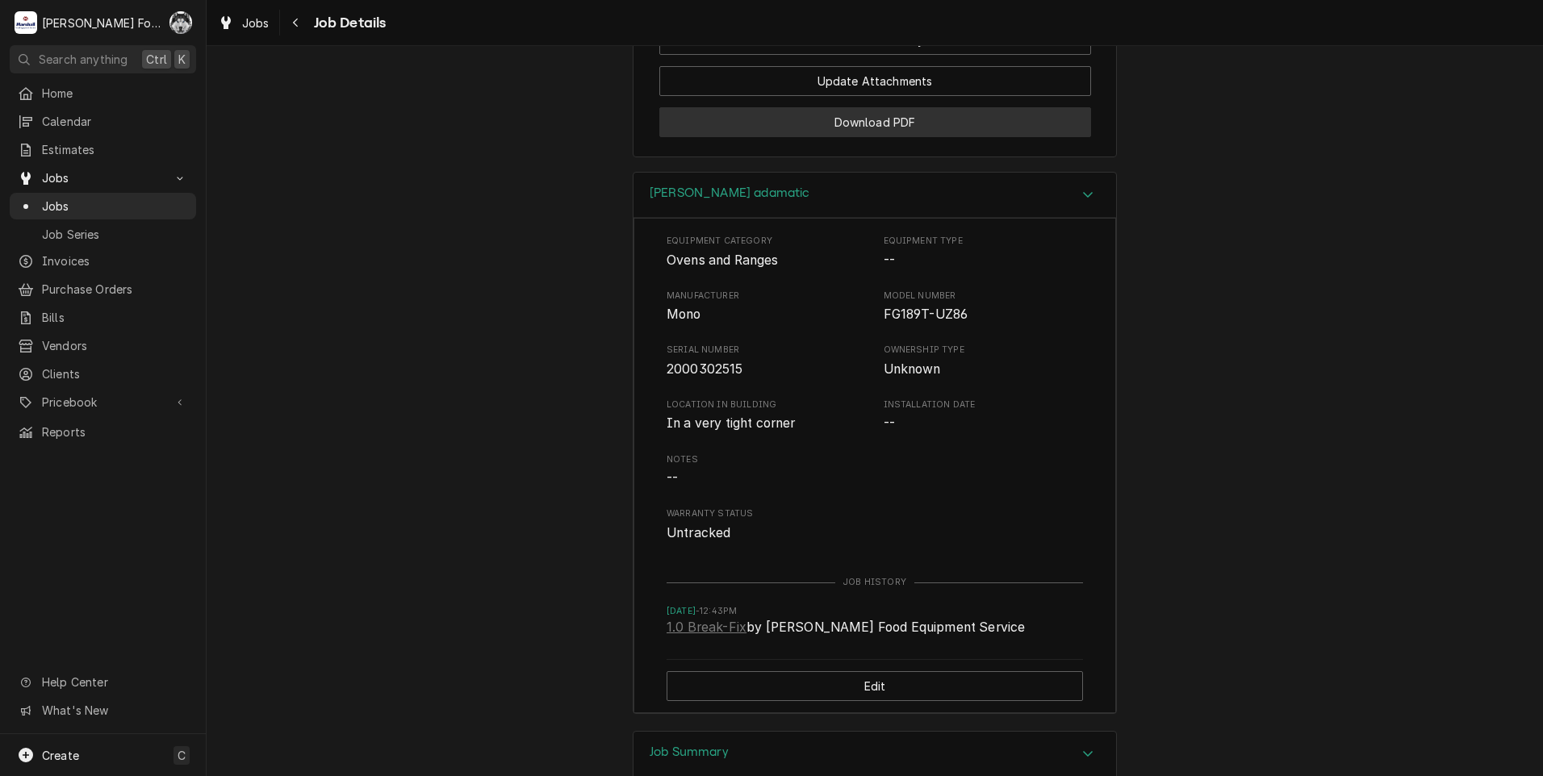
scroll to position [2240, 0]
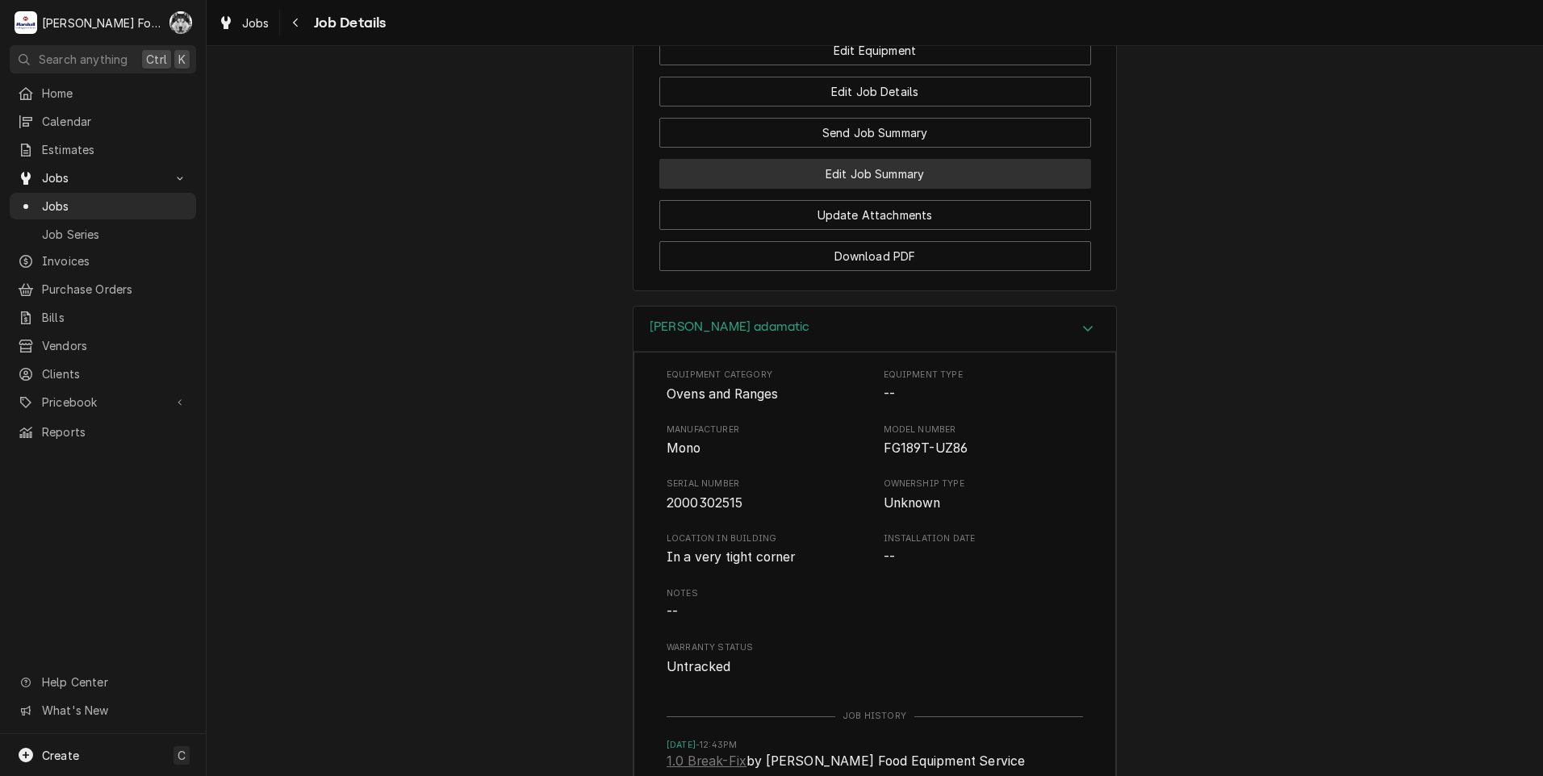
click at [889, 189] on button "Edit Job Summary" at bounding box center [875, 174] width 432 height 30
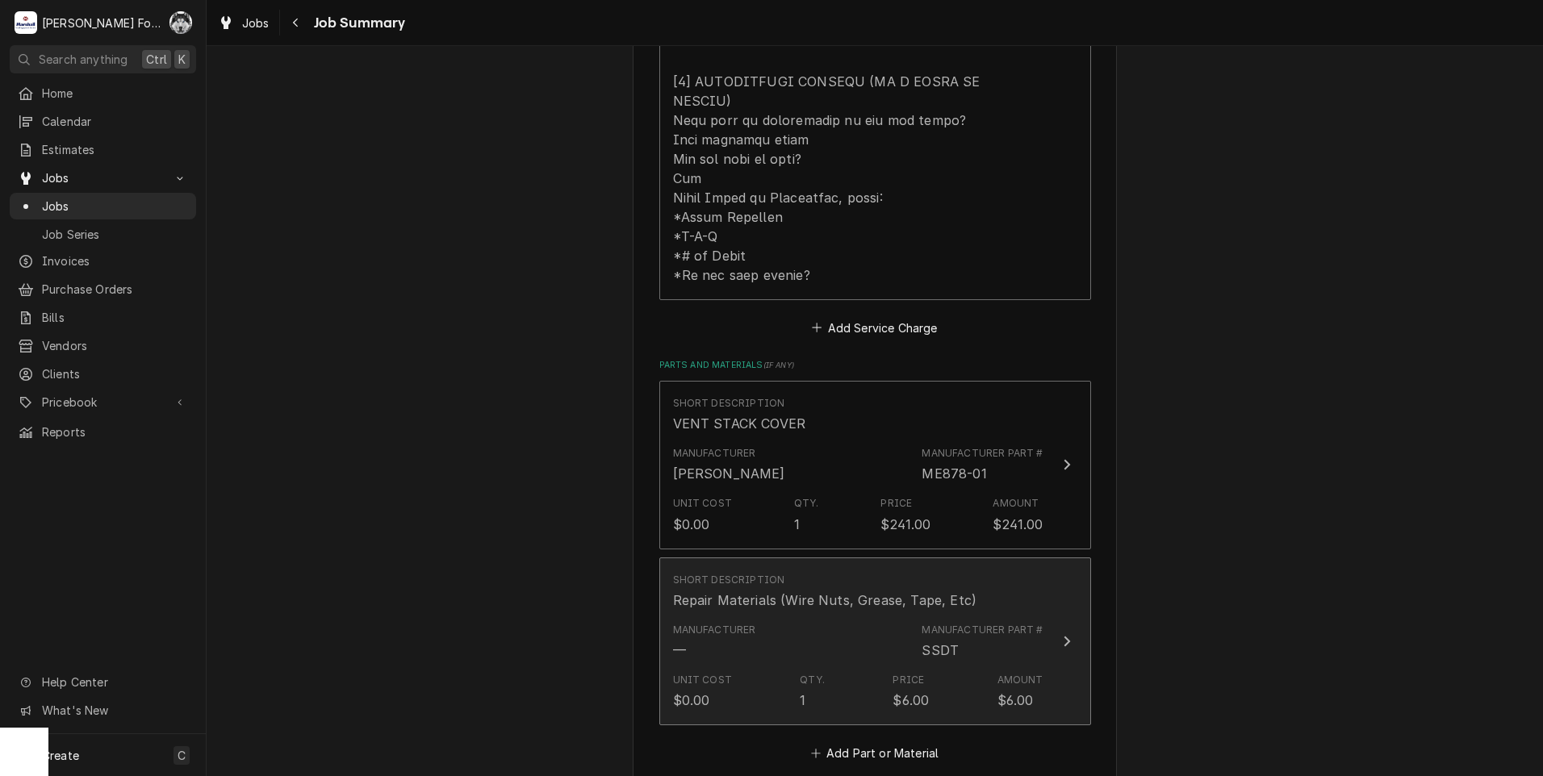
scroll to position [942, 0]
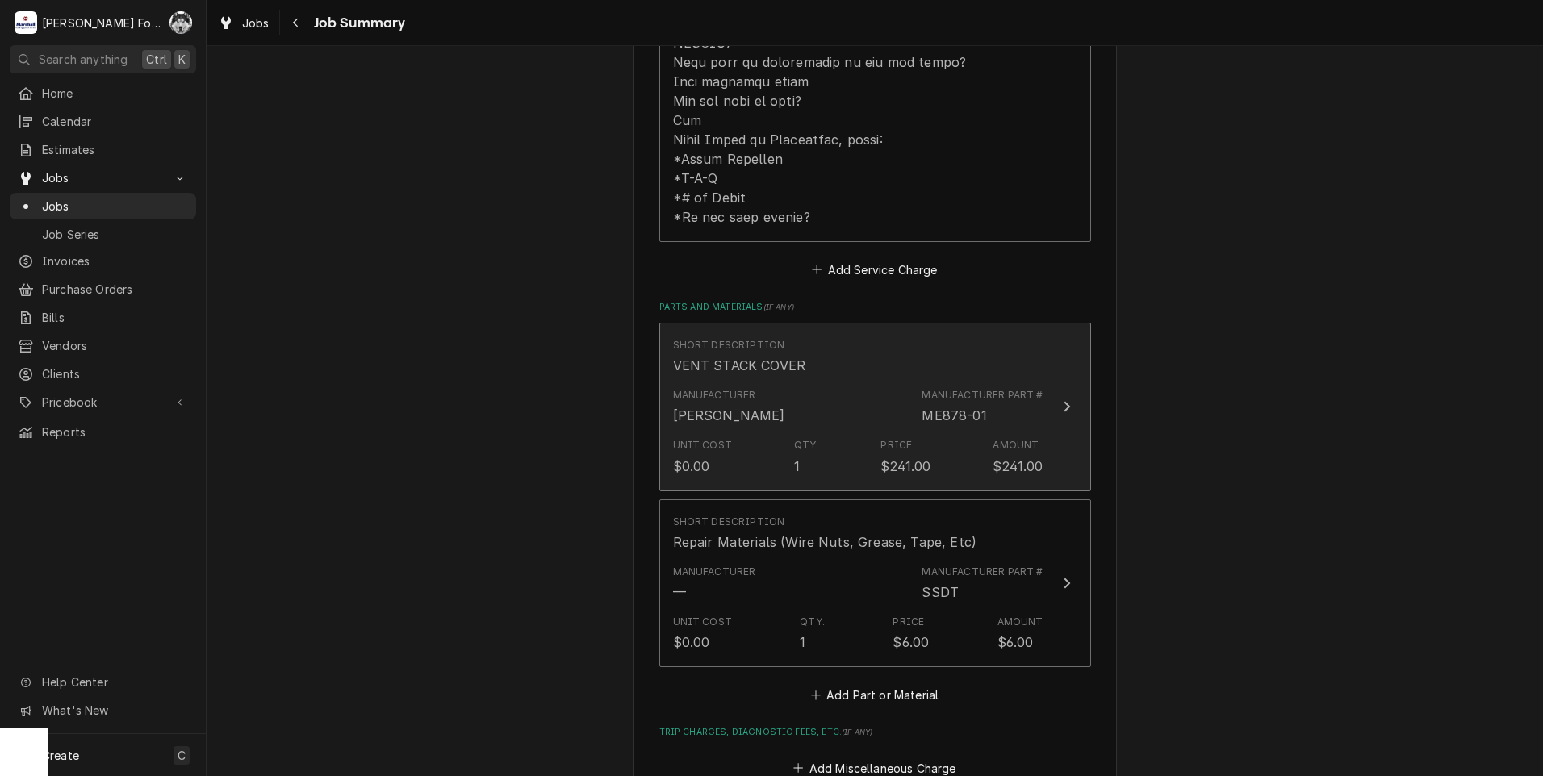
click at [893, 382] on div "Manufacturer BELSHAW Manufacturer Part # ME878-01" at bounding box center [858, 407] width 370 height 50
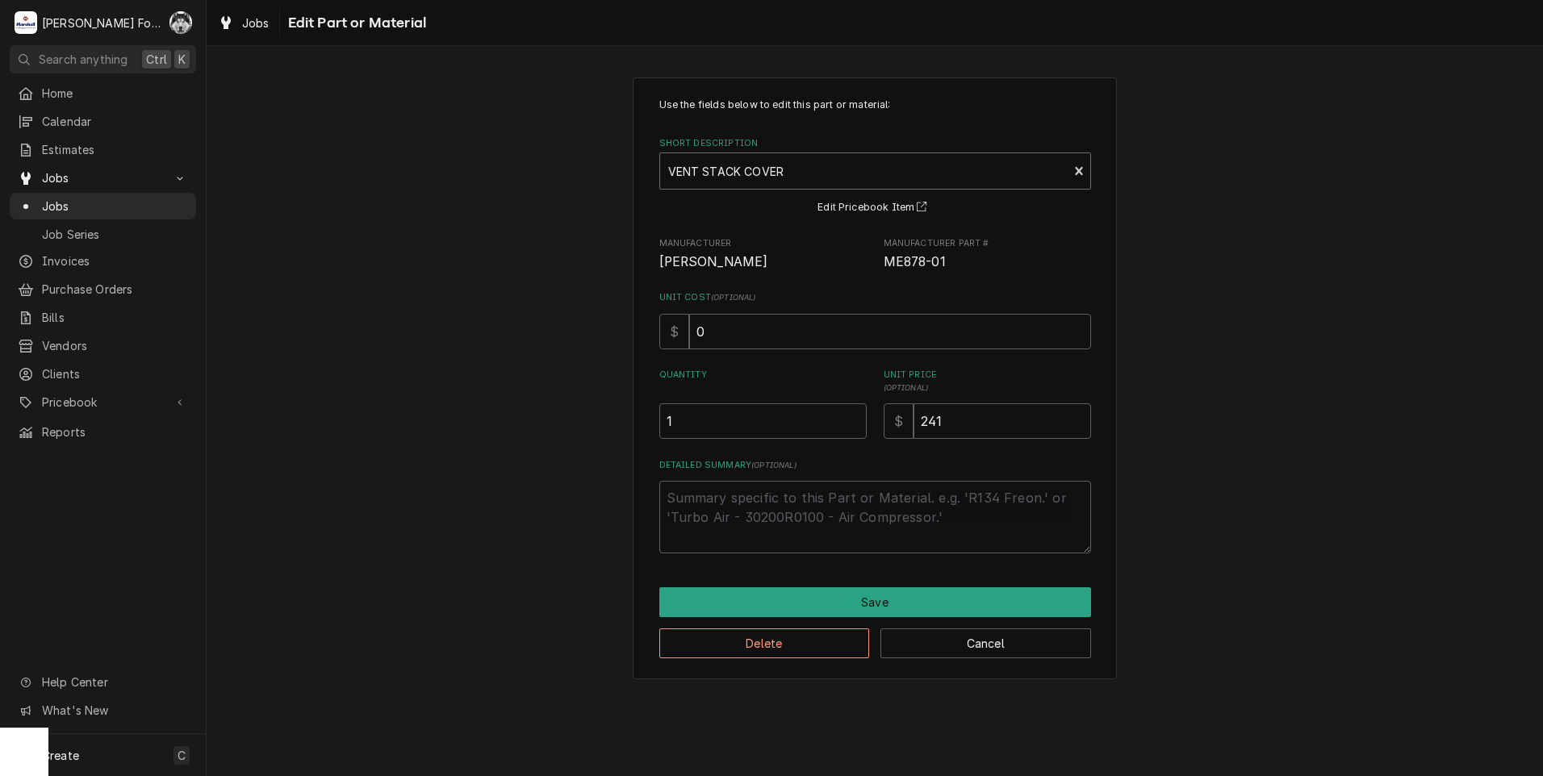
type textarea "x"
click at [781, 167] on div "Short Description" at bounding box center [864, 171] width 392 height 29
type input "MM189-02-00600"
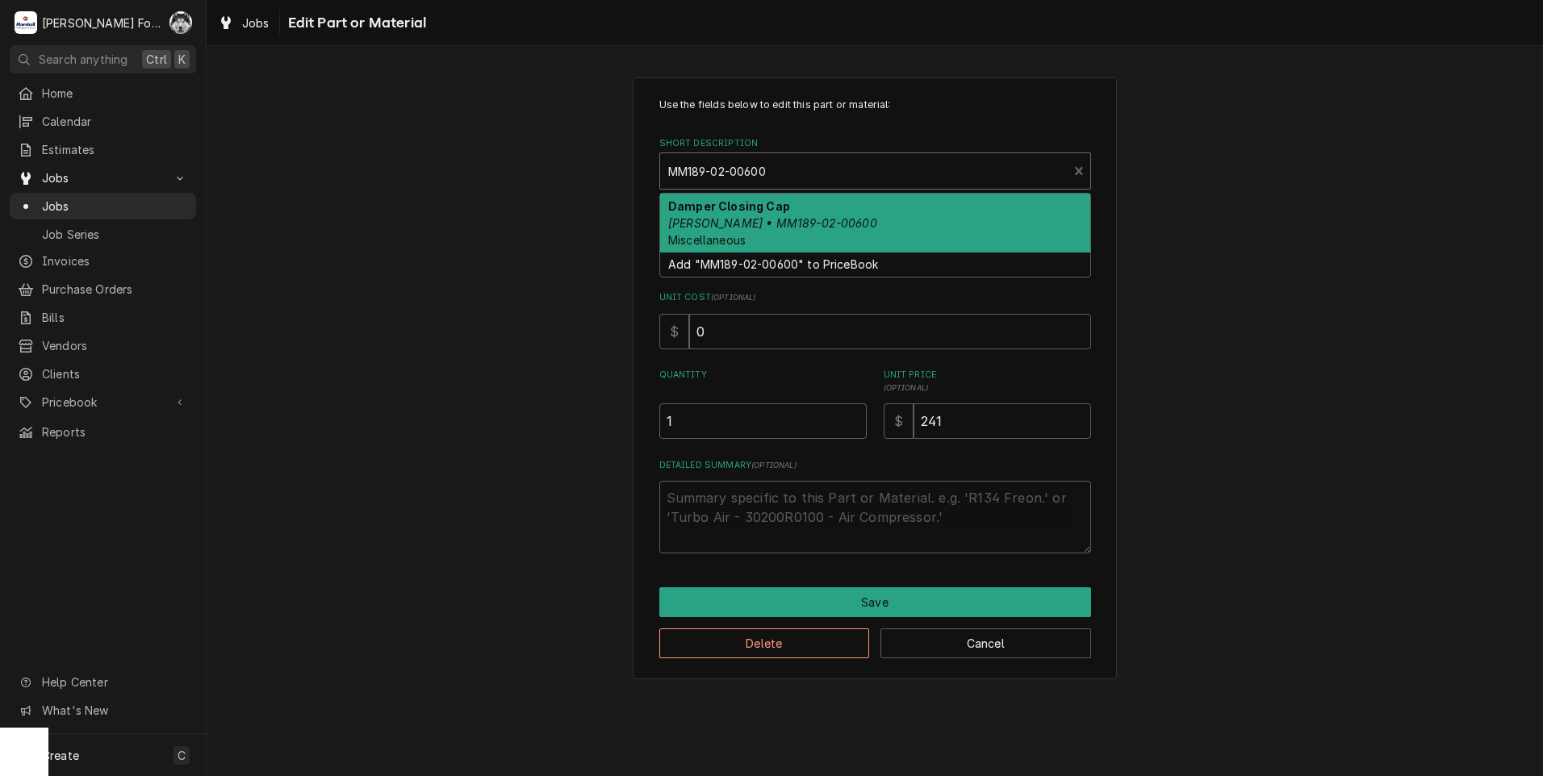
click at [791, 219] on em "Belshaw • MM189-02-00600" at bounding box center [772, 223] width 209 height 14
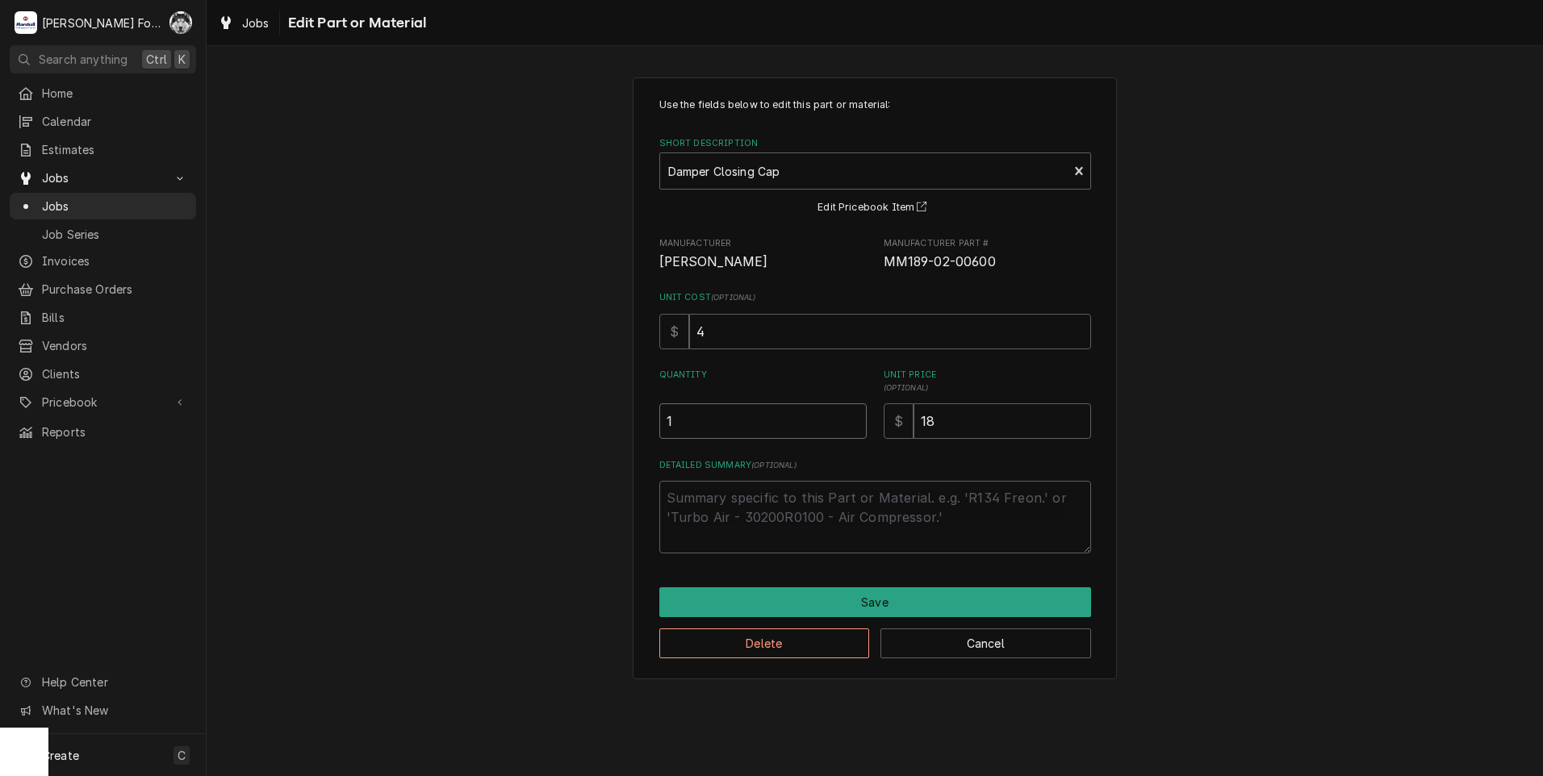
click at [853, 411] on input "1" at bounding box center [762, 420] width 207 height 35
type textarea "x"
type input "1.5"
click at [857, 414] on input "1.5" at bounding box center [762, 420] width 207 height 35
type textarea "x"
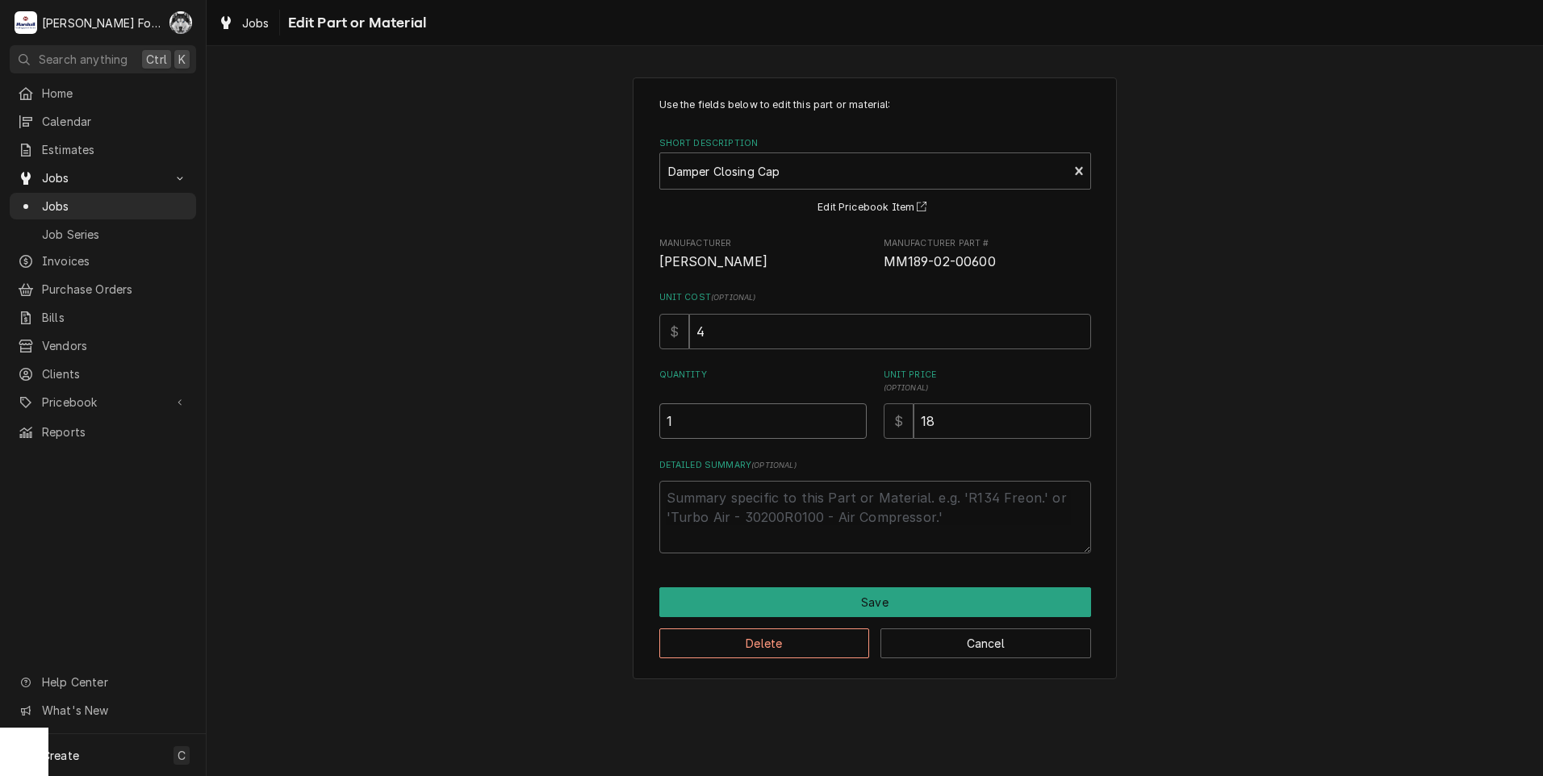
type input "1"
click at [855, 424] on input "1" at bounding box center [762, 420] width 207 height 35
drag, startPoint x: 884, startPoint y: 445, endPoint x: 846, endPoint y: 447, distance: 38.8
click at [846, 447] on div "Use the fields below to edit this part or material: Short Description Damper Cl…" at bounding box center [875, 326] width 432 height 456
type textarea "x"
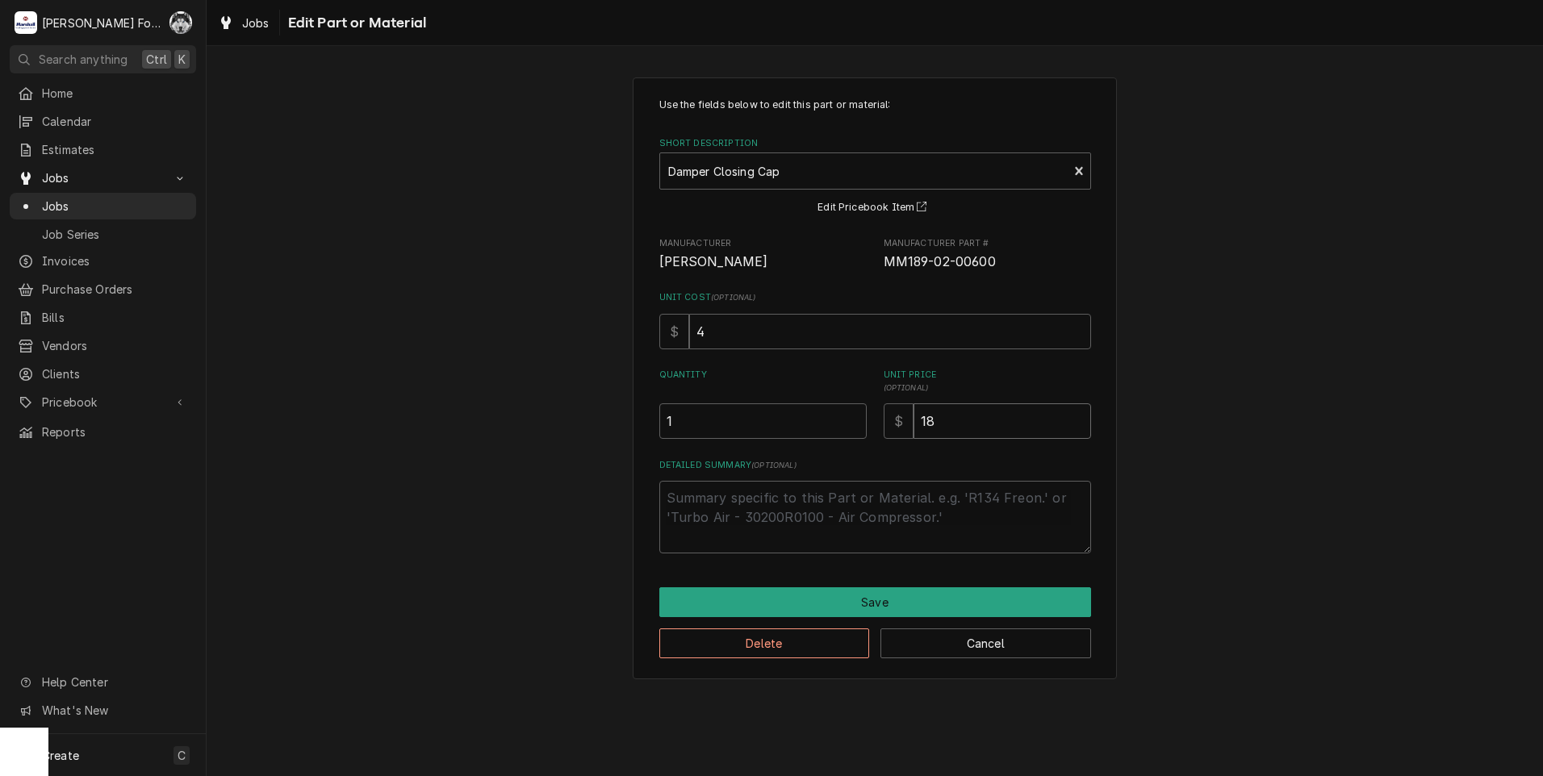
type input "3"
type textarea "x"
type input "36"
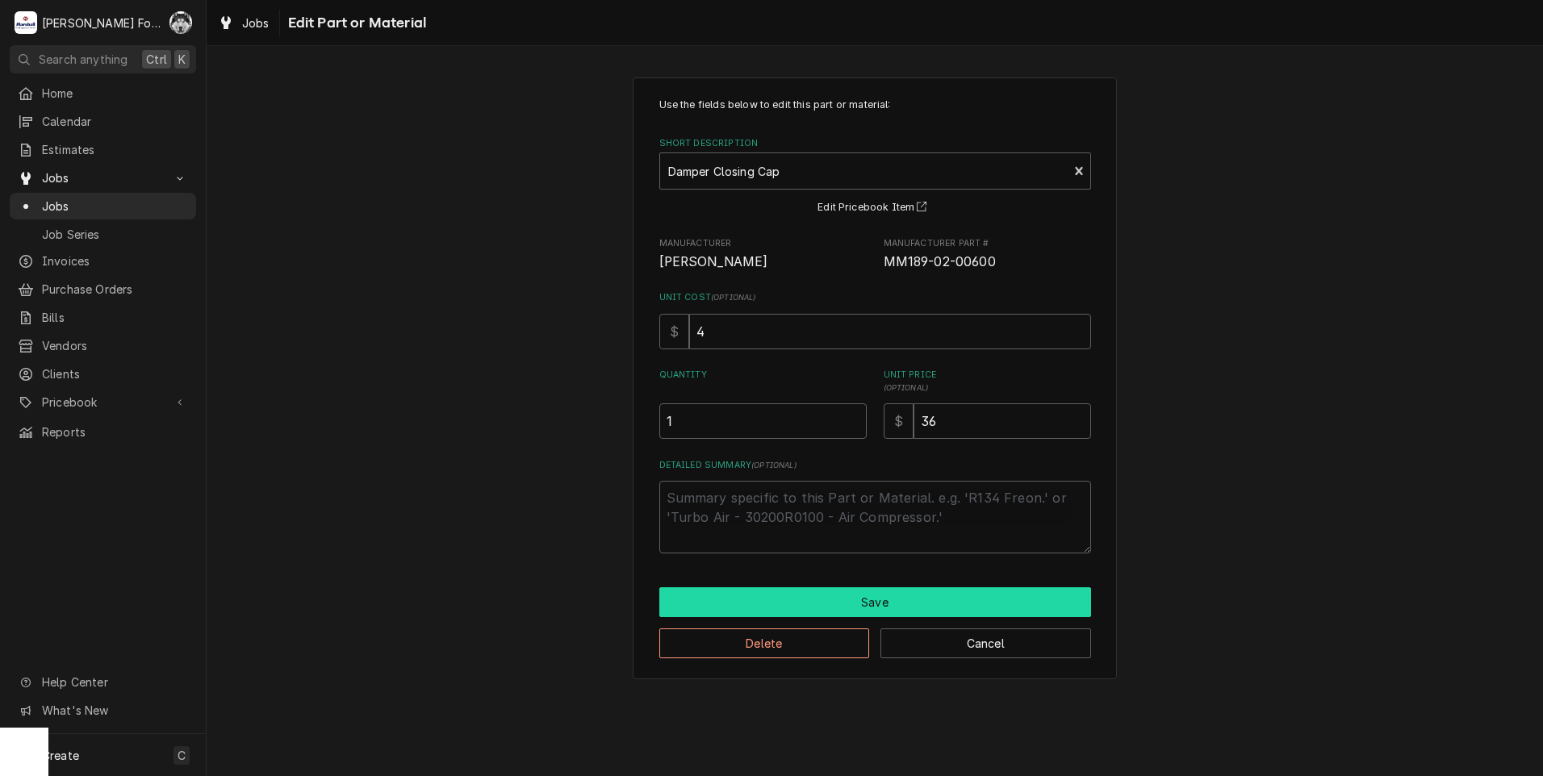
click at [863, 599] on button "Save" at bounding box center [875, 602] width 432 height 30
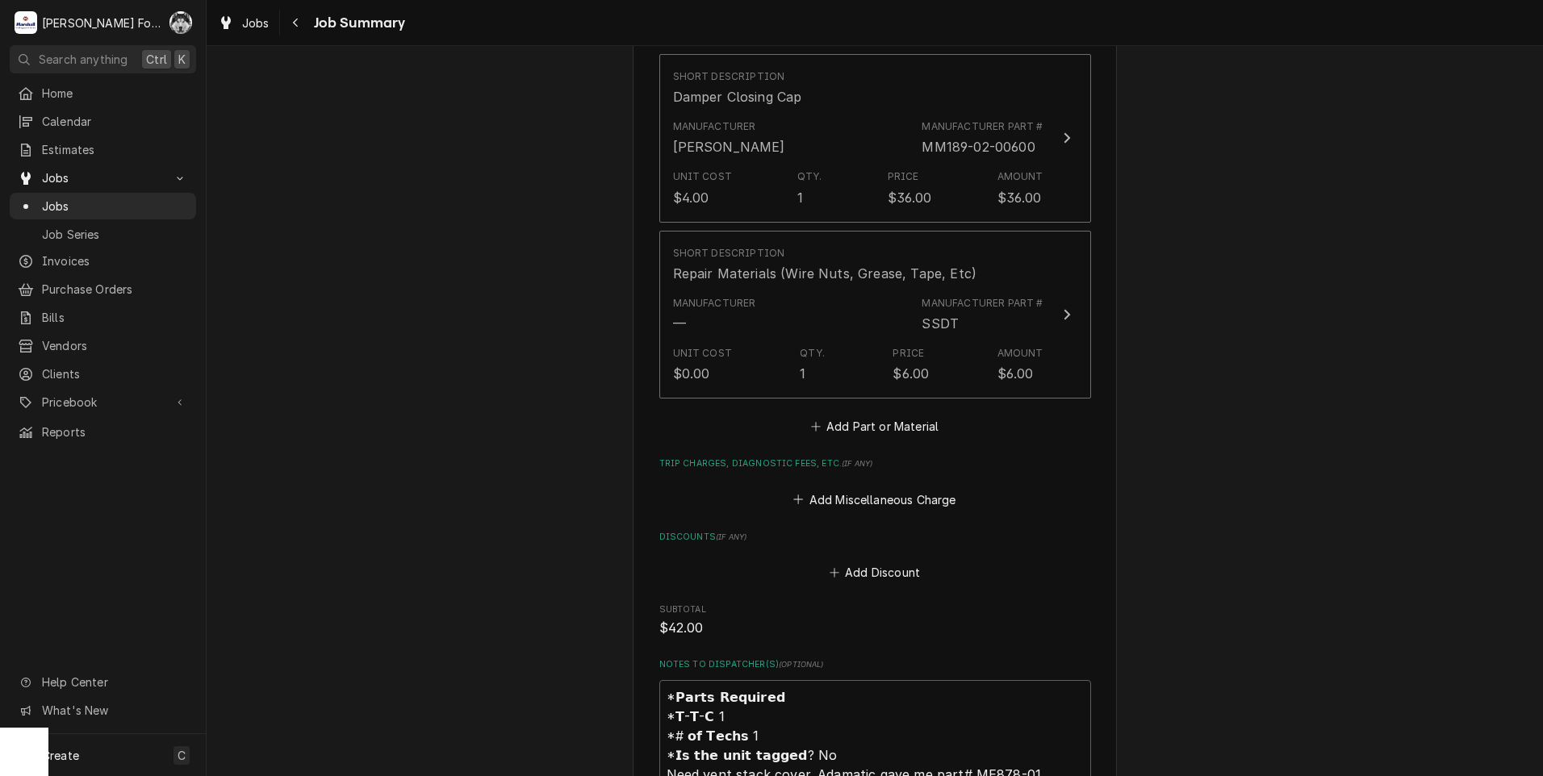
scroll to position [1656, 0]
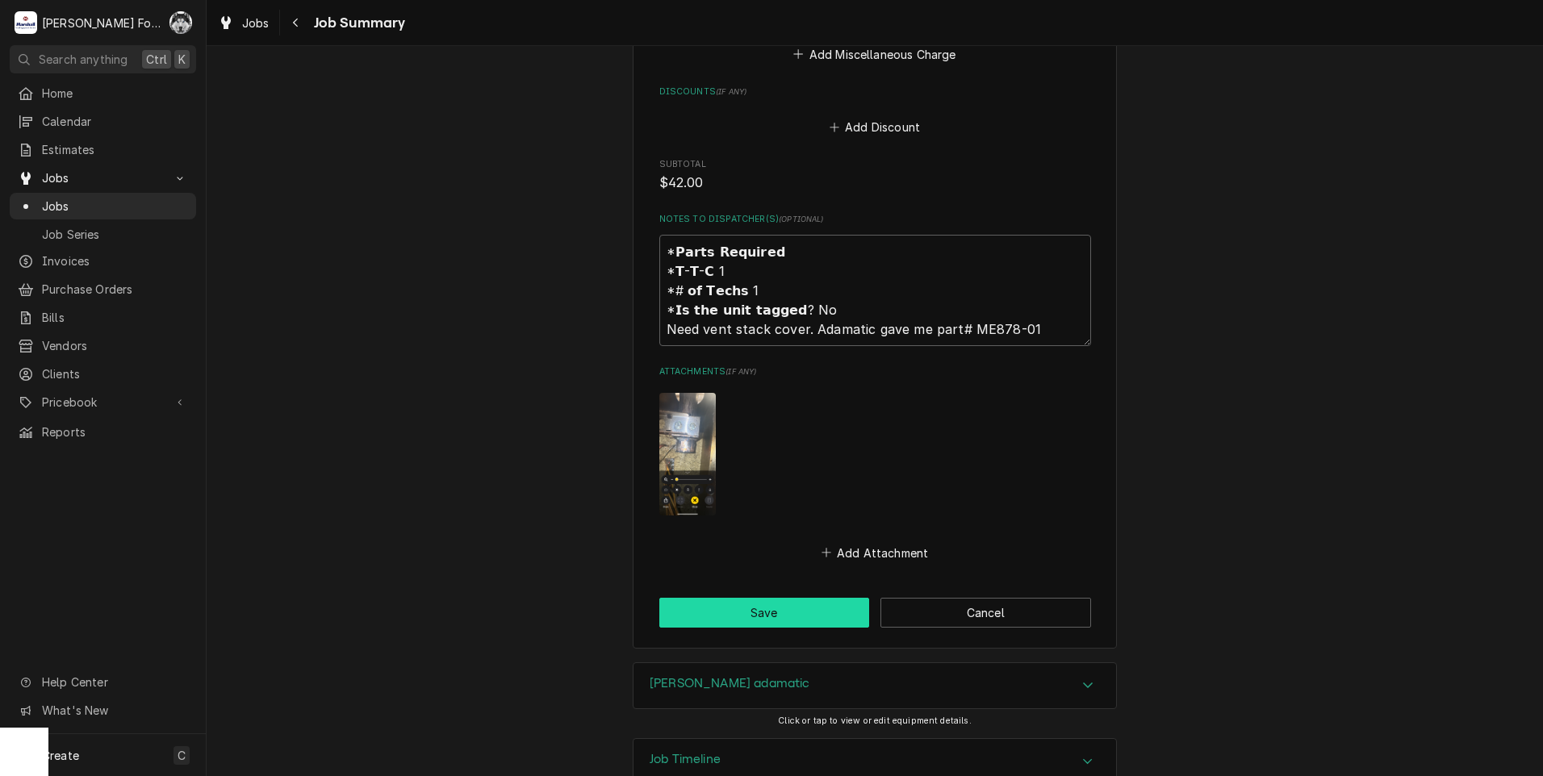
click at [760, 598] on button "Save" at bounding box center [764, 613] width 211 height 30
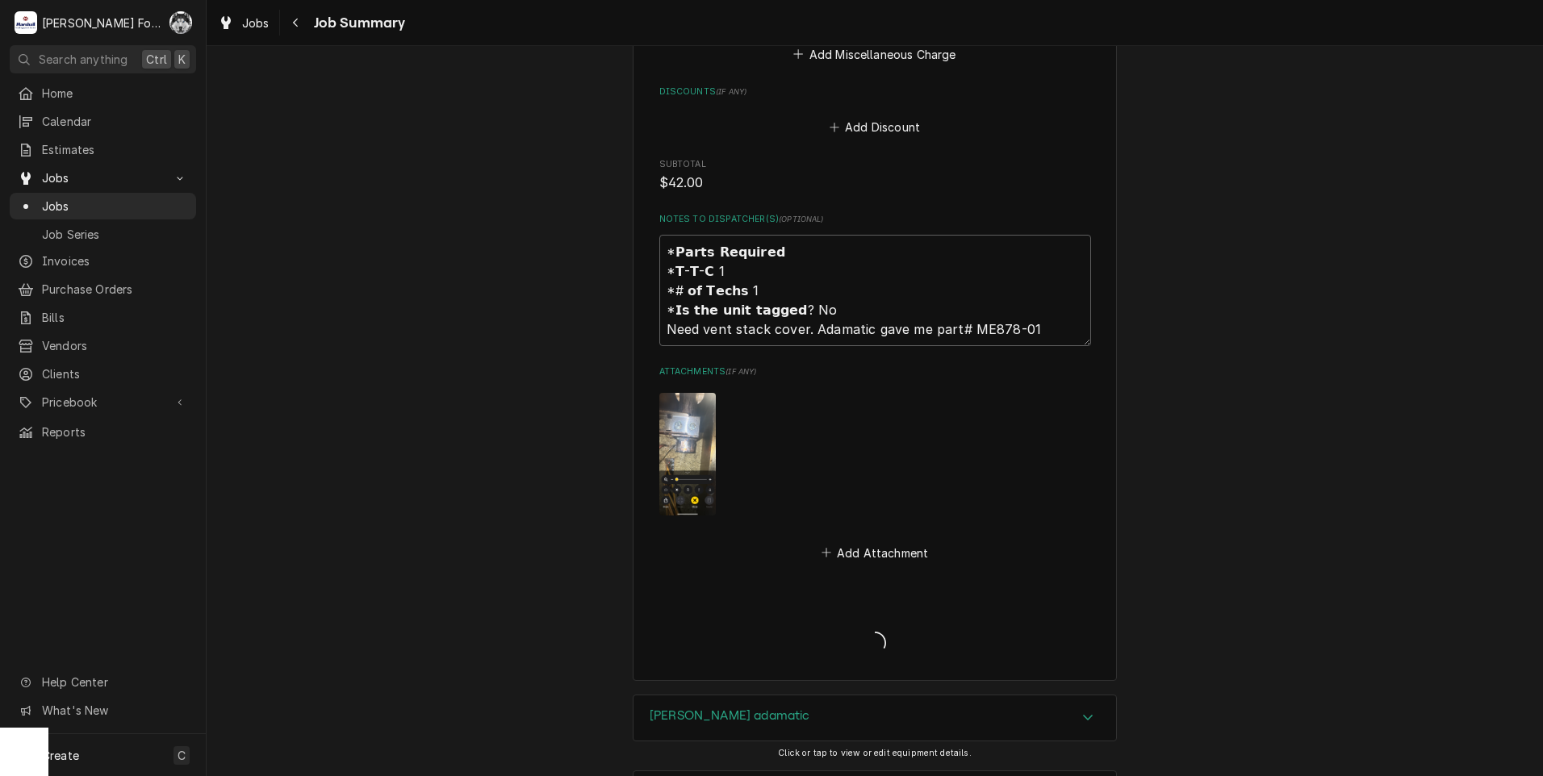
type textarea "x"
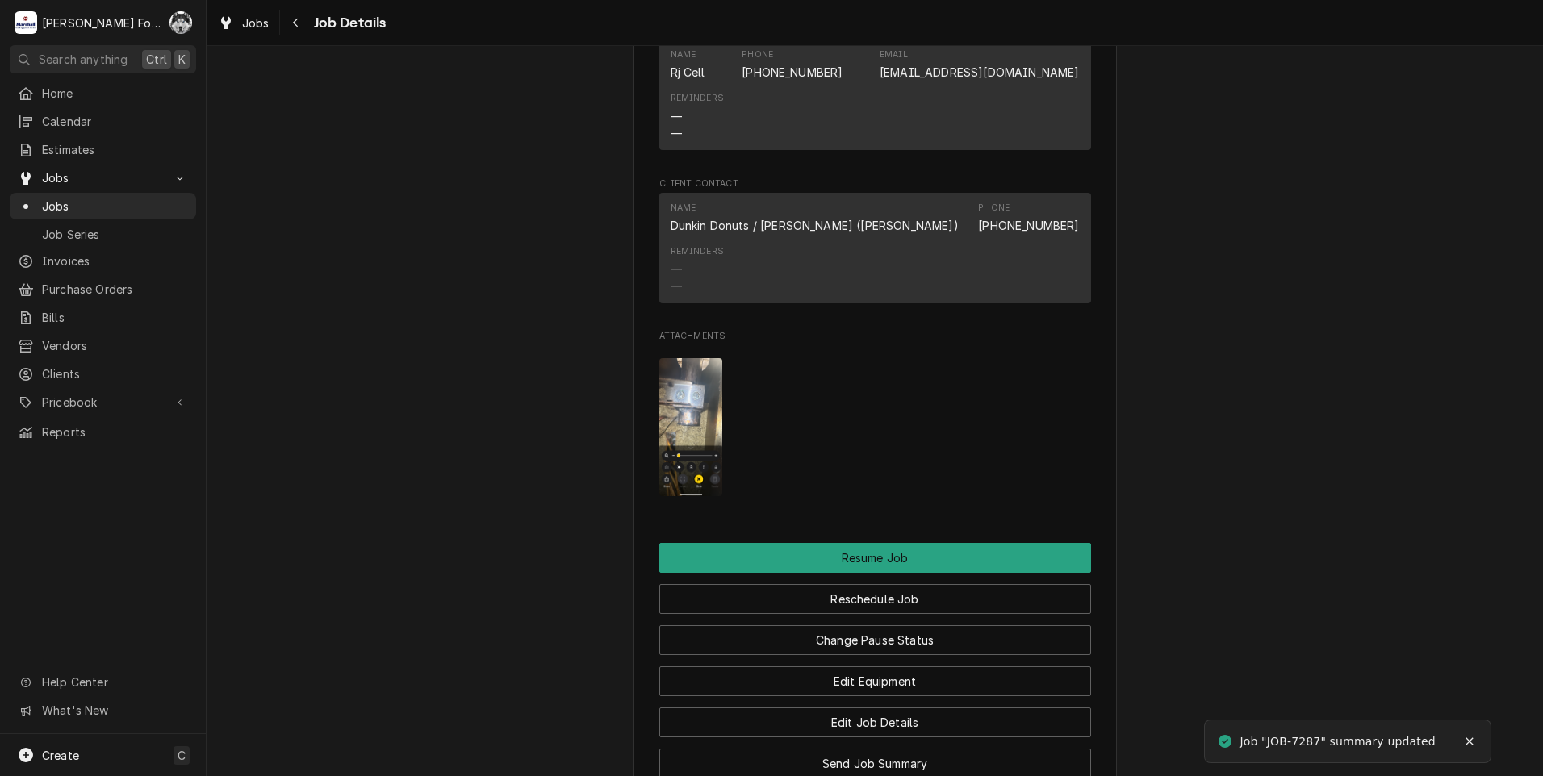
scroll to position [1882, 0]
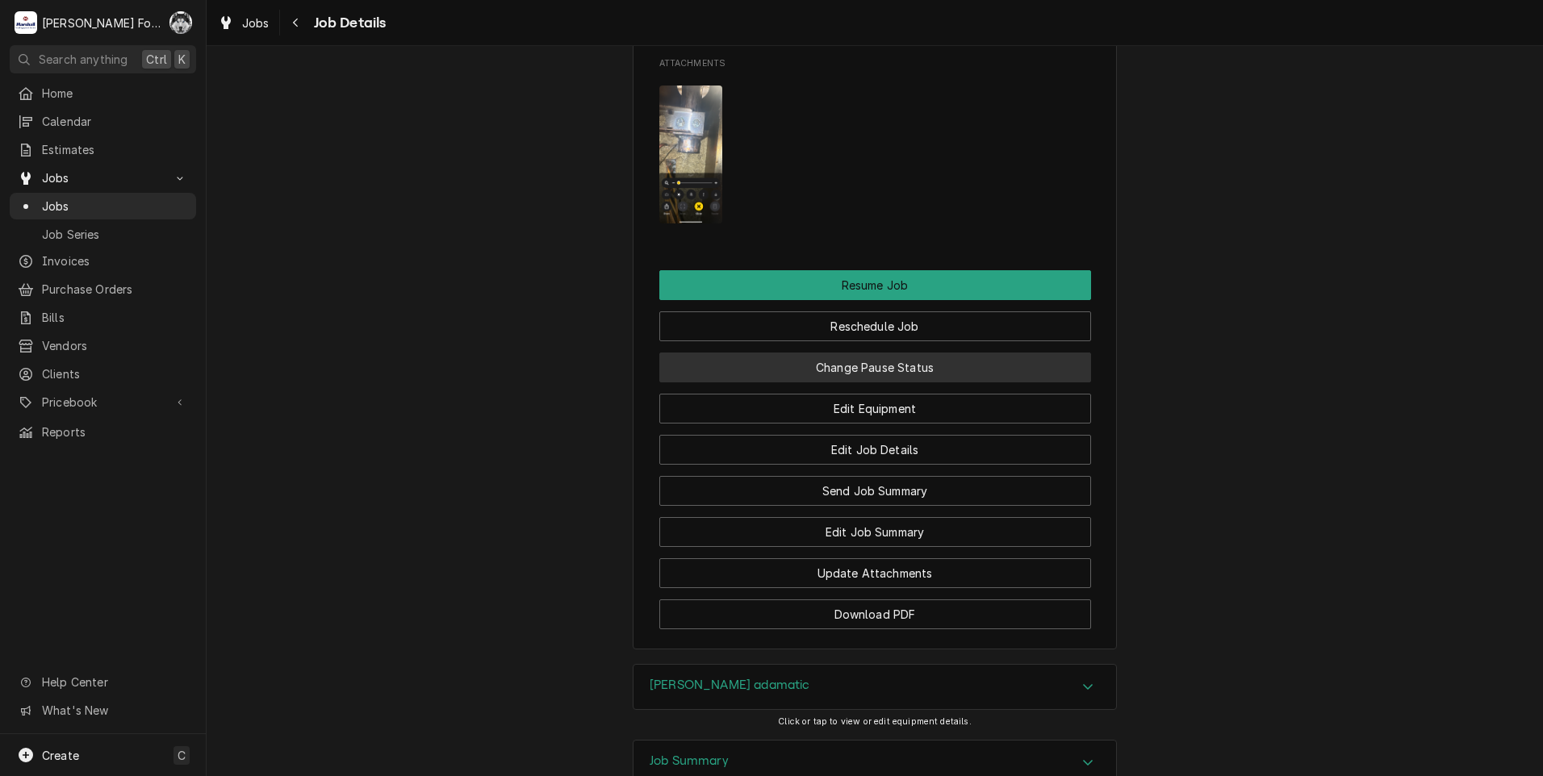
click at [842, 382] on button "Change Pause Status" at bounding box center [875, 368] width 432 height 30
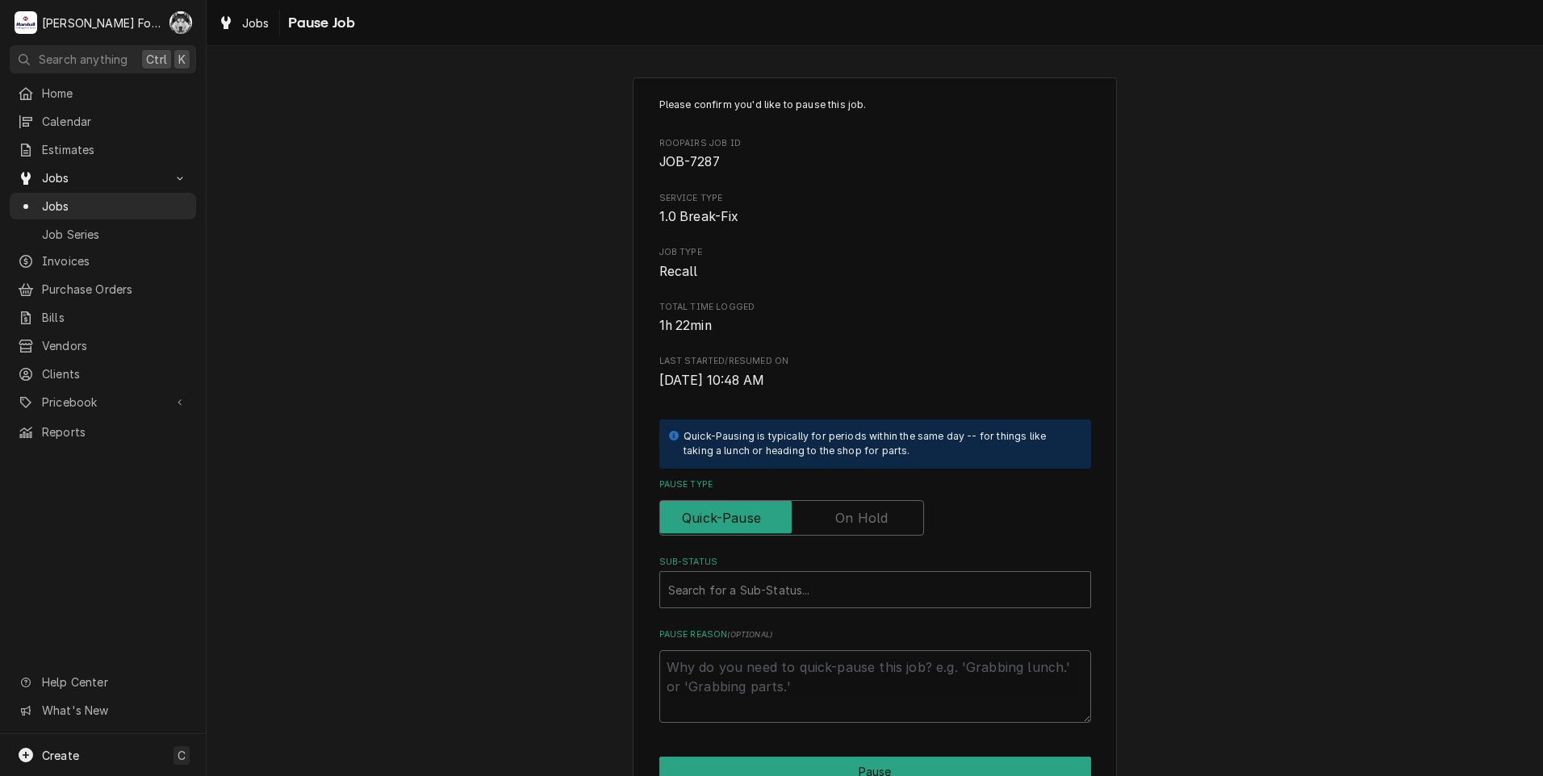
click at [855, 521] on label "Pause Type" at bounding box center [791, 517] width 265 height 35
click at [855, 521] on input "Pause Type" at bounding box center [791, 517] width 250 height 35
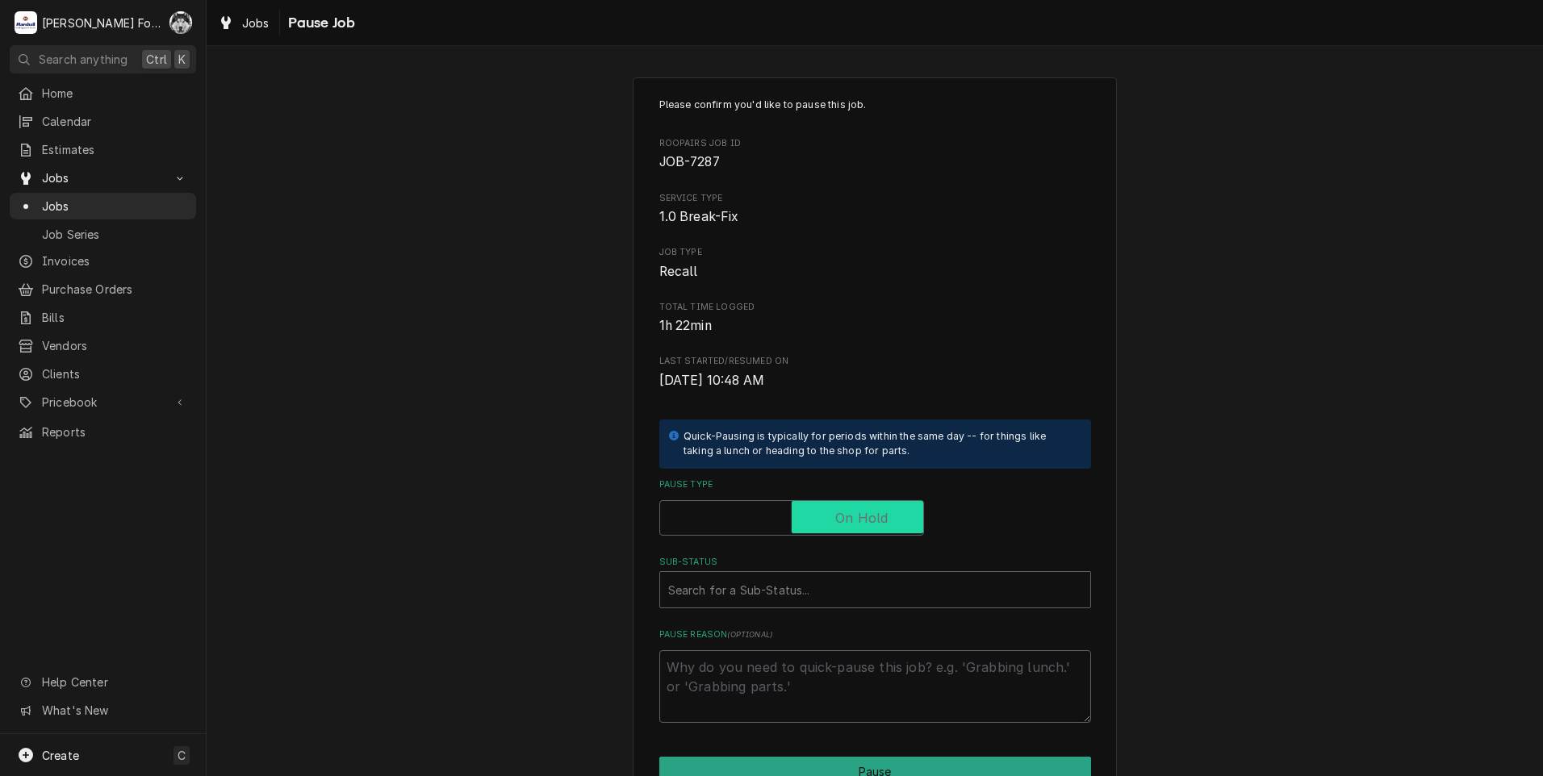
checkbox input "true"
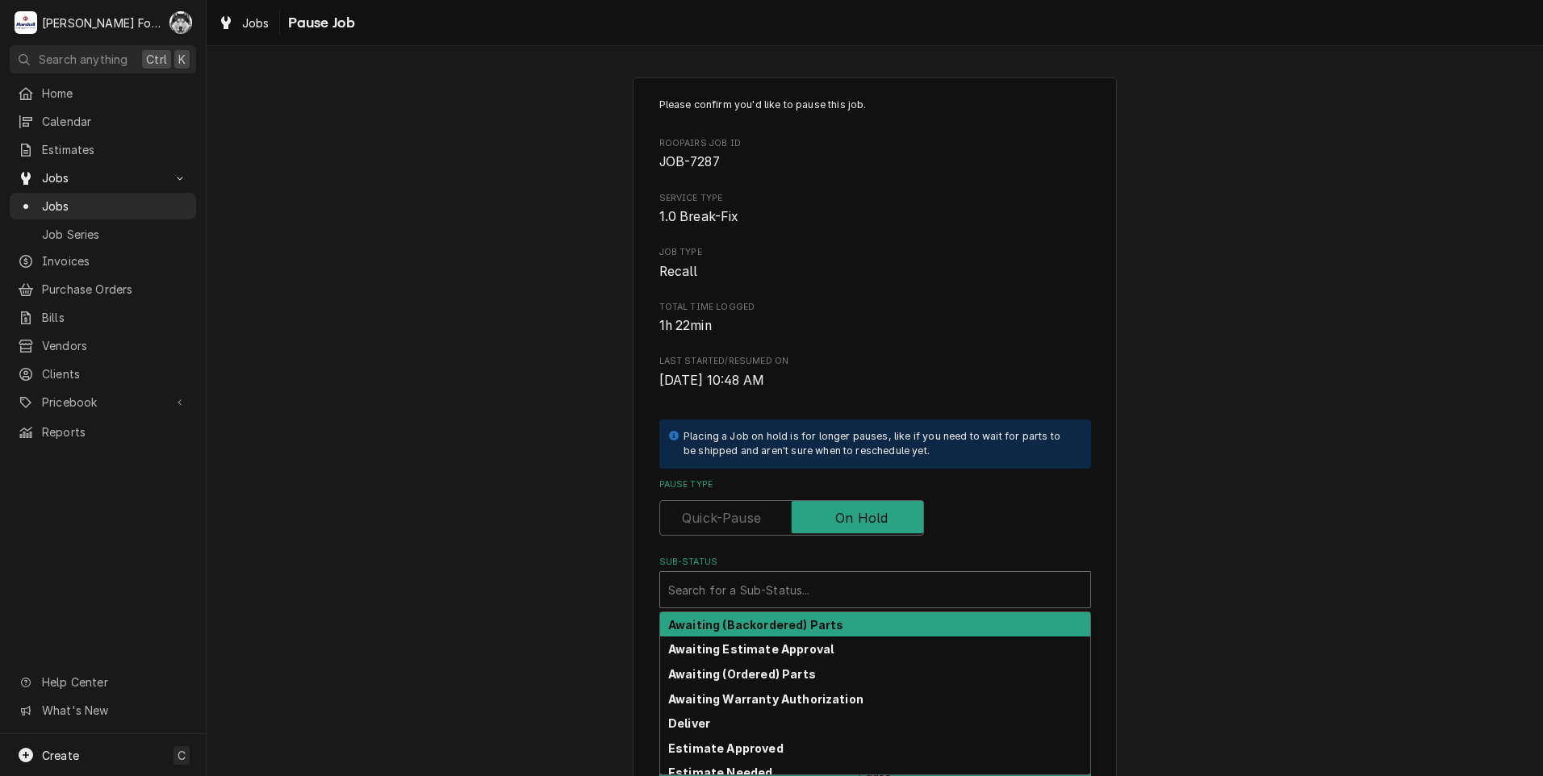
click at [812, 585] on div "Sub-Status" at bounding box center [875, 589] width 414 height 29
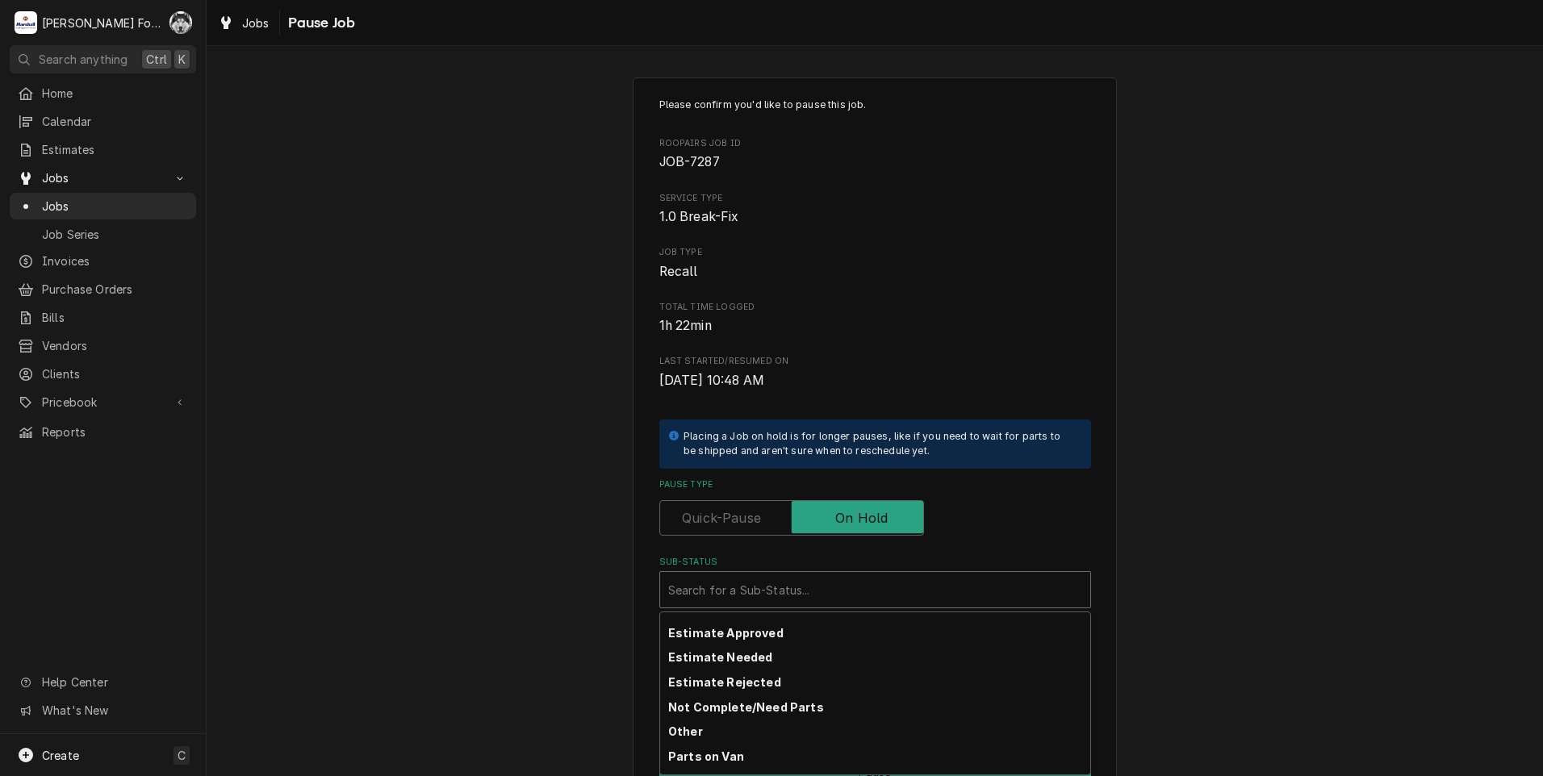
scroll to position [258, 0]
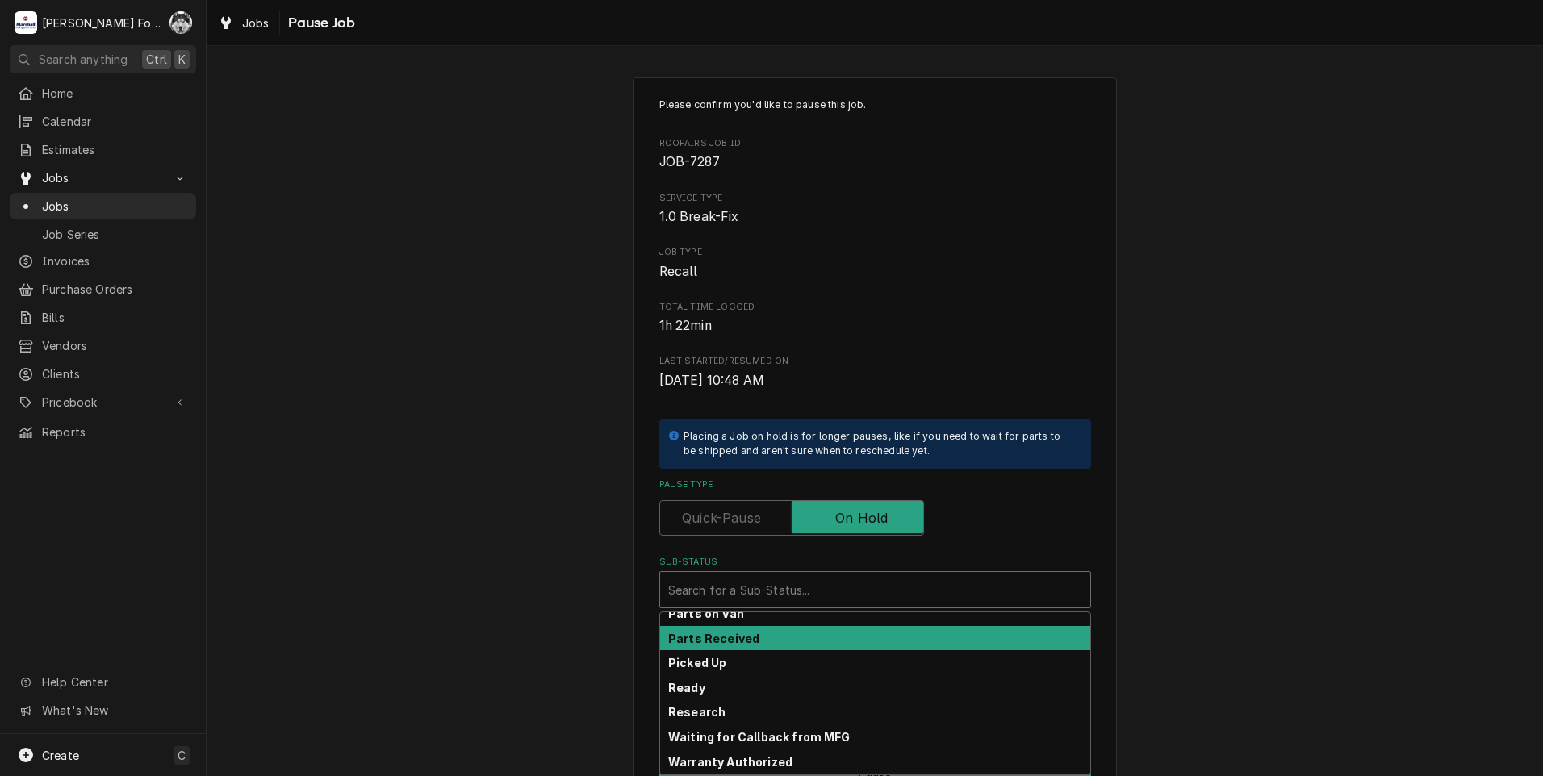
click at [715, 633] on strong "Parts Received" at bounding box center [713, 639] width 91 height 14
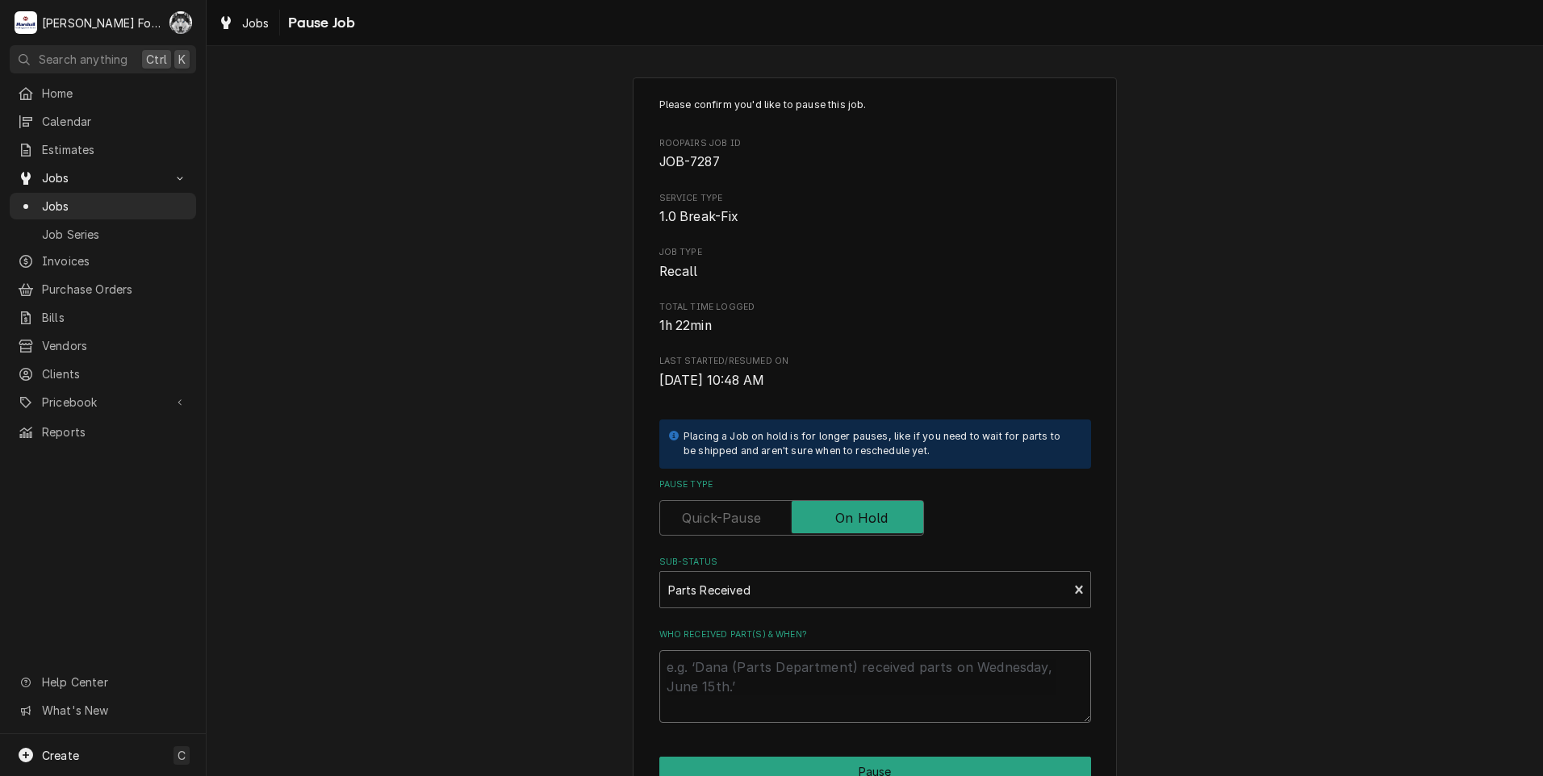
click at [720, 678] on textarea "Who received part(s) & when?" at bounding box center [875, 686] width 432 height 73
type textarea "x"
type textarea "9"
type textarea "x"
type textarea "9/"
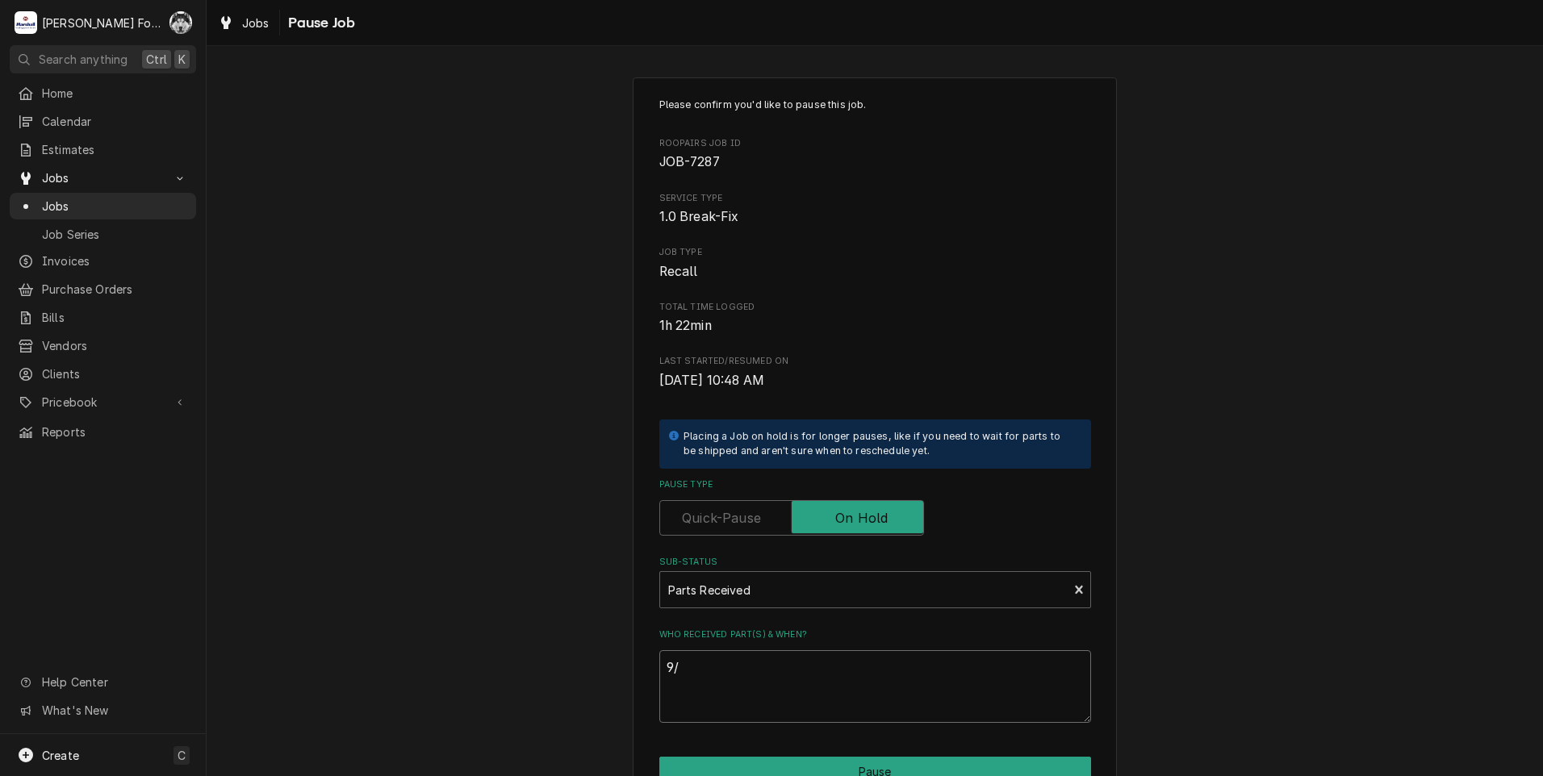
type textarea "x"
type textarea "9/2"
type textarea "x"
type textarea "9/26"
type textarea "x"
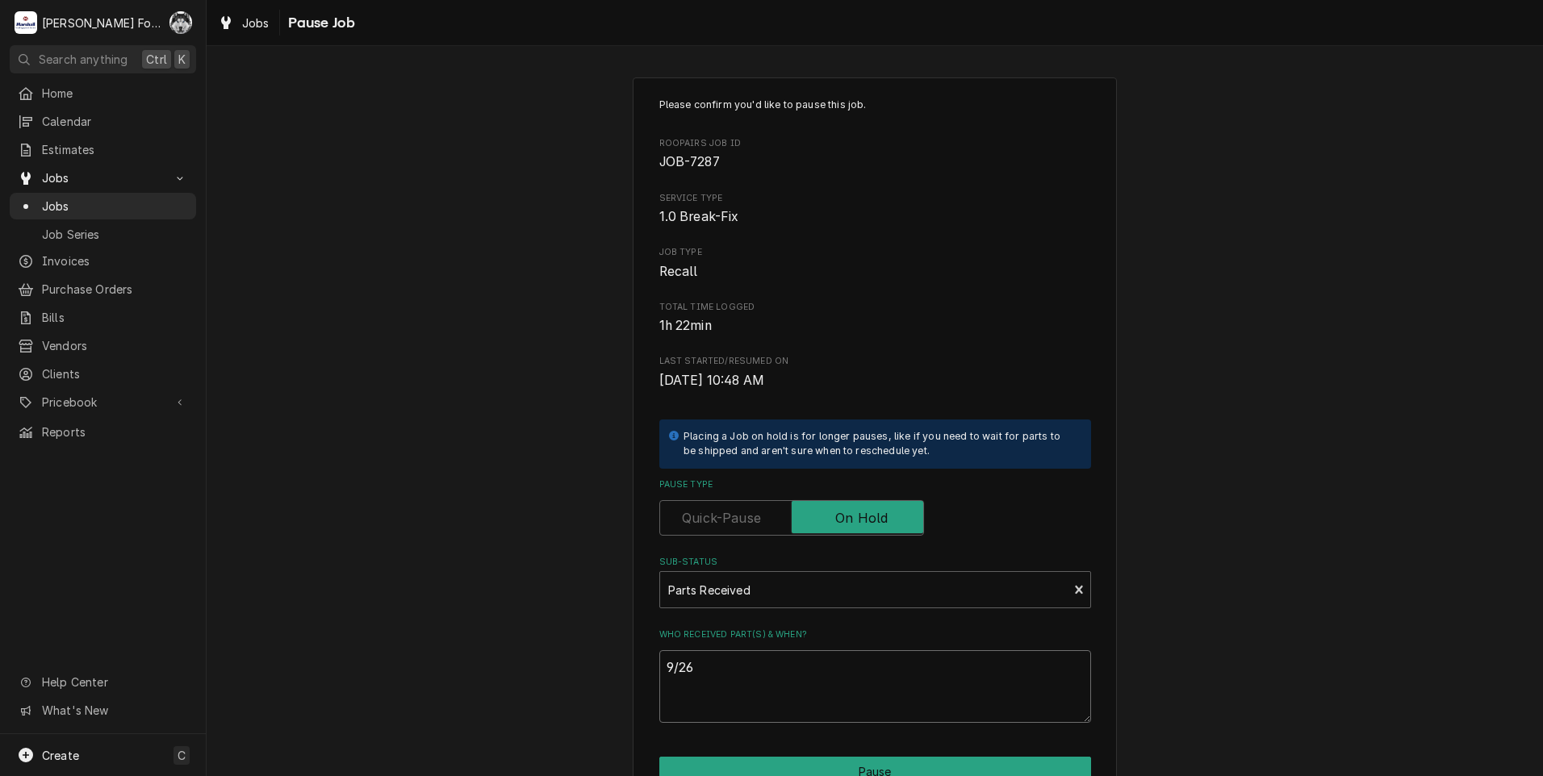
type textarea "9/26/"
type textarea "x"
type textarea "9/26/2"
type textarea "x"
type textarea "9/26/20"
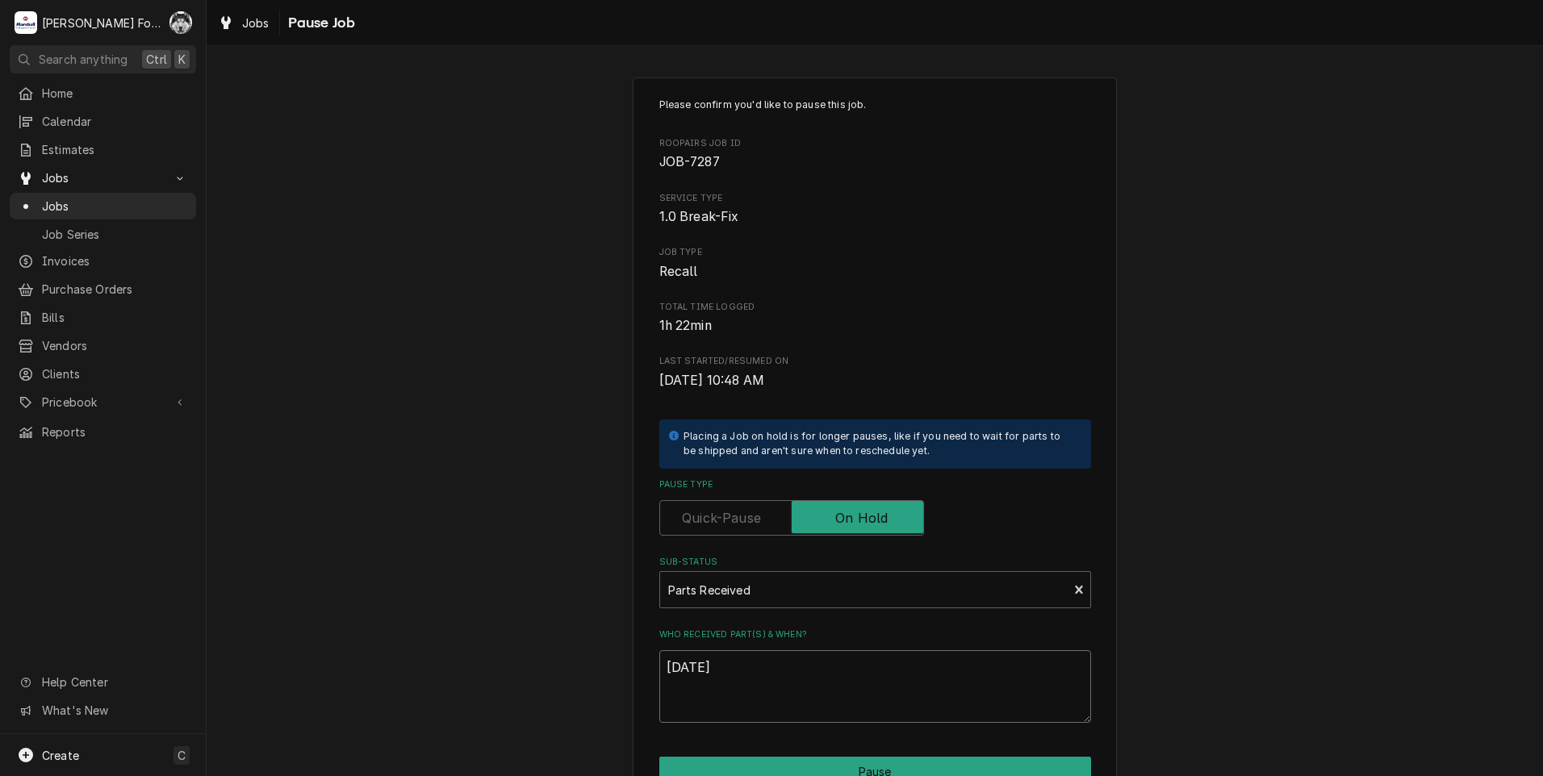
type textarea "x"
type textarea "9/26/202"
type textarea "x"
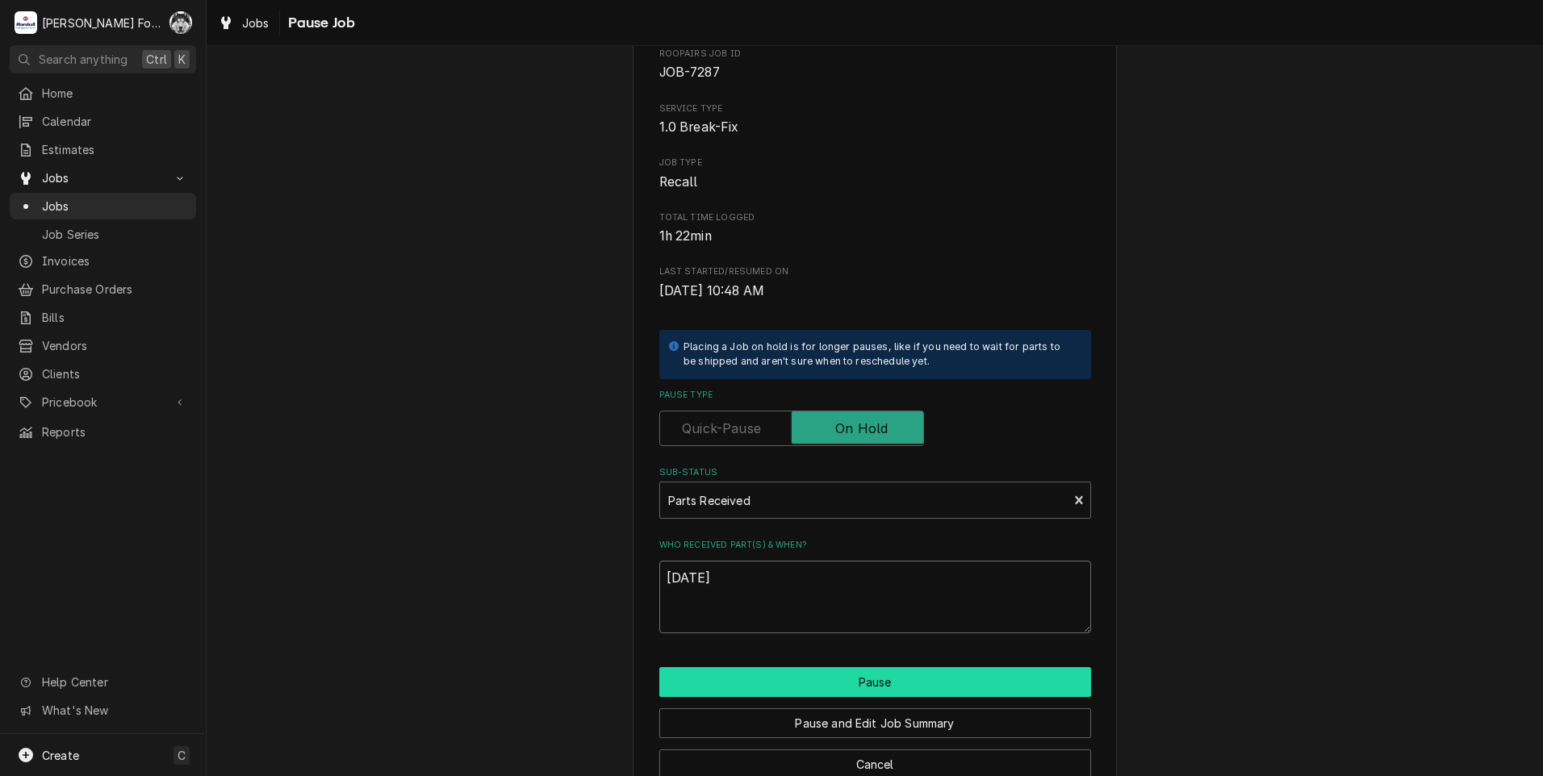
scroll to position [127, 0]
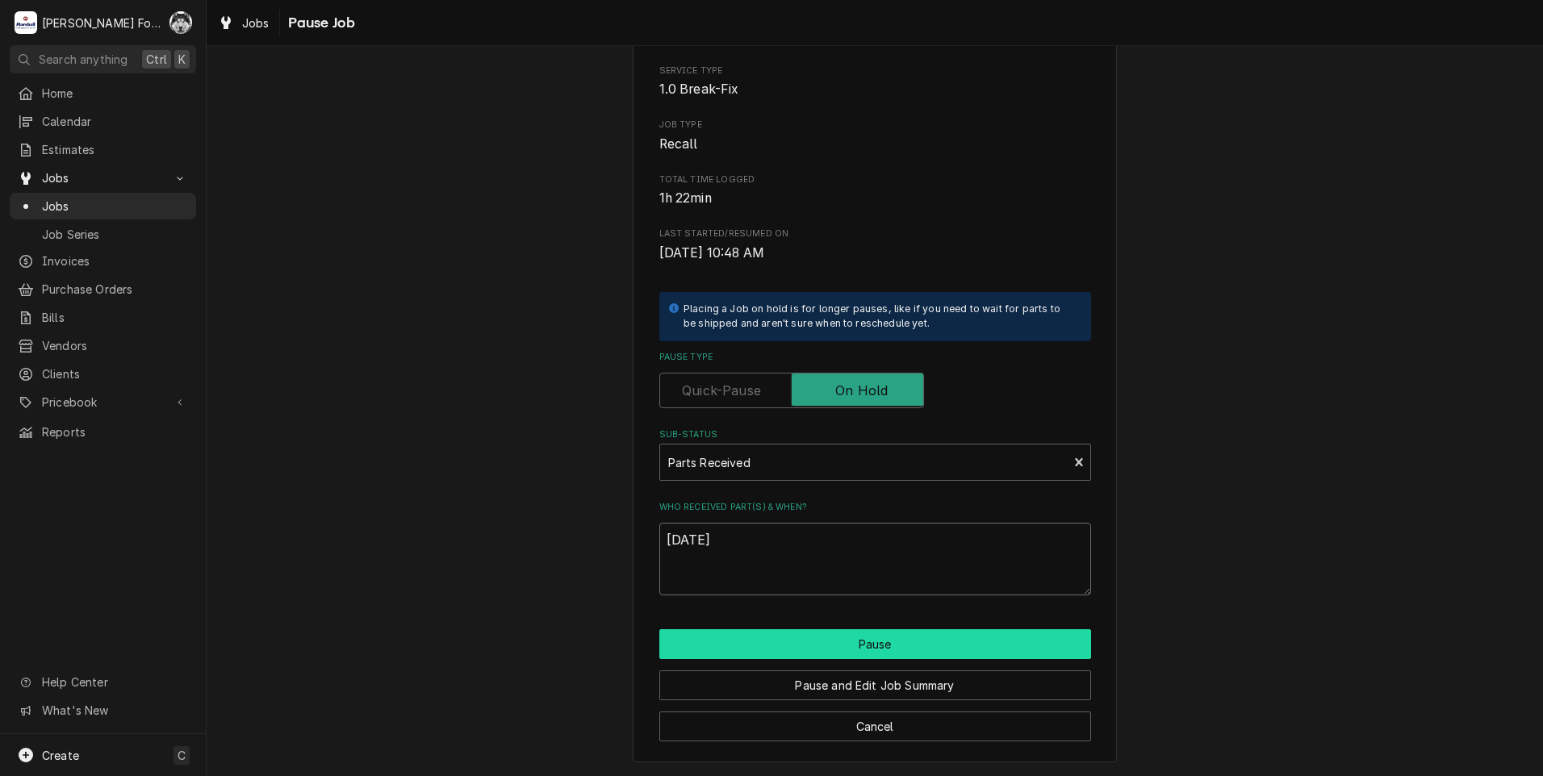
type textarea "9/26/2025"
click at [900, 641] on button "Pause" at bounding box center [875, 644] width 432 height 30
type textarea "x"
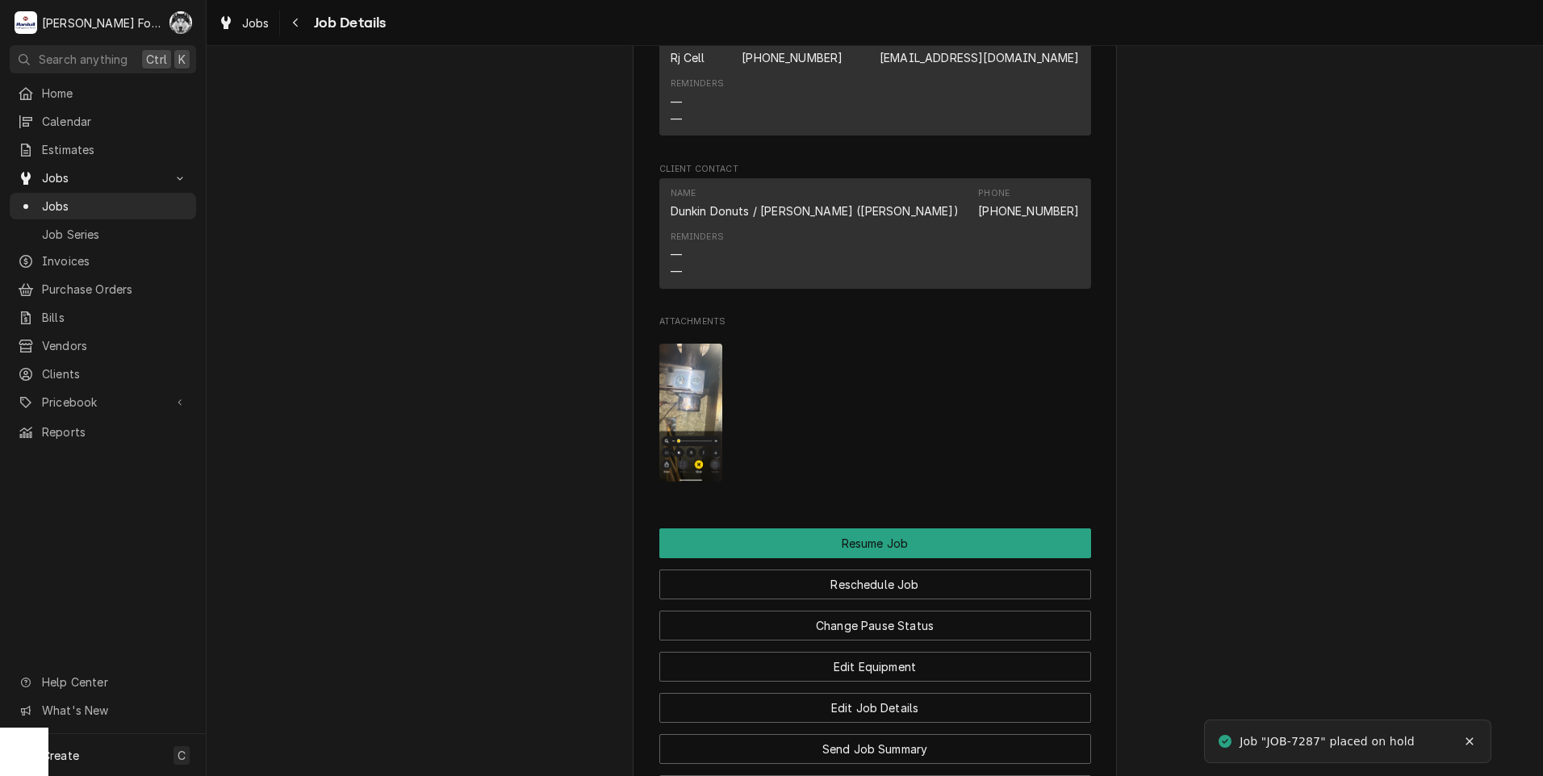
scroll to position [2017, 0]
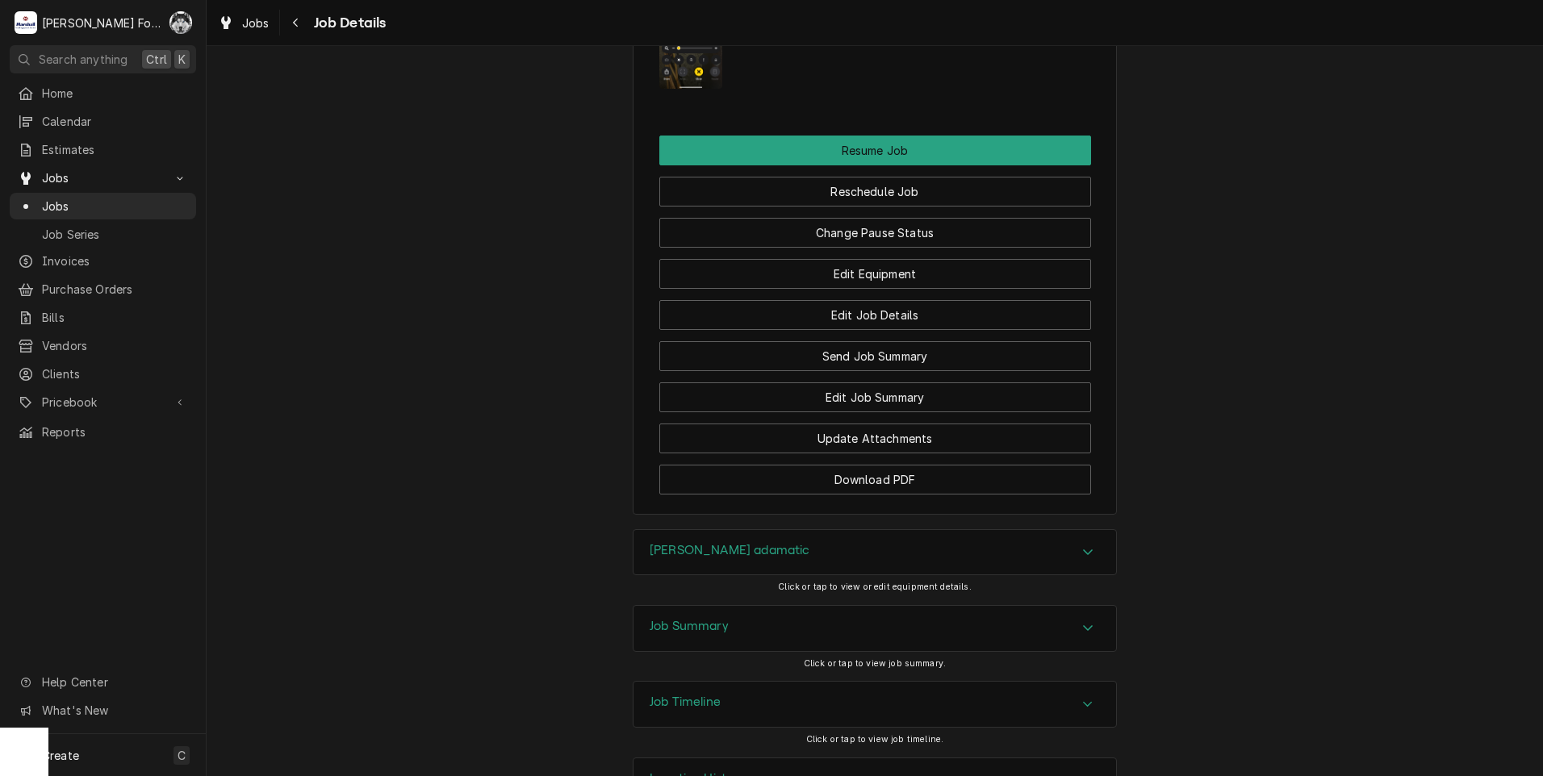
click at [836, 495] on button "Download PDF" at bounding box center [875, 480] width 432 height 30
click at [45, 198] on span "Jobs" at bounding box center [115, 206] width 146 height 17
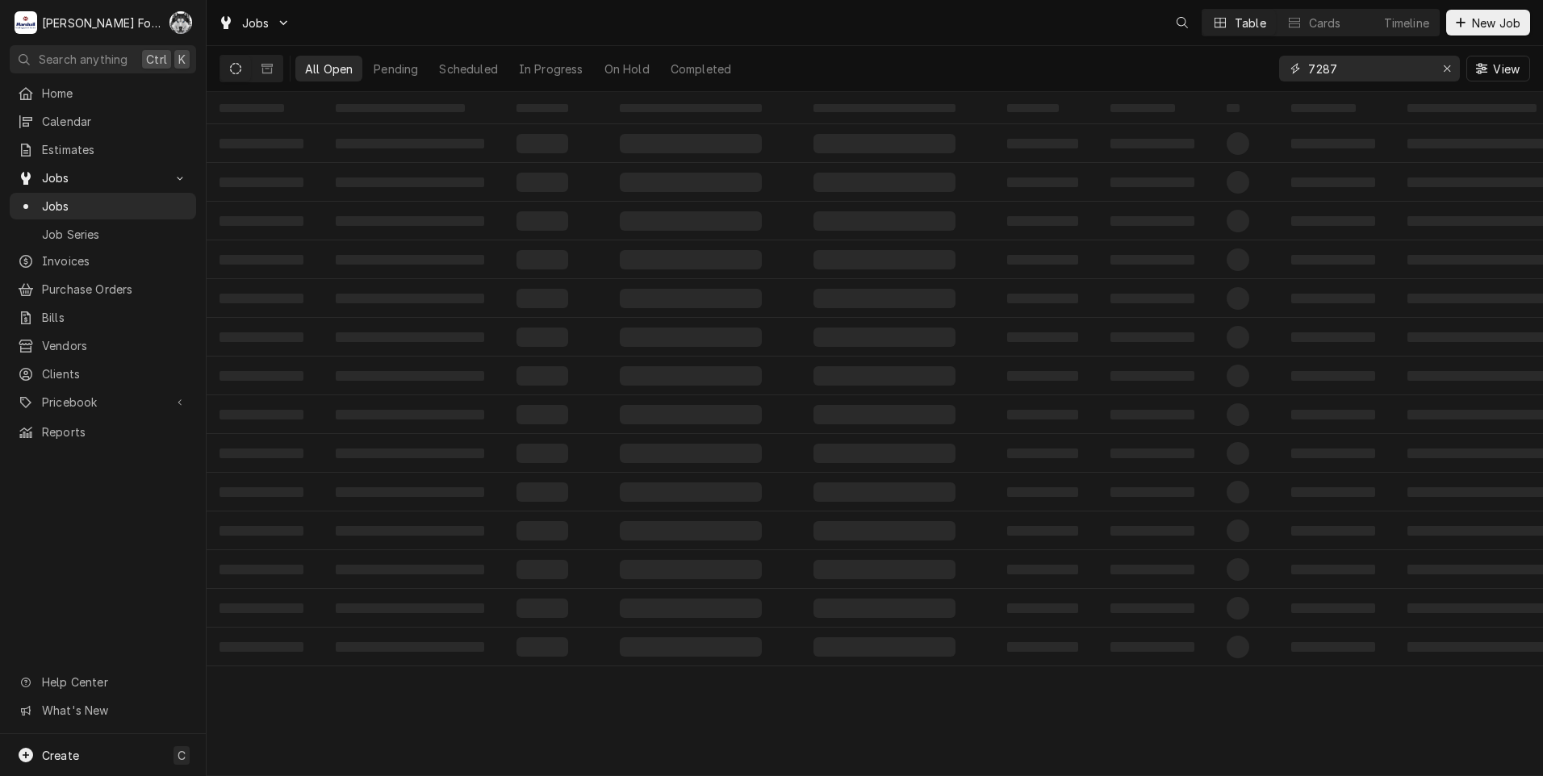
click at [992, 122] on div "Jobs Table Cards Timeline New Job All Open Pending Scheduled In Progress On Hol…" at bounding box center [875, 388] width 1336 height 776
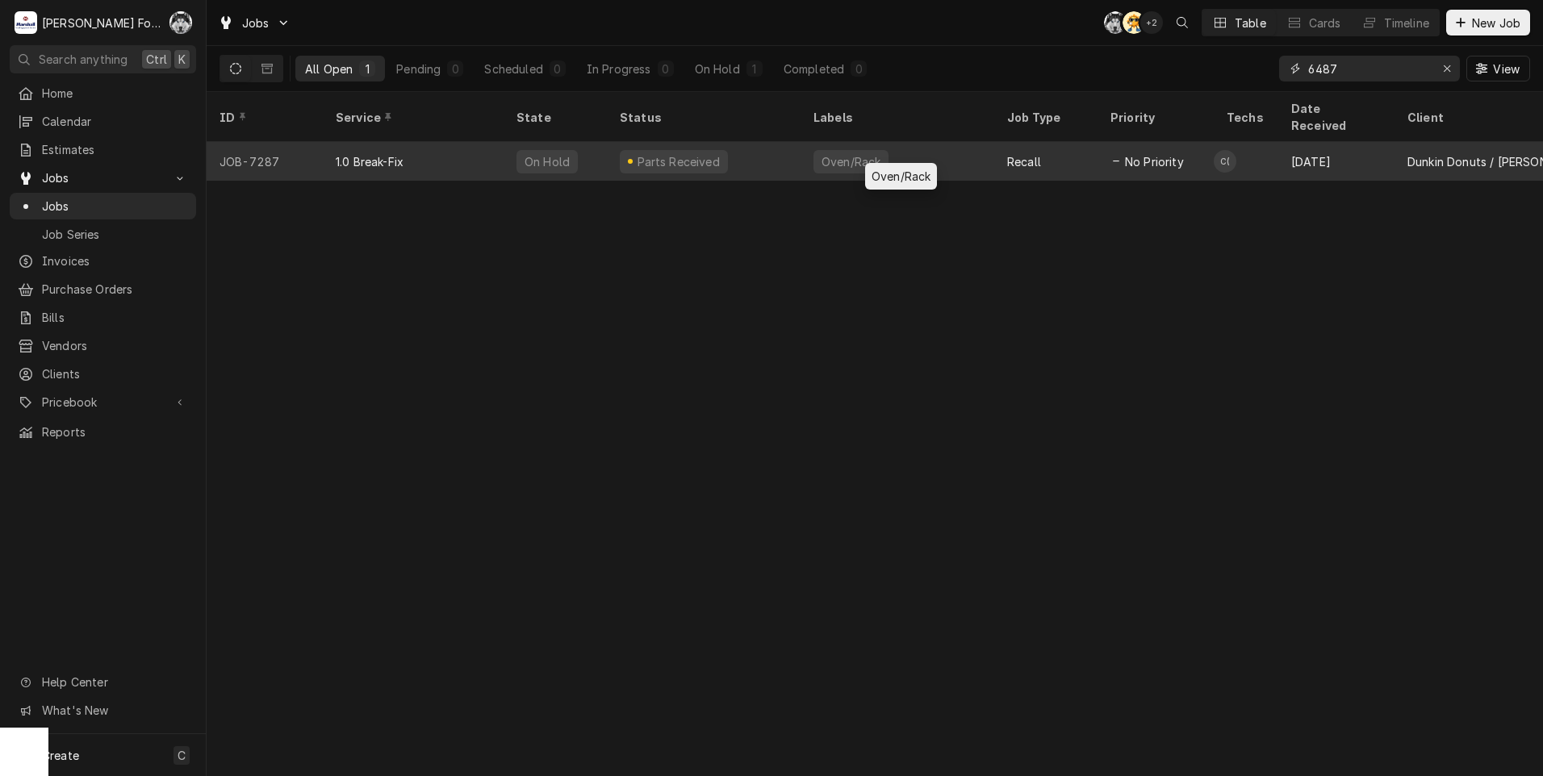
type input "6487"
click at [832, 153] on div "Fryer/Gas" at bounding box center [848, 161] width 56 height 17
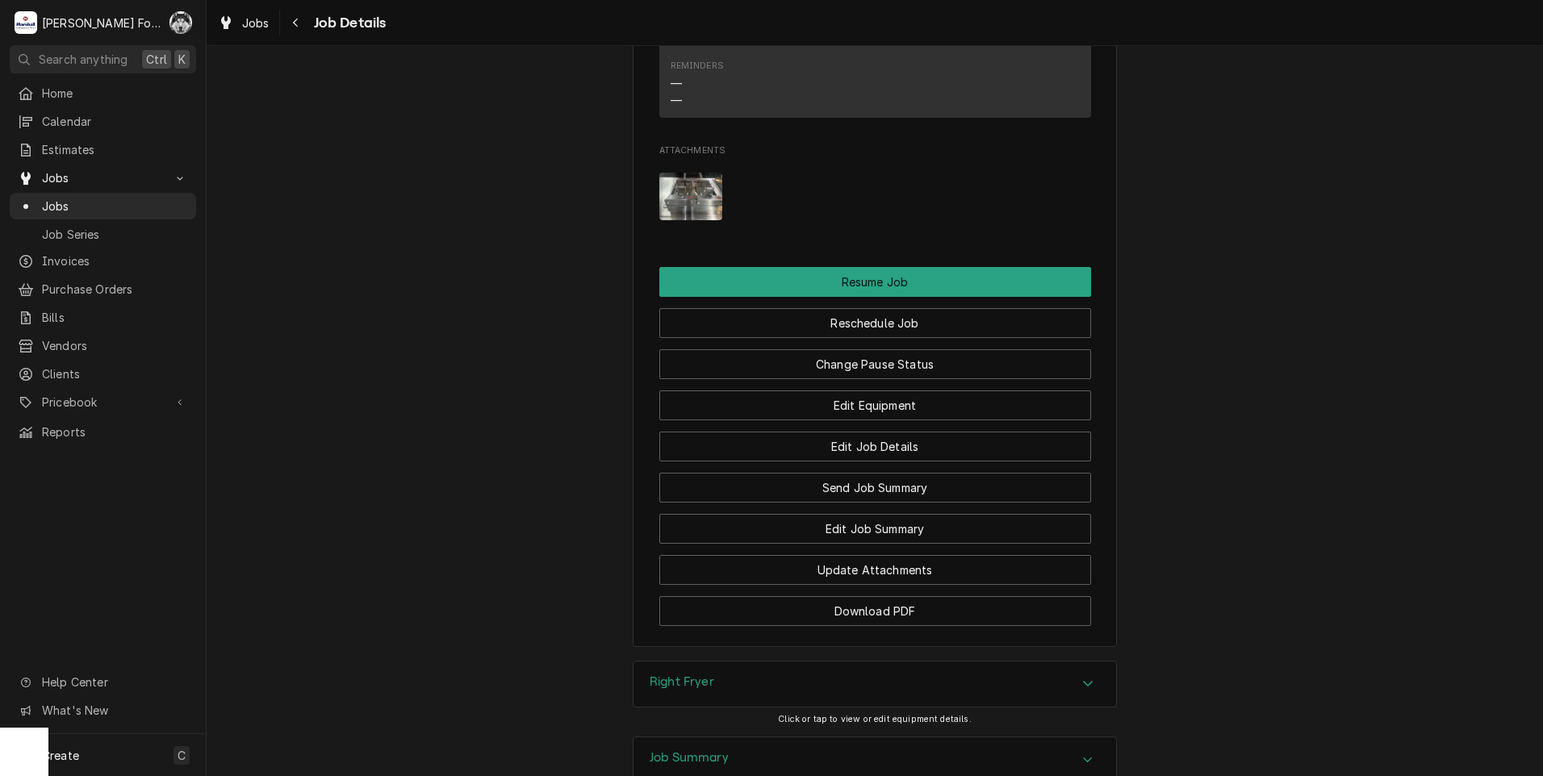
scroll to position [2186, 0]
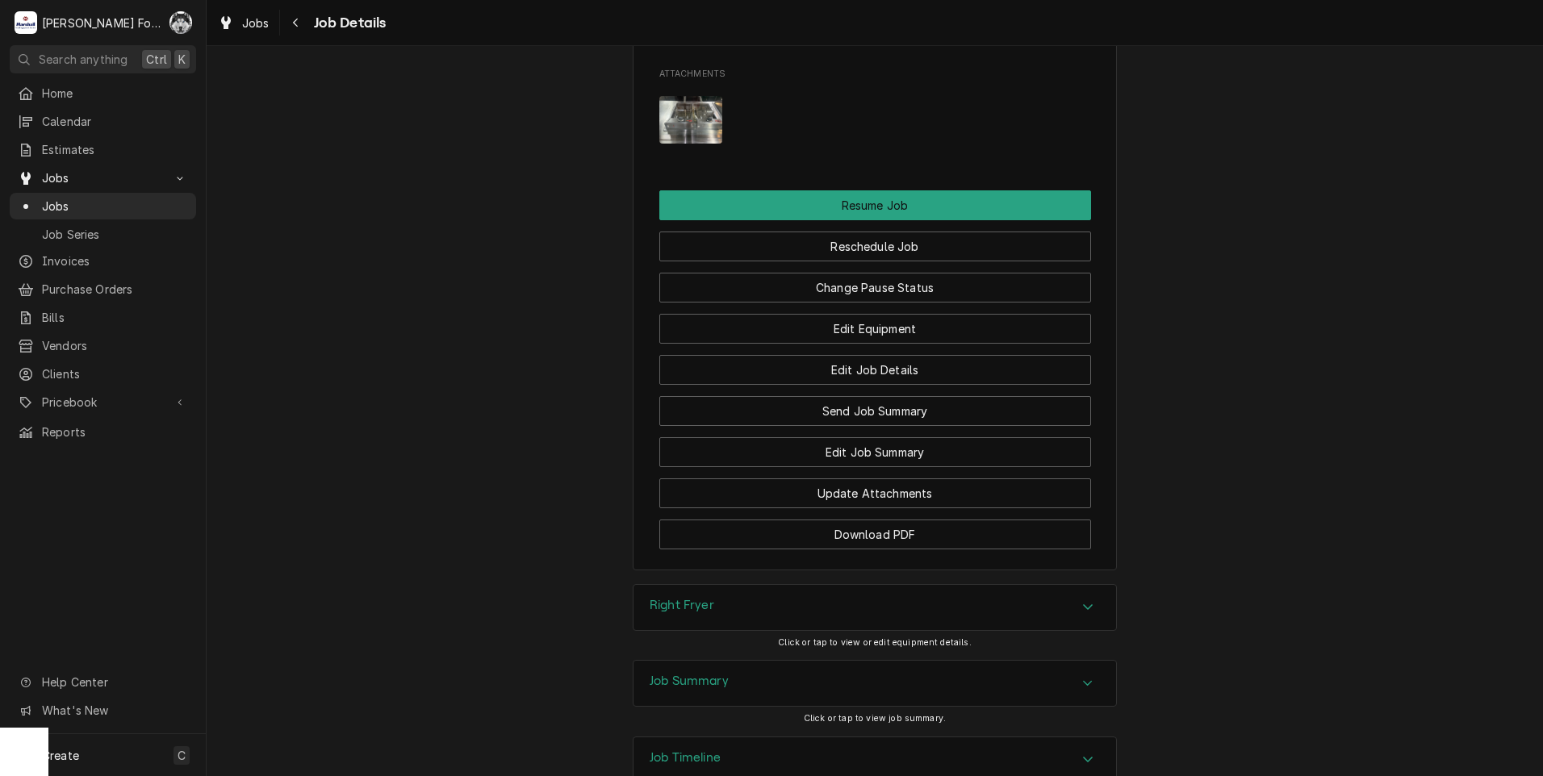
click at [793, 585] on div "Right Fryer" at bounding box center [874, 607] width 482 height 45
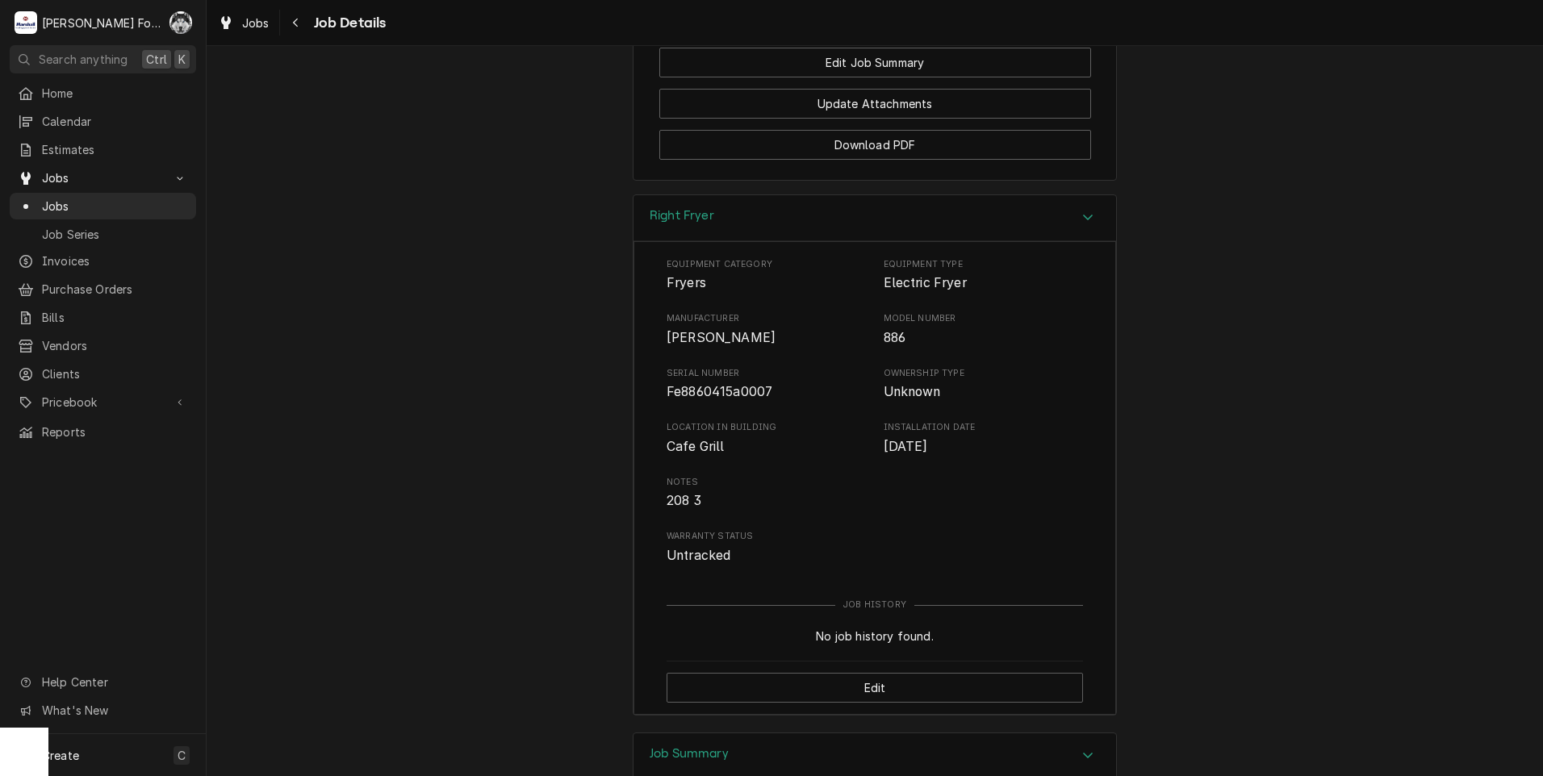
scroll to position [2590, 0]
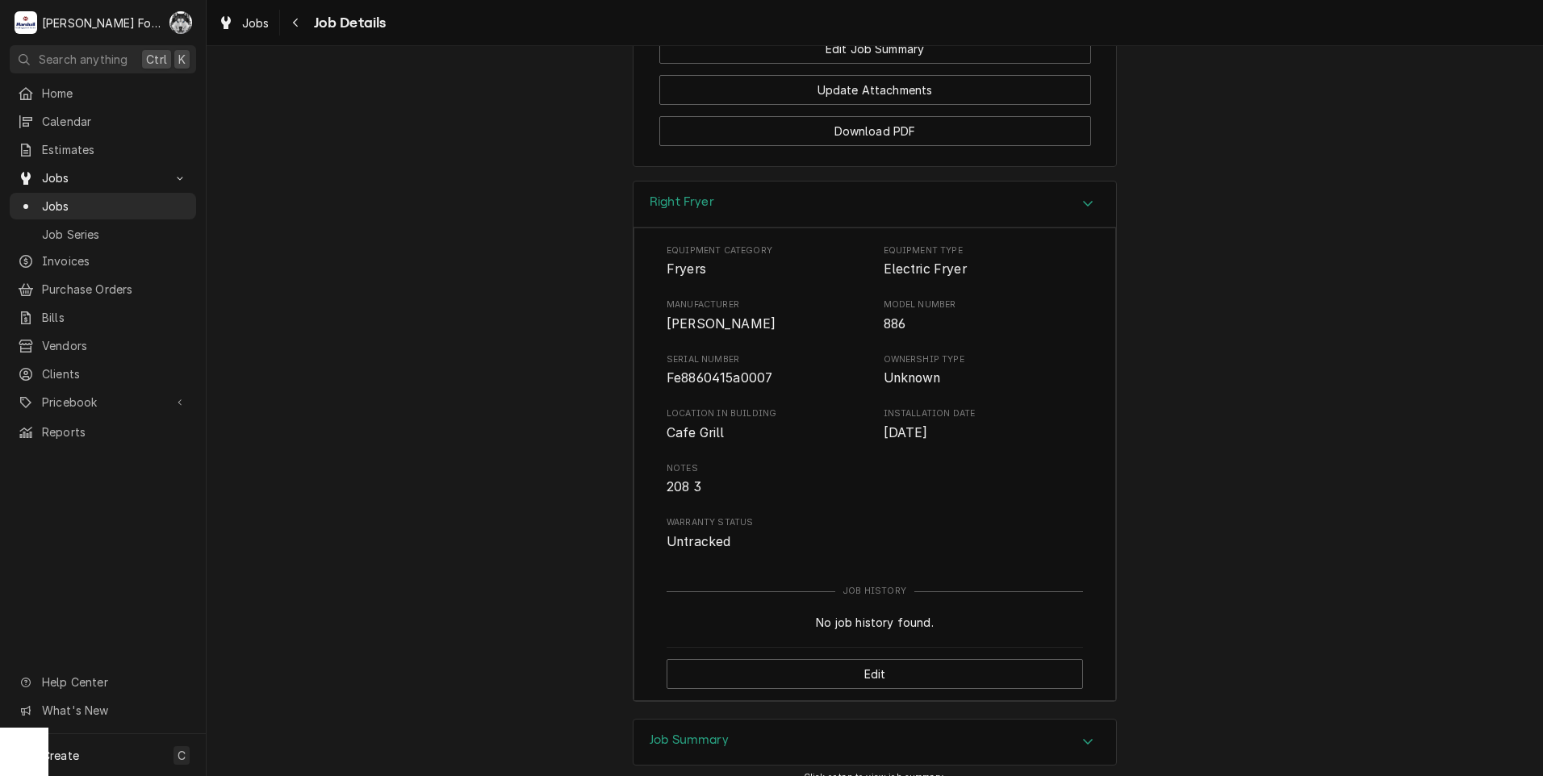
click at [829, 720] on div "Job Summary" at bounding box center [874, 742] width 482 height 45
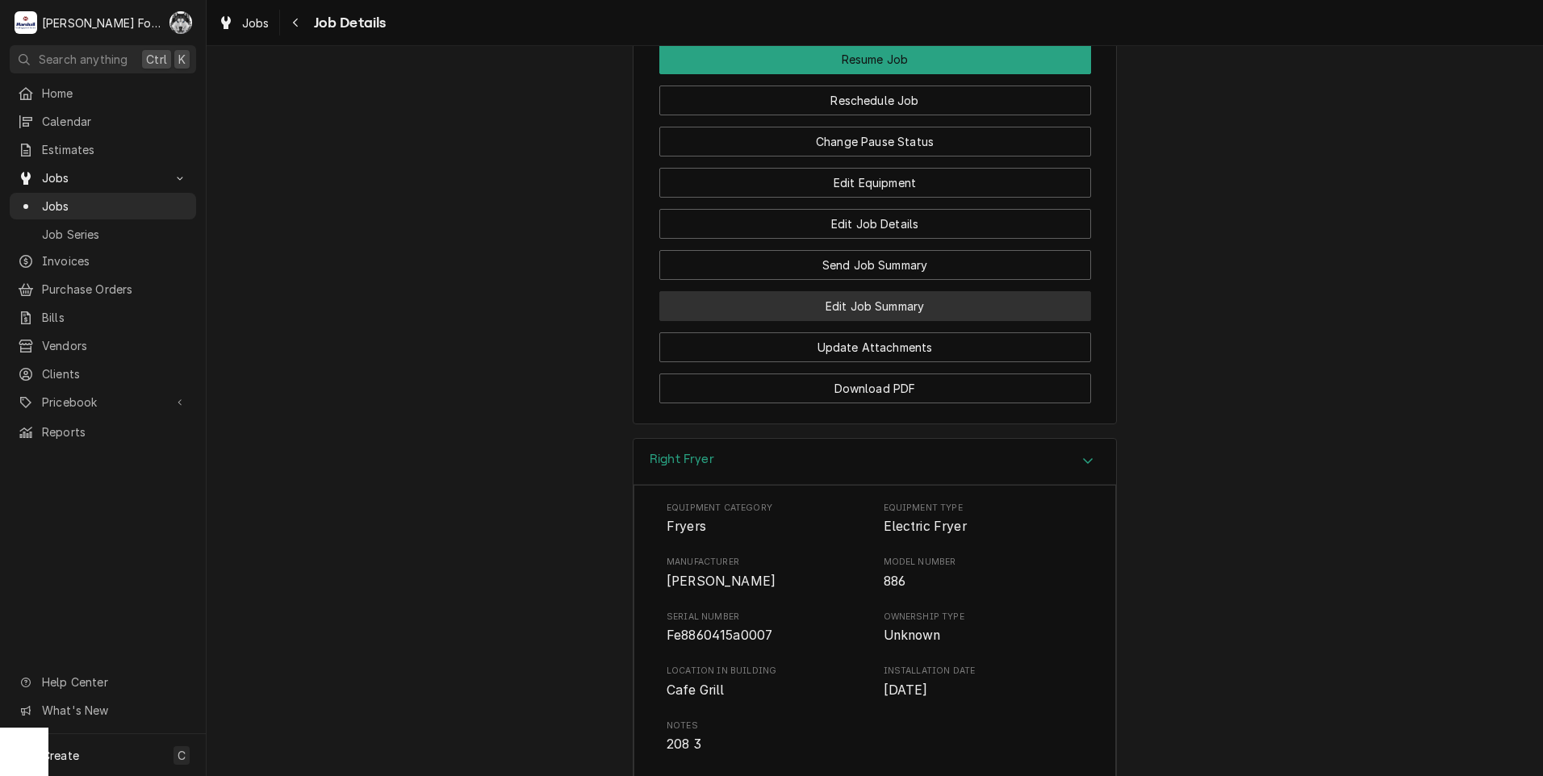
scroll to position [2082, 0]
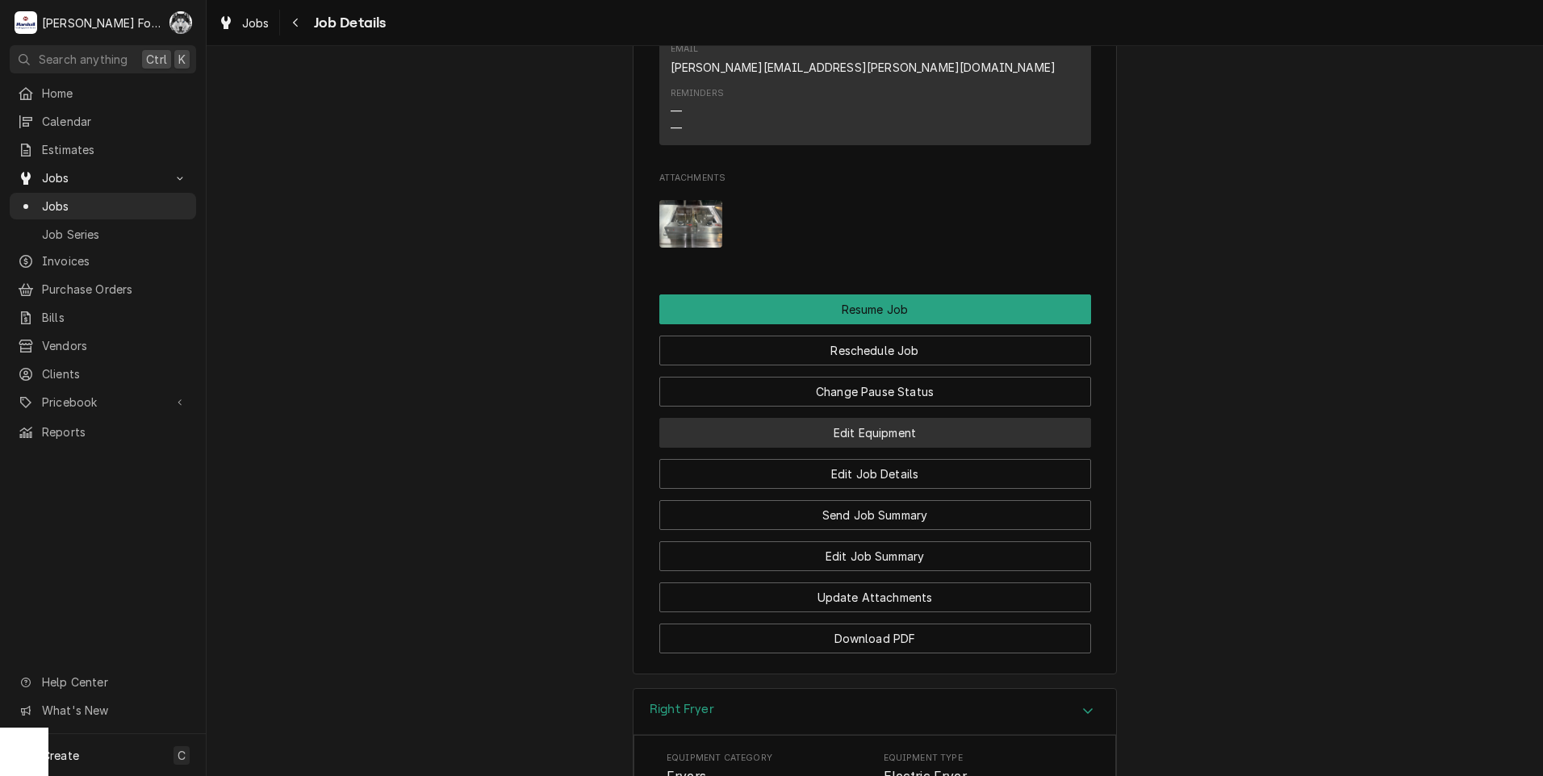
click at [918, 418] on button "Edit Equipment" at bounding box center [875, 433] width 432 height 30
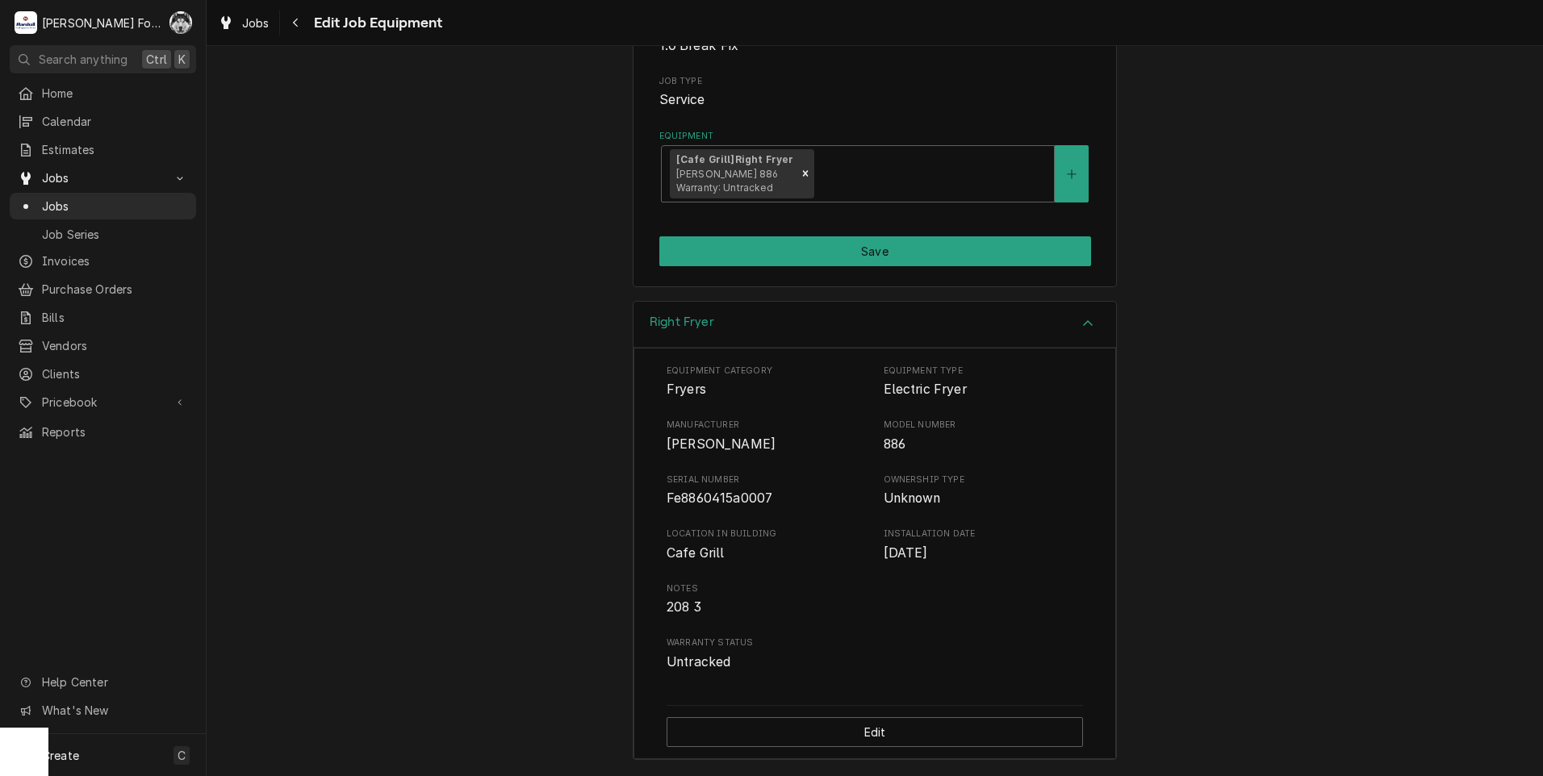
scroll to position [241, 0]
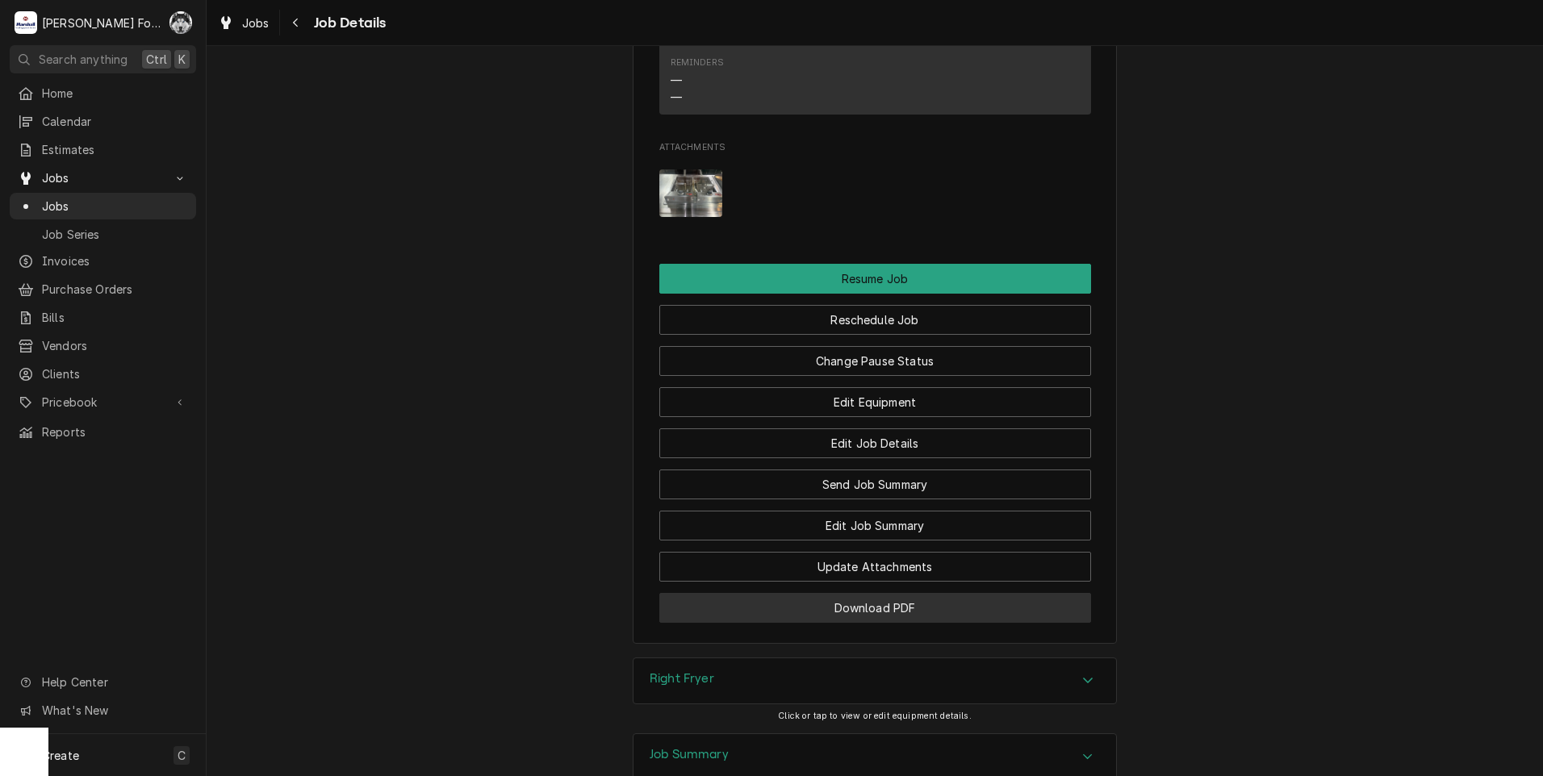
scroll to position [2152, 0]
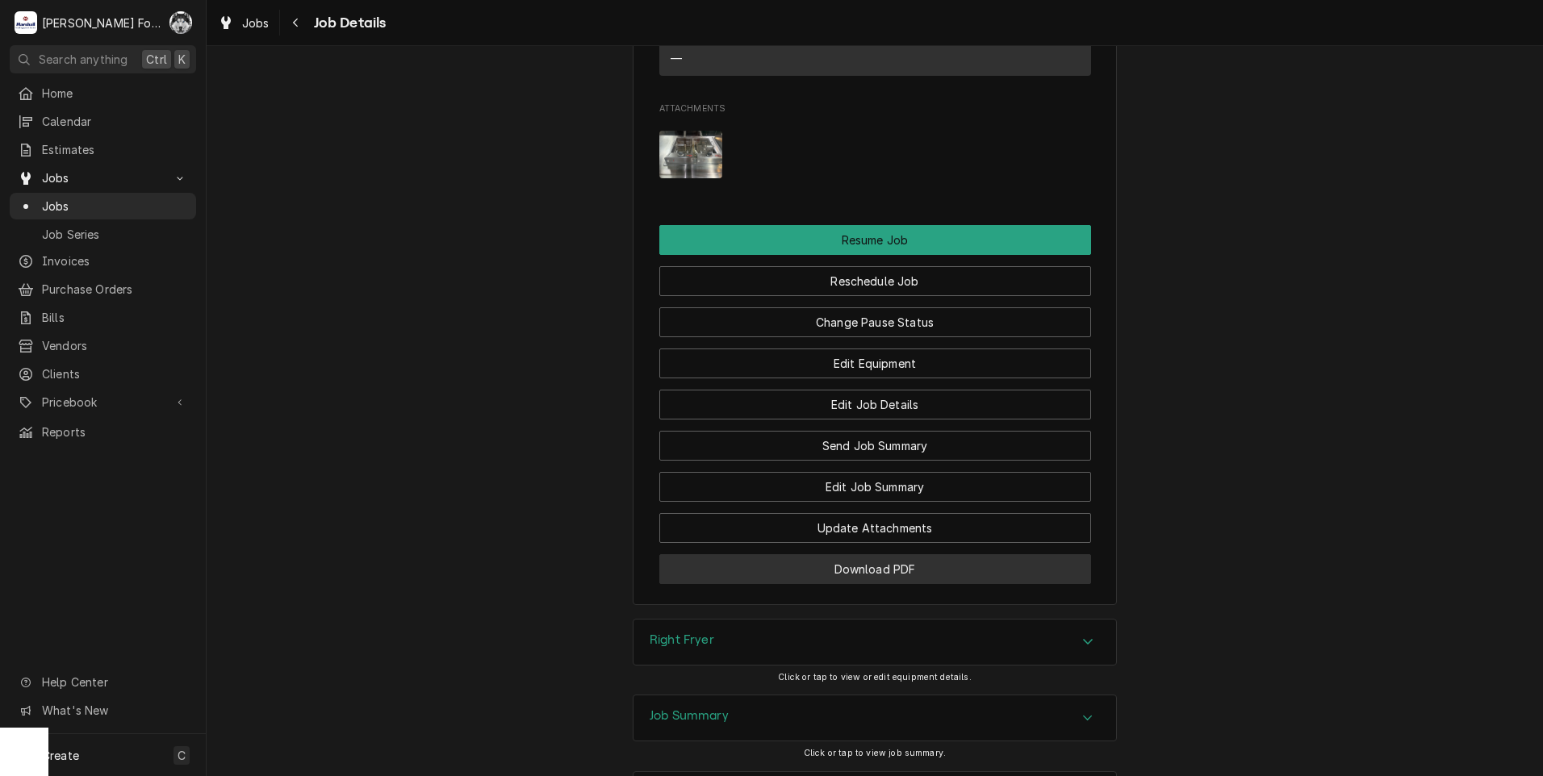
click at [794, 554] on button "Download PDF" at bounding box center [875, 569] width 432 height 30
click at [59, 202] on span "Jobs" at bounding box center [115, 206] width 146 height 17
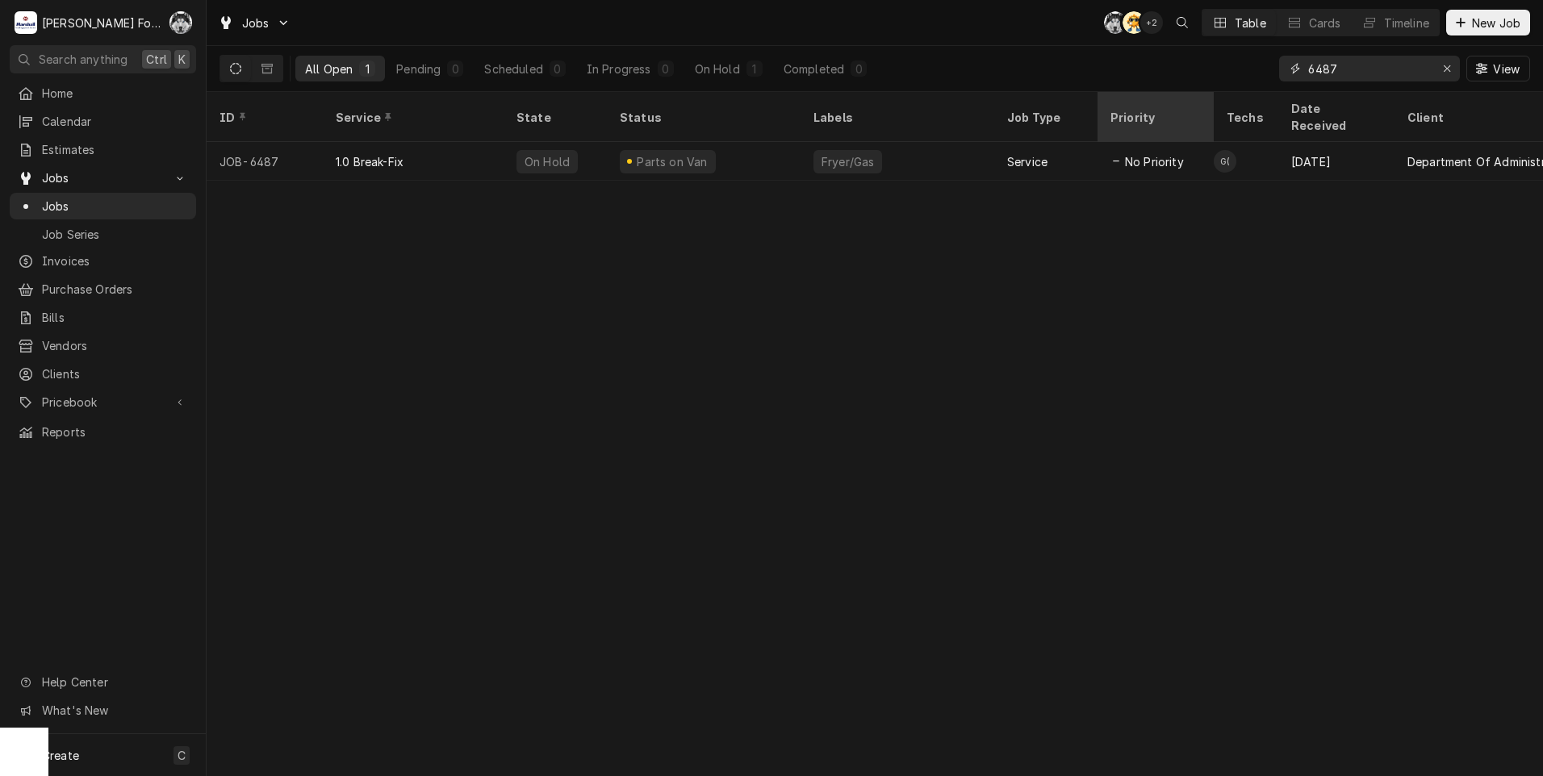
drag, startPoint x: 1351, startPoint y: 77, endPoint x: 1171, endPoint y: 97, distance: 181.0
click at [1171, 96] on div "Jobs C( AT + 2 Table Cards Timeline New Job All Open 1 Pending 0 Scheduled 0 In…" at bounding box center [875, 388] width 1336 height 776
type input "6869"
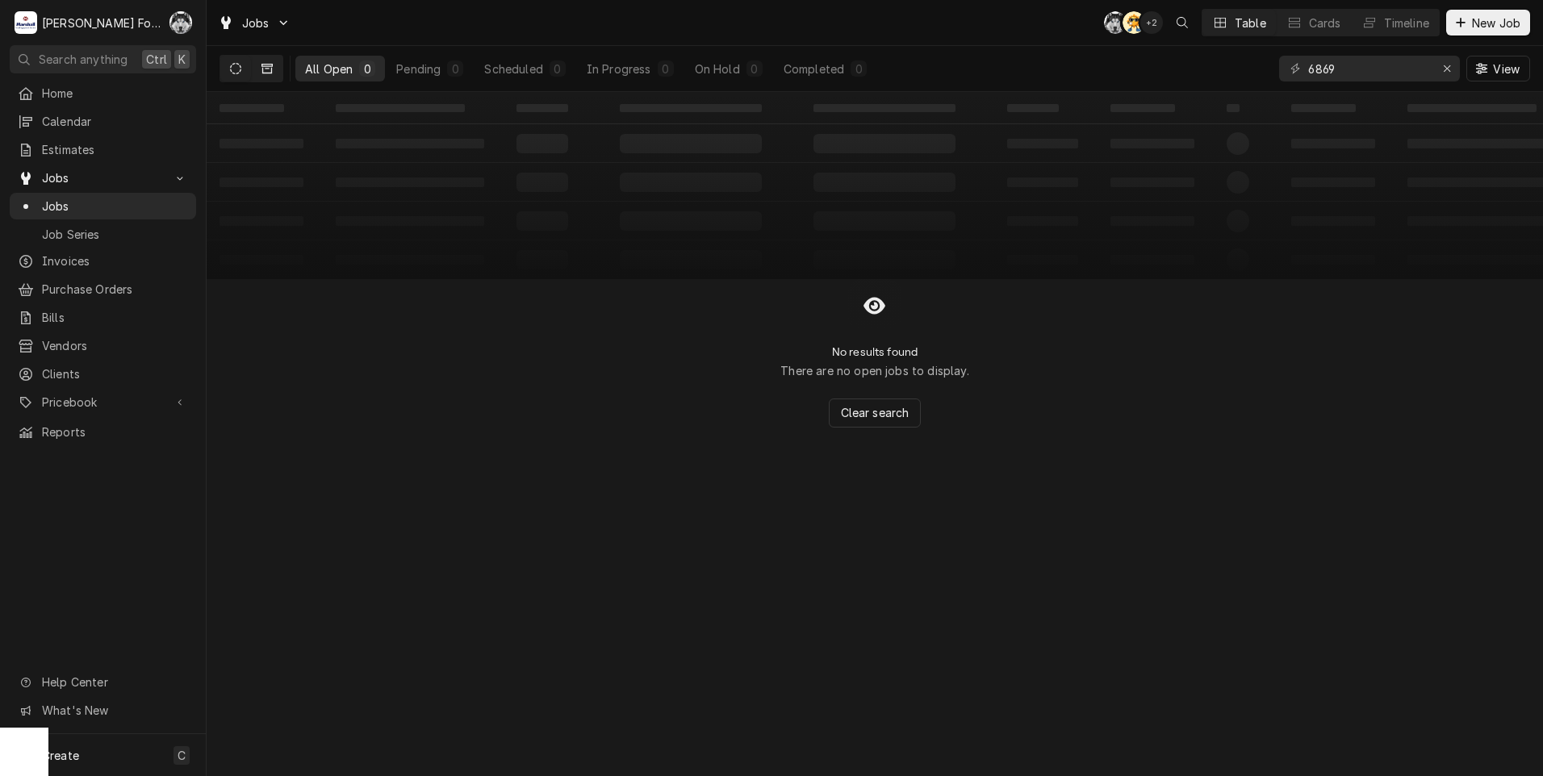
click at [266, 69] on icon "Dynamic Content Wrapper" at bounding box center [266, 68] width 11 height 11
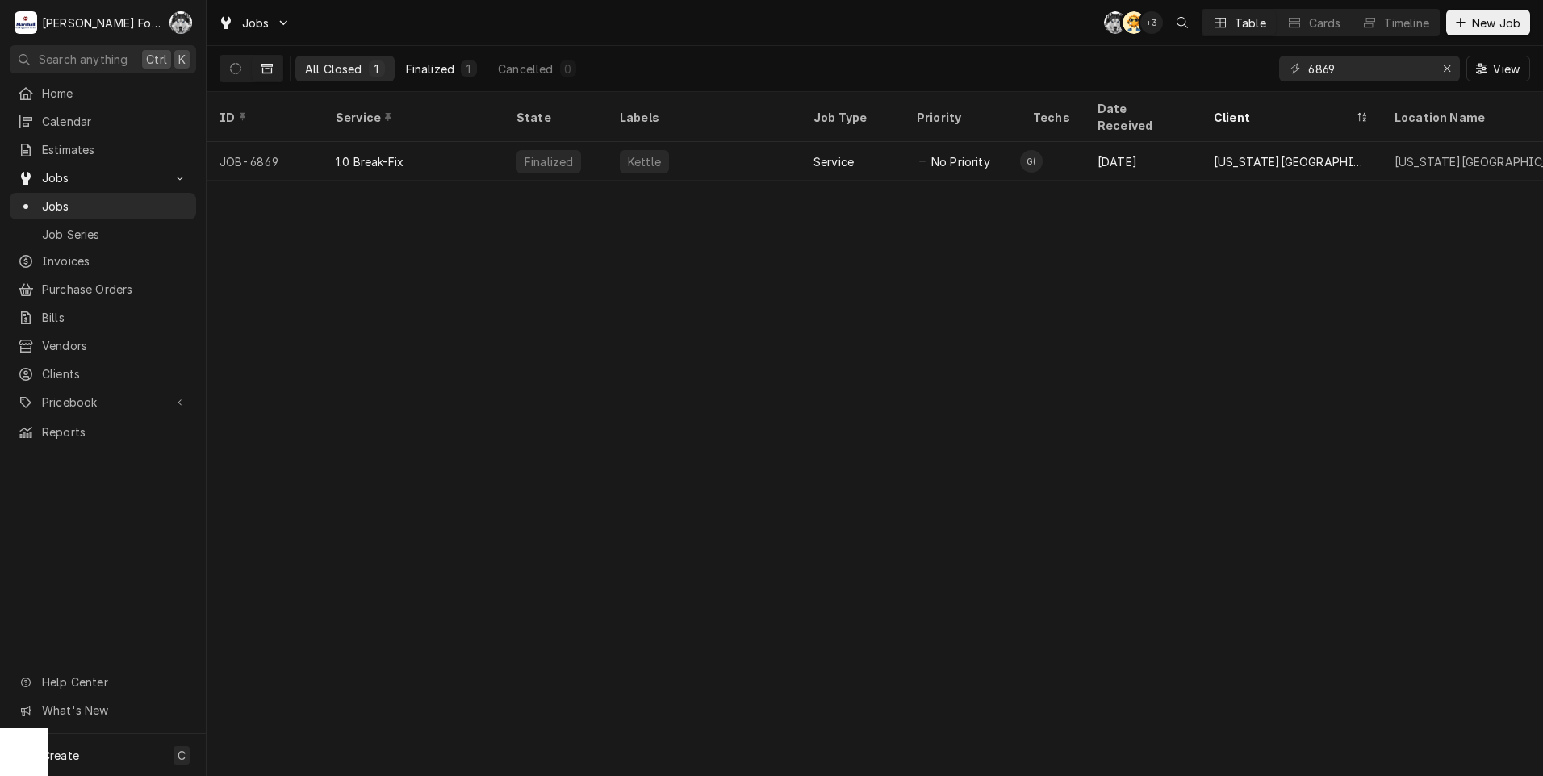
click at [430, 69] on div "Finalized" at bounding box center [430, 69] width 48 height 17
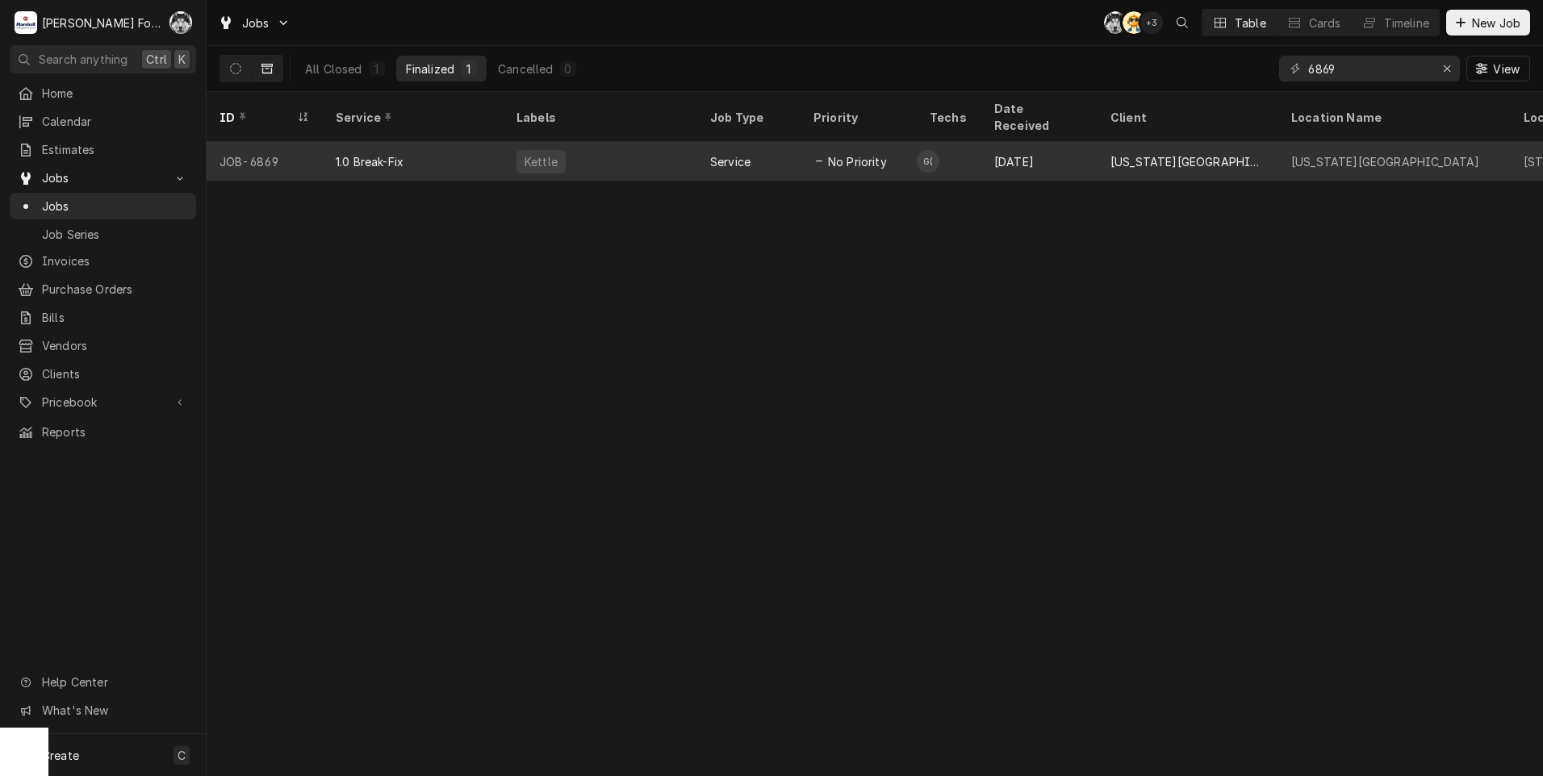
click at [615, 151] on div "Kettle" at bounding box center [600, 161] width 194 height 39
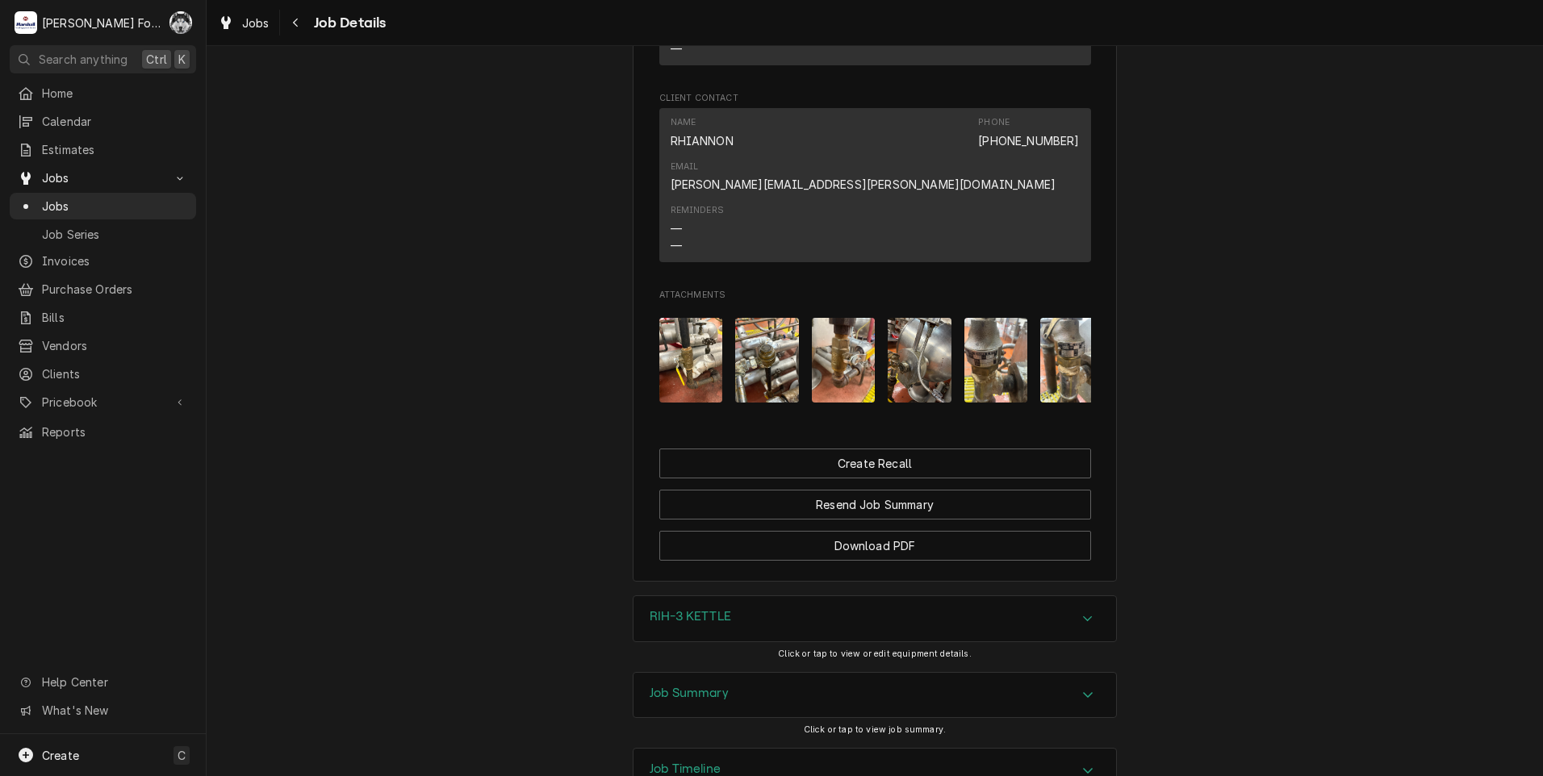
scroll to position [1545, 0]
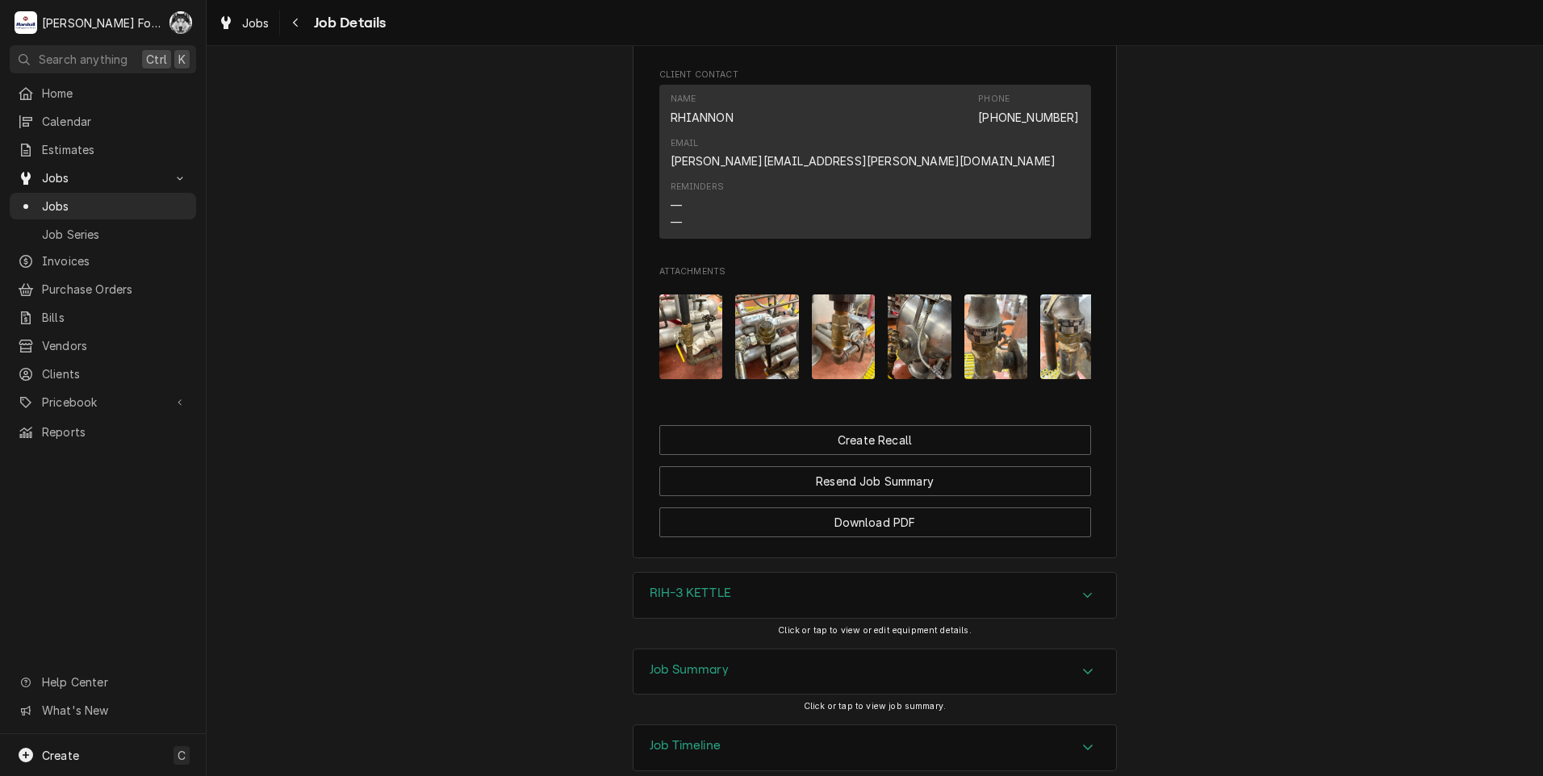
click at [718, 649] on div "Job Summary" at bounding box center [874, 671] width 482 height 45
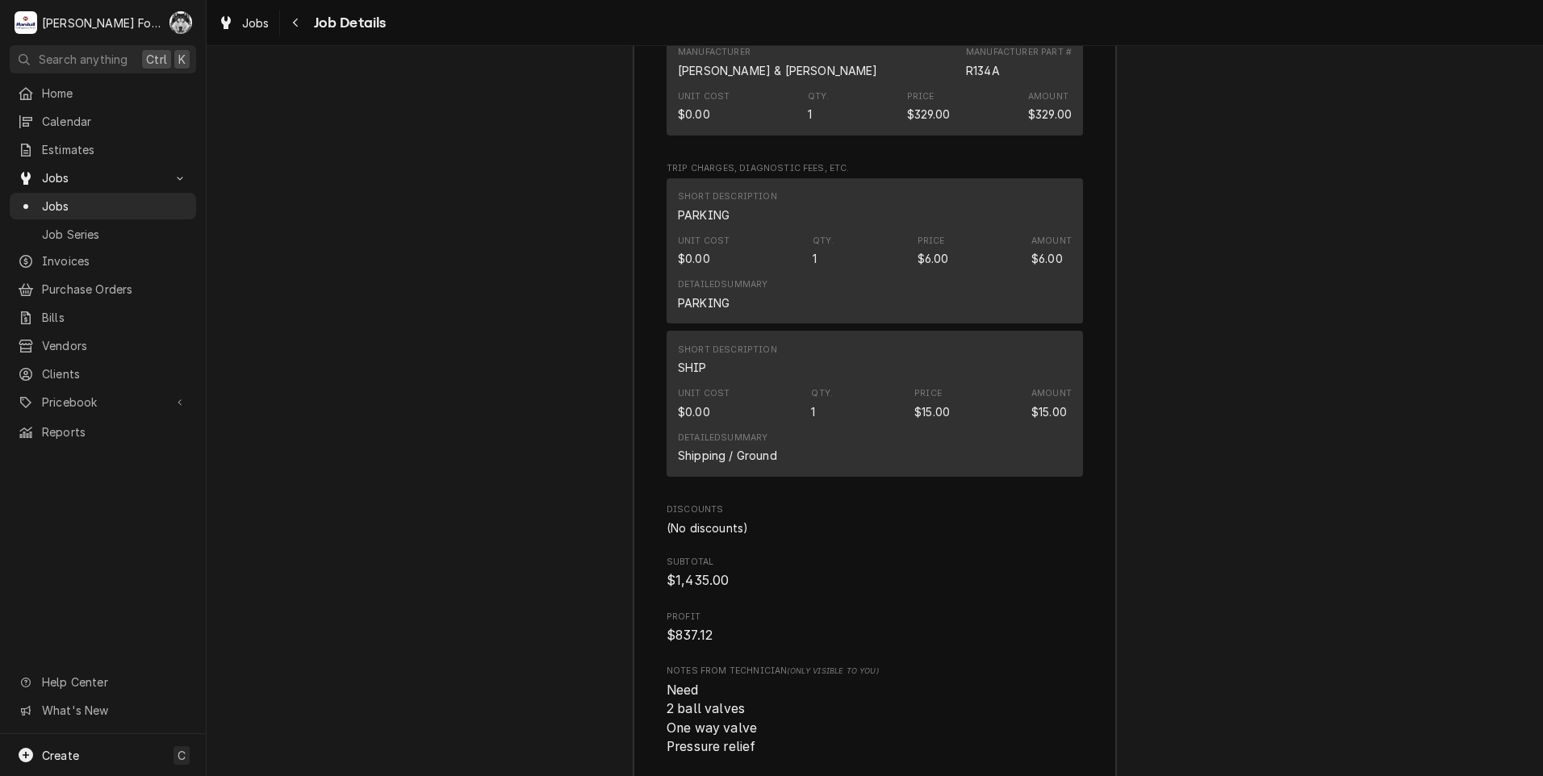
scroll to position [4504, 0]
